Goal: Task Accomplishment & Management: Complete application form

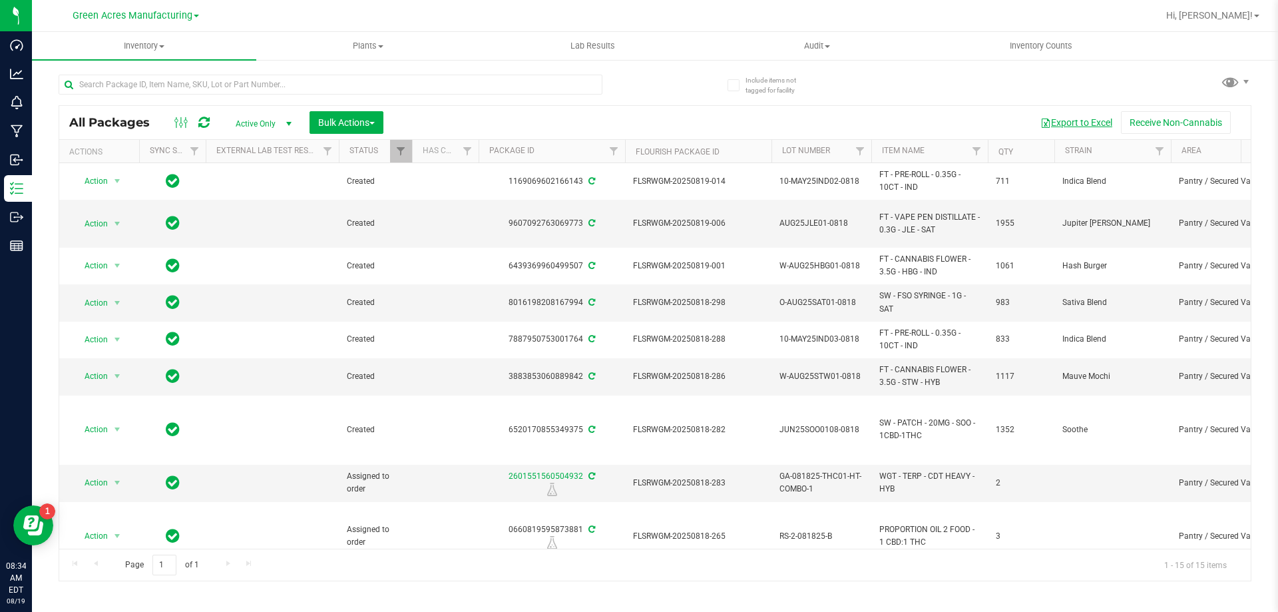
click at [1069, 114] on button "Export to Excel" at bounding box center [1076, 122] width 89 height 23
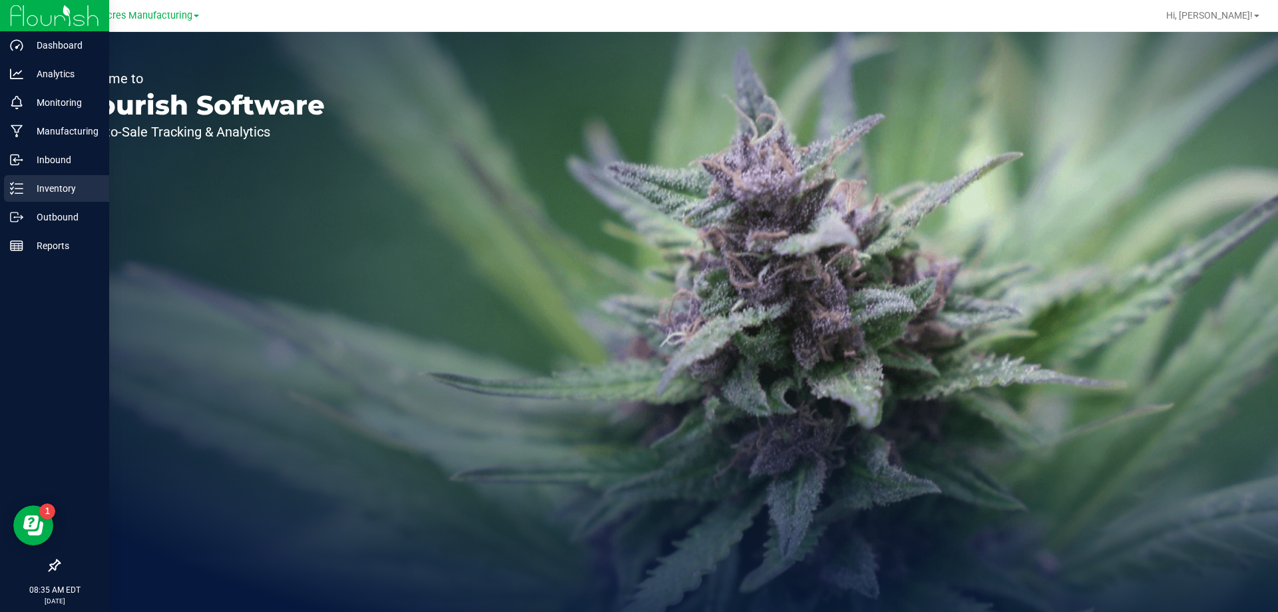
click at [35, 190] on p "Inventory" at bounding box center [63, 188] width 80 height 16
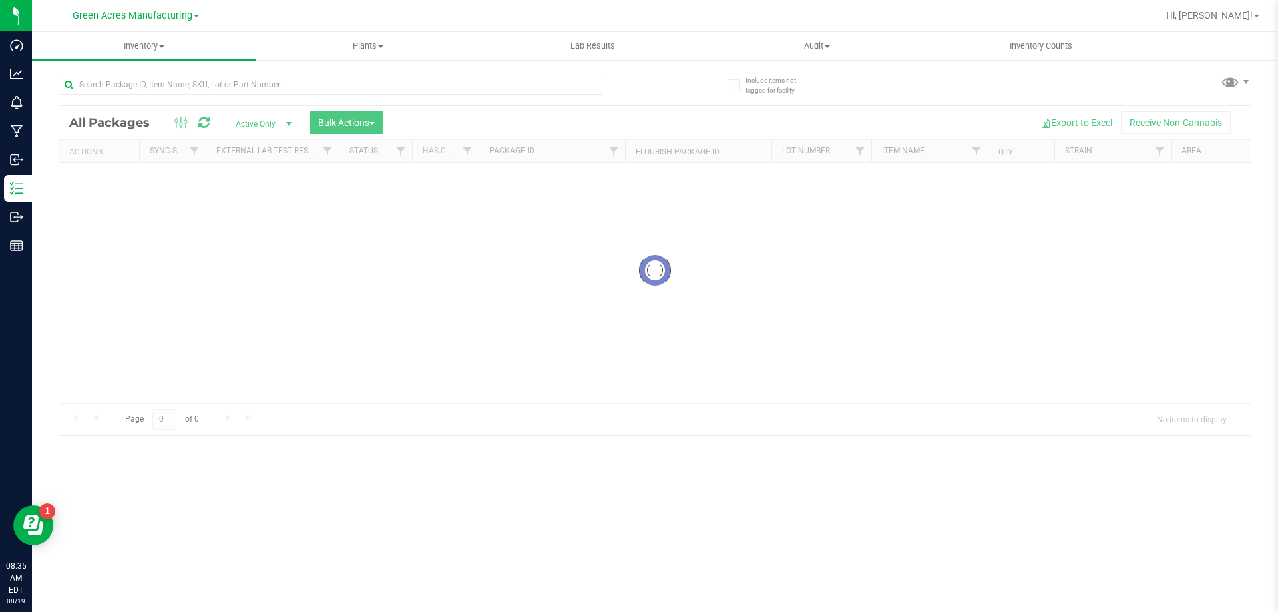
click at [382, 72] on div at bounding box center [357, 84] width 597 height 43
click at [386, 78] on input "text" at bounding box center [331, 85] width 544 height 20
type input "T19"
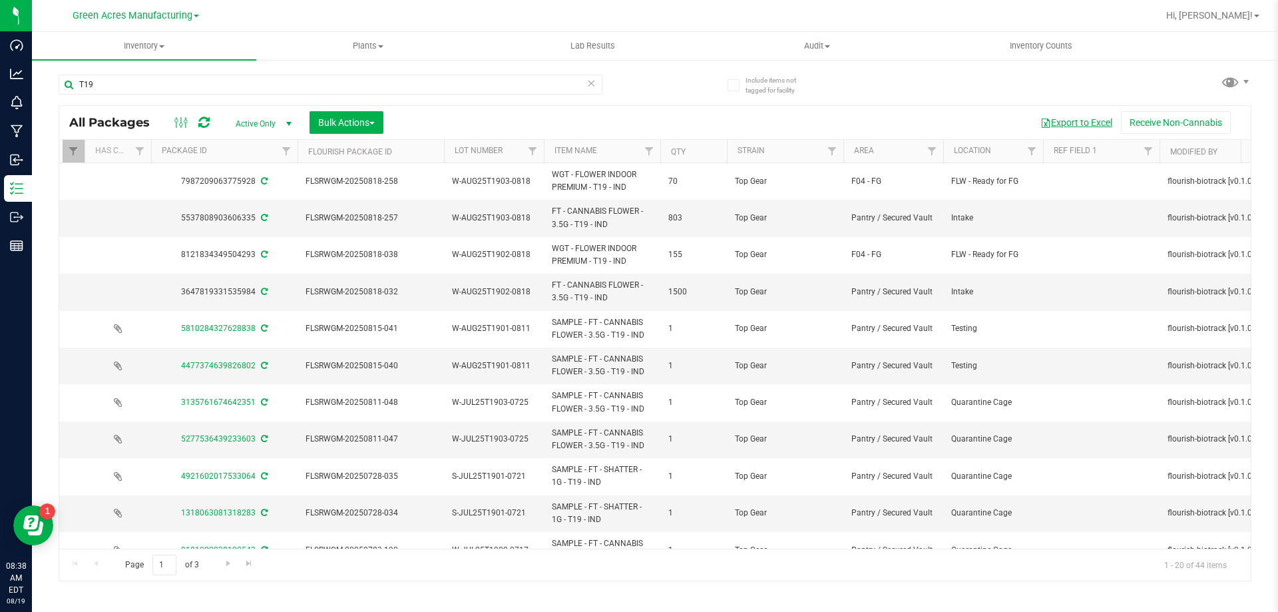
click at [1066, 125] on button "Export to Excel" at bounding box center [1076, 122] width 89 height 23
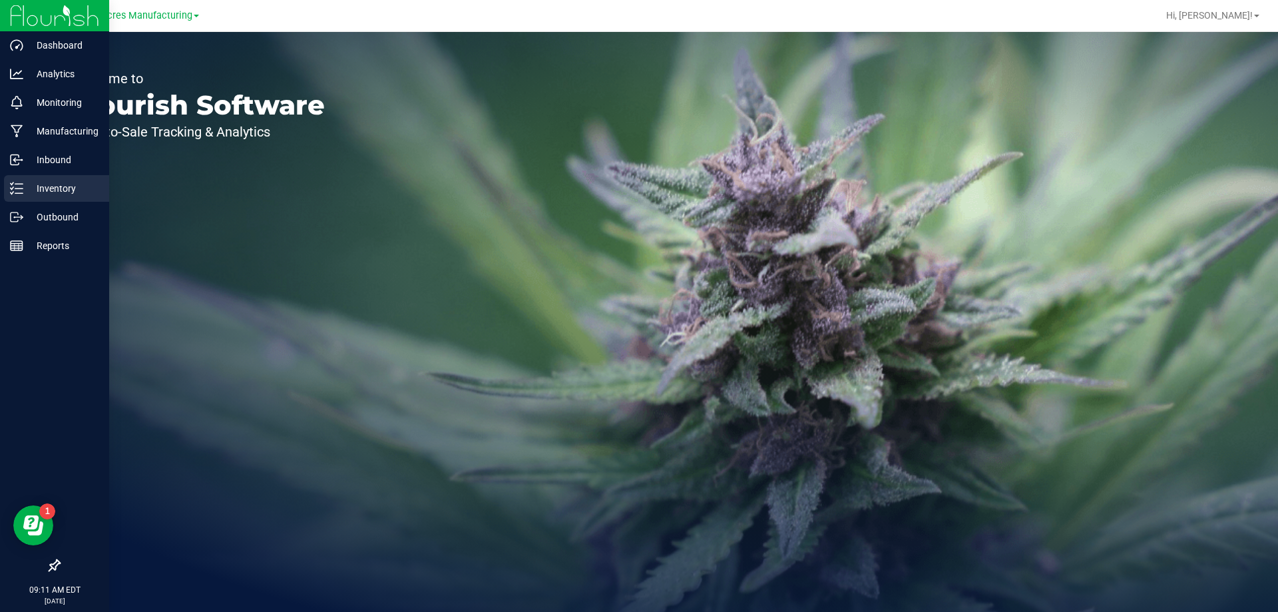
click at [27, 186] on p "Inventory" at bounding box center [63, 188] width 80 height 16
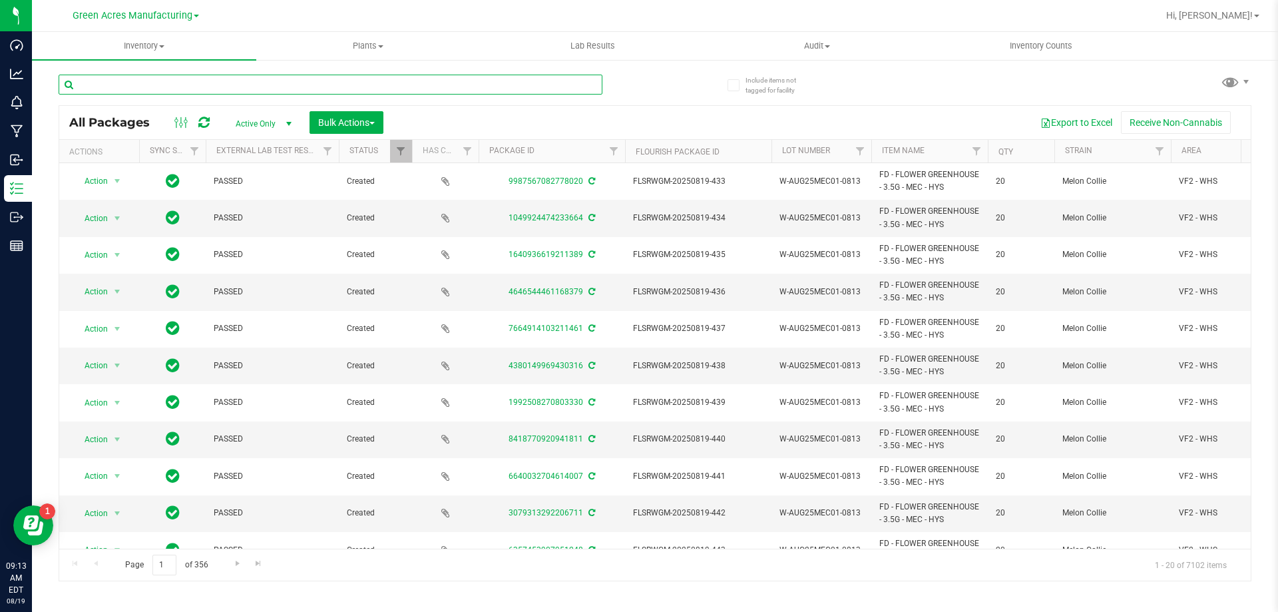
click at [530, 87] on input "text" at bounding box center [331, 85] width 544 height 20
paste input "0783177573205892"
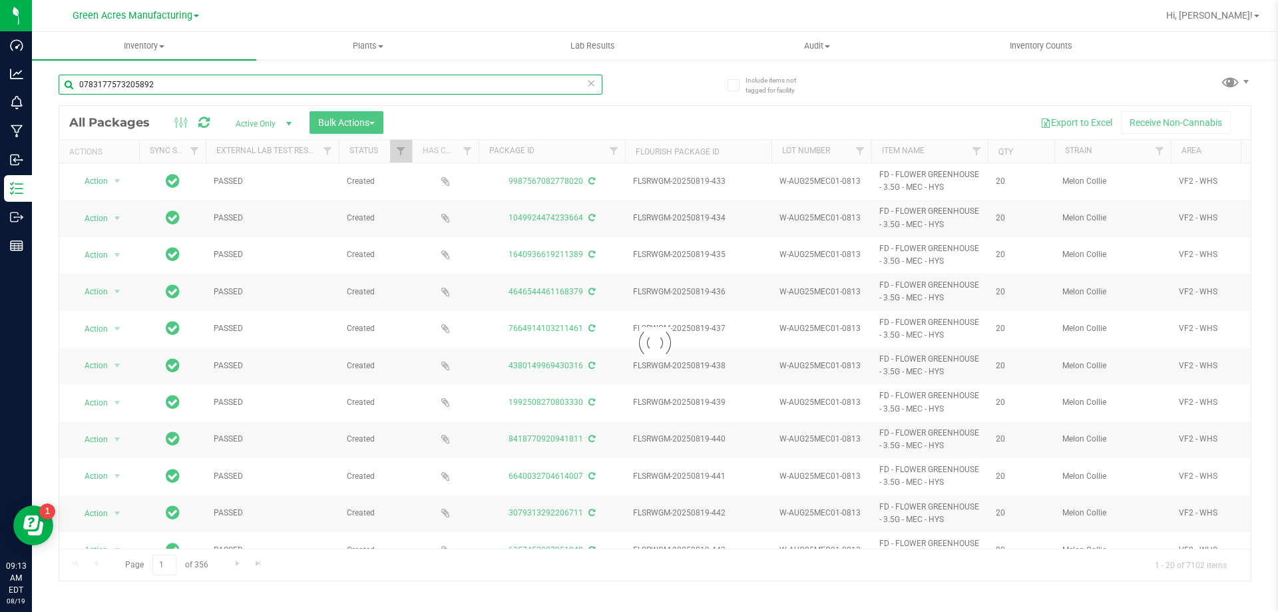
type input "0783177573205892"
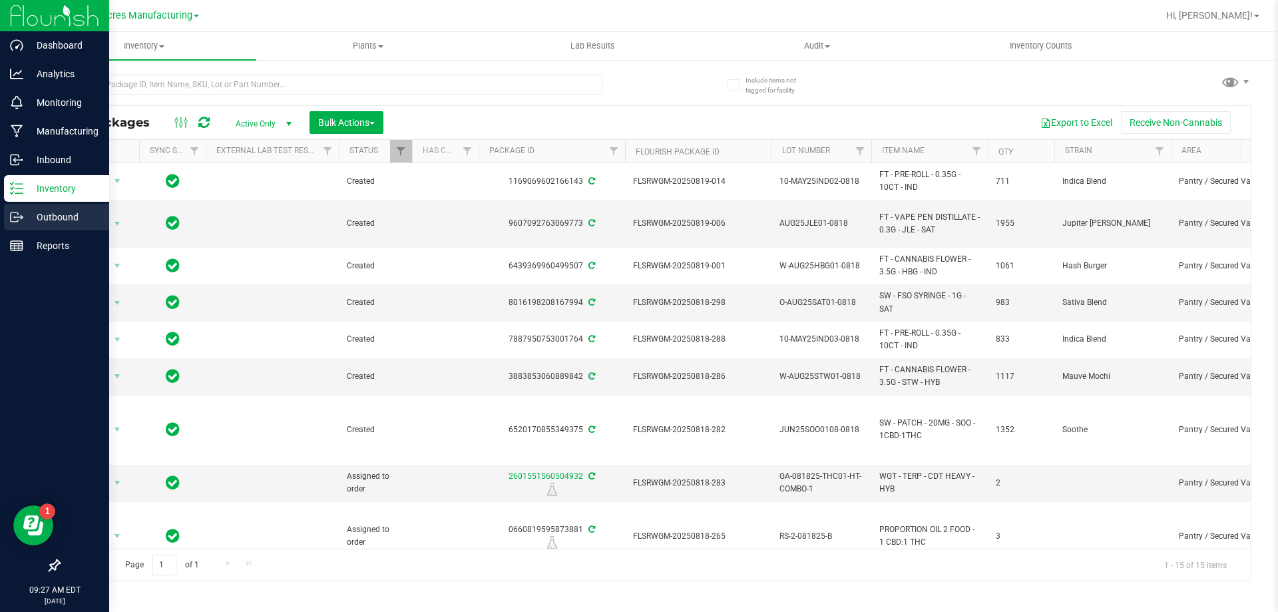
click at [25, 210] on p "Outbound" at bounding box center [63, 217] width 80 height 16
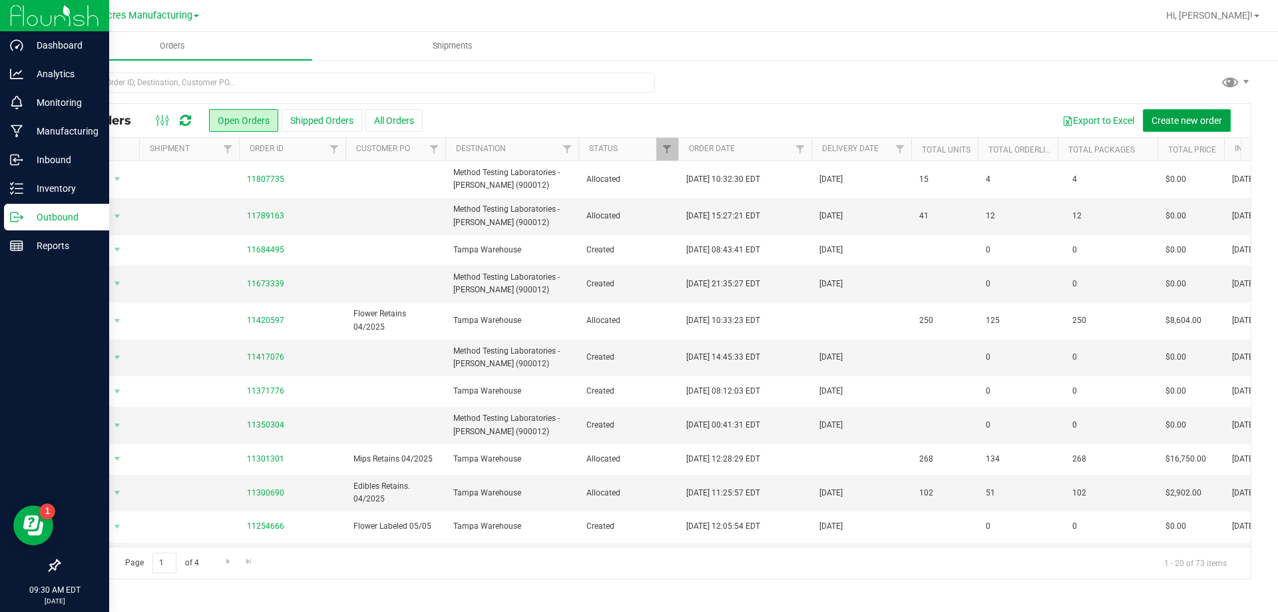
click at [1185, 116] on span "Create new order" at bounding box center [1187, 120] width 71 height 11
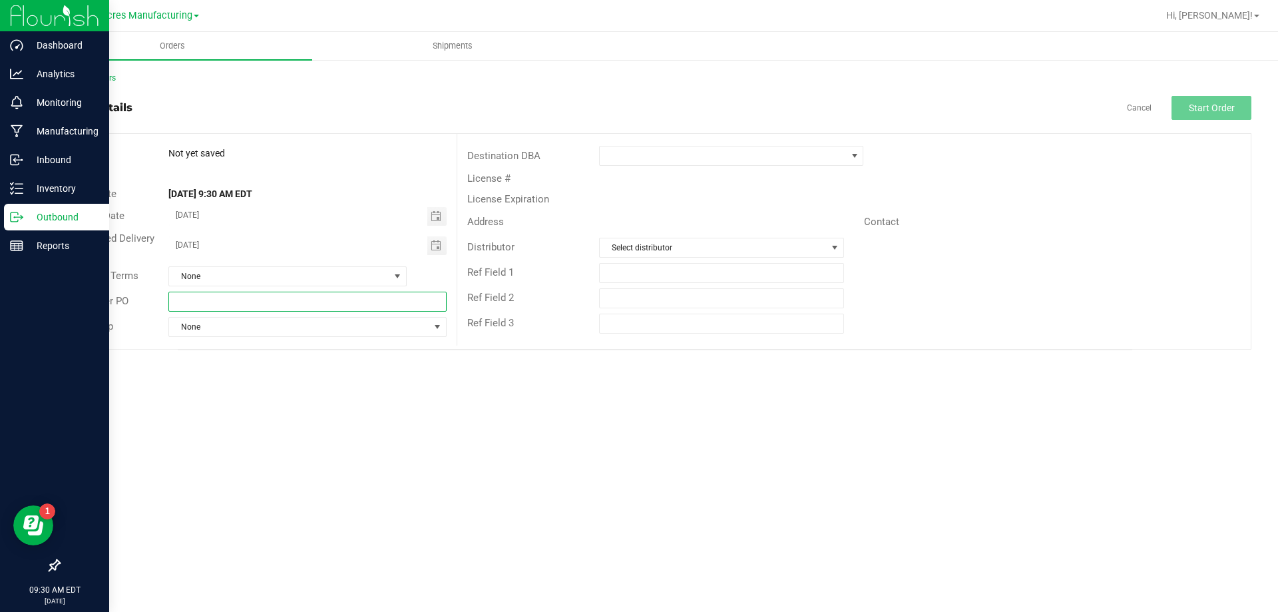
click at [320, 305] on input "text" at bounding box center [307, 302] width 278 height 20
type input "FG lab sample pick up"
click at [675, 154] on span at bounding box center [723, 155] width 246 height 19
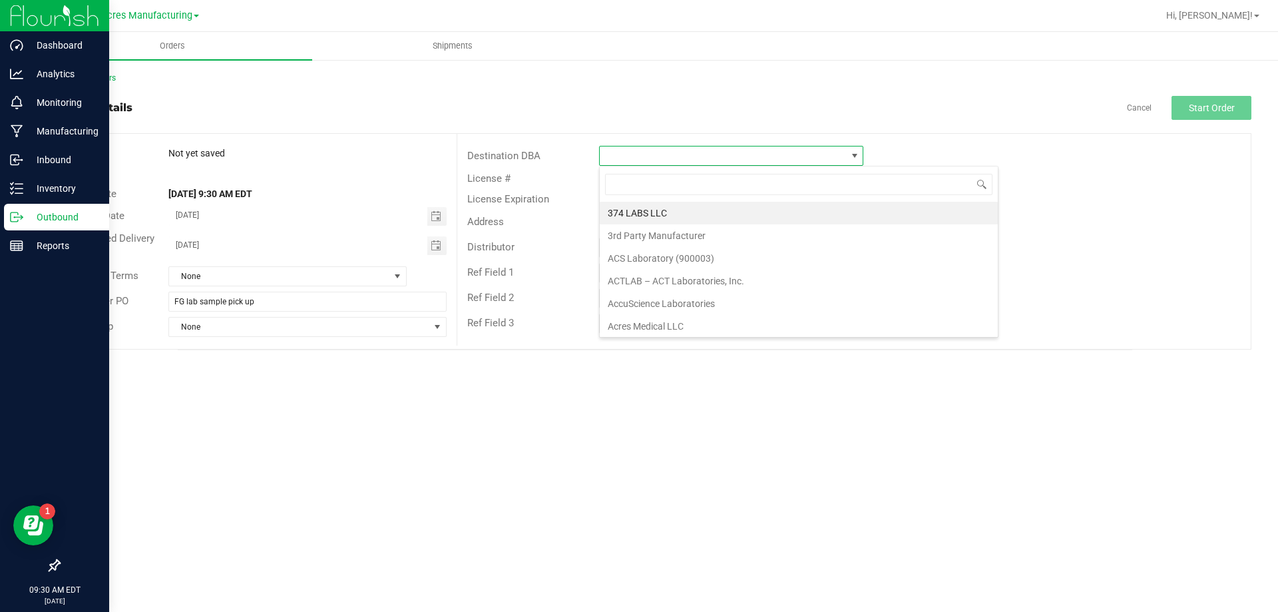
scroll to position [20, 264]
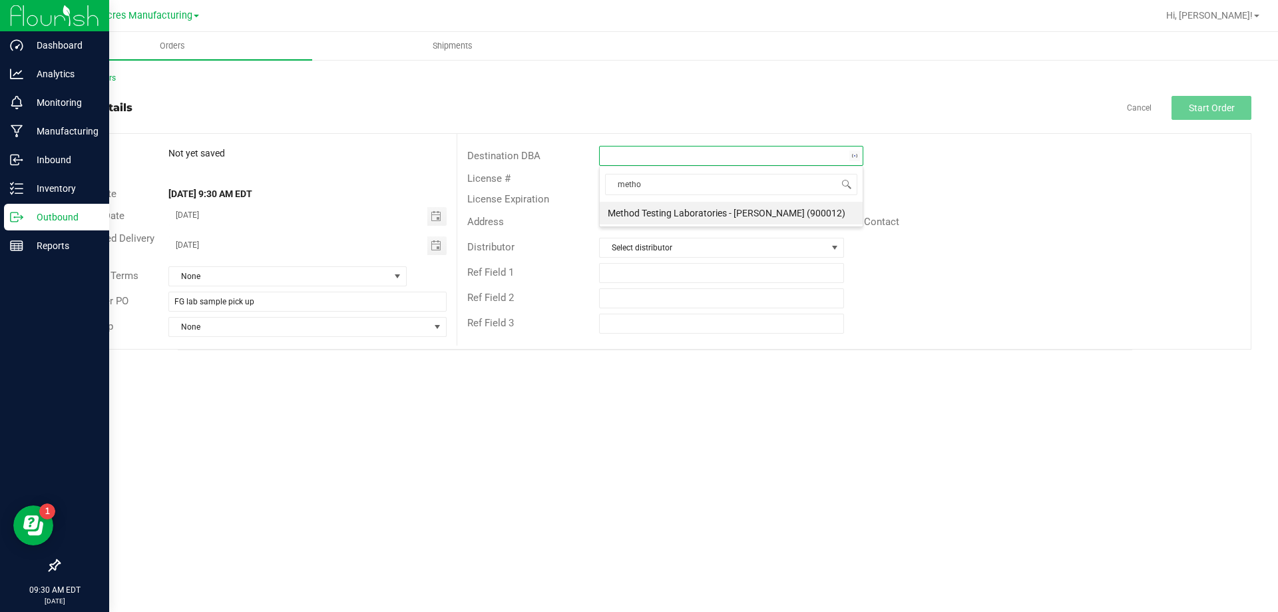
type input "method"
click at [619, 208] on li "Method Testing Laboratories - Brandon (900012)" at bounding box center [731, 213] width 263 height 23
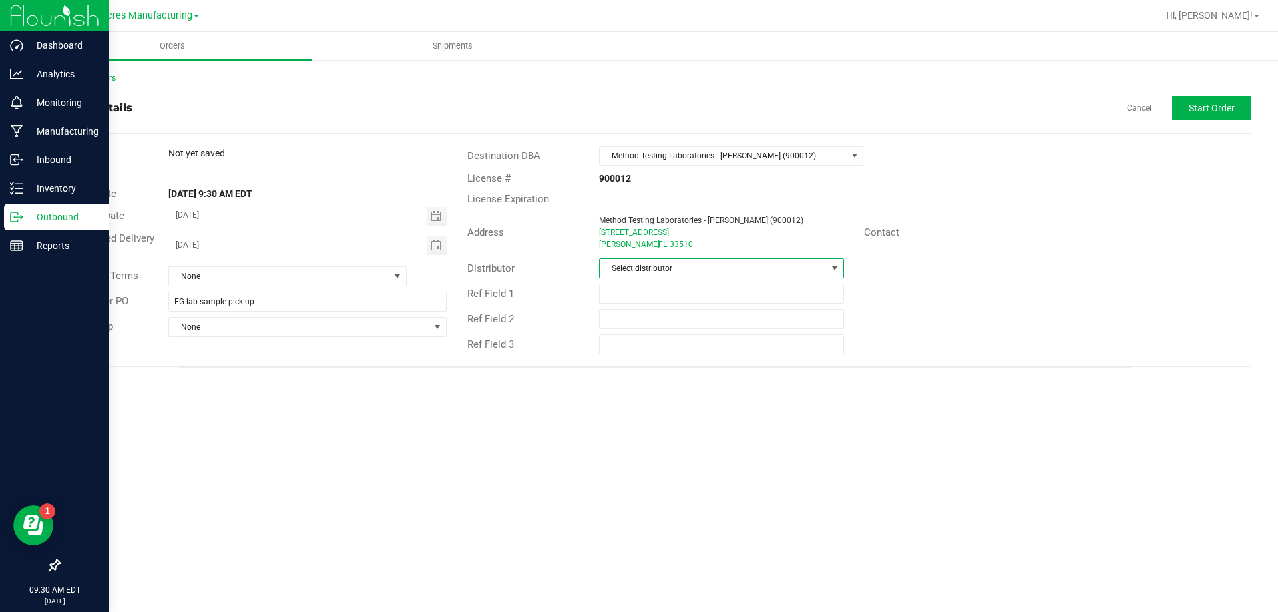
click at [629, 269] on span "Select distributor" at bounding box center [713, 268] width 226 height 19
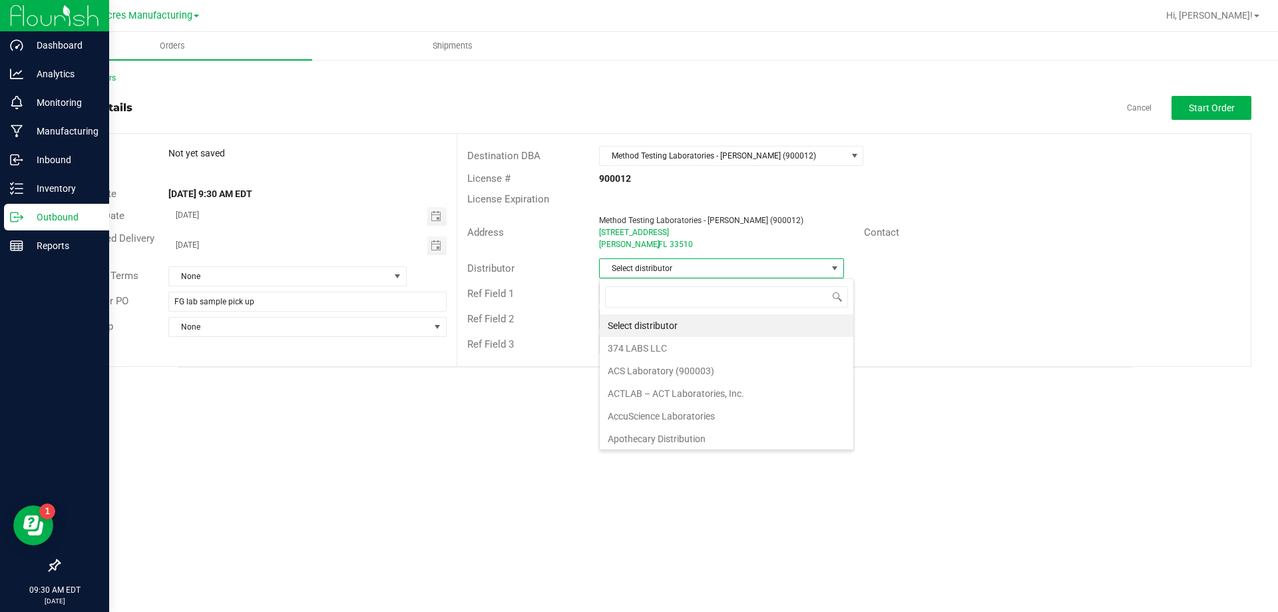
scroll to position [20, 245]
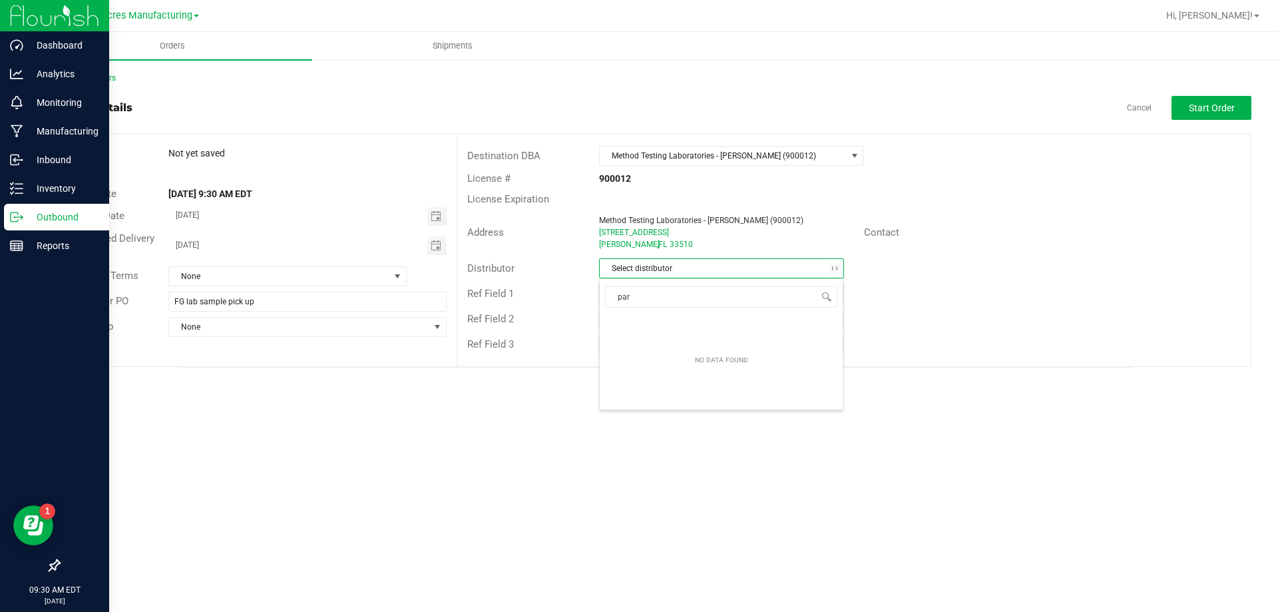
type input "para"
click at [1235, 117] on button "Start Order" at bounding box center [1212, 108] width 80 height 24
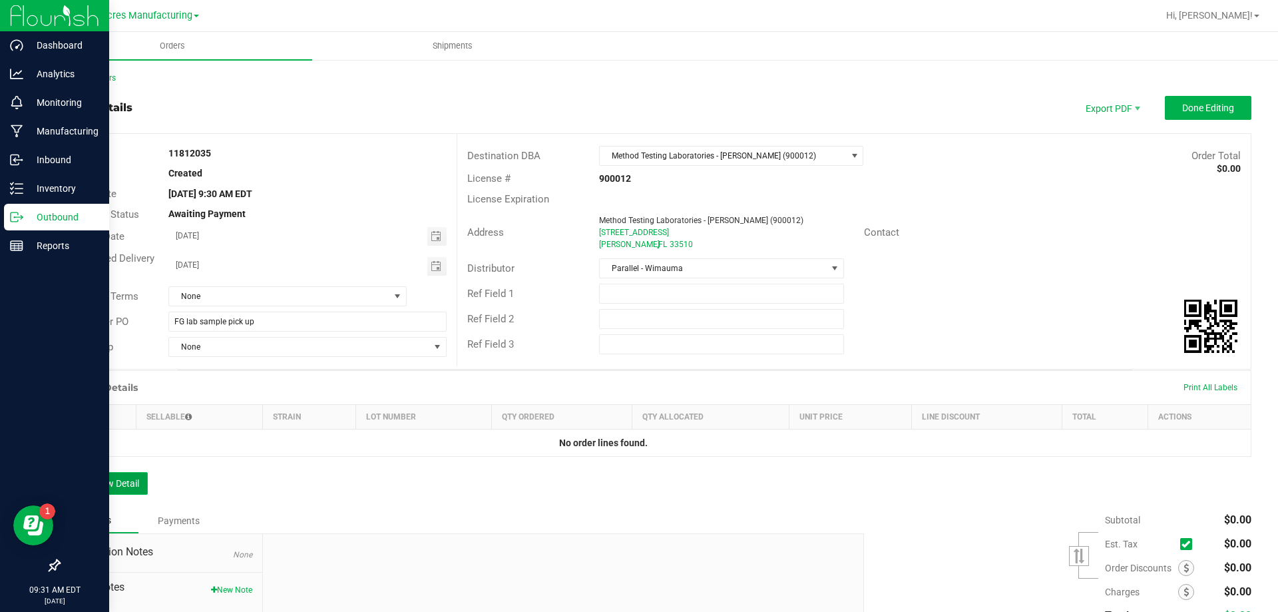
click at [127, 479] on button "Add New Detail" at bounding box center [103, 483] width 89 height 23
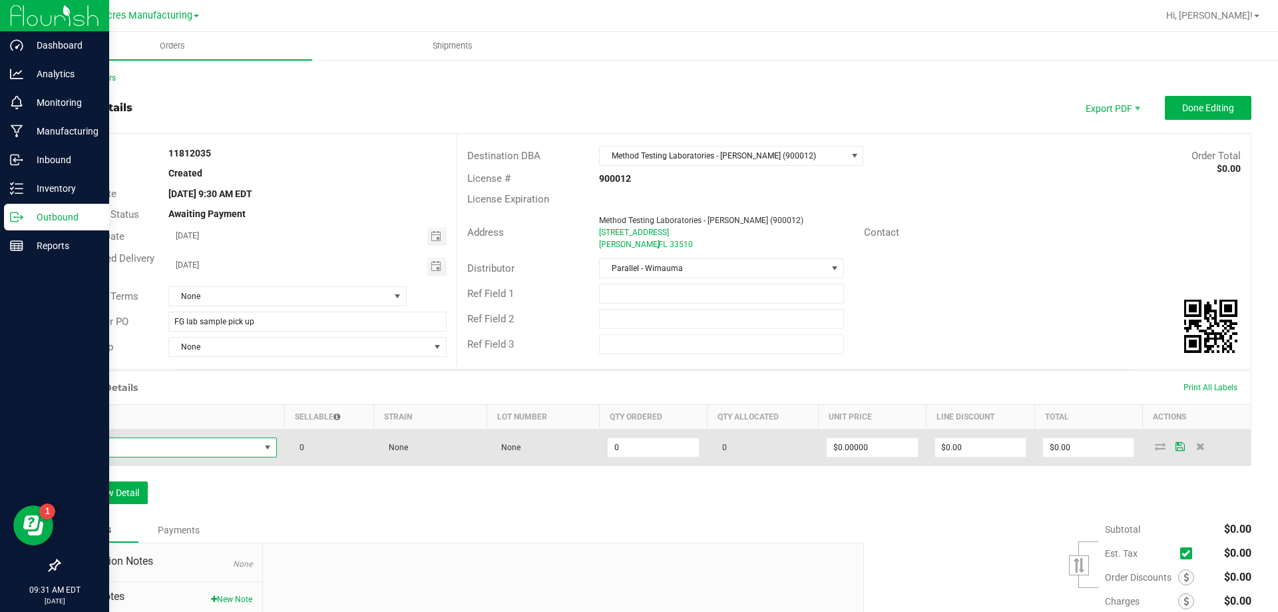
click at [238, 448] on span "NO DATA FOUND" at bounding box center [164, 447] width 191 height 19
type input "FT - CANNABIS FLOWER - 3.5G - STW - HYB"
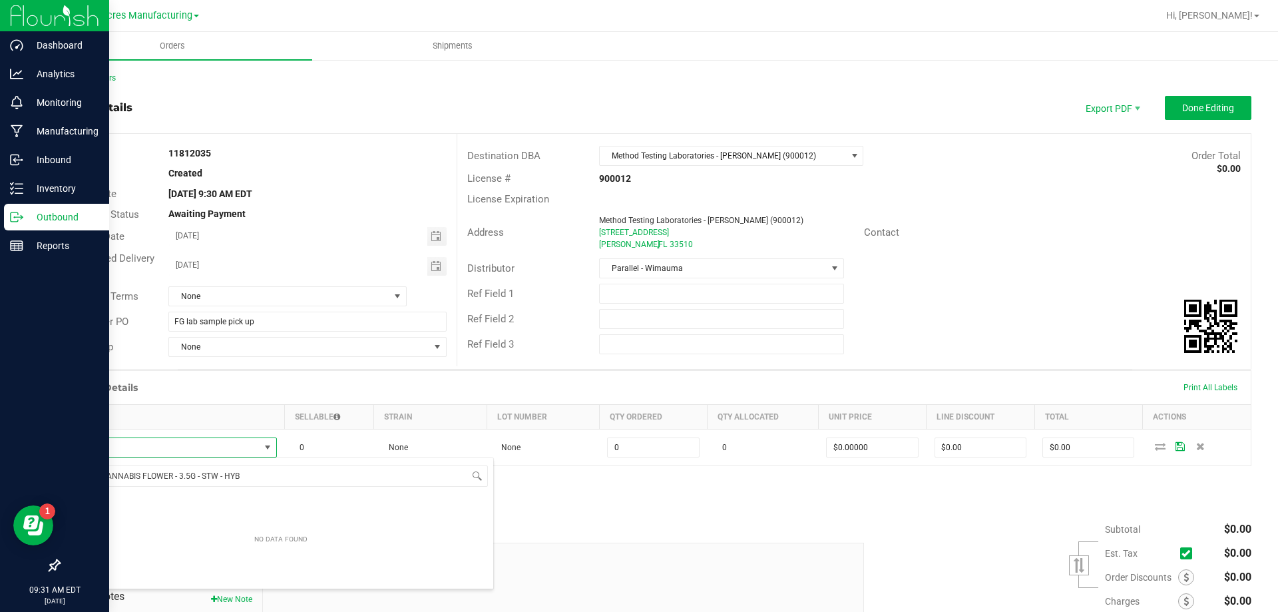
scroll to position [20, 206]
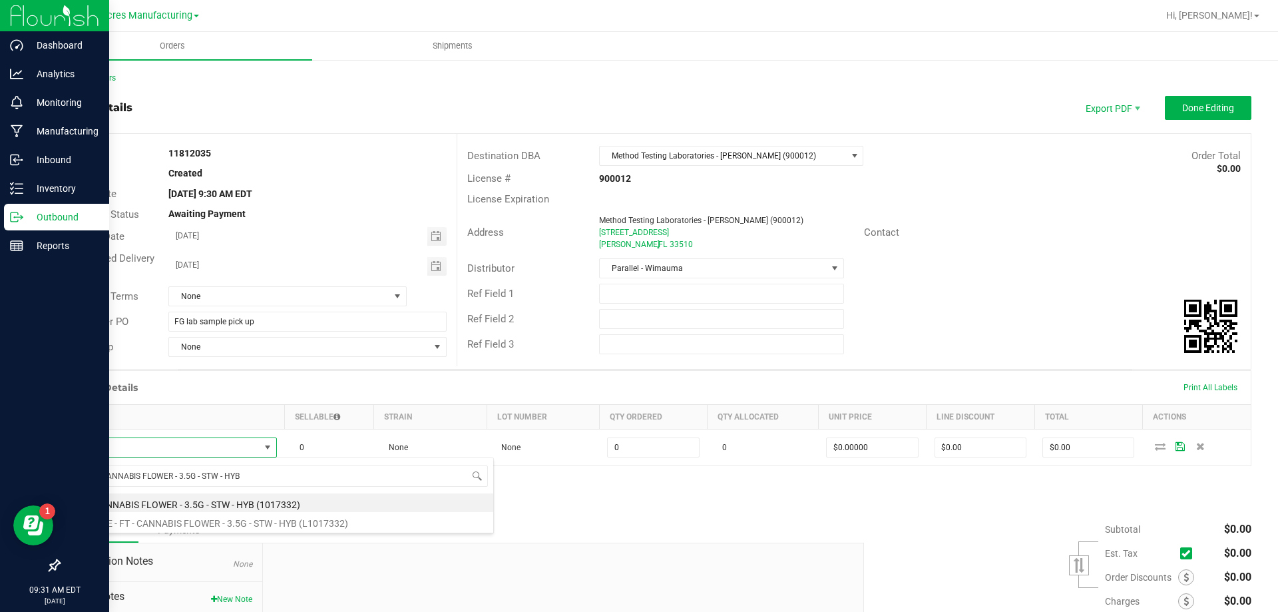
click at [216, 495] on li "FT - CANNABIS FLOWER - 3.5G - STW - HYB (1017332)" at bounding box center [281, 502] width 425 height 19
type input "0 ea"
type input "$50.00000"
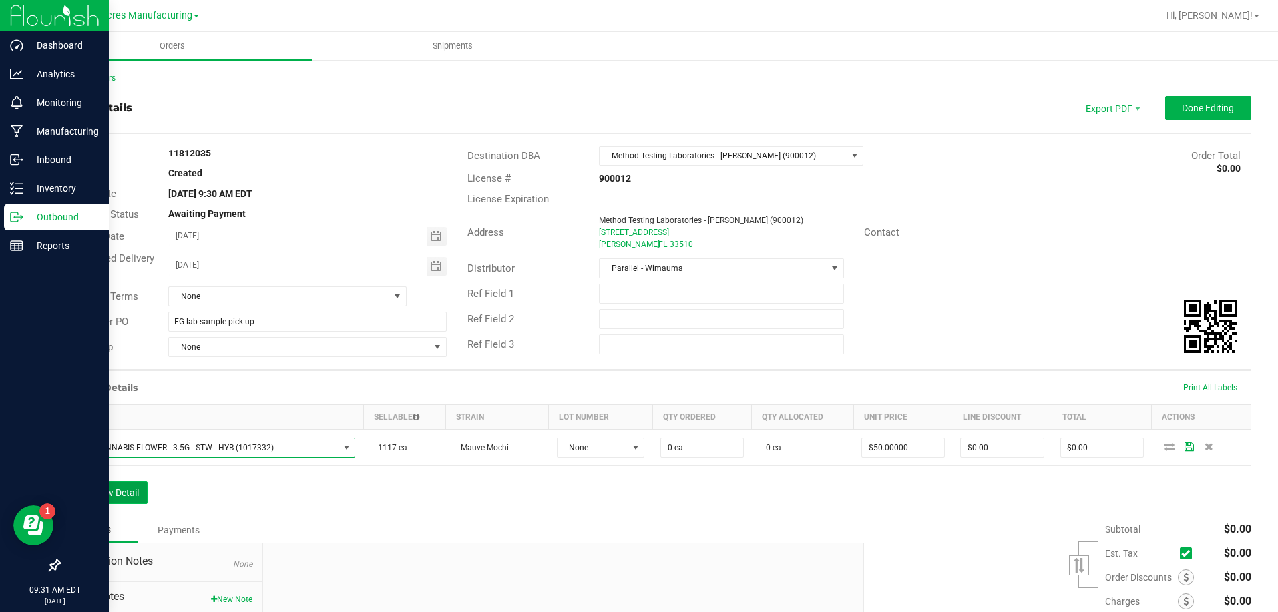
click at [137, 493] on button "Add New Detail" at bounding box center [103, 492] width 89 height 23
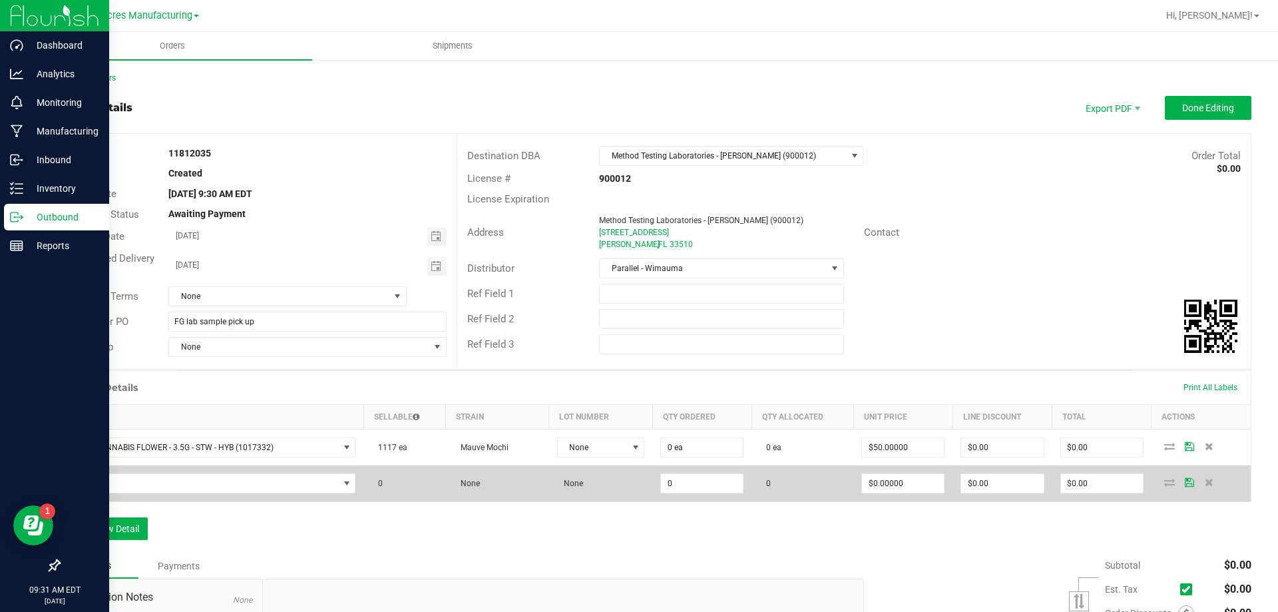
click at [180, 495] on td at bounding box center [212, 483] width 304 height 36
click at [188, 487] on span "NO DATA FOUND" at bounding box center [204, 483] width 270 height 19
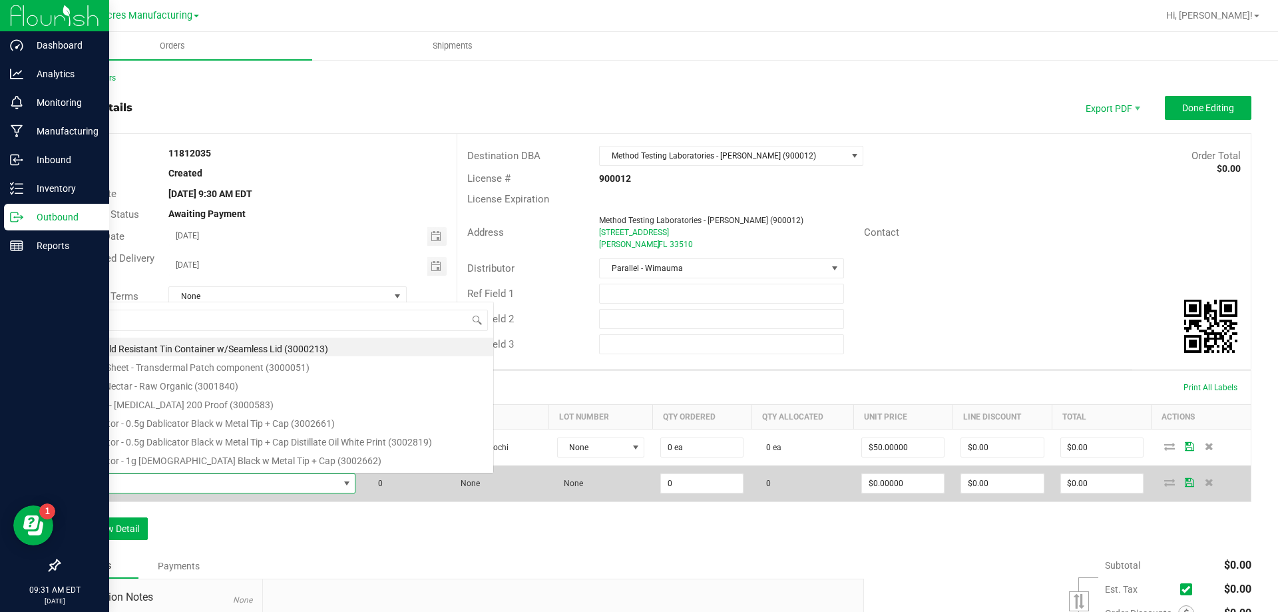
scroll to position [20, 282]
type input "FT - CANNABIS FLOWER - 3.5G - T19 - IND"
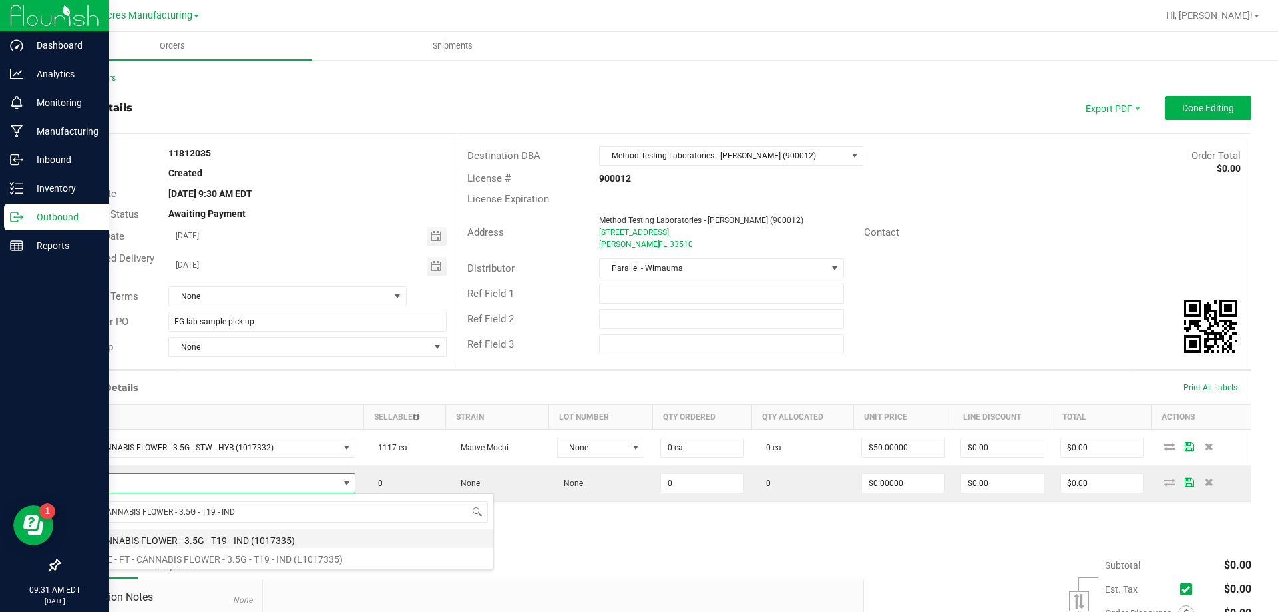
click at [176, 536] on li "FT - CANNABIS FLOWER - 3.5G - T19 - IND (1017335)" at bounding box center [281, 538] width 425 height 19
type input "0 ea"
type input "$50.00000"
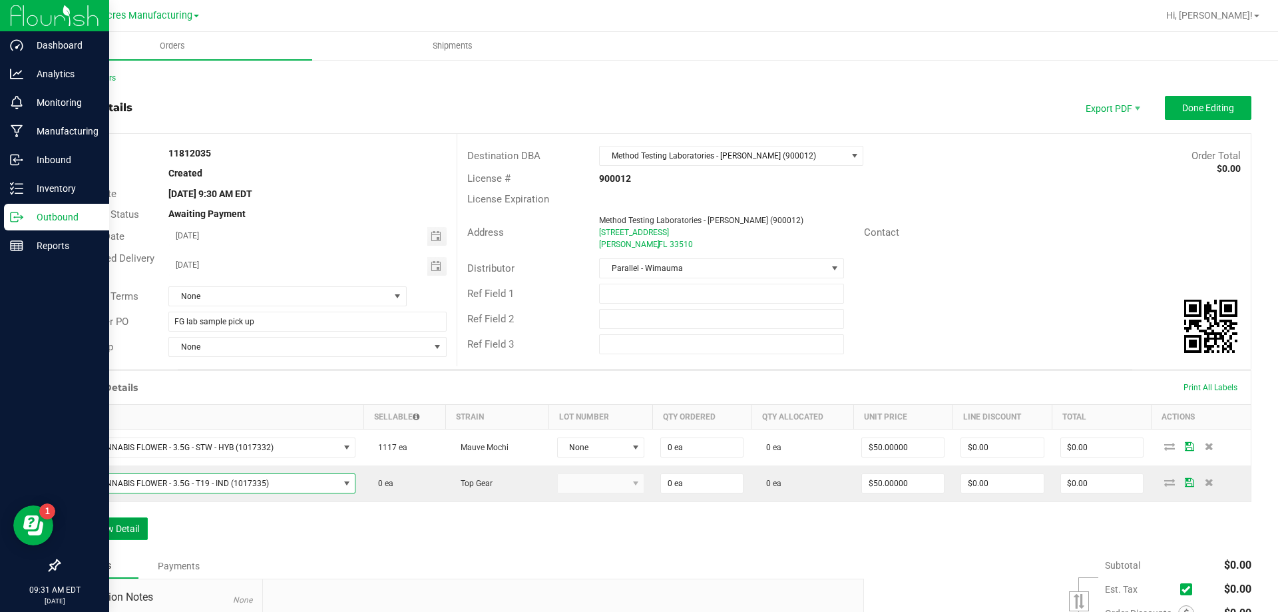
click at [140, 525] on button "Add New Detail" at bounding box center [103, 528] width 89 height 23
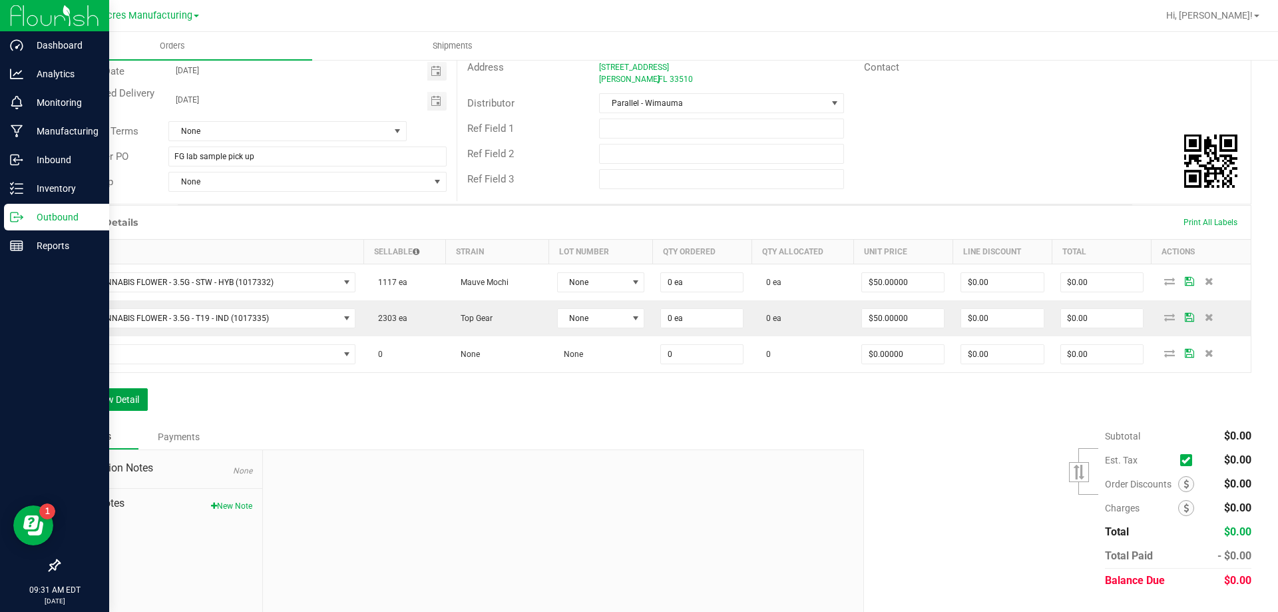
scroll to position [196, 0]
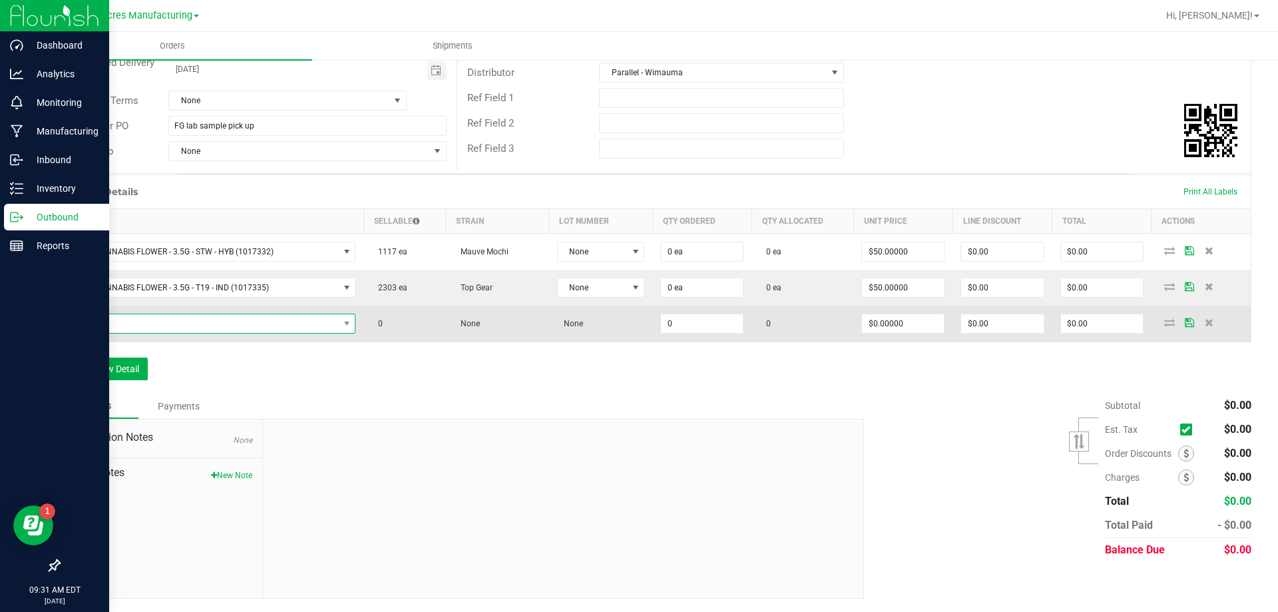
click at [294, 317] on span "NO DATA FOUND" at bounding box center [204, 323] width 270 height 19
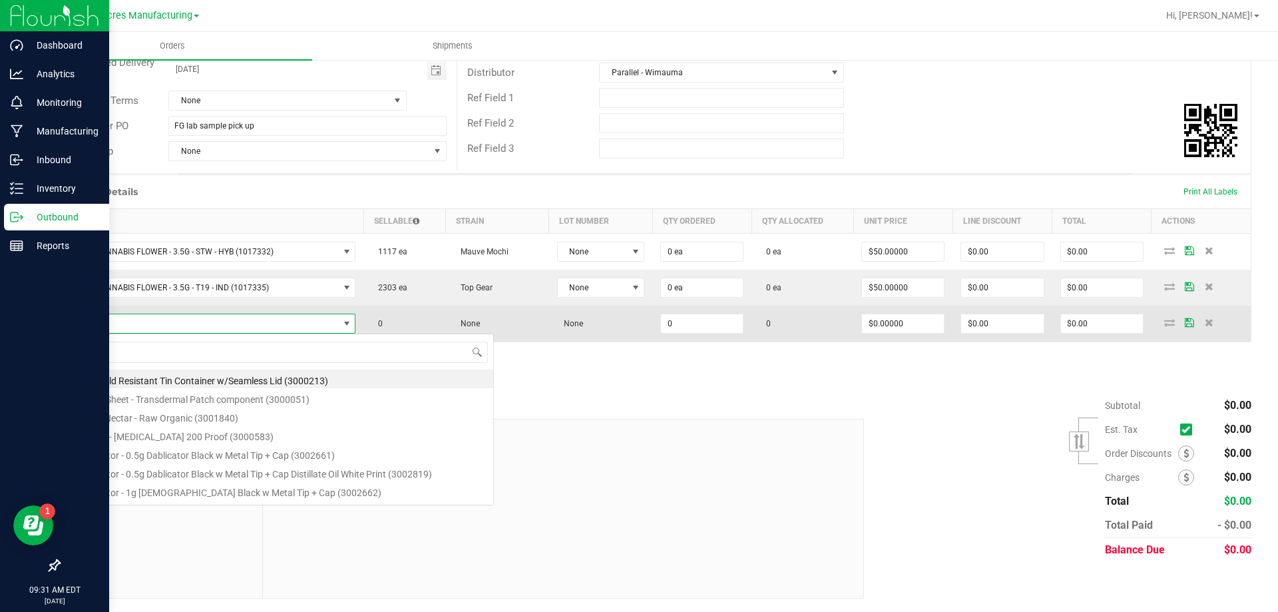
scroll to position [20, 285]
type input "FT - CANNABIS FLOWER - 3.5G - HBG - IND"
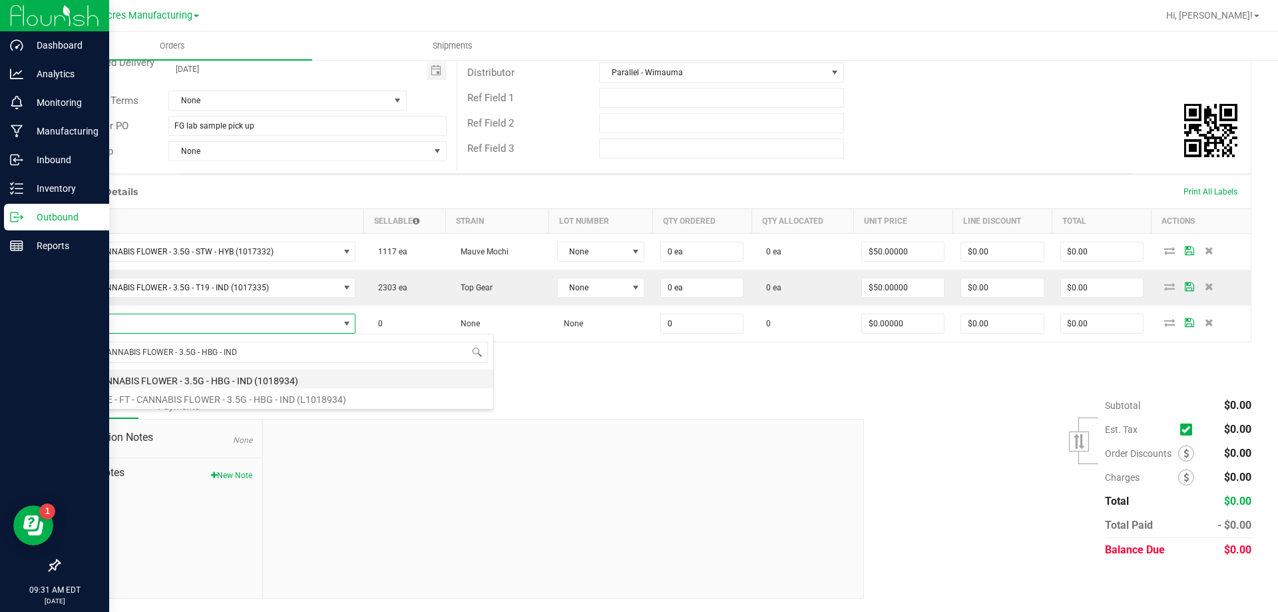
click at [274, 380] on li "FT - CANNABIS FLOWER - 3.5G - HBG - IND (1018934)" at bounding box center [281, 379] width 425 height 19
type input "0 ea"
type input "$50.00000"
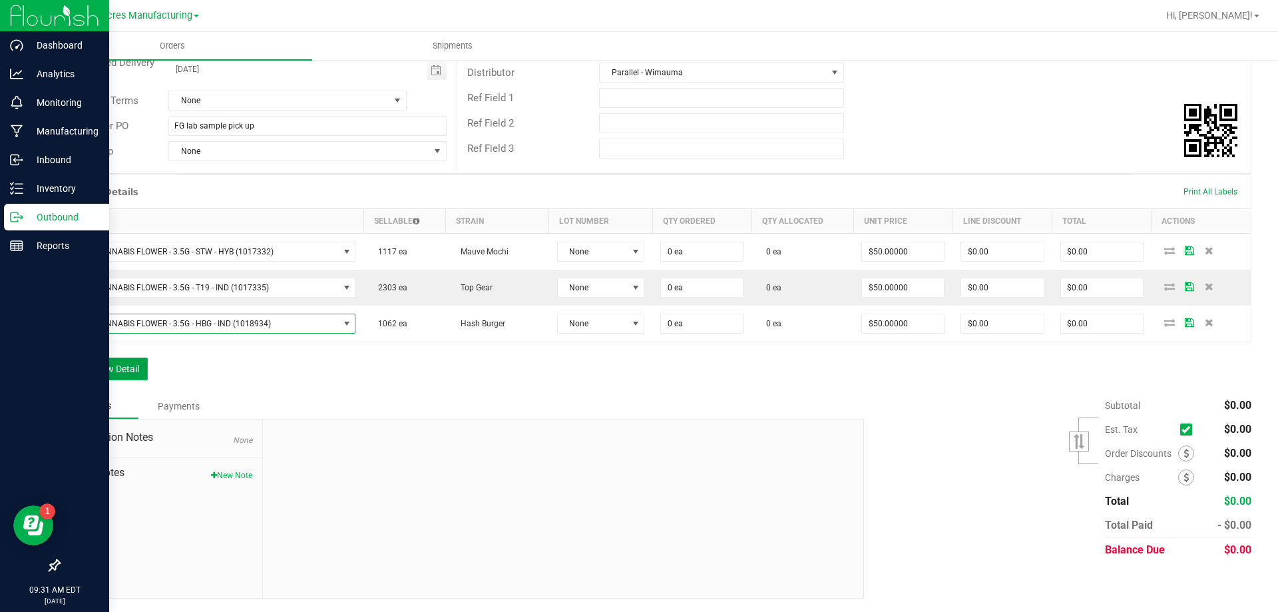
click at [136, 375] on button "Add New Detail" at bounding box center [103, 369] width 89 height 23
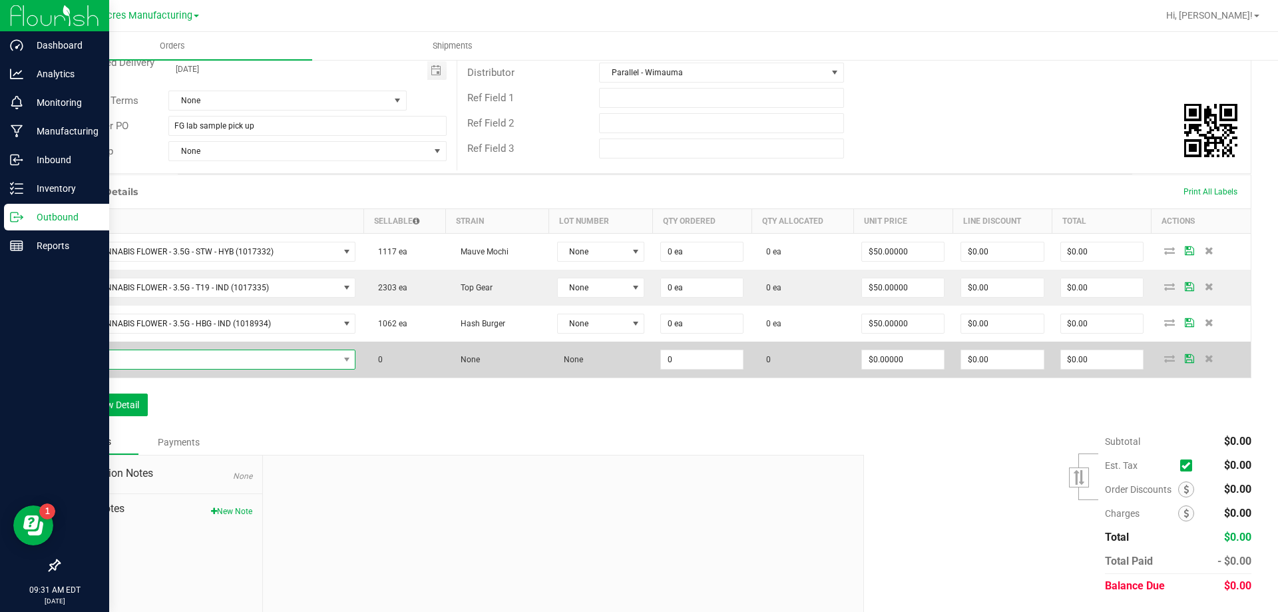
click at [123, 362] on span "NO DATA FOUND" at bounding box center [204, 359] width 270 height 19
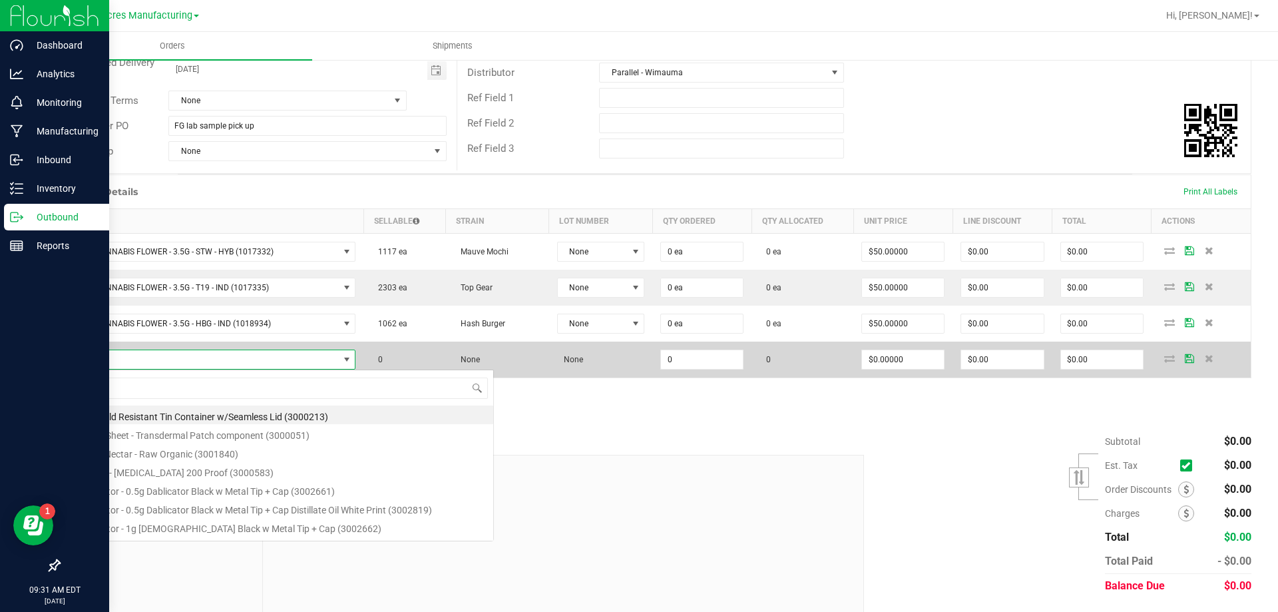
scroll to position [20, 282]
type input "FT - CANNABIS FLOWER - 3.5G - T19 - IND"
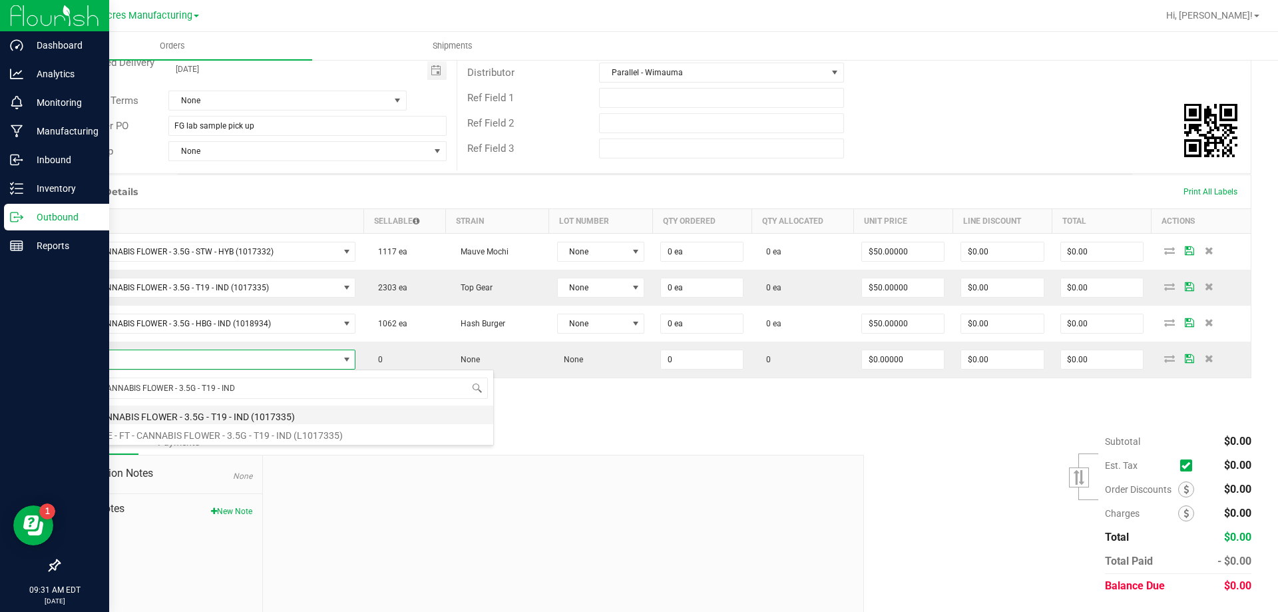
click at [133, 412] on li "FT - CANNABIS FLOWER - 3.5G - T19 - IND (1017335)" at bounding box center [281, 415] width 425 height 19
type input "0 ea"
type input "$50.00000"
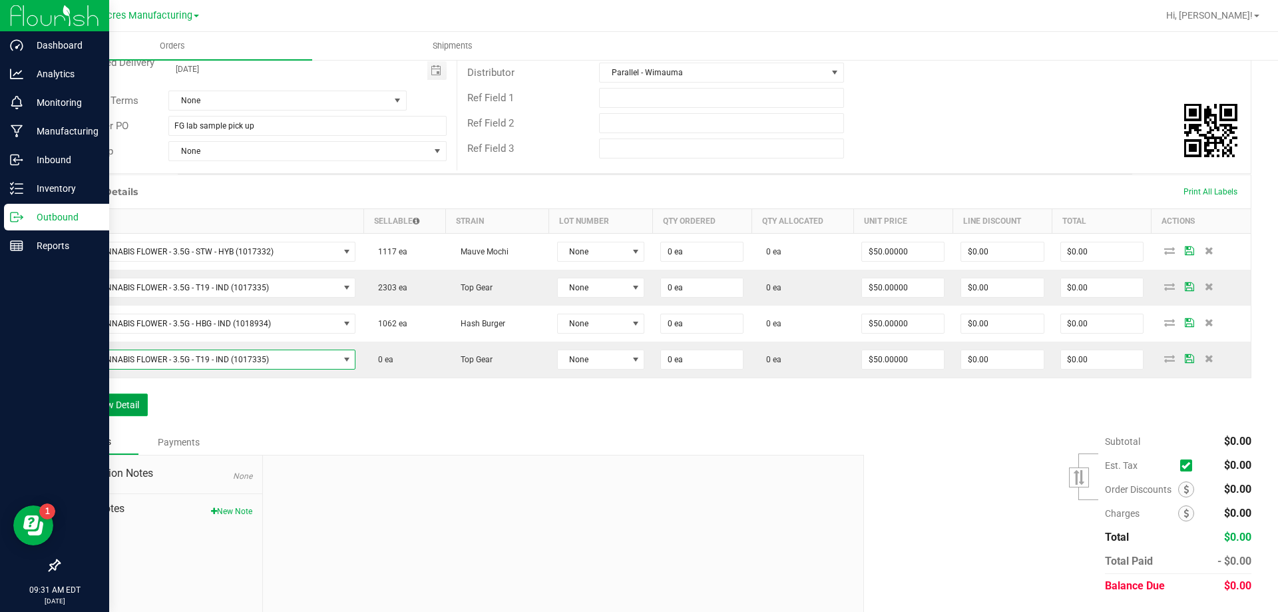
click at [97, 404] on button "Add New Detail" at bounding box center [103, 405] width 89 height 23
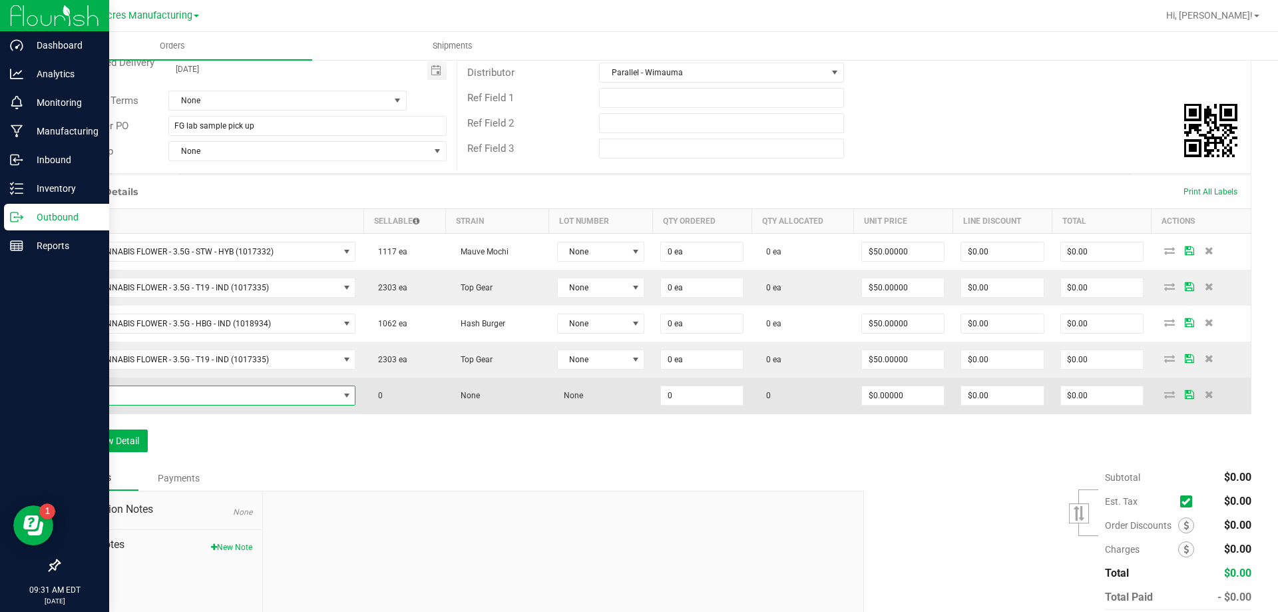
click at [262, 392] on span "NO DATA FOUND" at bounding box center [204, 395] width 270 height 19
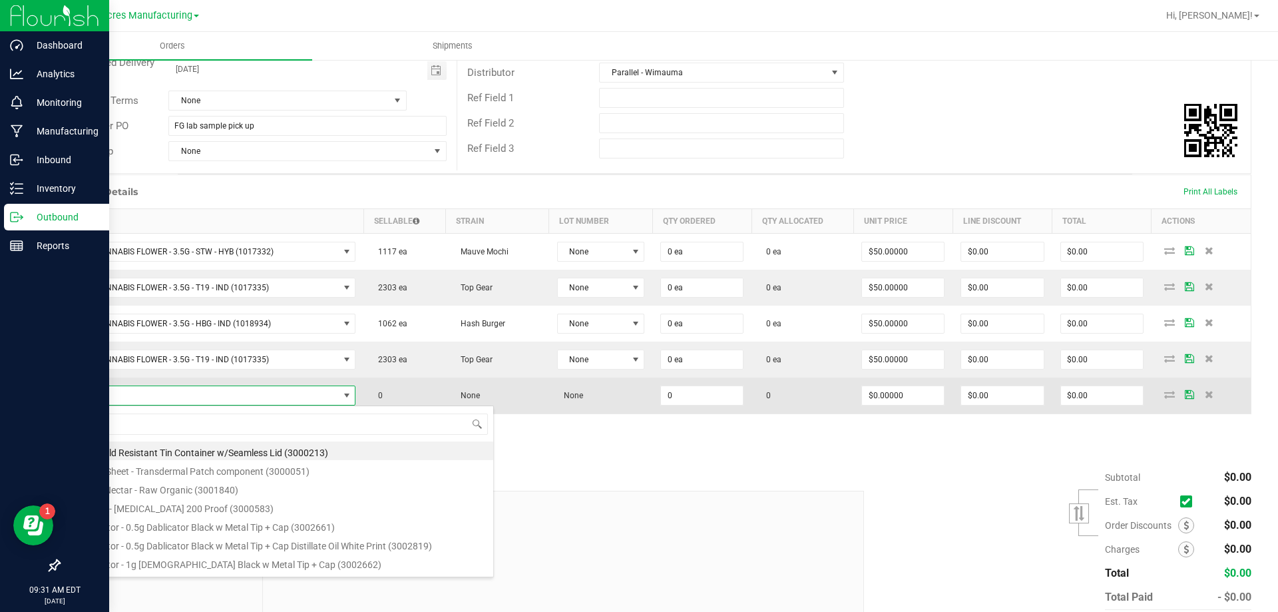
type input "FT - PRE-ROLL - 0.35G - 10CT - IND"
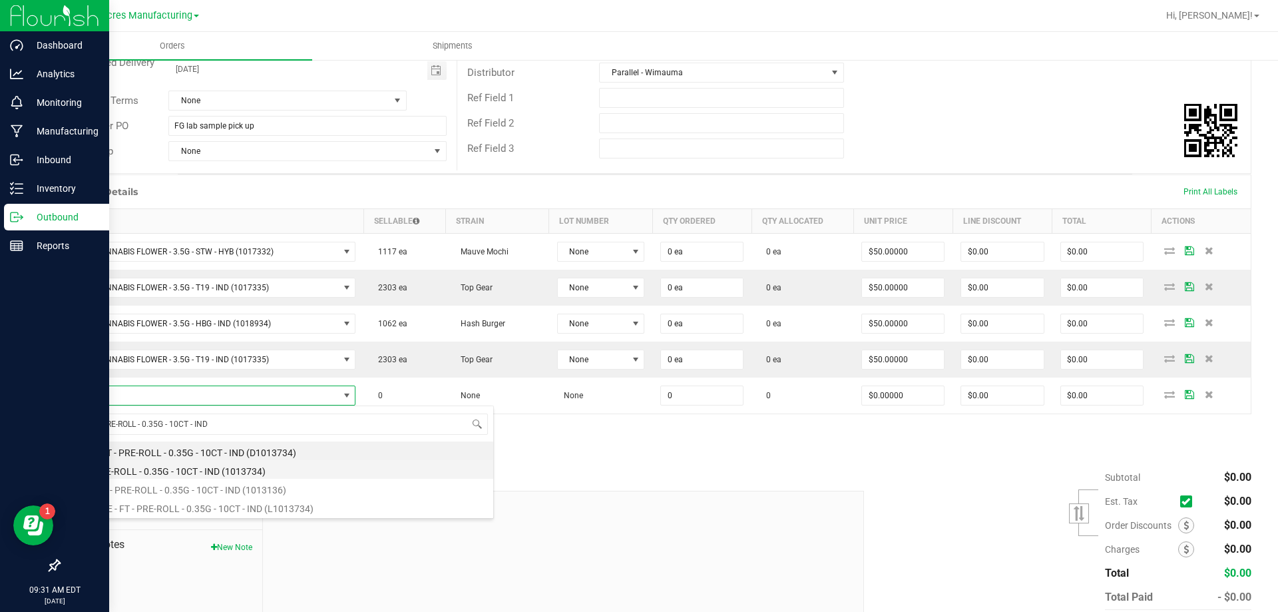
click at [252, 469] on li "FT - PRE-ROLL - 0.35G - 10CT - IND (1013734)" at bounding box center [281, 469] width 425 height 19
type input "0 ea"
type input "$42.00000"
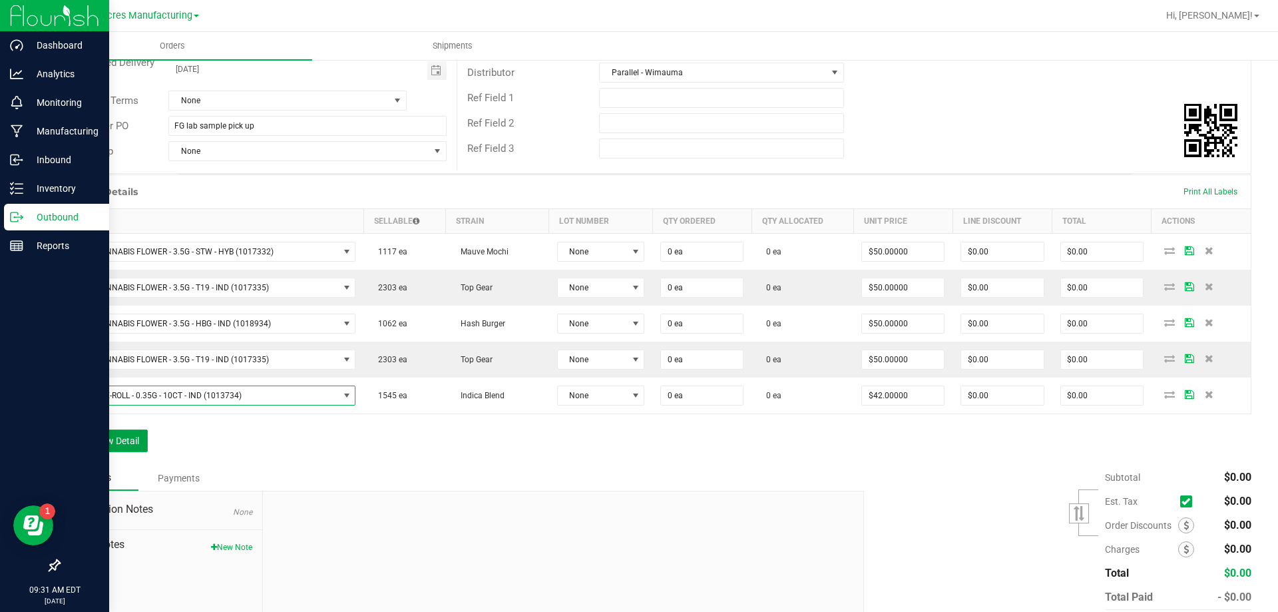
click at [129, 439] on button "Add New Detail" at bounding box center [103, 440] width 89 height 23
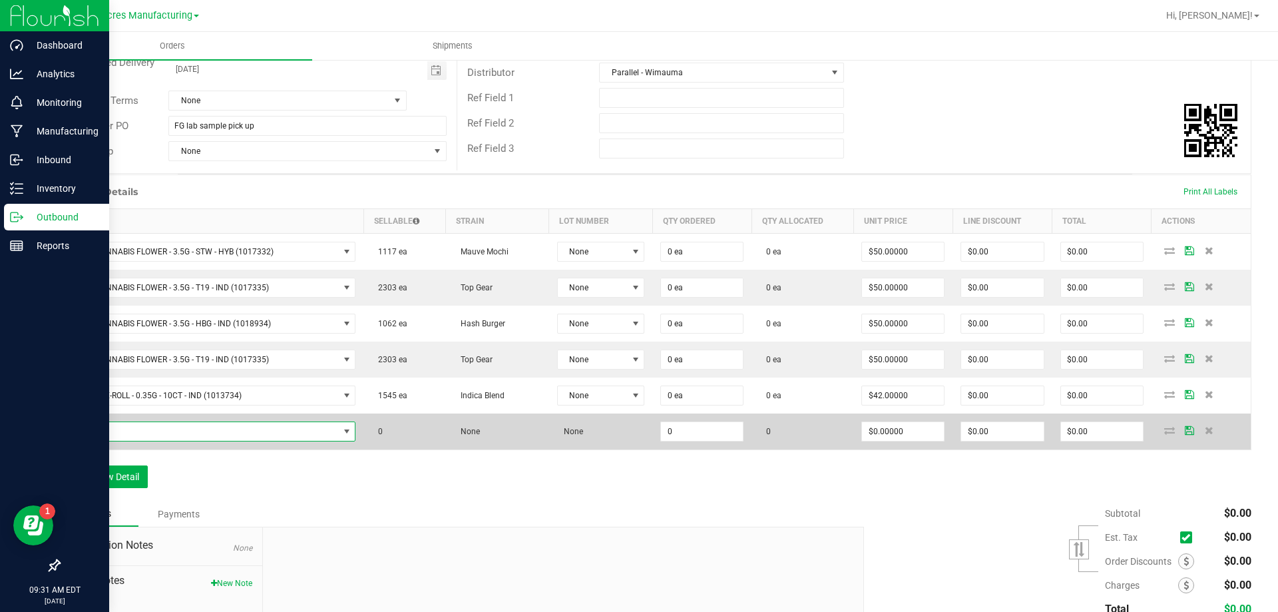
click at [314, 434] on span "NO DATA FOUND" at bounding box center [204, 431] width 270 height 19
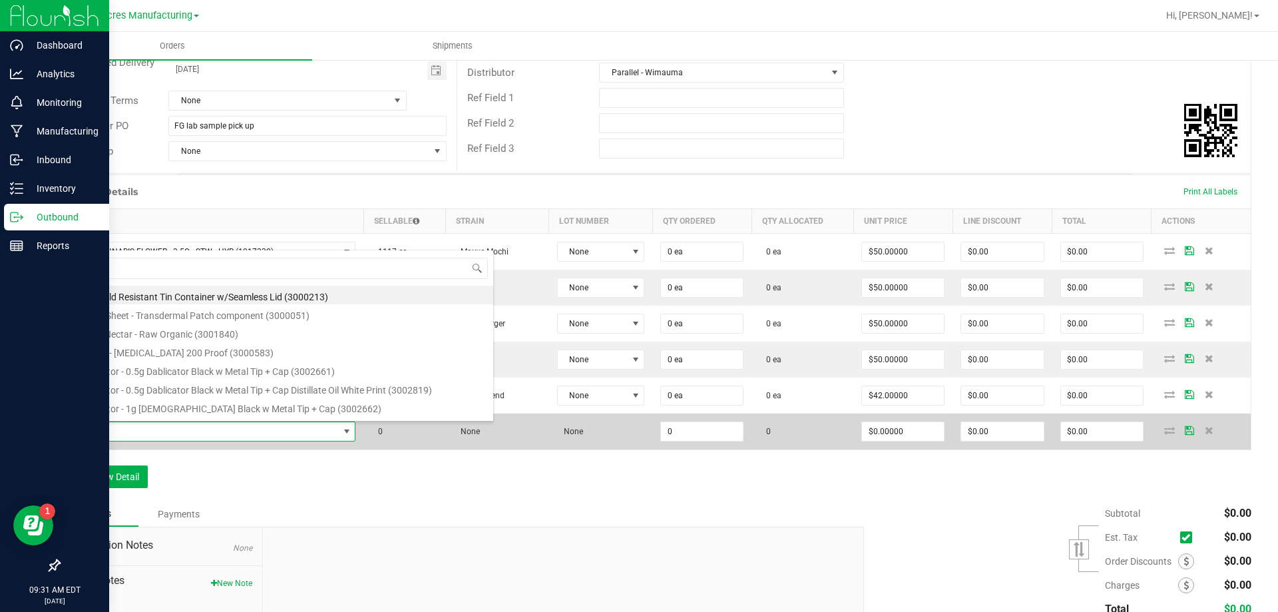
type input "FT - PRE-ROLL - 0.35G - 10CT - IND"
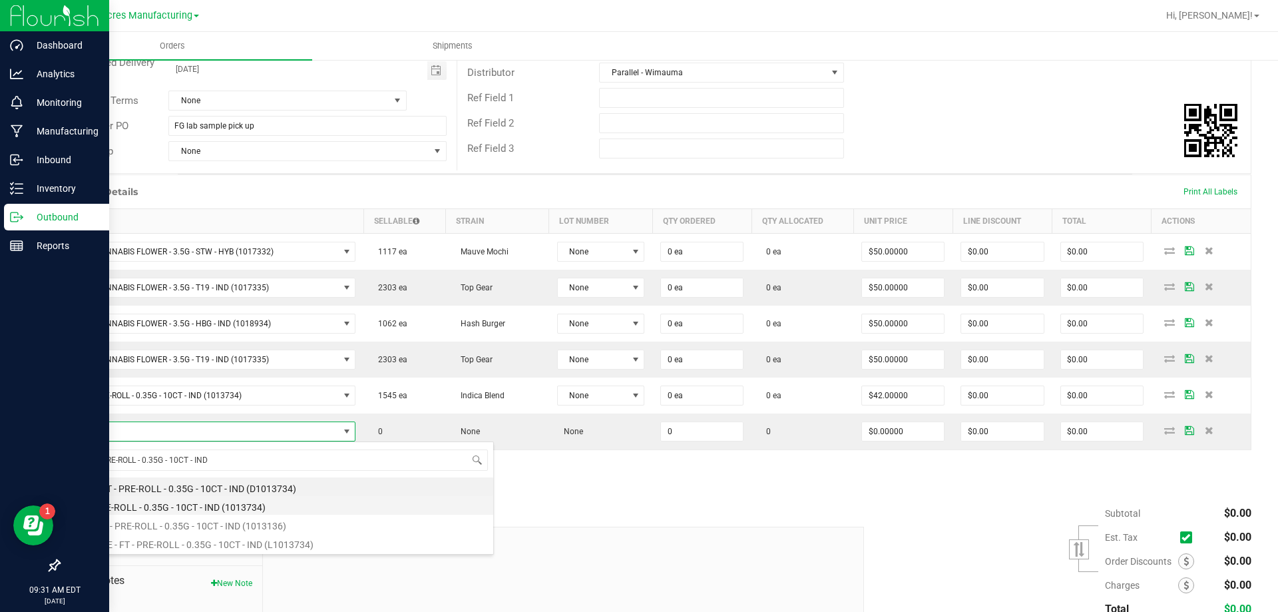
click at [284, 507] on li "FT - PRE-ROLL - 0.35G - 10CT - IND (1013734)" at bounding box center [281, 505] width 425 height 19
type input "0 ea"
type input "$42.00000"
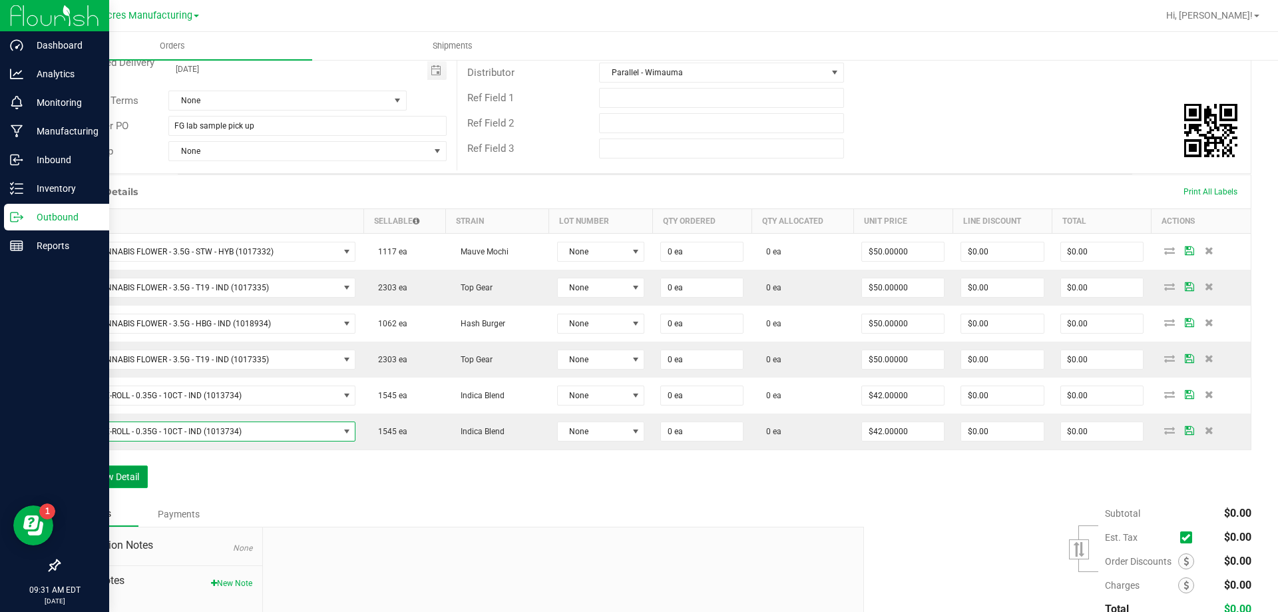
click at [144, 471] on button "Add New Detail" at bounding box center [103, 476] width 89 height 23
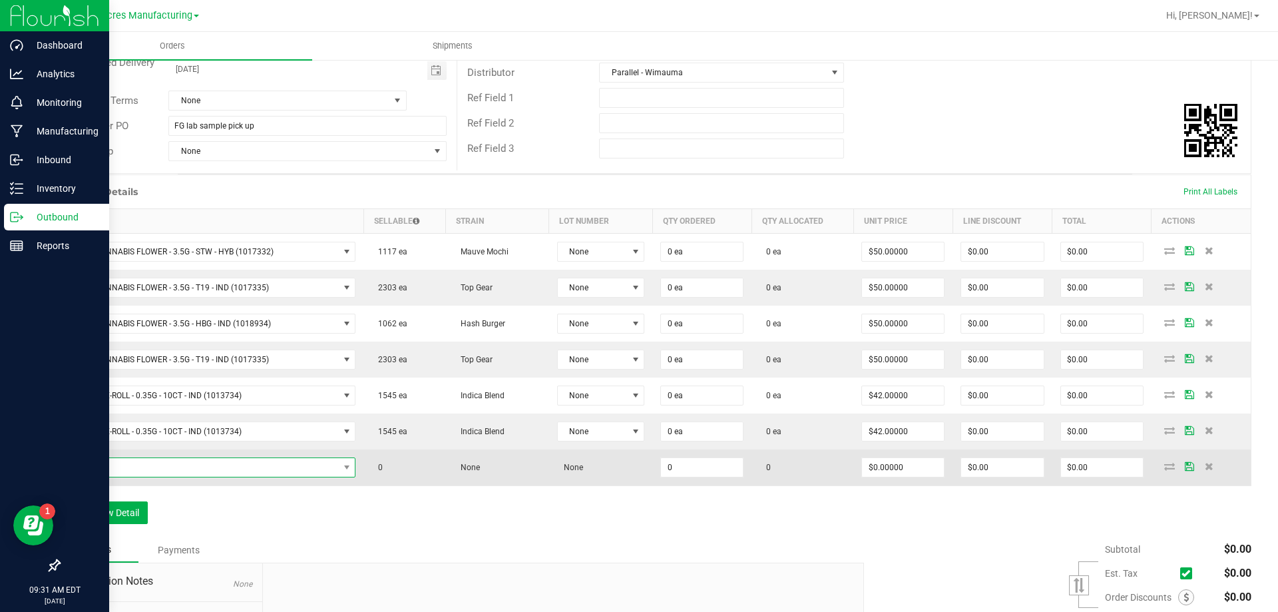
click at [141, 458] on span "NO DATA FOUND" at bounding box center [204, 467] width 270 height 19
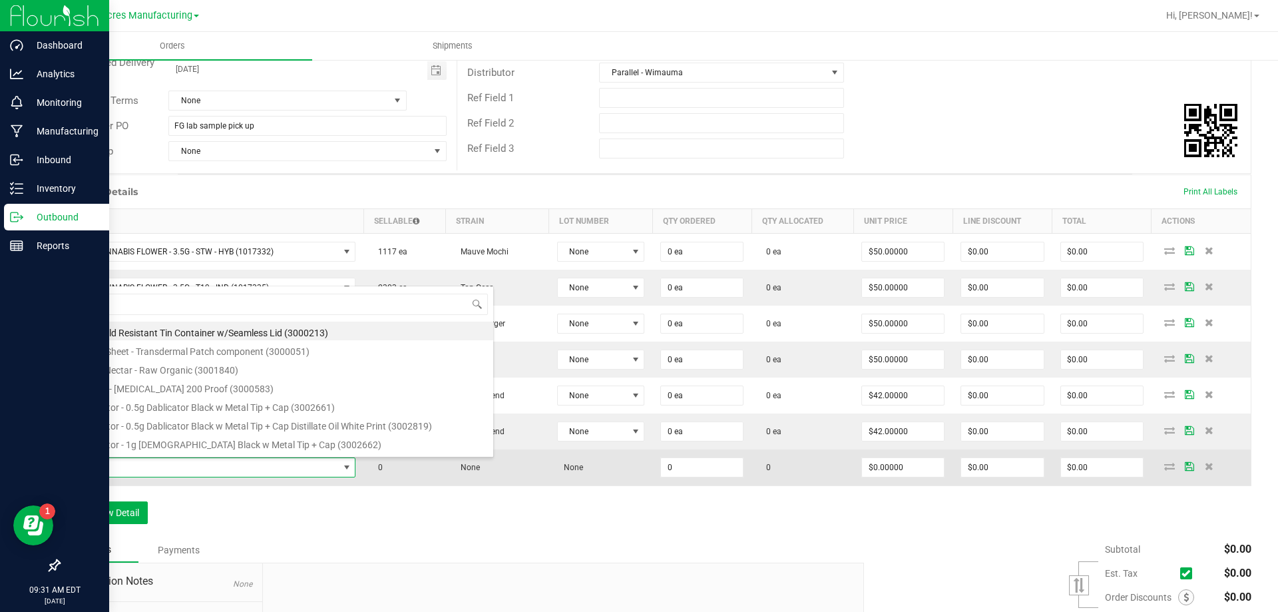
type input "FT - VAPE CART CDT DISTILLATE - 1G - RPB - HYB"
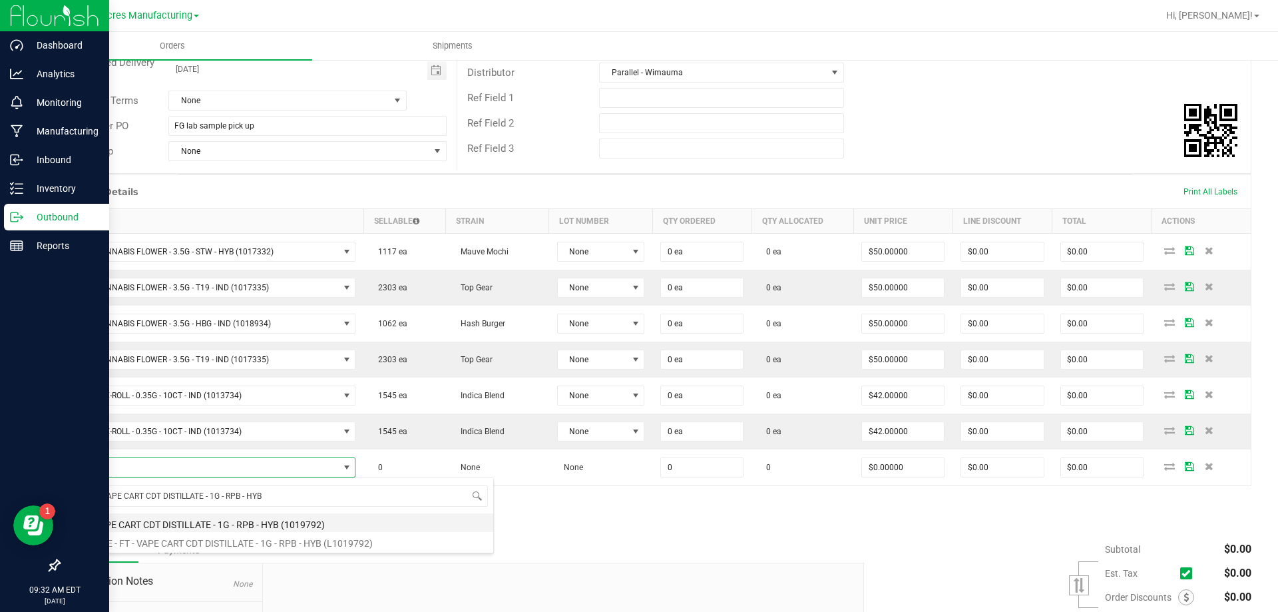
click at [190, 523] on li "FT - VAPE CART CDT DISTILLATE - 1G - RPB - HYB (1019792)" at bounding box center [281, 522] width 425 height 19
type input "0 ea"
type input "$95.00000"
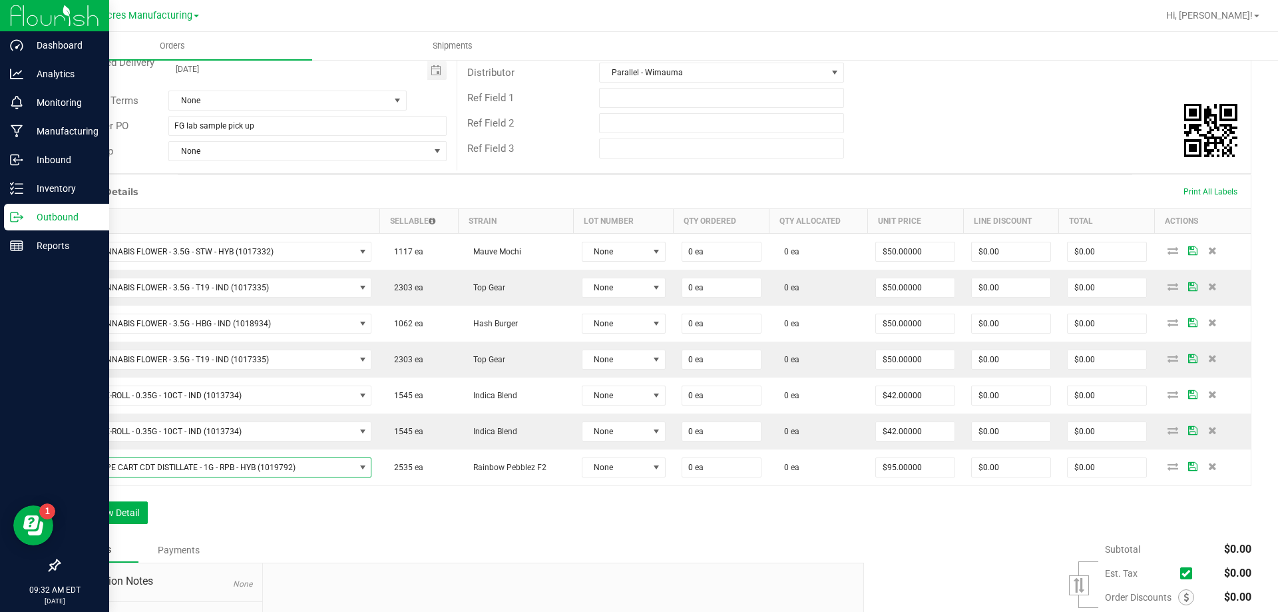
click at [129, 500] on div "Order Details Print All Labels Item Sellable Strain Lot Number Qty Ordered Qty …" at bounding box center [655, 355] width 1193 height 363
click at [129, 506] on button "Add New Detail" at bounding box center [103, 512] width 89 height 23
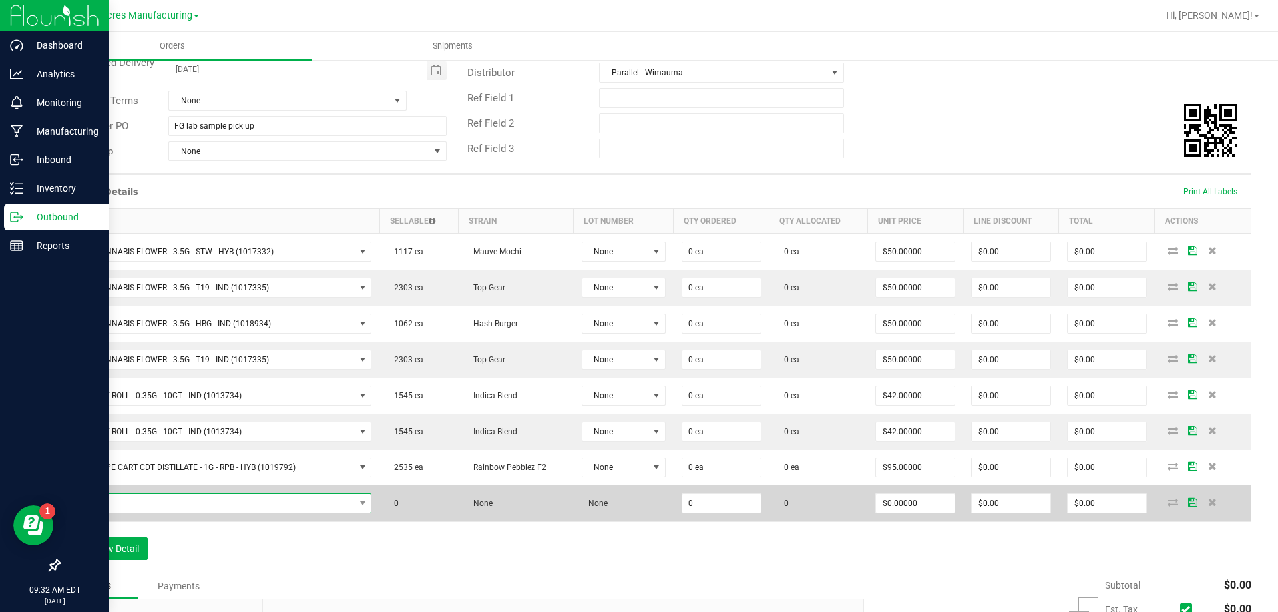
click at [172, 504] on span "NO DATA FOUND" at bounding box center [212, 503] width 286 height 19
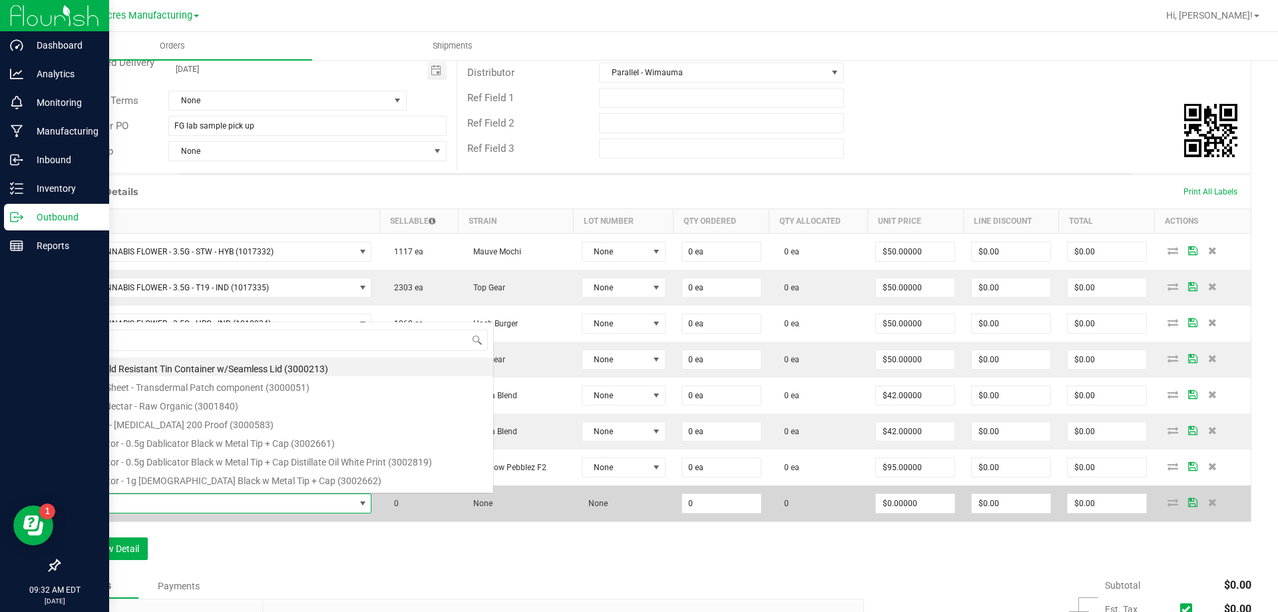
scroll to position [20, 298]
type input "FT - VAPE PEN DISTILLATE - 0.3G - JLE - SAT"
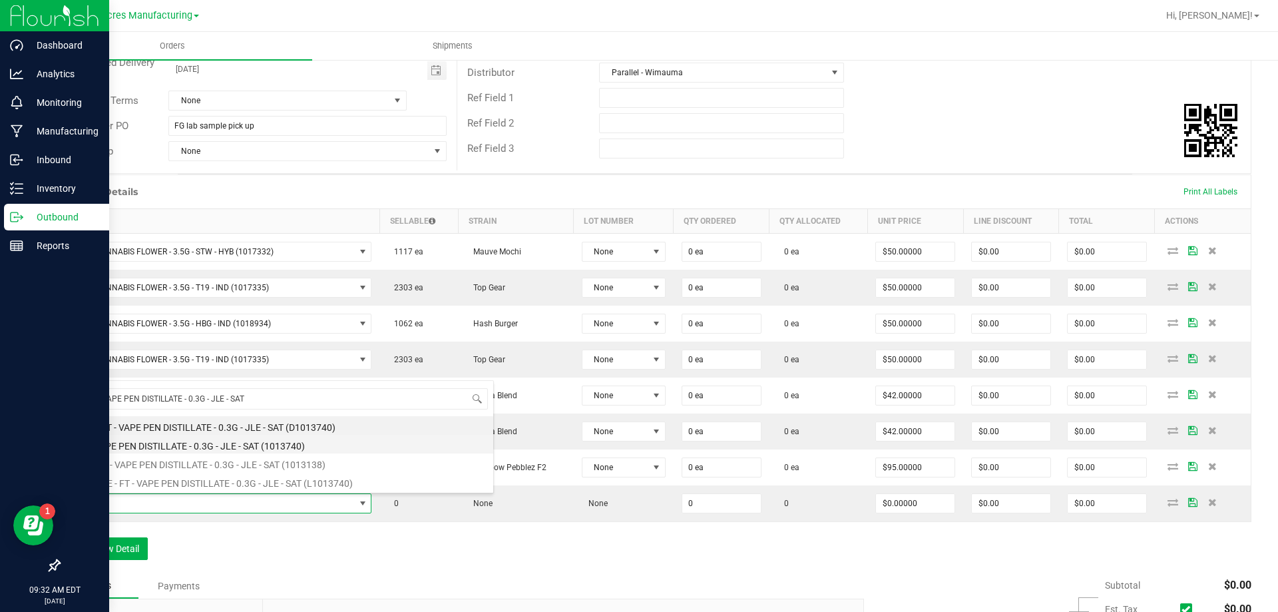
click at [192, 449] on li "FT - VAPE PEN DISTILLATE - 0.3G - JLE - SAT (1013740)" at bounding box center [281, 444] width 425 height 19
type input "0 ea"
type input "$35.00000"
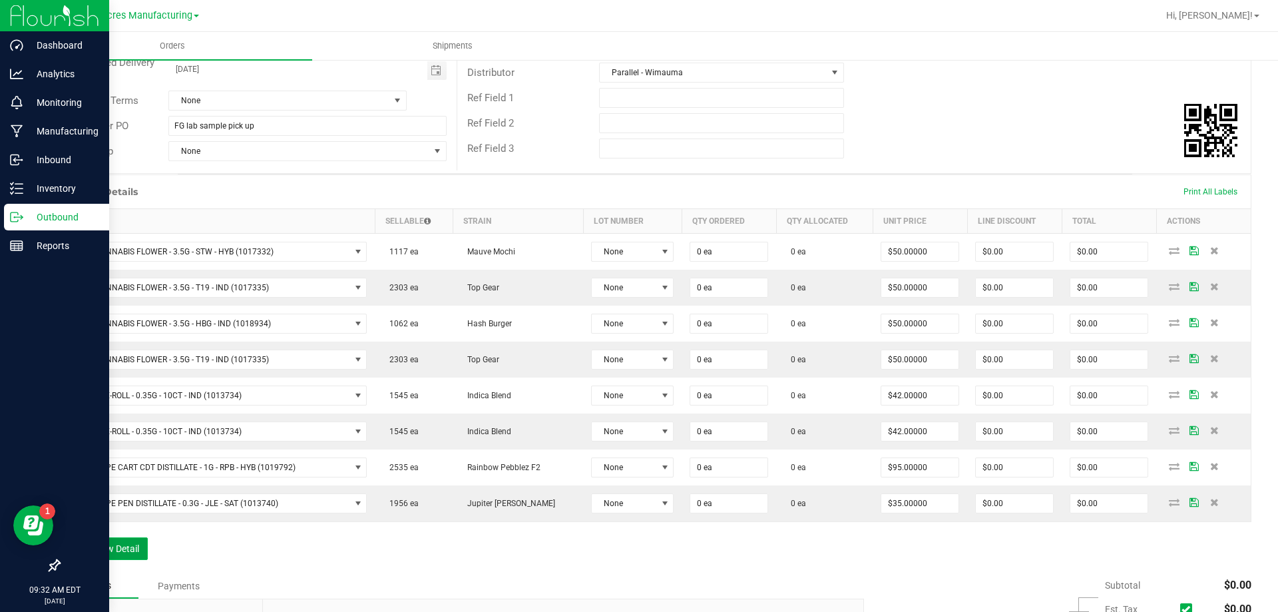
click at [136, 541] on button "Add New Detail" at bounding box center [103, 548] width 89 height 23
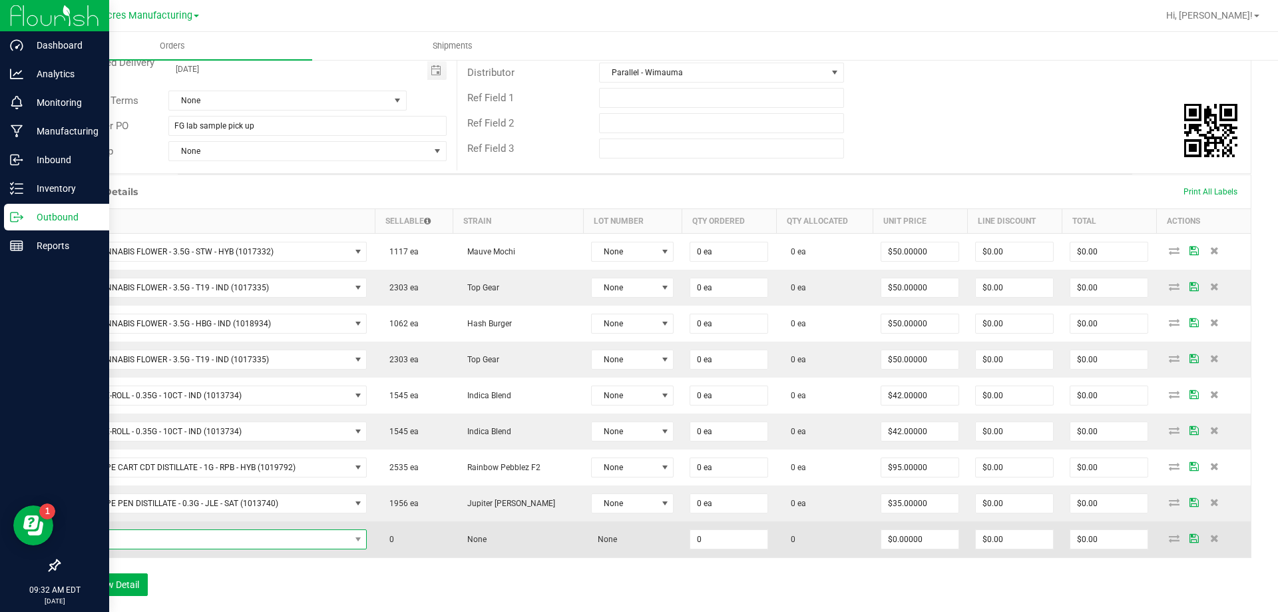
click at [309, 535] on span "NO DATA FOUND" at bounding box center [210, 539] width 282 height 19
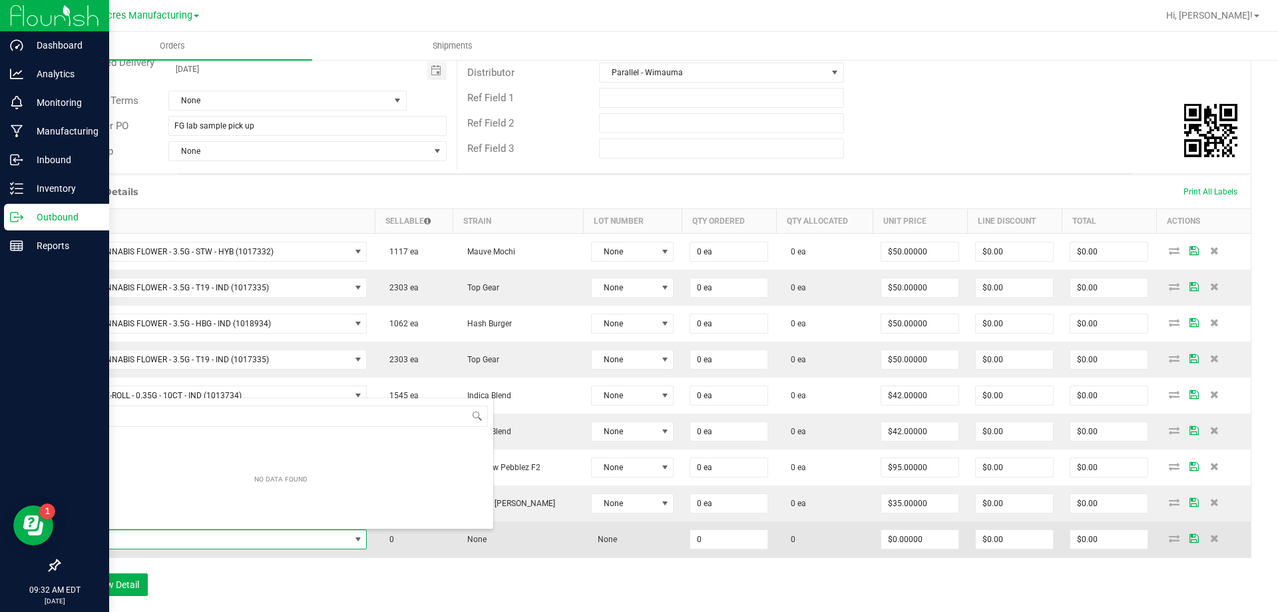
type input "SW - FSO SYRINGE - 1G - SAT"
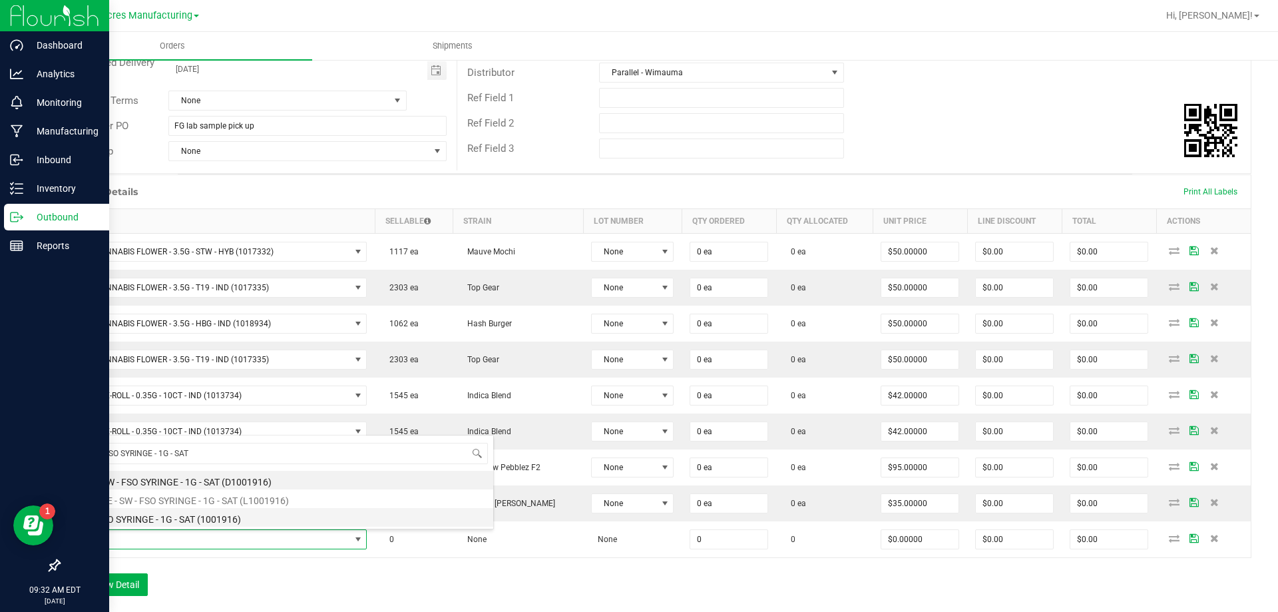
click at [223, 513] on li "SW - FSO SYRINGE - 1G - SAT (1001916)" at bounding box center [281, 517] width 425 height 19
type input "0 ea"
type input "$55.00000"
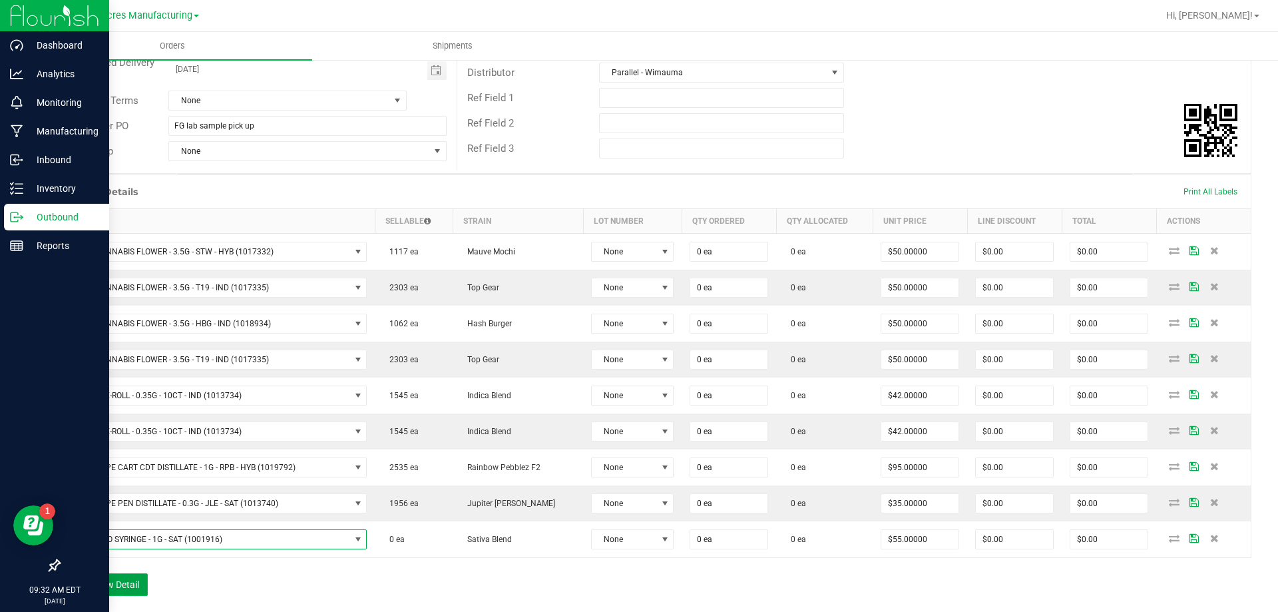
click at [146, 573] on button "Add New Detail" at bounding box center [103, 584] width 89 height 23
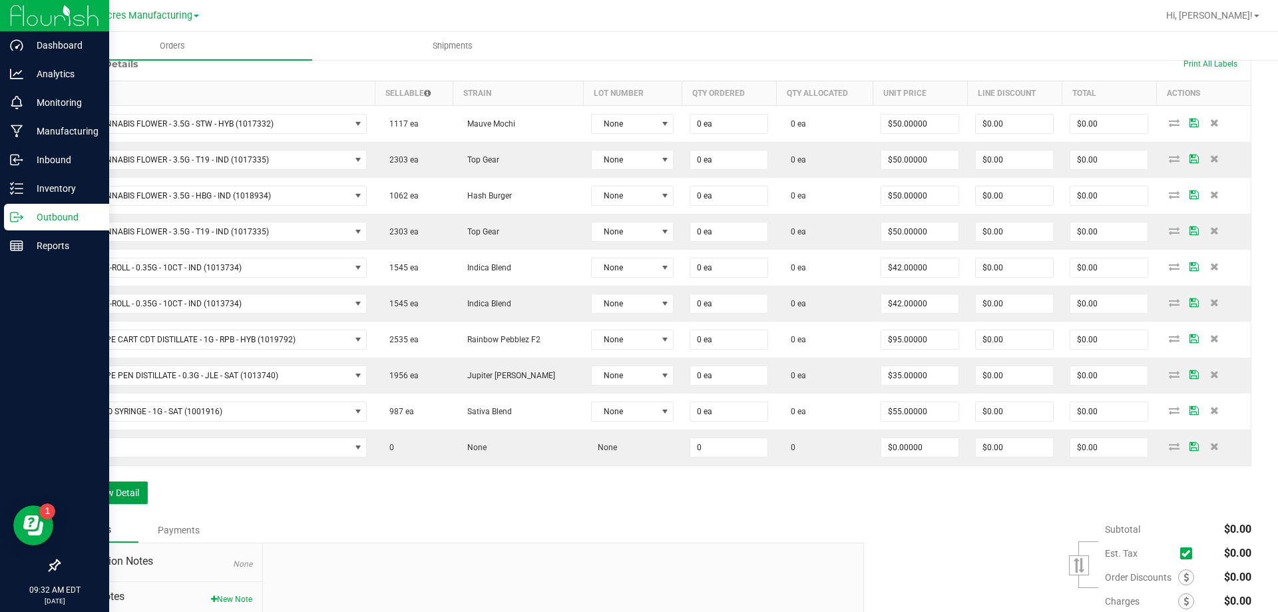
scroll to position [329, 0]
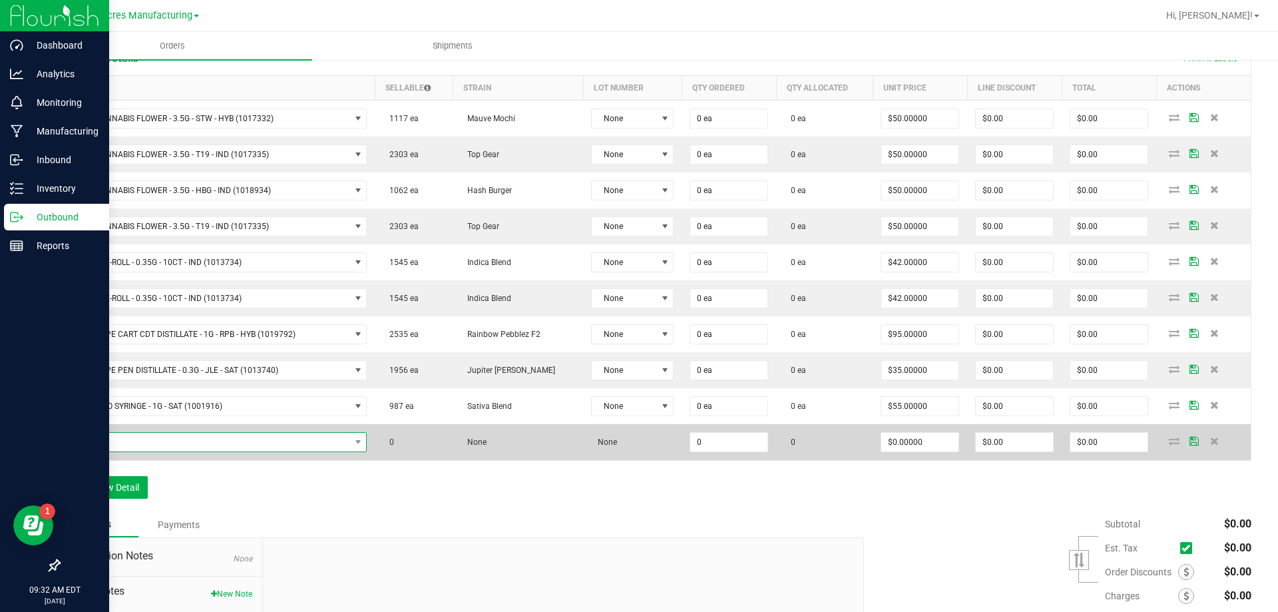
click at [308, 434] on span "NO DATA FOUND" at bounding box center [210, 442] width 282 height 19
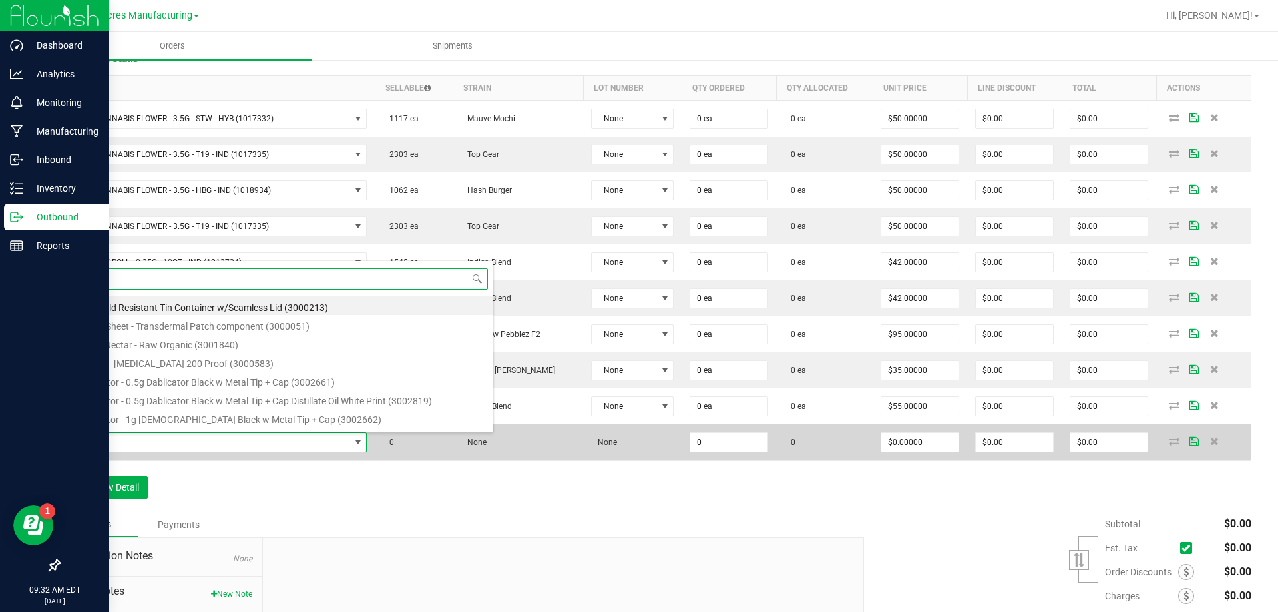
scroll to position [20, 298]
paste input "SW - PATCH - 20MG - SOO - 1CBD-1THC"
type input "SW - PATCH - 20MG - SOO - 1CBD-1THC"
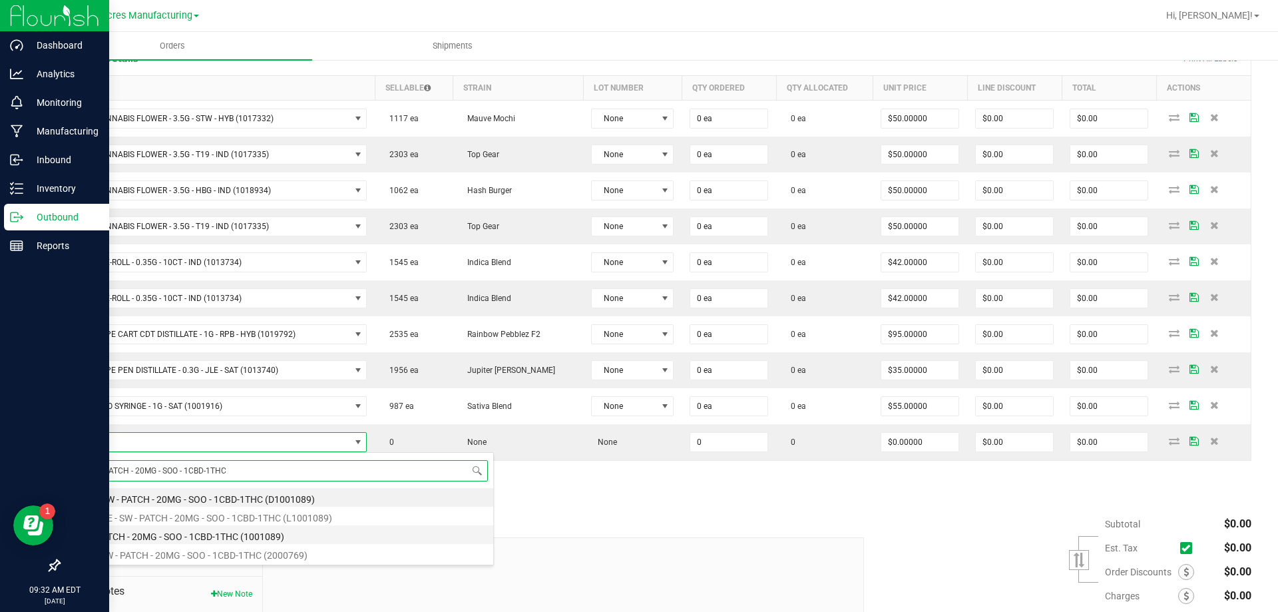
click at [258, 535] on li "SW - PATCH - 20MG - SOO - 1CBD-1THC (1001089)" at bounding box center [281, 534] width 425 height 19
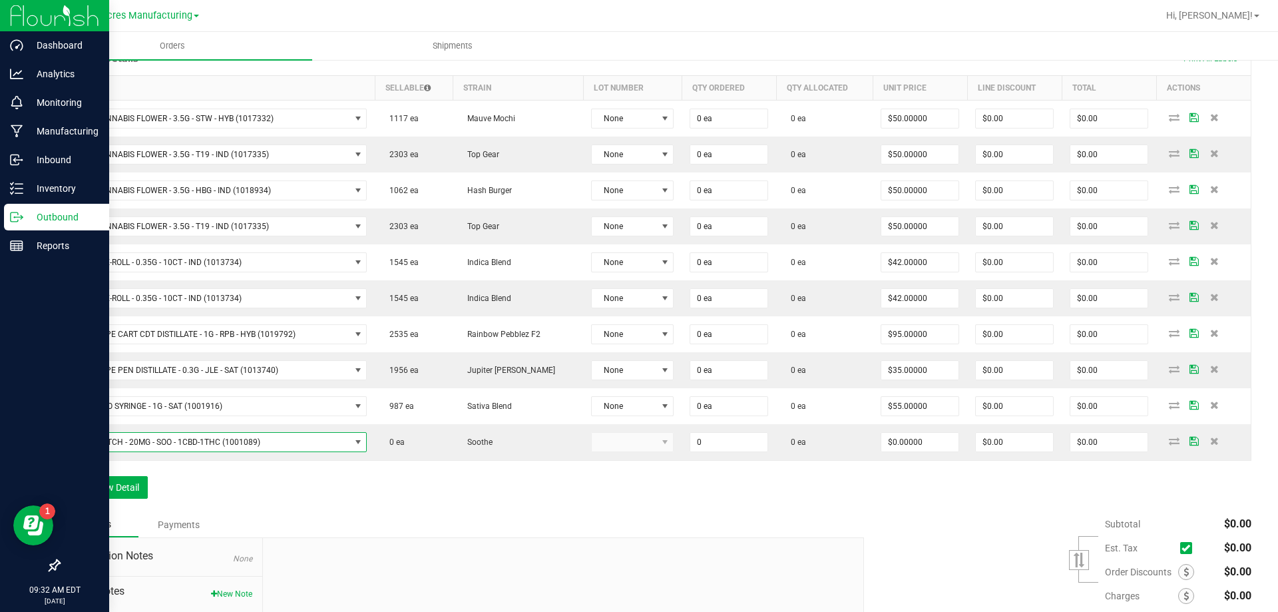
type input "0 ea"
type input "$12.00000"
click at [122, 481] on button "Add New Detail" at bounding box center [103, 487] width 89 height 23
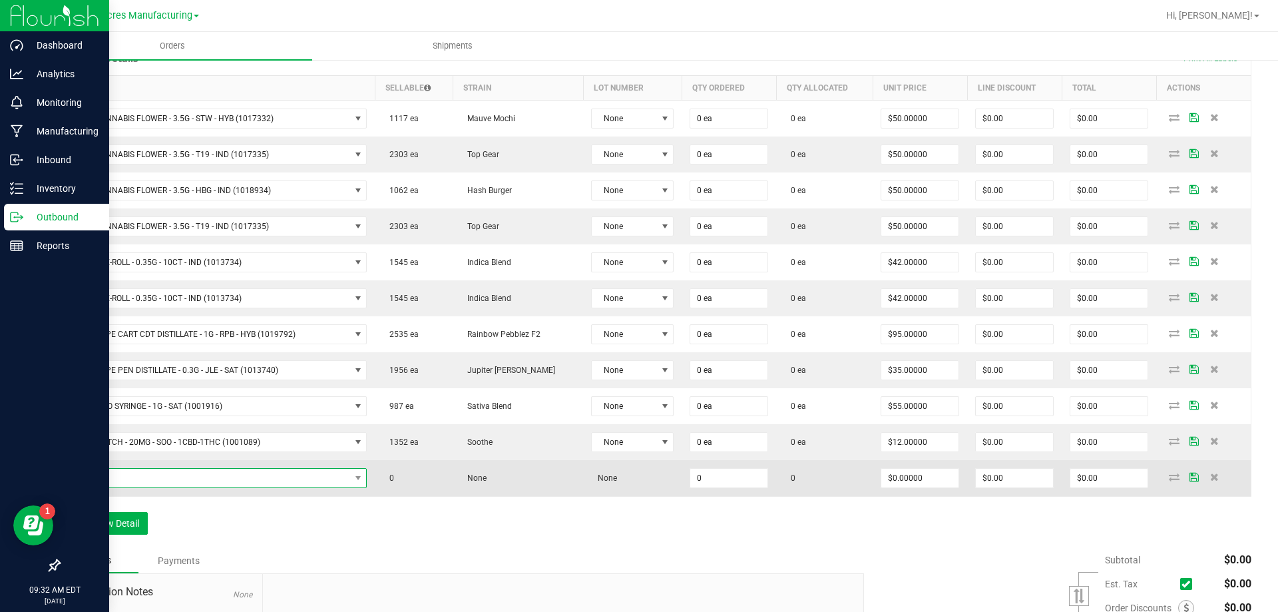
click at [200, 486] on span "NO DATA FOUND" at bounding box center [210, 478] width 282 height 19
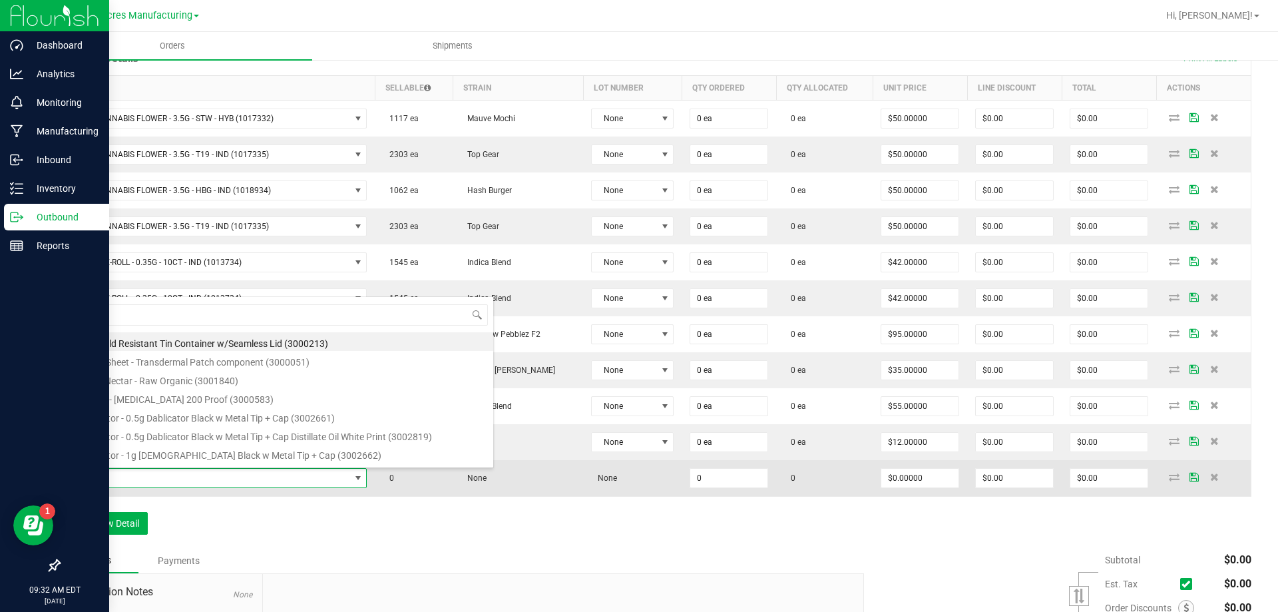
type input "HT - BAR - 100MG - THC - MILK CHOCOLATE"
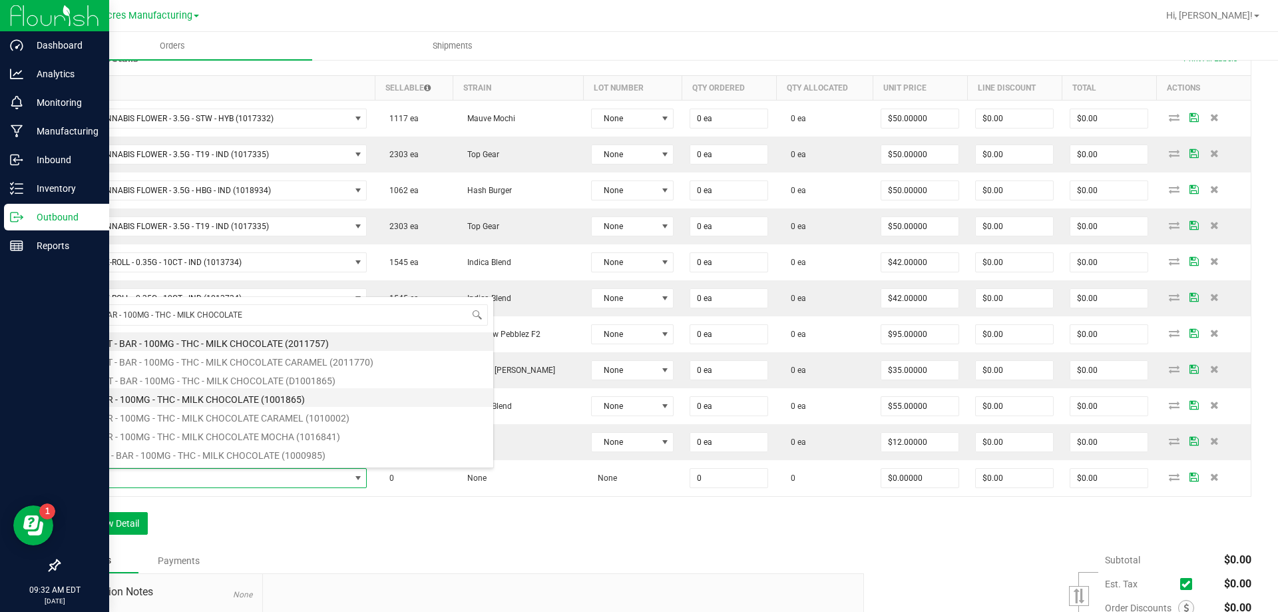
click at [210, 404] on li "HT - BAR - 100MG - THC - MILK CHOCOLATE (1001865)" at bounding box center [281, 397] width 425 height 19
type input "0 ea"
type input "$25.00000"
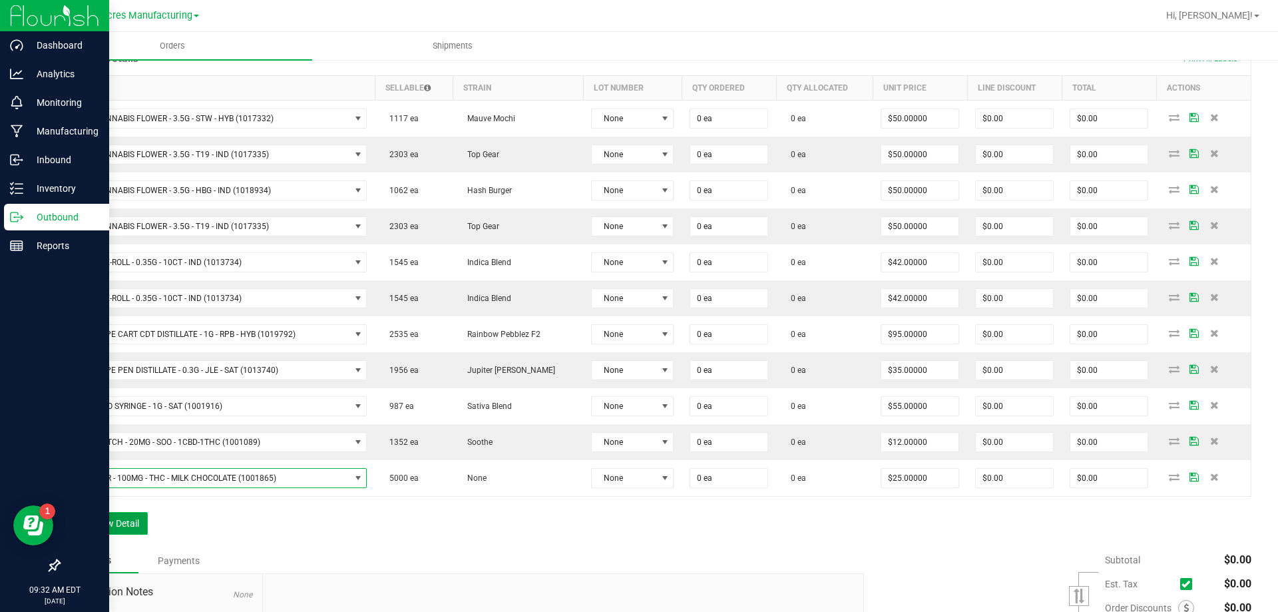
click at [123, 516] on button "Add New Detail" at bounding box center [103, 523] width 89 height 23
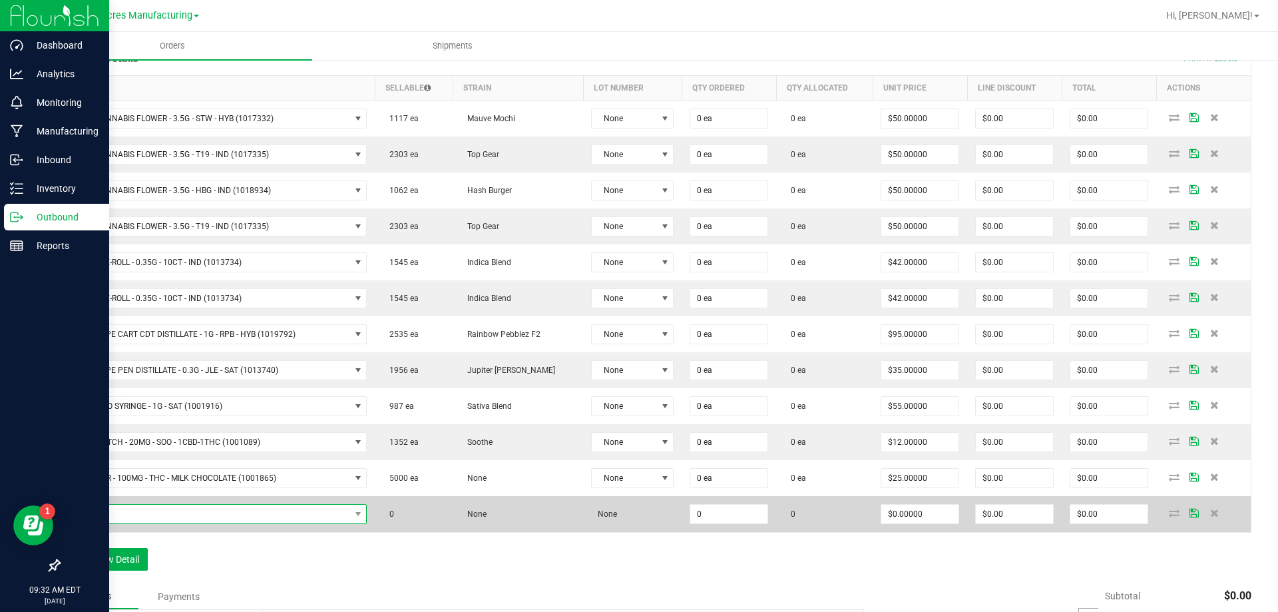
click at [317, 517] on span "NO DATA FOUND" at bounding box center [210, 514] width 282 height 19
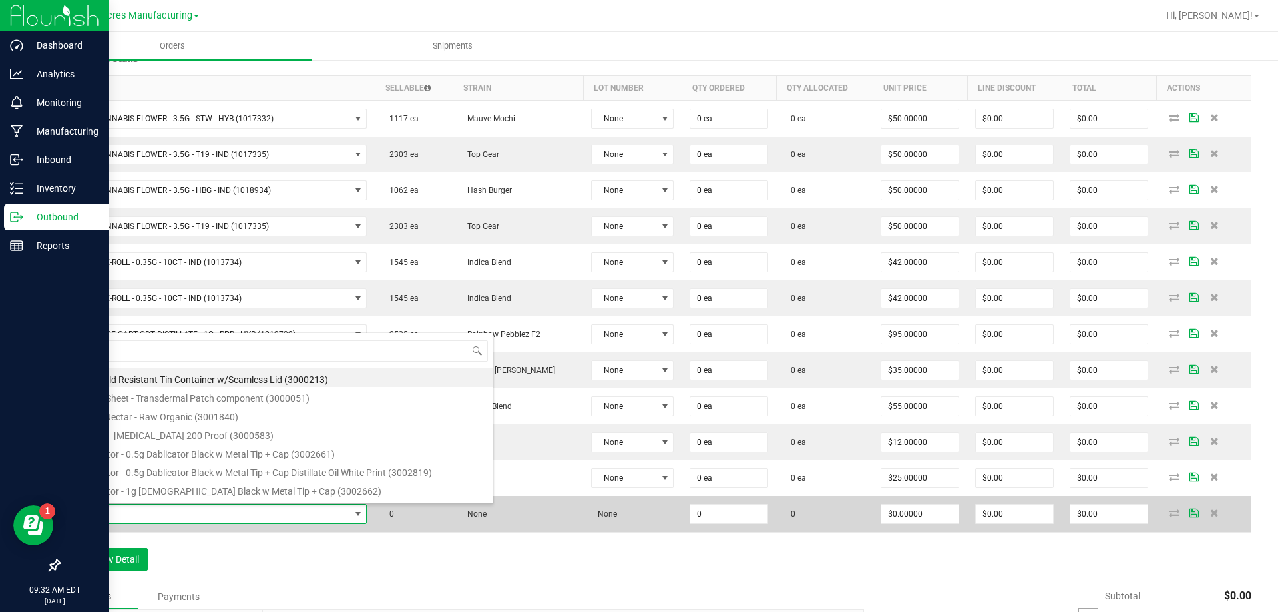
type input "HT - CHEWS - 5MG - 20CT - SAT - TROPICAL MIX"
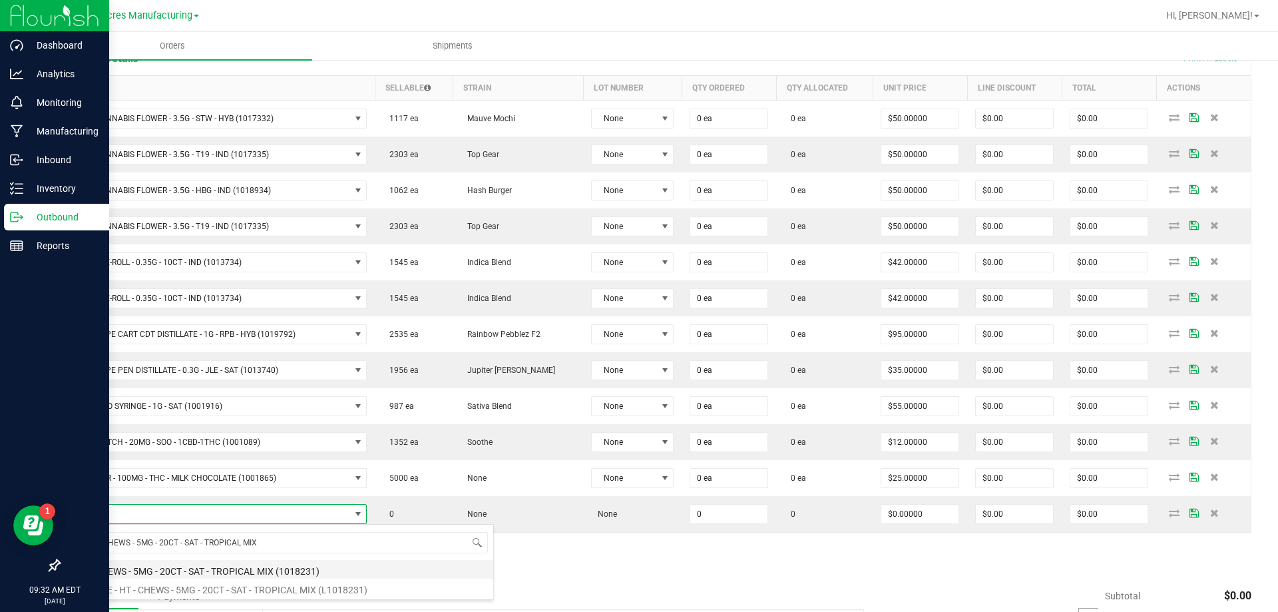
click at [216, 573] on li "HT - CHEWS - 5MG - 20CT - SAT - TROPICAL MIX (1018231)" at bounding box center [281, 569] width 425 height 19
type input "0 ea"
type input "$35.00000"
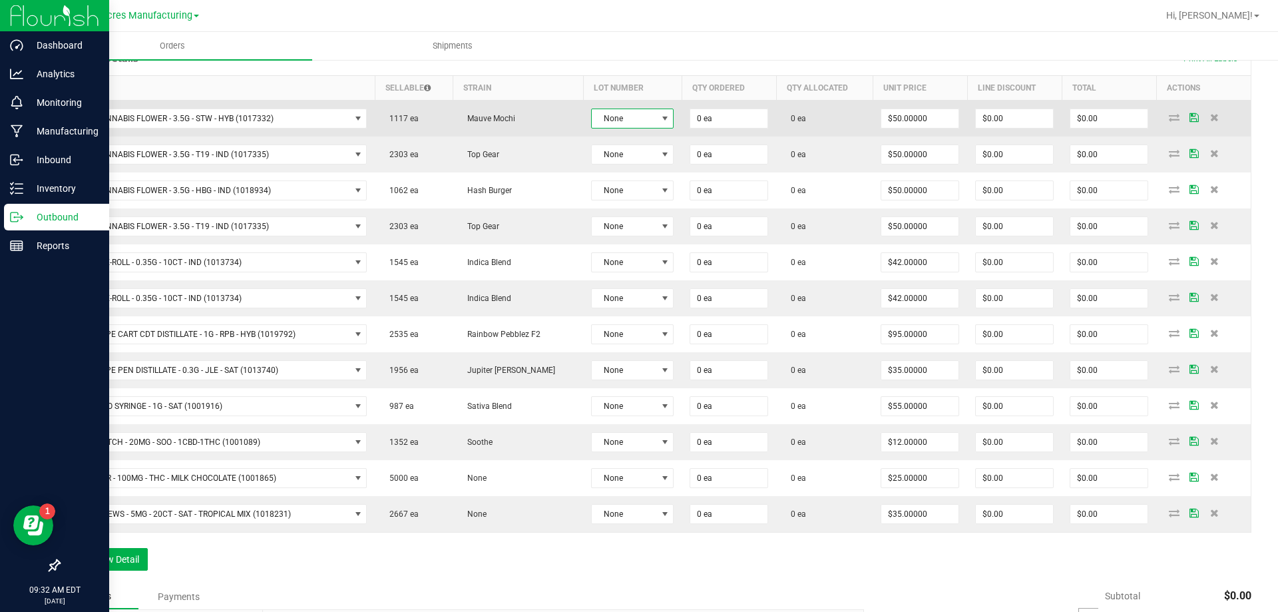
click at [592, 125] on span "None" at bounding box center [624, 118] width 65 height 19
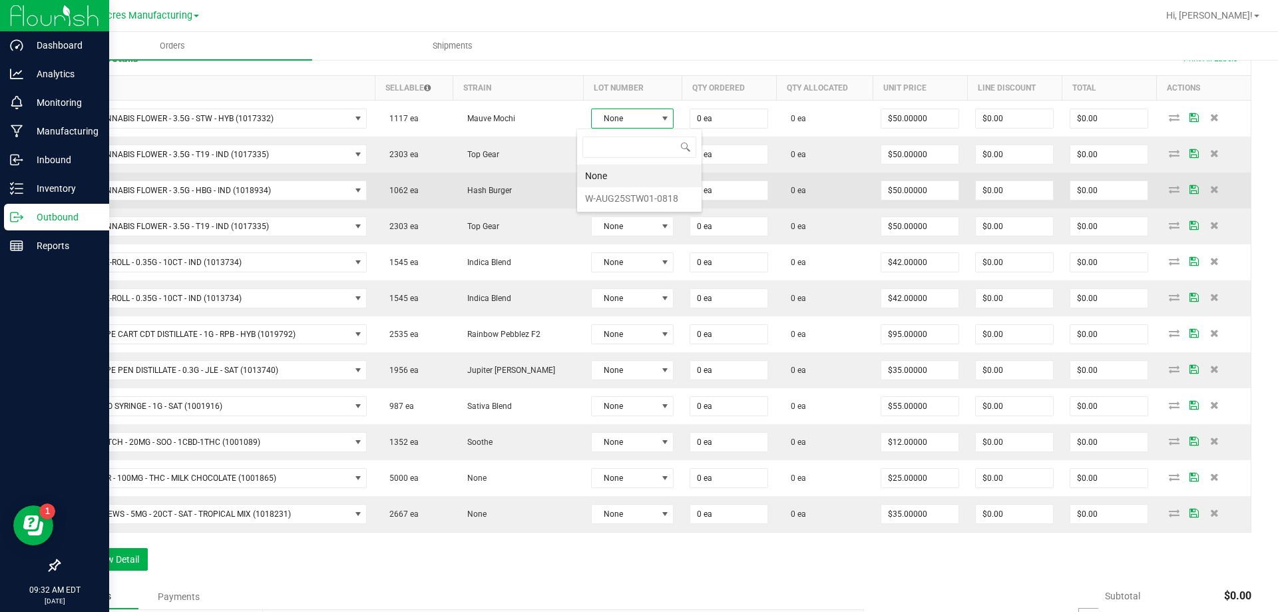
click at [601, 191] on li "W-AUG25STW01-0818" at bounding box center [639, 198] width 125 height 23
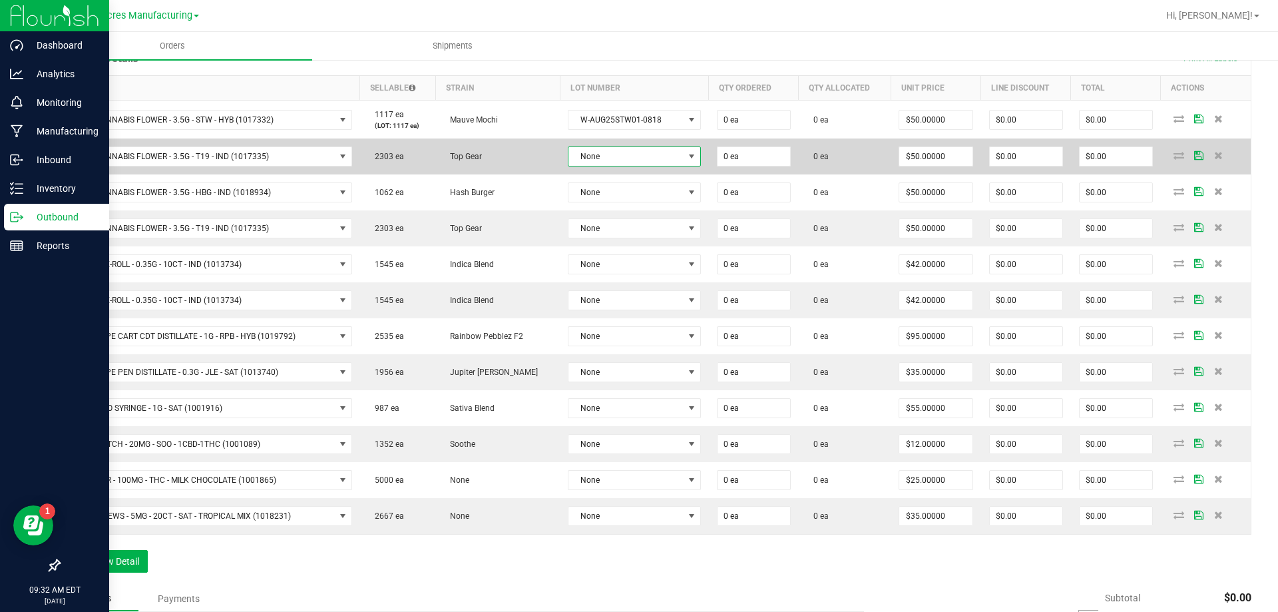
click at [615, 154] on span "None" at bounding box center [626, 156] width 115 height 19
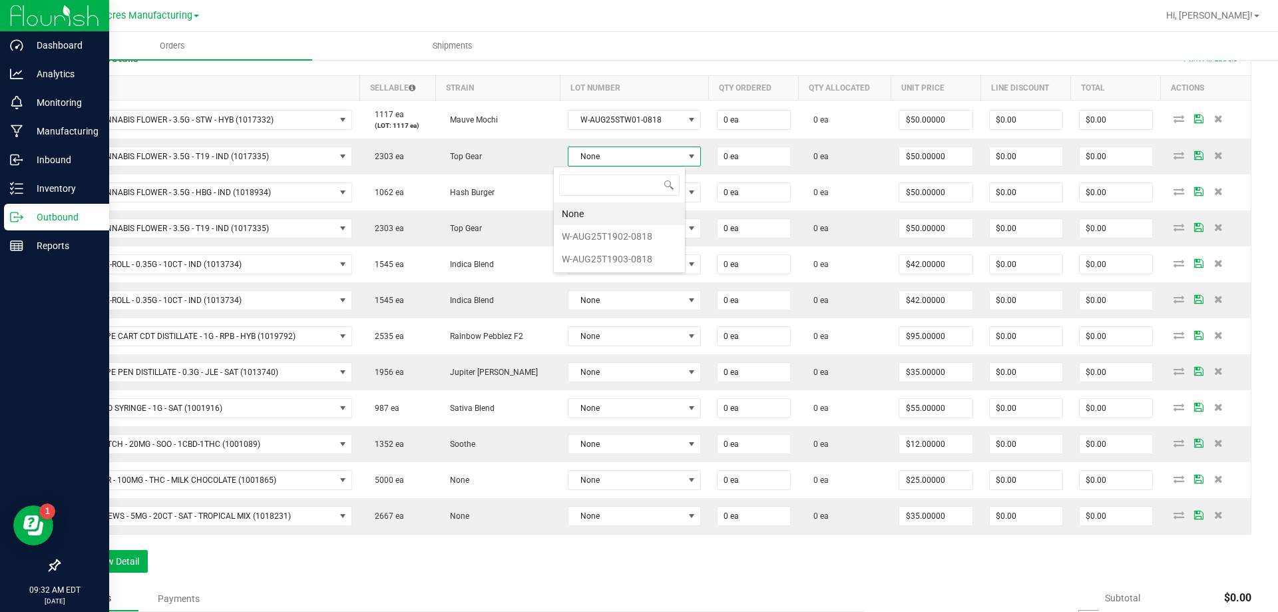
scroll to position [20, 133]
click at [627, 254] on li "W-AUG25T1903-0818" at bounding box center [619, 259] width 131 height 23
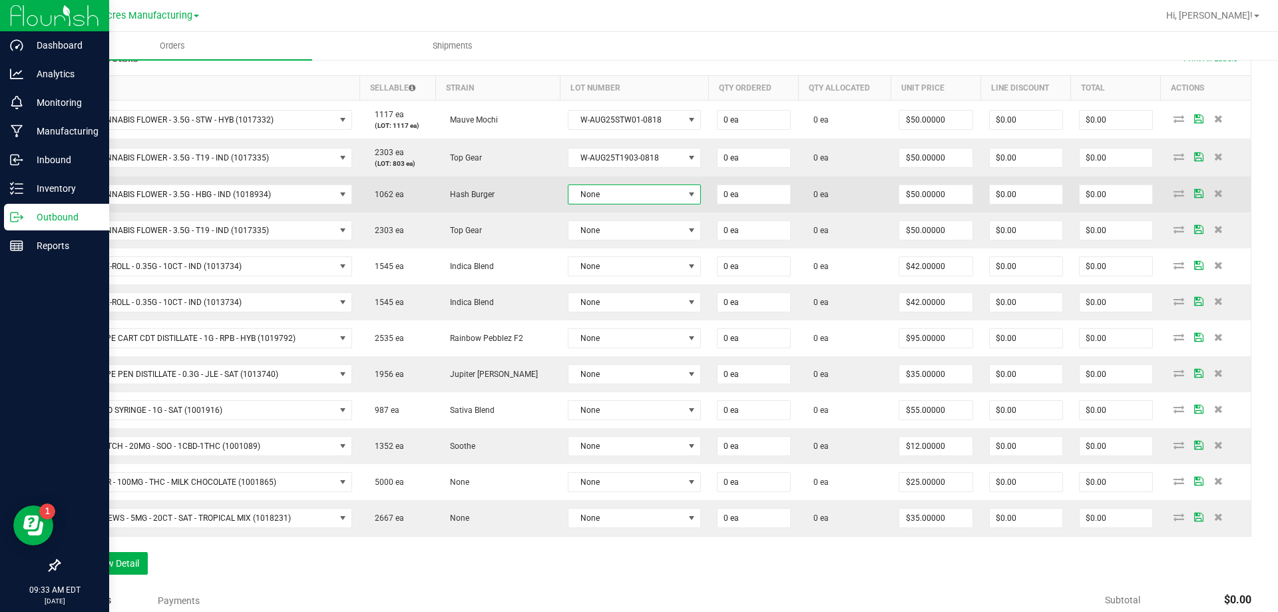
click at [651, 200] on span "None" at bounding box center [626, 194] width 115 height 19
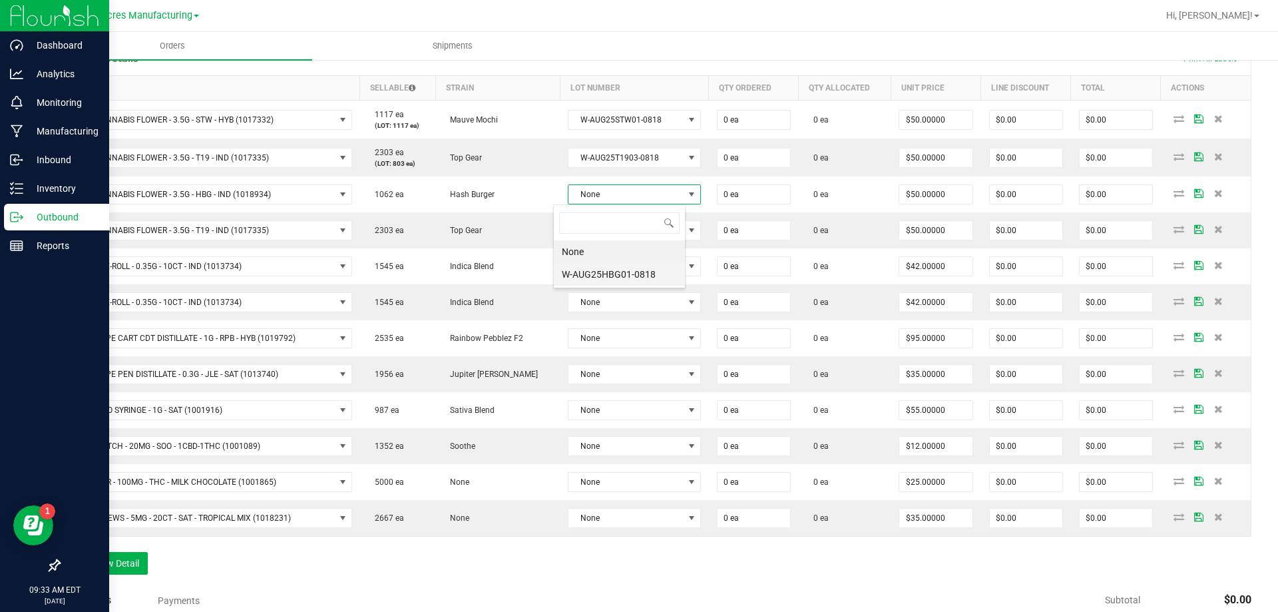
click at [647, 265] on li "W-AUG25HBG01-0818" at bounding box center [619, 274] width 131 height 23
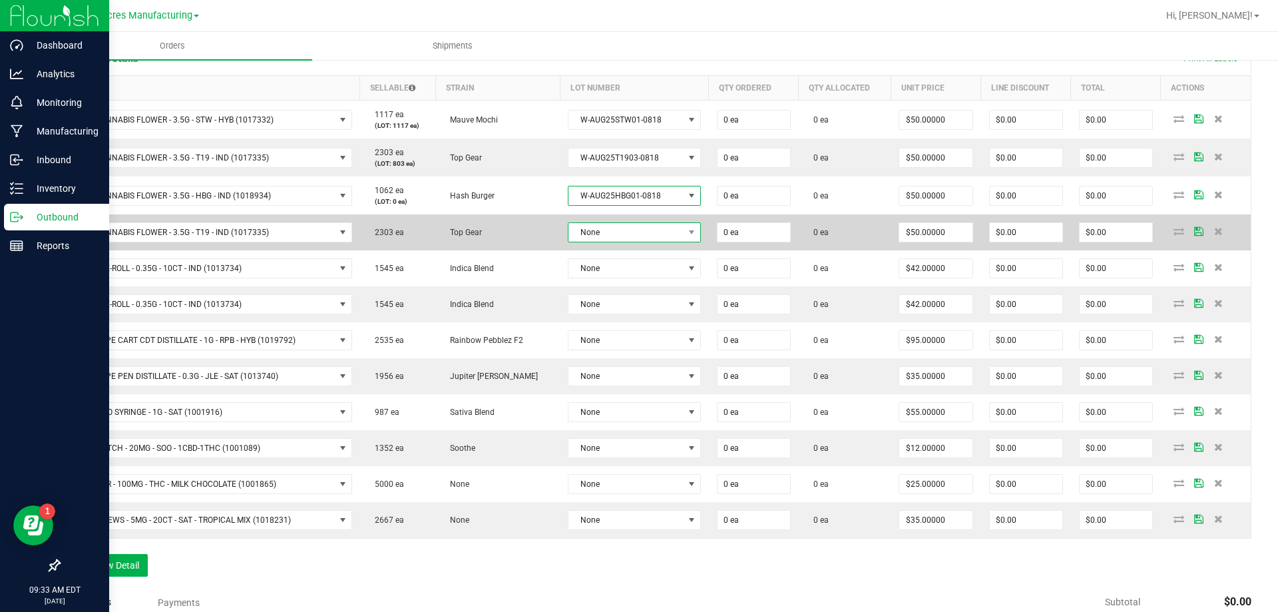
click at [661, 227] on span "None" at bounding box center [626, 232] width 115 height 19
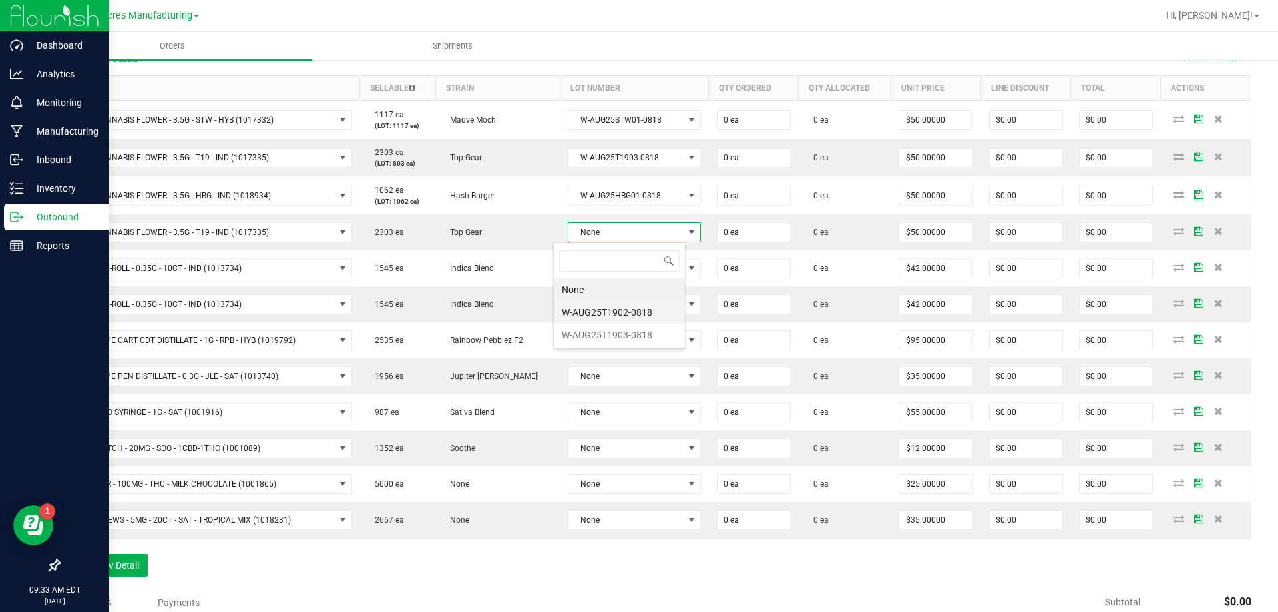
click at [642, 314] on li "W-AUG25T1902-0818" at bounding box center [619, 312] width 131 height 23
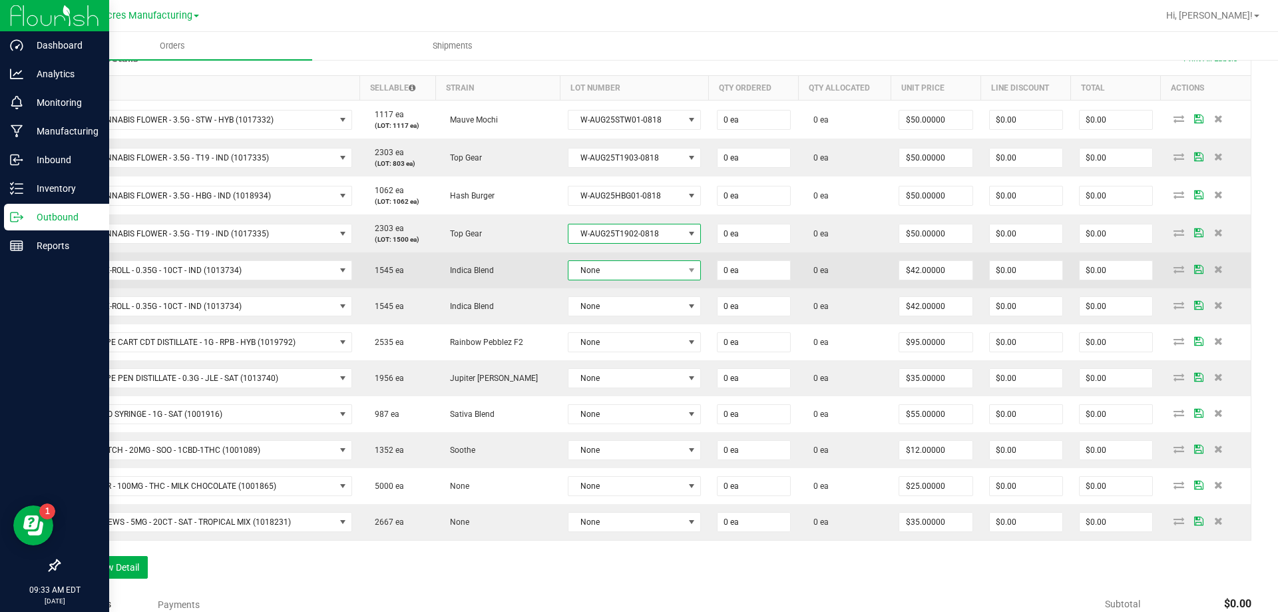
click at [658, 266] on span "None" at bounding box center [626, 270] width 115 height 19
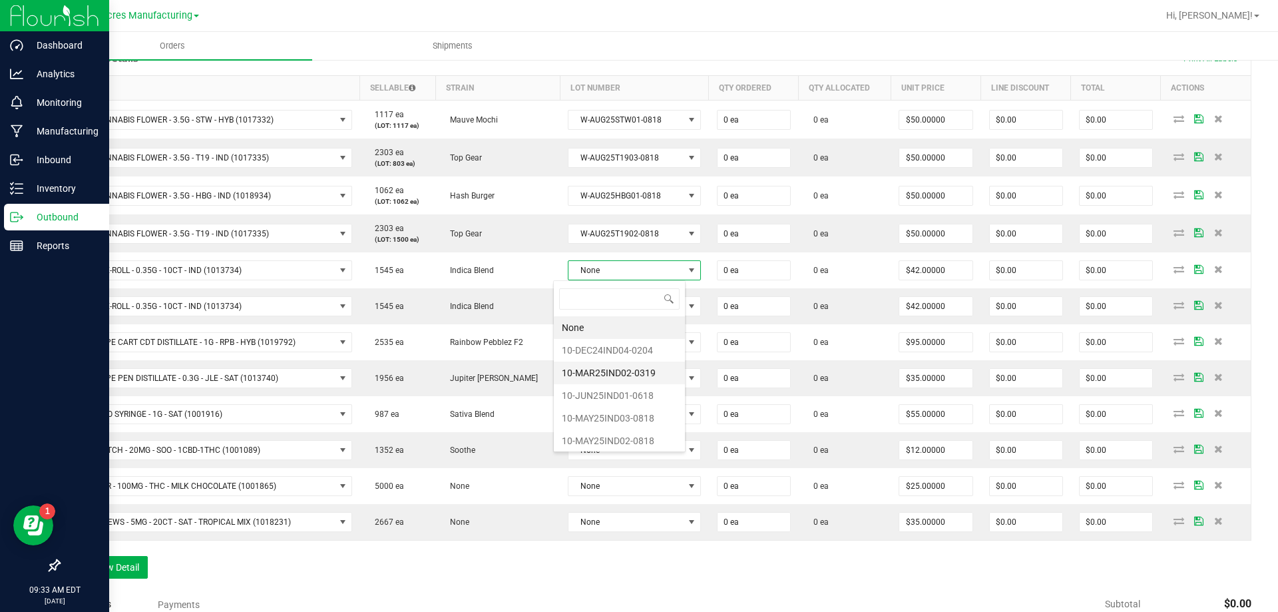
scroll to position [3, 0]
click at [640, 418] on li "10-MAY25IND03-0818" at bounding box center [619, 415] width 131 height 23
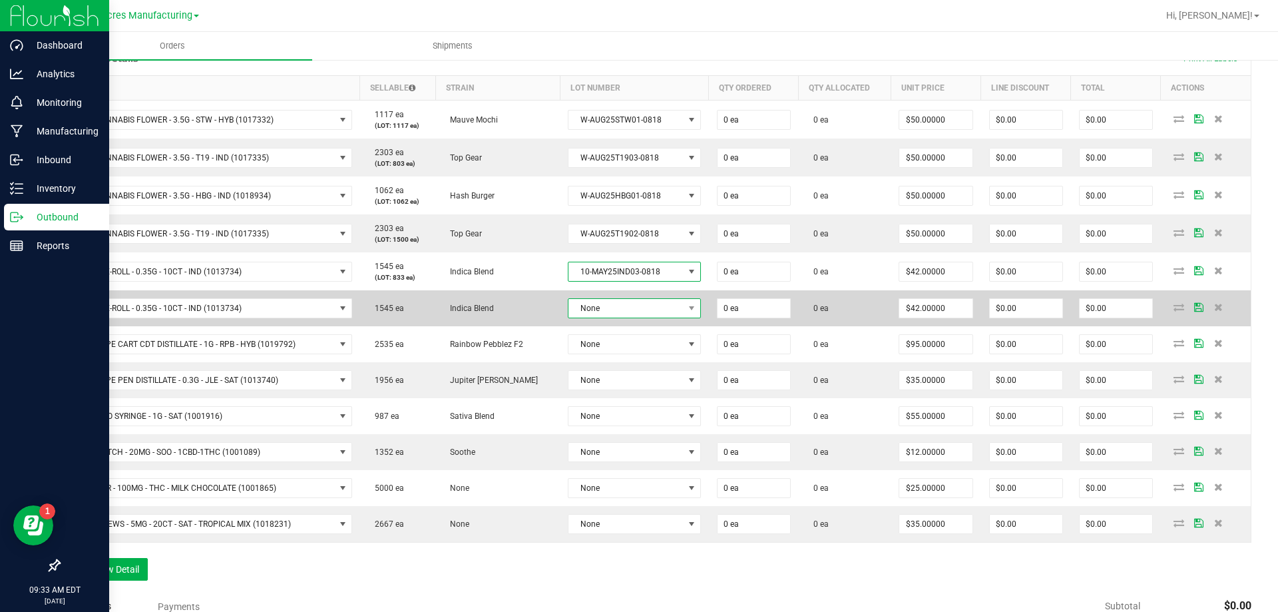
click at [662, 304] on span "None" at bounding box center [626, 308] width 115 height 19
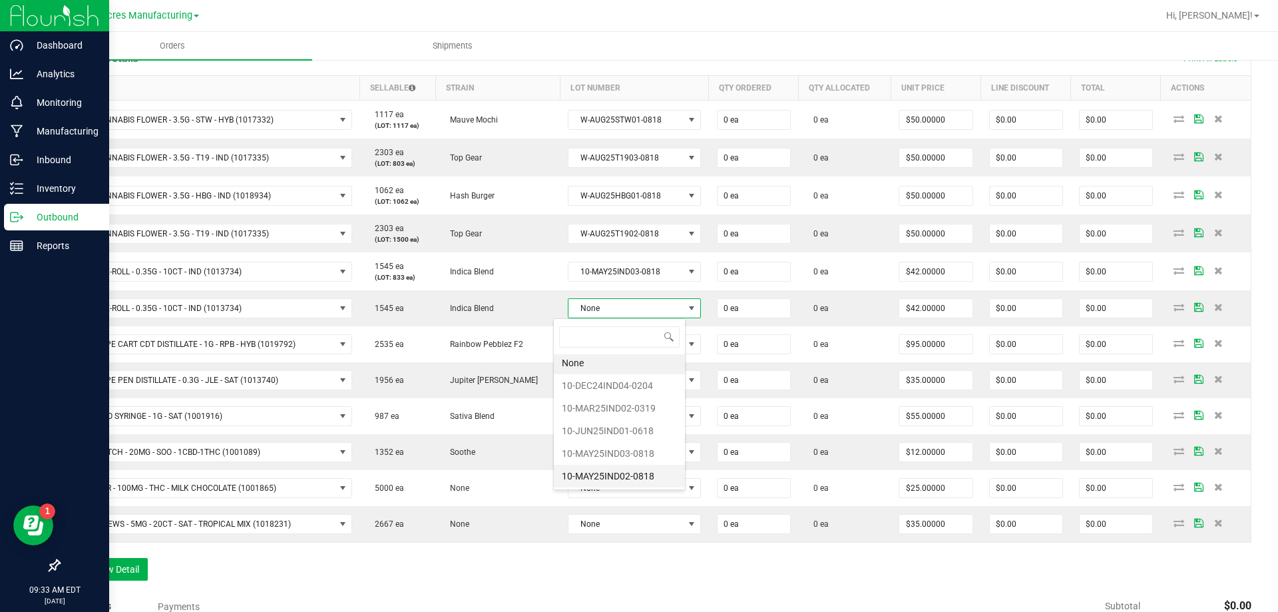
click at [621, 469] on li "10-MAY25IND02-0818" at bounding box center [619, 476] width 131 height 23
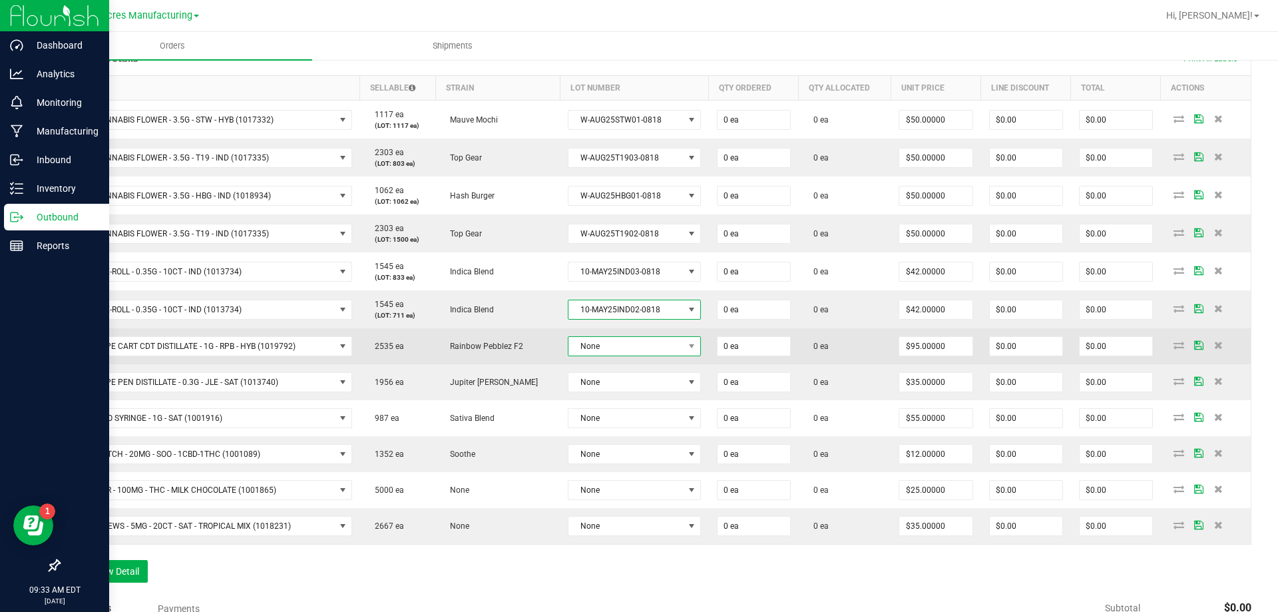
click at [653, 349] on span "None" at bounding box center [626, 346] width 115 height 19
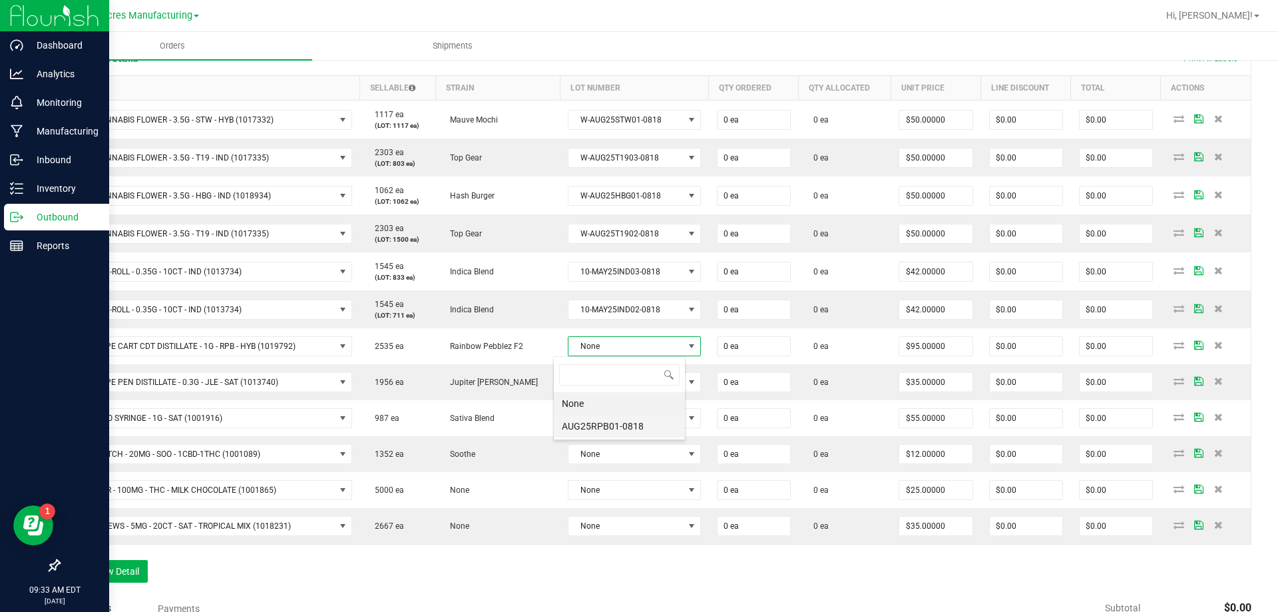
click at [638, 428] on li "AUG25RPB01-0818" at bounding box center [619, 426] width 131 height 23
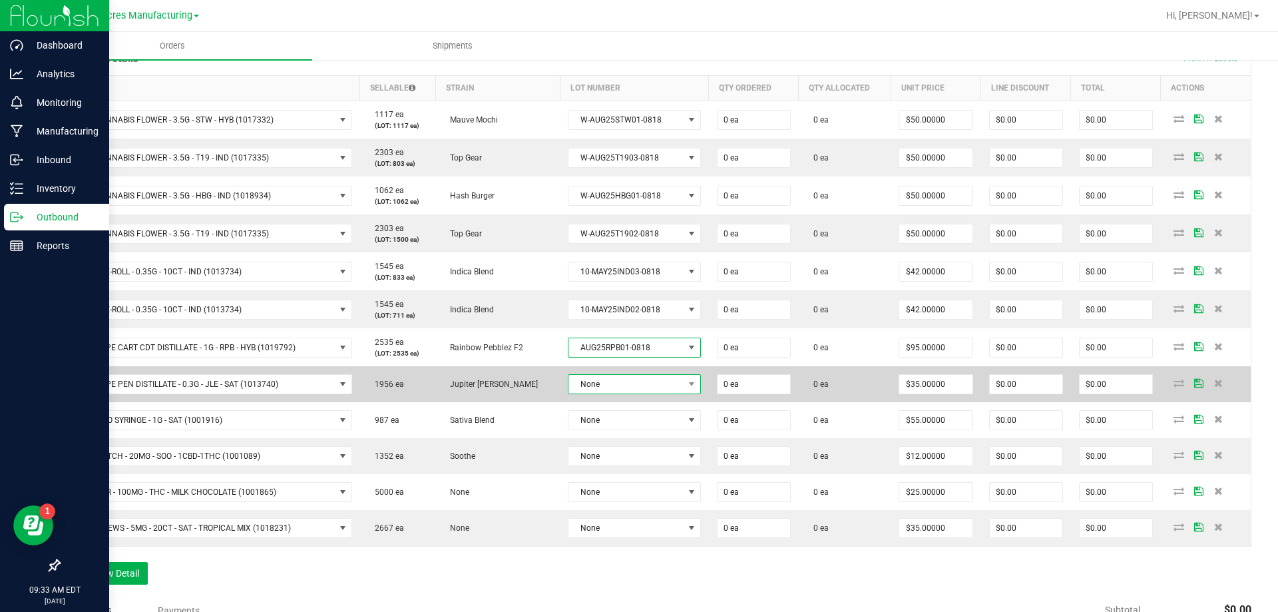
click at [645, 386] on span "None" at bounding box center [626, 384] width 115 height 19
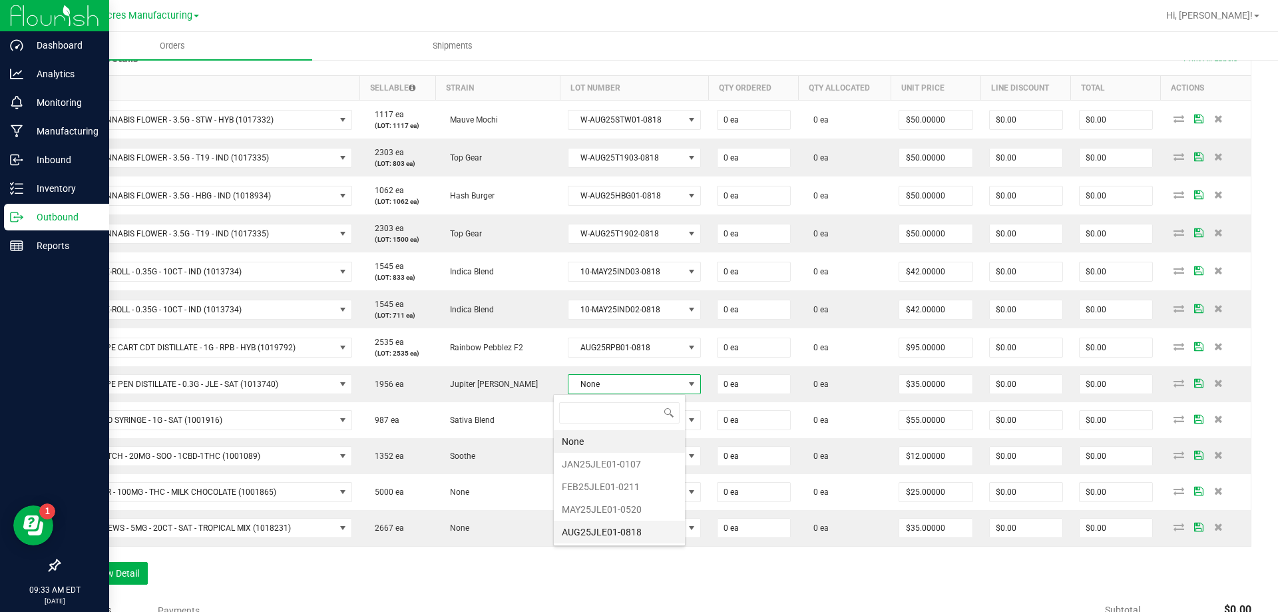
click at [621, 535] on li "AUG25JLE01-0818" at bounding box center [619, 532] width 131 height 23
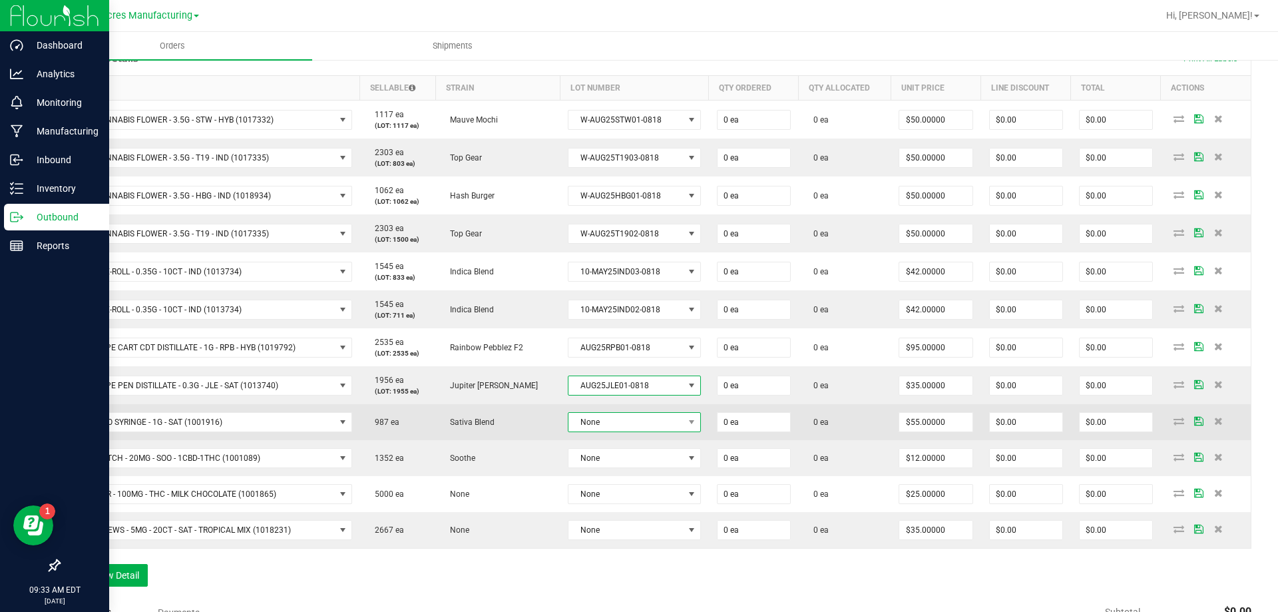
click at [652, 423] on span "None" at bounding box center [626, 422] width 115 height 19
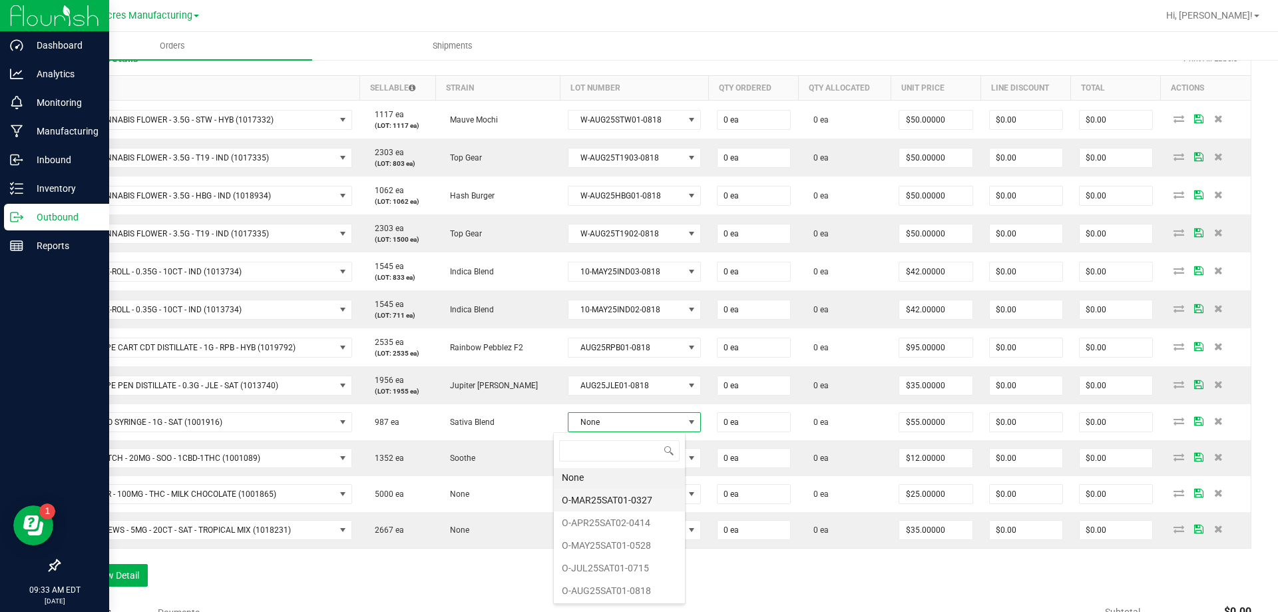
scroll to position [3, 0]
click at [610, 583] on li "O-AUG25SAT01-0818" at bounding box center [619, 590] width 131 height 23
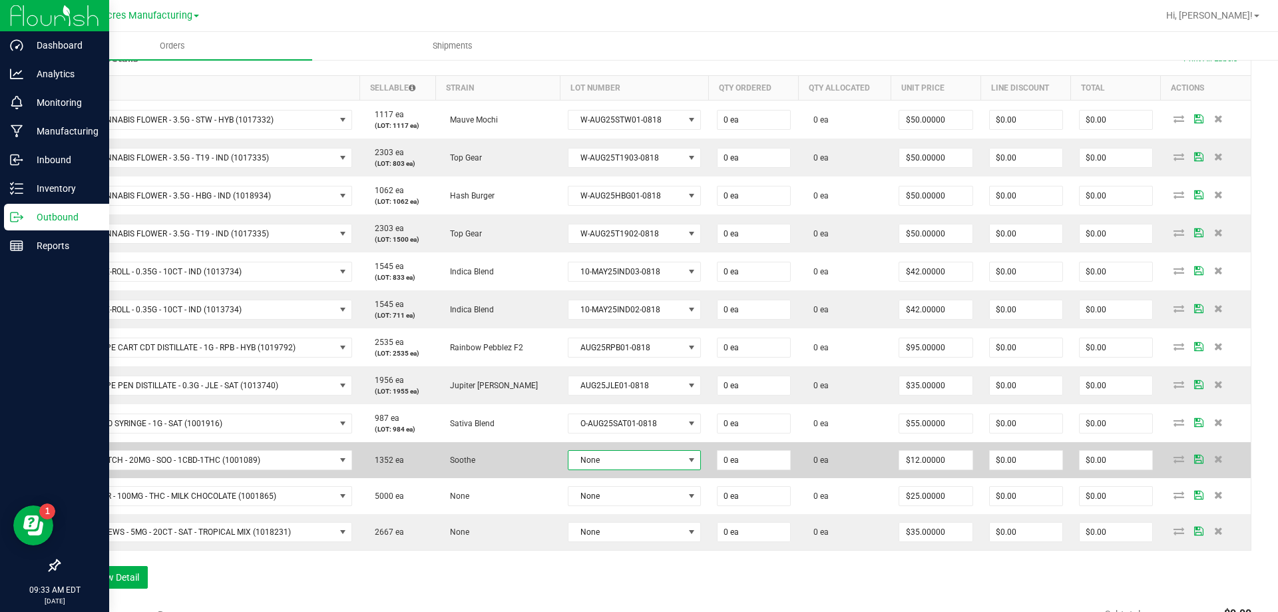
click at [642, 462] on span "None" at bounding box center [626, 460] width 115 height 19
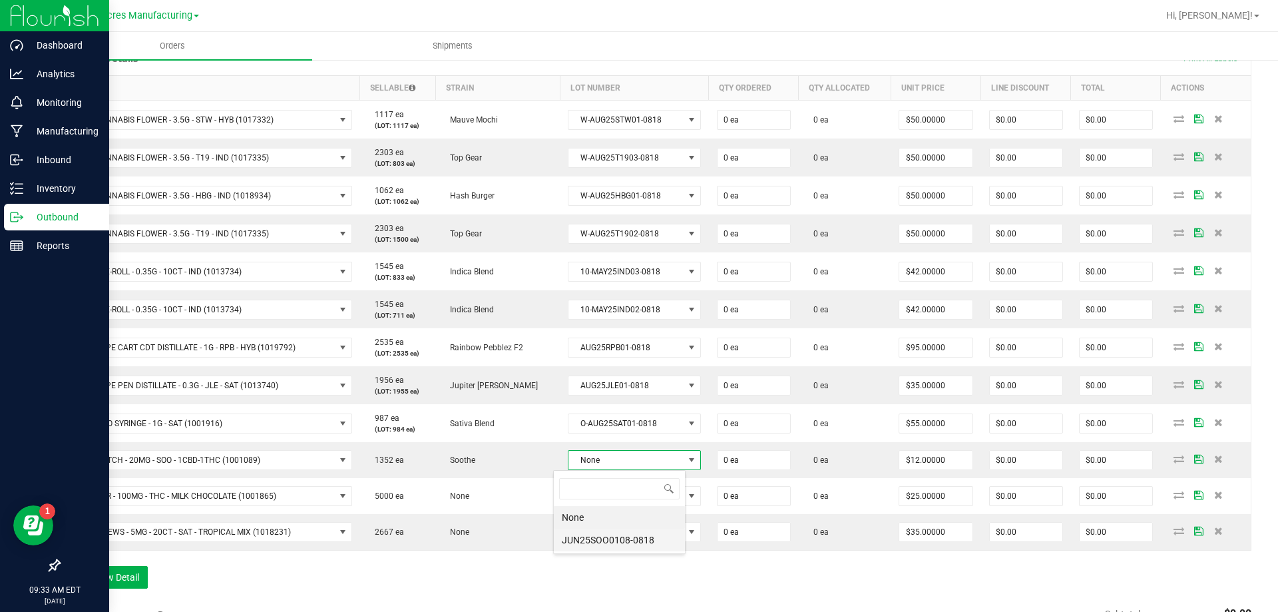
scroll to position [0, 0]
click at [621, 544] on li "JUN25SOO0108-0818" at bounding box center [619, 540] width 131 height 23
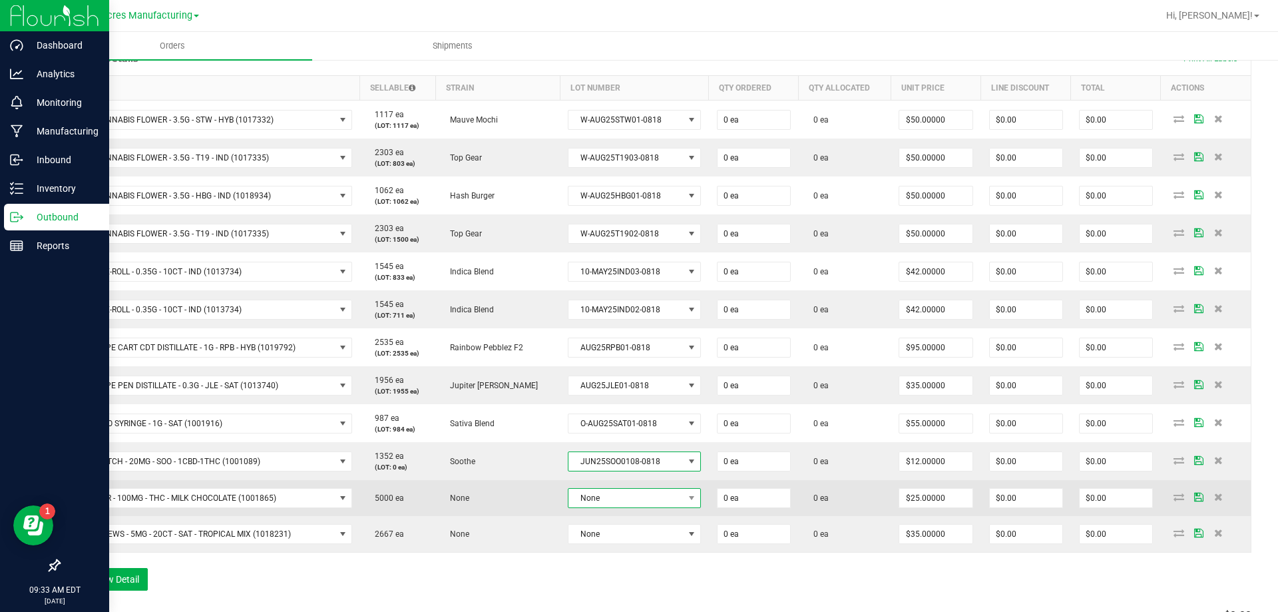
click at [628, 498] on span "None" at bounding box center [626, 498] width 115 height 19
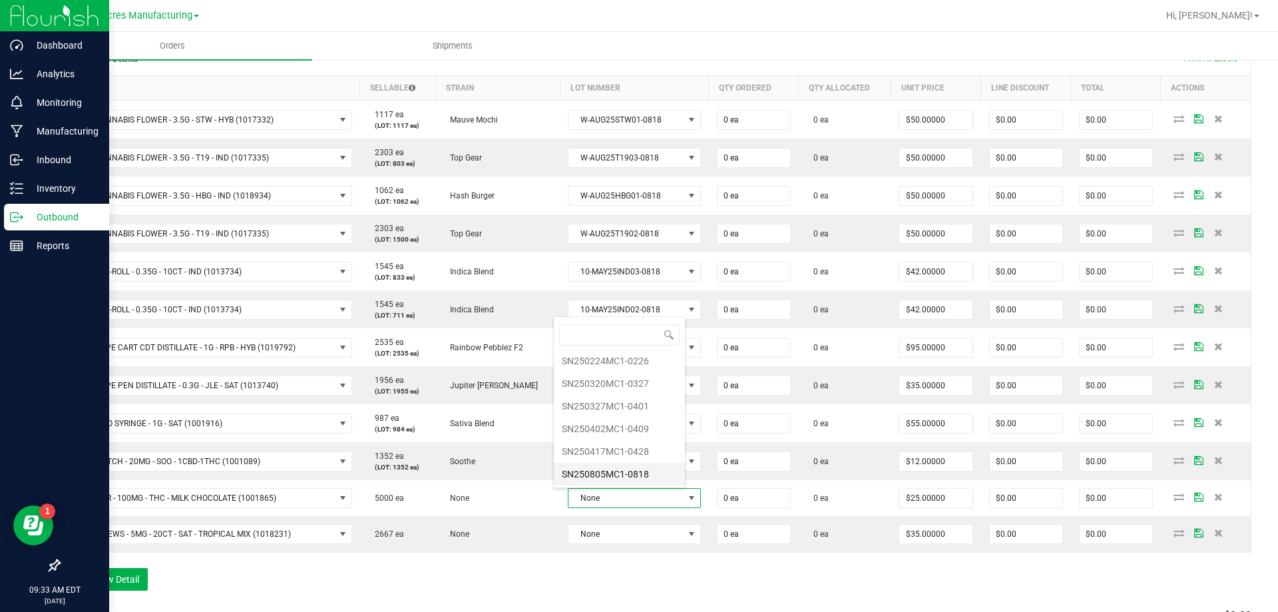
click at [653, 478] on li "SN250805MC1-0818" at bounding box center [619, 474] width 131 height 23
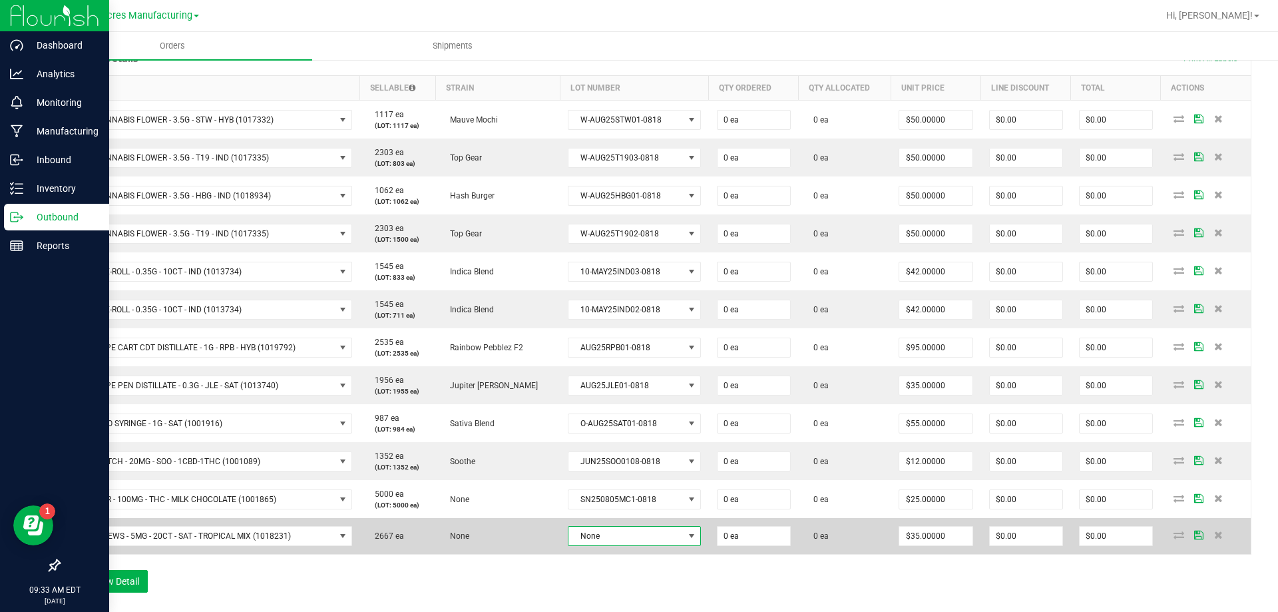
click at [635, 537] on span "None" at bounding box center [626, 536] width 115 height 19
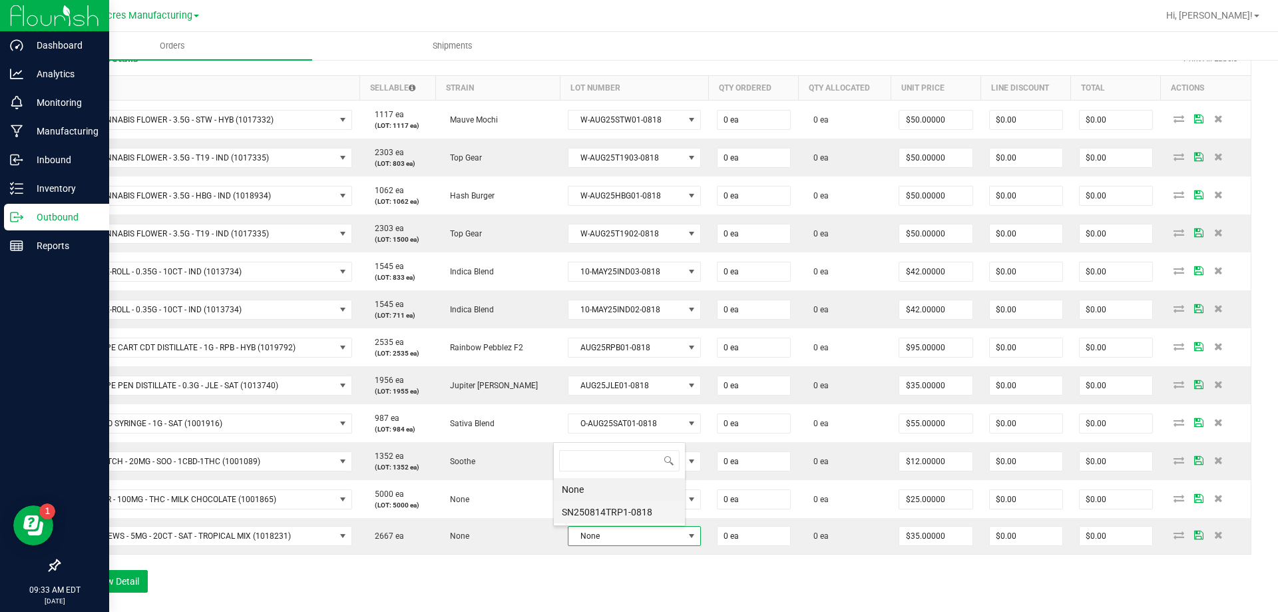
click at [630, 511] on li "SN250814TRP1-0818" at bounding box center [619, 512] width 131 height 23
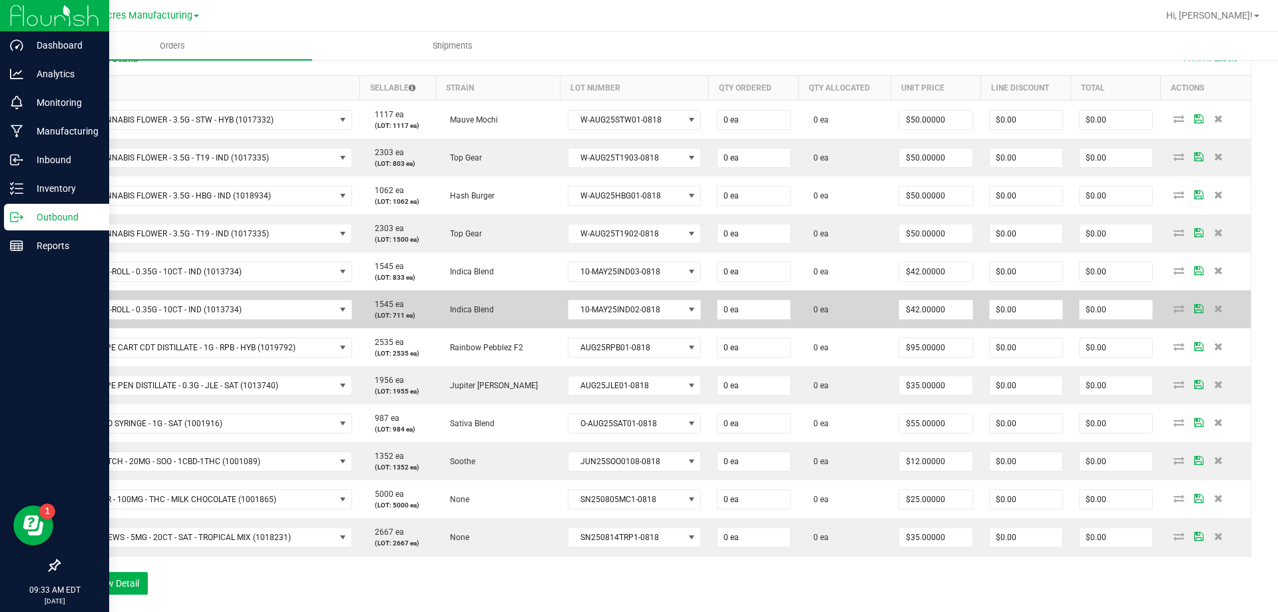
scroll to position [262, 0]
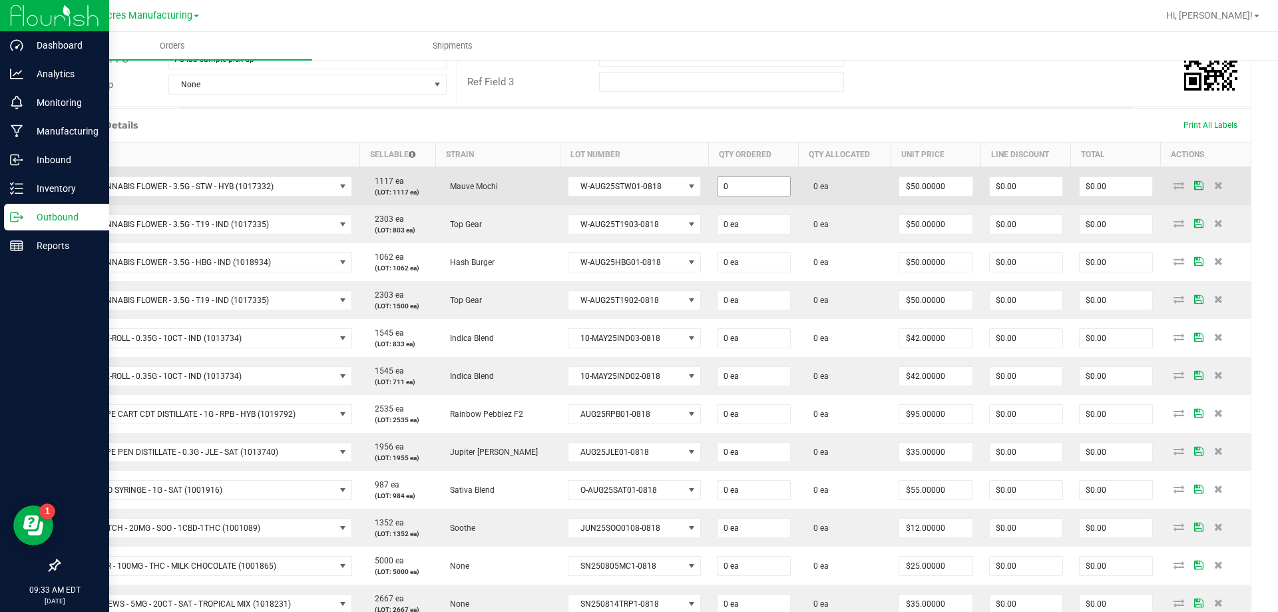
click at [768, 184] on input "0" at bounding box center [754, 186] width 73 height 19
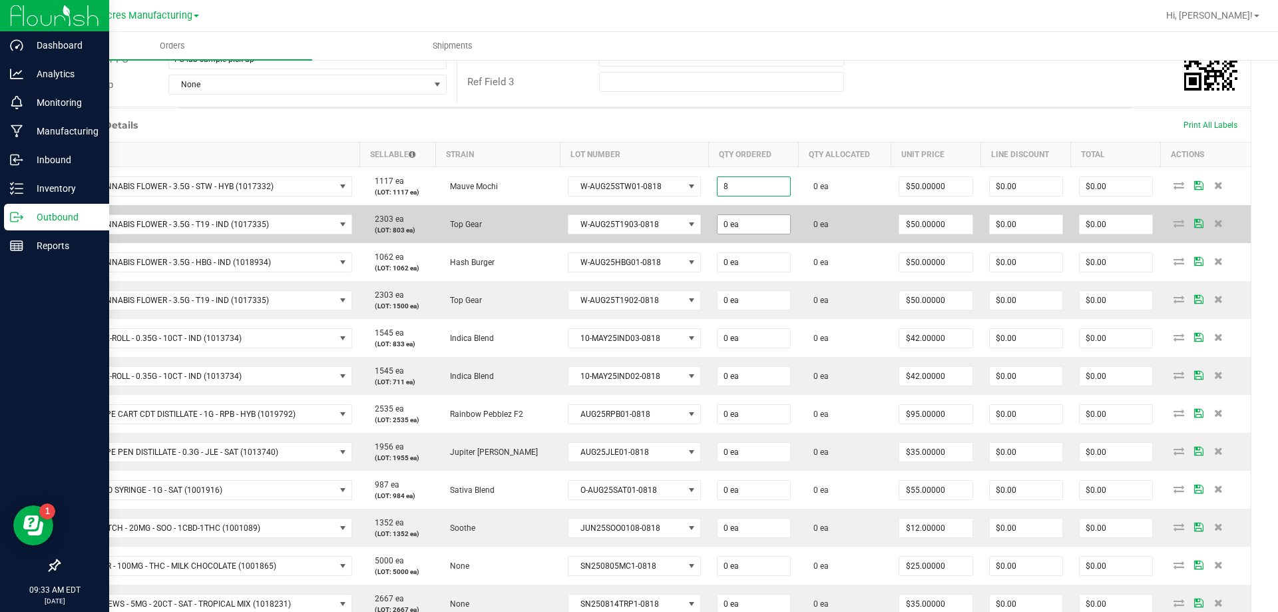
type input "8 ea"
type input "$400.00"
click at [776, 219] on input "0" at bounding box center [754, 224] width 73 height 19
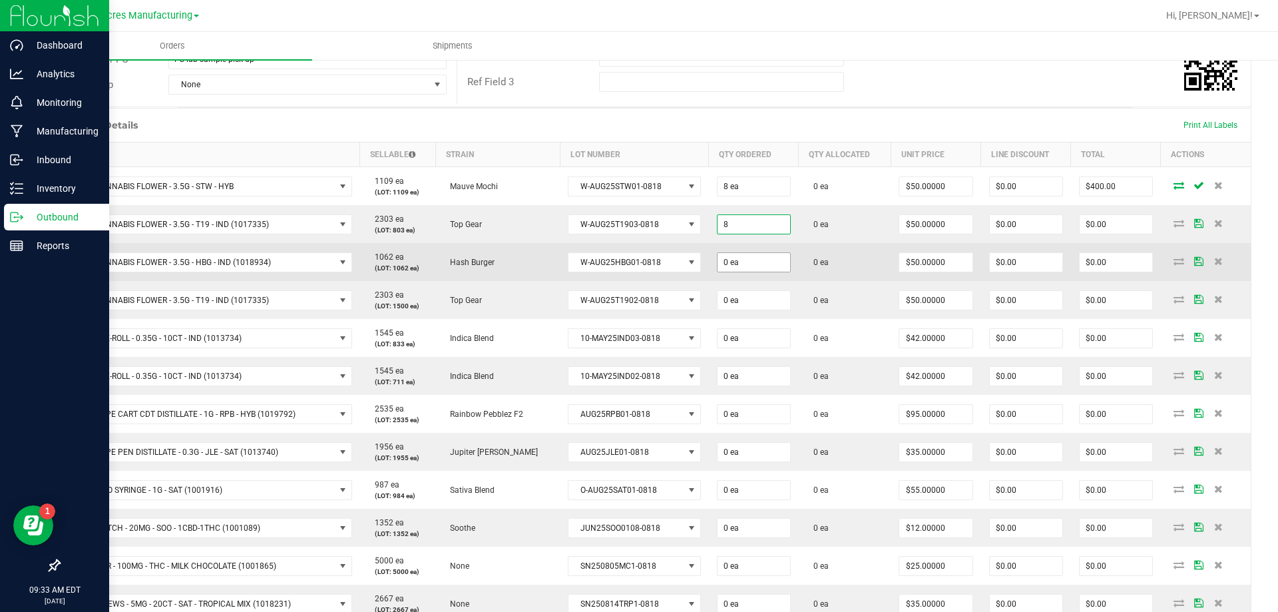
type input "8 ea"
type input "$400.00"
click at [761, 266] on input "0" at bounding box center [754, 262] width 73 height 19
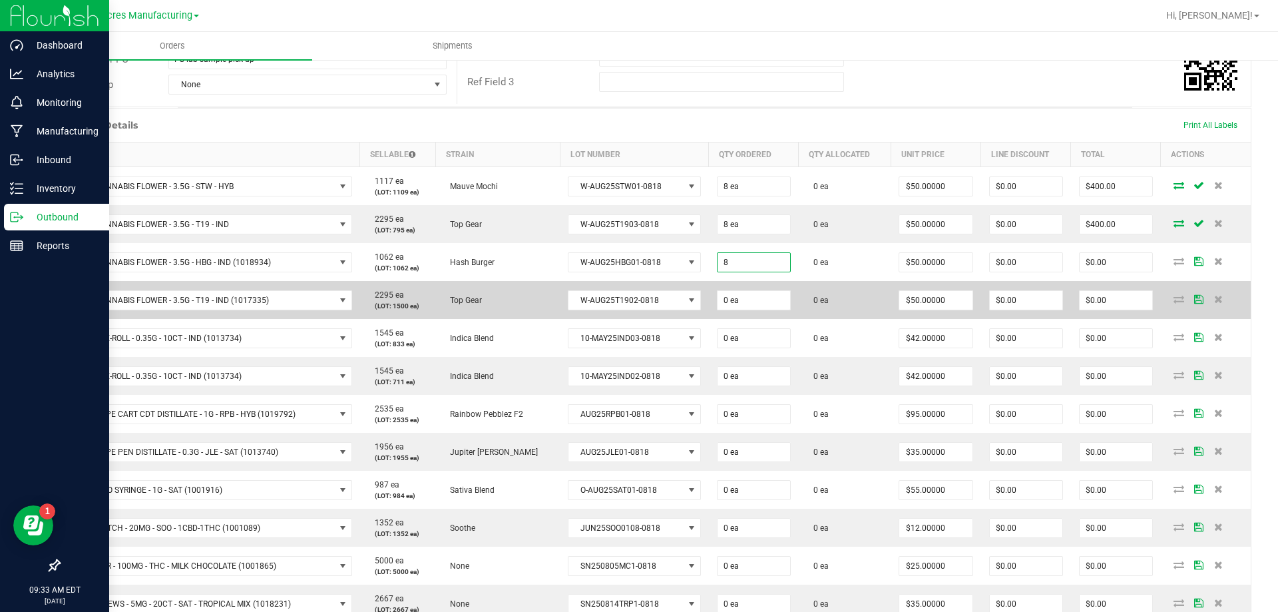
type input "8 ea"
type input "$400.00"
click at [750, 284] on td "0 ea" at bounding box center [754, 300] width 90 height 38
click at [750, 299] on input "0" at bounding box center [754, 300] width 73 height 19
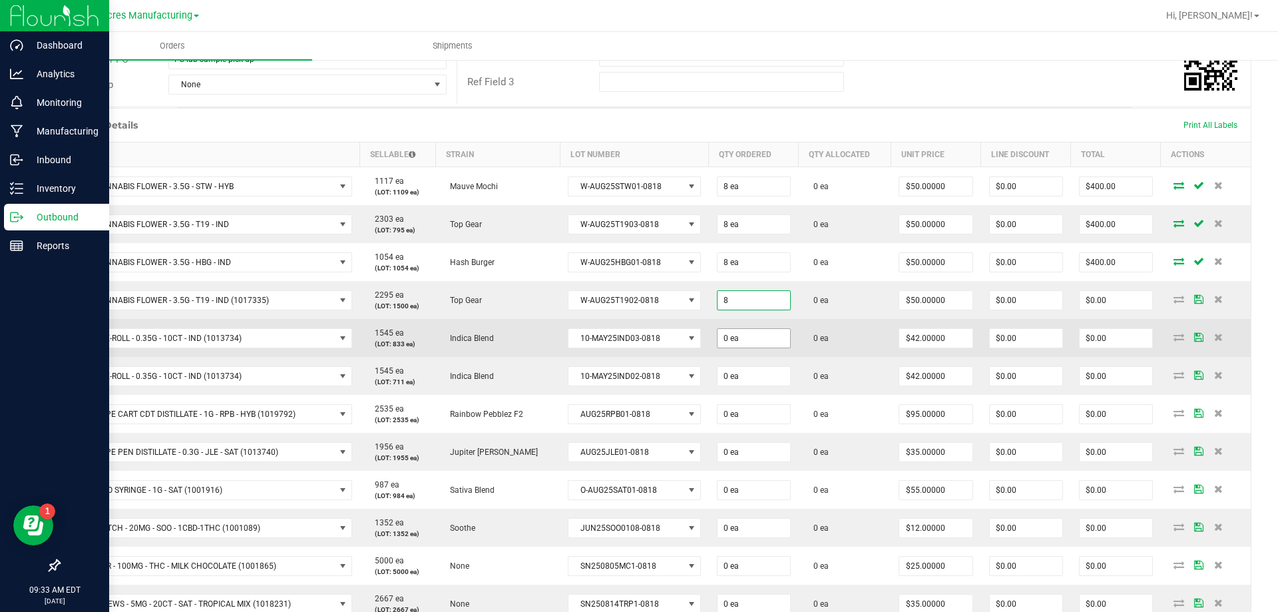
type input "8 ea"
type input "$400.00"
click at [746, 342] on input "0" at bounding box center [754, 338] width 73 height 19
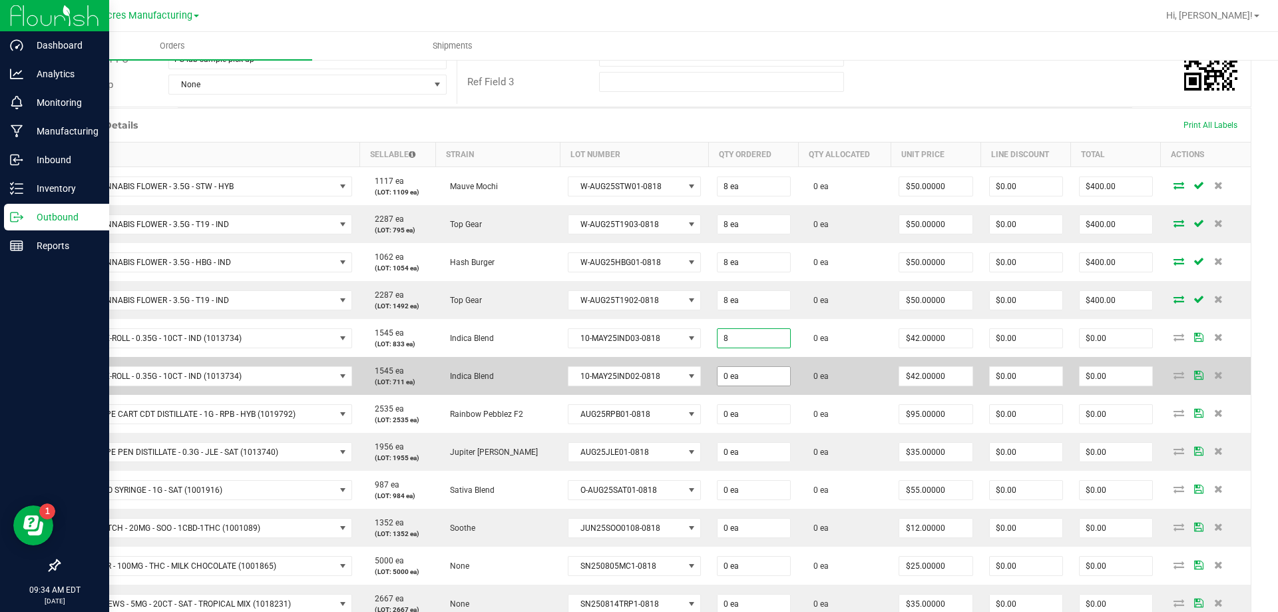
type input "8 ea"
type input "$336.00"
click at [742, 375] on input "0" at bounding box center [754, 376] width 73 height 19
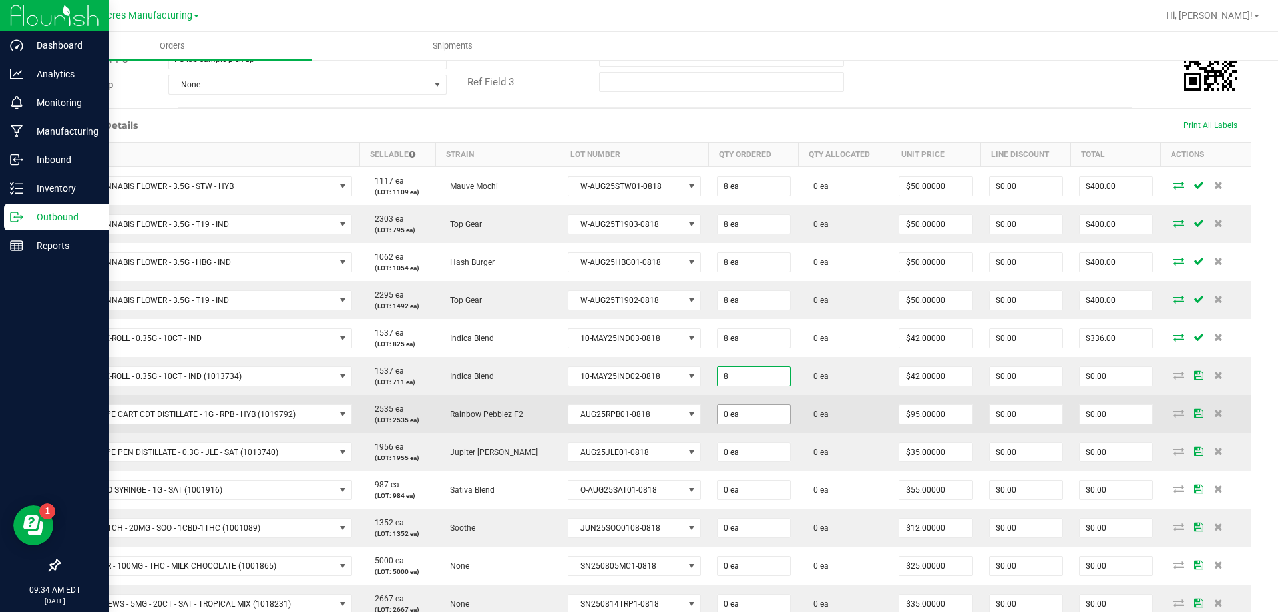
type input "8 ea"
type input "$336.00"
click at [734, 415] on input "0" at bounding box center [754, 414] width 73 height 19
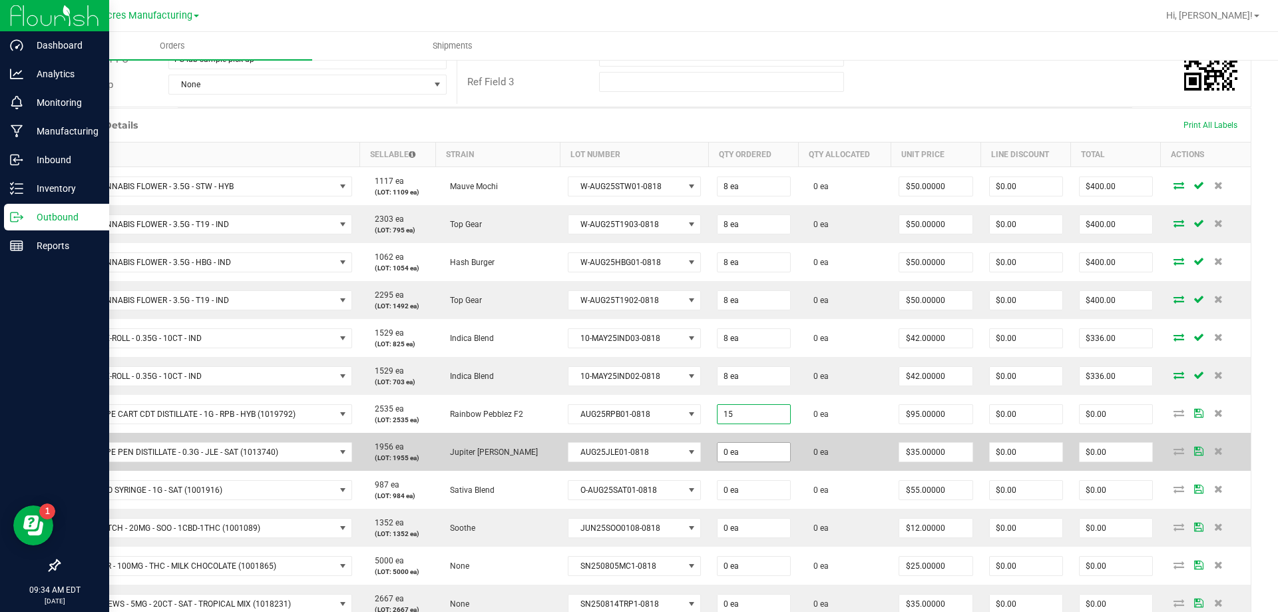
type input "15 ea"
type input "$1,425.00"
click at [742, 459] on input "0" at bounding box center [754, 452] width 73 height 19
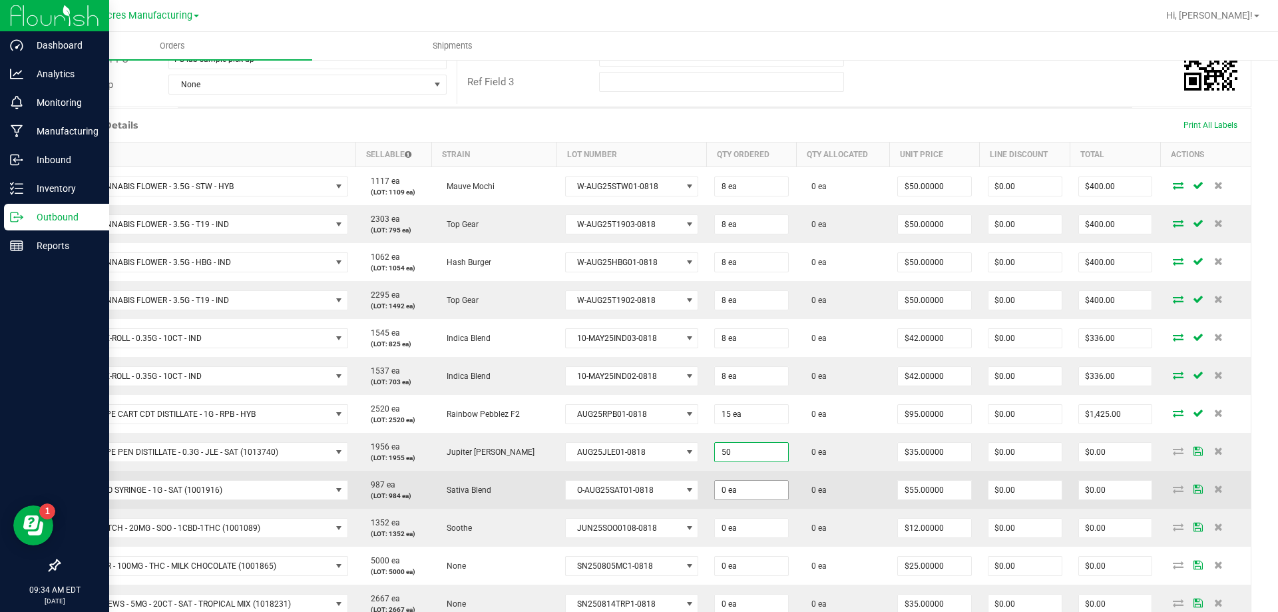
type input "50 ea"
type input "$1,750.00"
click at [742, 489] on input "0" at bounding box center [751, 490] width 73 height 19
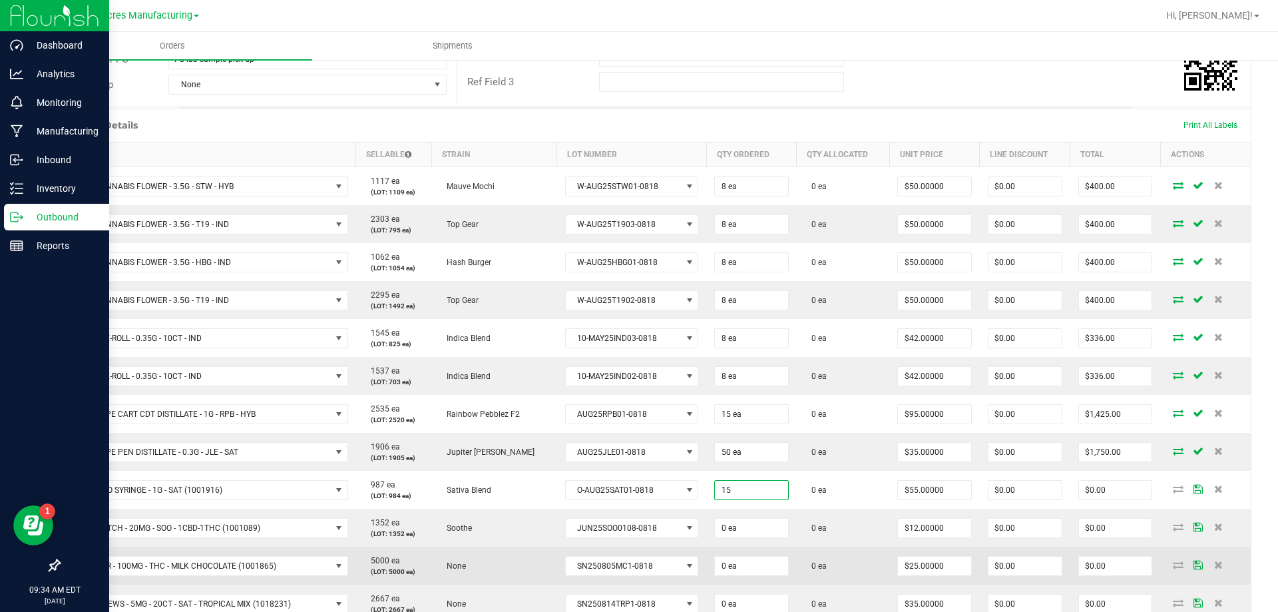
type input "15 ea"
type input "$825.00"
click at [769, 553] on td "0 ea" at bounding box center [751, 566] width 91 height 38
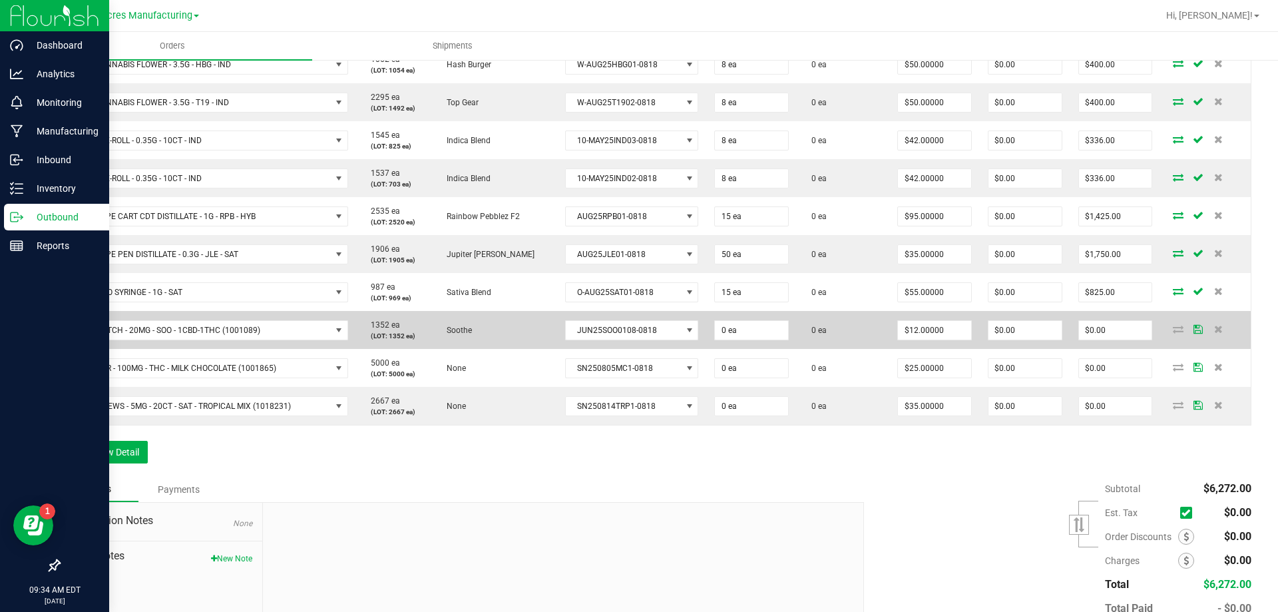
scroll to position [462, 0]
click at [774, 329] on input "0" at bounding box center [751, 328] width 73 height 19
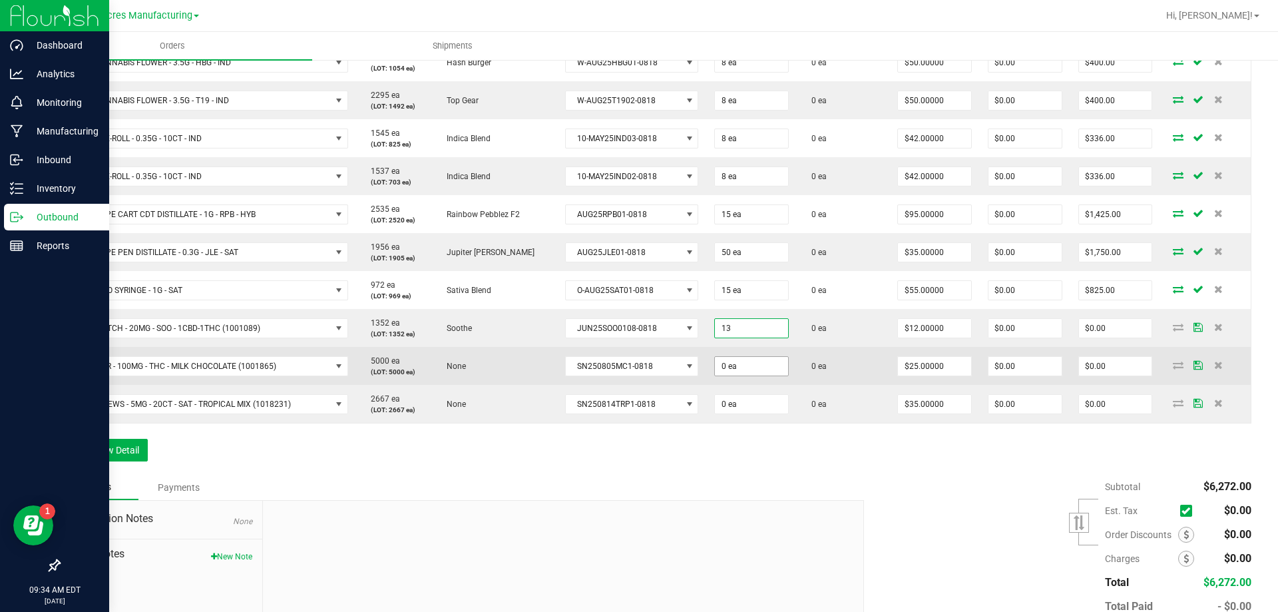
type input "13 ea"
type input "$156.00"
click at [762, 364] on input "0" at bounding box center [751, 366] width 73 height 19
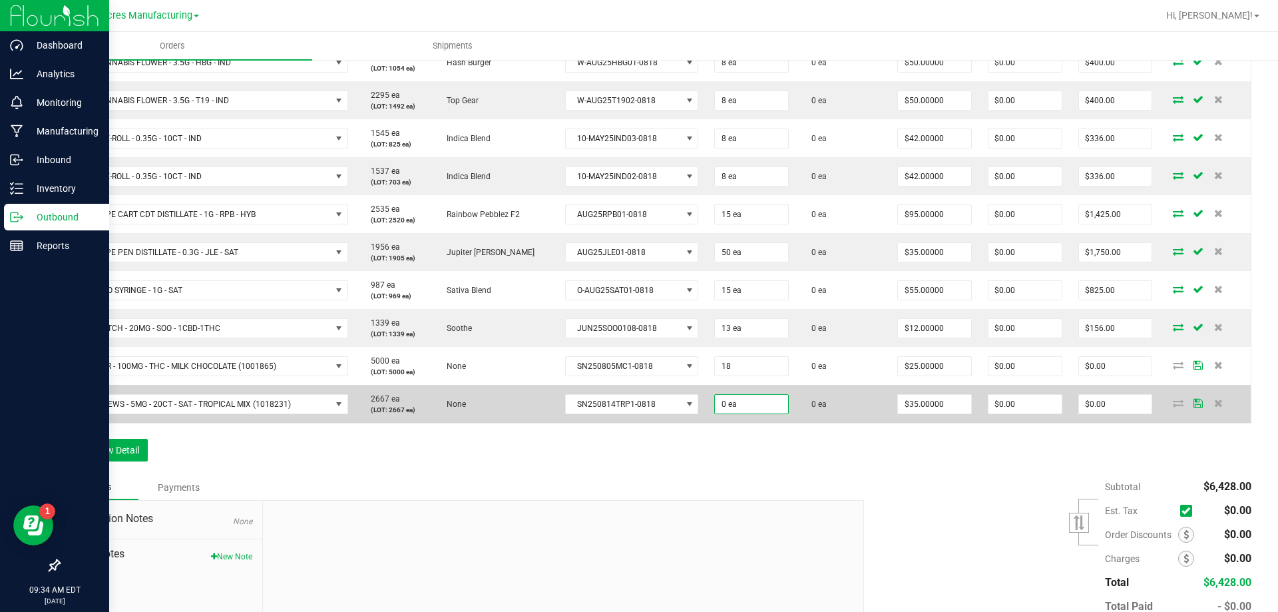
type input "18 ea"
type input "$450.00"
click at [752, 402] on input "0" at bounding box center [751, 404] width 73 height 19
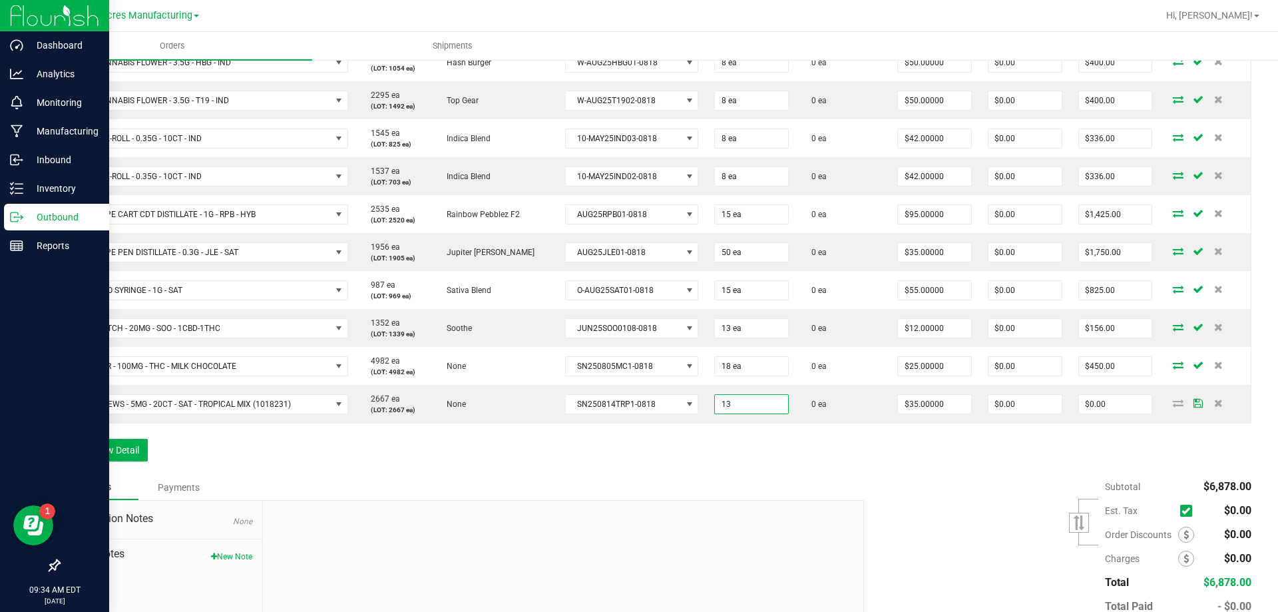
type input "13 ea"
type input "$455.00"
click at [745, 436] on div "Order Details Print All Labels Item Sellable Strain Lot Number Qty Ordered Qty …" at bounding box center [655, 191] width 1193 height 567
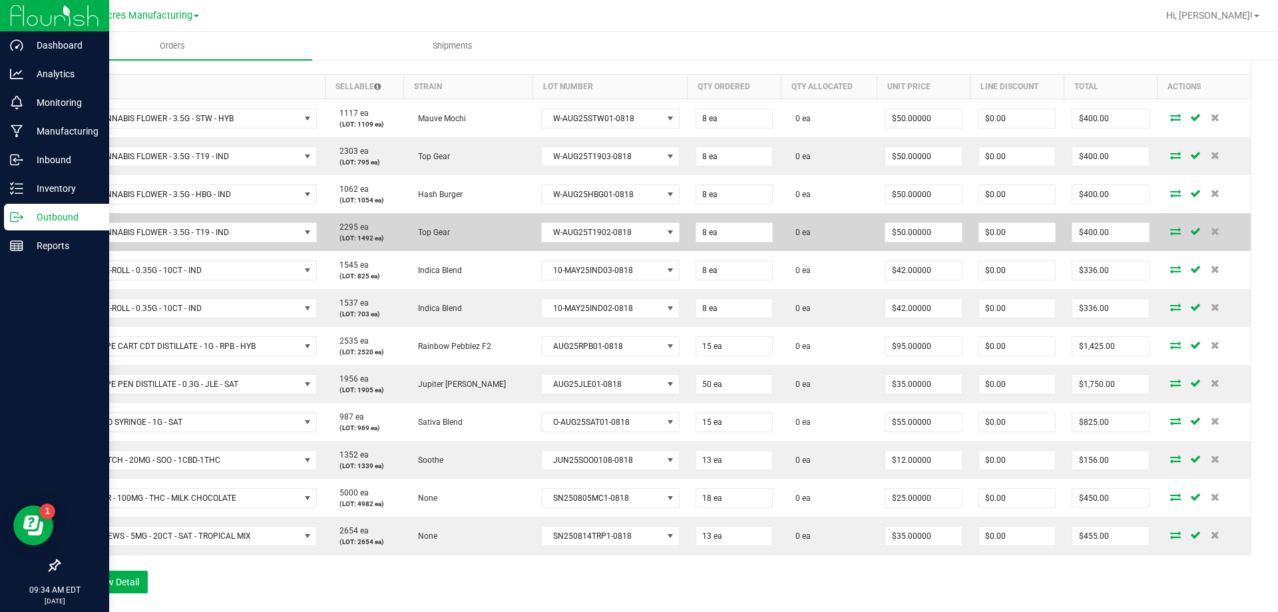
scroll to position [329, 0]
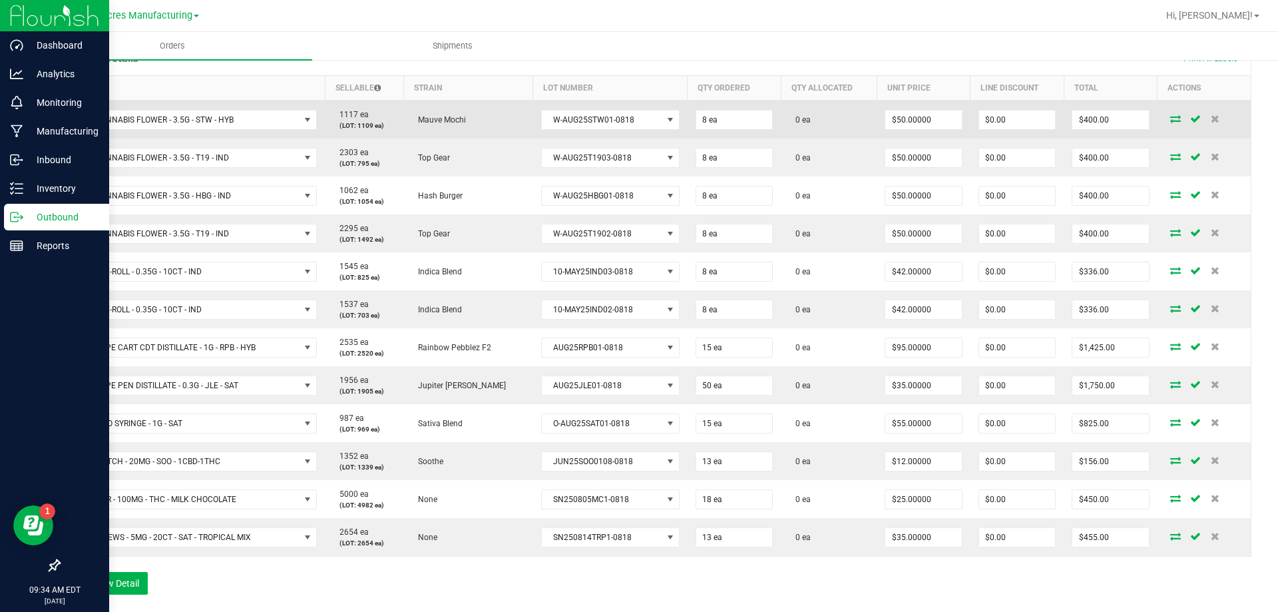
click at [1171, 115] on icon at bounding box center [1176, 119] width 11 height 8
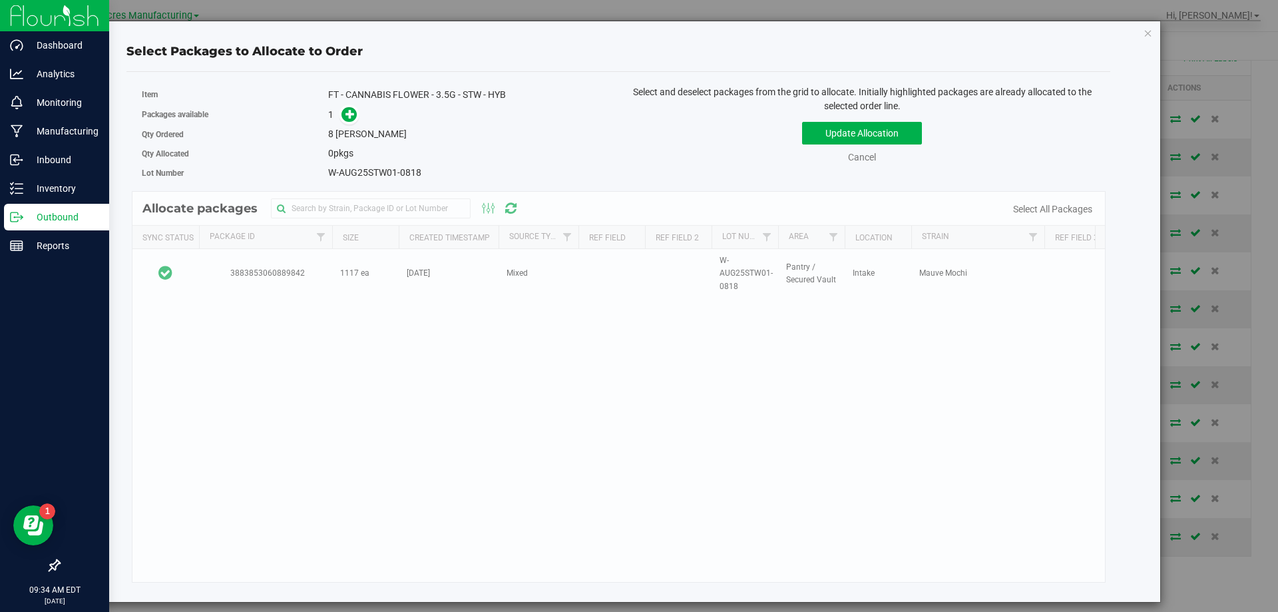
click at [1049, 200] on div "Allocate packages Sync Status Package Id Size Created Timestamp Source Type Ref…" at bounding box center [619, 387] width 975 height 392
click at [1045, 206] on link "Select All Packages" at bounding box center [1052, 209] width 79 height 11
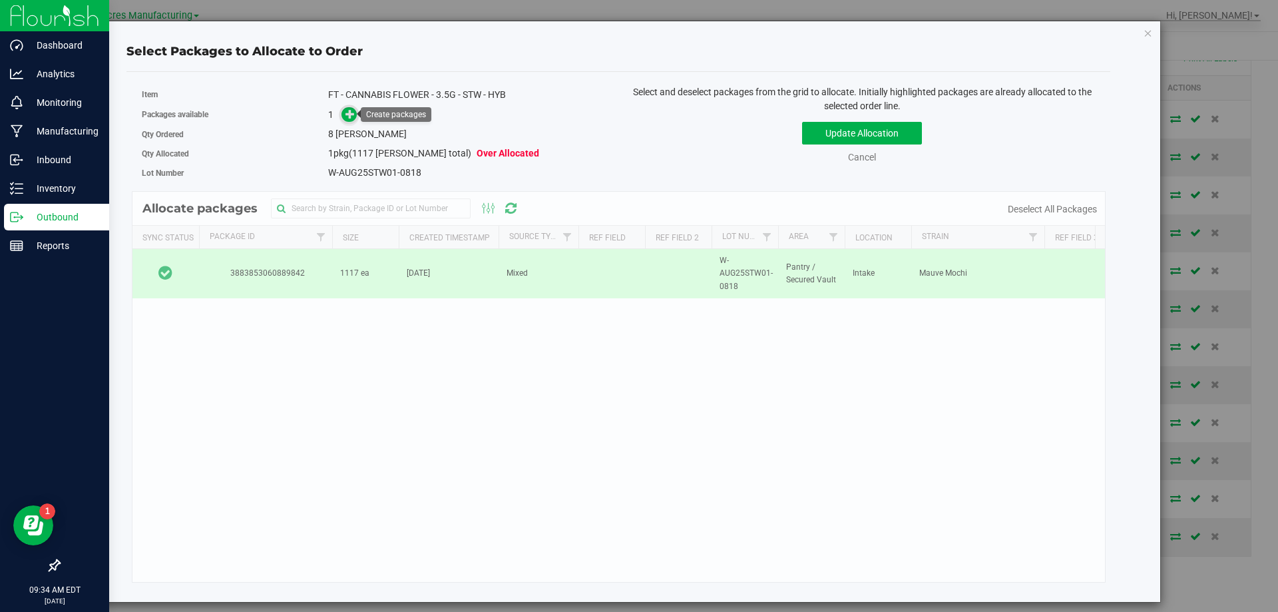
click at [350, 106] on div "Packages available 1" at bounding box center [375, 115] width 467 height 21
click at [351, 111] on icon at bounding box center [351, 114] width 10 height 10
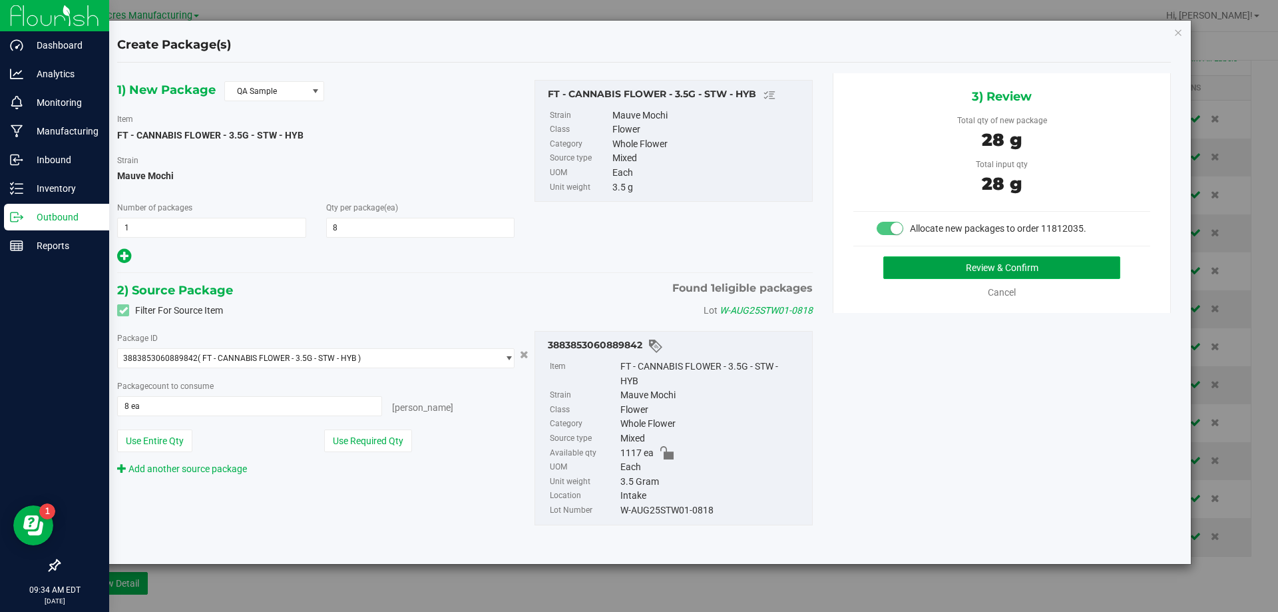
click at [893, 274] on button "Review & Confirm" at bounding box center [1002, 267] width 237 height 23
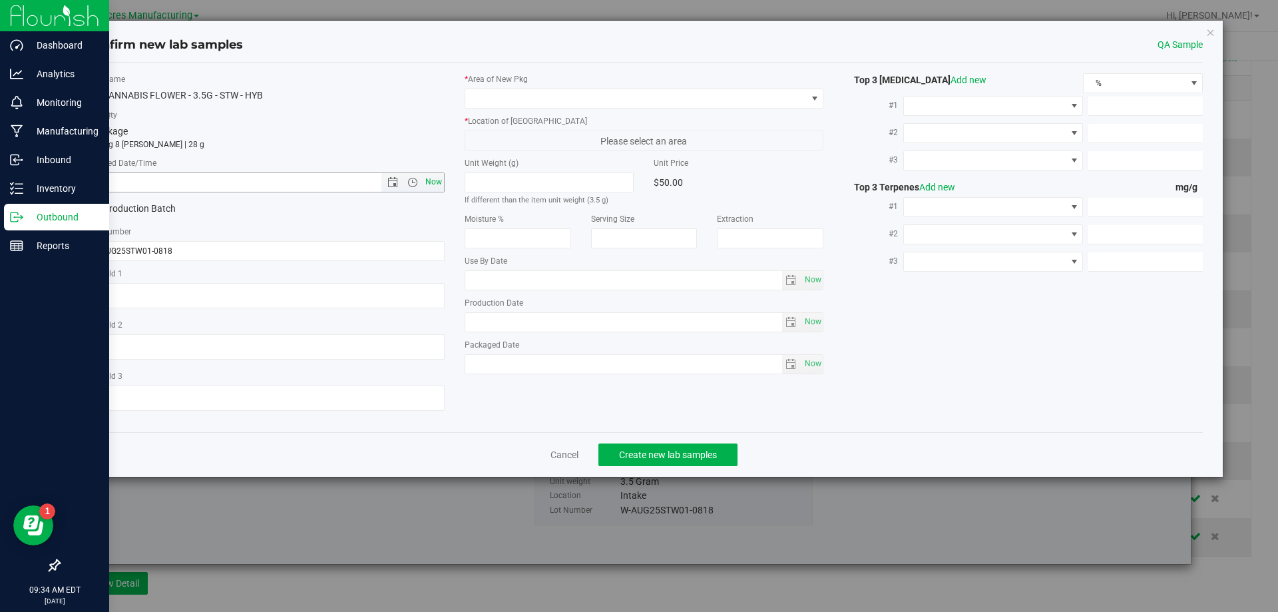
click at [440, 183] on span "Now" at bounding box center [433, 181] width 23 height 19
type input "8/19/2025 9:34 AM"
click at [569, 92] on span at bounding box center [636, 98] width 342 height 19
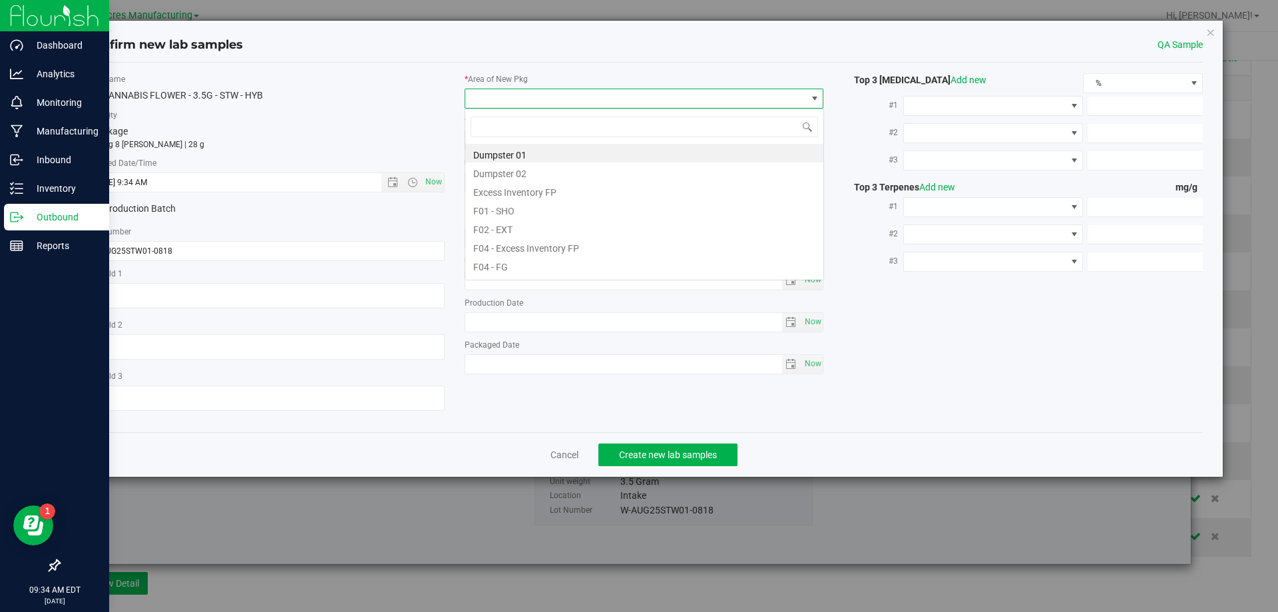
scroll to position [20, 360]
type input "pa"
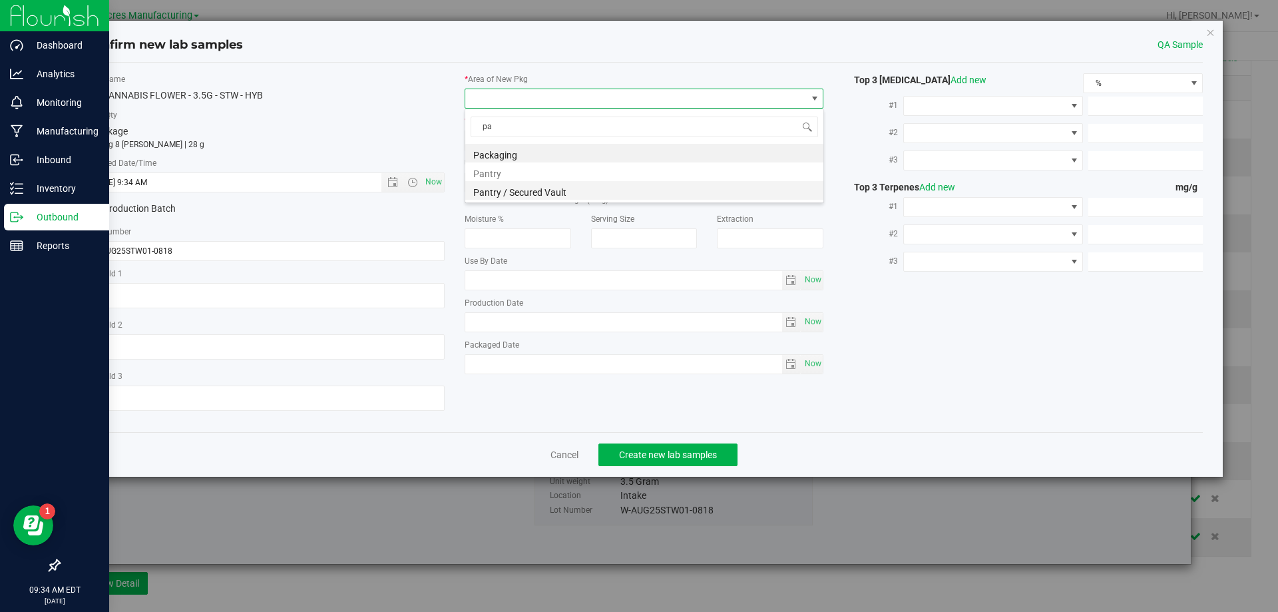
click at [586, 196] on li "Pantry / Secured Vault" at bounding box center [644, 190] width 358 height 19
click at [587, 143] on span "Freezer" at bounding box center [636, 140] width 342 height 19
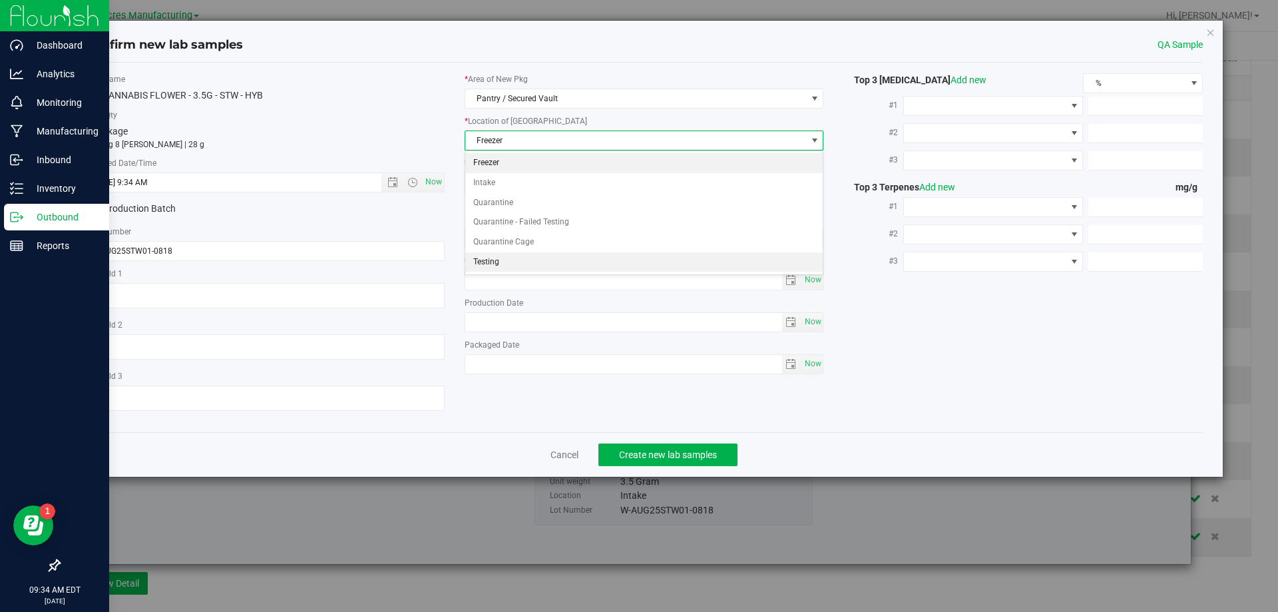
click at [515, 261] on li "Testing" at bounding box center [644, 262] width 358 height 20
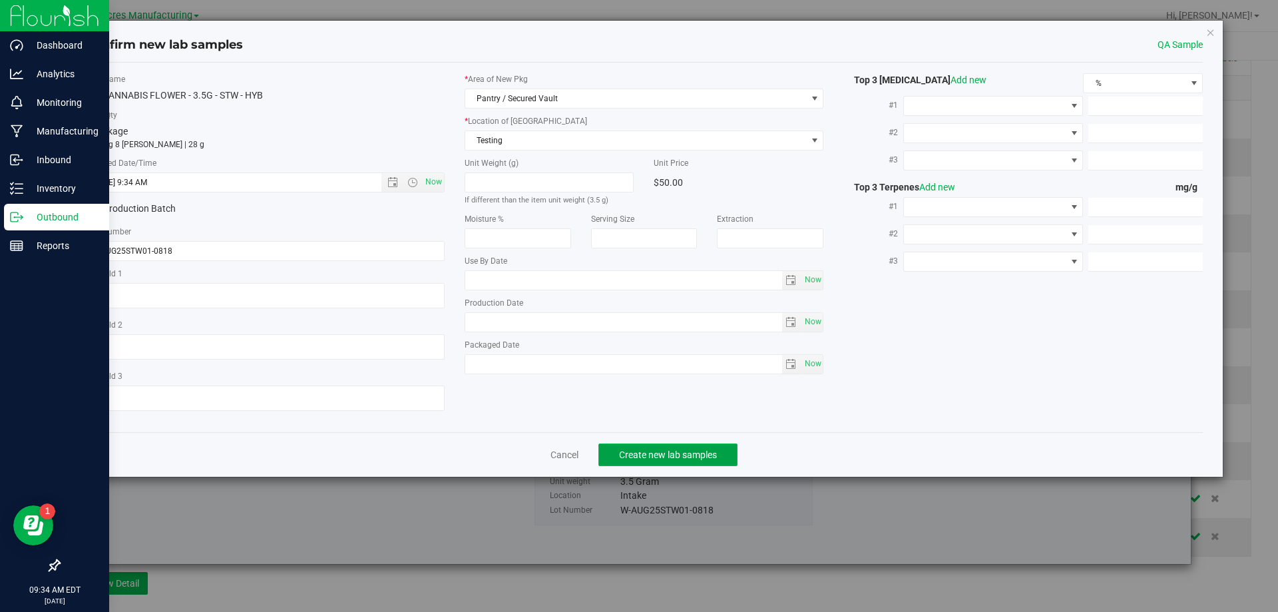
click at [676, 462] on button "Create new lab samples" at bounding box center [668, 454] width 139 height 23
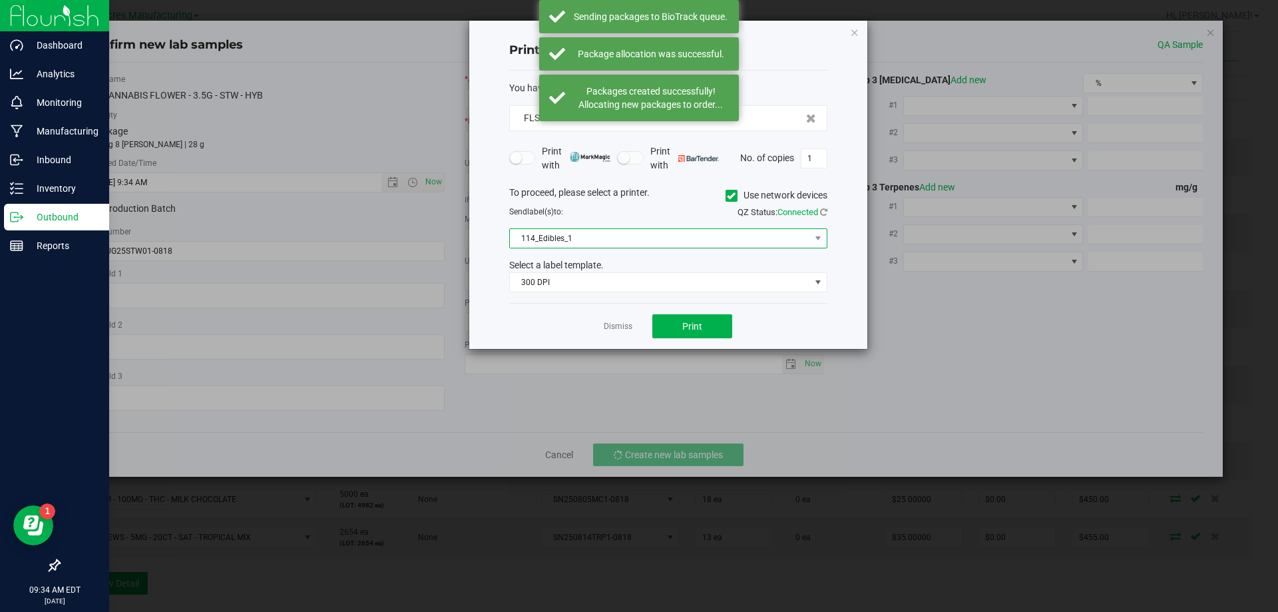
click at [630, 238] on span "114_Edibles_1" at bounding box center [660, 238] width 300 height 19
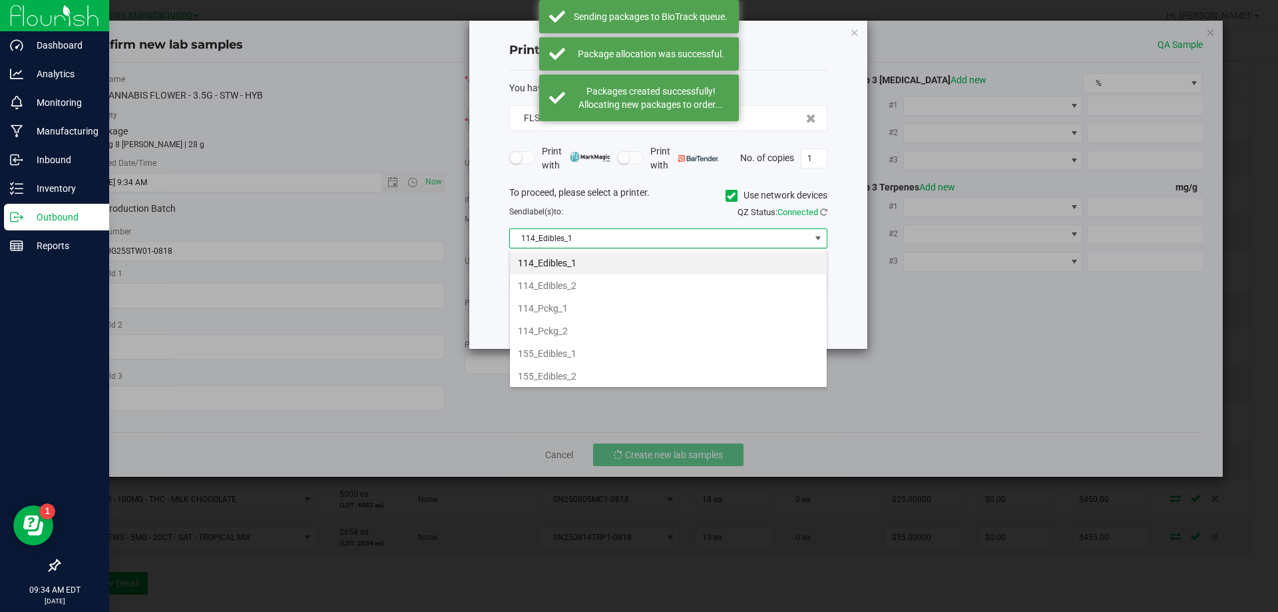
scroll to position [455, 0]
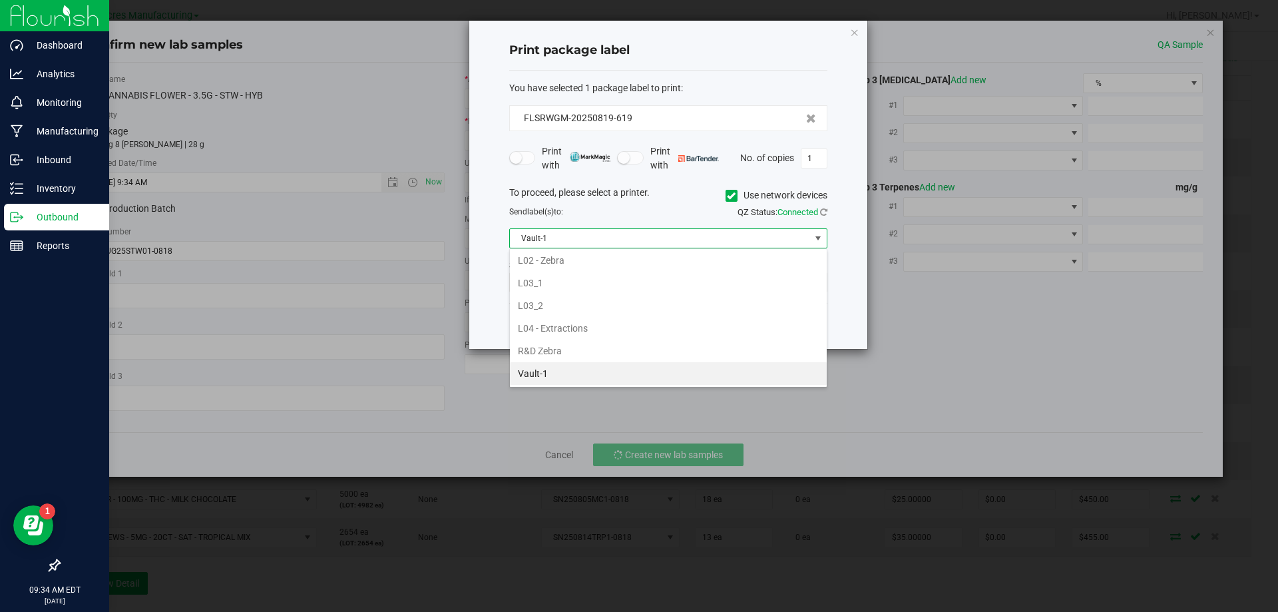
click at [556, 368] on li "Vault-1" at bounding box center [668, 373] width 317 height 23
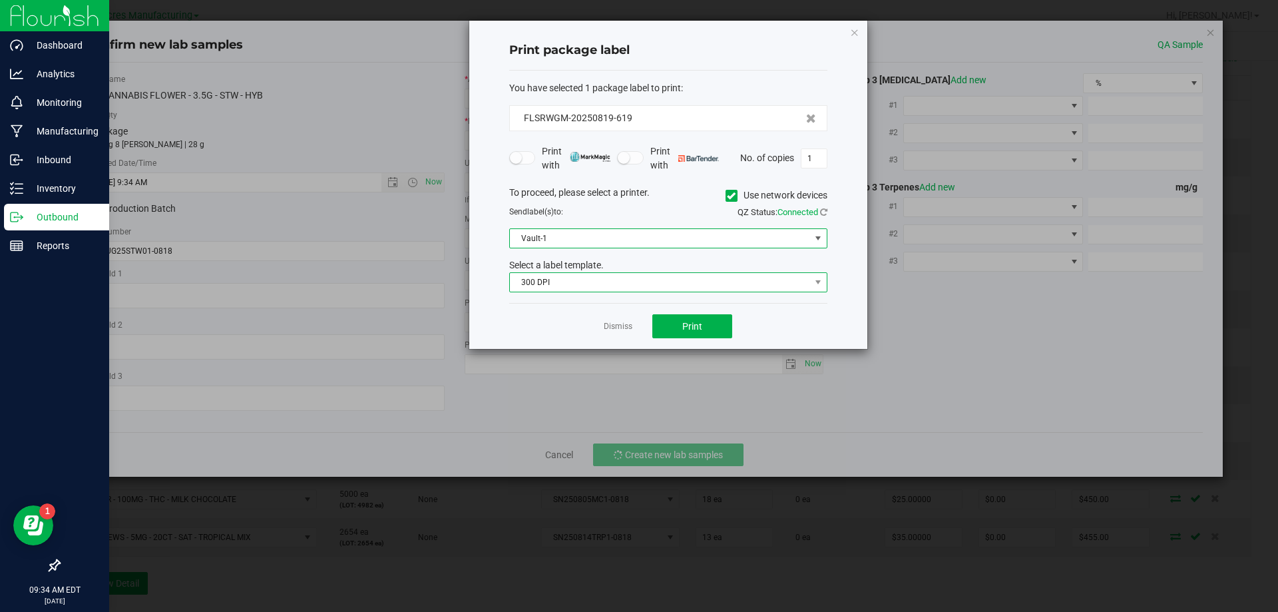
click at [610, 284] on span "300 DPI" at bounding box center [660, 282] width 300 height 19
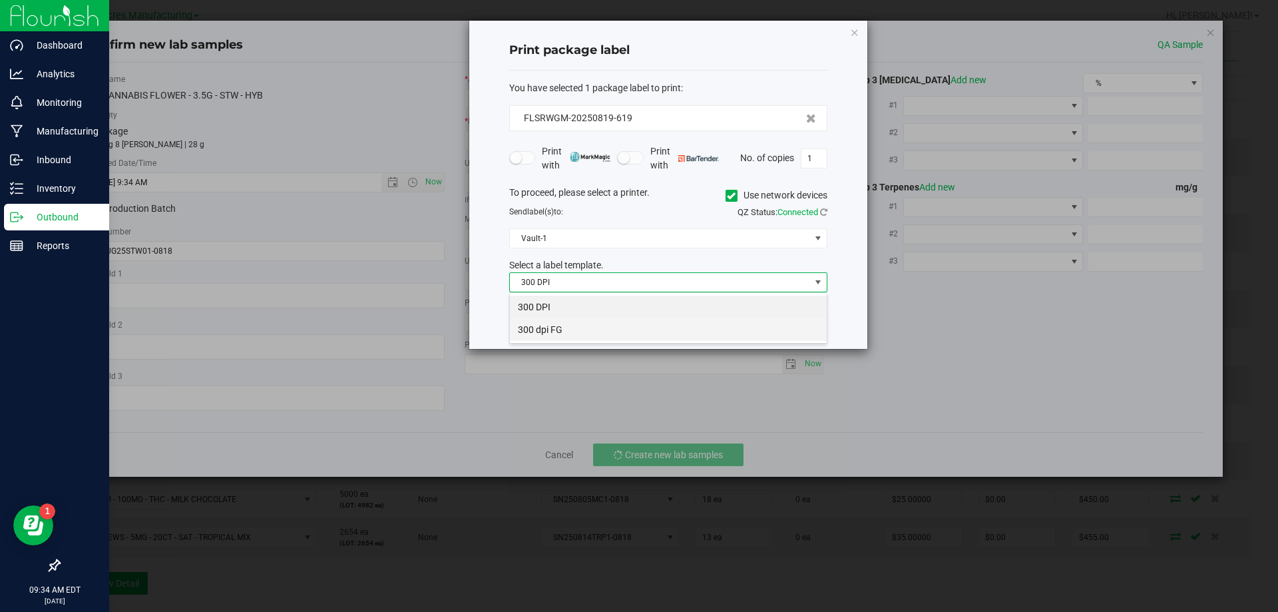
scroll to position [20, 318]
click at [590, 332] on li "300 dpi FG" at bounding box center [668, 329] width 317 height 23
click at [621, 324] on link "Dismiss" at bounding box center [618, 326] width 29 height 11
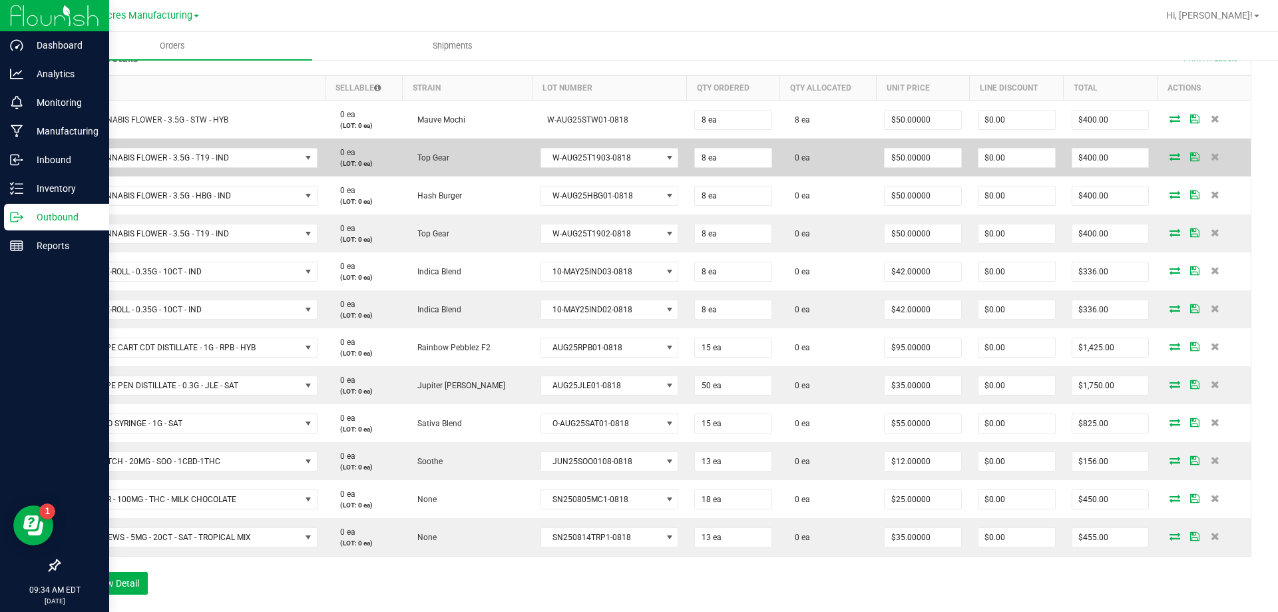
click at [1165, 154] on span at bounding box center [1175, 156] width 20 height 8
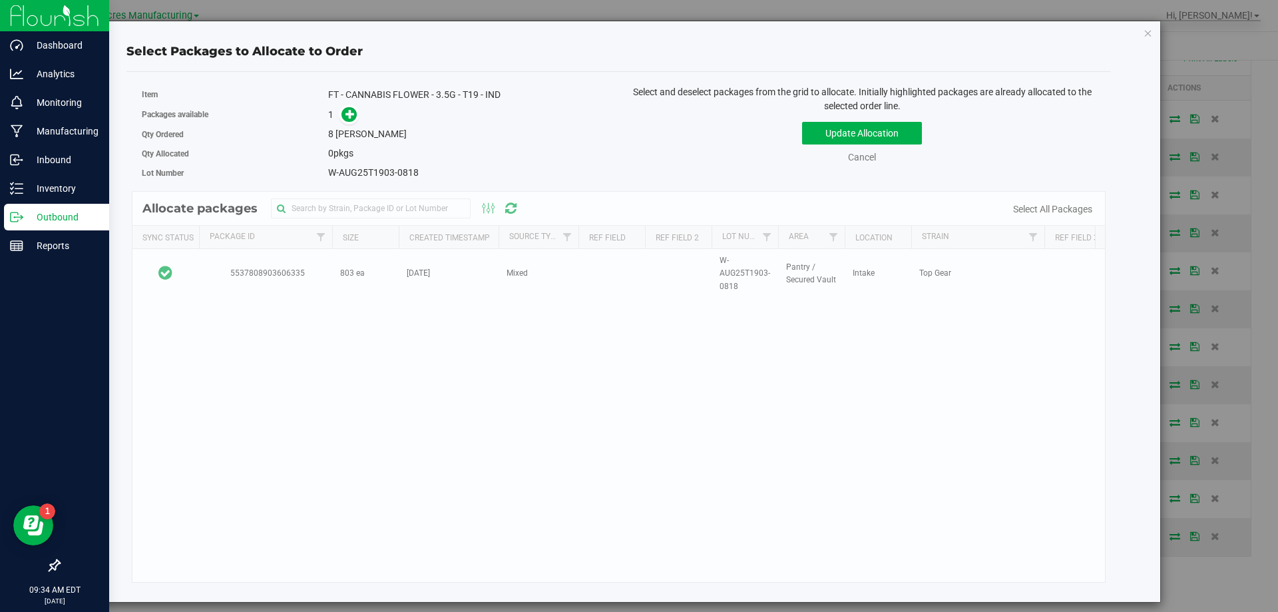
click at [200, 262] on div "Allocate packages Sync Status Package Id Size Created Timestamp Source Type Ref…" at bounding box center [619, 387] width 975 height 392
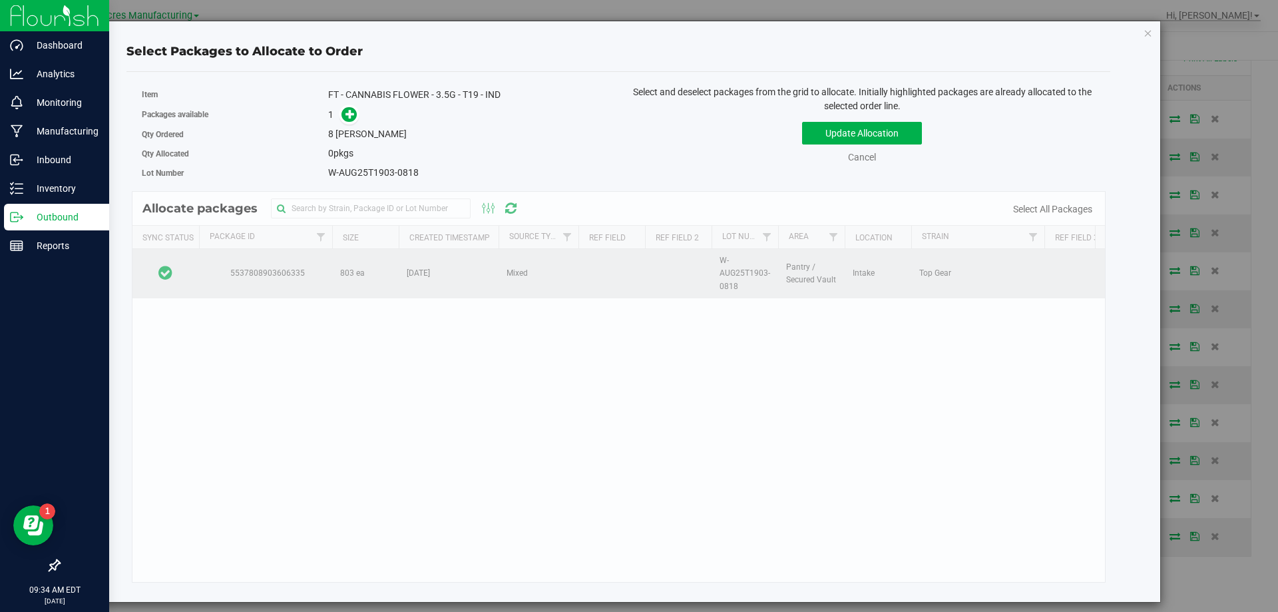
click at [192, 270] on td at bounding box center [166, 273] width 67 height 49
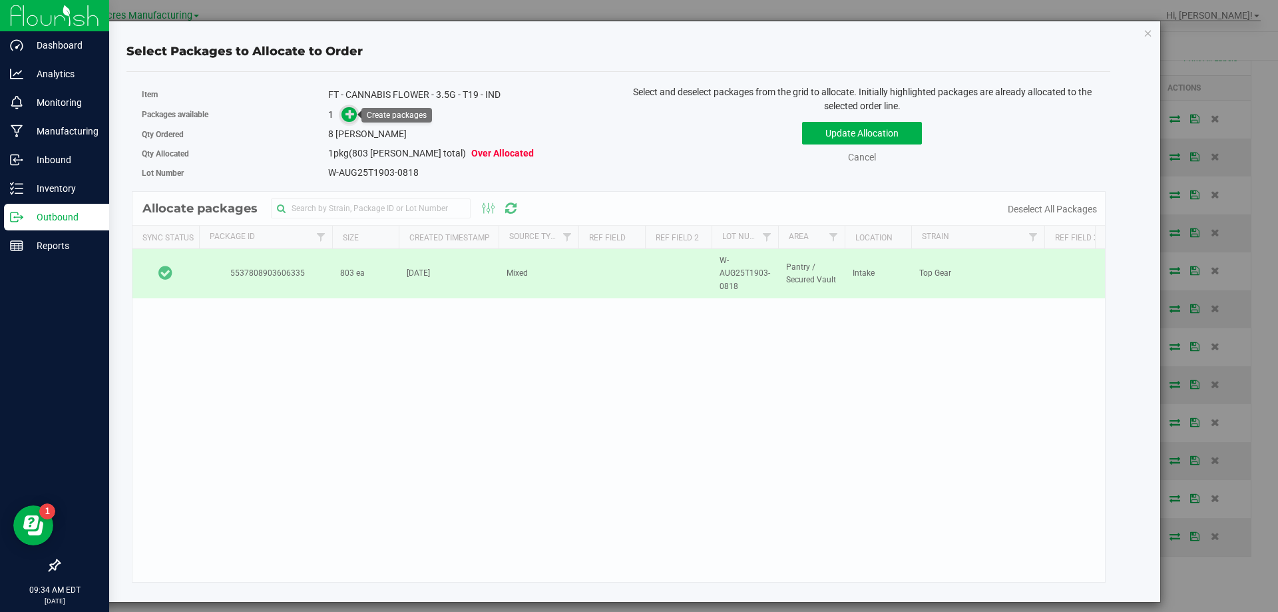
click at [346, 115] on icon at bounding box center [350, 113] width 9 height 9
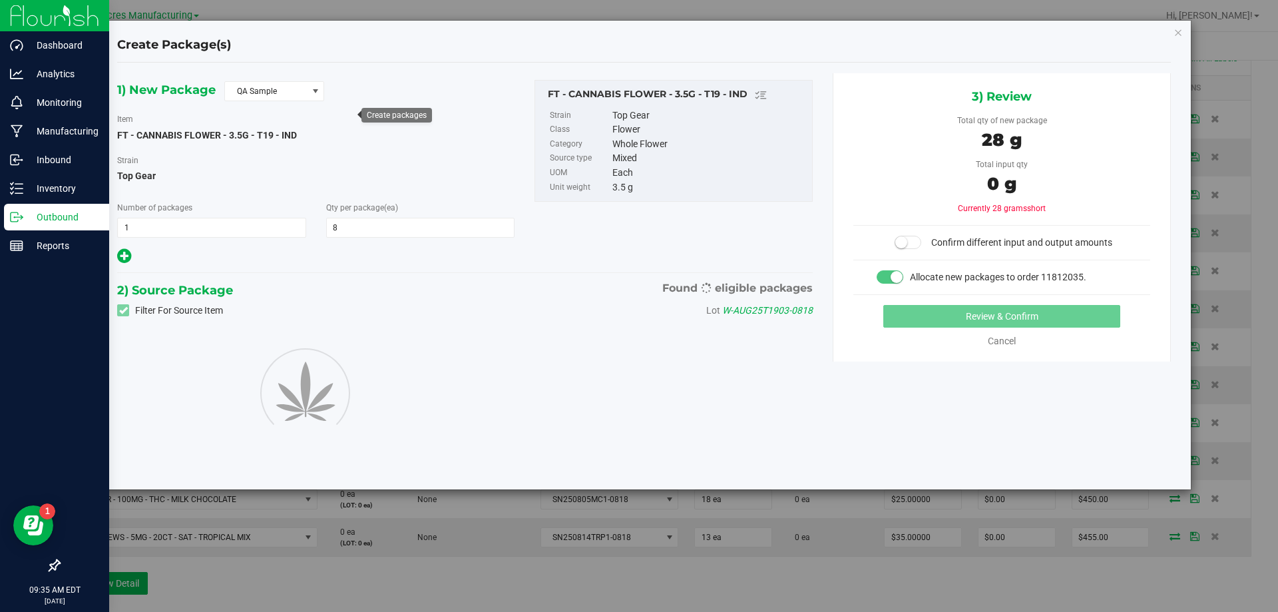
type input "8"
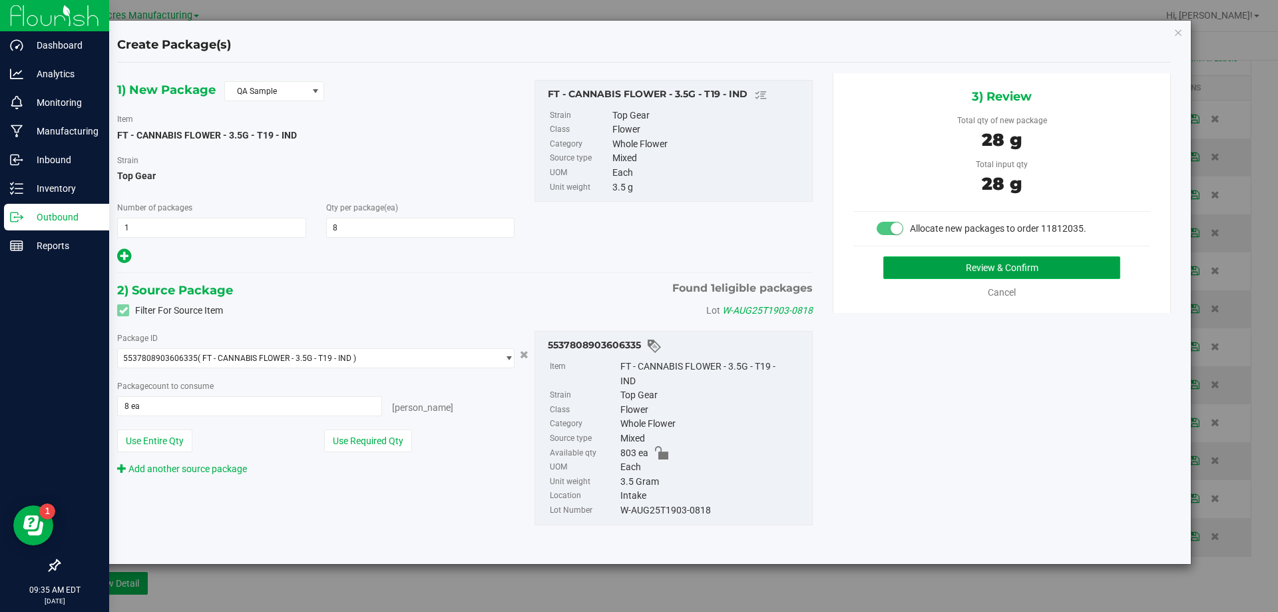
click at [887, 272] on button "Review & Confirm" at bounding box center [1002, 267] width 237 height 23
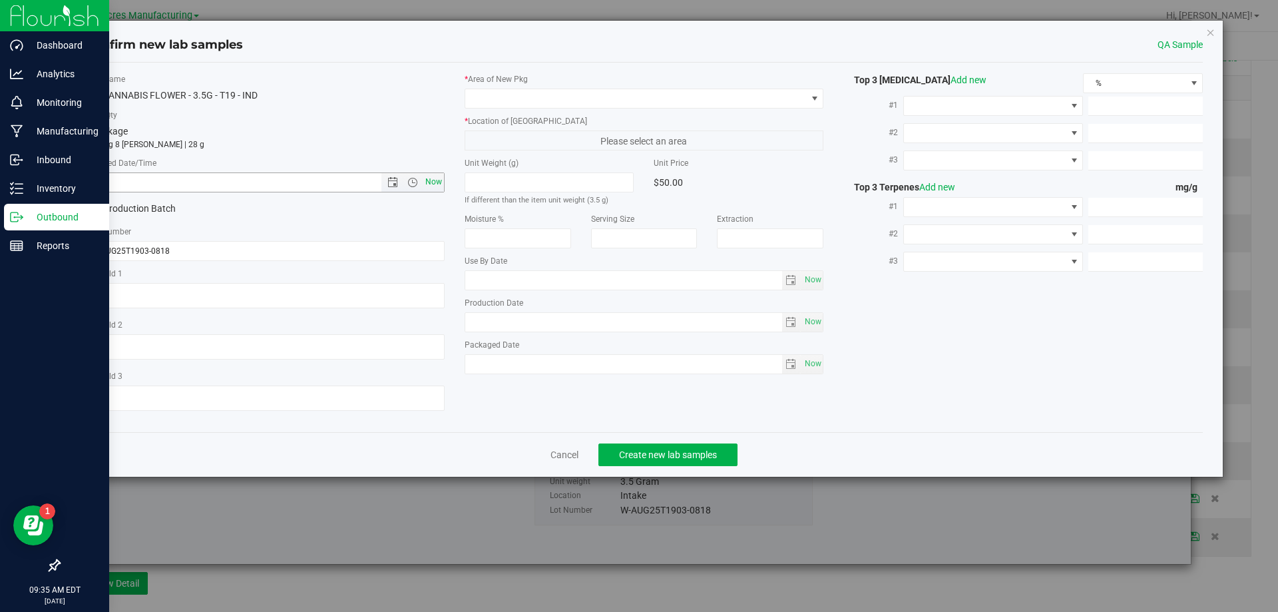
click at [435, 185] on span "Now" at bounding box center [433, 181] width 23 height 19
type input "8/19/2025 9:35 AM"
click at [557, 112] on div "* Area of New Pkg * Location of New Pkg Please select an area Unit Weight (g) I…" at bounding box center [645, 227] width 380 height 308
click at [561, 101] on span at bounding box center [636, 98] width 342 height 19
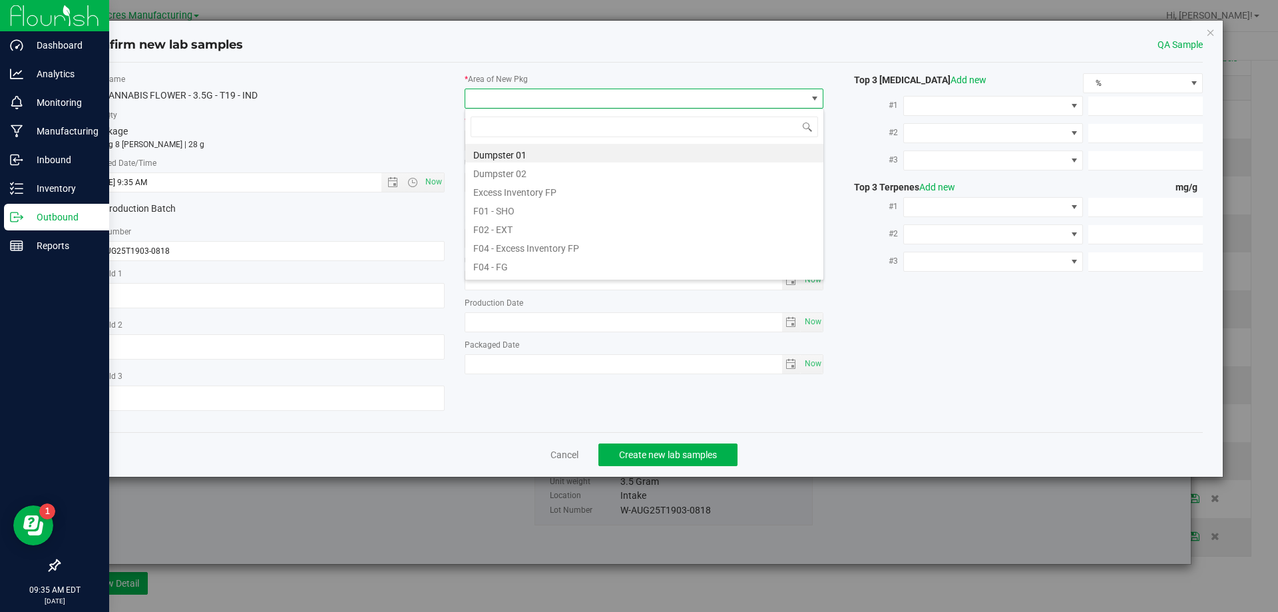
scroll to position [20, 360]
type input "pa"
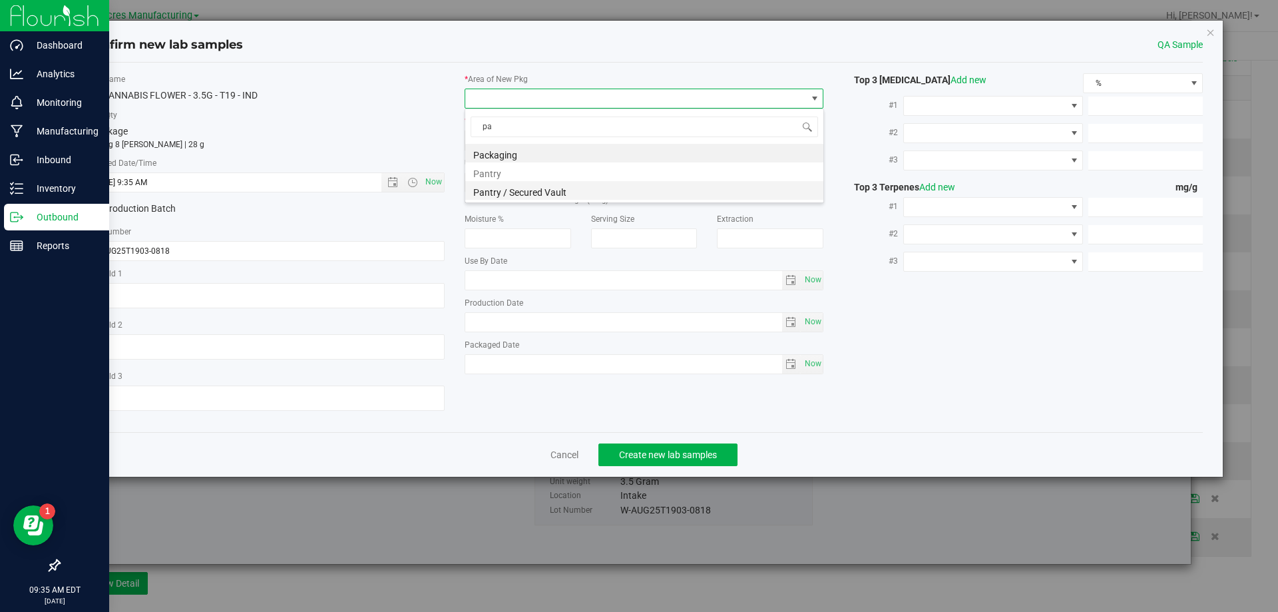
click at [511, 191] on li "Pantry / Secured Vault" at bounding box center [644, 190] width 358 height 19
click at [557, 142] on span "Freezer" at bounding box center [636, 140] width 342 height 19
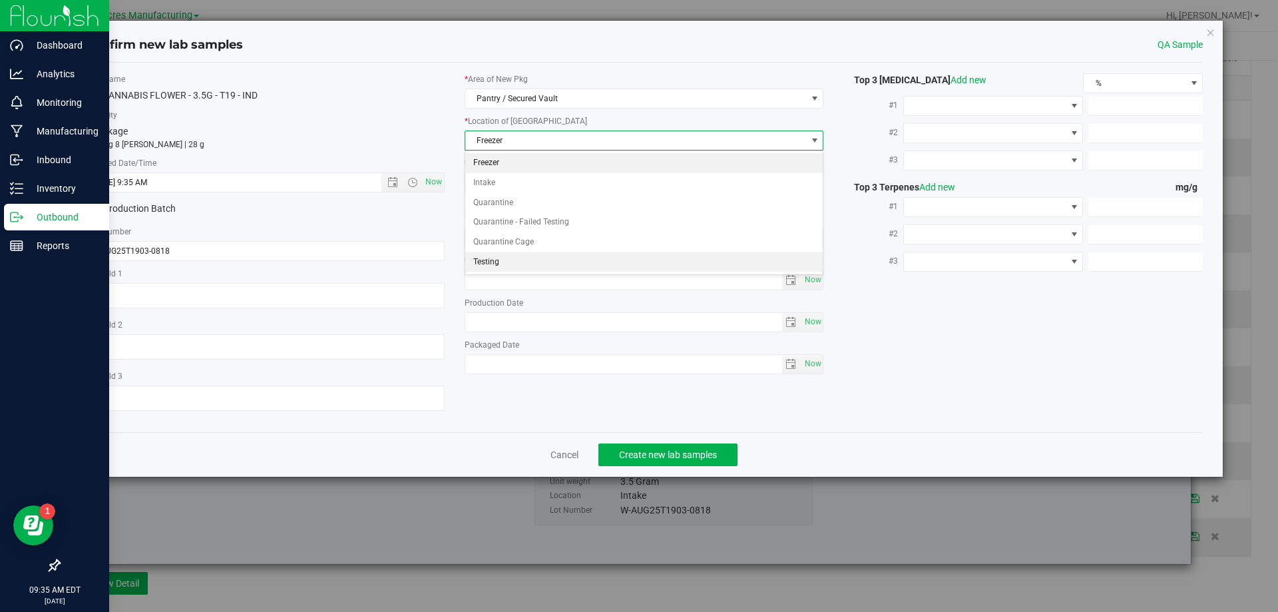
click at [506, 260] on li "Testing" at bounding box center [644, 262] width 358 height 20
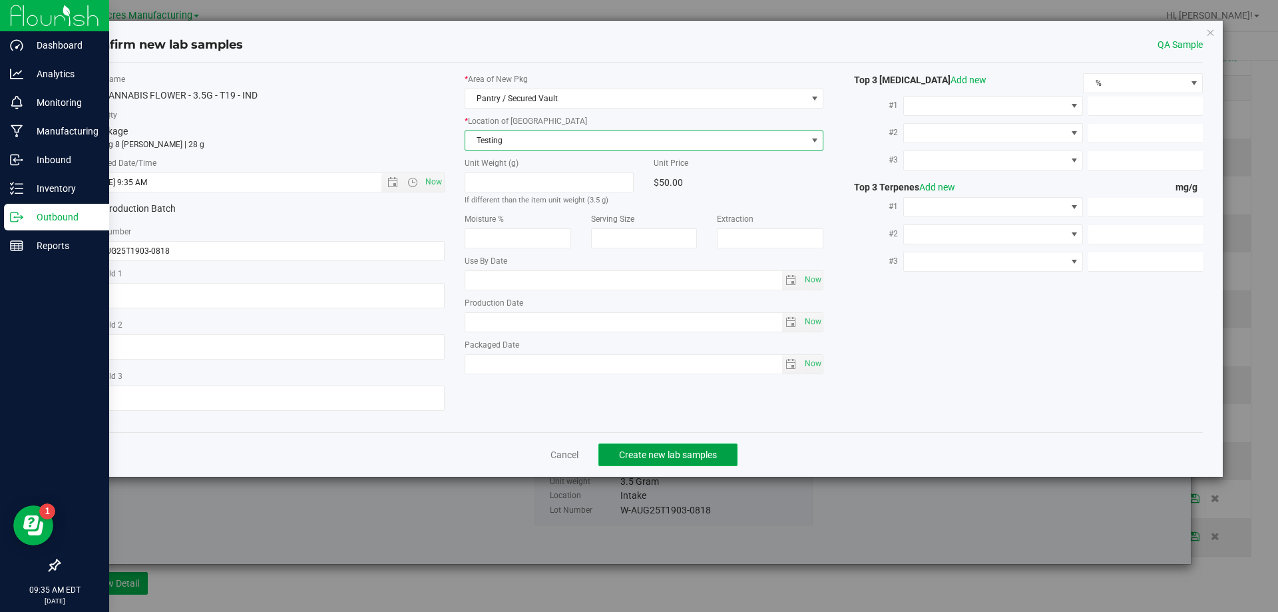
click at [633, 452] on span "Create new lab samples" at bounding box center [668, 454] width 98 height 11
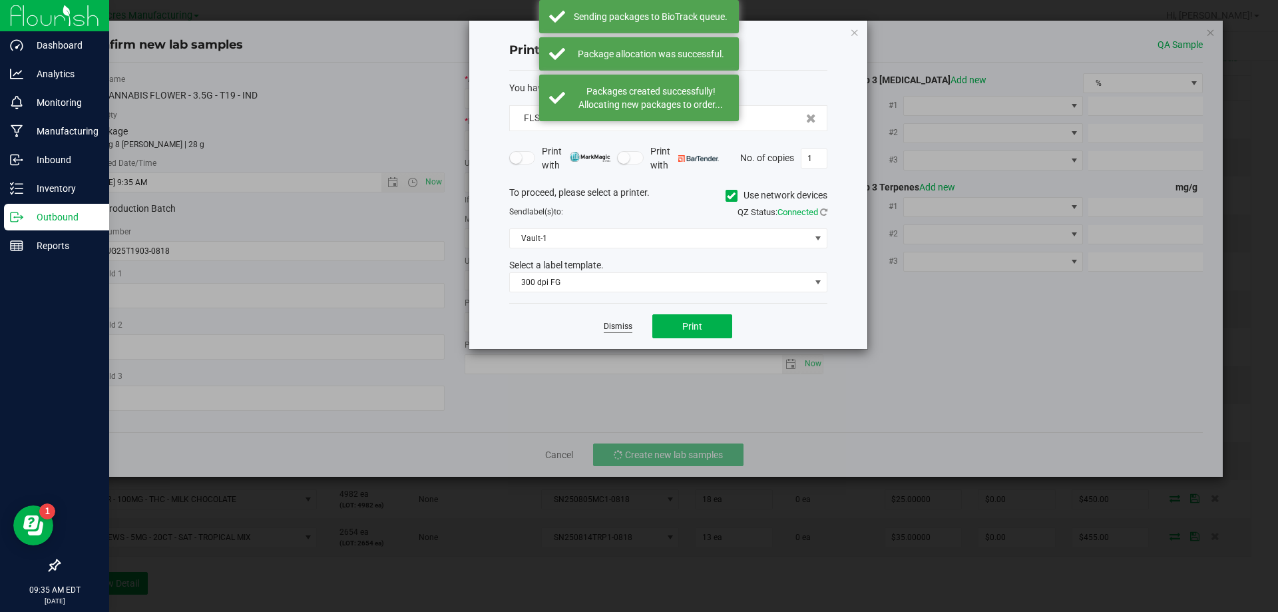
click at [618, 329] on link "Dismiss" at bounding box center [618, 326] width 29 height 11
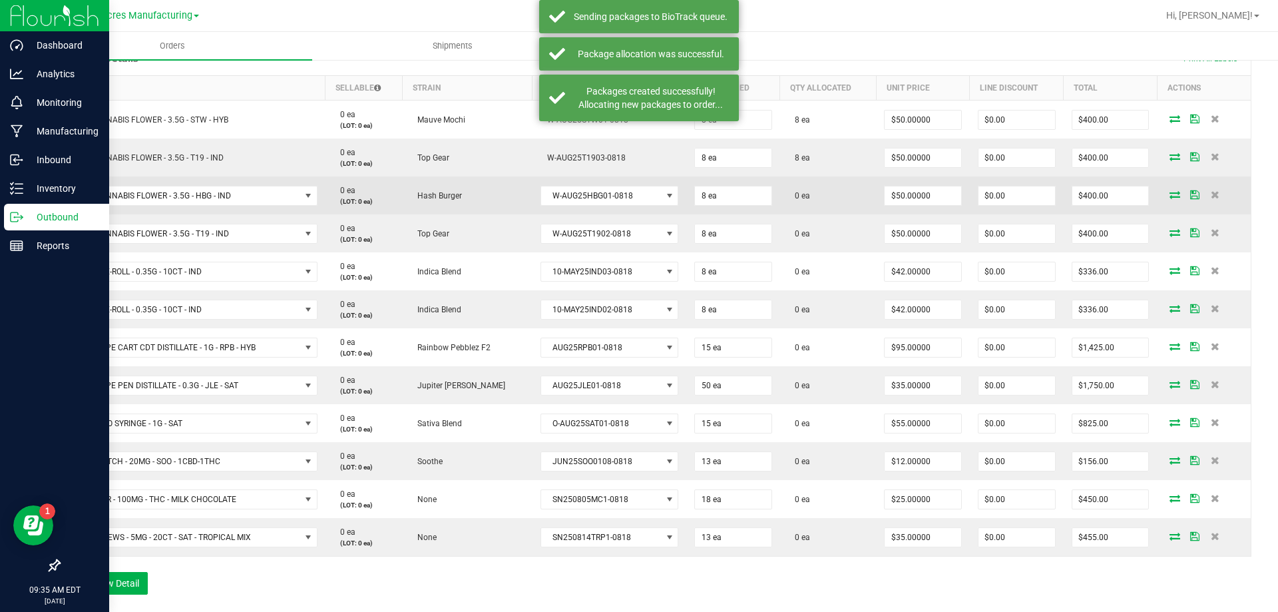
click at [1170, 196] on icon at bounding box center [1175, 194] width 11 height 8
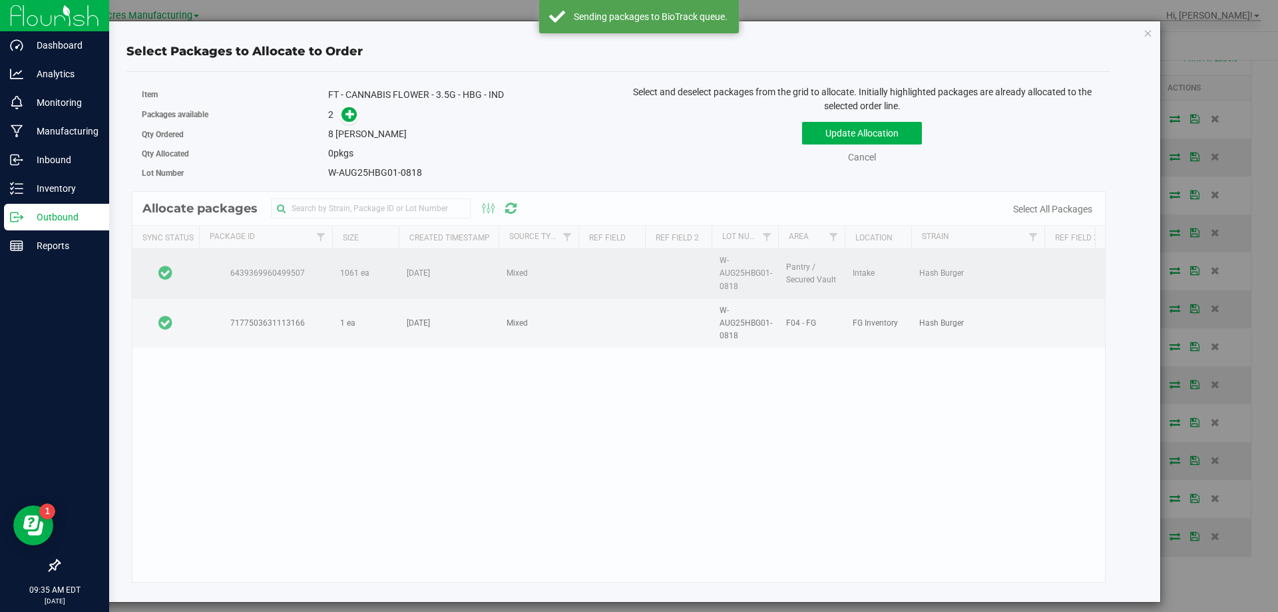
click at [192, 274] on td at bounding box center [166, 274] width 67 height 50
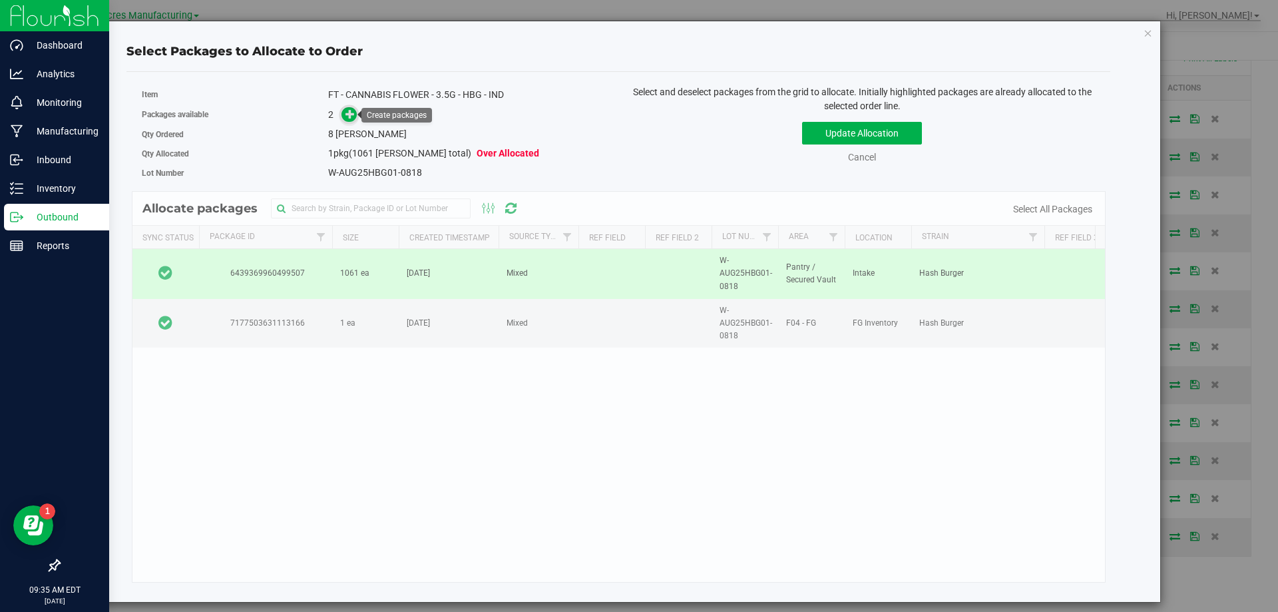
click at [352, 115] on icon at bounding box center [351, 113] width 11 height 11
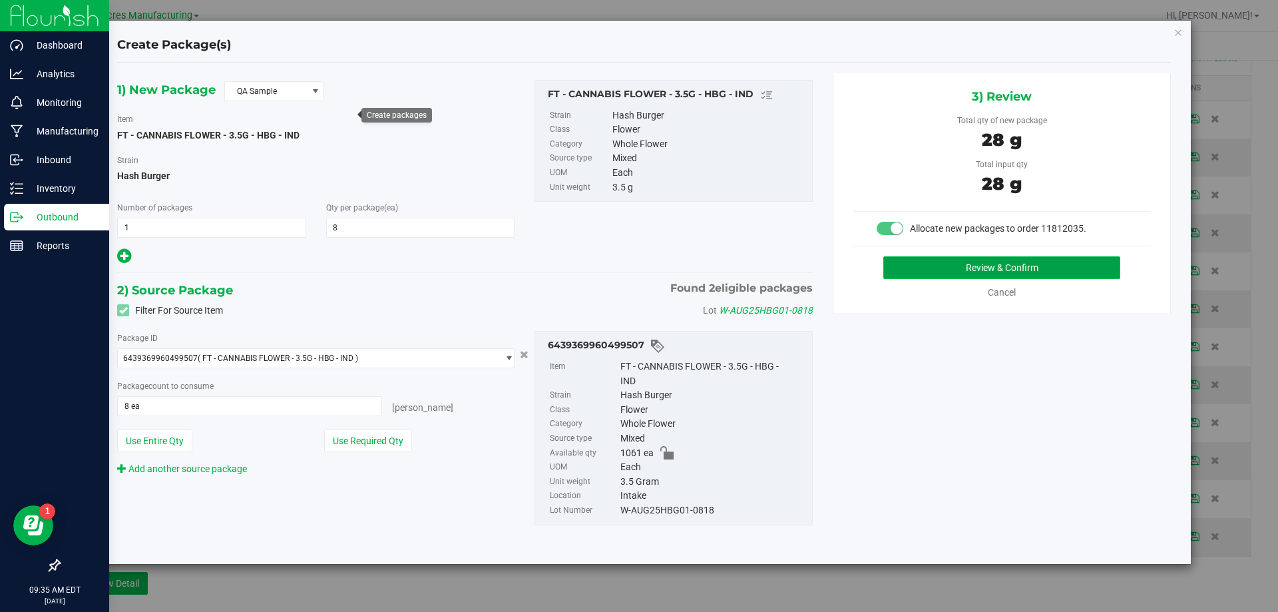
click at [985, 265] on button "Review & Confirm" at bounding box center [1002, 267] width 237 height 23
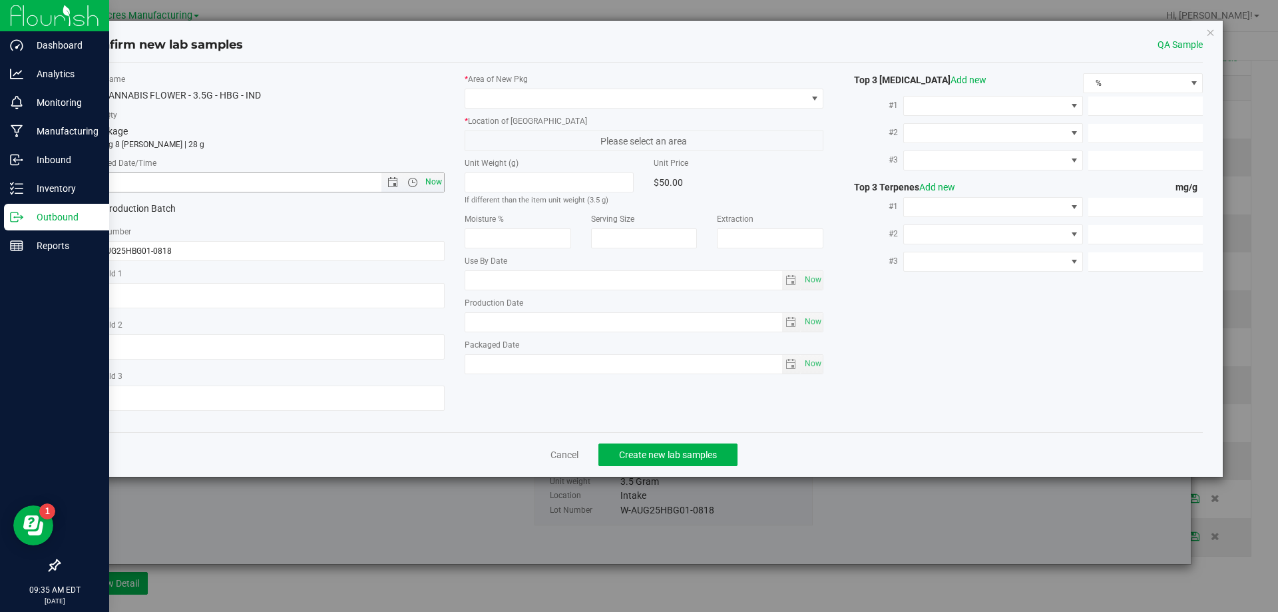
click at [426, 182] on span "Now" at bounding box center [433, 181] width 23 height 19
type input "8/19/2025 9:35 AM"
click at [559, 101] on span at bounding box center [636, 98] width 342 height 19
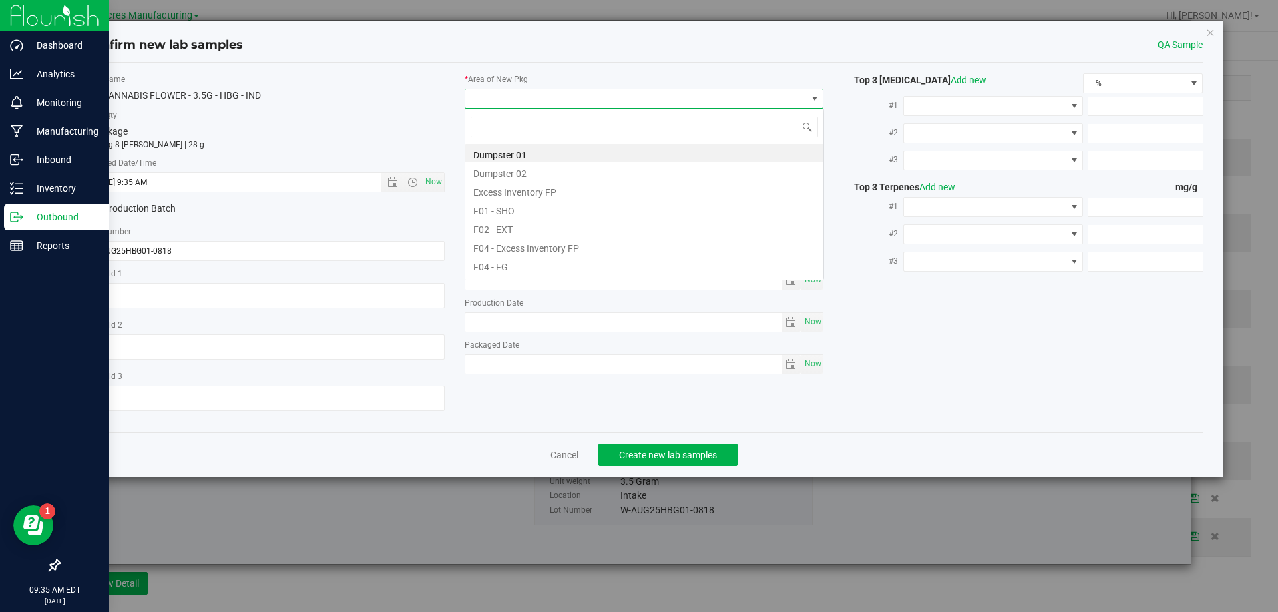
scroll to position [20, 360]
type input "pa"
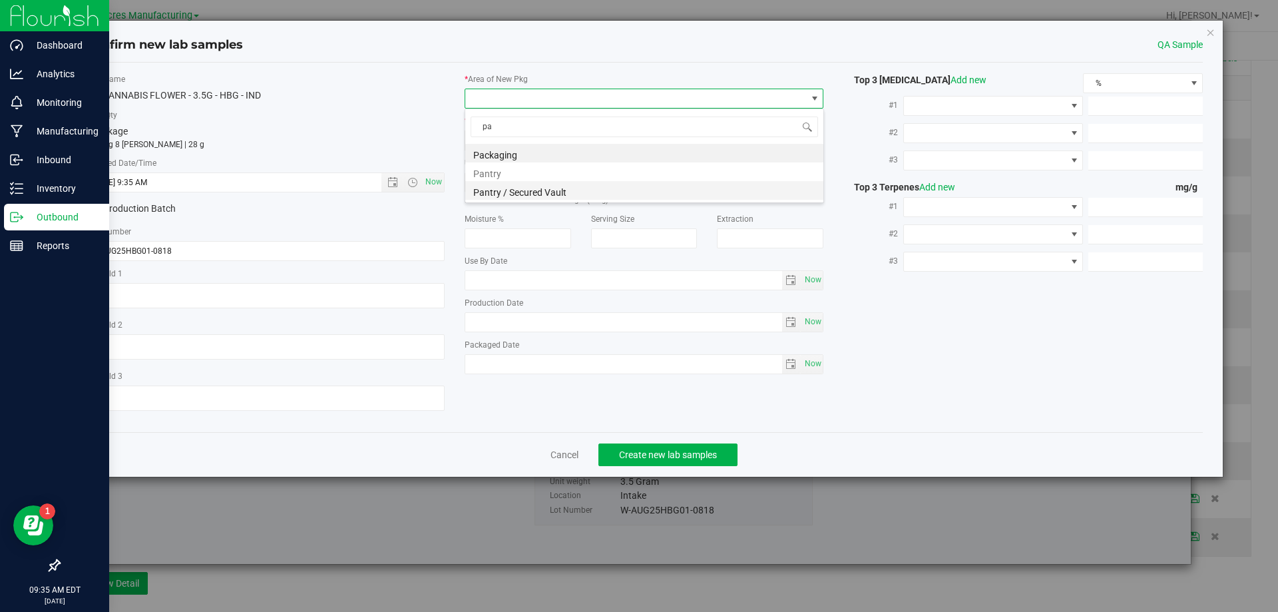
click at [530, 190] on li "Pantry / Secured Vault" at bounding box center [644, 190] width 358 height 19
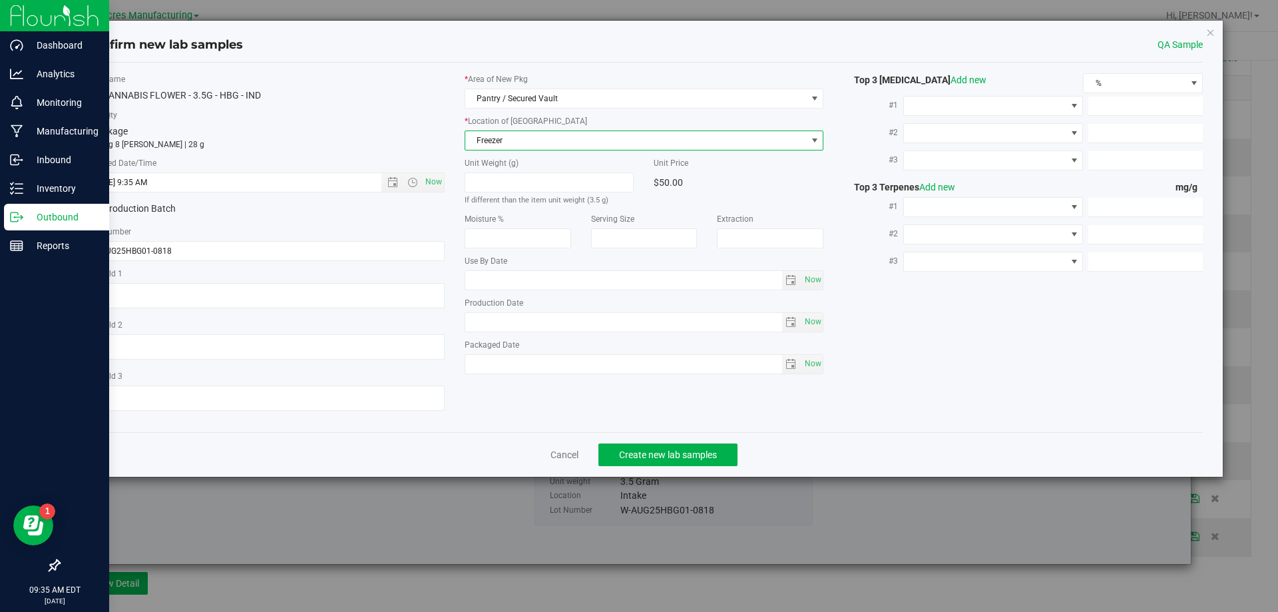
click at [565, 136] on span "Freezer" at bounding box center [636, 140] width 342 height 19
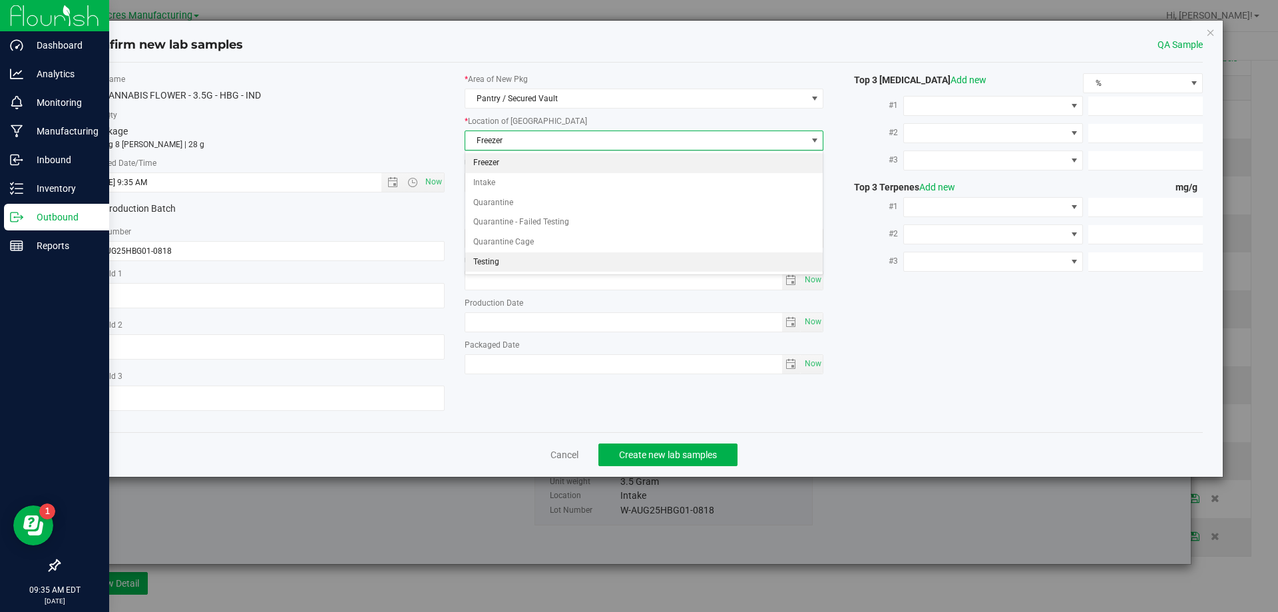
click at [521, 269] on li "Testing" at bounding box center [644, 262] width 358 height 20
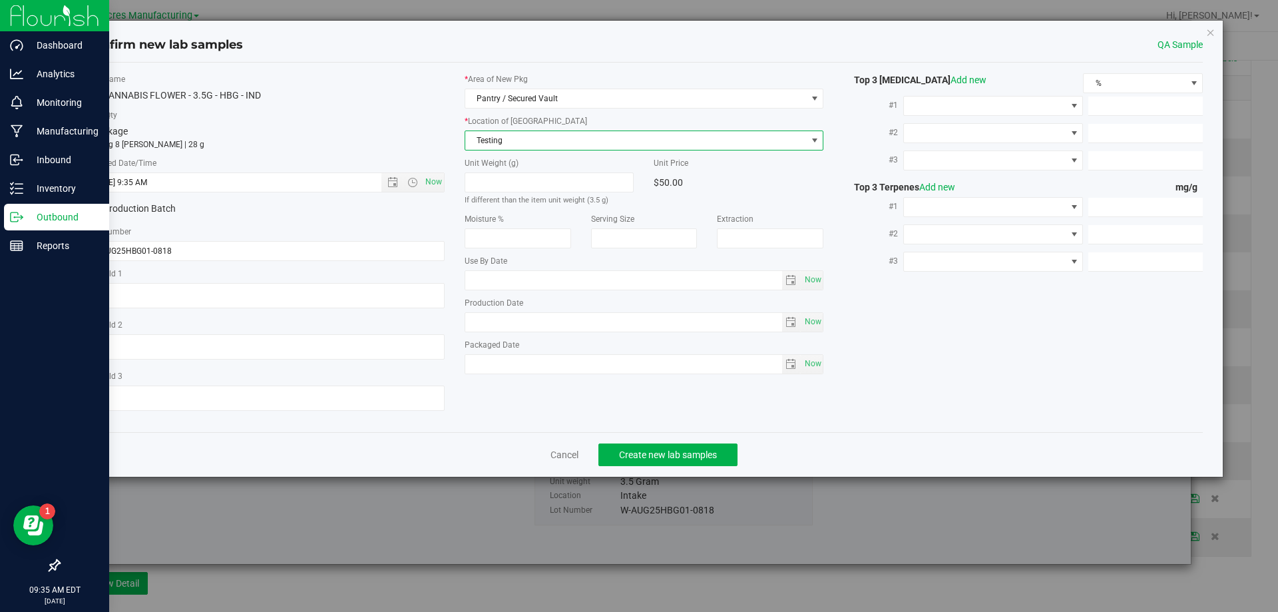
click at [644, 467] on div "Cancel Create new lab samples" at bounding box center [644, 454] width 1119 height 45
click at [646, 463] on button "Create new lab samples" at bounding box center [668, 454] width 139 height 23
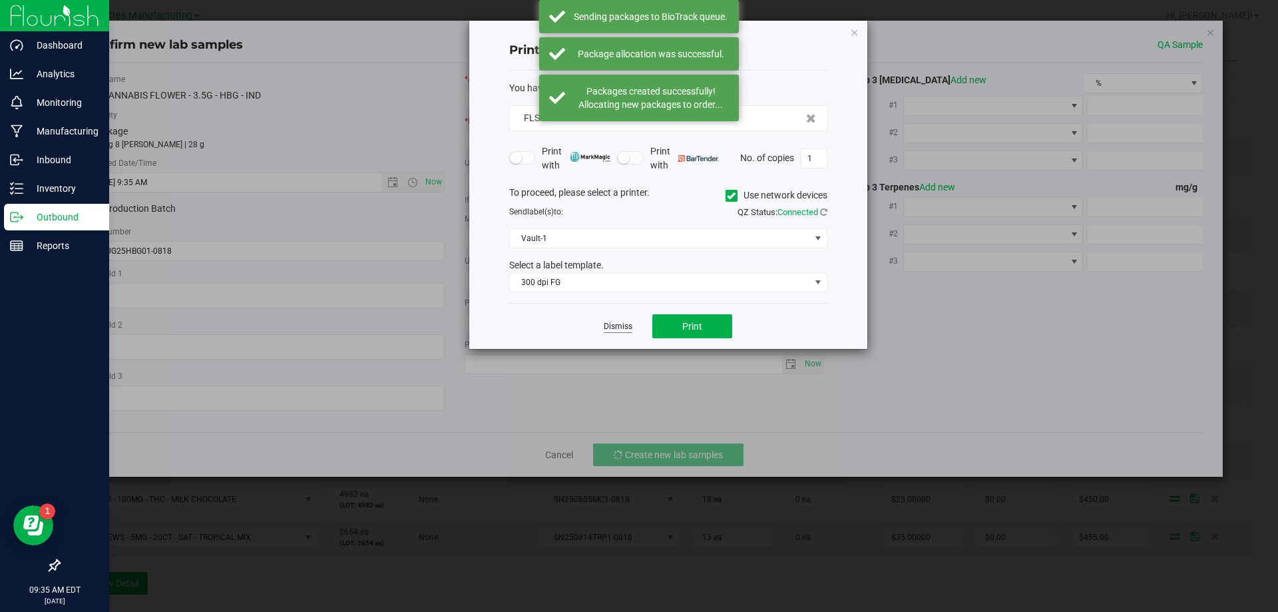
click at [617, 330] on link "Dismiss" at bounding box center [618, 326] width 29 height 11
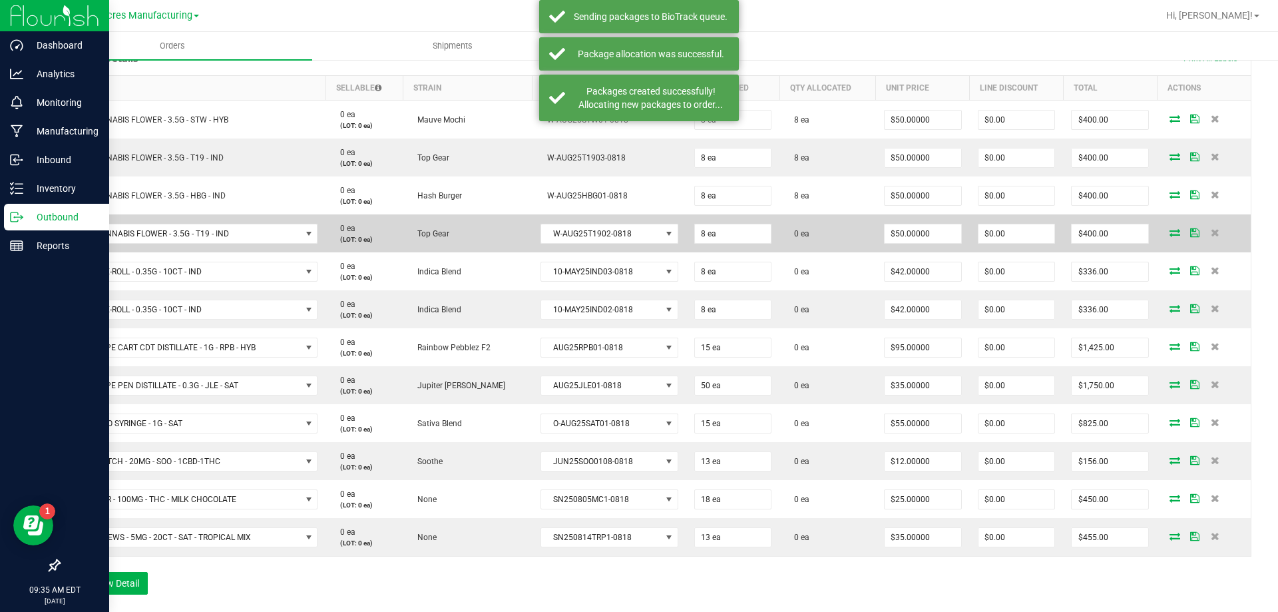
click at [1170, 228] on icon at bounding box center [1175, 232] width 11 height 8
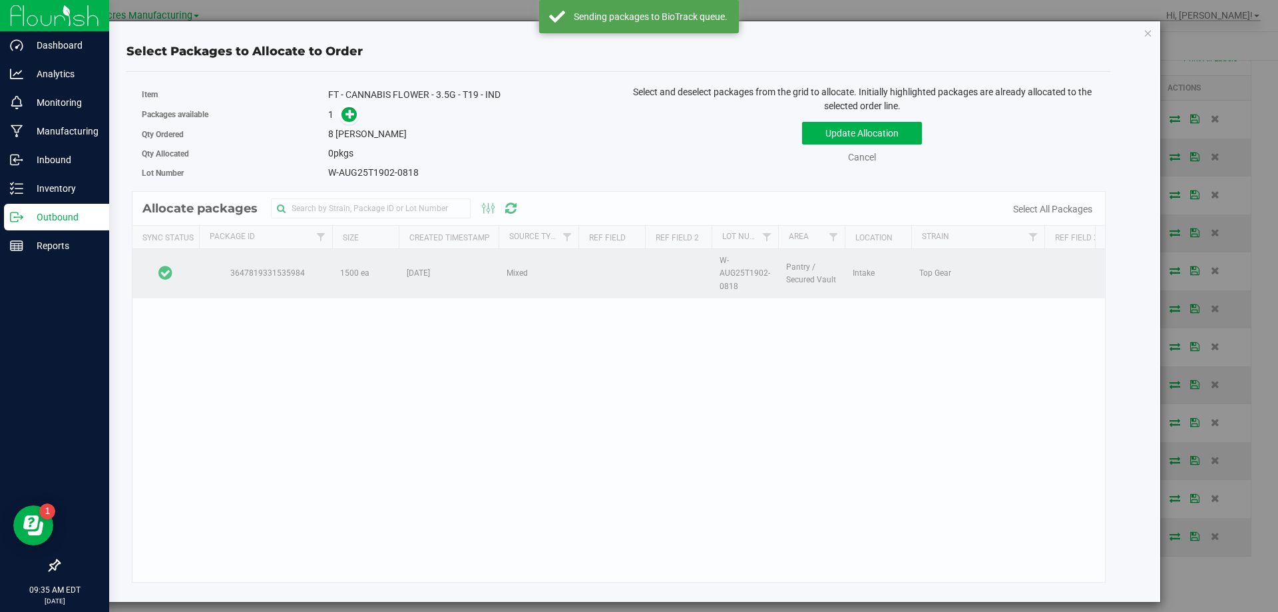
click at [188, 271] on td at bounding box center [166, 273] width 67 height 49
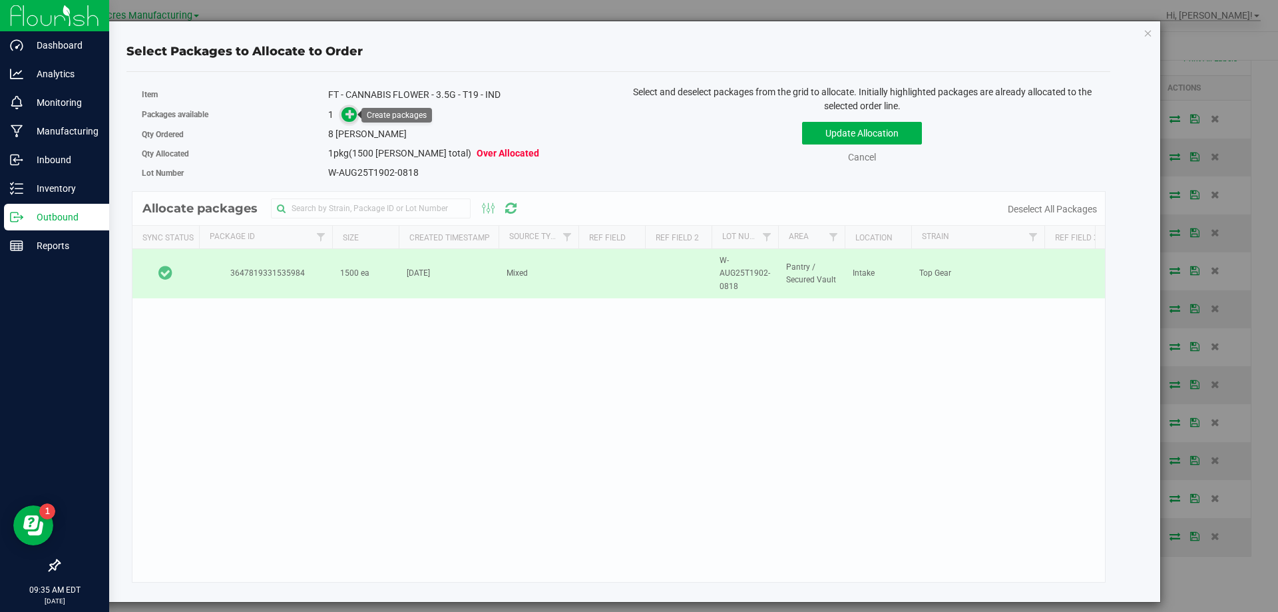
click at [348, 114] on icon at bounding box center [350, 113] width 9 height 9
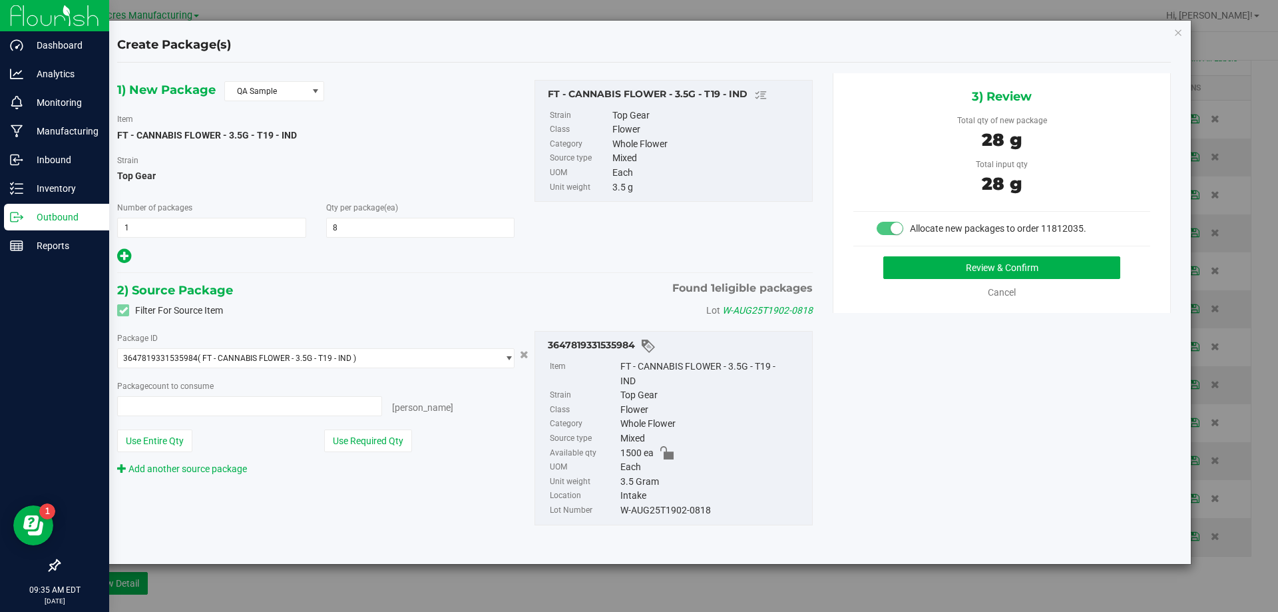
type input "8 ea"
click at [963, 261] on button "Review & Confirm" at bounding box center [1002, 267] width 237 height 23
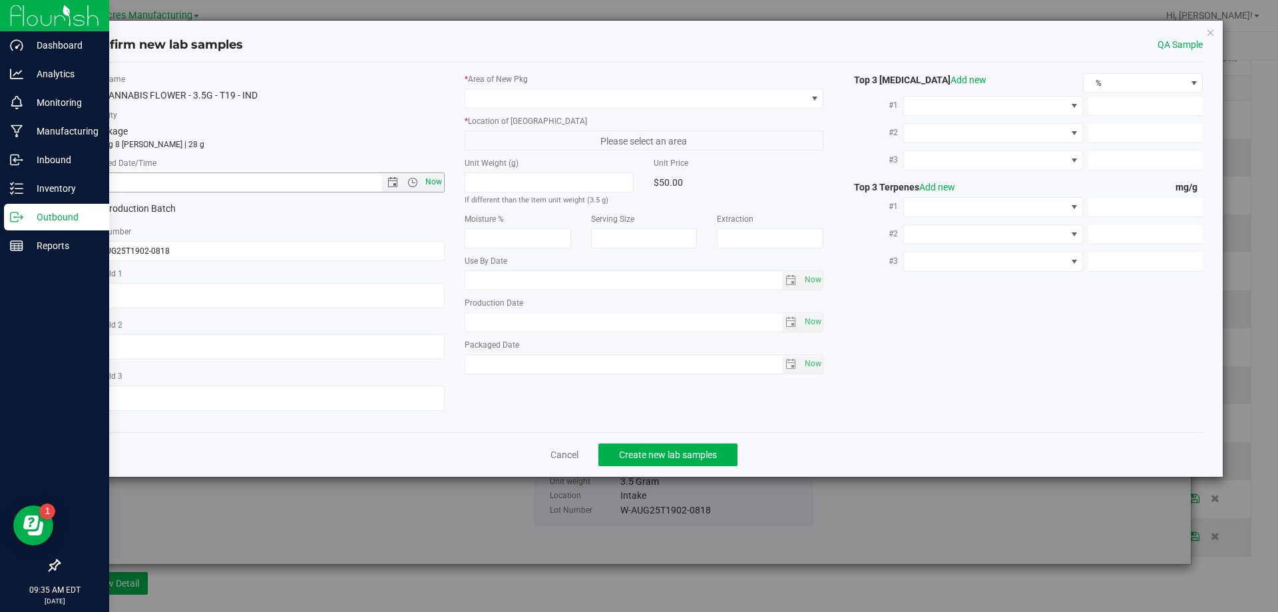
click at [431, 183] on span "Now" at bounding box center [433, 181] width 23 height 19
type input "8/19/2025 9:35 AM"
click at [559, 107] on span at bounding box center [636, 98] width 342 height 19
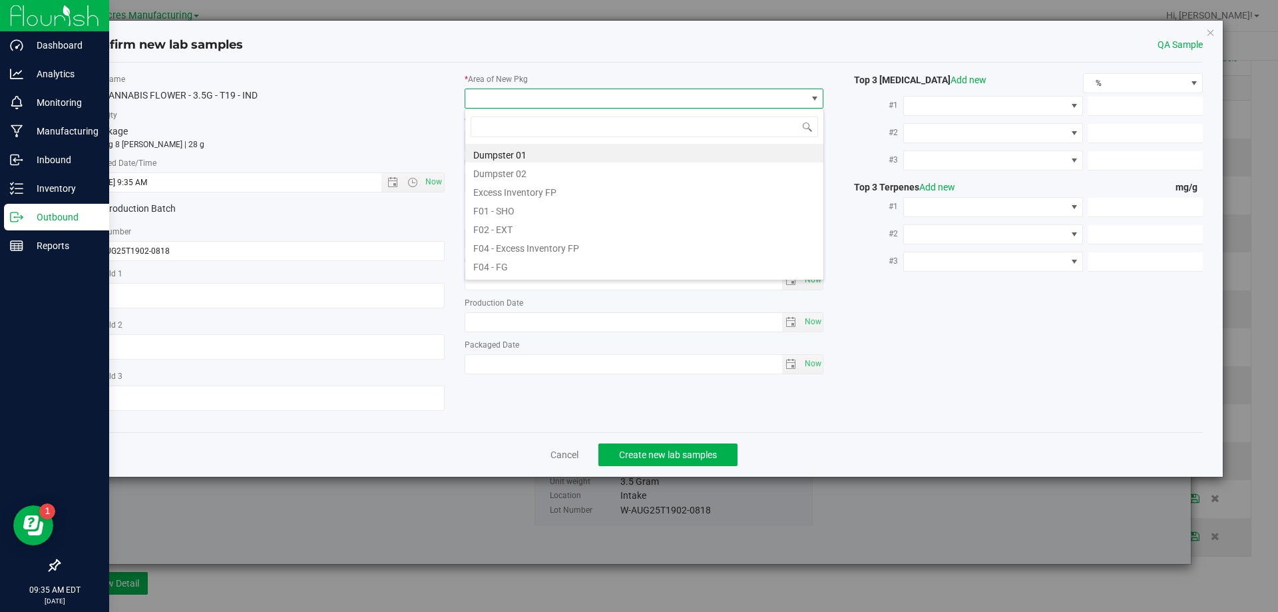
scroll to position [20, 360]
type input "pa"
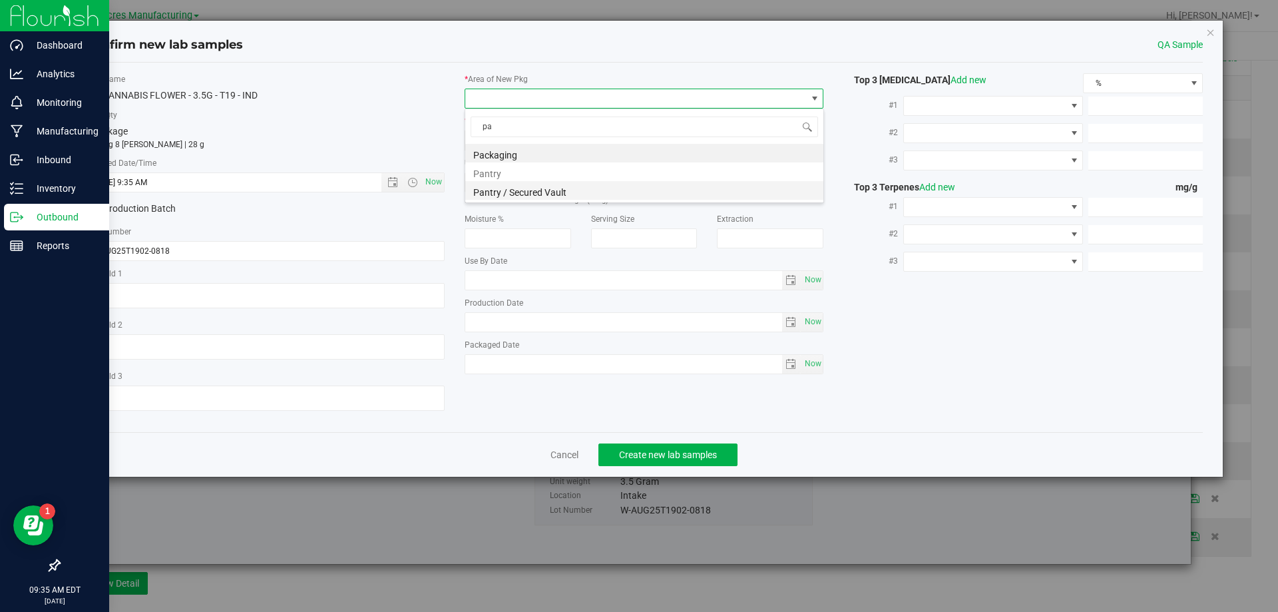
click at [554, 186] on li "Pantry / Secured Vault" at bounding box center [644, 190] width 358 height 19
click at [571, 148] on span "Freezer" at bounding box center [636, 140] width 342 height 19
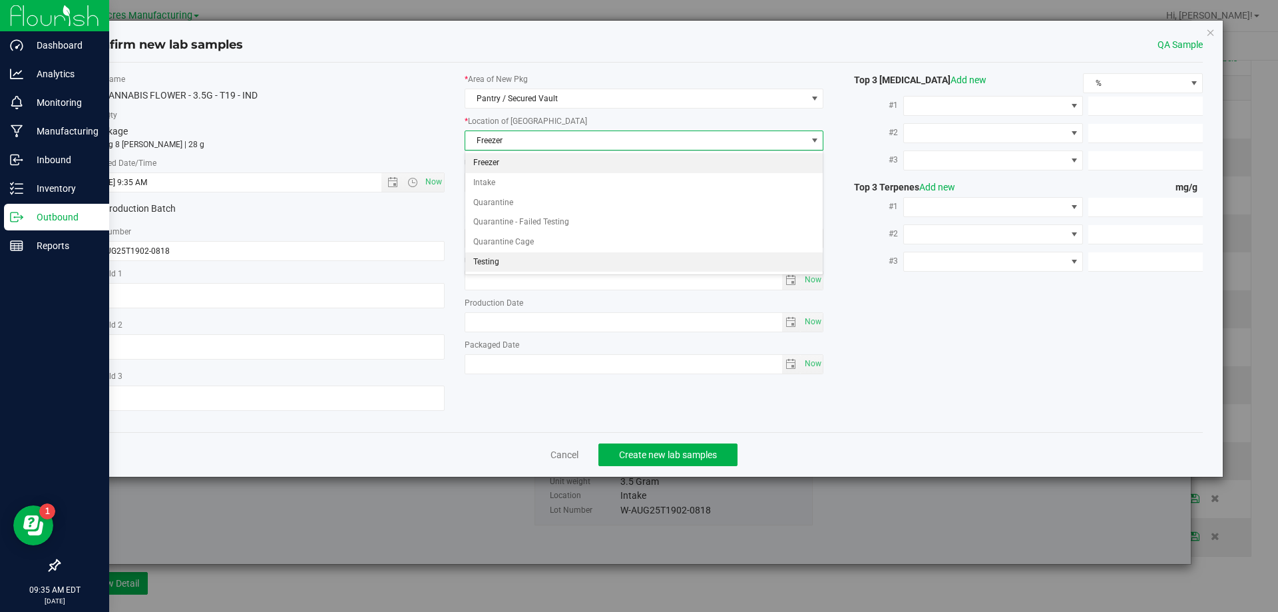
click at [555, 260] on li "Testing" at bounding box center [644, 262] width 358 height 20
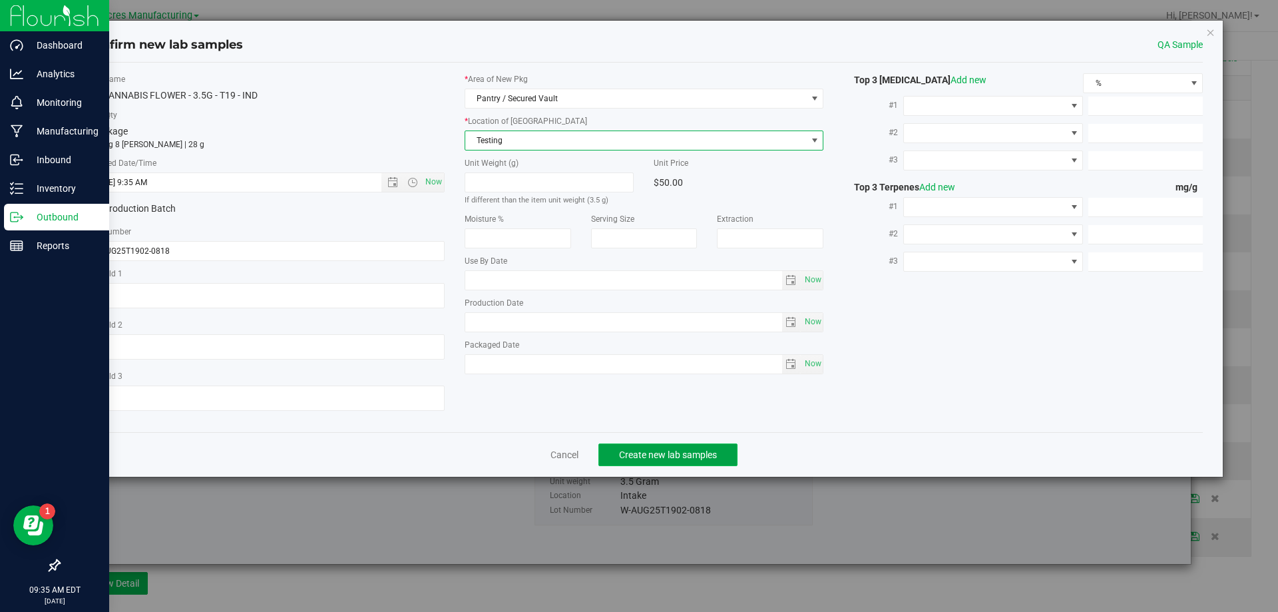
click at [621, 451] on span "Create new lab samples" at bounding box center [668, 454] width 98 height 11
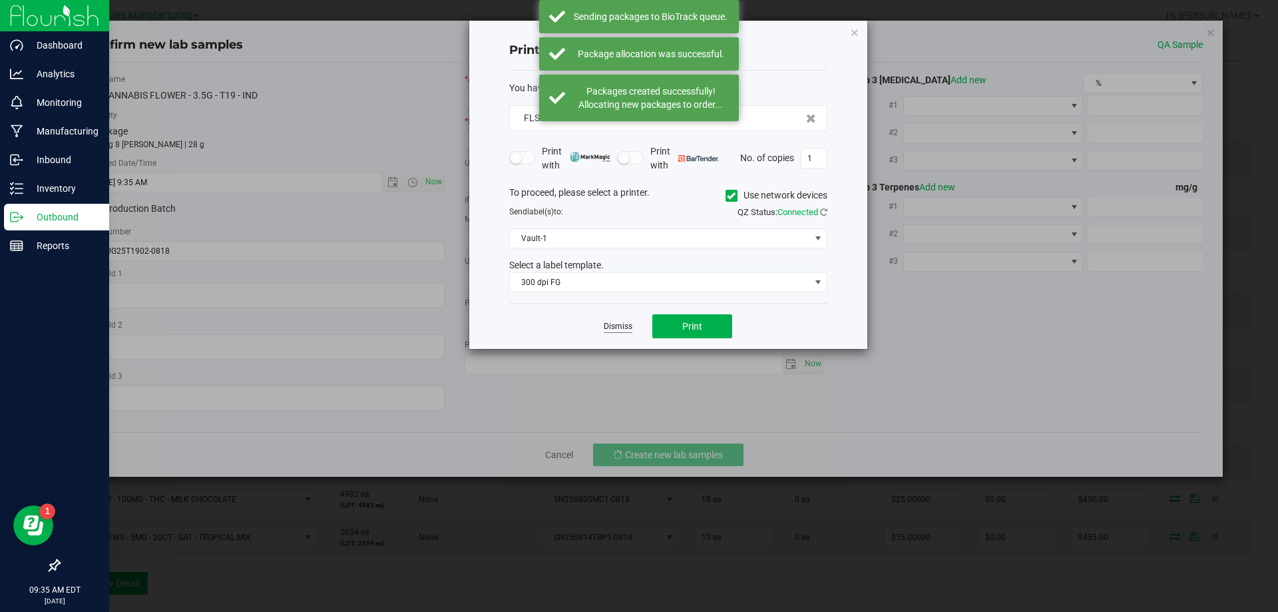
click at [617, 325] on link "Dismiss" at bounding box center [618, 326] width 29 height 11
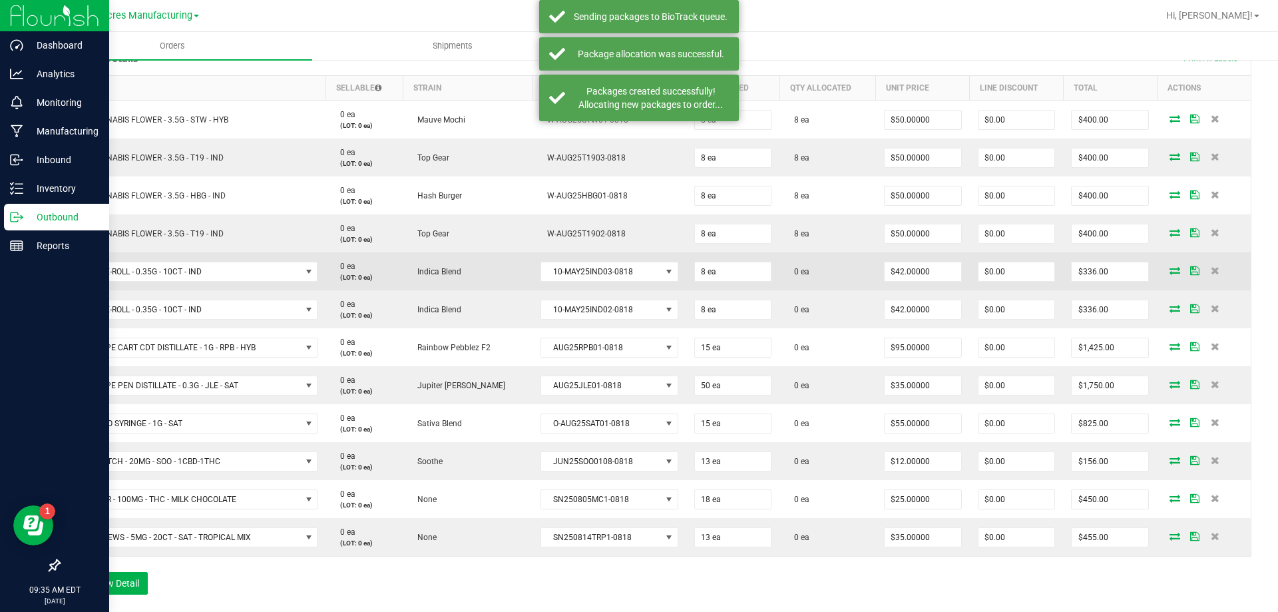
click at [1170, 274] on icon at bounding box center [1175, 270] width 11 height 8
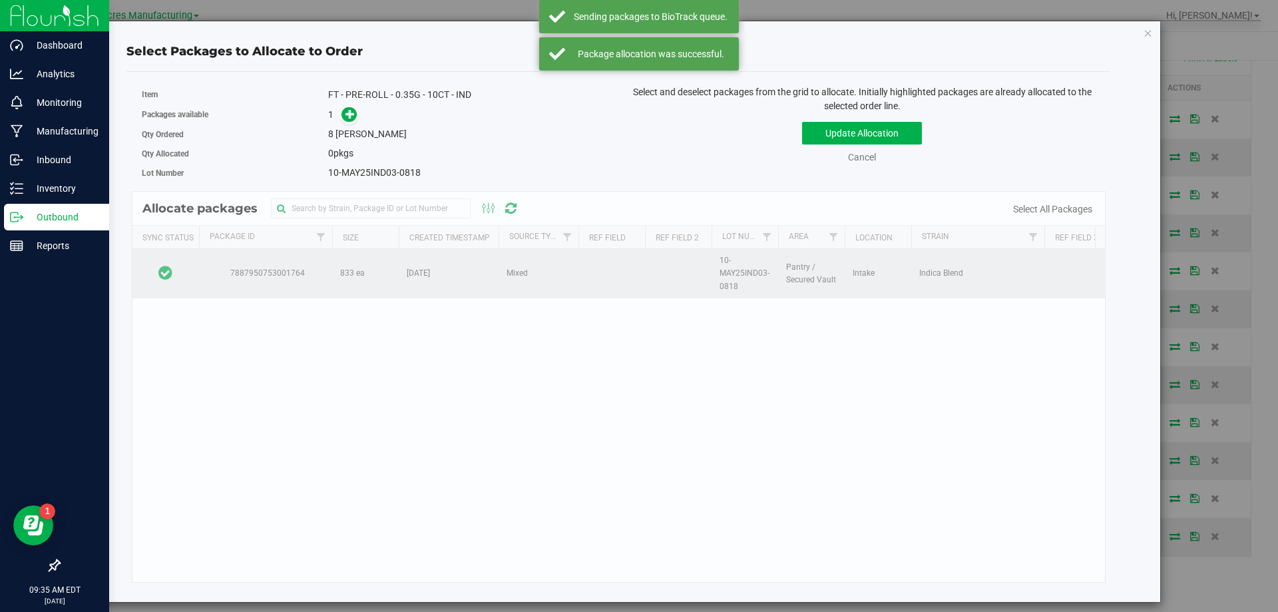
click at [188, 274] on td at bounding box center [166, 273] width 67 height 49
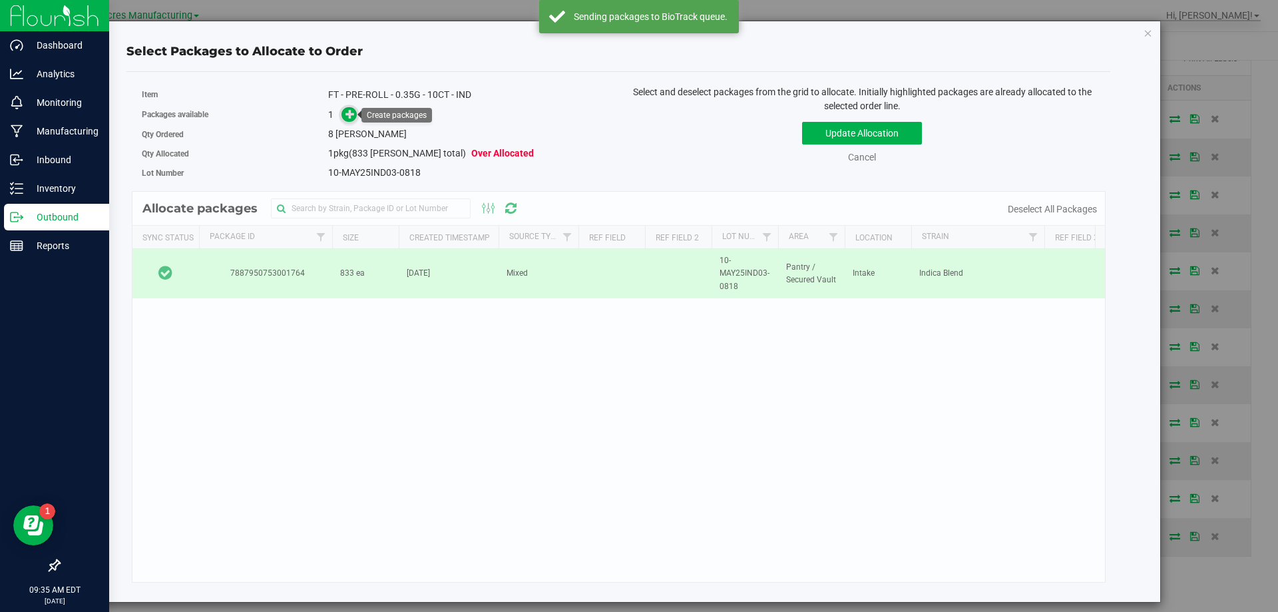
click at [351, 113] on icon at bounding box center [350, 113] width 9 height 9
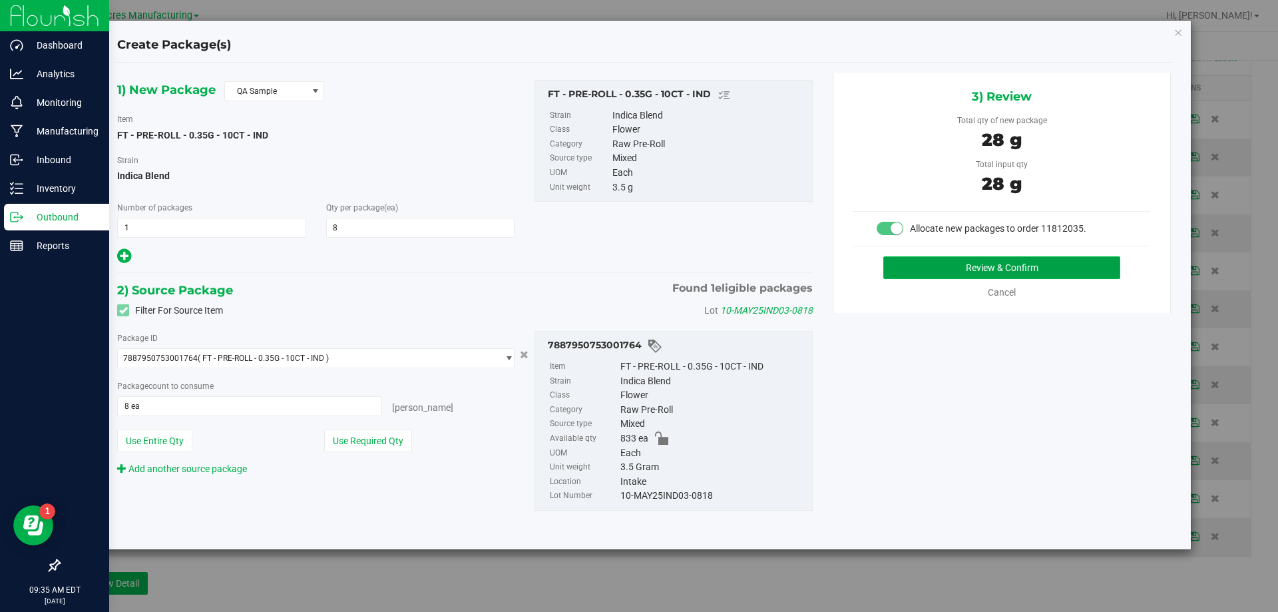
click at [940, 261] on button "Review & Confirm" at bounding box center [1002, 267] width 237 height 23
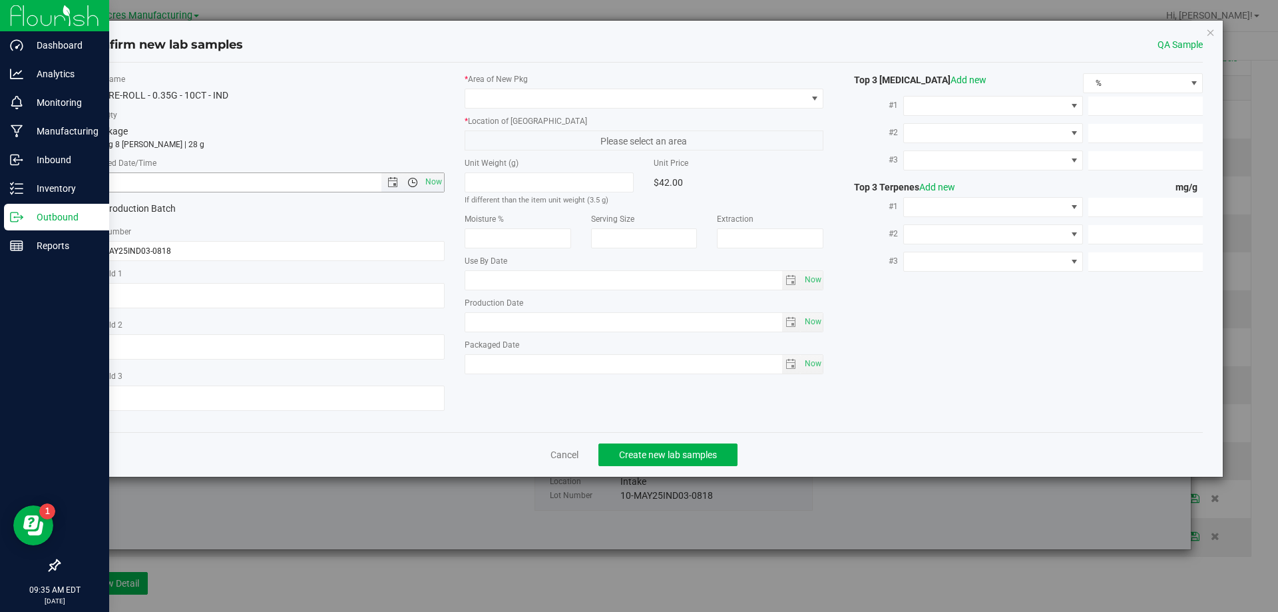
click at [421, 184] on span "Open the time view" at bounding box center [412, 182] width 23 height 11
click at [431, 179] on span "Now" at bounding box center [433, 181] width 23 height 19
type input "8/19/2025 9:35 AM"
click at [542, 100] on span at bounding box center [636, 98] width 342 height 19
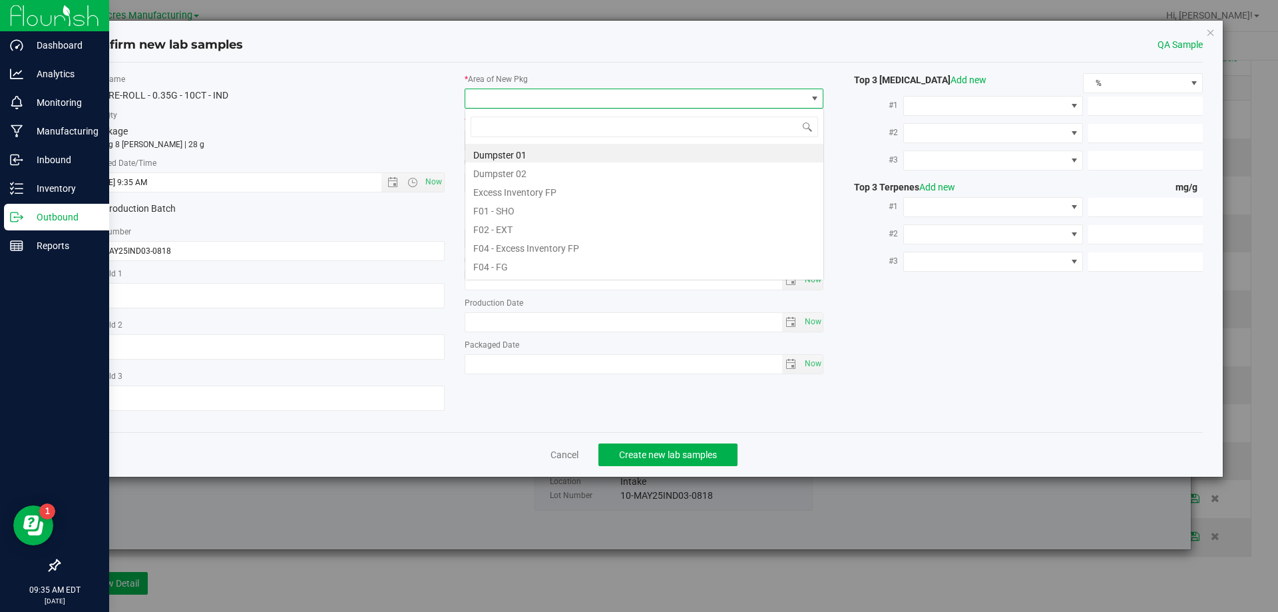
scroll to position [20, 360]
type input "pa"
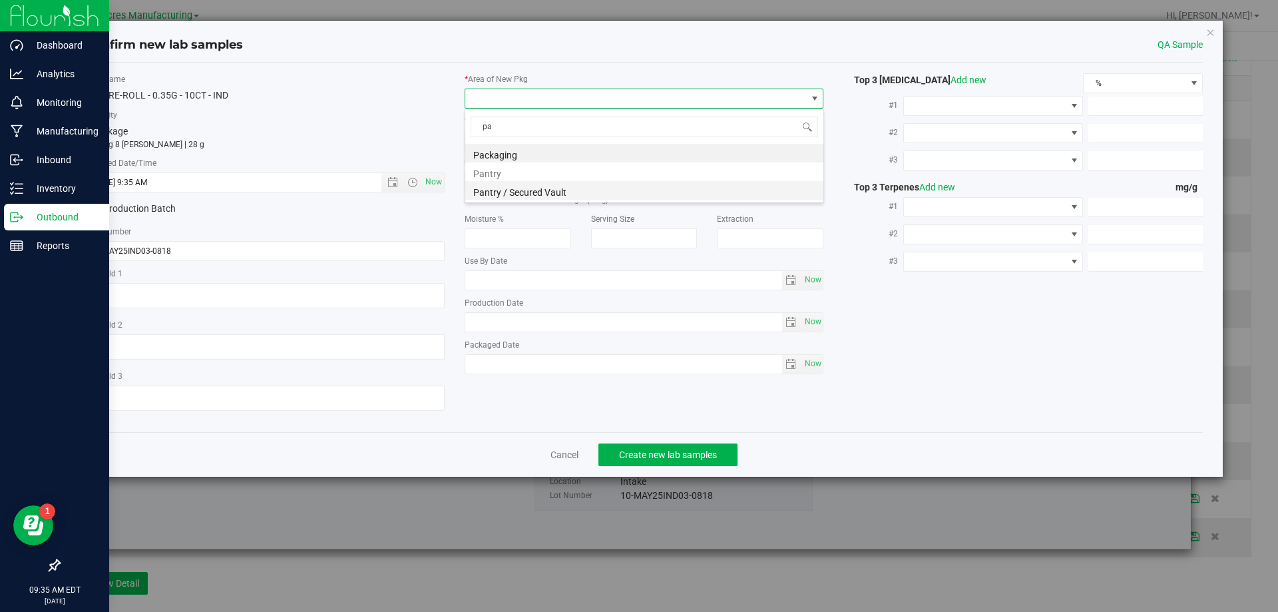
click at [536, 188] on li "Pantry / Secured Vault" at bounding box center [644, 190] width 358 height 19
click at [590, 147] on span "Freezer" at bounding box center [636, 140] width 342 height 19
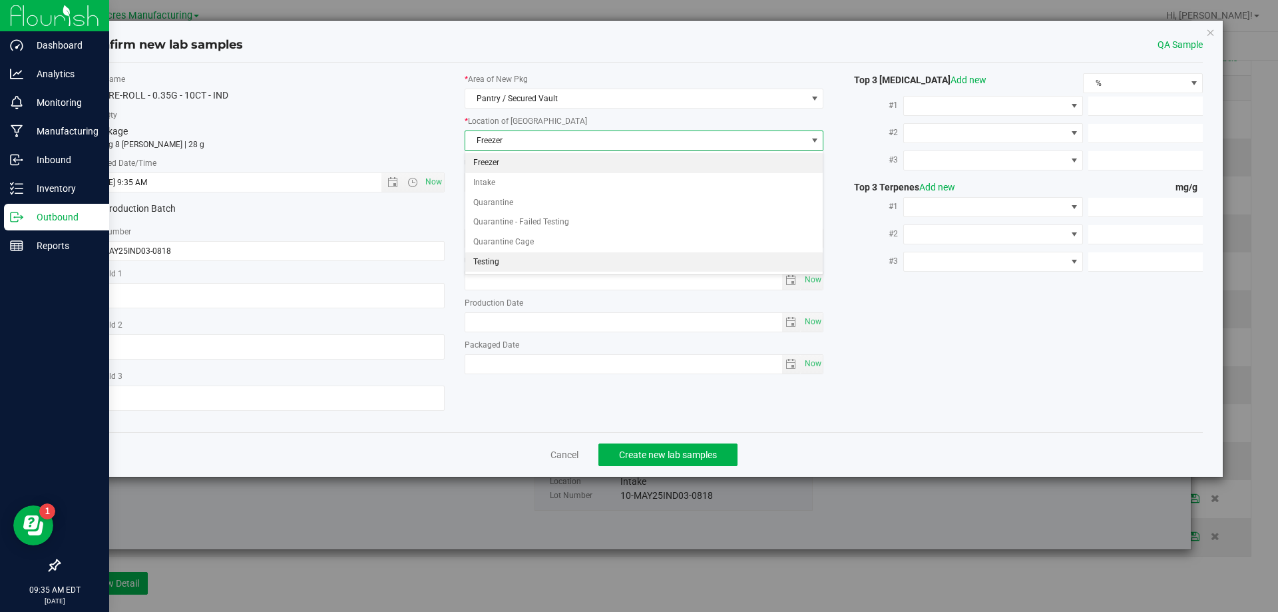
click at [519, 260] on li "Testing" at bounding box center [644, 262] width 358 height 20
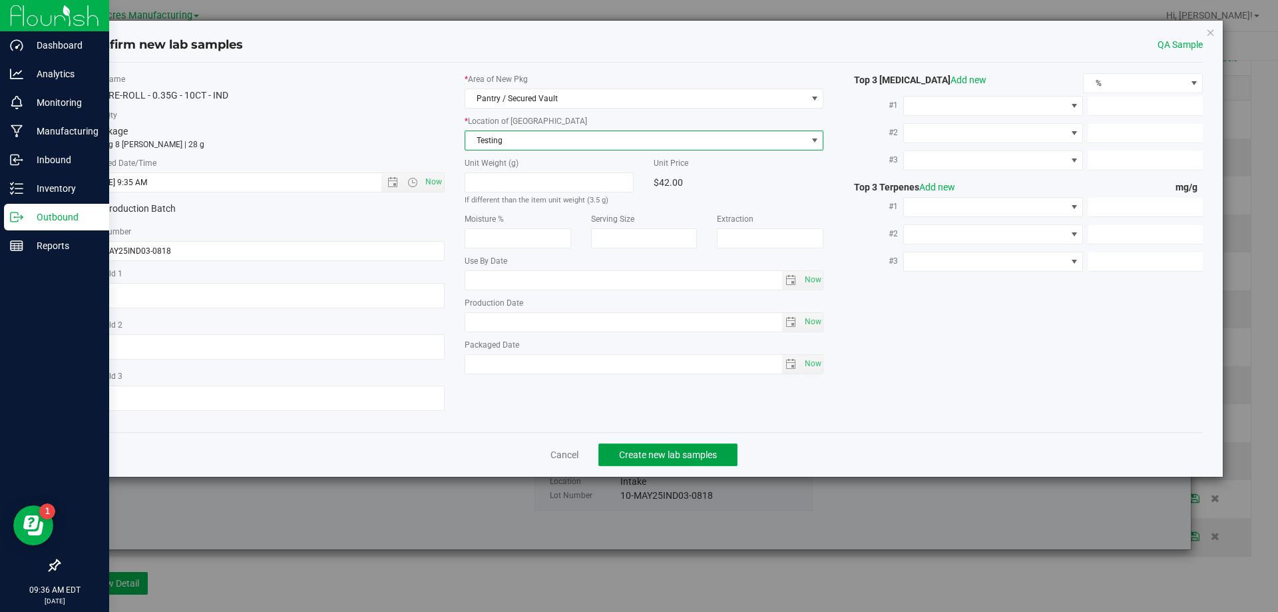
click at [651, 457] on span "Create new lab samples" at bounding box center [668, 454] width 98 height 11
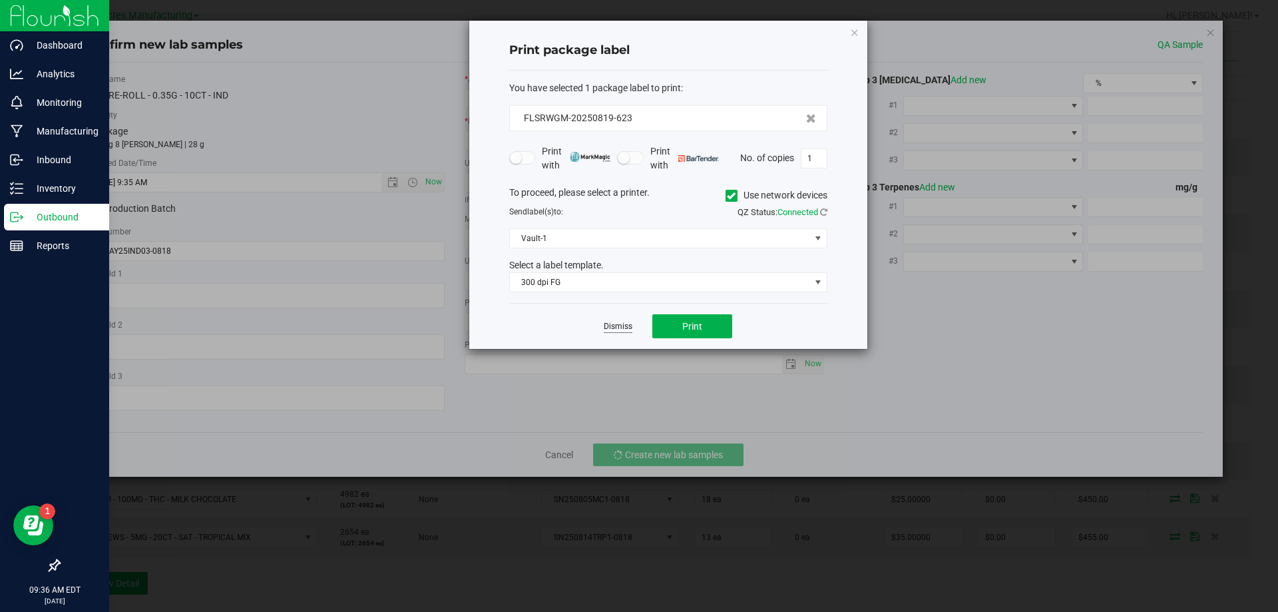
click at [630, 328] on link "Dismiss" at bounding box center [618, 326] width 29 height 11
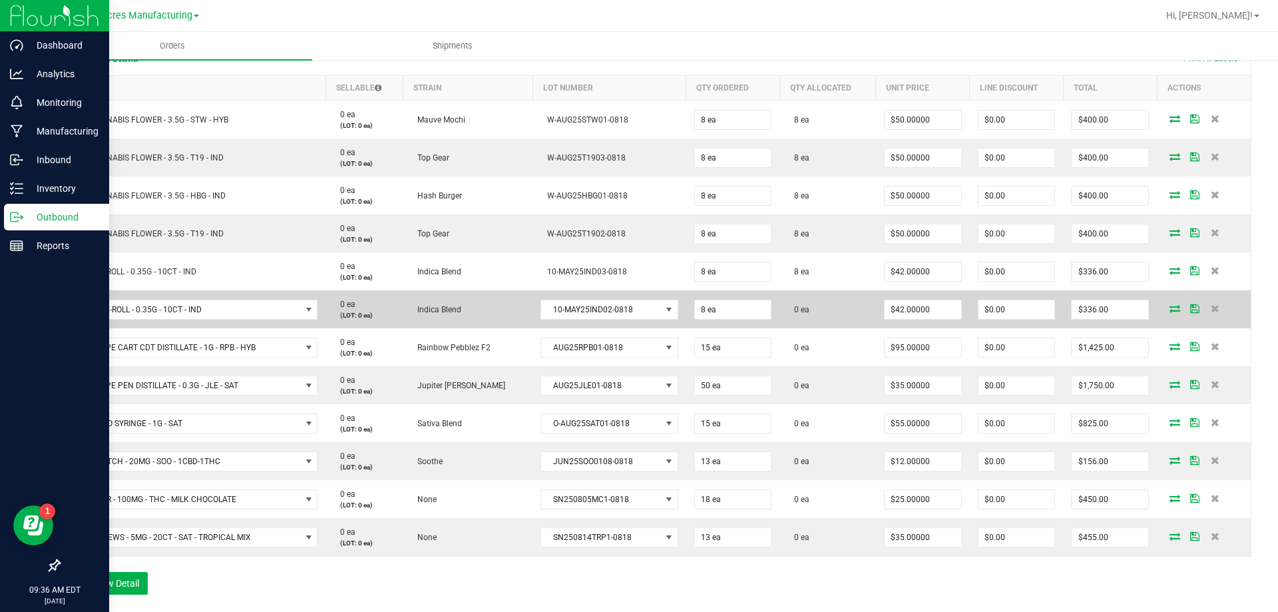
click at [1170, 307] on icon at bounding box center [1175, 308] width 11 height 8
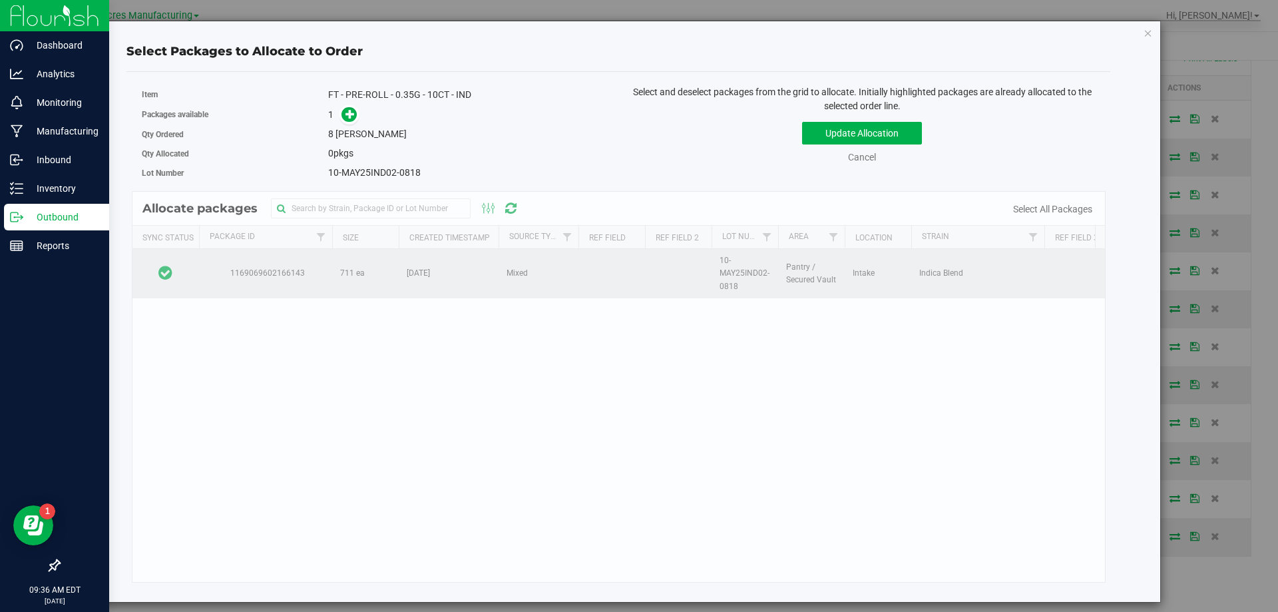
click at [192, 264] on td at bounding box center [166, 273] width 67 height 49
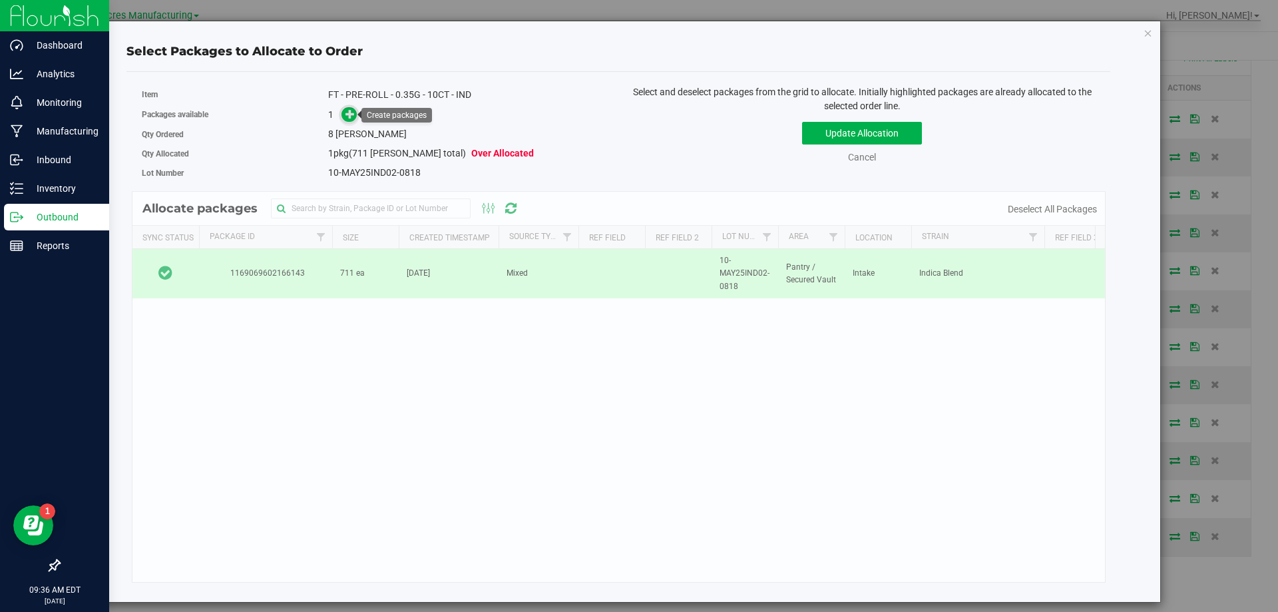
click at [357, 110] on link at bounding box center [349, 114] width 15 height 11
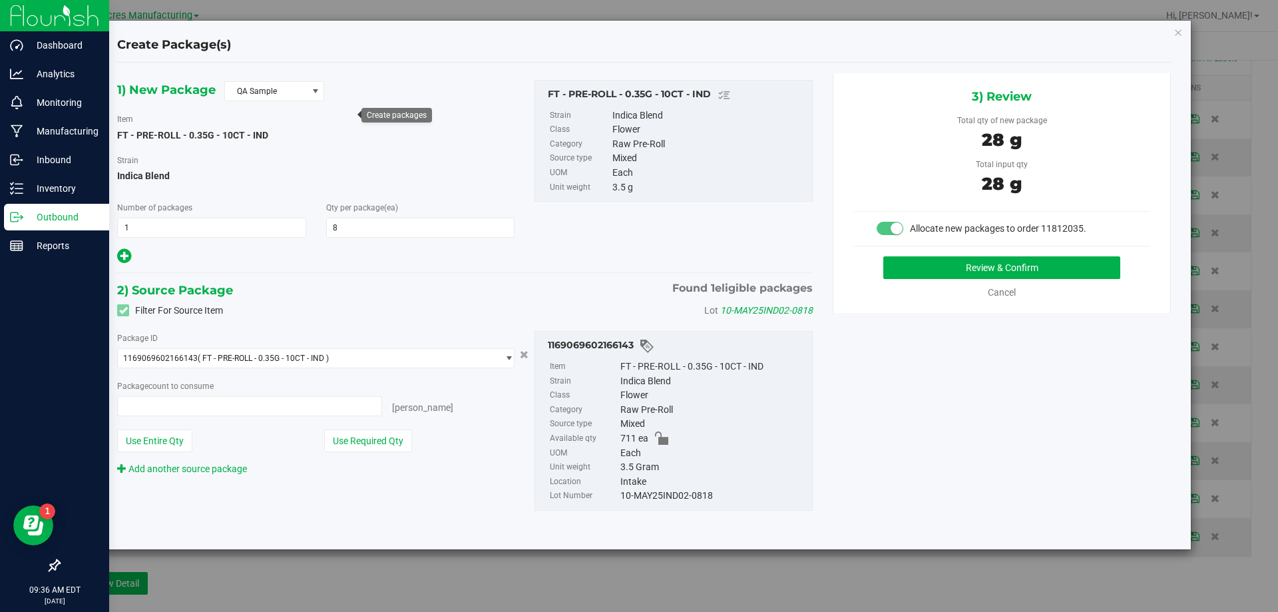
type input "8 ea"
click at [927, 260] on button "Review & Confirm" at bounding box center [1002, 267] width 237 height 23
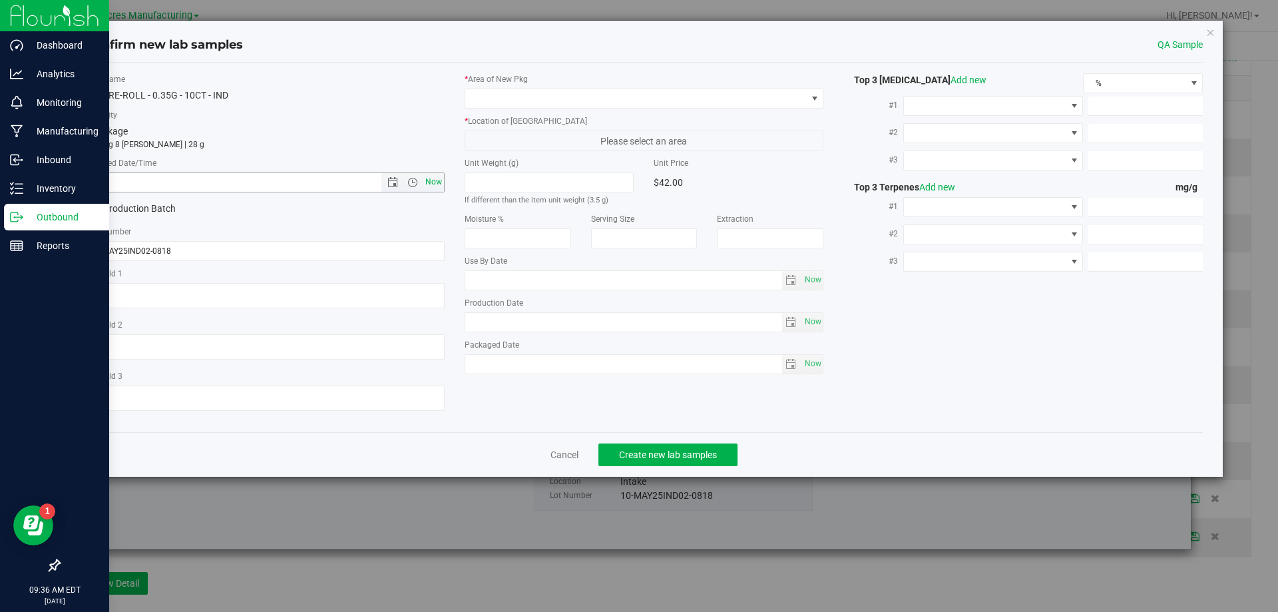
click at [427, 180] on span "Now" at bounding box center [433, 181] width 23 height 19
type input "8/19/2025 9:36 AM"
click at [547, 103] on span at bounding box center [636, 98] width 342 height 19
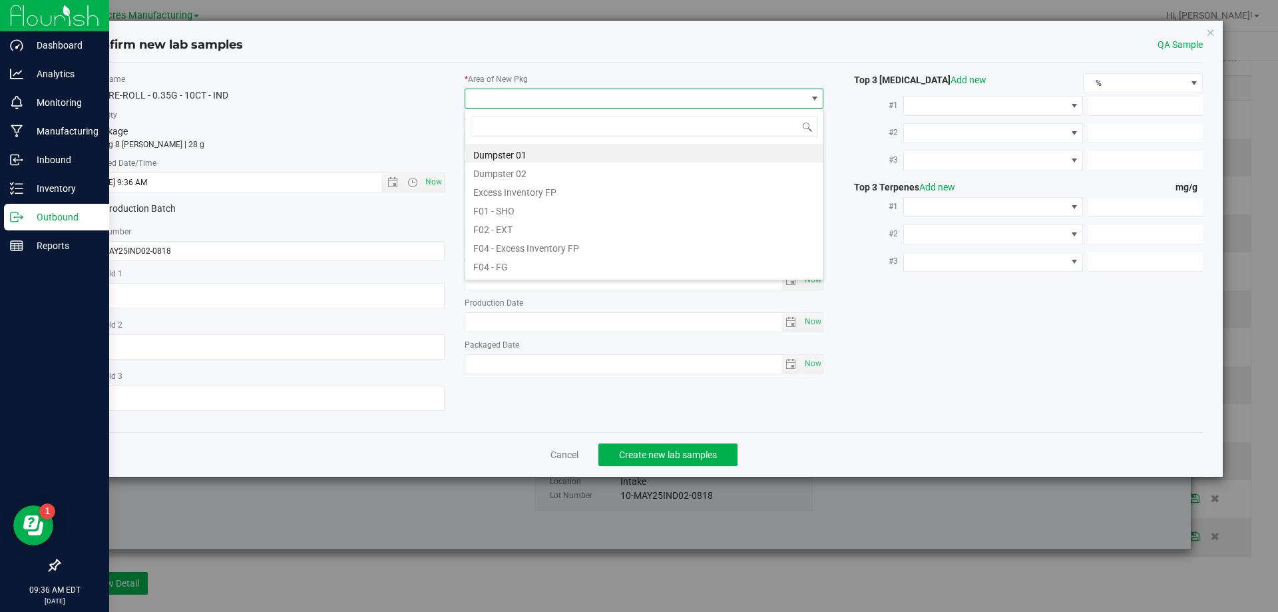
scroll to position [20, 360]
type input "pa"
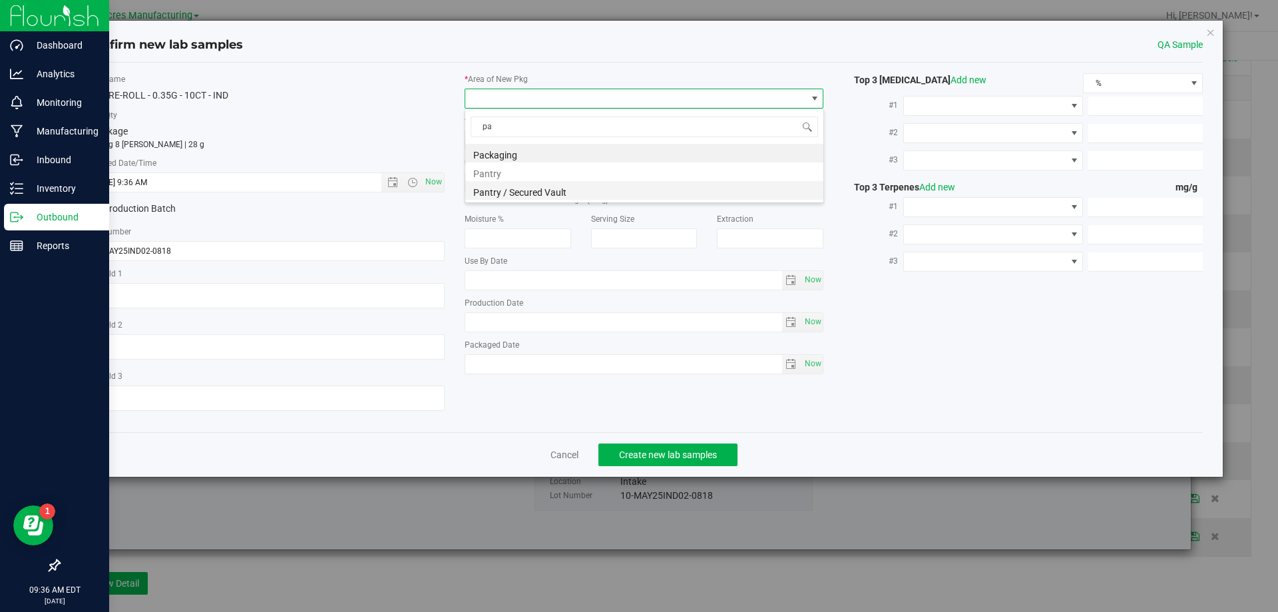
click at [525, 192] on li "Pantry / Secured Vault" at bounding box center [644, 190] width 358 height 19
click at [563, 150] on span "Freezer" at bounding box center [645, 141] width 360 height 20
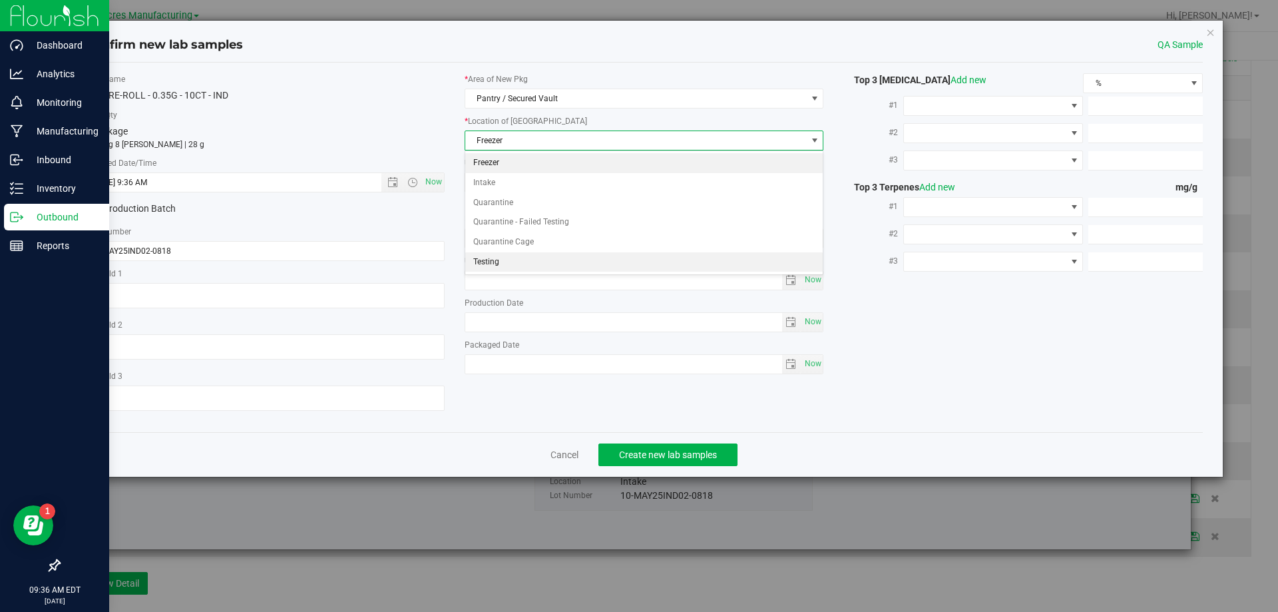
click at [505, 263] on li "Testing" at bounding box center [644, 262] width 358 height 20
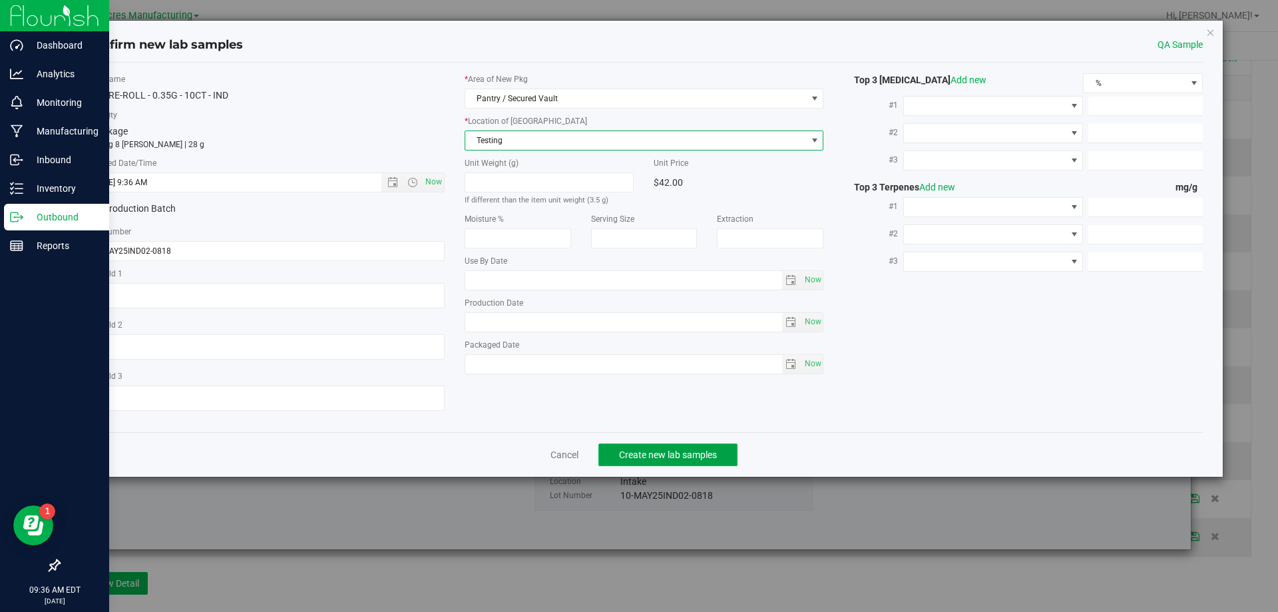
click at [619, 449] on span "Create new lab samples" at bounding box center [668, 454] width 98 height 11
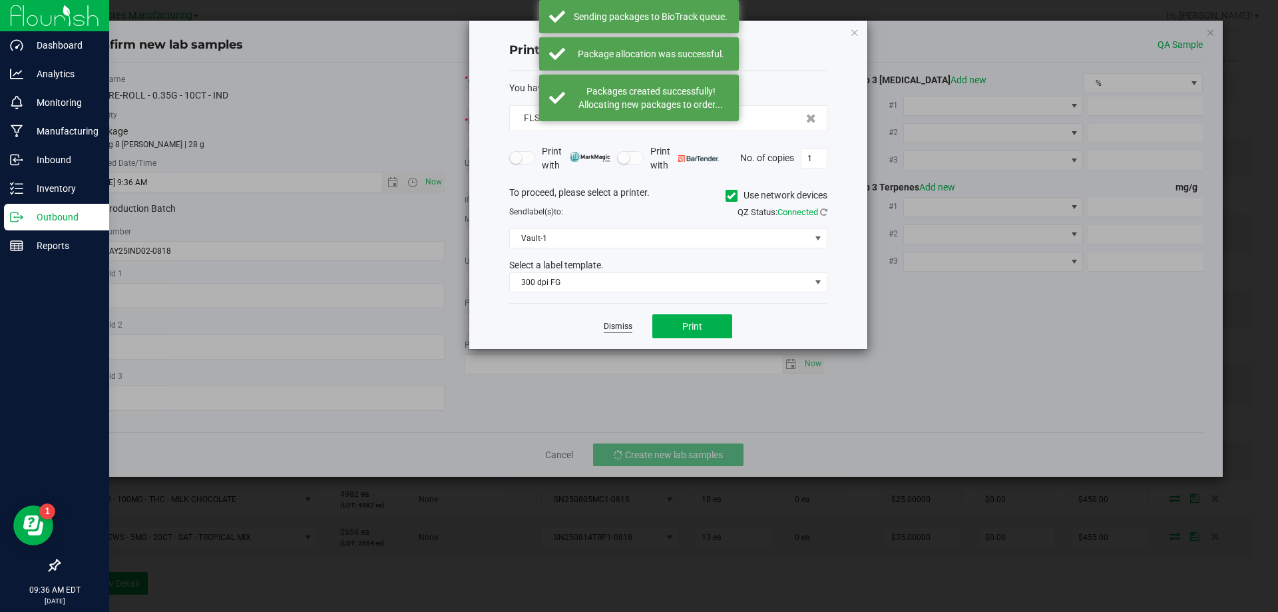
click at [627, 329] on link "Dismiss" at bounding box center [618, 326] width 29 height 11
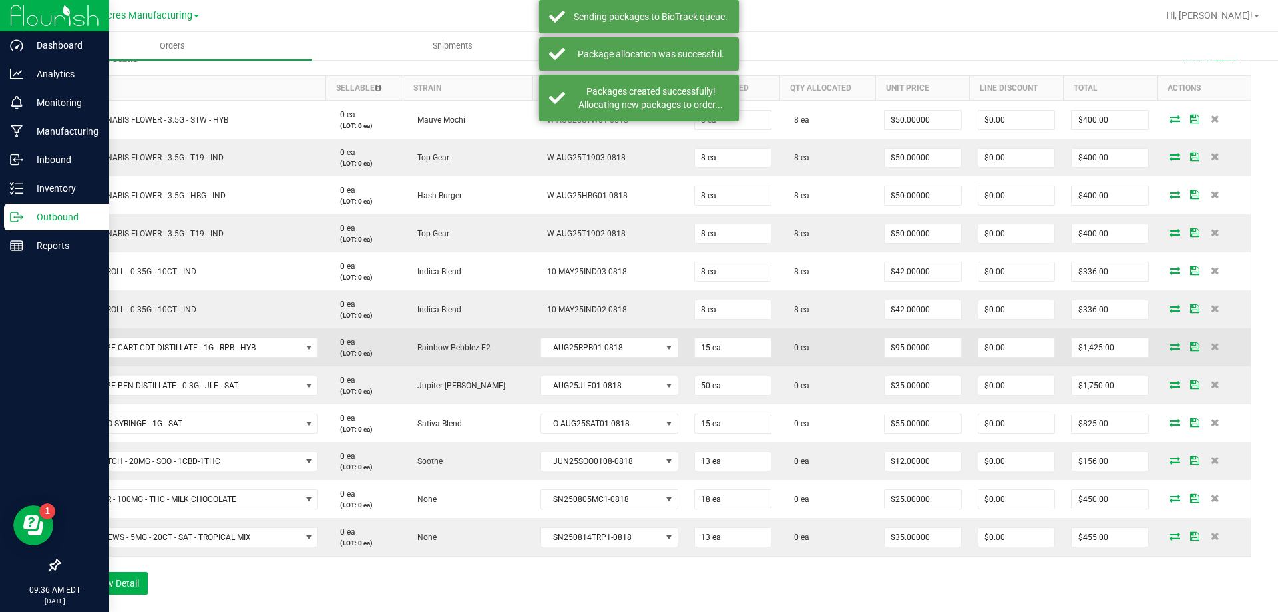
click at [1170, 349] on icon at bounding box center [1175, 346] width 11 height 8
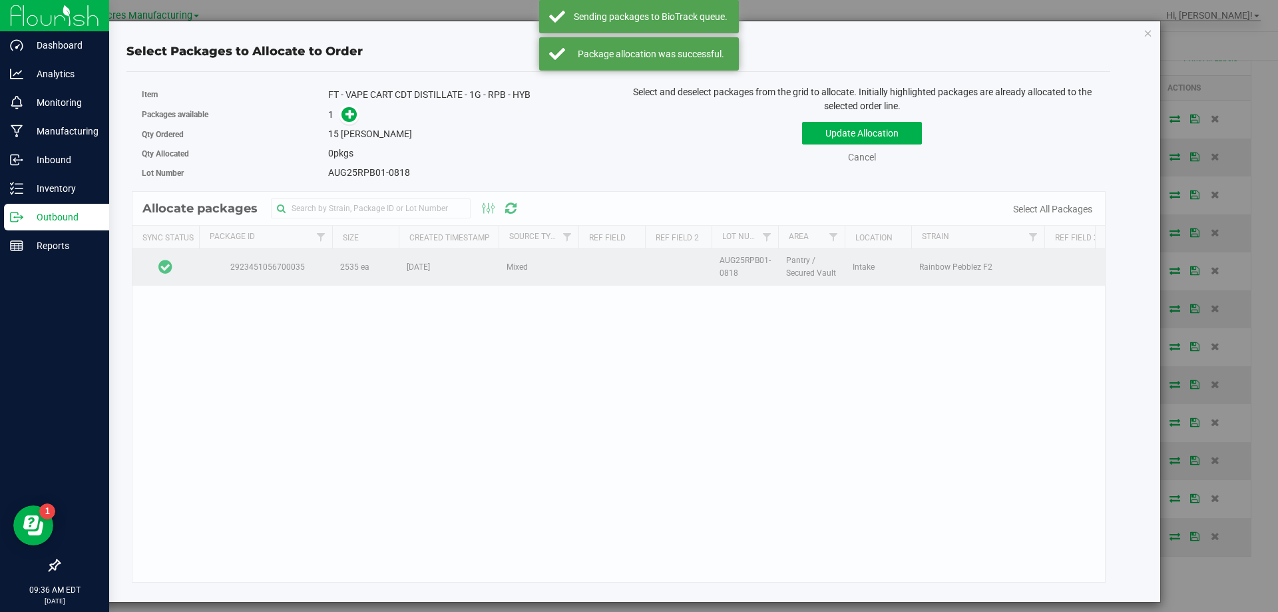
click at [190, 261] on td at bounding box center [166, 267] width 67 height 36
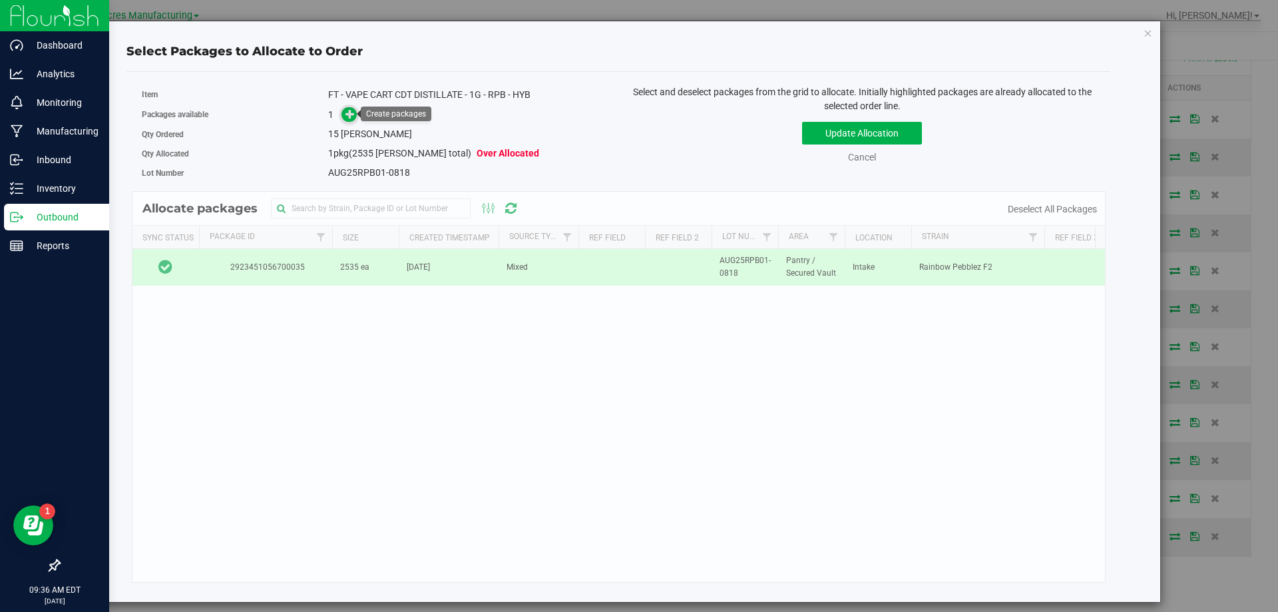
click at [352, 122] on span at bounding box center [350, 115] width 16 height 16
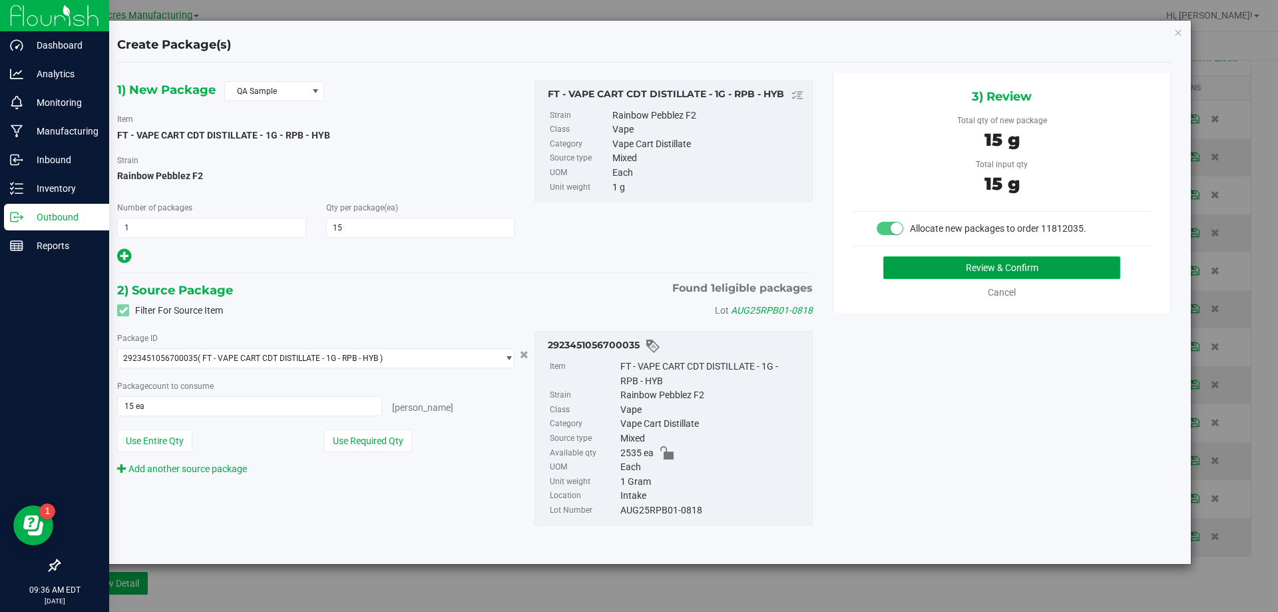
click at [888, 272] on button "Review & Confirm" at bounding box center [1002, 267] width 237 height 23
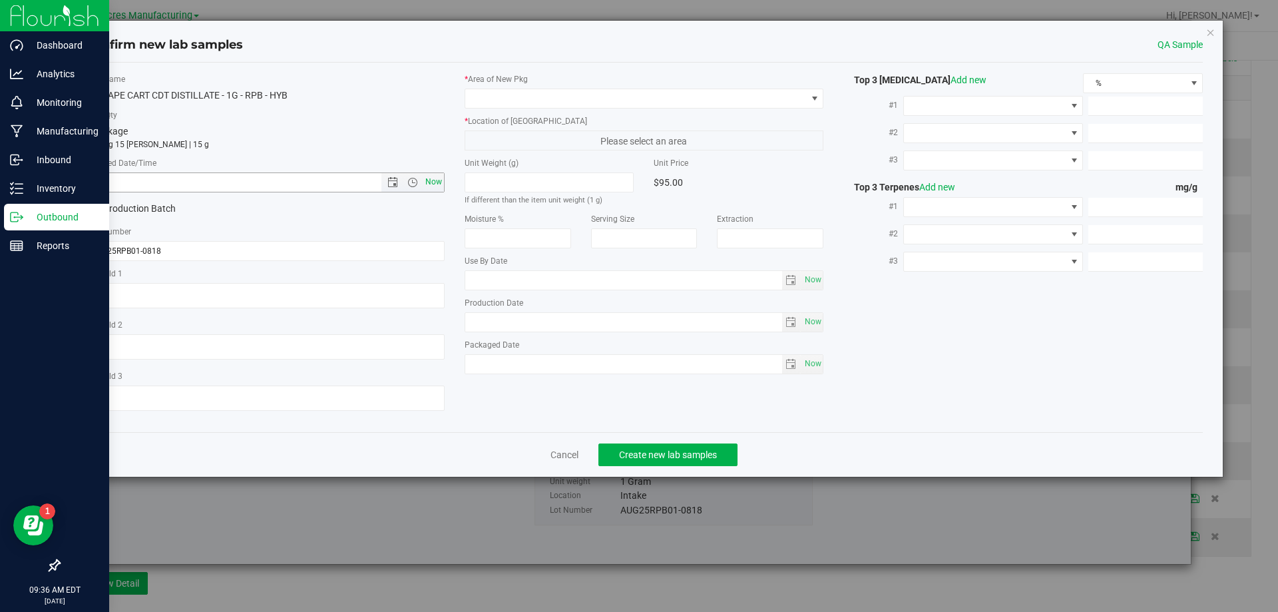
click at [439, 179] on span "Now" at bounding box center [433, 181] width 23 height 19
type input "8/19/2025 9:36 AM"
click at [523, 105] on span at bounding box center [636, 98] width 342 height 19
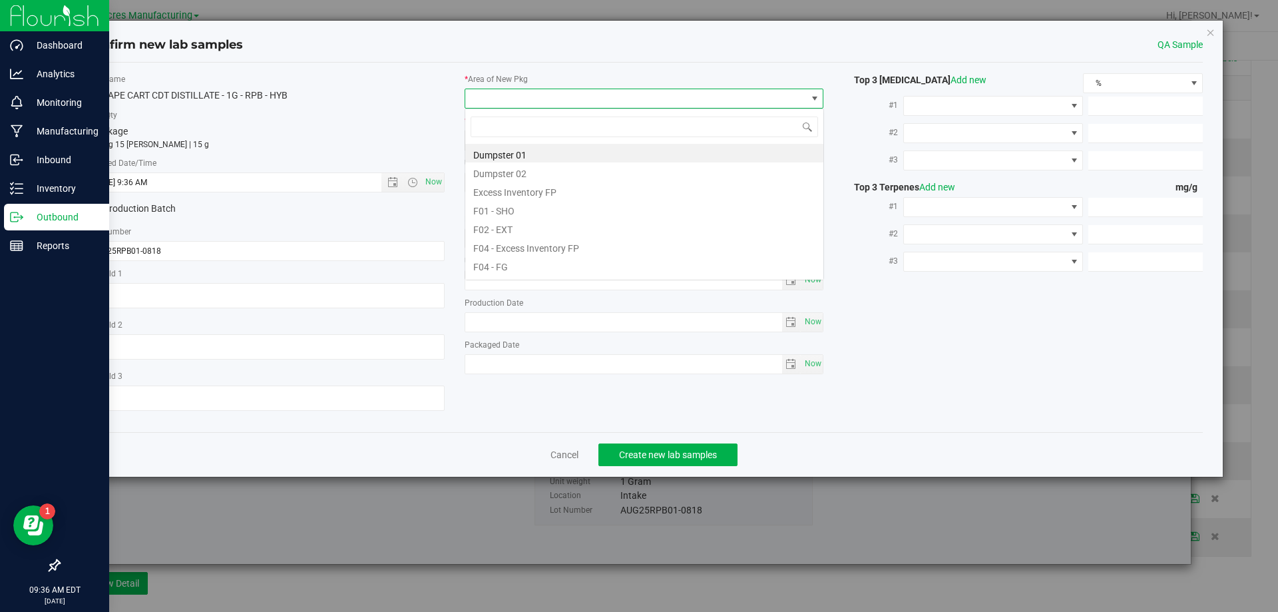
scroll to position [20, 360]
type input "pa"
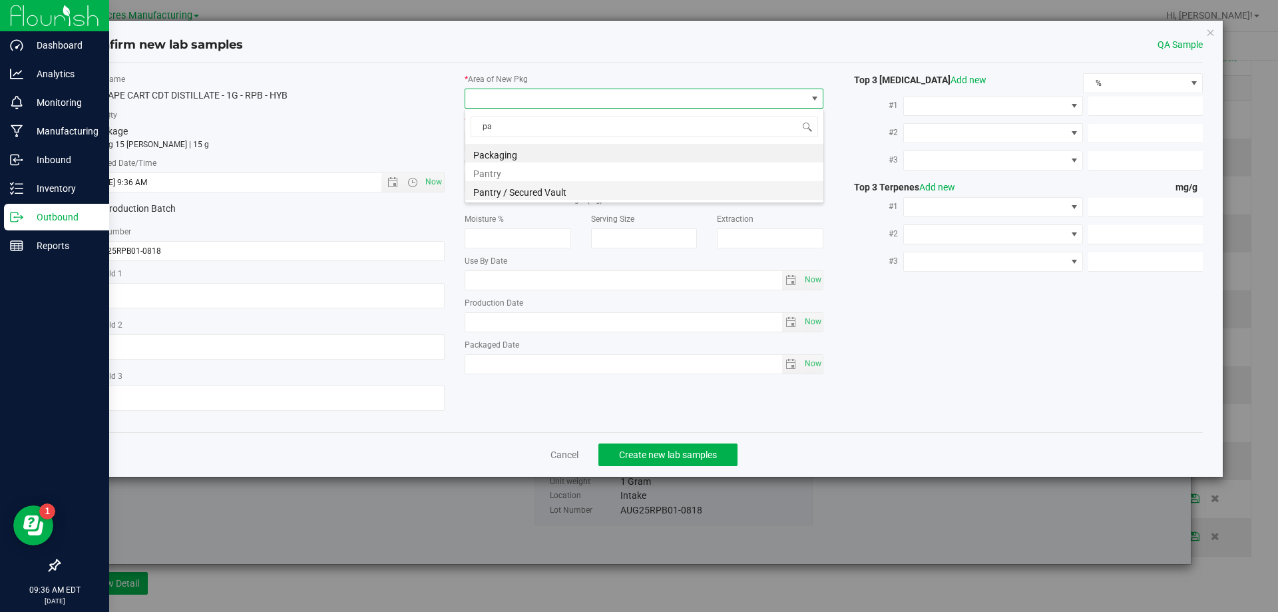
click at [514, 188] on li "Pantry / Secured Vault" at bounding box center [644, 190] width 358 height 19
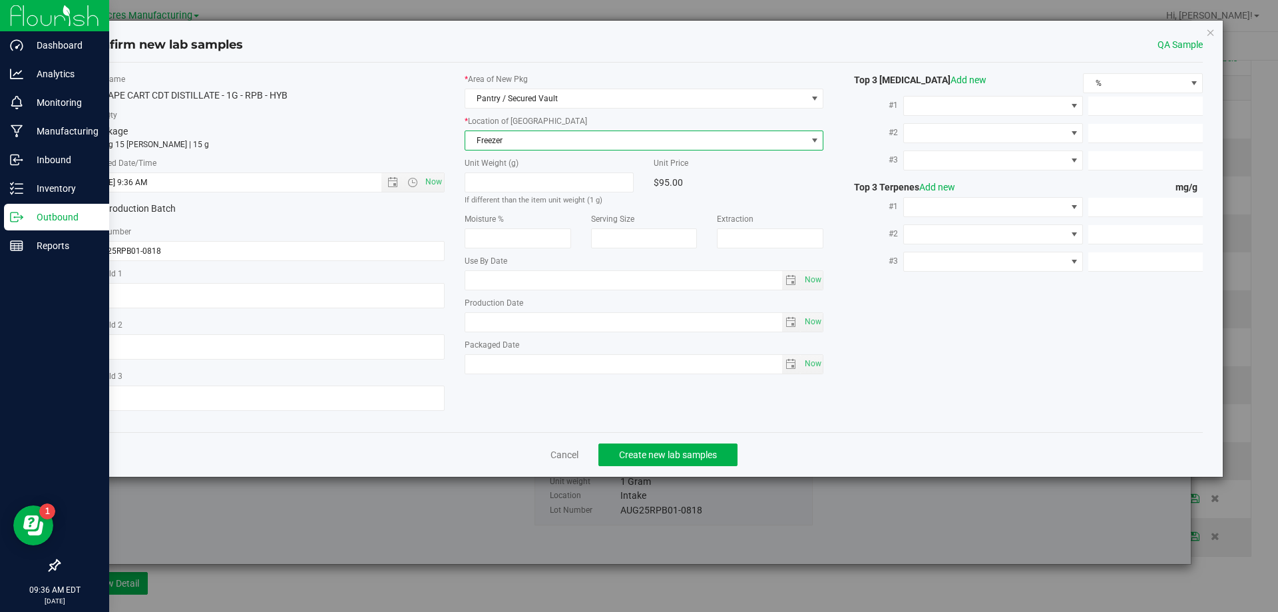
click at [545, 150] on span "Freezer" at bounding box center [645, 141] width 360 height 20
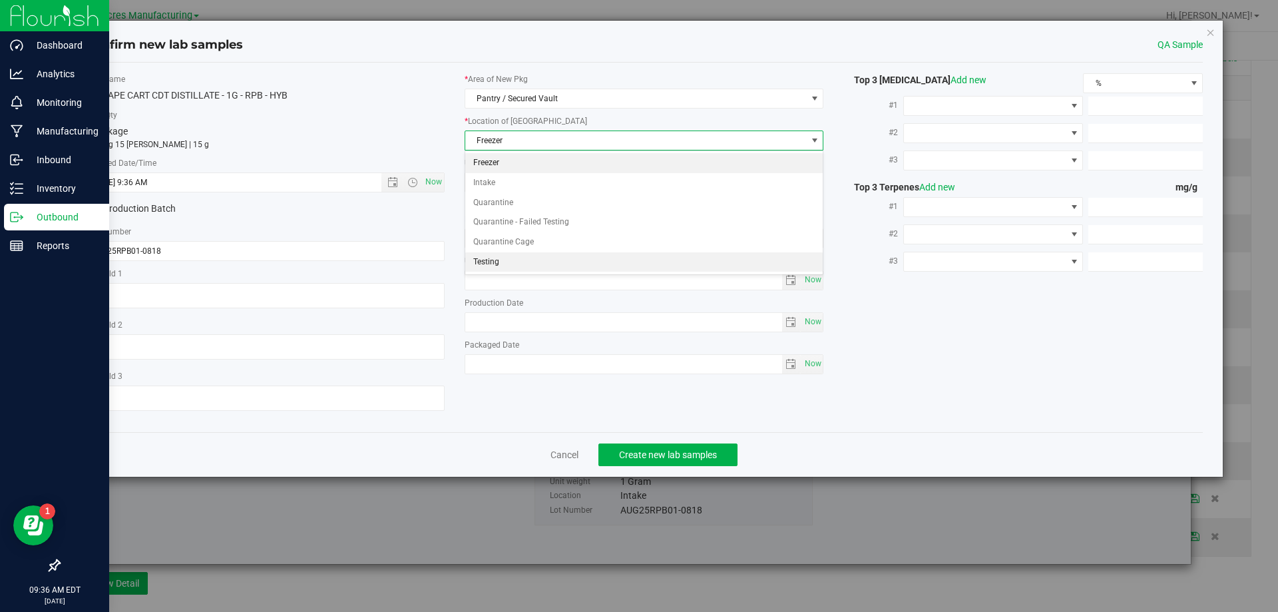
click at [513, 261] on li "Testing" at bounding box center [644, 262] width 358 height 20
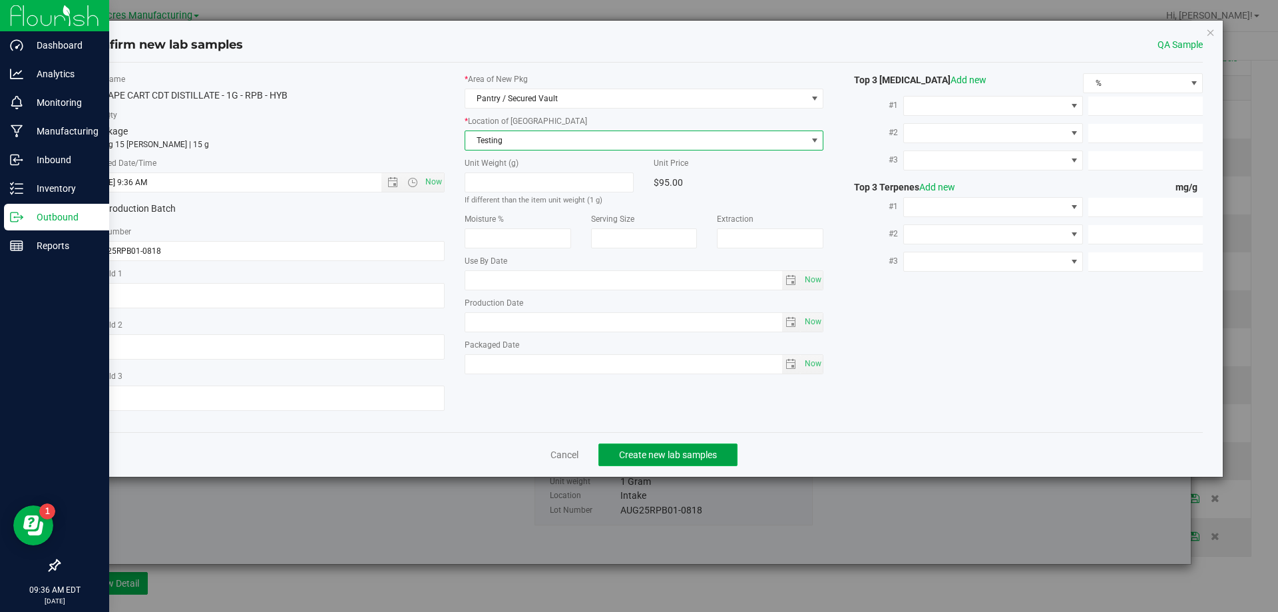
click at [647, 459] on span "Create new lab samples" at bounding box center [668, 454] width 98 height 11
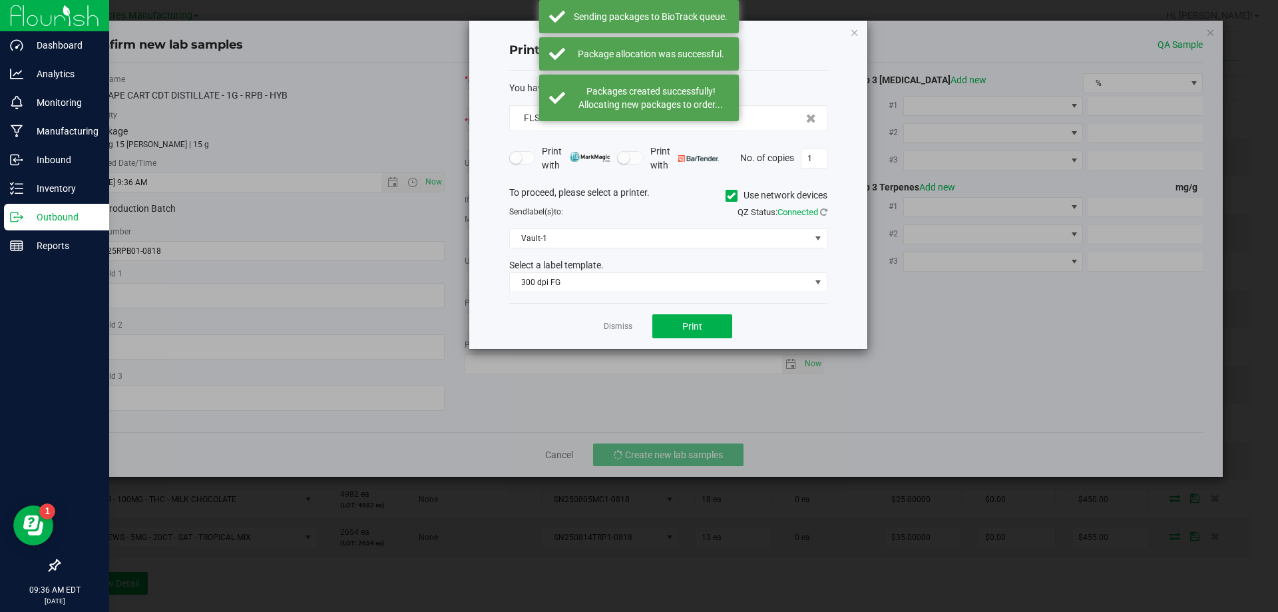
click at [620, 320] on app-cancel-button "Dismiss" at bounding box center [618, 327] width 29 height 14
click at [617, 326] on link "Dismiss" at bounding box center [618, 326] width 29 height 11
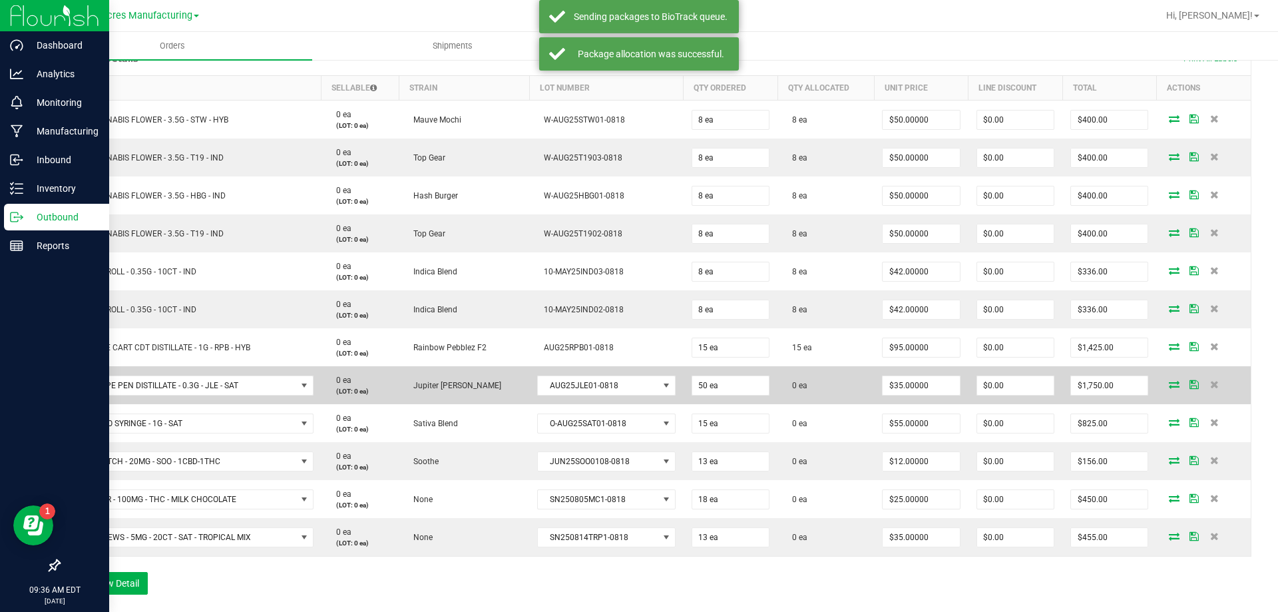
click at [1169, 385] on icon at bounding box center [1174, 384] width 11 height 8
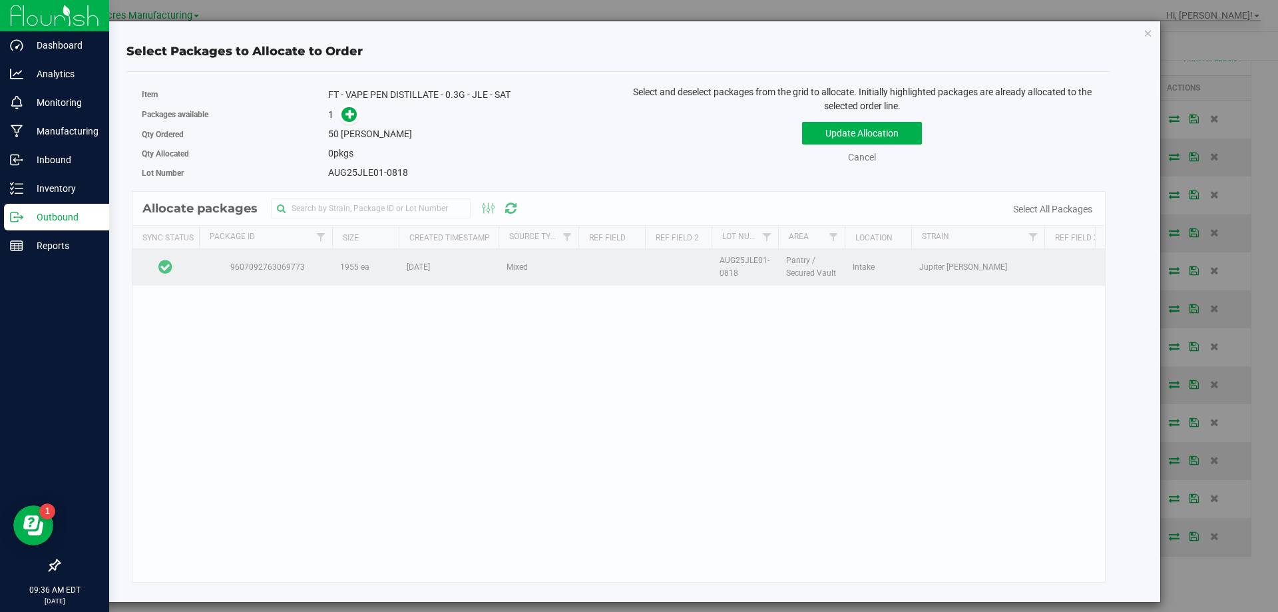
click at [192, 263] on td at bounding box center [166, 267] width 67 height 36
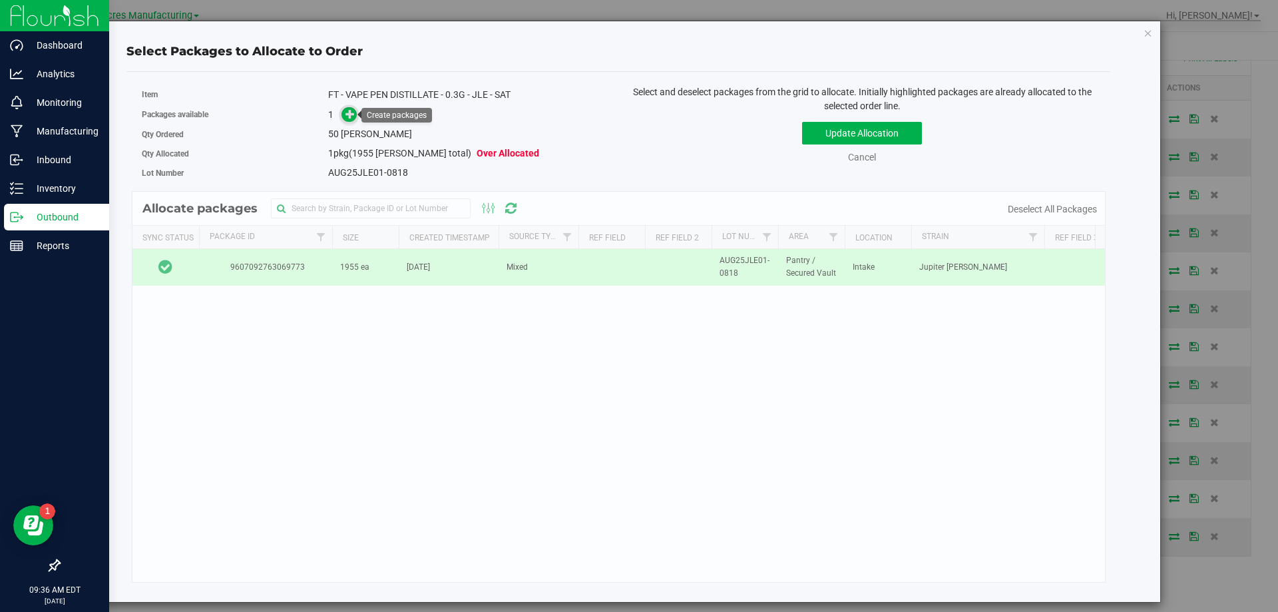
click at [348, 117] on icon at bounding box center [350, 113] width 9 height 9
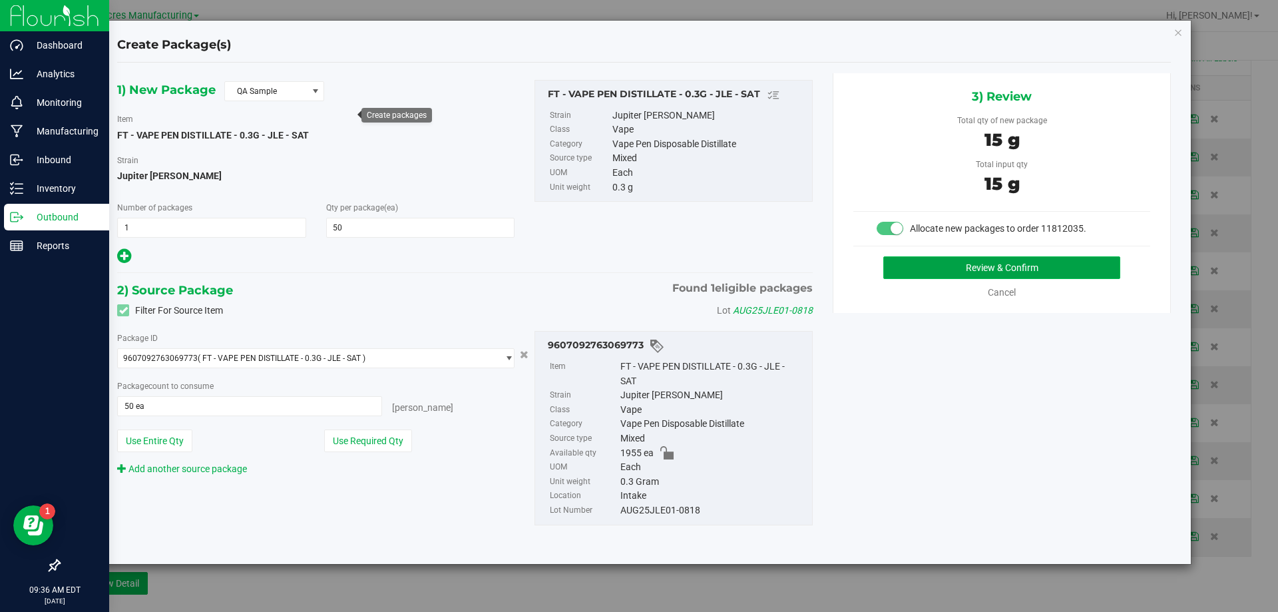
click at [945, 266] on button "Review & Confirm" at bounding box center [1002, 267] width 237 height 23
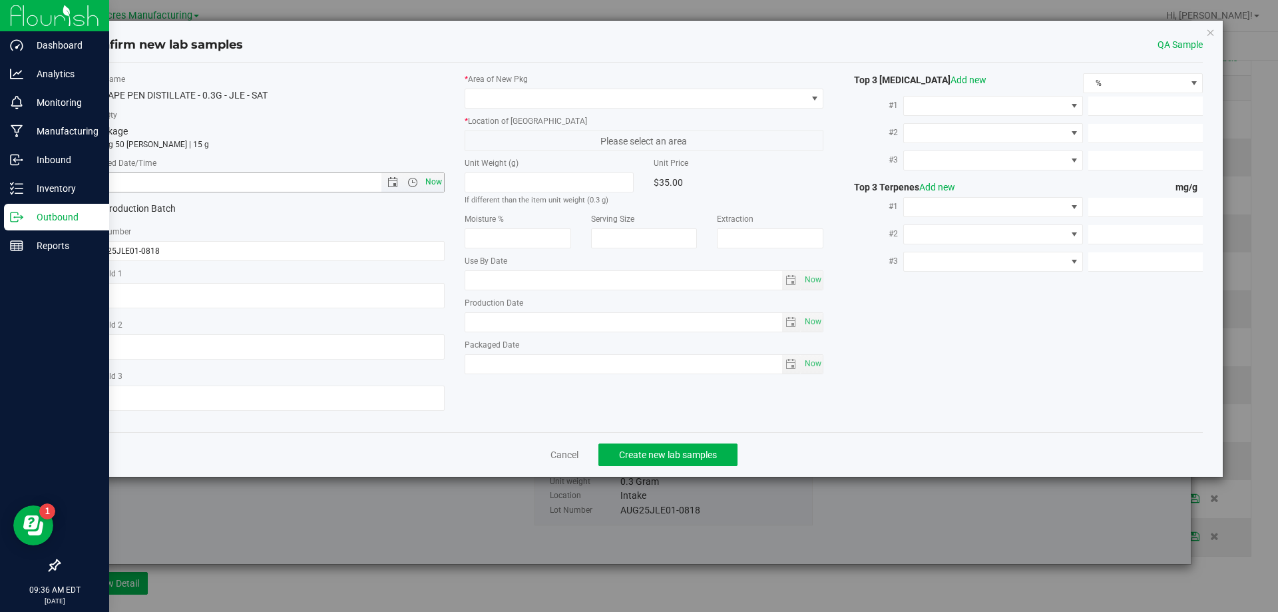
click at [425, 174] on span "Now" at bounding box center [433, 181] width 23 height 19
type input "8/19/2025 9:36 AM"
click at [577, 91] on span at bounding box center [636, 98] width 342 height 19
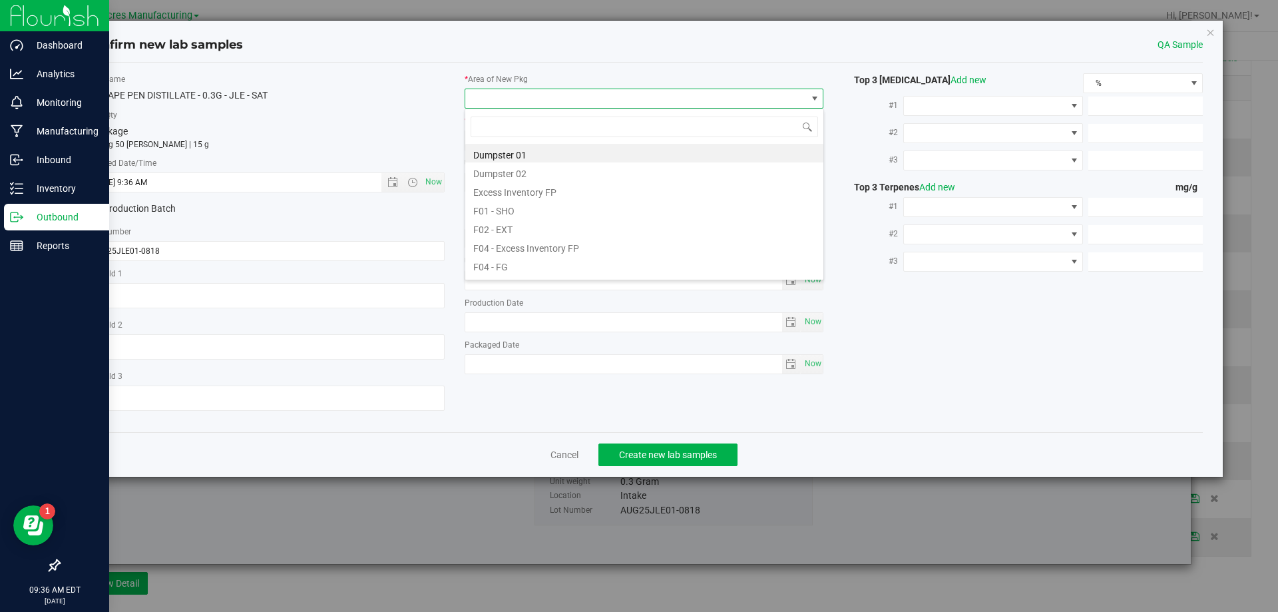
scroll to position [20, 360]
type input "pa"
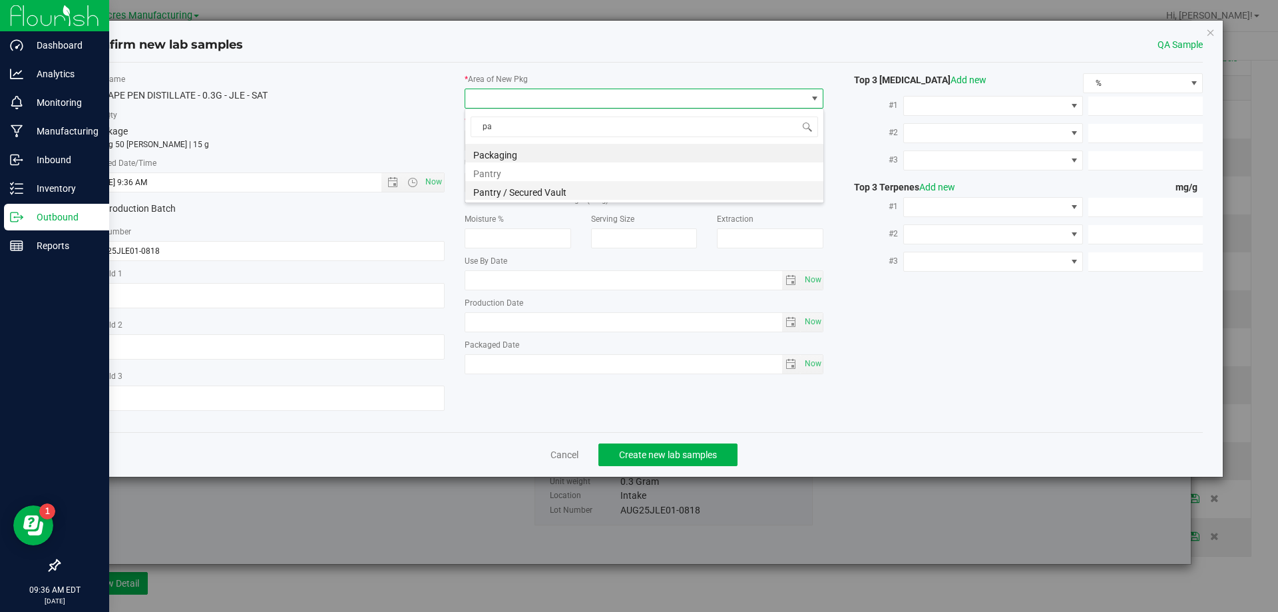
click at [545, 192] on li "Pantry / Secured Vault" at bounding box center [644, 190] width 358 height 19
click at [589, 146] on span "Freezer" at bounding box center [636, 140] width 342 height 19
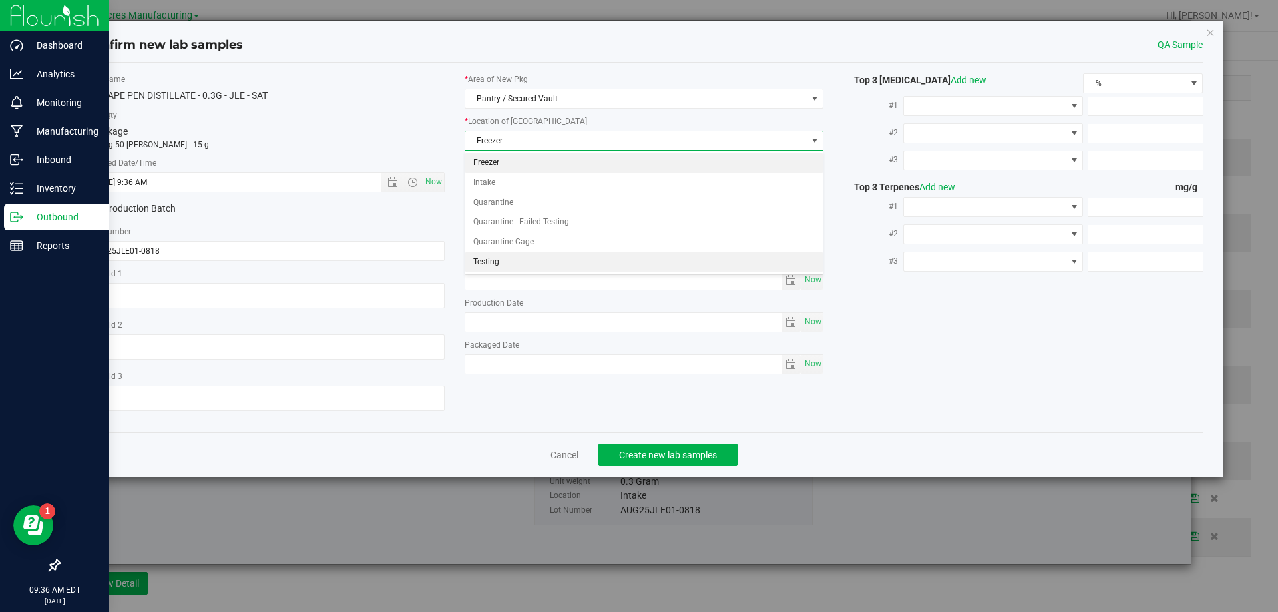
click at [564, 257] on li "Testing" at bounding box center [644, 262] width 358 height 20
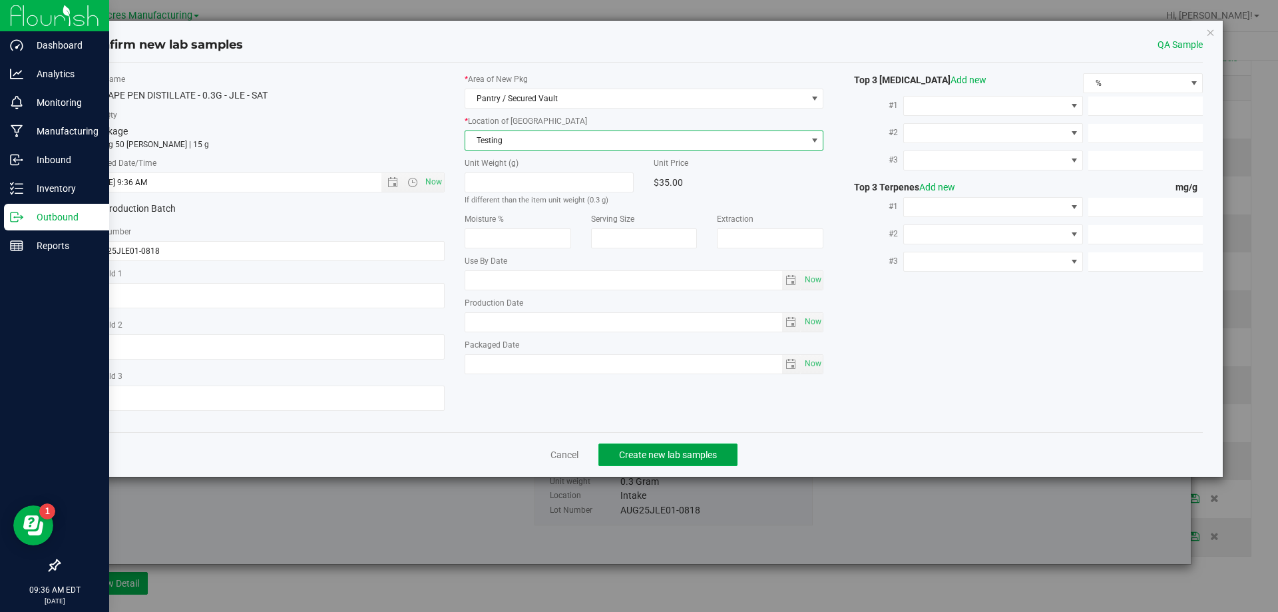
click at [629, 447] on button "Create new lab samples" at bounding box center [668, 454] width 139 height 23
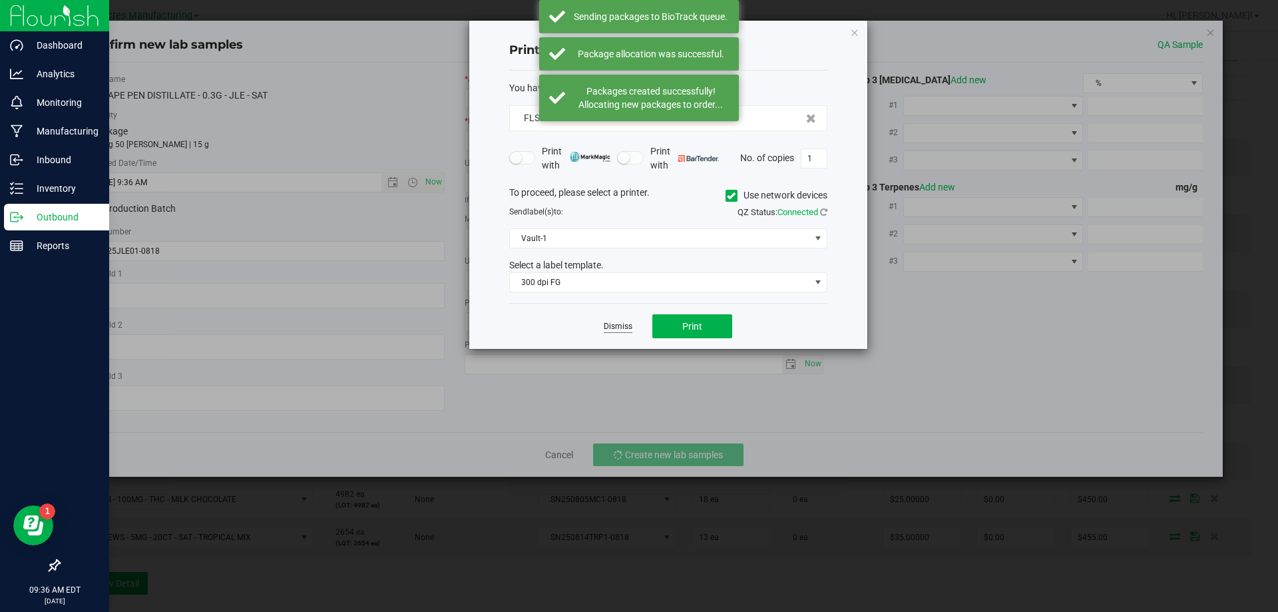
click at [622, 330] on link "Dismiss" at bounding box center [618, 326] width 29 height 11
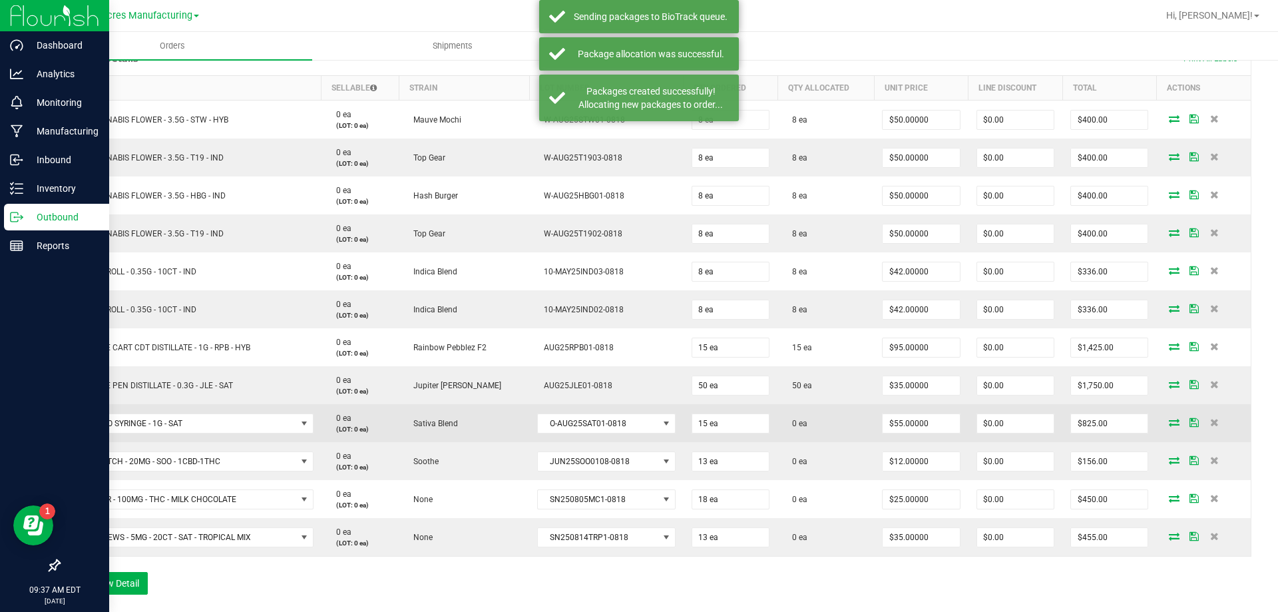
click at [1169, 422] on icon at bounding box center [1174, 422] width 11 height 8
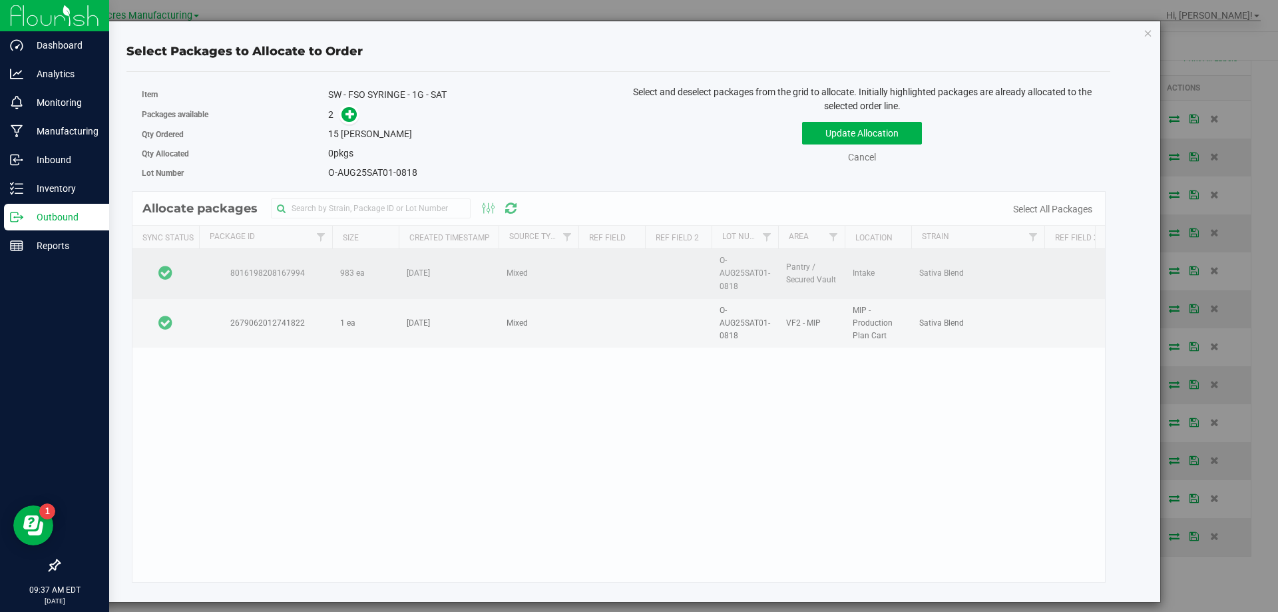
click at [198, 286] on td at bounding box center [166, 274] width 67 height 50
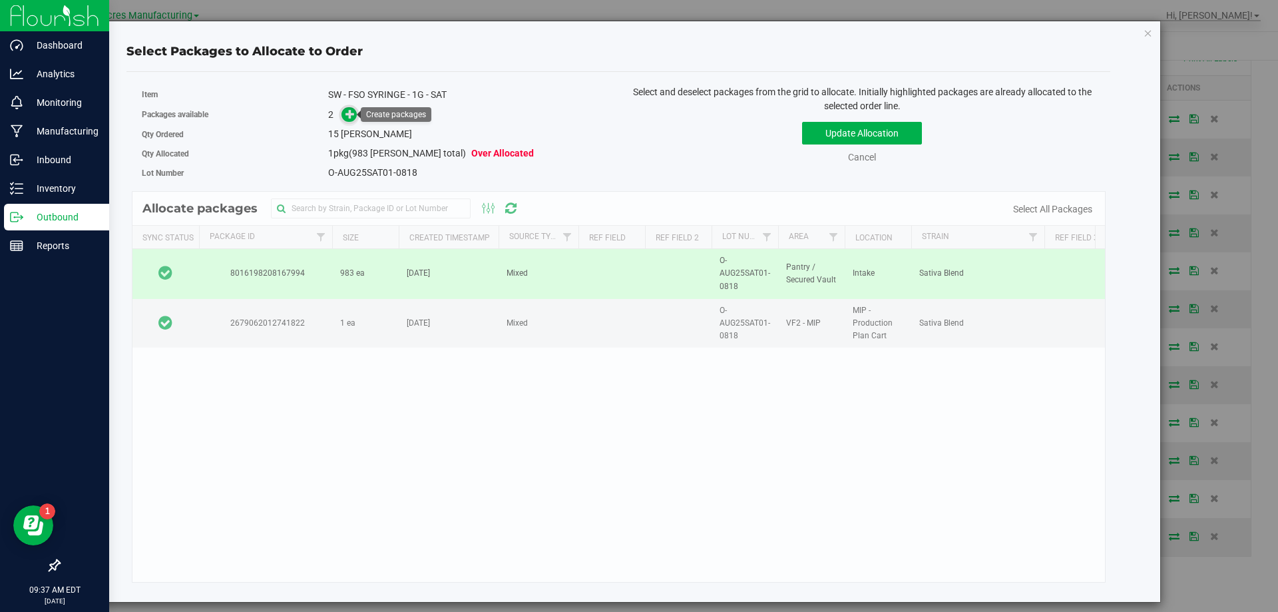
click at [354, 110] on icon at bounding box center [351, 113] width 11 height 11
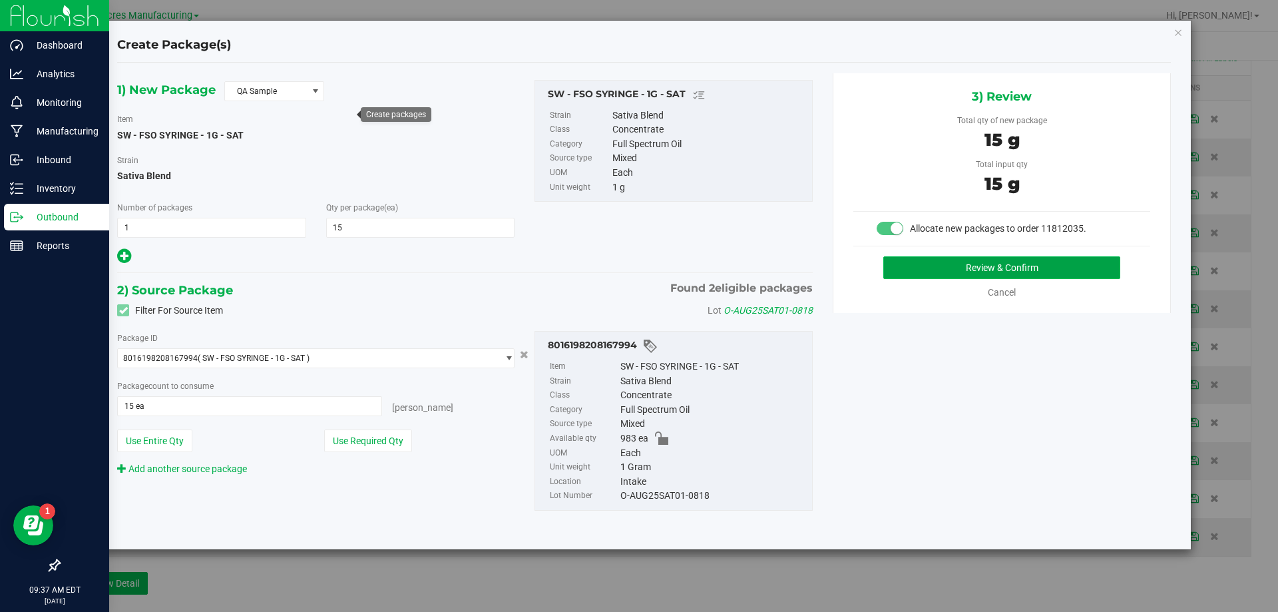
click at [935, 268] on button "Review & Confirm" at bounding box center [1002, 267] width 237 height 23
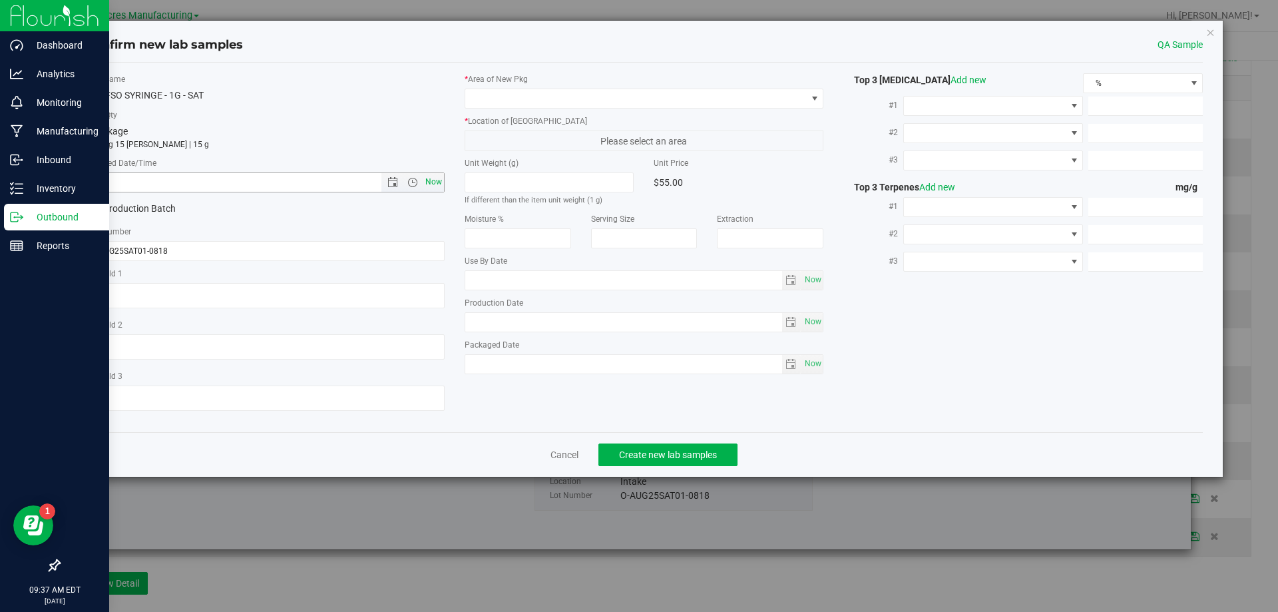
click at [435, 178] on span "Now" at bounding box center [433, 181] width 23 height 19
type input "8/19/2025 9:37 AM"
click at [513, 98] on span at bounding box center [636, 98] width 342 height 19
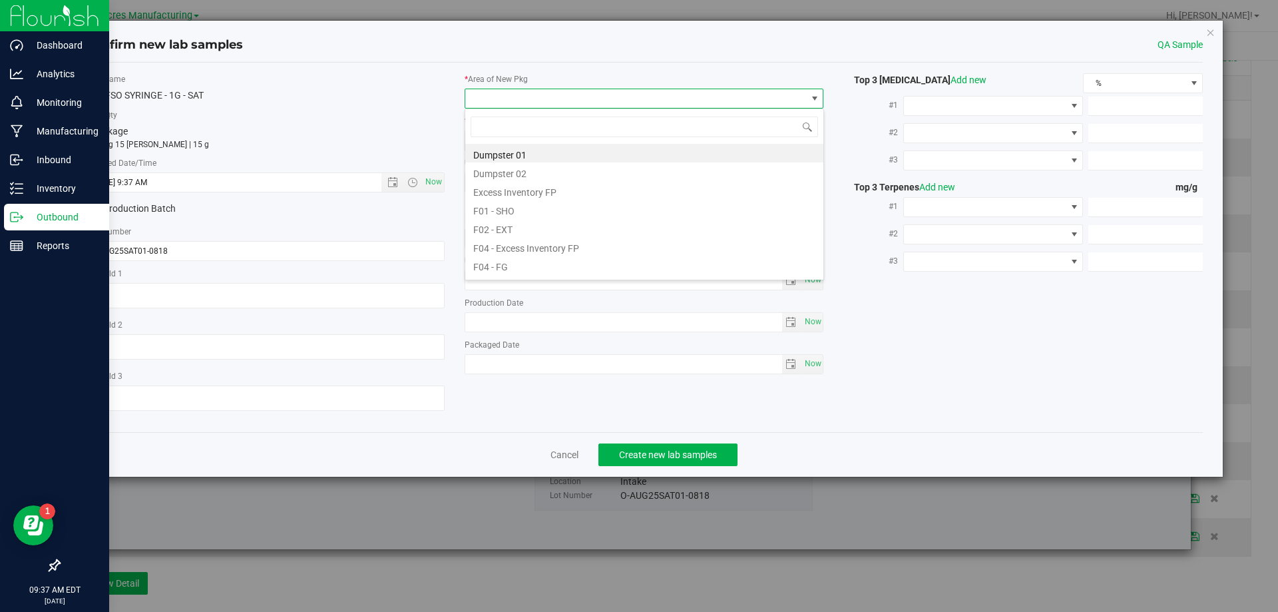
scroll to position [20, 360]
type input "pa"
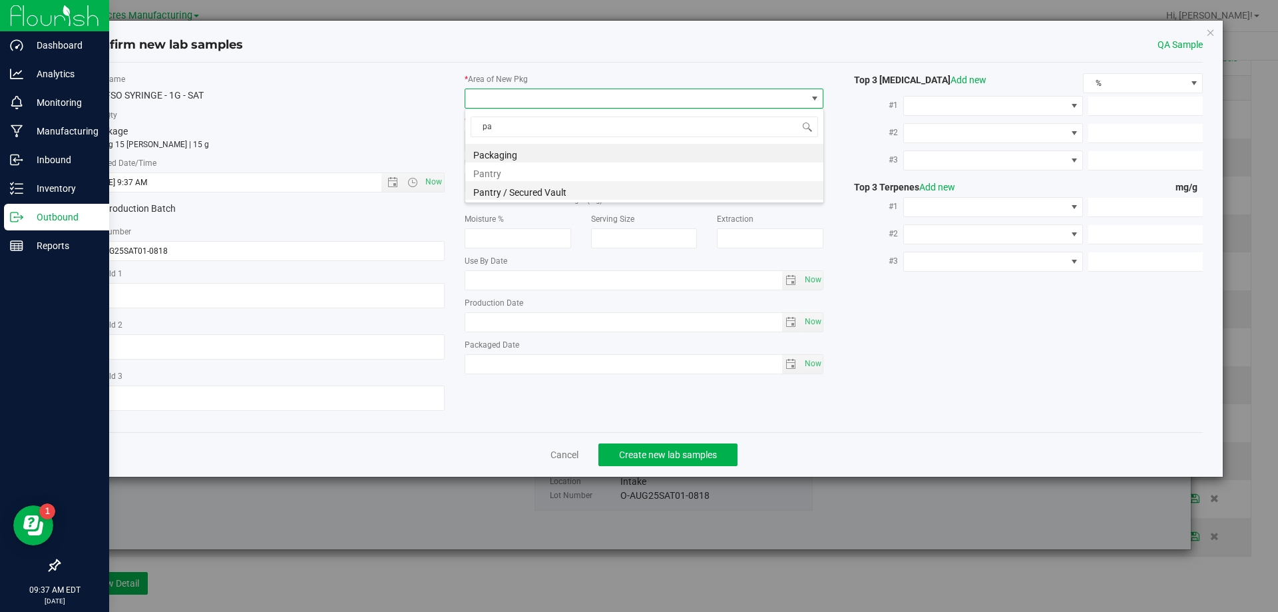
click at [514, 192] on li "Pantry / Secured Vault" at bounding box center [644, 190] width 358 height 19
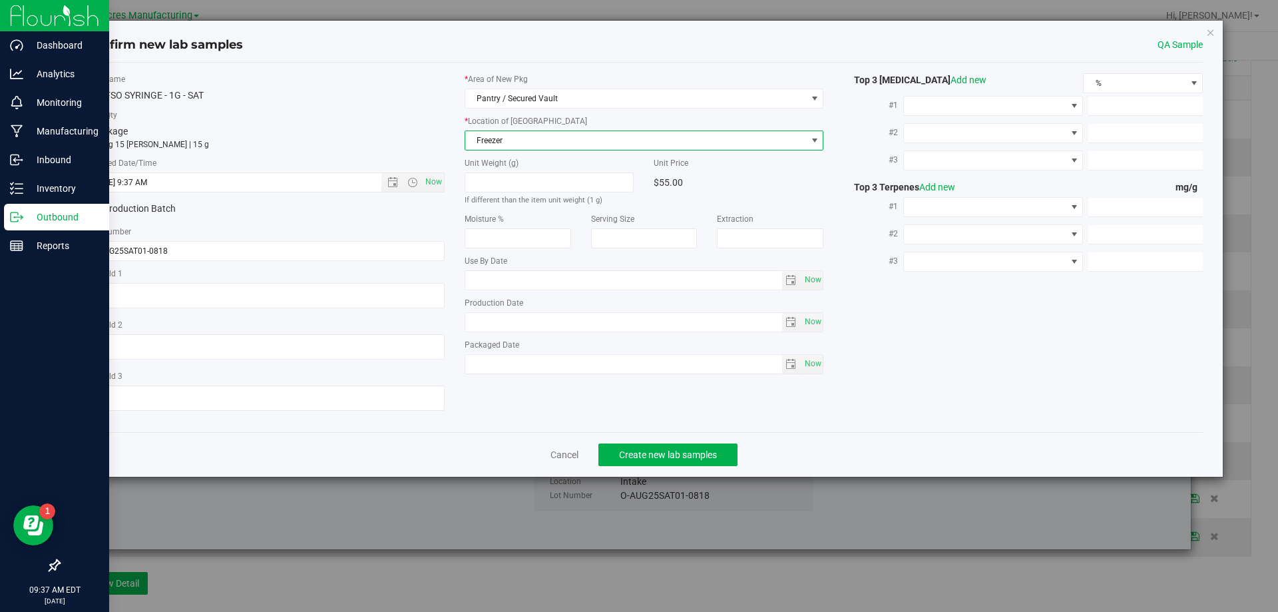
click at [534, 136] on span "Freezer" at bounding box center [636, 140] width 342 height 19
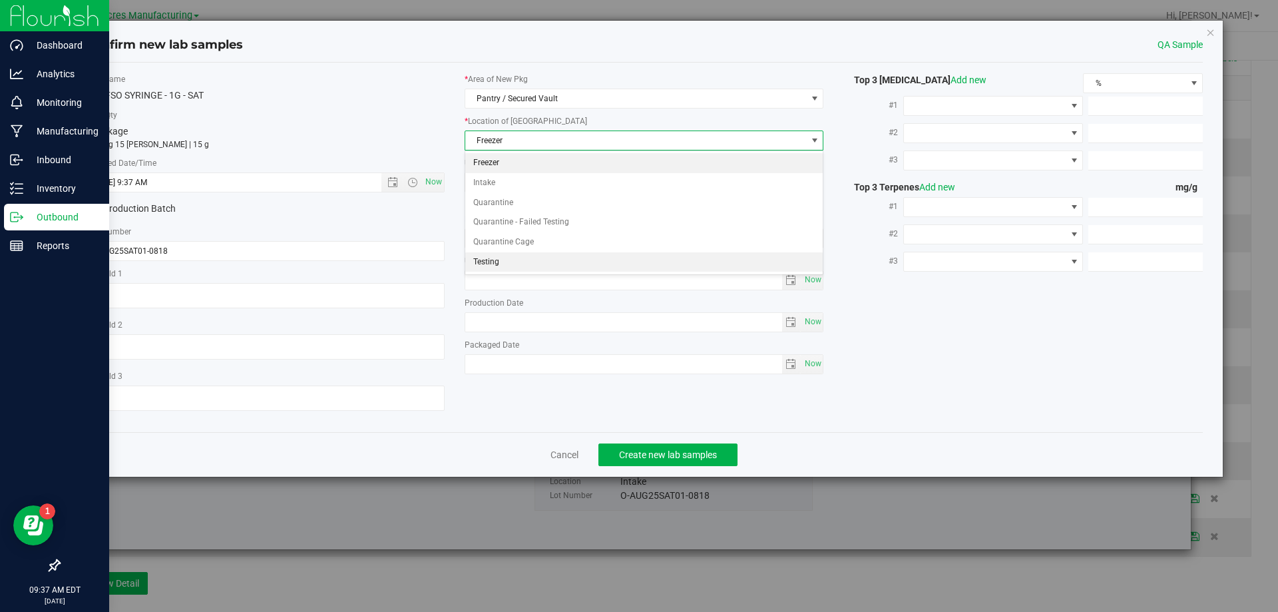
click at [523, 263] on li "Testing" at bounding box center [644, 262] width 358 height 20
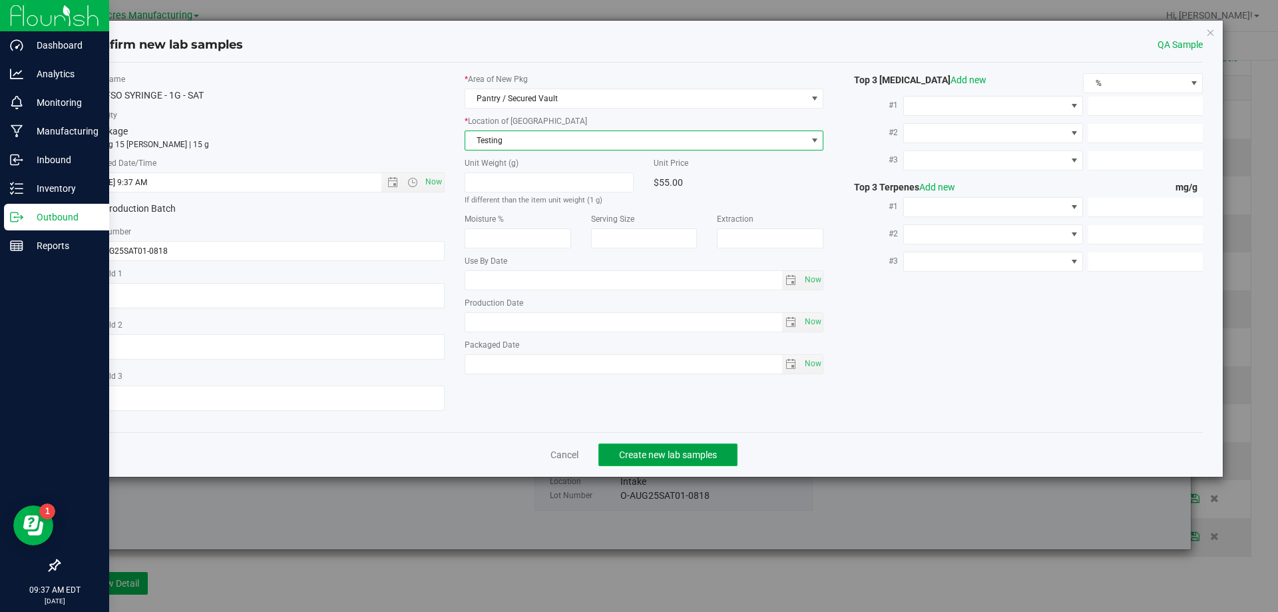
click at [635, 449] on span "Create new lab samples" at bounding box center [668, 454] width 98 height 11
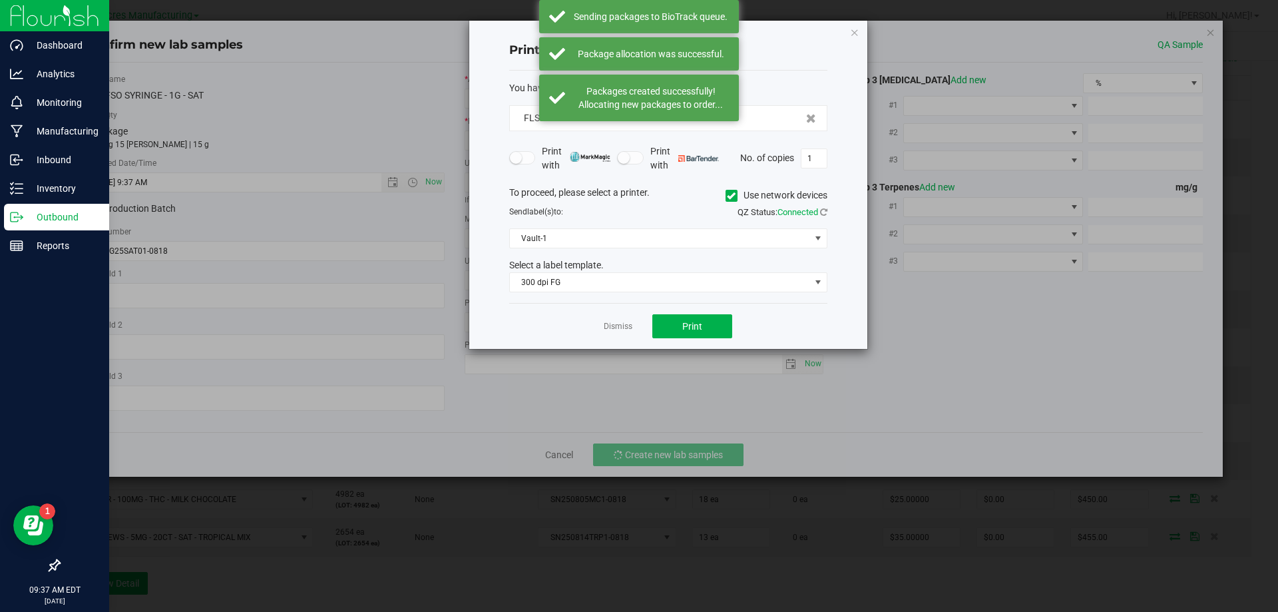
click at [624, 320] on app-cancel-button "Dismiss" at bounding box center [618, 327] width 29 height 14
click at [620, 325] on link "Dismiss" at bounding box center [618, 326] width 29 height 11
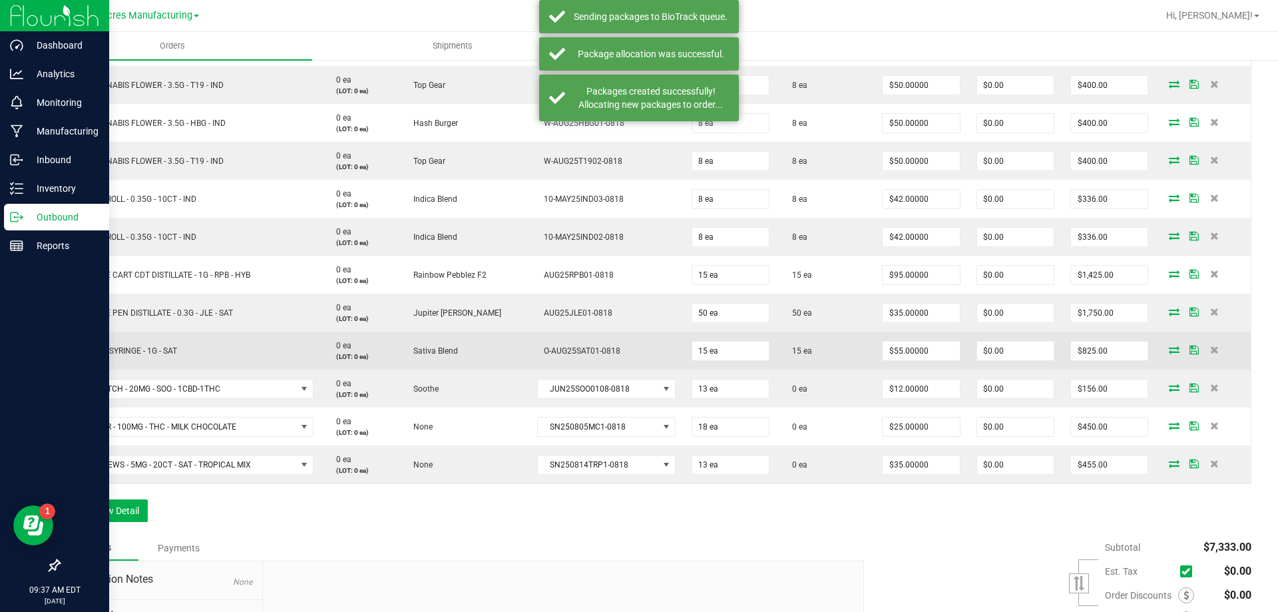
scroll to position [462, 0]
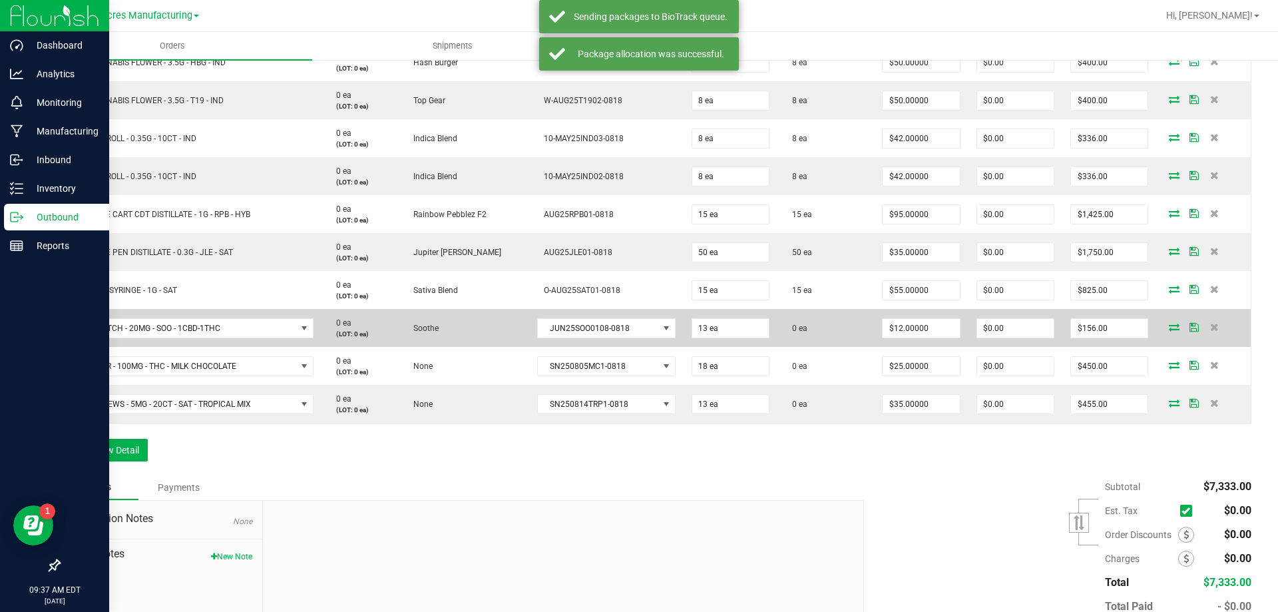
click at [1173, 324] on span at bounding box center [1175, 327] width 20 height 8
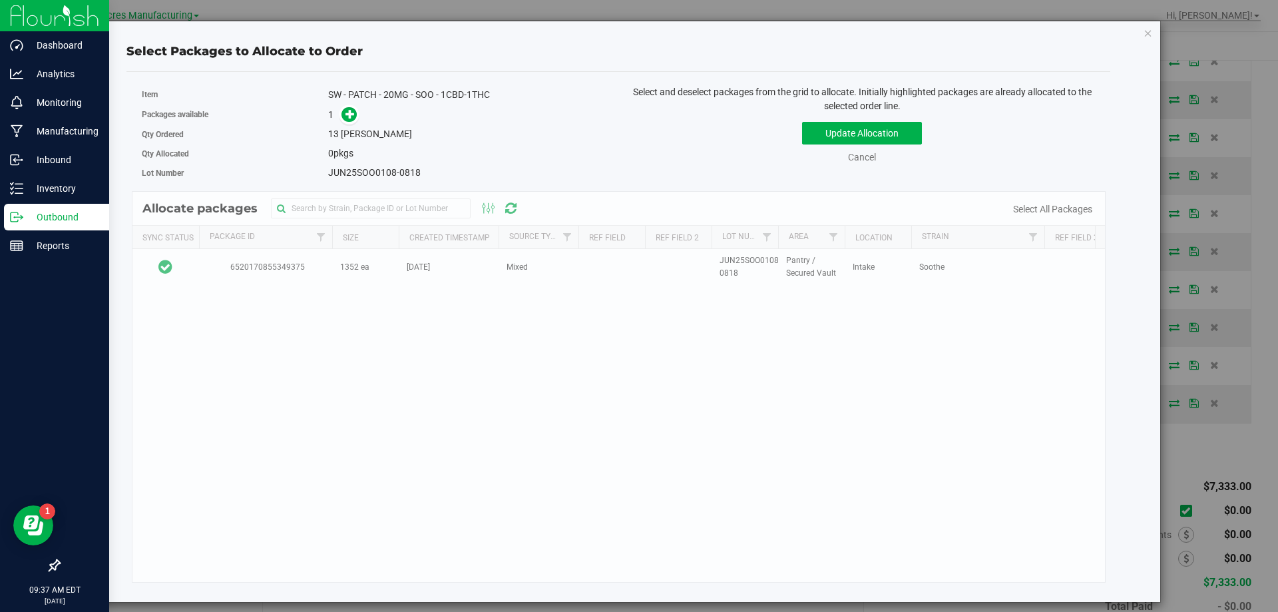
click at [200, 264] on div "Allocate packages Sync Status Package Id Size Created Timestamp Source Type Ref…" at bounding box center [619, 387] width 975 height 392
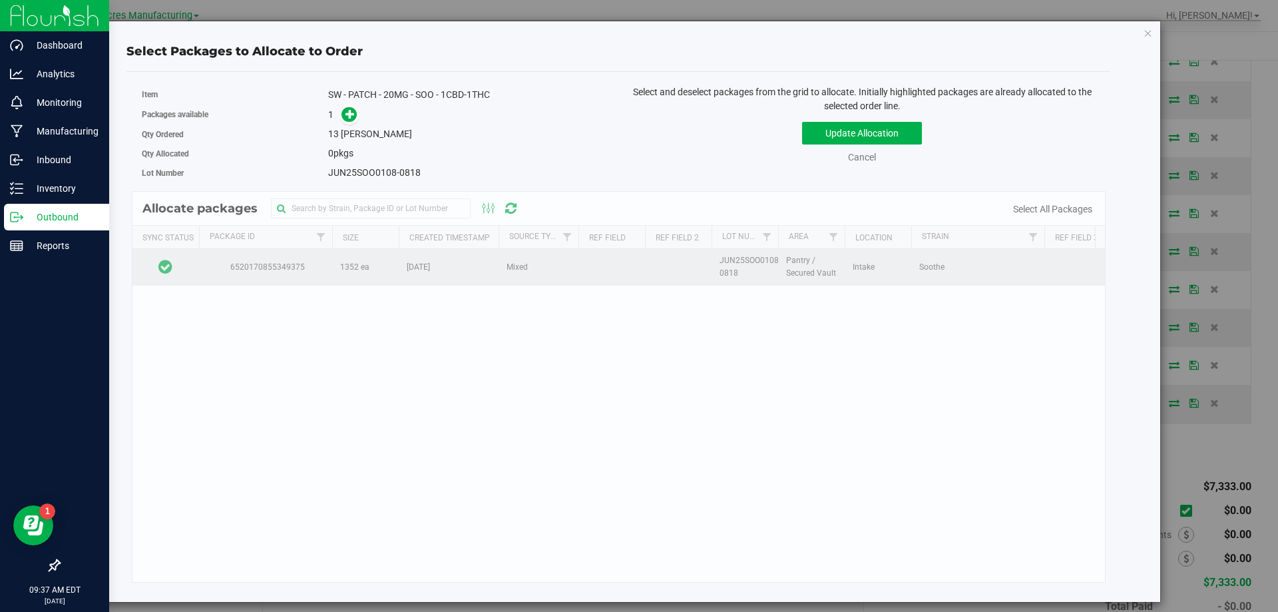
click at [189, 264] on td at bounding box center [166, 267] width 67 height 36
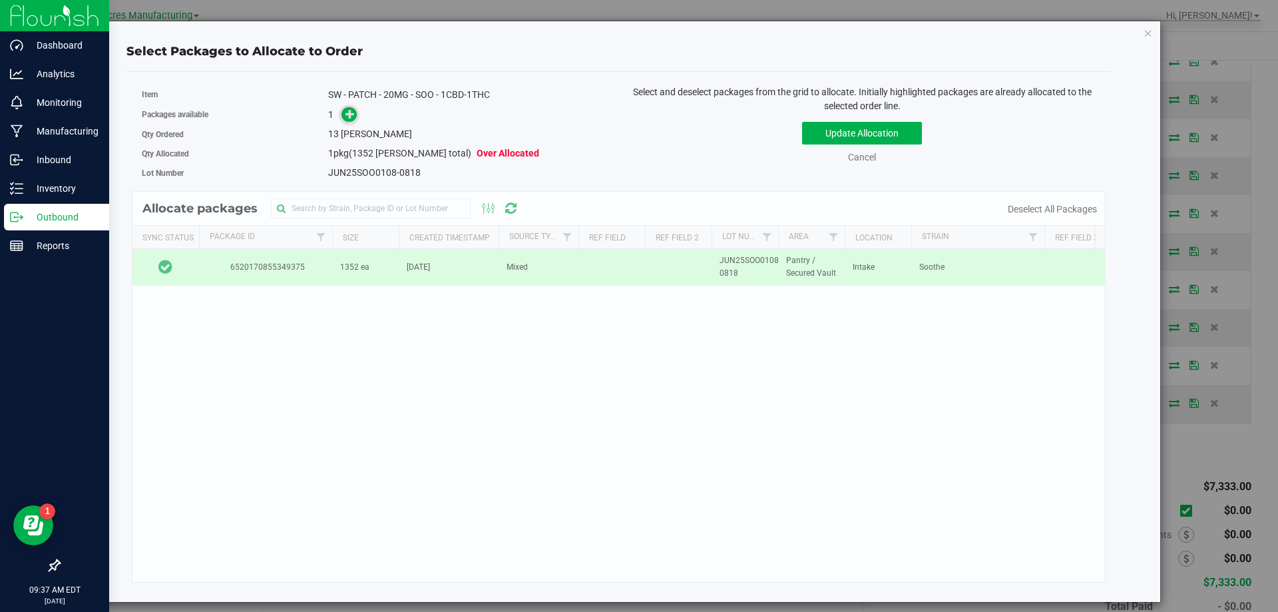
click at [349, 119] on icon at bounding box center [350, 113] width 9 height 9
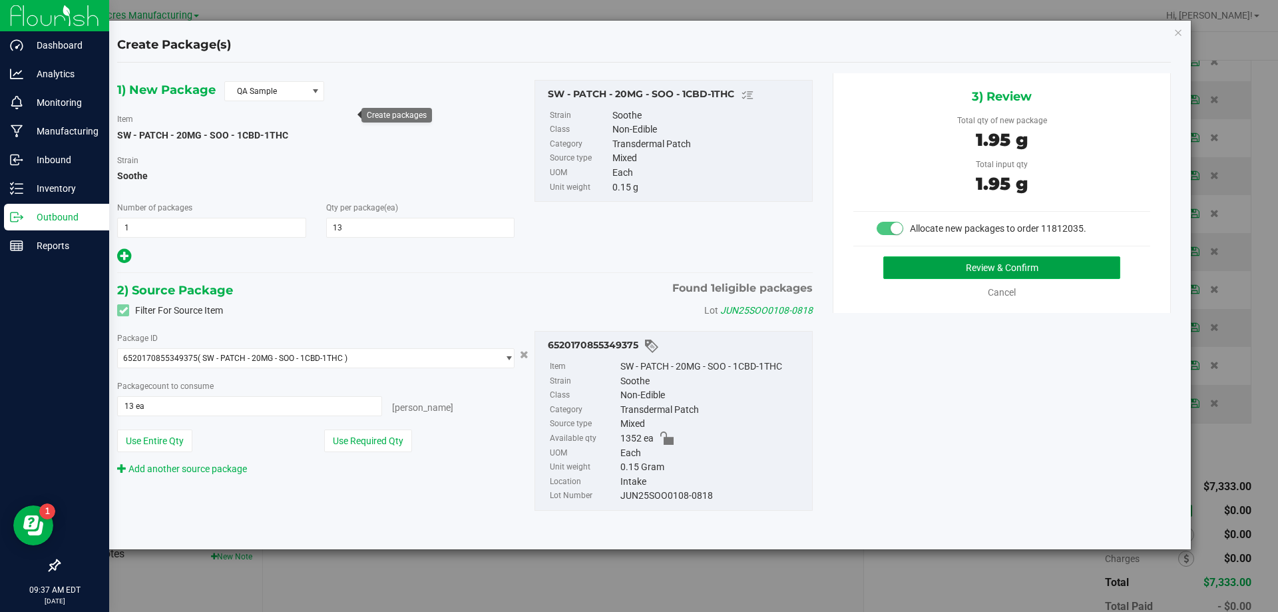
click at [922, 262] on button "Review & Confirm" at bounding box center [1002, 267] width 237 height 23
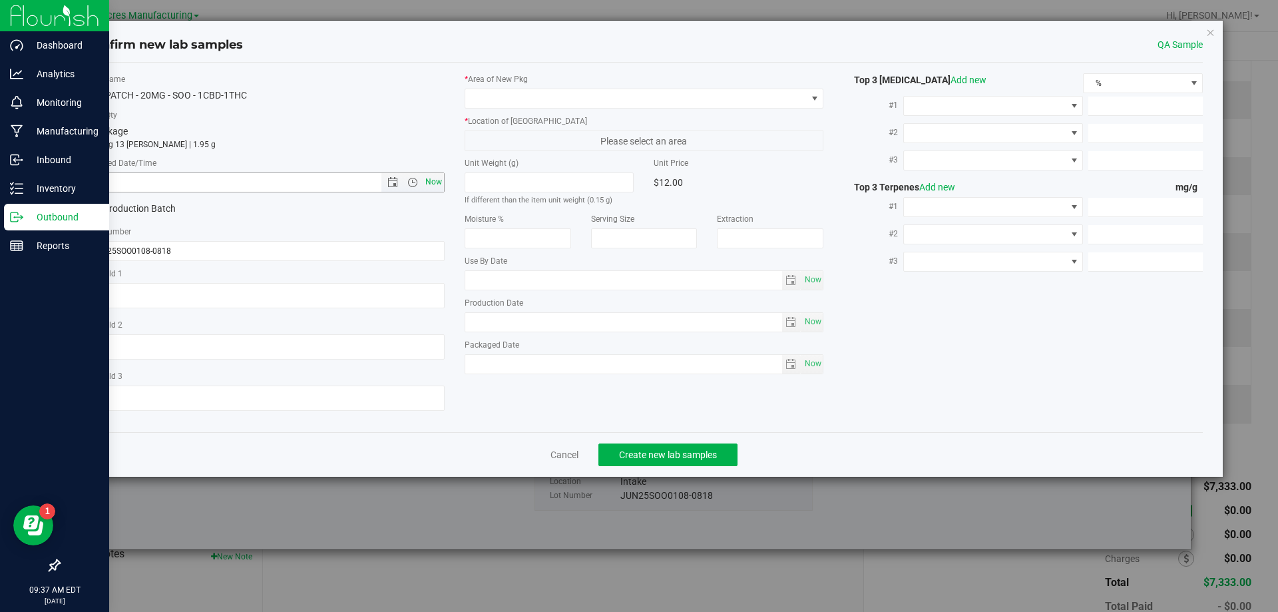
click at [433, 176] on span "Now" at bounding box center [433, 181] width 23 height 19
type input "8/19/2025 9:37 AM"
click at [532, 105] on span at bounding box center [636, 98] width 342 height 19
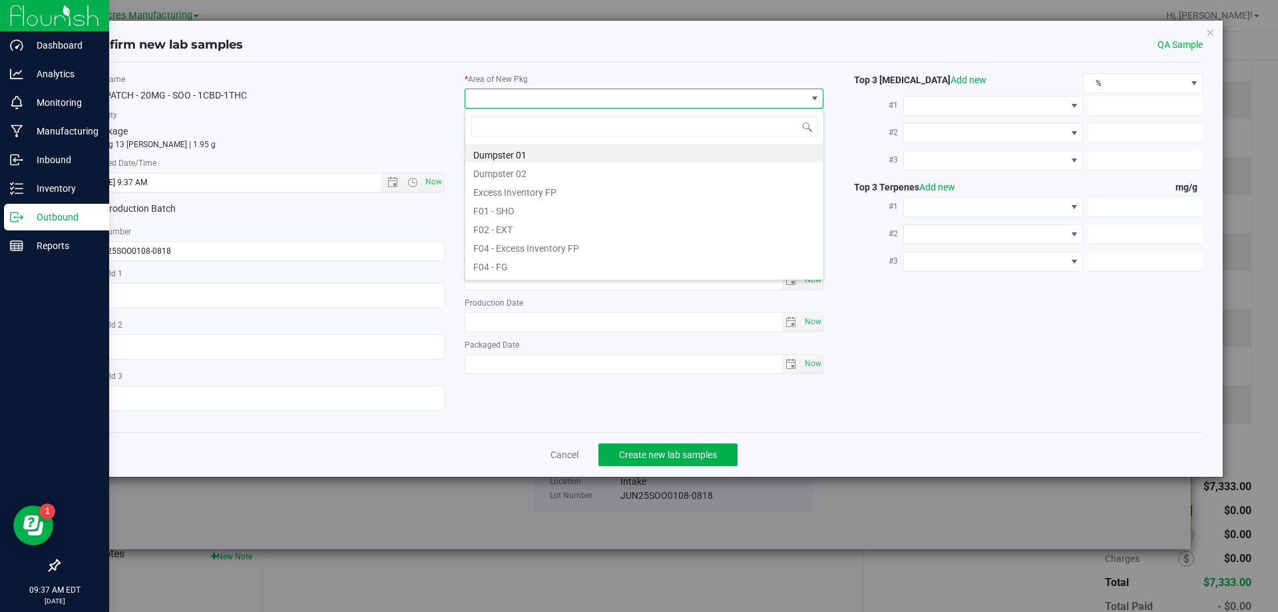
scroll to position [20, 360]
type input "pa"
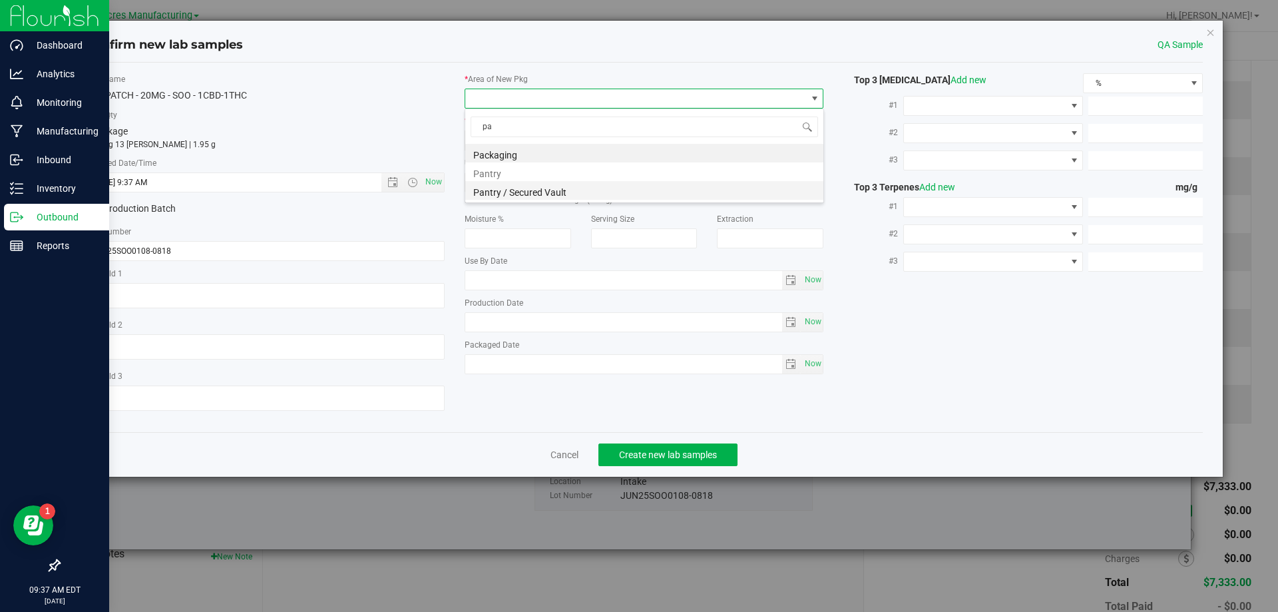
click at [525, 182] on li "Pantry / Secured Vault" at bounding box center [644, 190] width 358 height 19
click at [554, 139] on span "Freezer" at bounding box center [636, 140] width 342 height 19
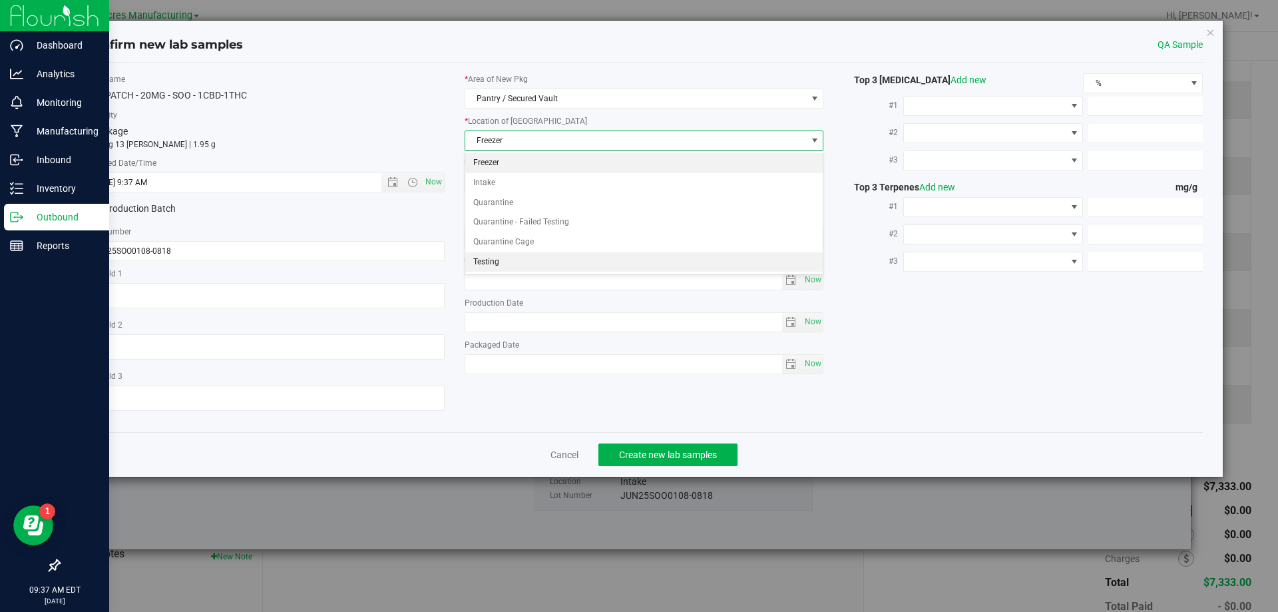
click at [540, 260] on li "Testing" at bounding box center [644, 262] width 358 height 20
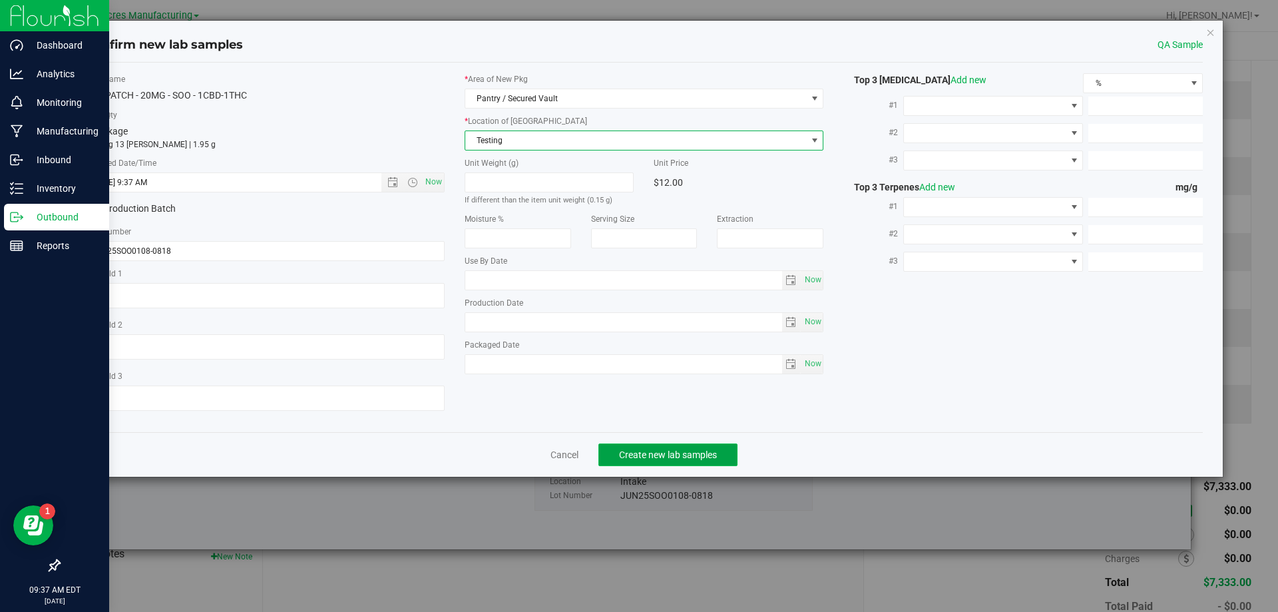
click at [640, 459] on span "Create new lab samples" at bounding box center [668, 454] width 98 height 11
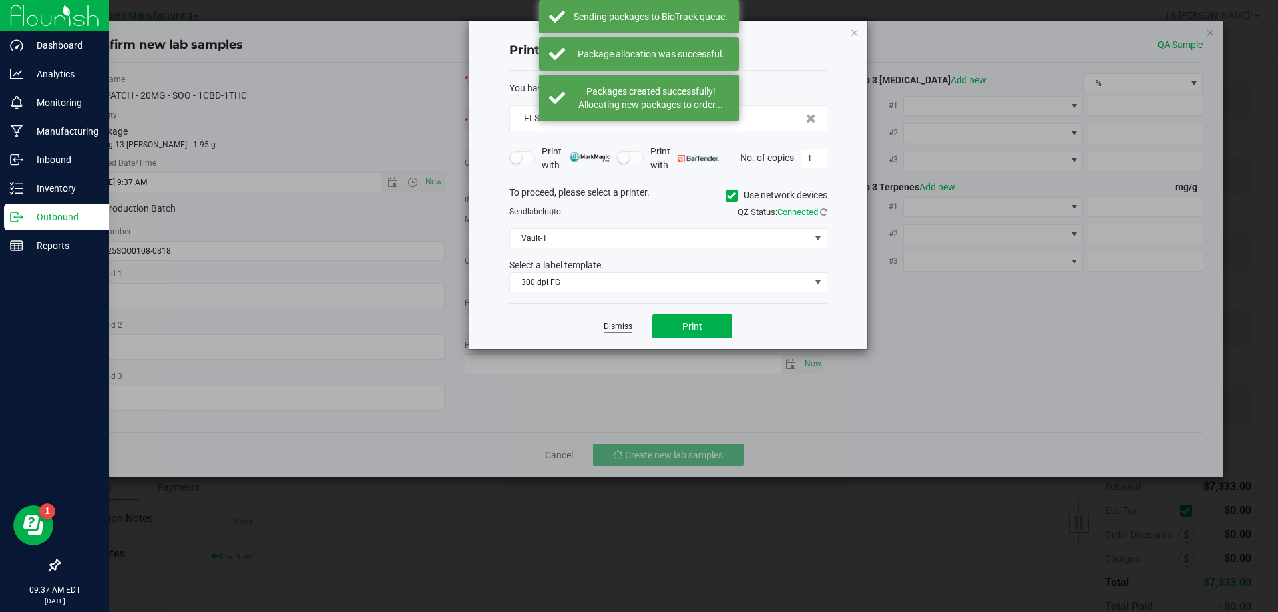
click at [616, 332] on link "Dismiss" at bounding box center [618, 326] width 29 height 11
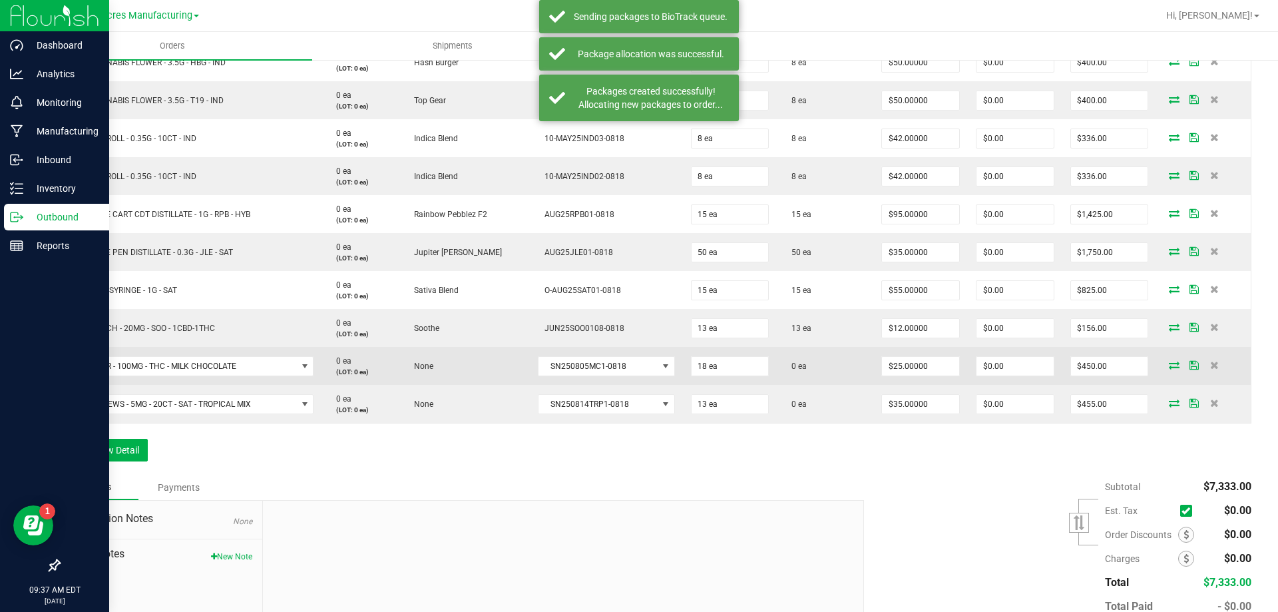
click at [1169, 367] on icon at bounding box center [1174, 365] width 11 height 8
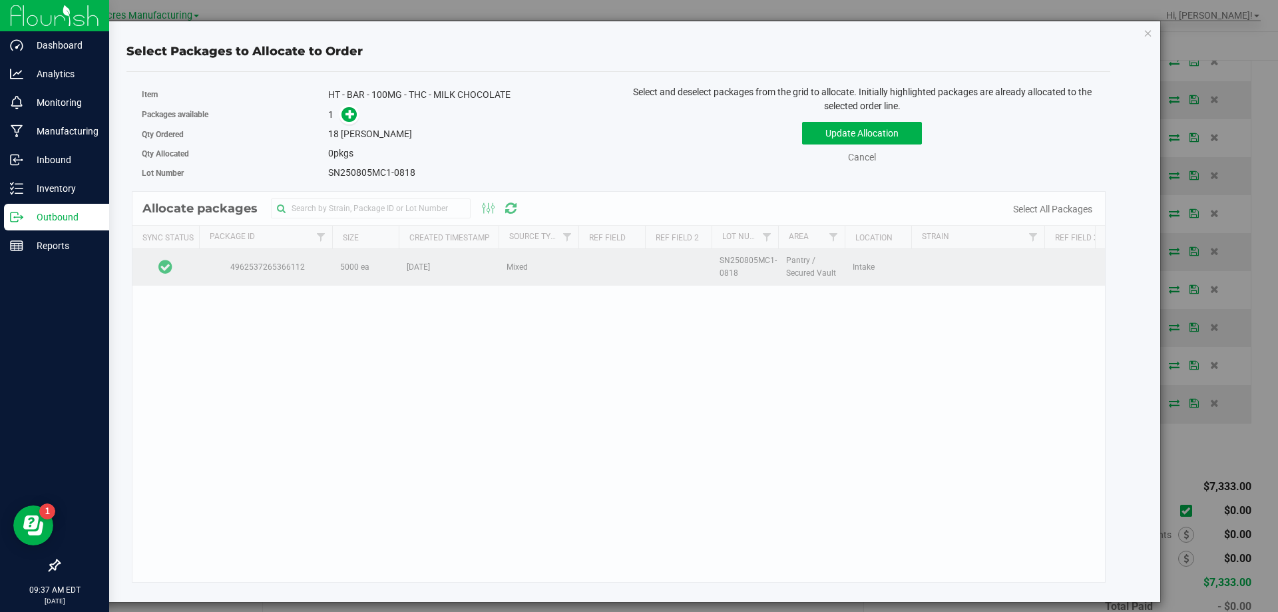
click at [186, 256] on td at bounding box center [166, 267] width 67 height 36
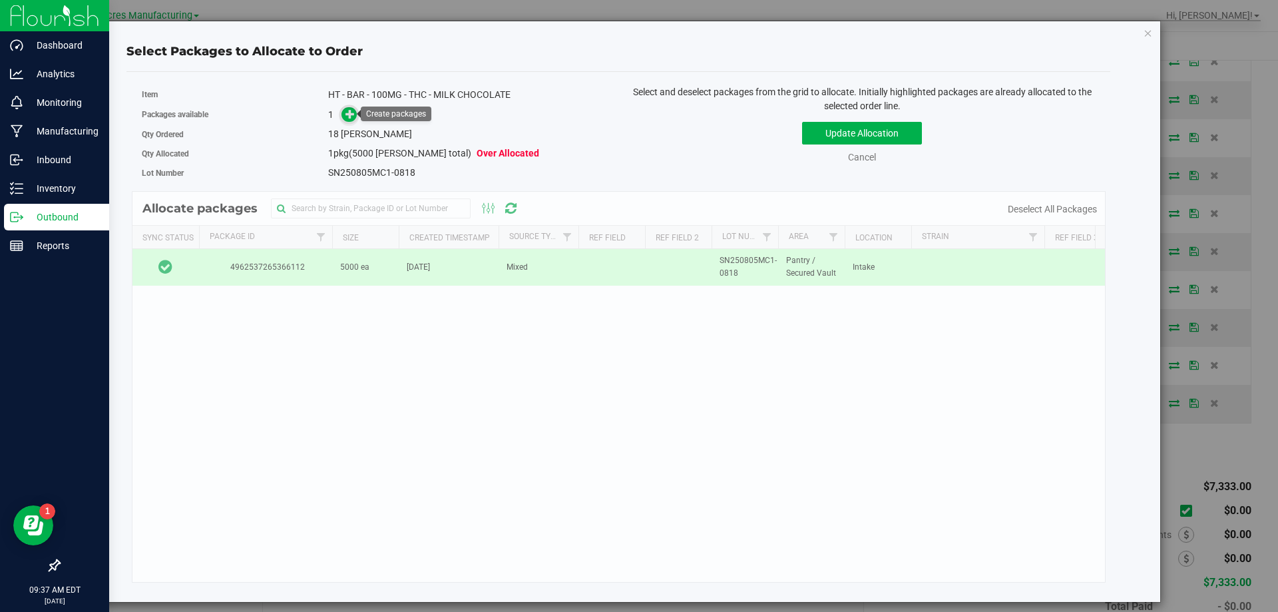
click at [350, 114] on icon at bounding box center [350, 113] width 9 height 9
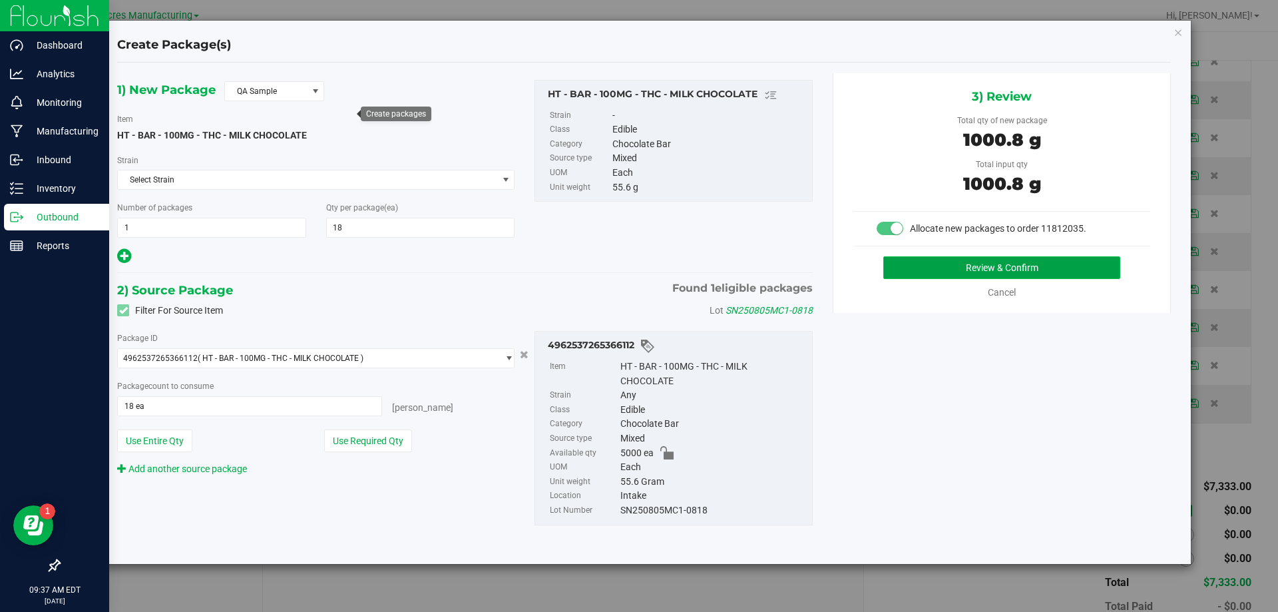
click at [895, 265] on button "Review & Confirm" at bounding box center [1002, 267] width 237 height 23
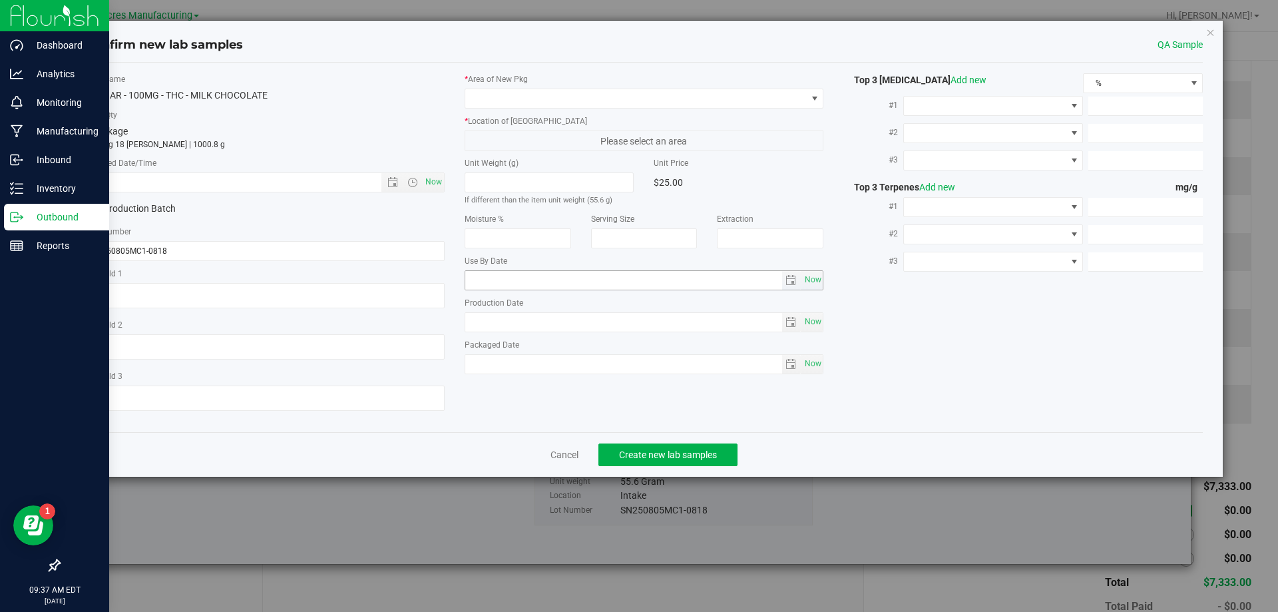
type input "[DATE]"
click at [441, 189] on span "Now" at bounding box center [433, 181] width 23 height 19
type input "8/19/2025 9:37 AM"
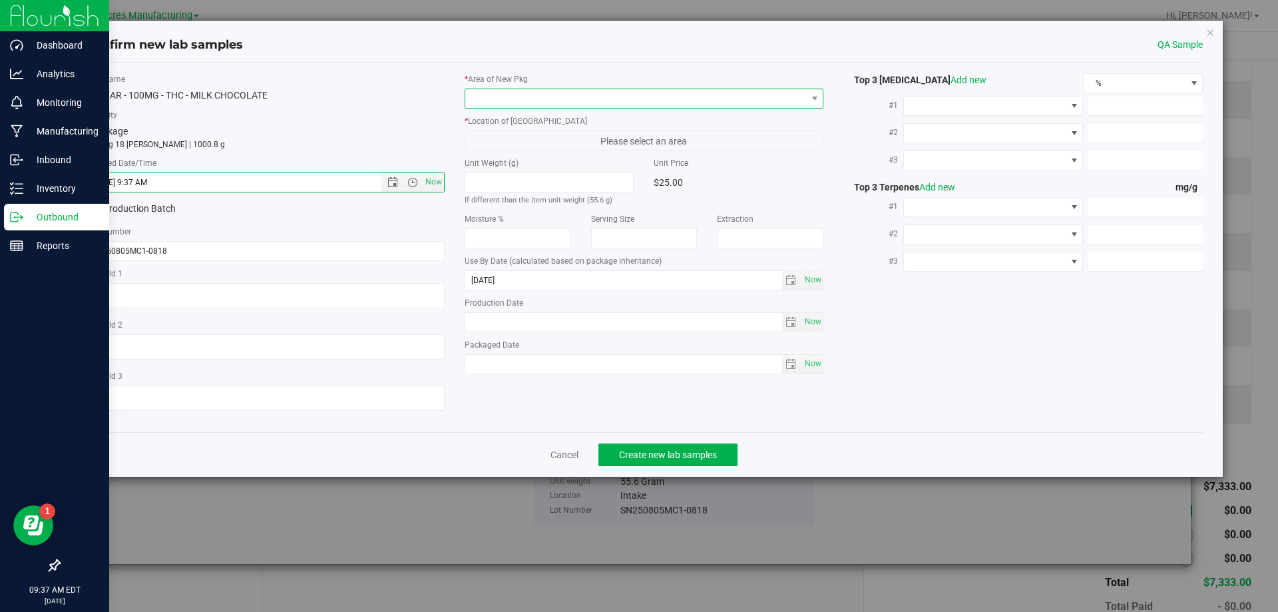
click at [558, 100] on span at bounding box center [636, 98] width 342 height 19
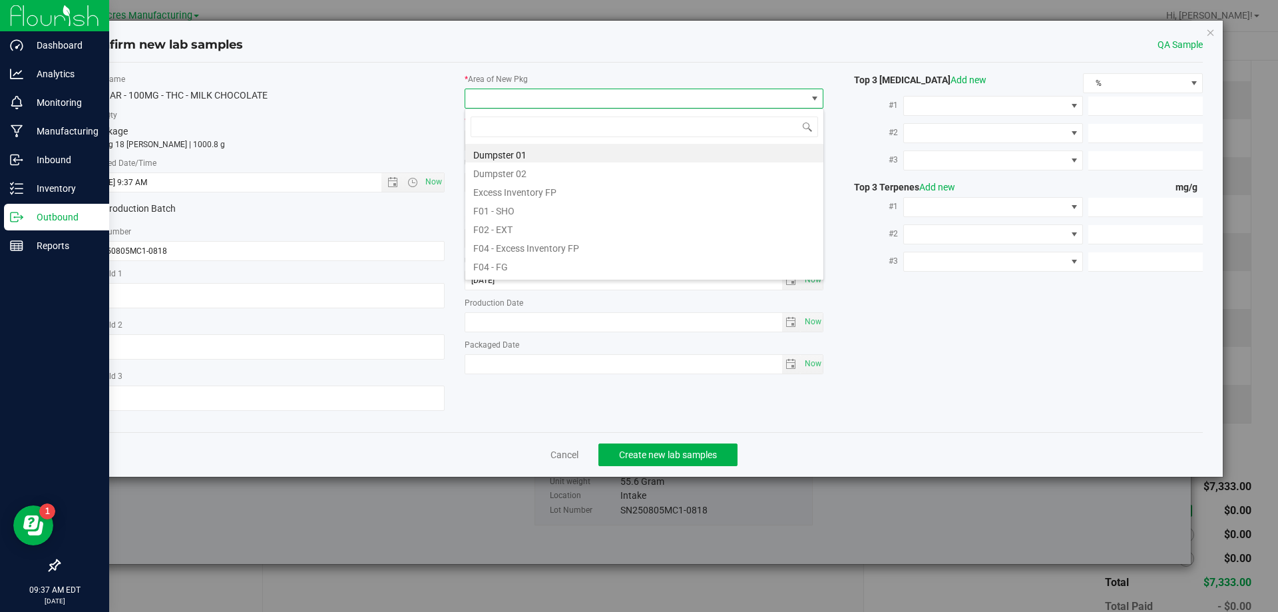
scroll to position [20, 360]
type input "pa"
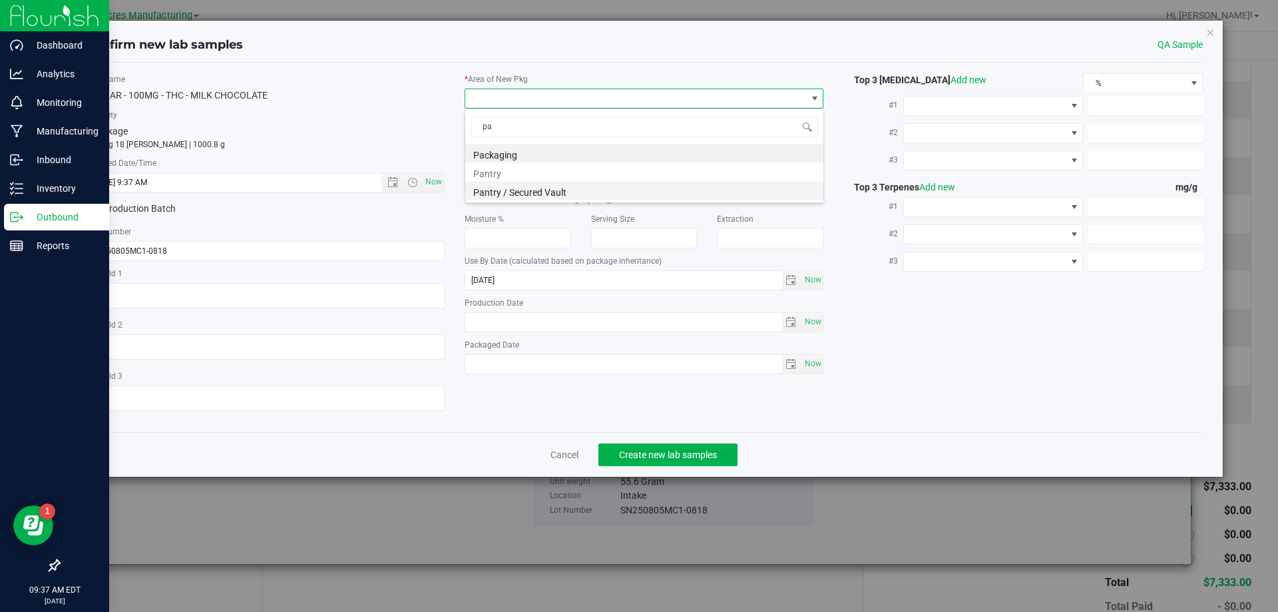
click at [539, 183] on li "Pantry / Secured Vault" at bounding box center [644, 190] width 358 height 19
click at [582, 154] on div "* Area of New Pkg Pantry / Secured Vault * Location of New Pkg Freezer Freezer …" at bounding box center [645, 227] width 380 height 308
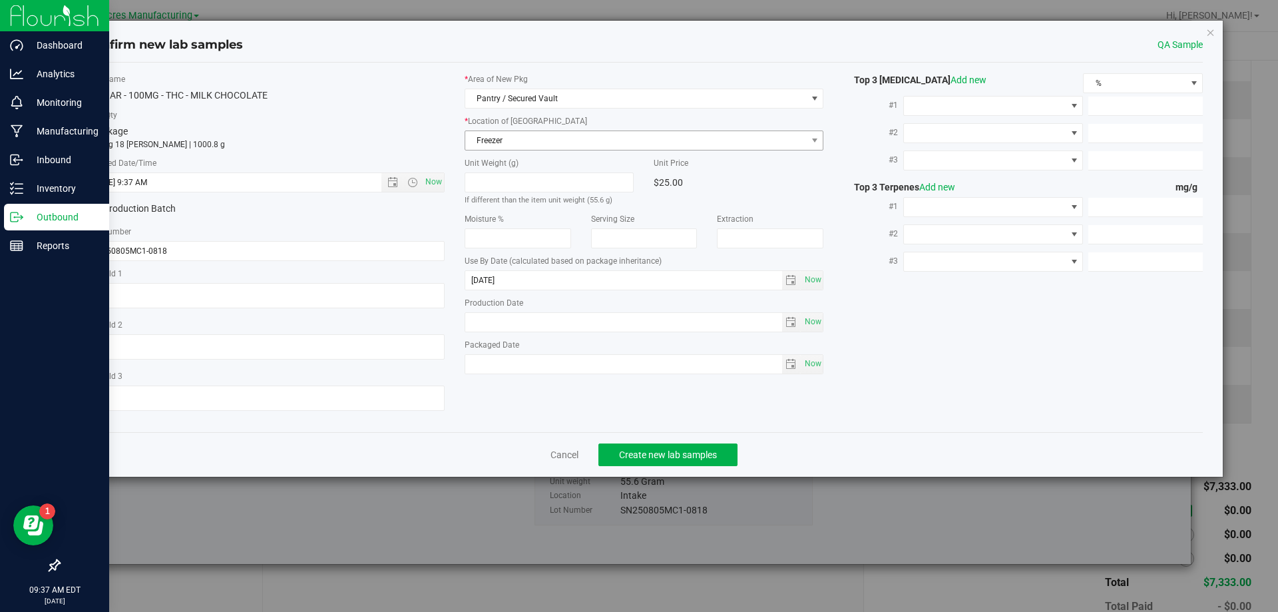
click at [586, 151] on div "* Area of New Pkg Pantry / Secured Vault * Location of New Pkg Freezer Freezer …" at bounding box center [645, 227] width 380 height 308
click at [589, 148] on span "Freezer" at bounding box center [636, 140] width 342 height 19
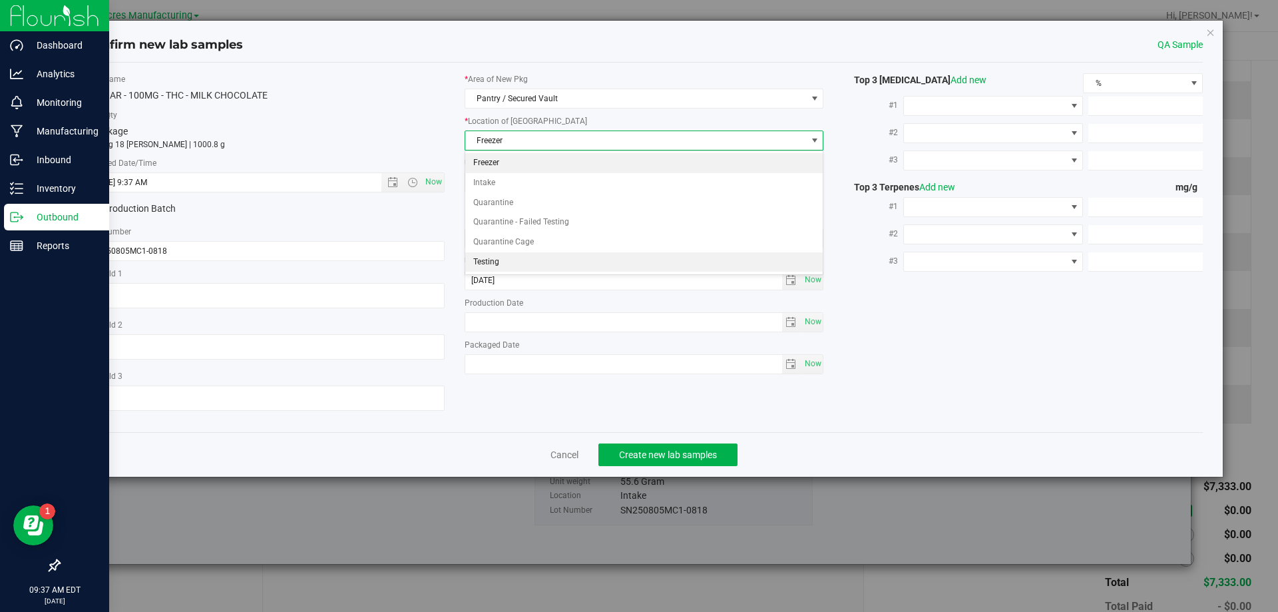
click at [559, 260] on li "Testing" at bounding box center [644, 262] width 358 height 20
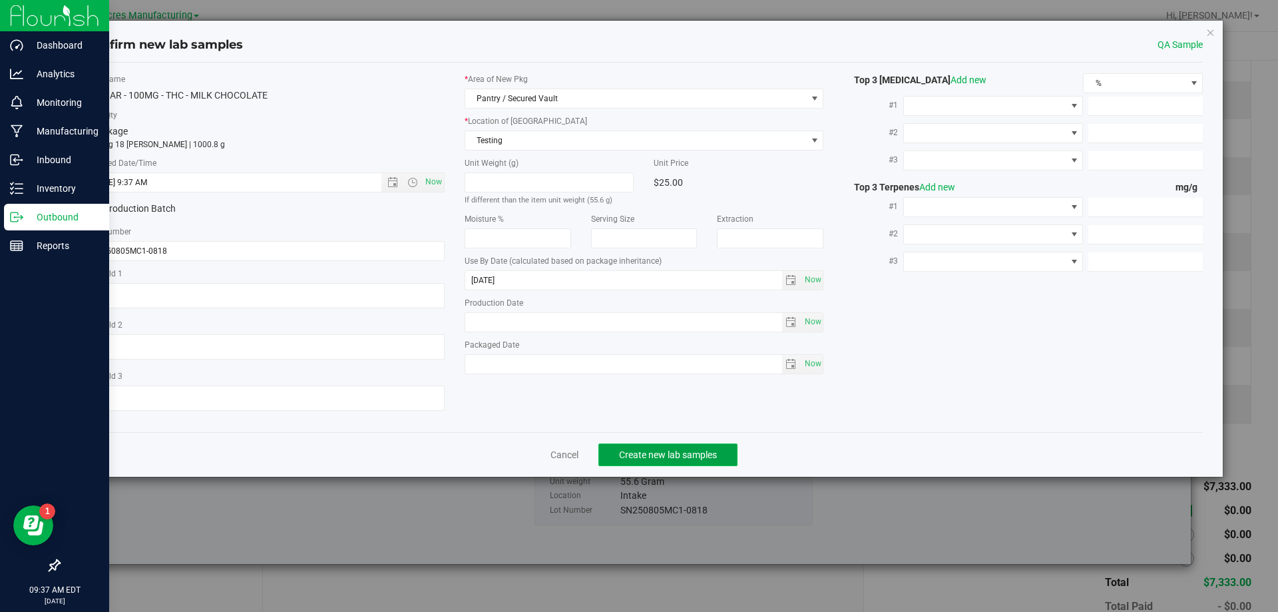
click at [621, 462] on button "Create new lab samples" at bounding box center [668, 454] width 139 height 23
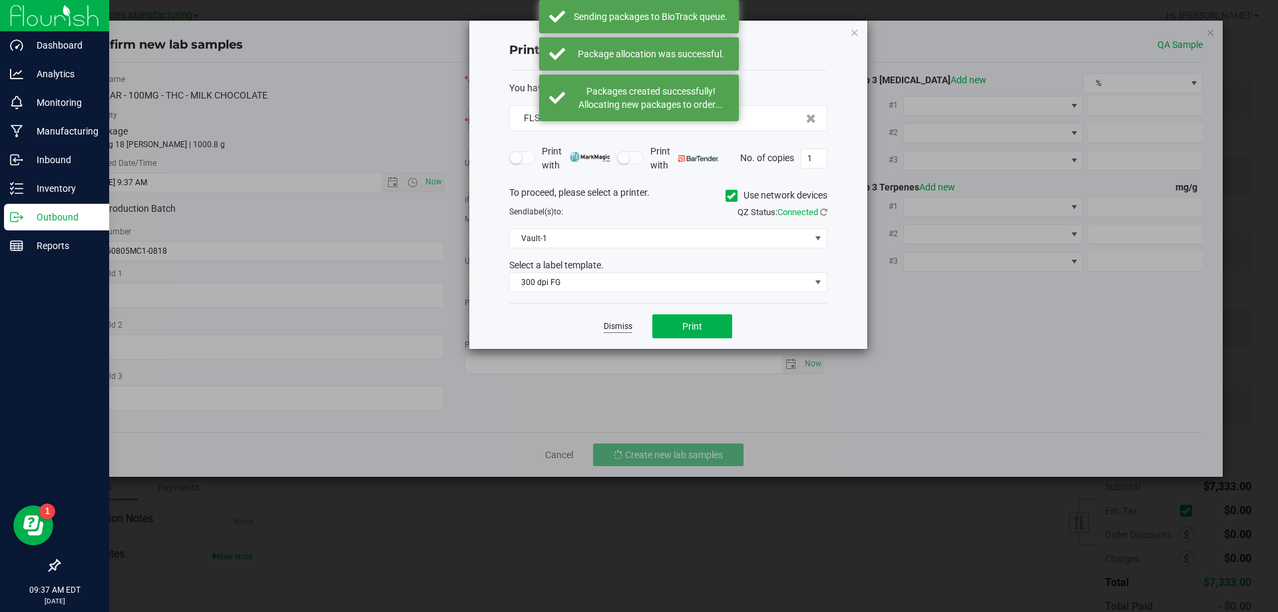
click at [626, 324] on link "Dismiss" at bounding box center [618, 326] width 29 height 11
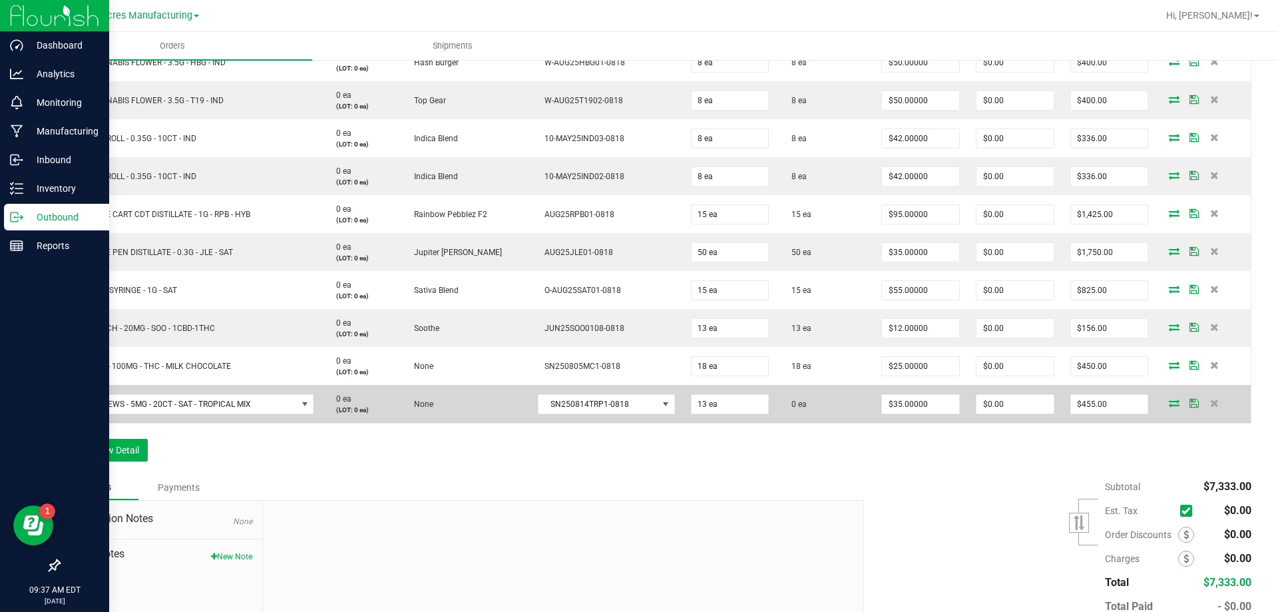
click at [1169, 404] on icon at bounding box center [1174, 403] width 11 height 8
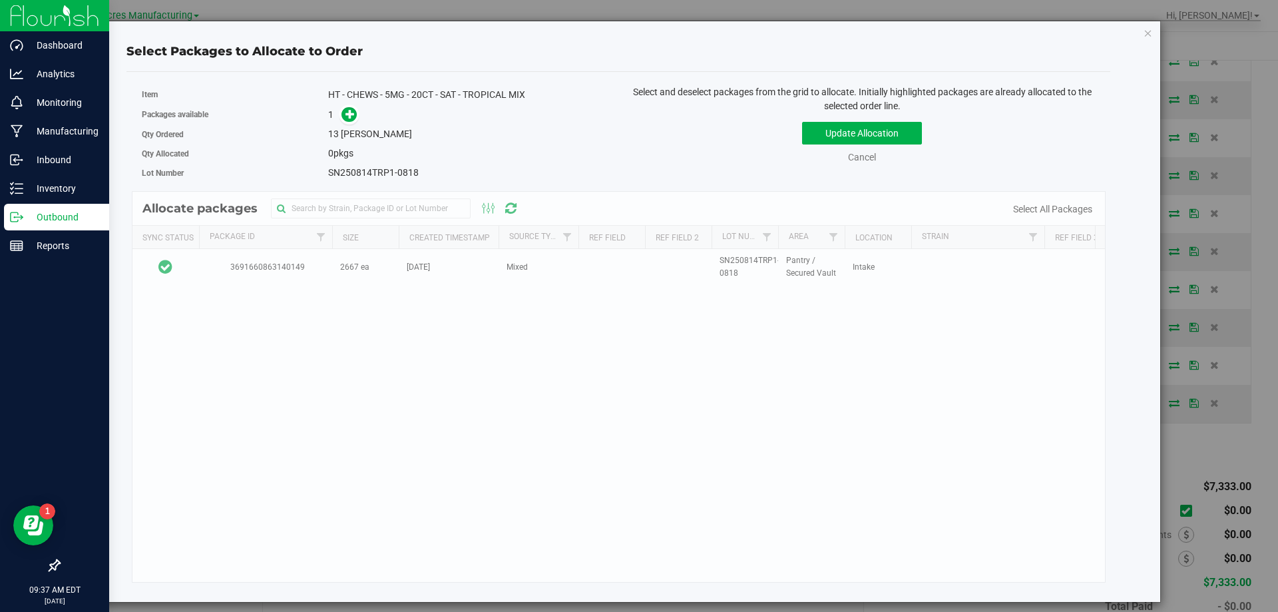
click at [202, 262] on div "Allocate packages Sync Status Package Id Size Created Timestamp Source Type Ref…" at bounding box center [619, 387] width 975 height 392
click at [199, 269] on div "Allocate packages Sync Status Package Id Size Created Timestamp Source Type Ref…" at bounding box center [619, 387] width 975 height 392
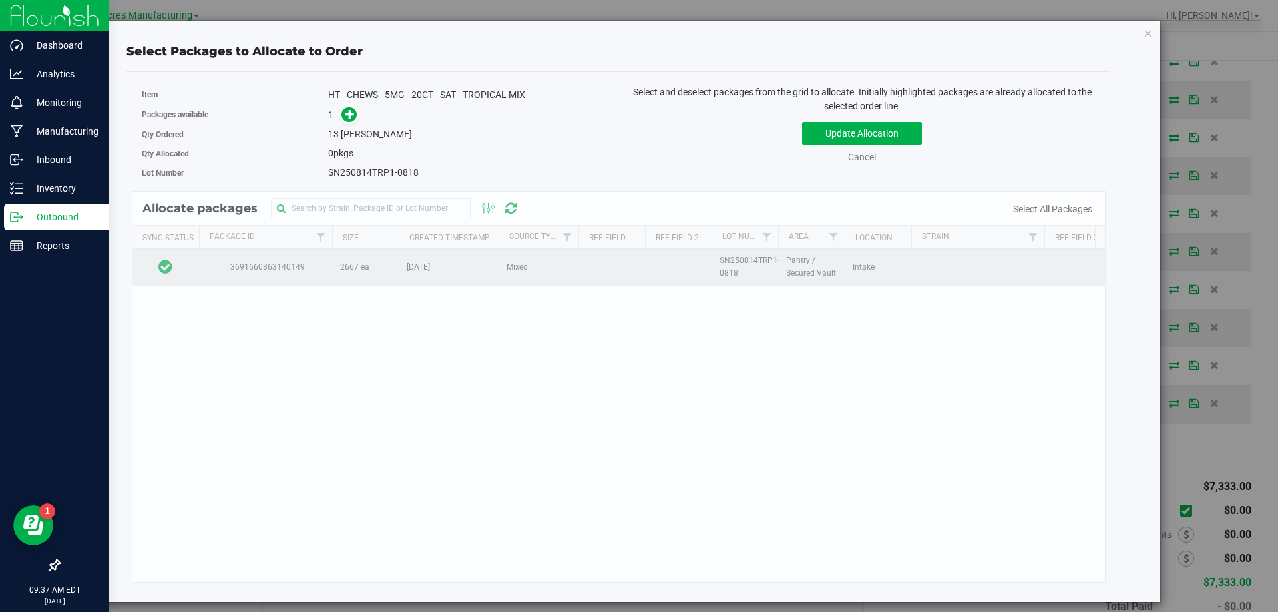
click at [193, 270] on td at bounding box center [166, 267] width 67 height 36
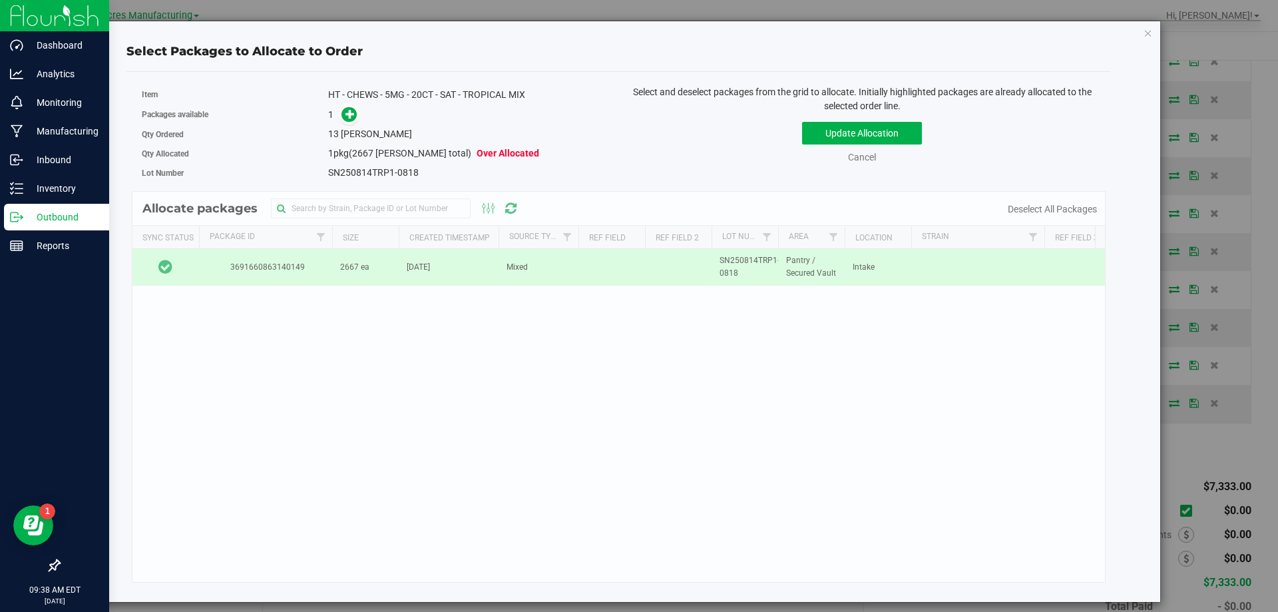
click at [350, 129] on span "eaches" at bounding box center [376, 134] width 71 height 11
click at [352, 117] on icon at bounding box center [351, 114] width 10 height 10
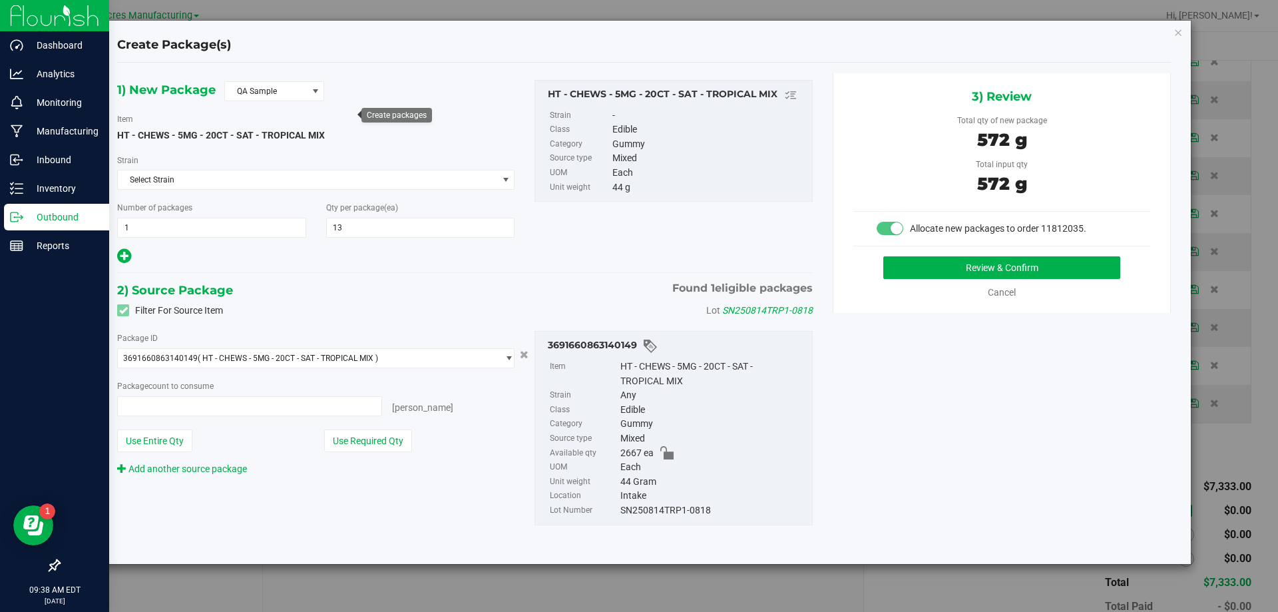
type input "13 ea"
click at [901, 278] on button "Review & Confirm" at bounding box center [1002, 267] width 237 height 23
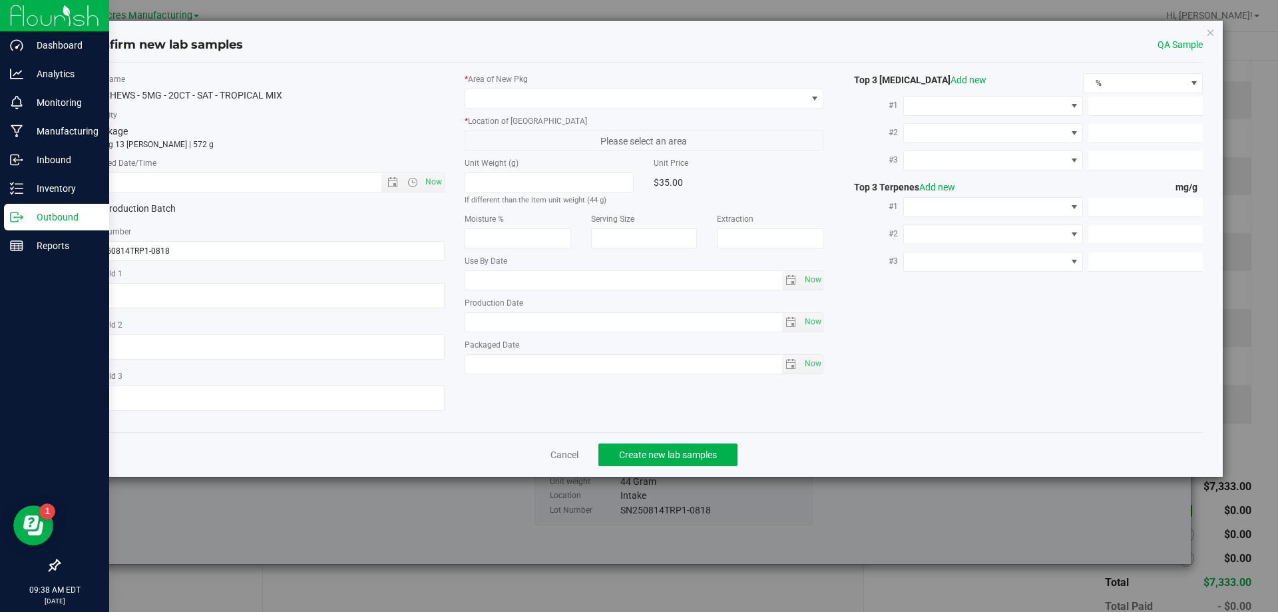
type input "[DATE]"
click at [431, 175] on span "Now" at bounding box center [433, 181] width 23 height 19
type input "8/19/2025 9:38 AM"
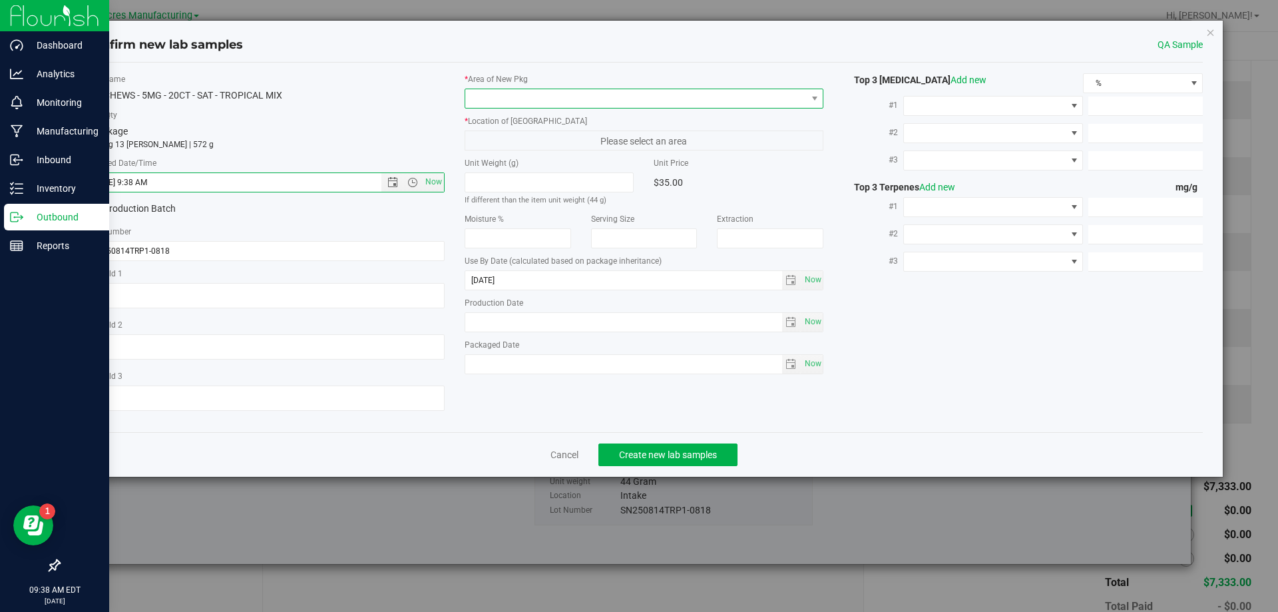
click at [576, 92] on span at bounding box center [636, 98] width 342 height 19
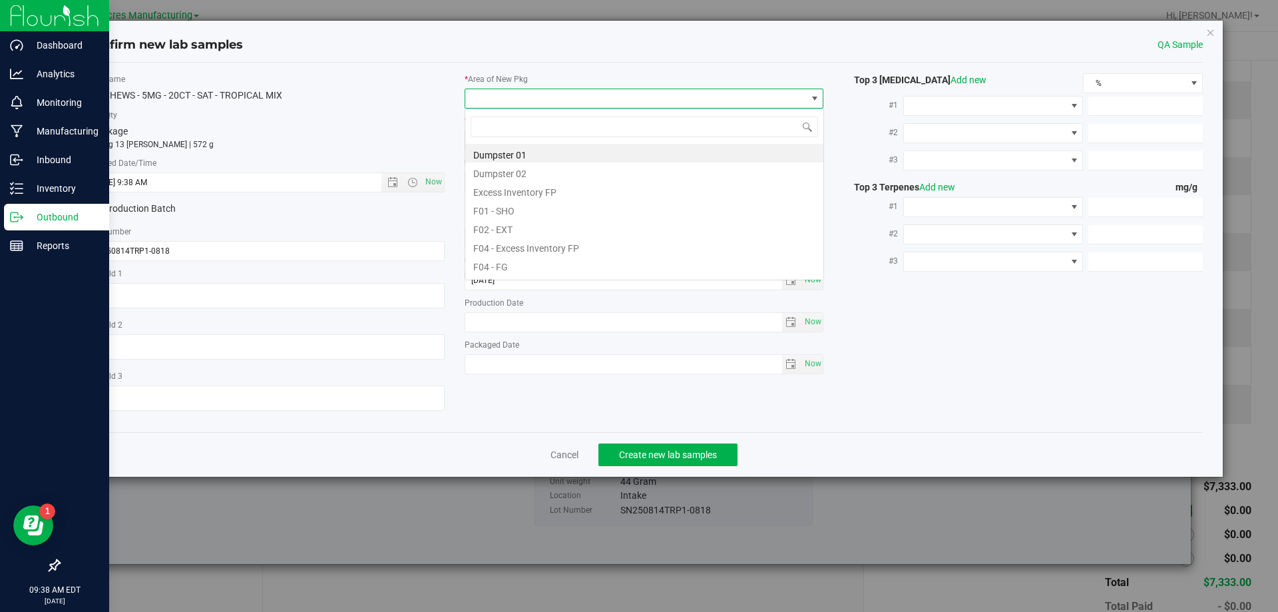
scroll to position [20, 360]
type input "pa"
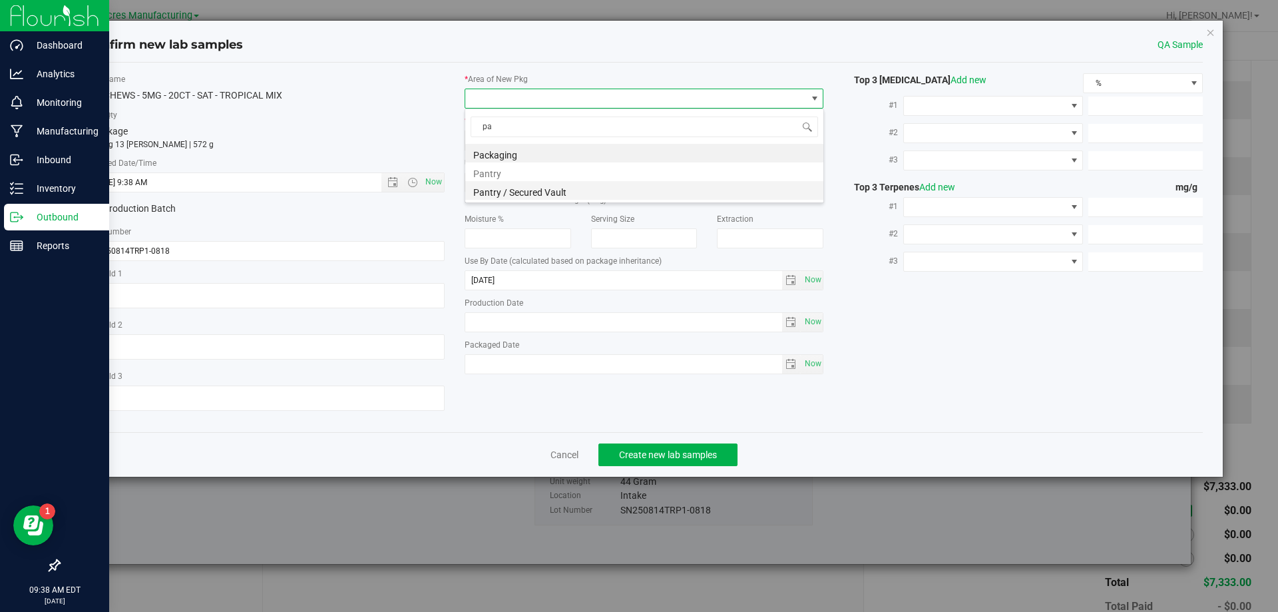
click at [554, 188] on li "Pantry / Secured Vault" at bounding box center [644, 190] width 358 height 19
click at [611, 146] on span "Freezer" at bounding box center [636, 140] width 342 height 19
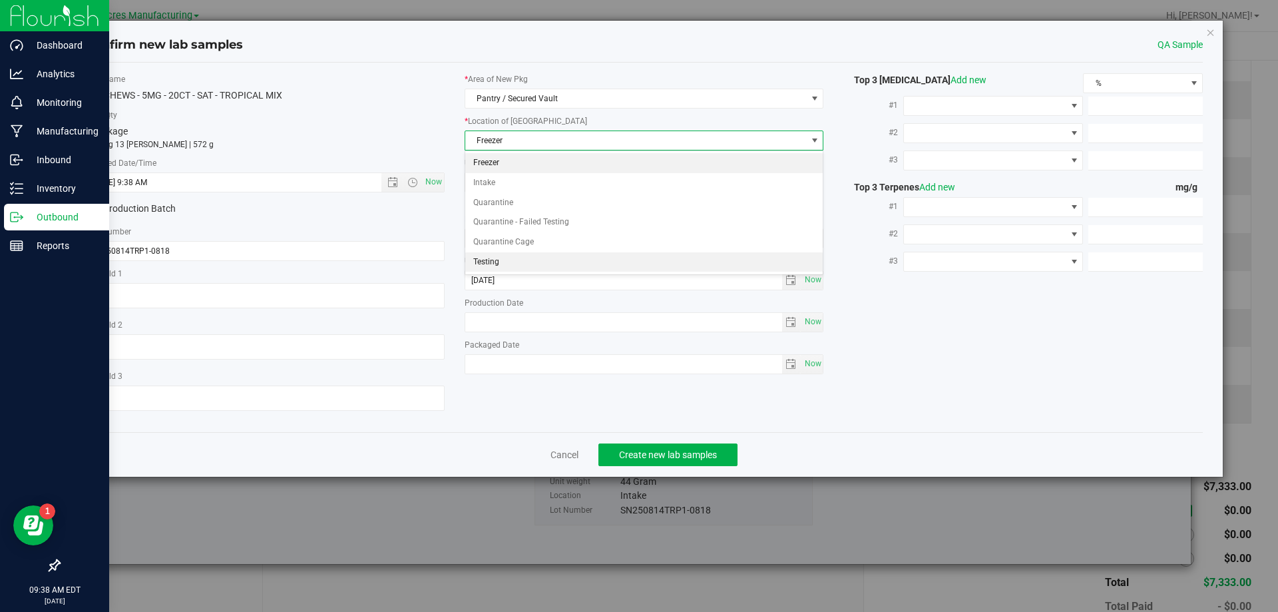
click at [575, 256] on li "Testing" at bounding box center [644, 262] width 358 height 20
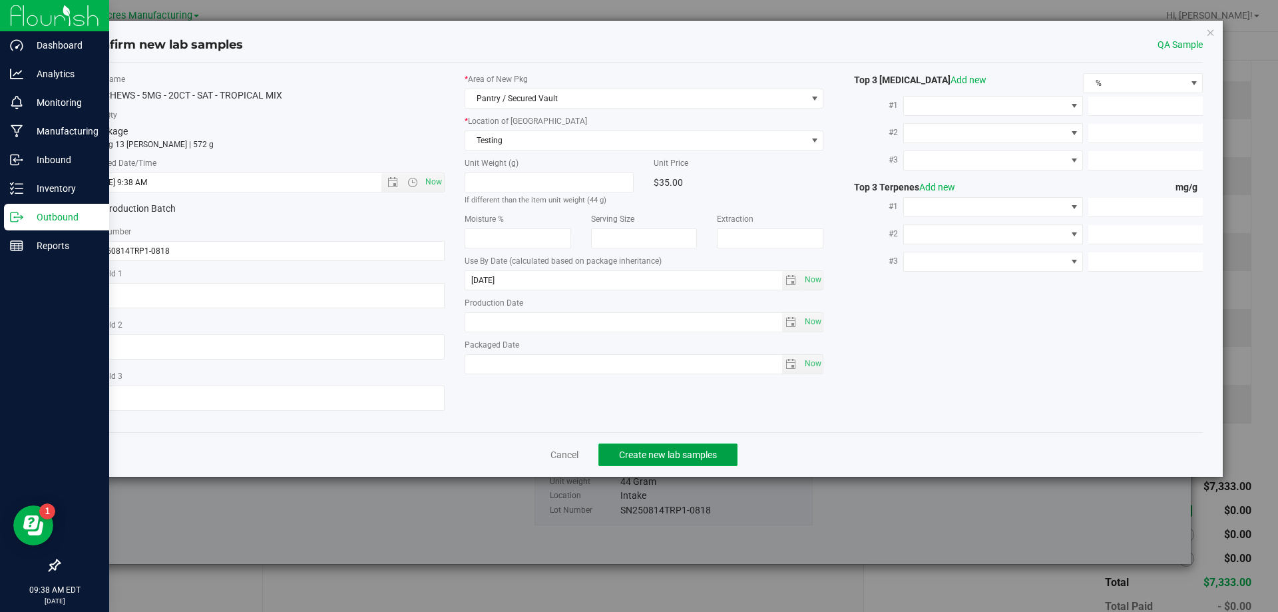
click at [645, 455] on span "Create new lab samples" at bounding box center [668, 454] width 98 height 11
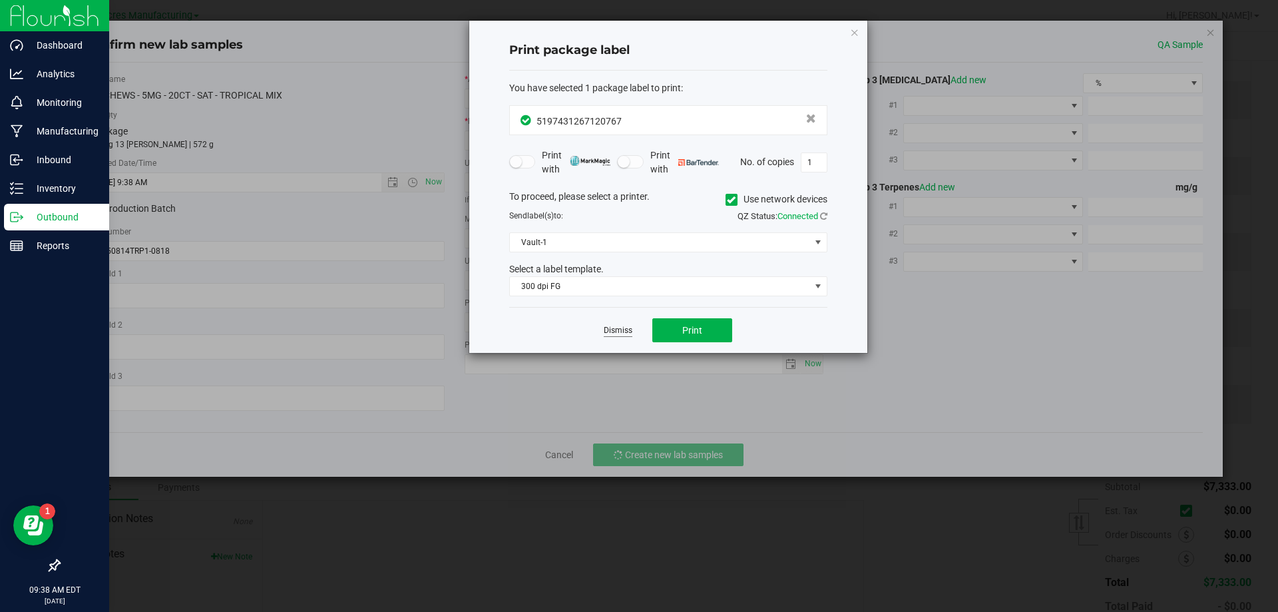
click at [622, 327] on link "Dismiss" at bounding box center [618, 330] width 29 height 11
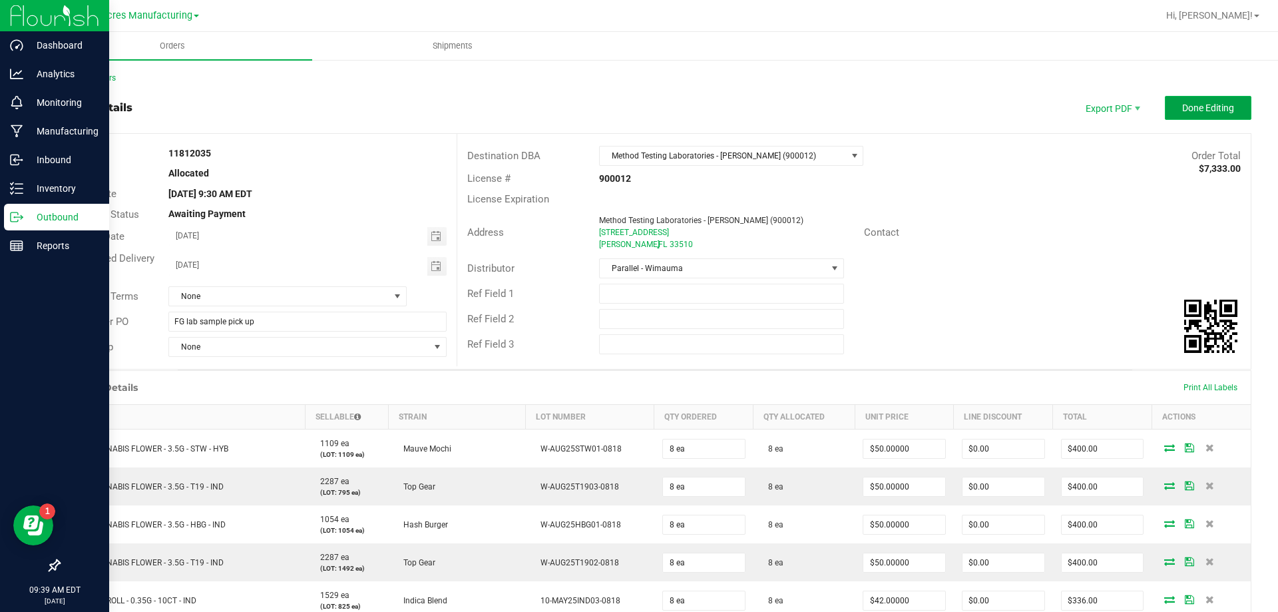
click at [1185, 113] on span "Done Editing" at bounding box center [1209, 108] width 52 height 11
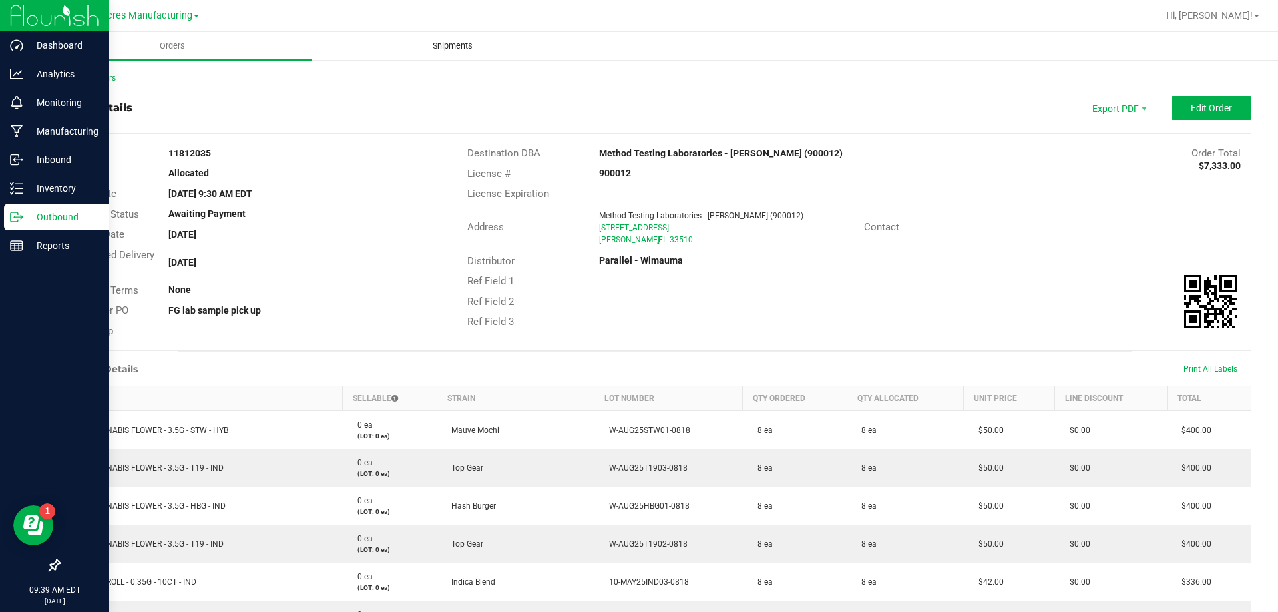
click at [465, 49] on span "Shipments" at bounding box center [453, 46] width 76 height 12
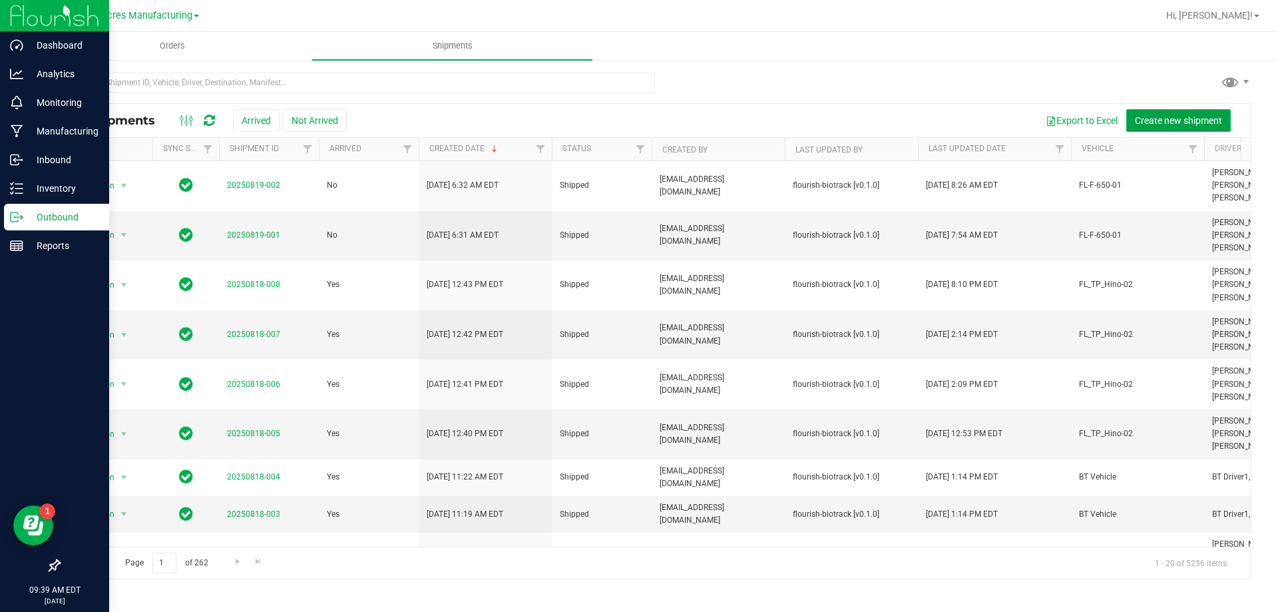
click at [1153, 113] on button "Create new shipment" at bounding box center [1179, 120] width 105 height 23
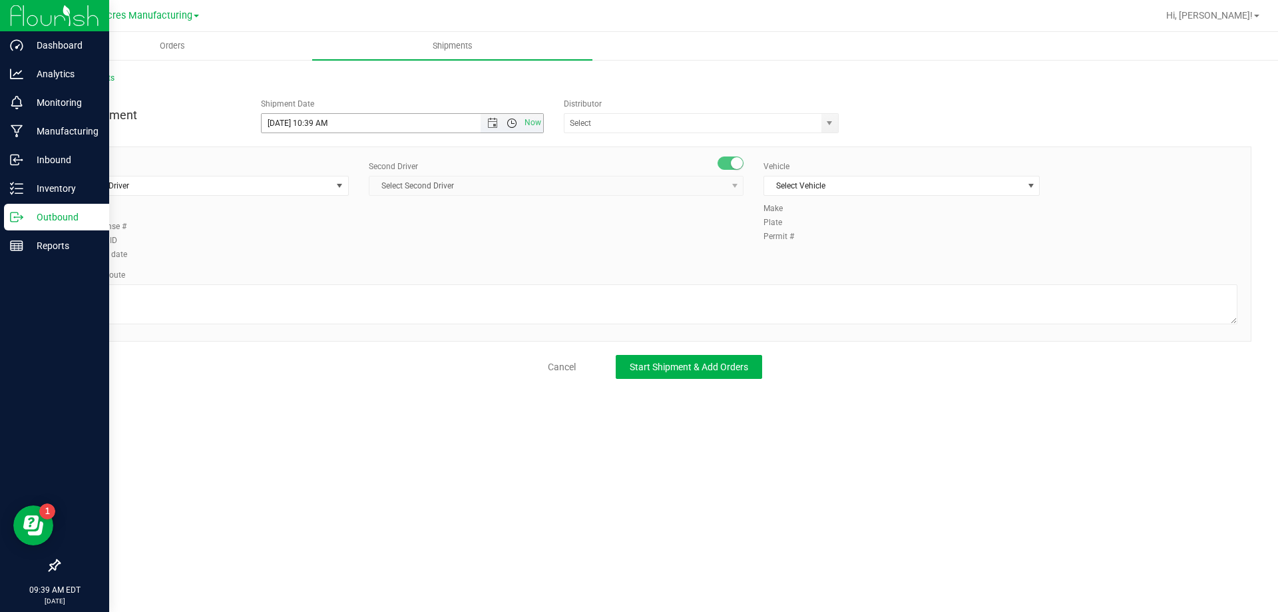
click at [510, 123] on span "Open the time view" at bounding box center [512, 123] width 11 height 11
click at [434, 198] on li "3:00 PM" at bounding box center [402, 192] width 281 height 17
type input "8/19/2025 3:00 PM"
click at [623, 115] on input "text" at bounding box center [689, 123] width 249 height 19
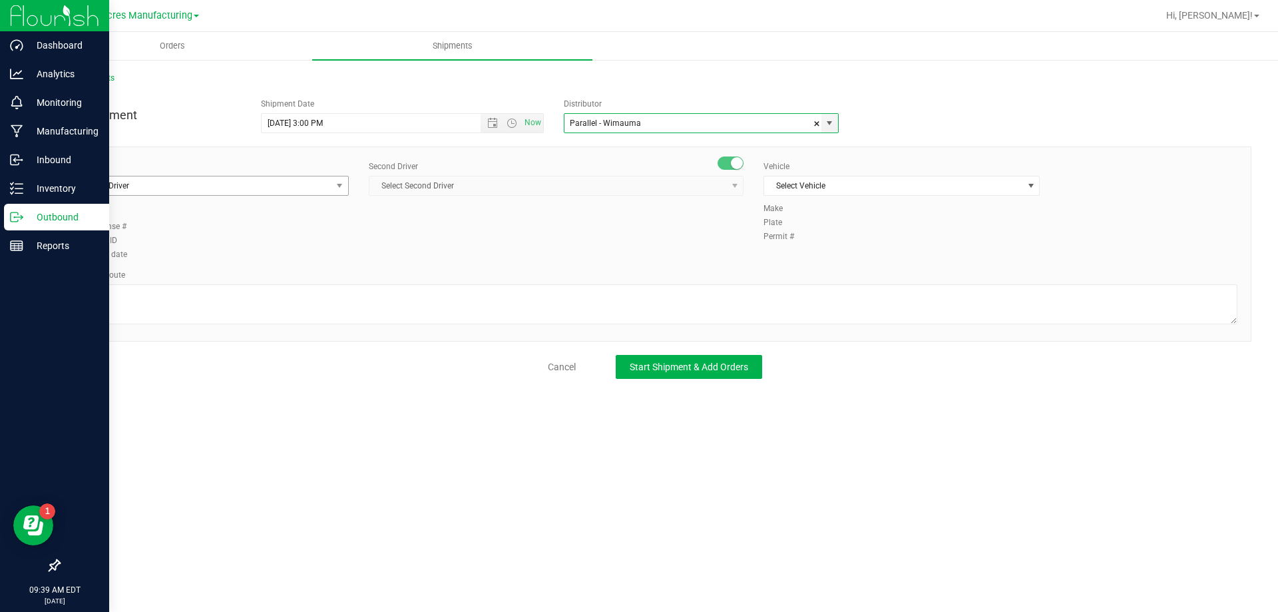
type input "Parallel - Wimauma"
click at [277, 192] on span "Select Driver" at bounding box center [202, 185] width 258 height 19
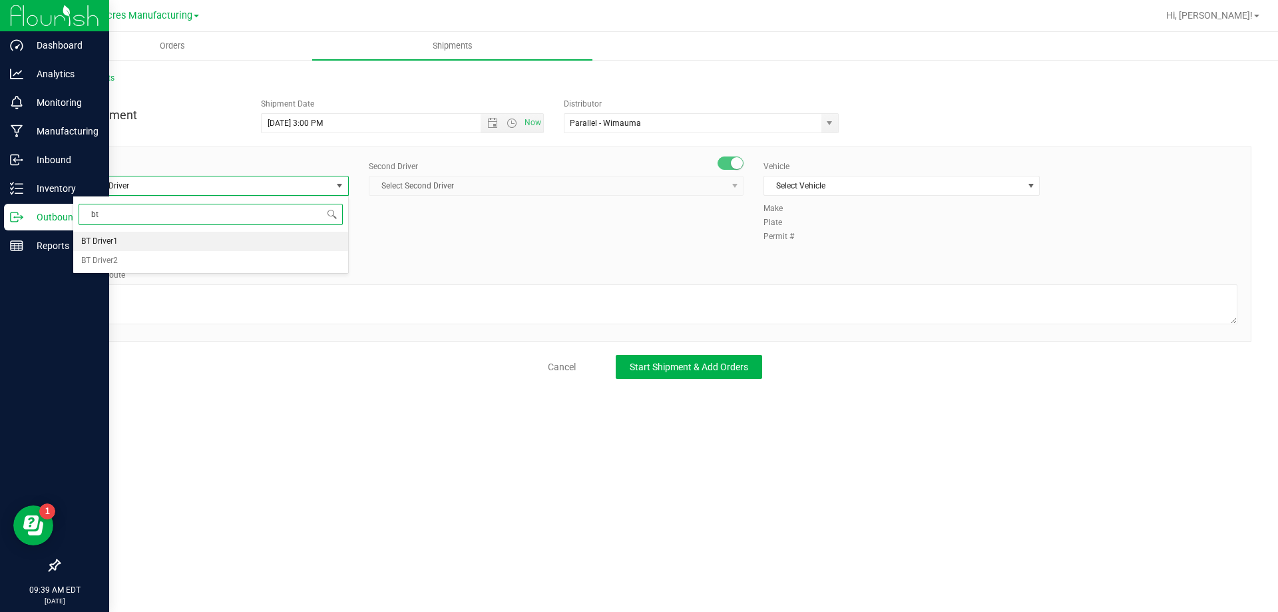
click at [238, 242] on li "BT Driver1" at bounding box center [210, 242] width 275 height 20
type input "bt"
click at [418, 194] on span "Select Second Driver" at bounding box center [548, 185] width 357 height 19
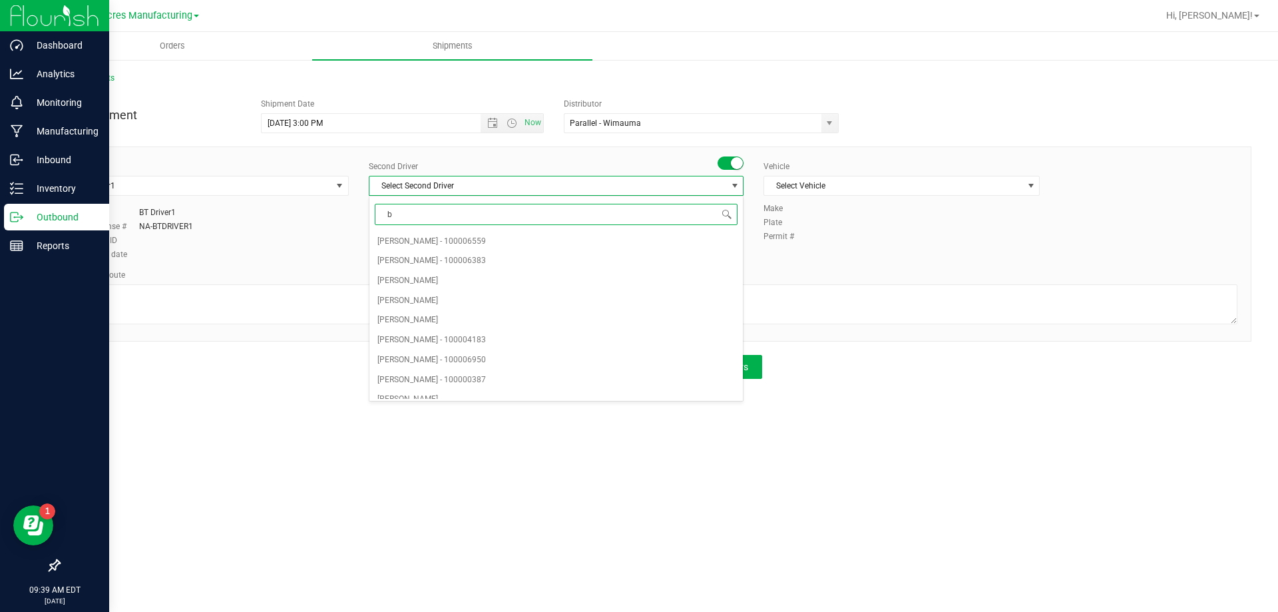
type input "bt"
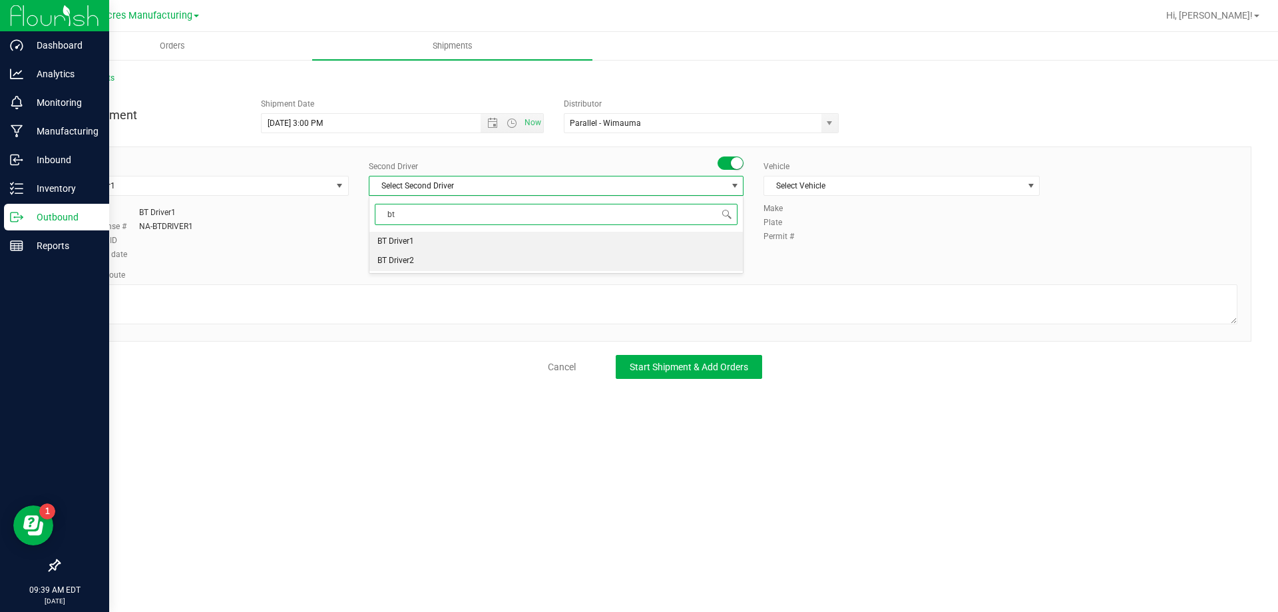
click at [415, 258] on li "BT Driver2" at bounding box center [557, 261] width 374 height 20
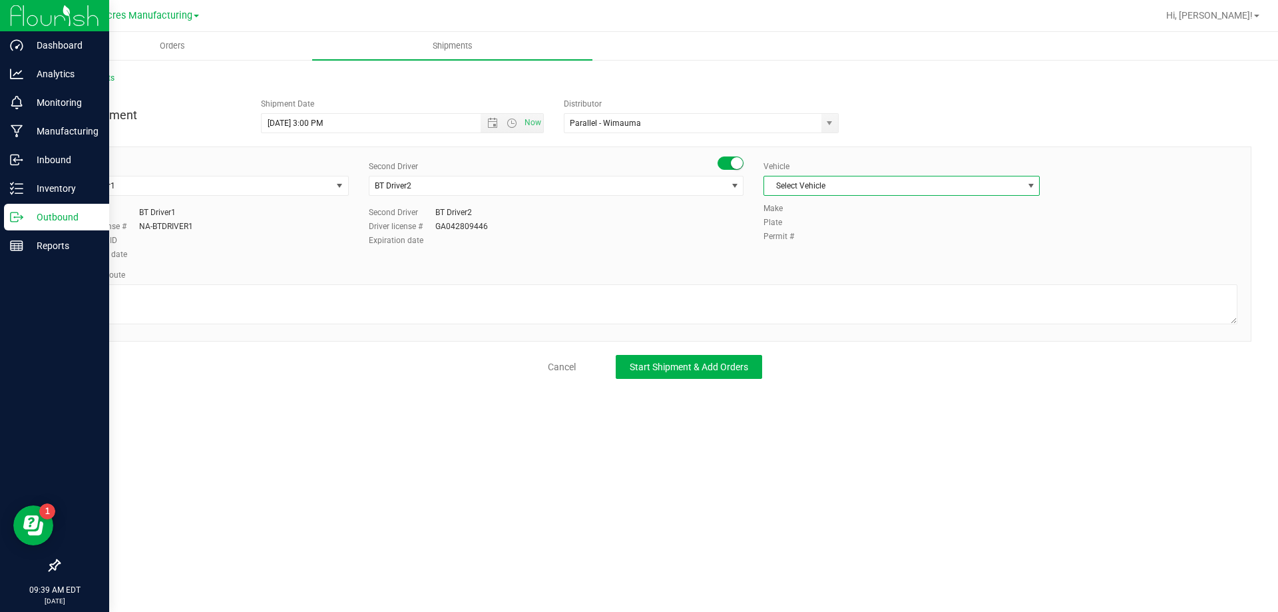
click at [876, 182] on span "Select Vehicle" at bounding box center [893, 185] width 258 height 19
click at [846, 214] on li "BT Vehicle" at bounding box center [901, 208] width 275 height 20
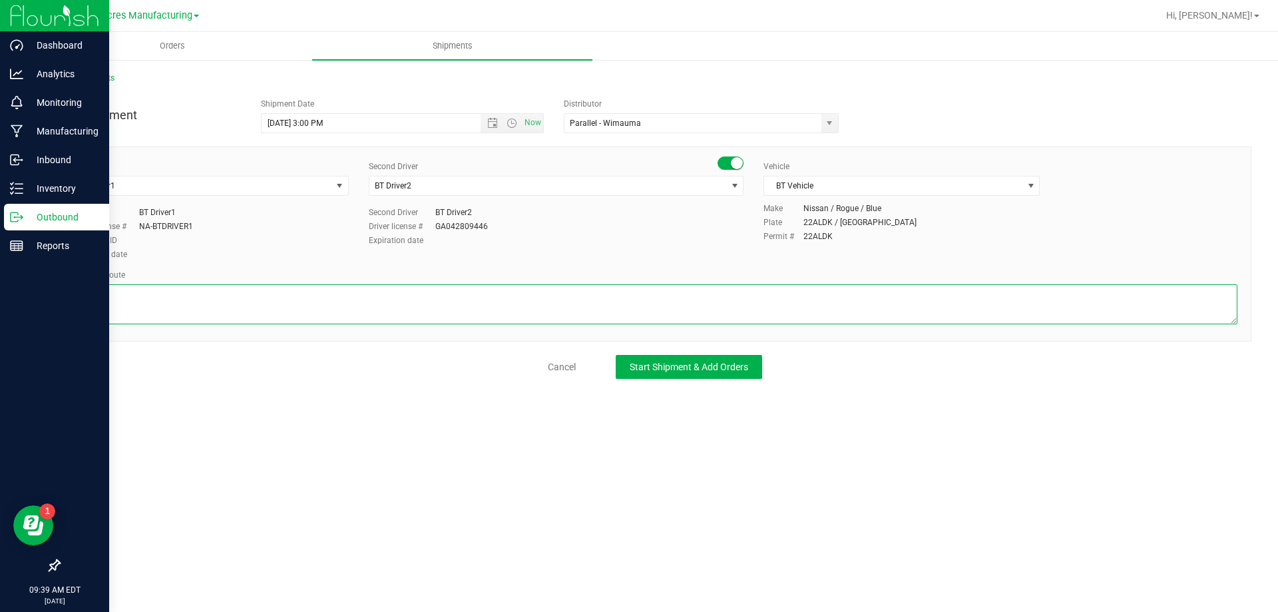
click at [769, 291] on textarea at bounding box center [655, 304] width 1165 height 40
type textarea "r"
type textarea "Route for lab sample pick up on file. Compliance"
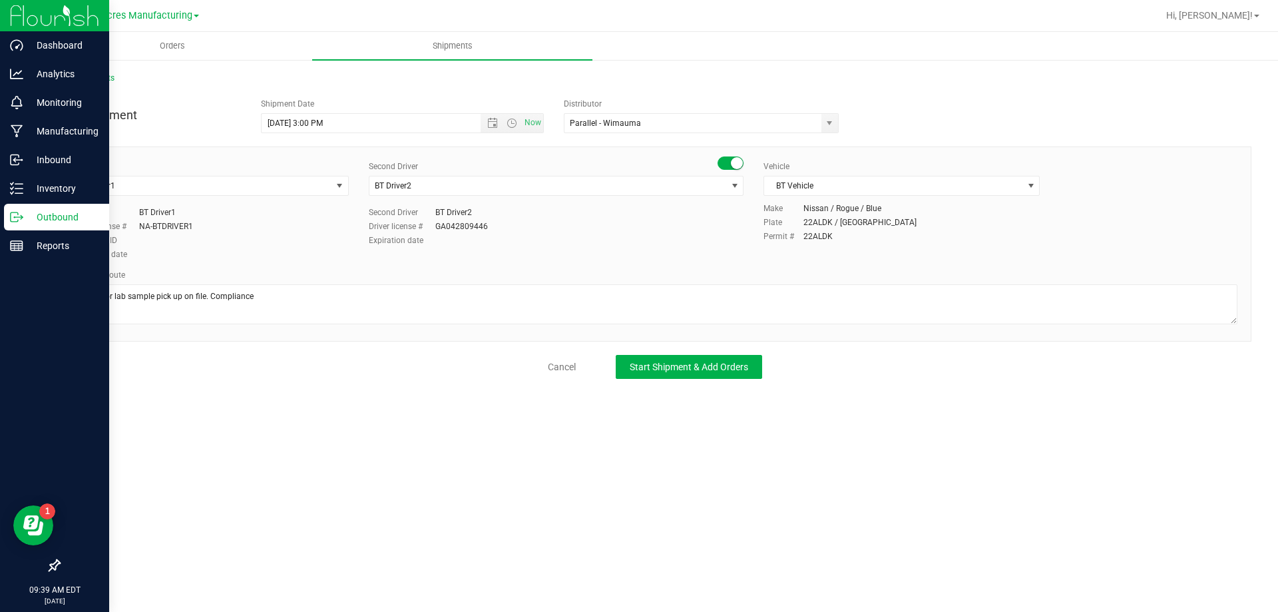
drag, startPoint x: 732, startPoint y: 352, endPoint x: 740, endPoint y: 352, distance: 7.3
click at [734, 352] on div "New Shipment Shipment Date 8/19/2025 3:00 PM Now Distributor Parallel - Wimauma…" at bounding box center [655, 235] width 1193 height 287
click at [744, 358] on button "Start Shipment & Add Orders" at bounding box center [689, 367] width 146 height 24
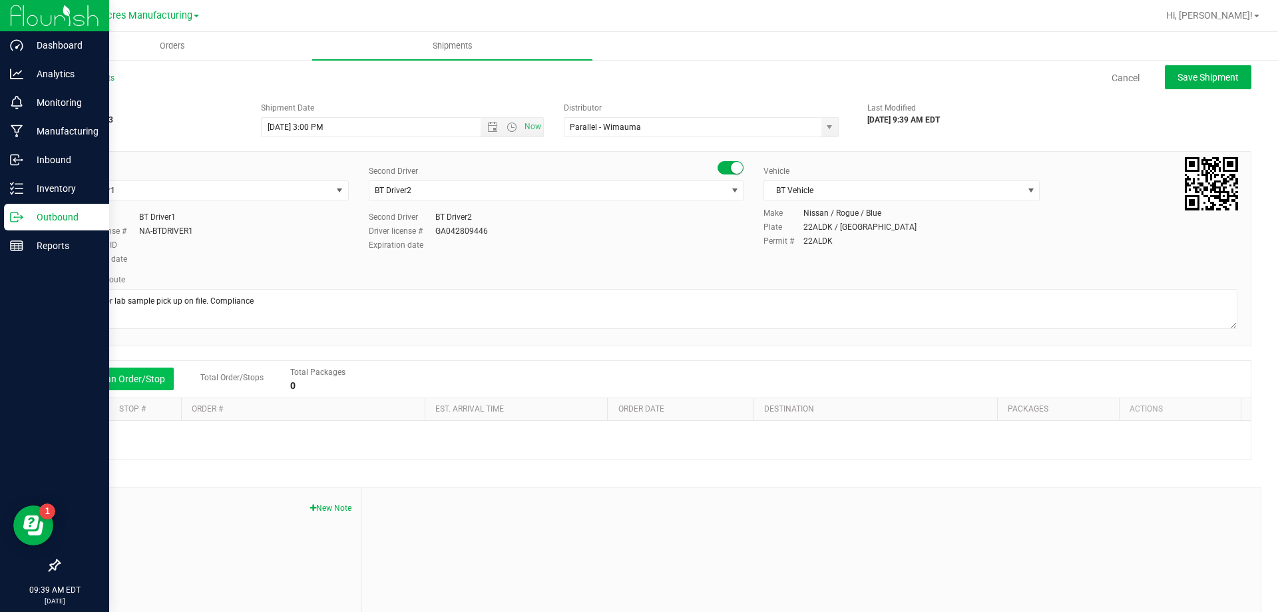
click at [154, 368] on button "Add an Order/Stop" at bounding box center [121, 379] width 105 height 23
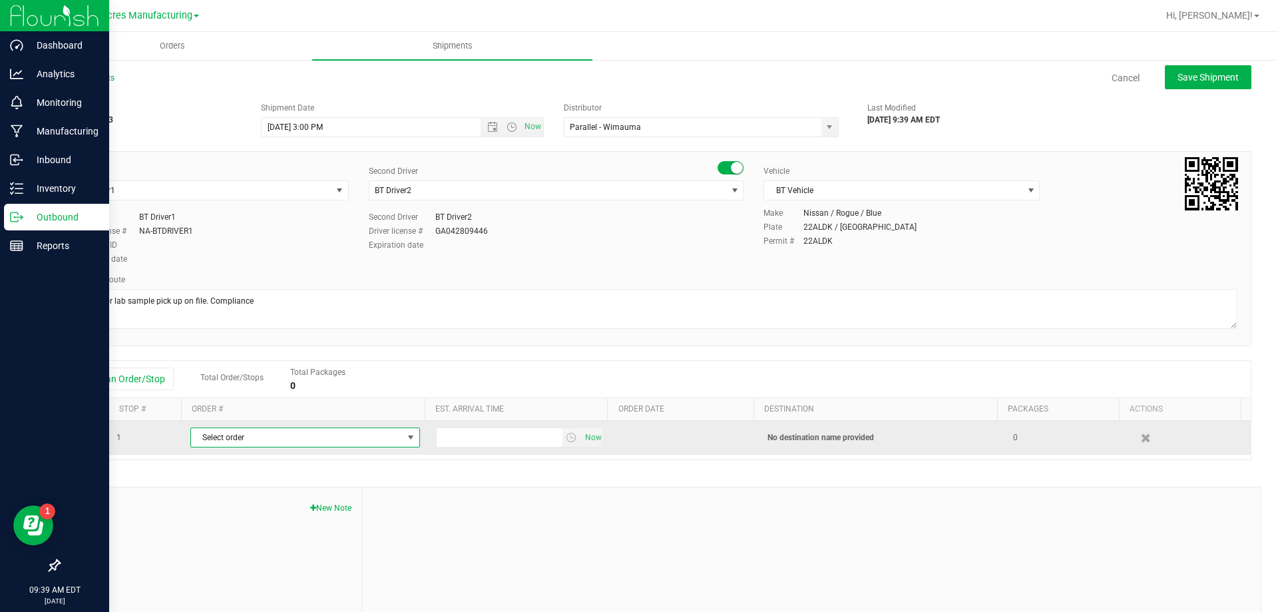
click at [296, 439] on span "Select order" at bounding box center [297, 437] width 212 height 19
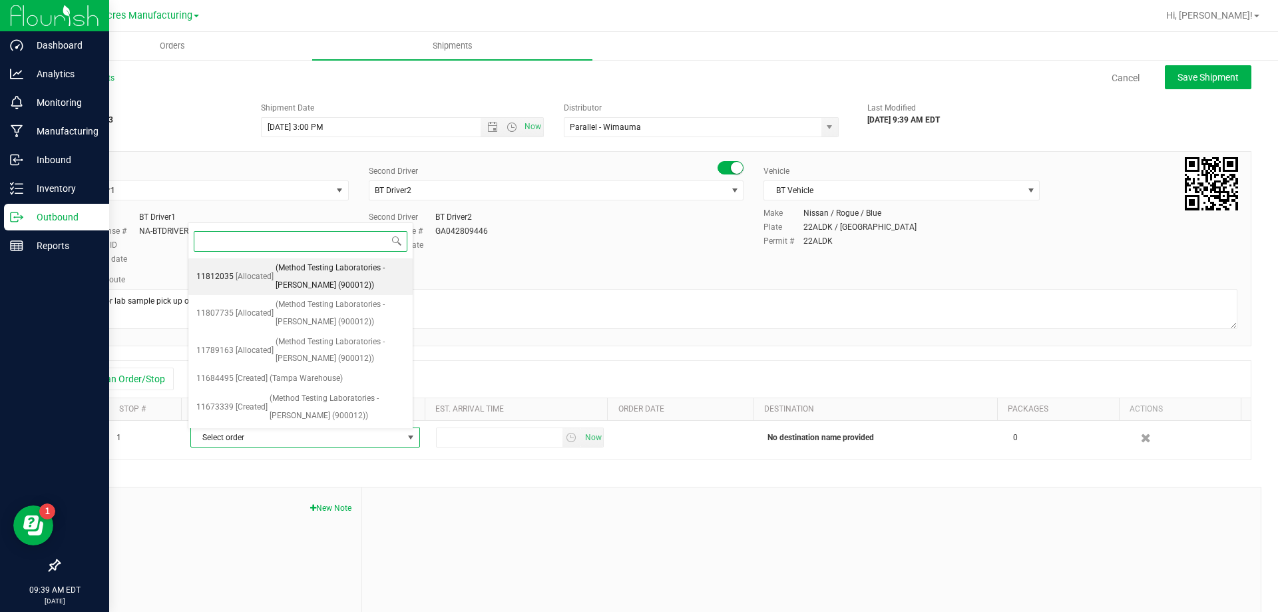
click at [356, 278] on span "(Method Testing Laboratories - Brandon (900012))" at bounding box center [340, 277] width 129 height 34
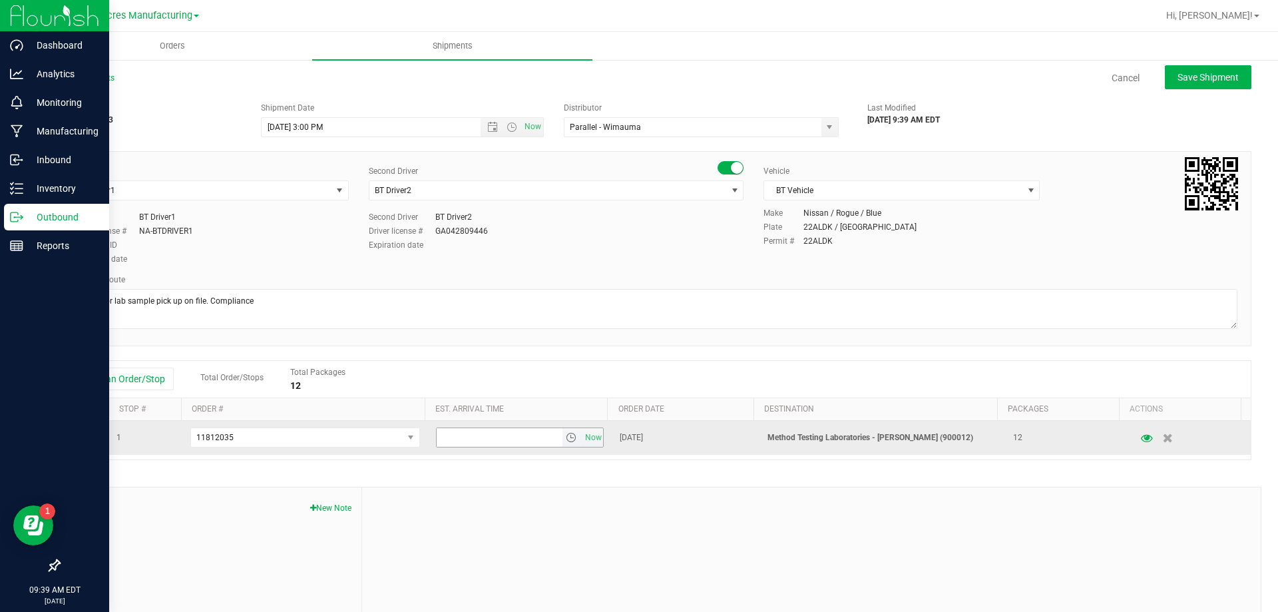
click at [566, 437] on span "select" at bounding box center [571, 437] width 11 height 11
click at [566, 439] on span "select" at bounding box center [571, 437] width 11 height 11
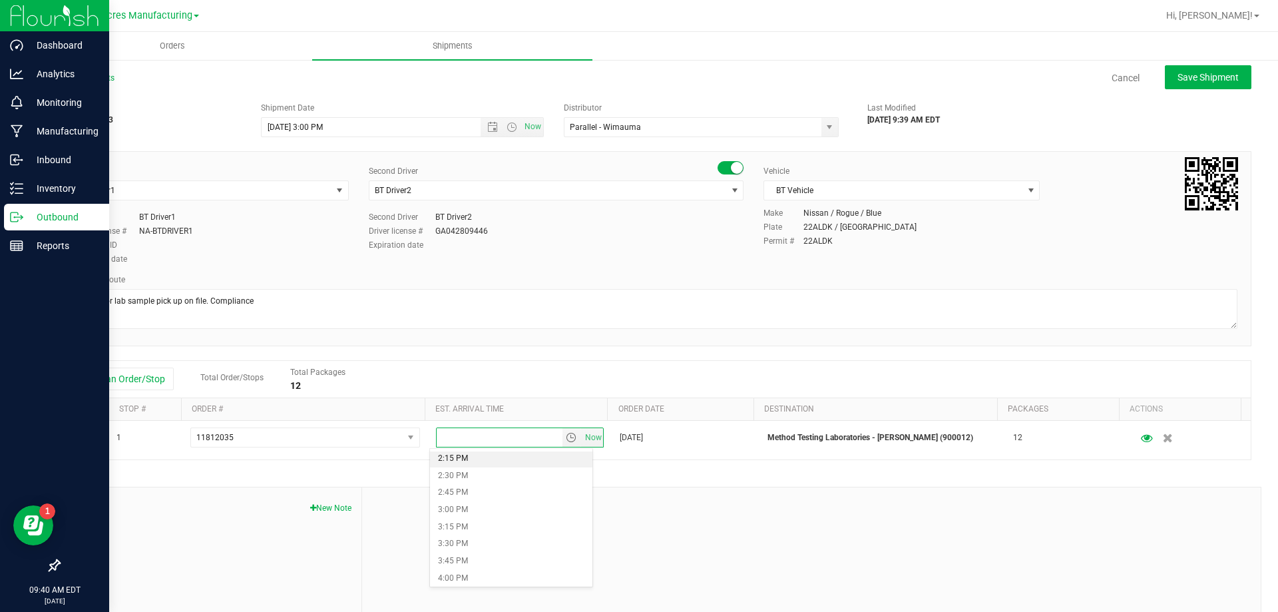
scroll to position [999, 0]
click at [497, 548] on li "4:00 PM" at bounding box center [511, 556] width 162 height 17
click at [1223, 70] on button "Save Shipment" at bounding box center [1208, 77] width 87 height 24
type input "8/19/2025 7:00 PM"
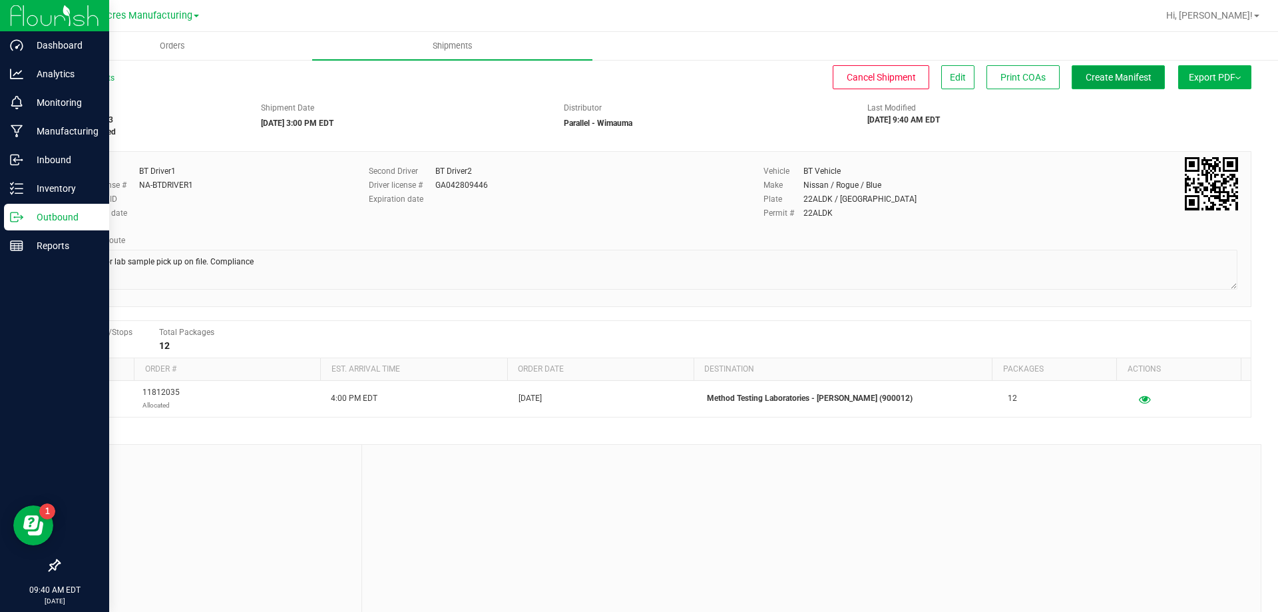
click at [1125, 77] on span "Create Manifest" at bounding box center [1119, 77] width 66 height 11
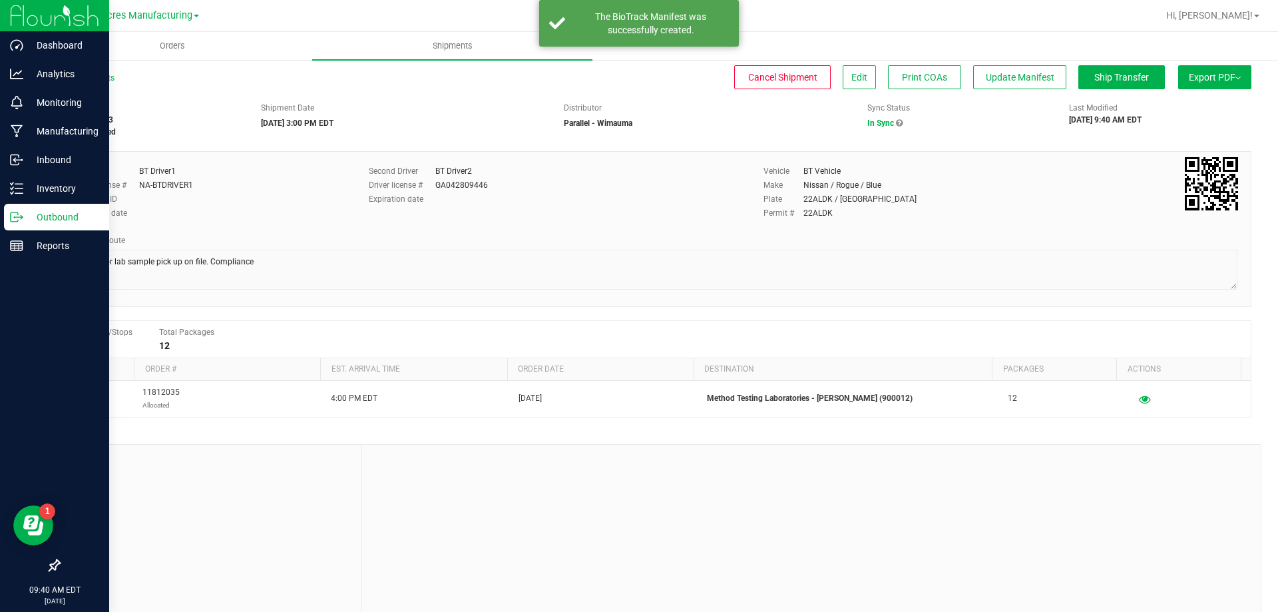
click at [1193, 83] on button "Export PDF" at bounding box center [1215, 77] width 73 height 24
click at [1190, 105] on span "Manifest by Package ID" at bounding box center [1195, 106] width 85 height 9
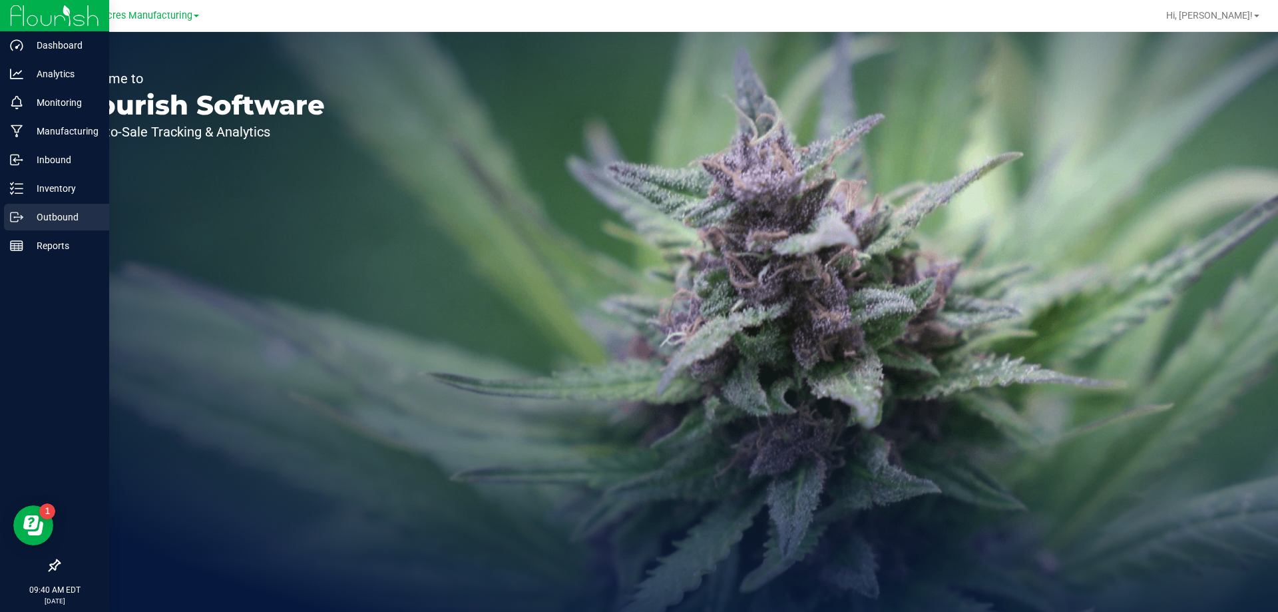
click at [7, 216] on div "Outbound" at bounding box center [56, 217] width 105 height 27
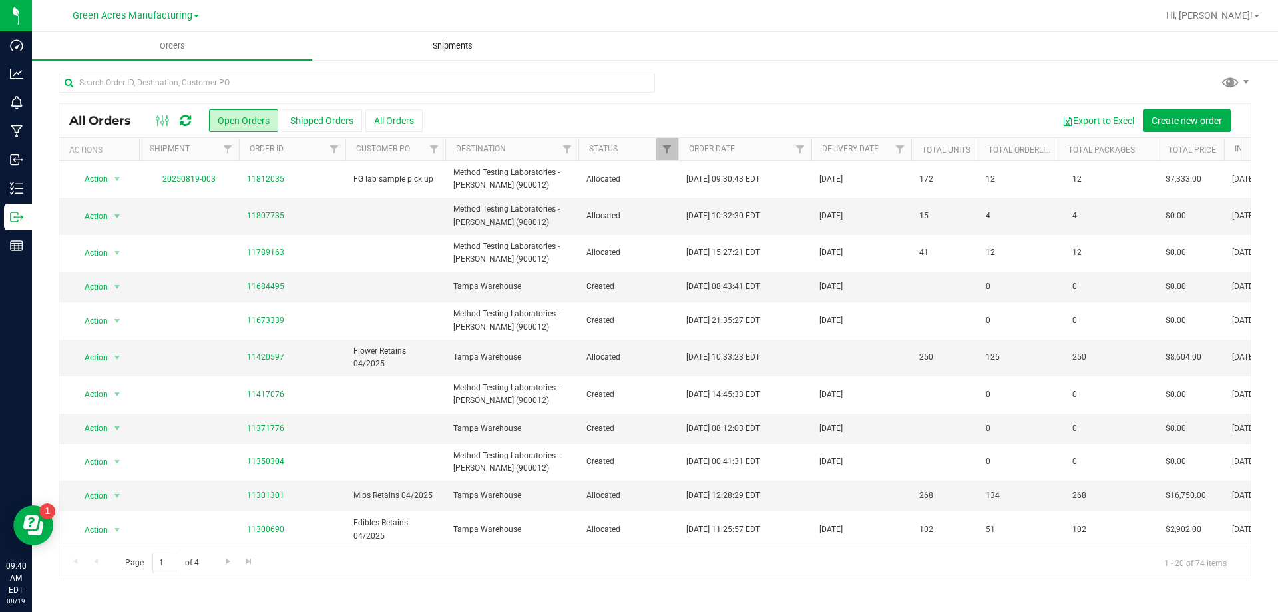
click at [513, 38] on uib-tab-heading "Shipments" at bounding box center [452, 46] width 279 height 27
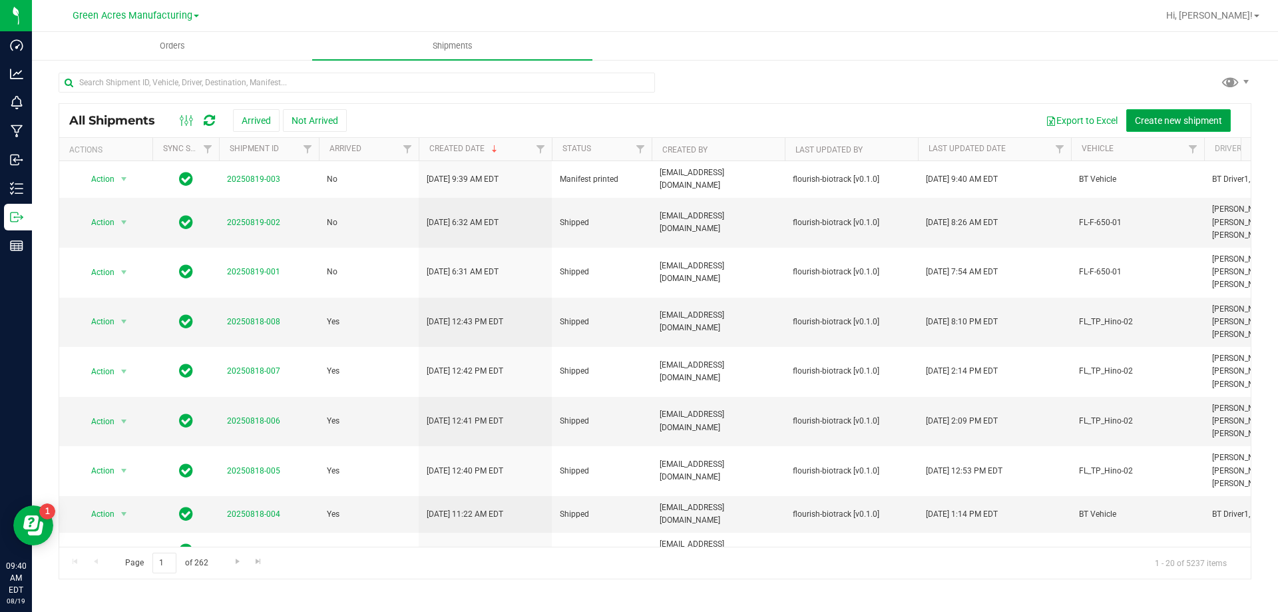
click at [1155, 119] on span "Create new shipment" at bounding box center [1178, 120] width 87 height 11
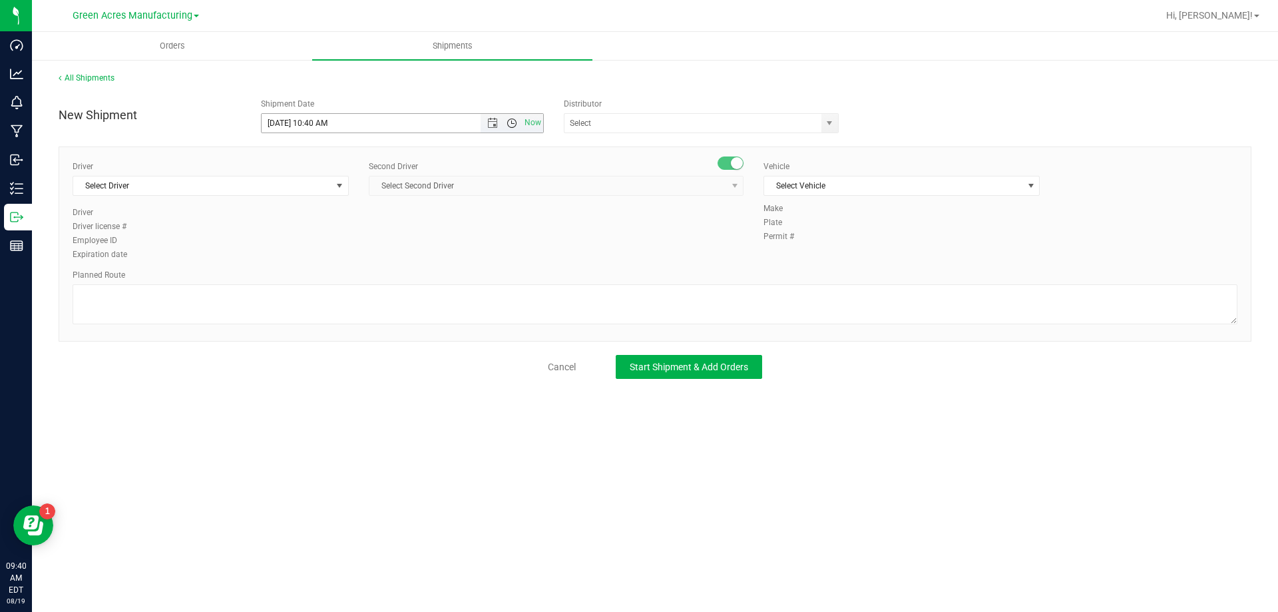
click at [511, 128] on span "Open the time view" at bounding box center [512, 123] width 11 height 11
click at [431, 194] on li "3:00 PM" at bounding box center [402, 192] width 281 height 17
type input "8/19/2025 3:00 PM"
click at [642, 119] on input "text" at bounding box center [689, 123] width 249 height 19
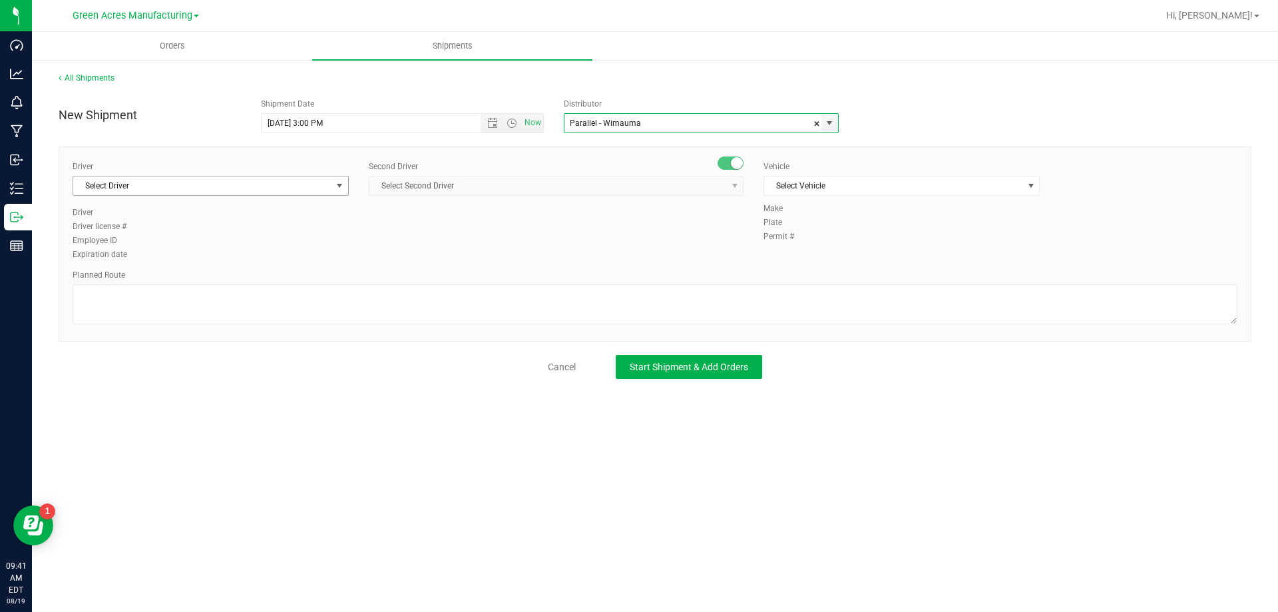
type input "Parallel - Wimauma"
click at [281, 190] on span "Select Driver" at bounding box center [202, 185] width 258 height 19
click at [234, 238] on li "BT Driver1" at bounding box center [210, 242] width 275 height 20
type input "bt"
click at [408, 188] on span "Select Second Driver" at bounding box center [548, 185] width 357 height 19
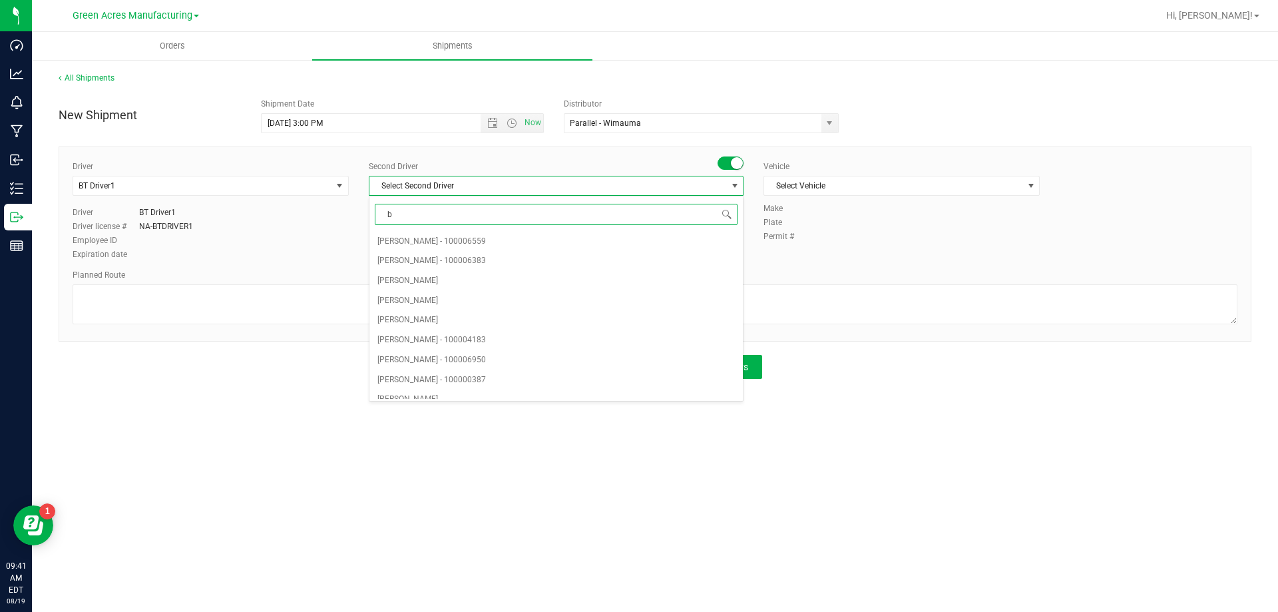
type input "bt"
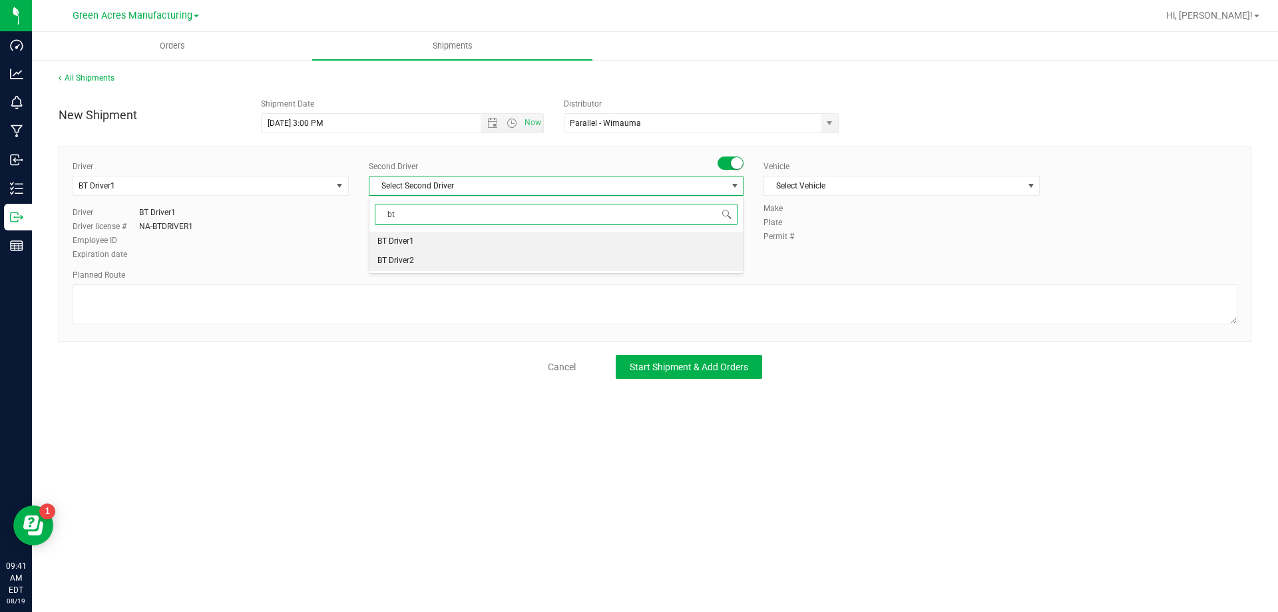
click at [408, 260] on span "BT Driver2" at bounding box center [396, 260] width 37 height 17
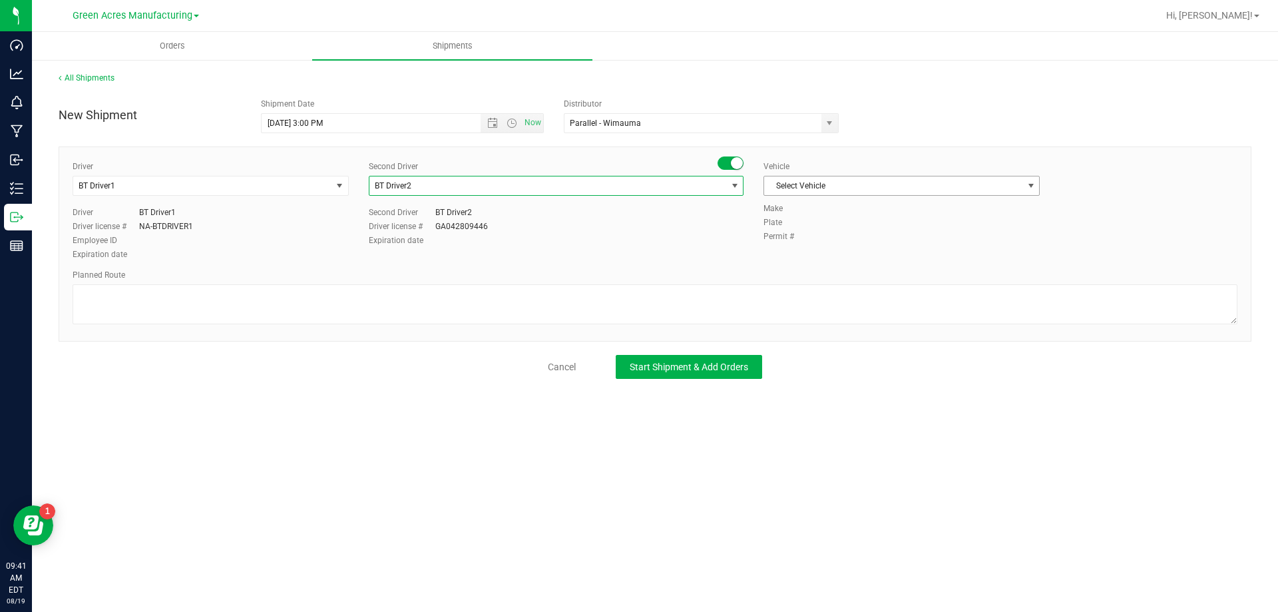
click at [924, 186] on span "Select Vehicle" at bounding box center [893, 185] width 258 height 19
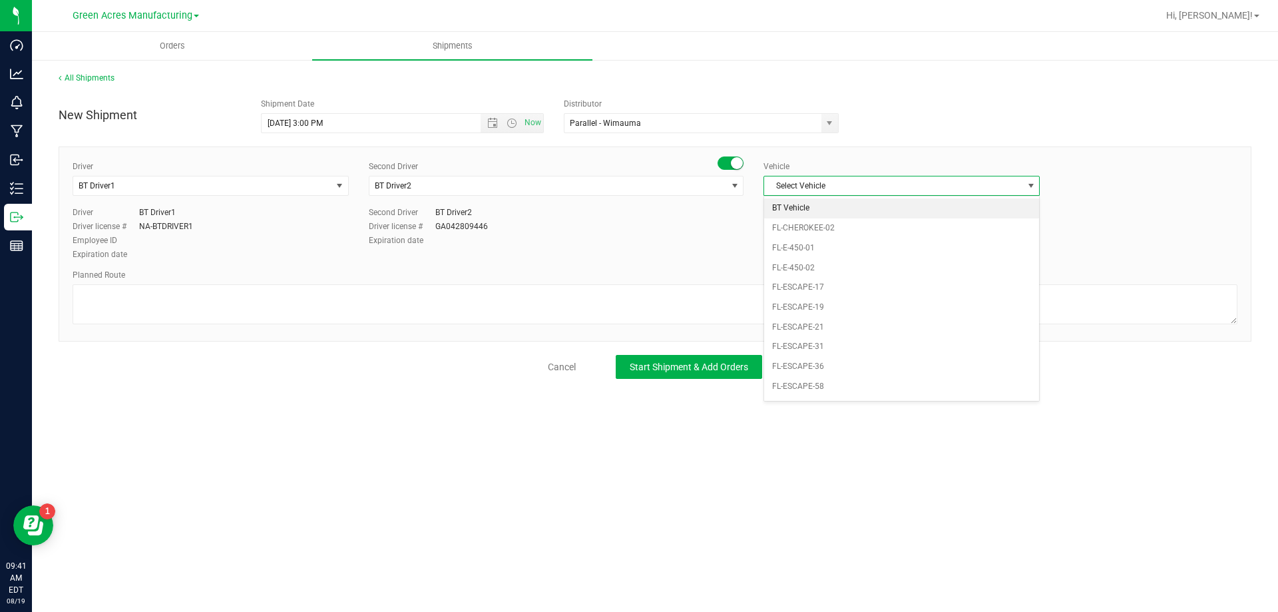
click at [915, 210] on li "BT Vehicle" at bounding box center [901, 208] width 275 height 20
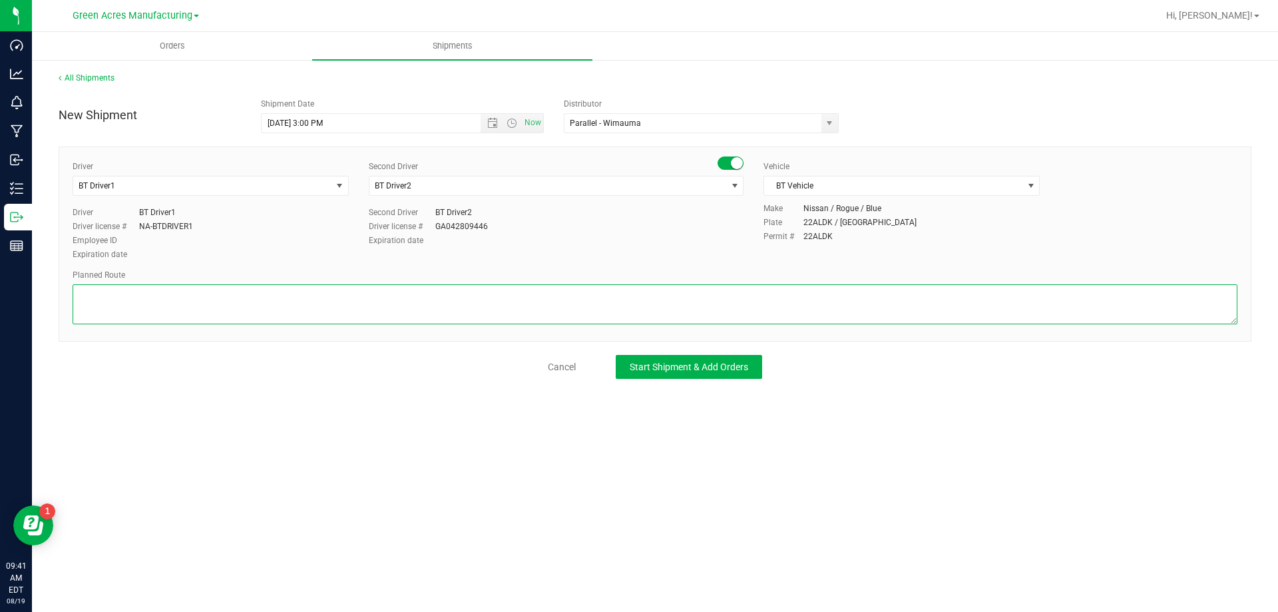
click at [641, 305] on textarea at bounding box center [655, 304] width 1165 height 40
type textarea "r"
type textarea "Route for lab sample pick up on file. Formulations"
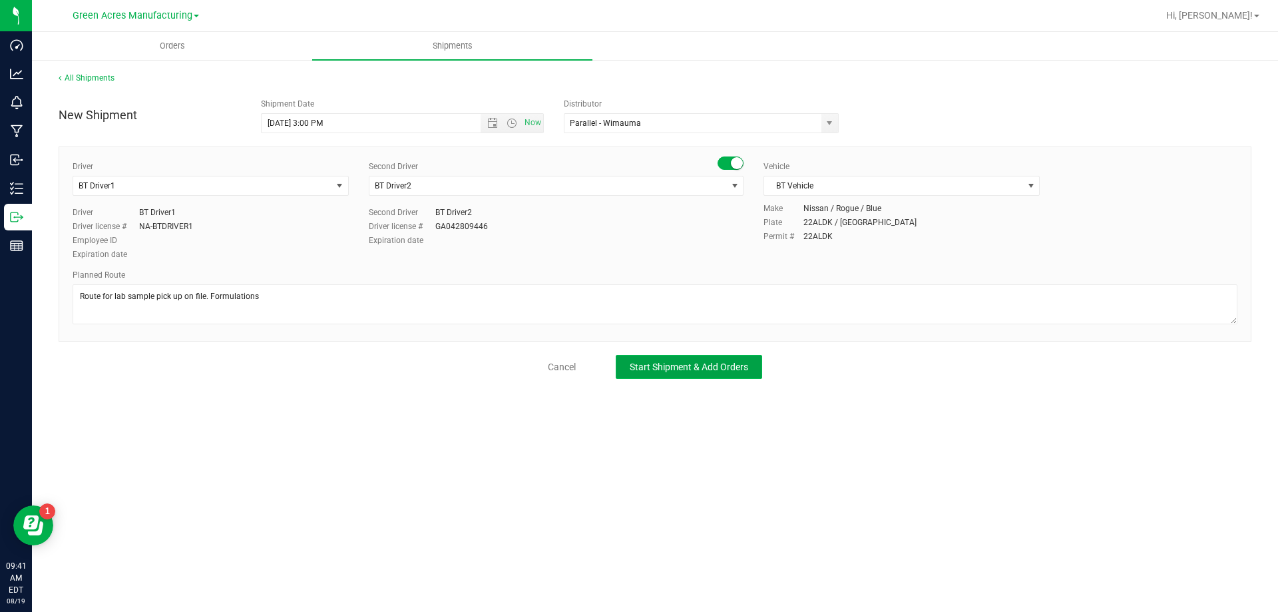
click at [645, 364] on span "Start Shipment & Add Orders" at bounding box center [689, 367] width 119 height 11
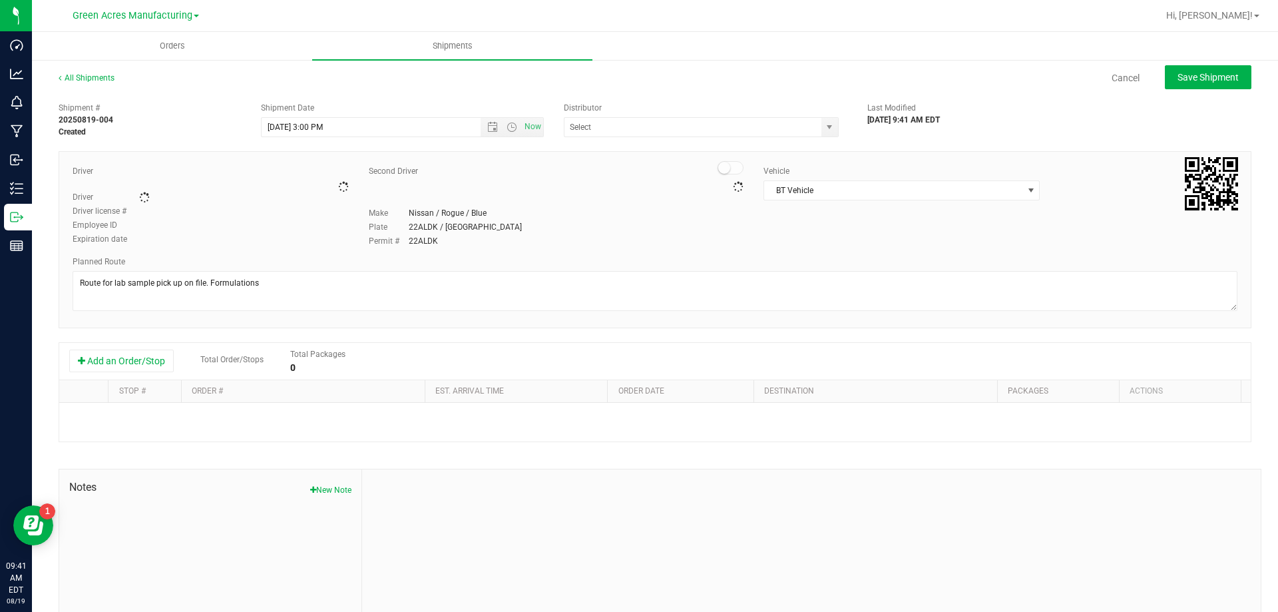
type input "Parallel - Wimauma"
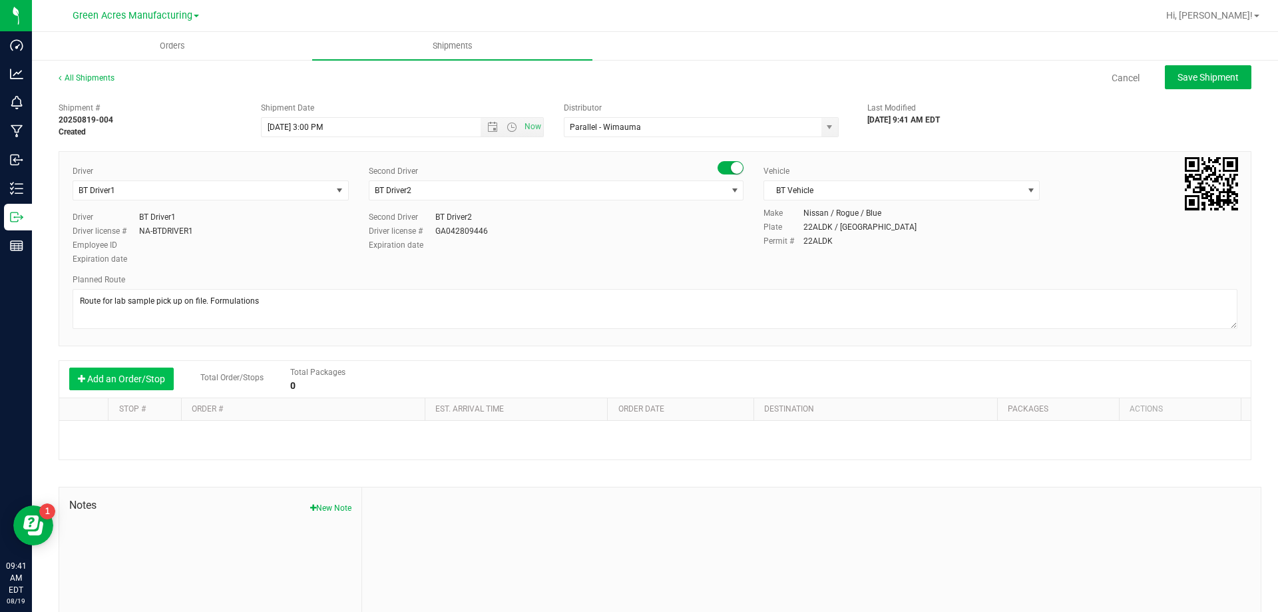
click at [133, 384] on button "Add an Order/Stop" at bounding box center [121, 379] width 105 height 23
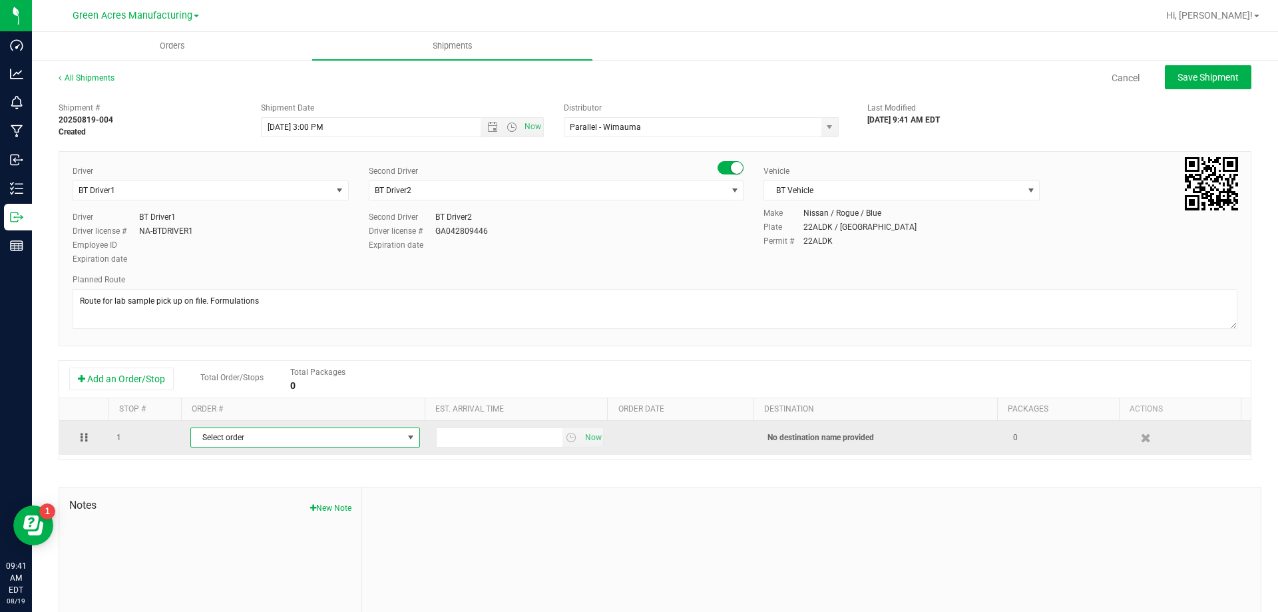
click at [294, 434] on span "Select order" at bounding box center [297, 437] width 212 height 19
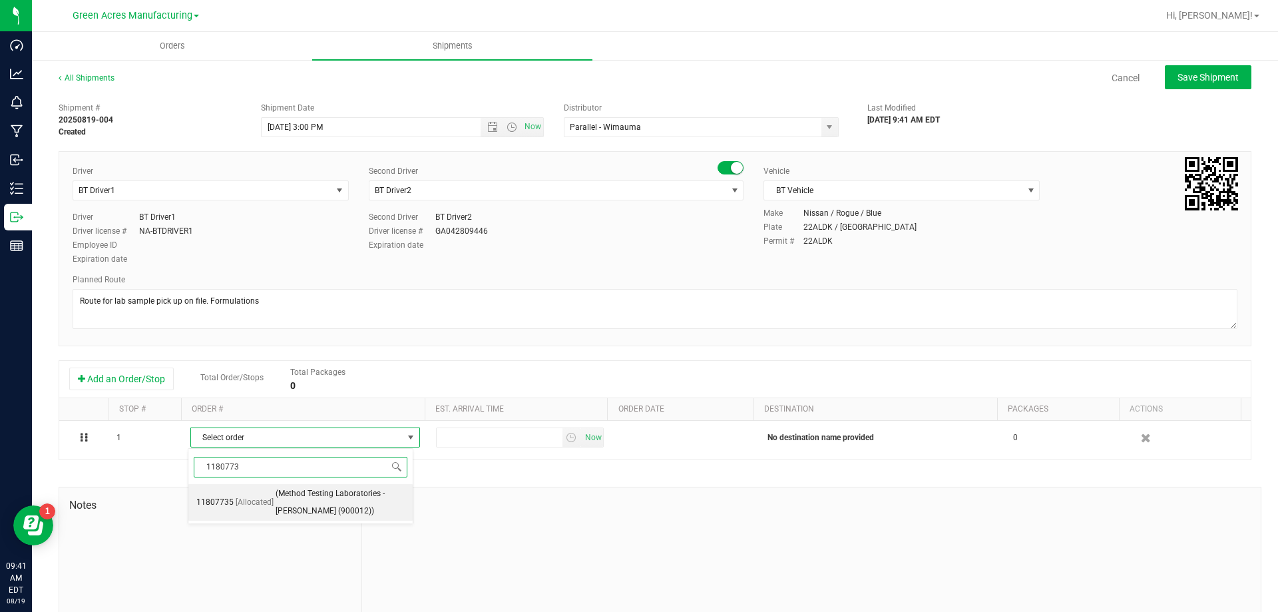
type input "11807735"
click at [366, 504] on span "(Method Testing Laboratories - [PERSON_NAME] (900012))" at bounding box center [340, 502] width 129 height 34
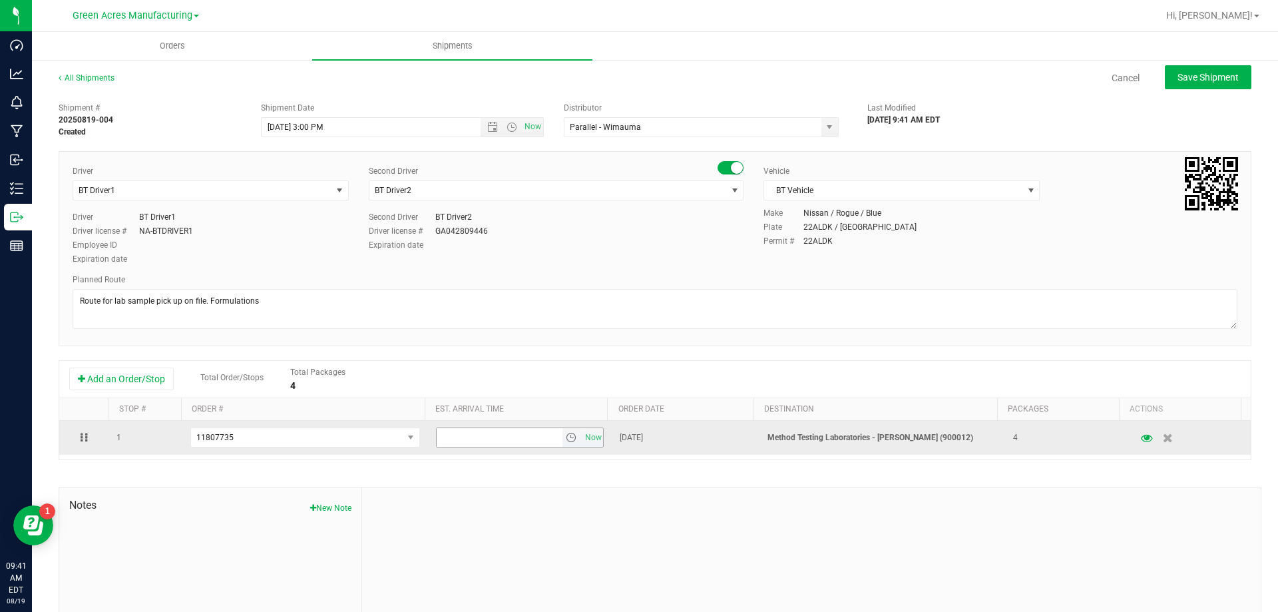
click at [566, 443] on span "select" at bounding box center [571, 437] width 11 height 11
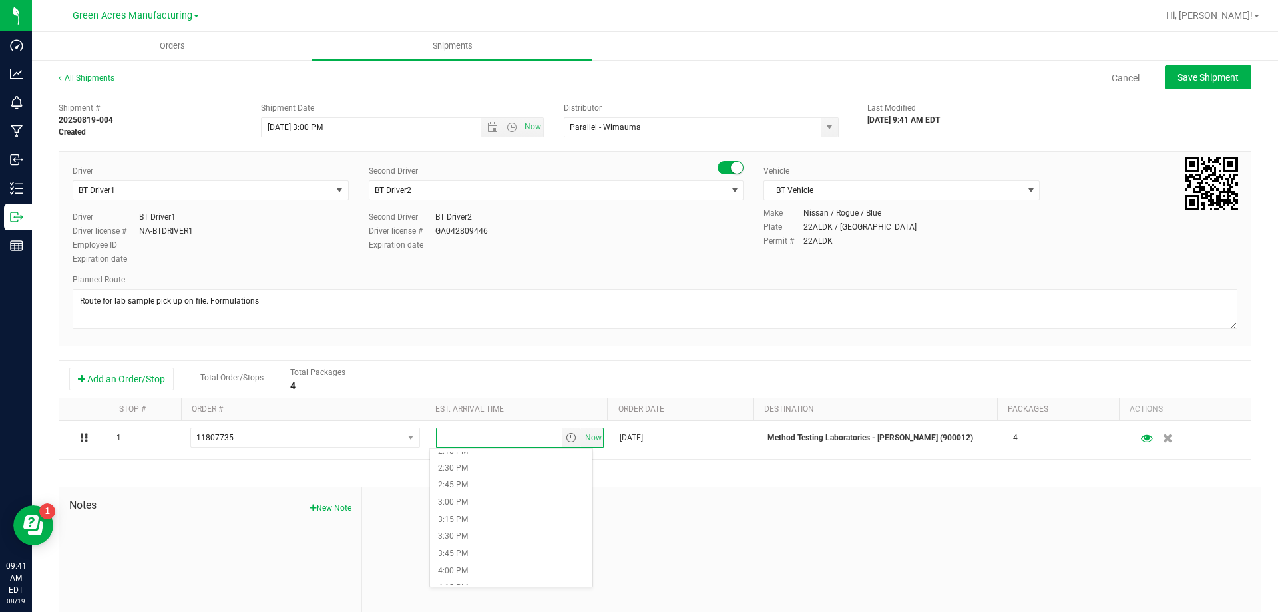
scroll to position [1065, 0]
click at [509, 495] on li "4:00 PM" at bounding box center [511, 489] width 162 height 17
click at [1212, 81] on span "Save Shipment" at bounding box center [1208, 77] width 61 height 11
type input "[DATE] 7:00 PM"
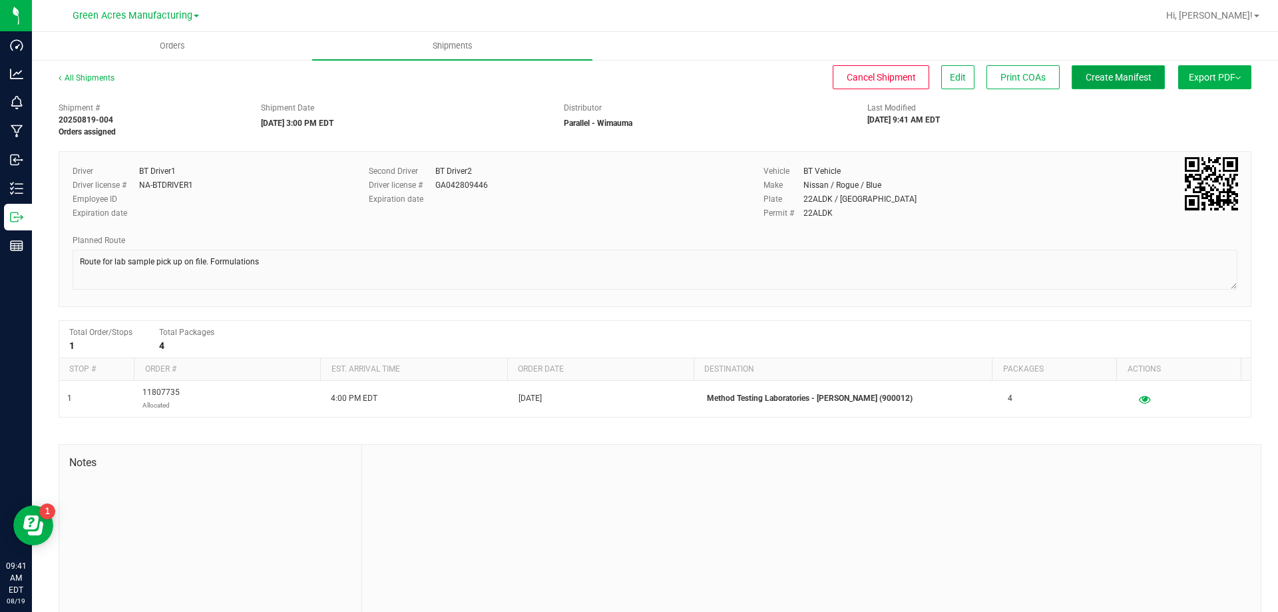
click at [1120, 80] on span "Create Manifest" at bounding box center [1119, 77] width 66 height 11
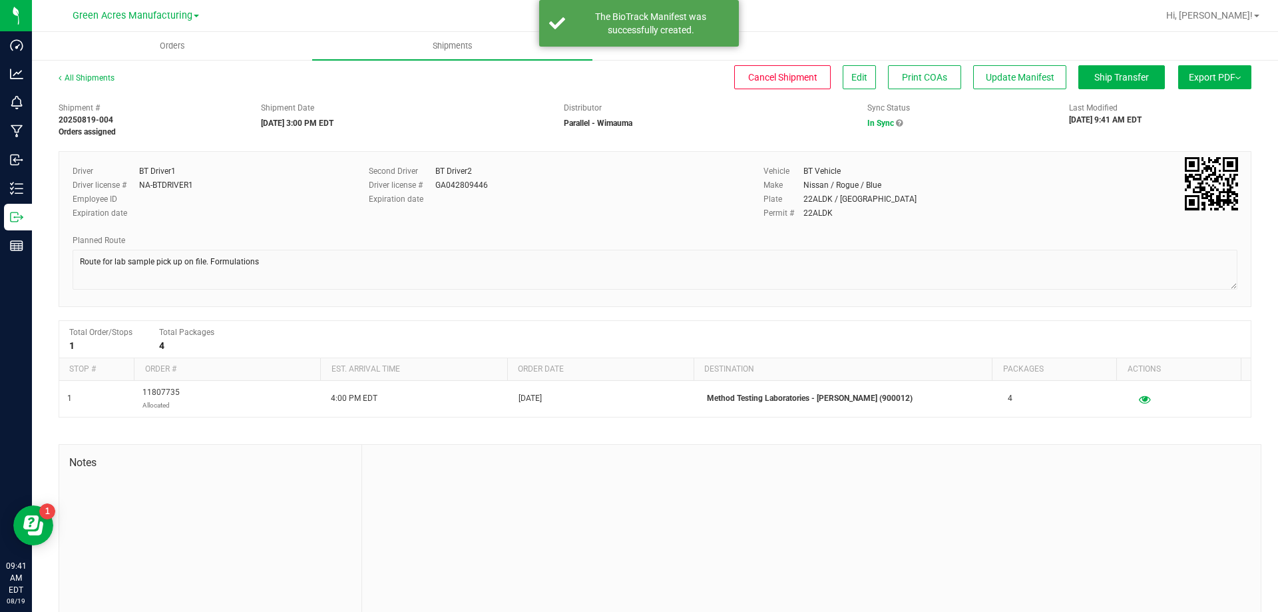
click at [1181, 81] on button "Export PDF" at bounding box center [1215, 77] width 73 height 24
click at [1162, 110] on span "Manifest by Package ID" at bounding box center [1195, 106] width 85 height 9
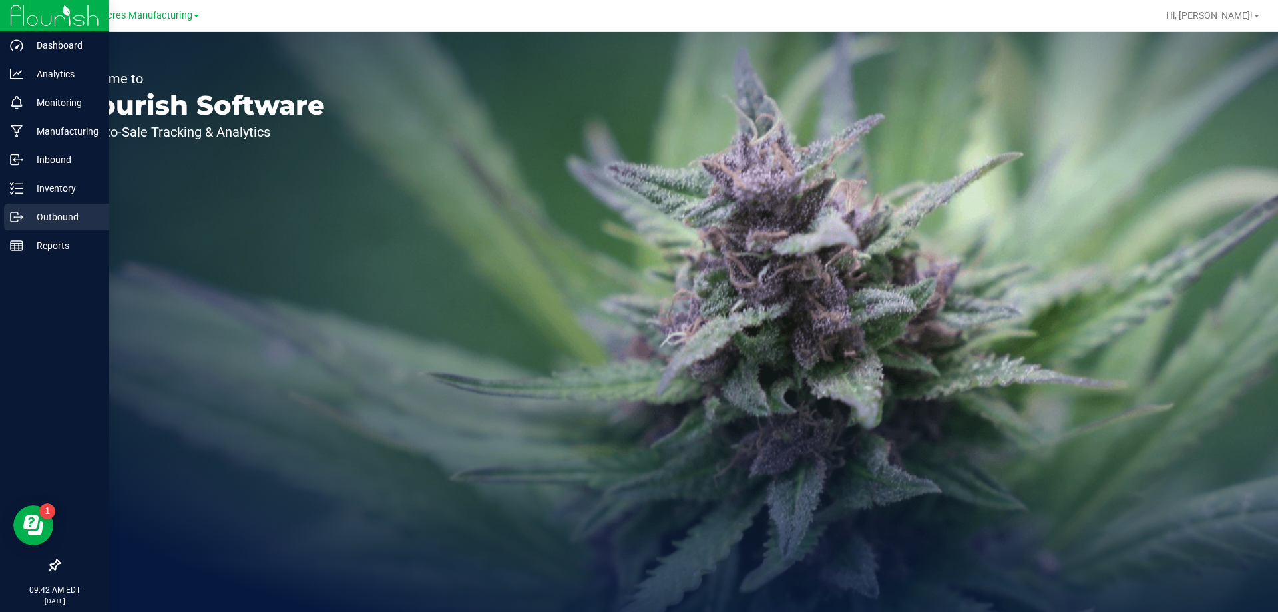
click at [25, 218] on p "Outbound" at bounding box center [63, 217] width 80 height 16
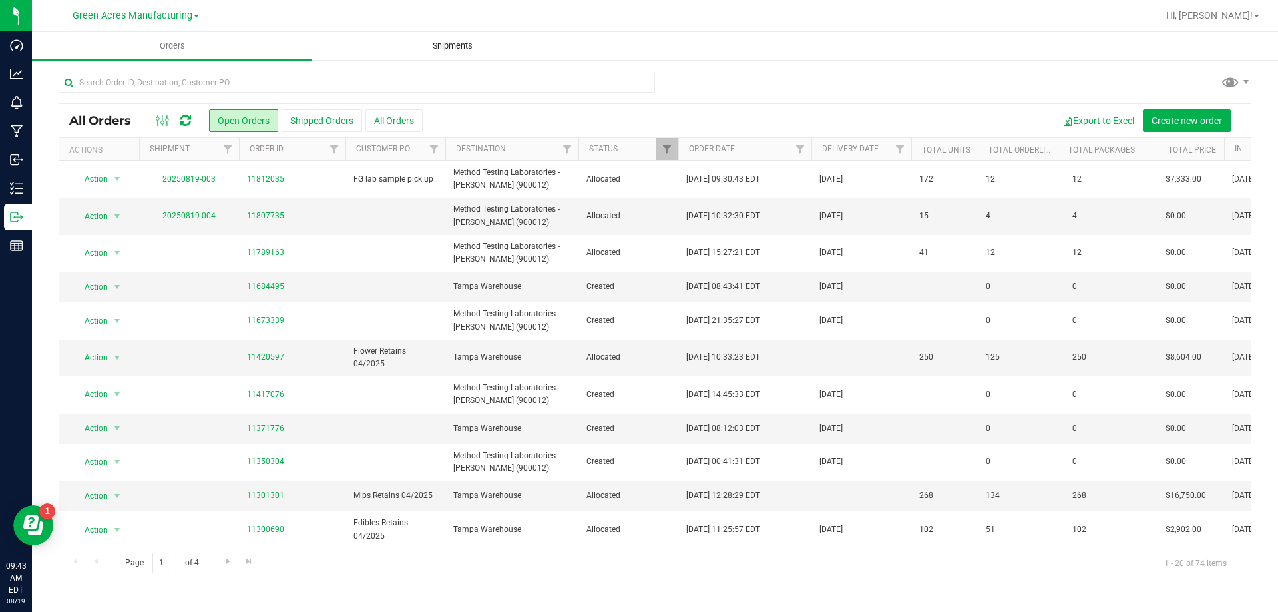
click at [451, 46] on span "Shipments" at bounding box center [453, 46] width 76 height 12
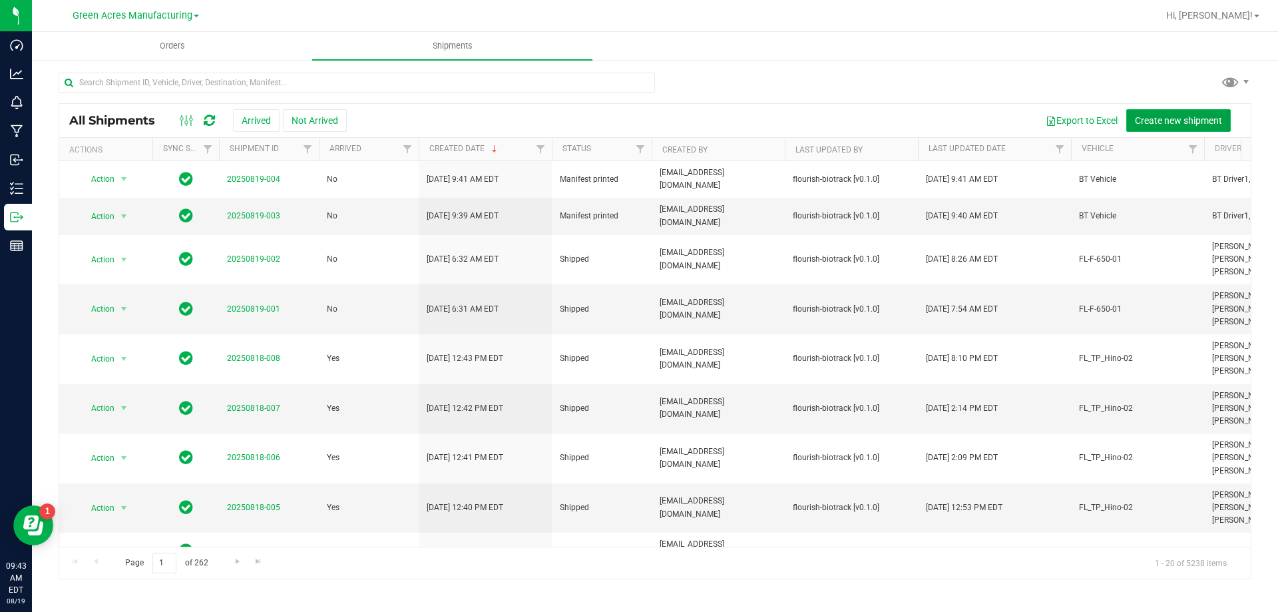
click at [1199, 122] on span "Create new shipment" at bounding box center [1178, 120] width 87 height 11
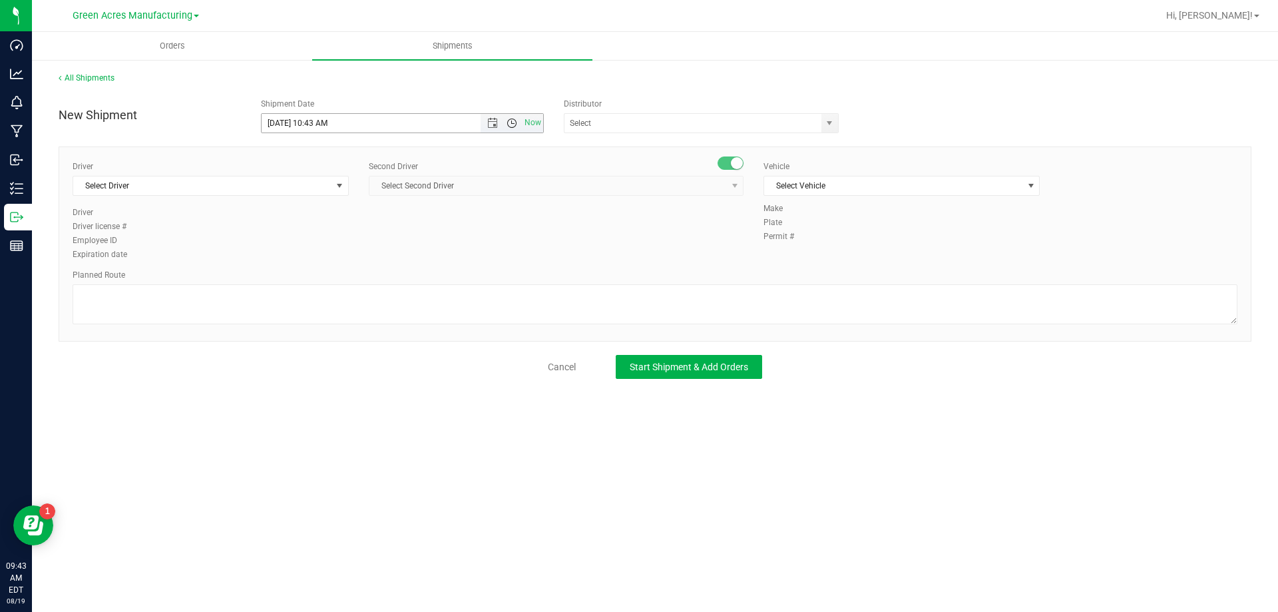
click at [519, 120] on span "Open the time view" at bounding box center [512, 123] width 23 height 11
click at [447, 196] on li "3:00 PM" at bounding box center [402, 192] width 281 height 17
type input "[DATE] 3:00 PM"
click at [561, 127] on div "Distributor 374 LABS LLC AccuScience Laboratories ACS Laboratory (900003) ACTLA…" at bounding box center [706, 115] width 304 height 35
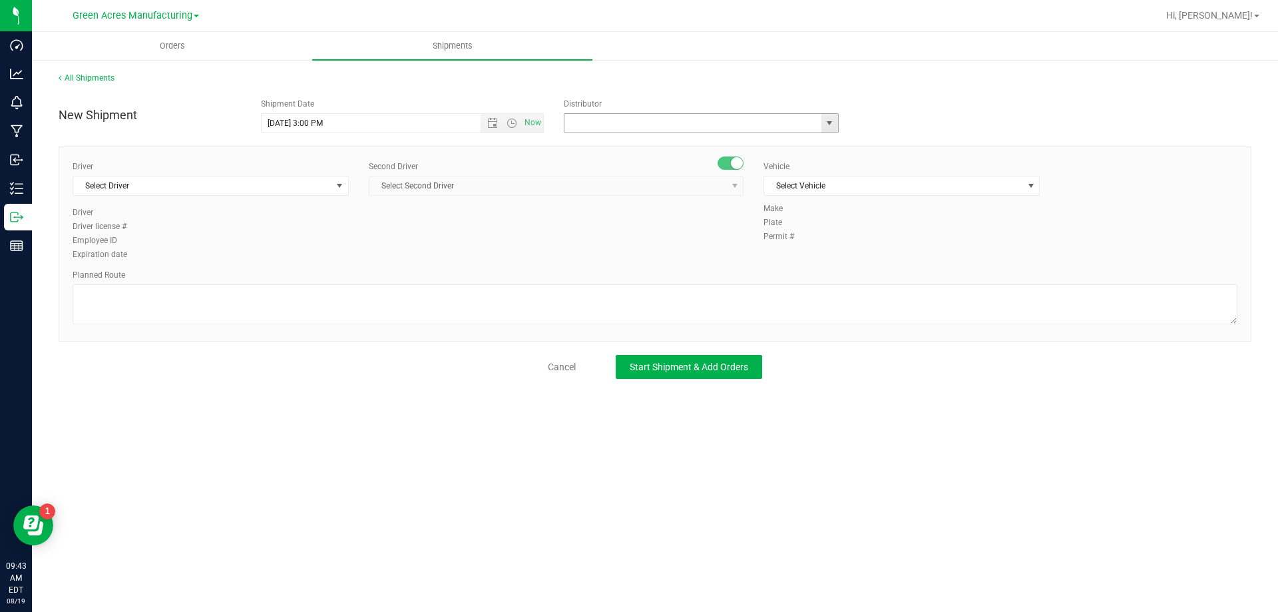
click at [579, 122] on input "text" at bounding box center [689, 123] width 249 height 19
type input "Parallel - Wimauma"
click at [334, 190] on span "select" at bounding box center [339, 185] width 11 height 11
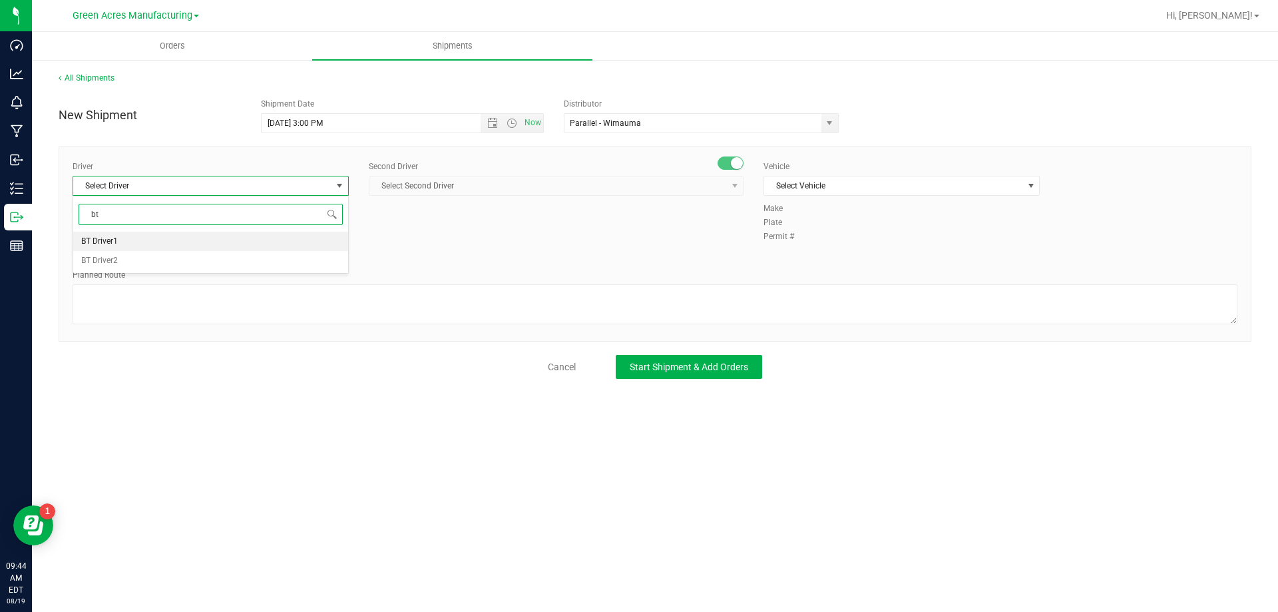
click at [189, 244] on li "BT Driver1" at bounding box center [210, 242] width 275 height 20
type input "bt"
drag, startPoint x: 434, startPoint y: 200, endPoint x: 439, endPoint y: 194, distance: 8.5
click at [434, 200] on div "Second Driver Select Second Driver Select Second Driver Ian Albritton - 1000065…" at bounding box center [556, 183] width 375 height 46
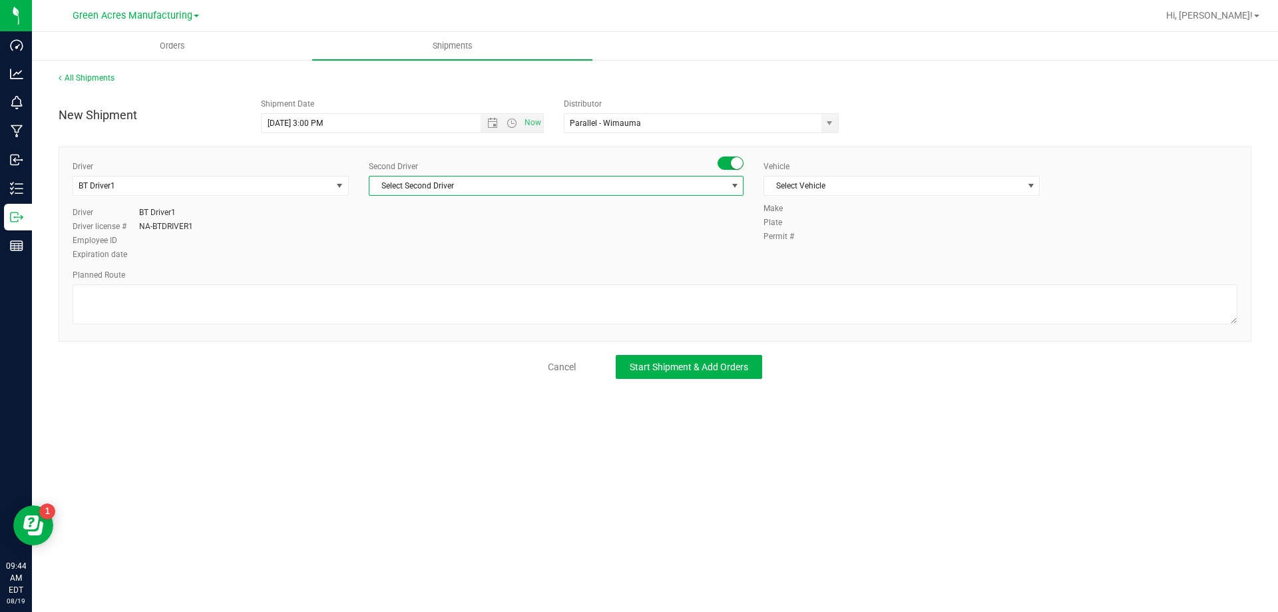
drag, startPoint x: 449, startPoint y: 188, endPoint x: 423, endPoint y: 188, distance: 26.6
click at [437, 188] on span "Select Second Driver" at bounding box center [548, 185] width 357 height 19
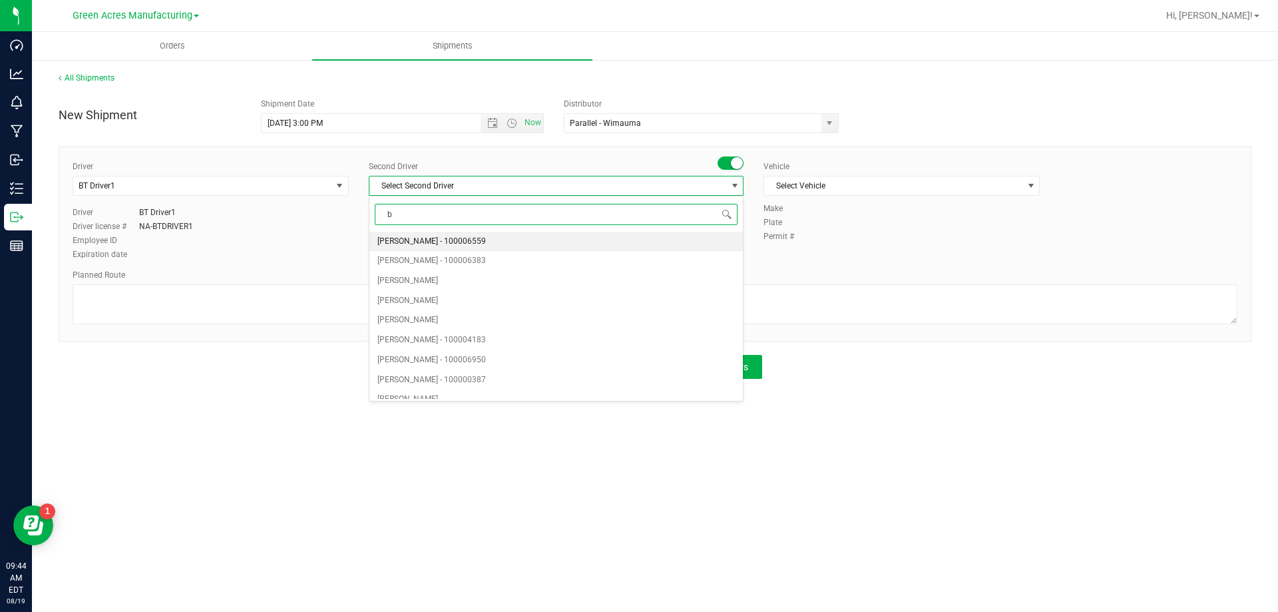
type input "bt"
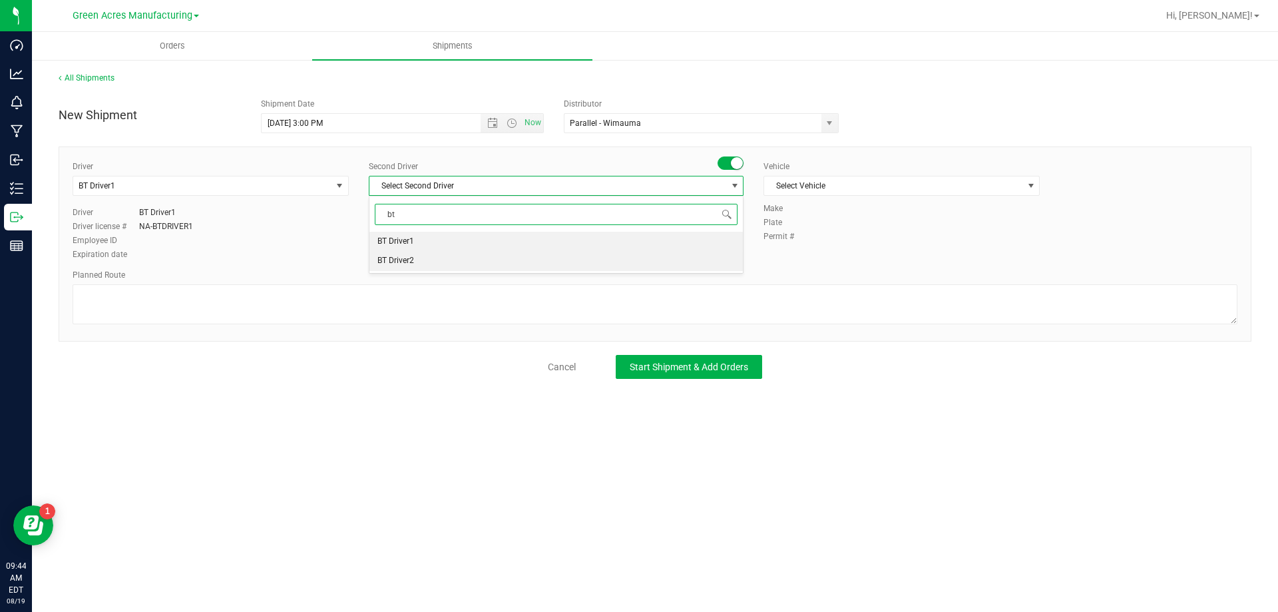
click at [402, 260] on span "BT Driver2" at bounding box center [396, 260] width 37 height 17
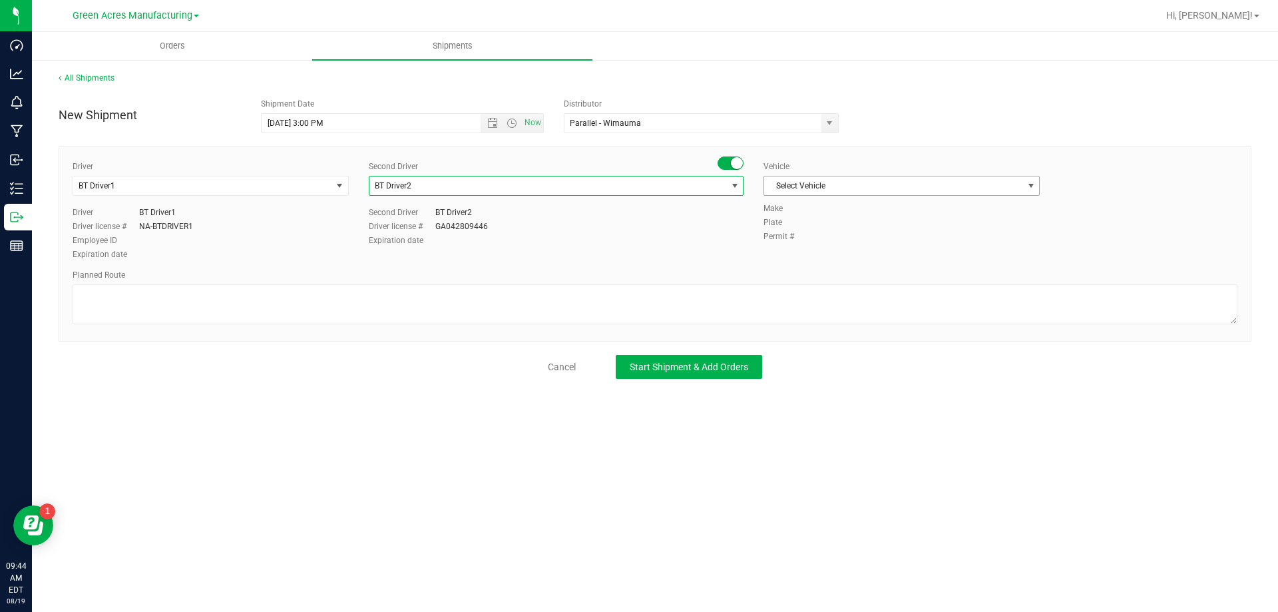
click at [834, 178] on span "Select Vehicle" at bounding box center [893, 185] width 258 height 19
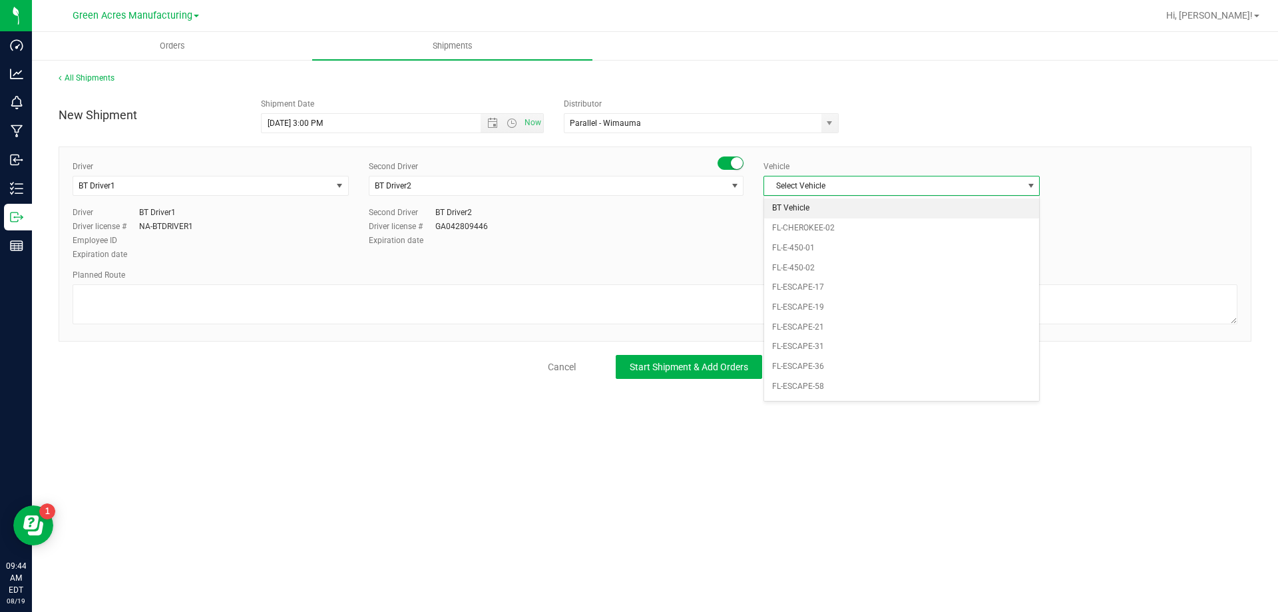
click at [816, 198] on li "BT Vehicle" at bounding box center [901, 208] width 275 height 20
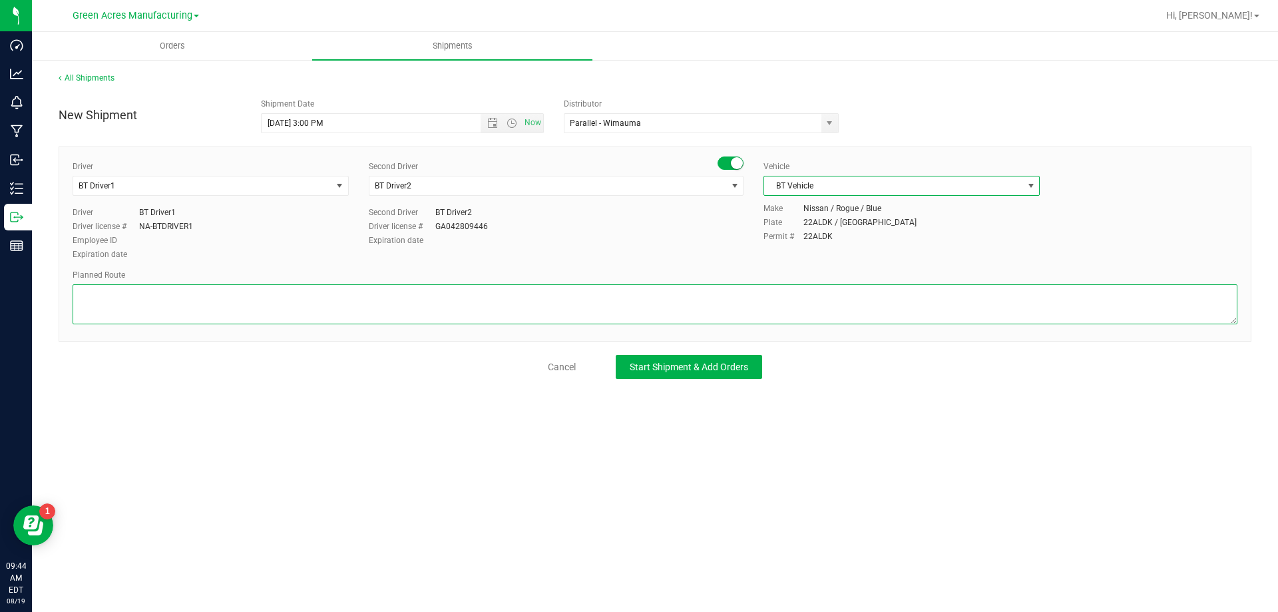
click at [667, 297] on textarea at bounding box center [655, 304] width 1165 height 40
type textarea "Route for lab sample pick up on file. Extractions."
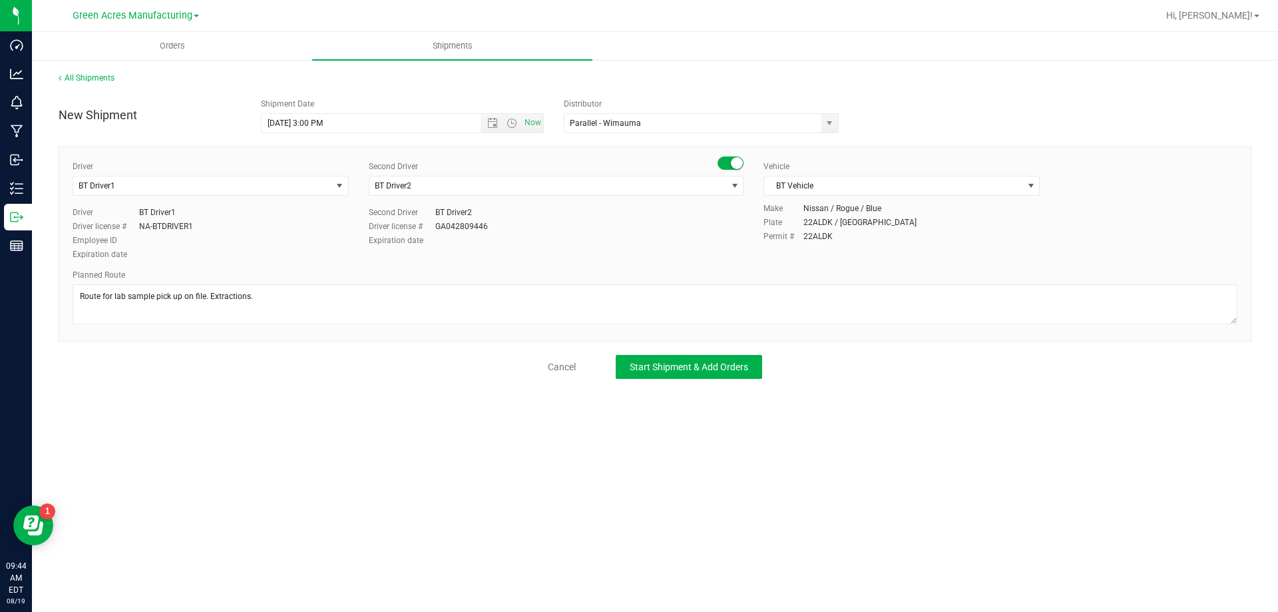
click at [671, 353] on div "New Shipment Shipment Date 8/19/2025 3:00 PM Now Distributor Parallel - Wimauma…" at bounding box center [655, 235] width 1193 height 287
click at [671, 362] on span "Start Shipment & Add Orders" at bounding box center [689, 367] width 119 height 11
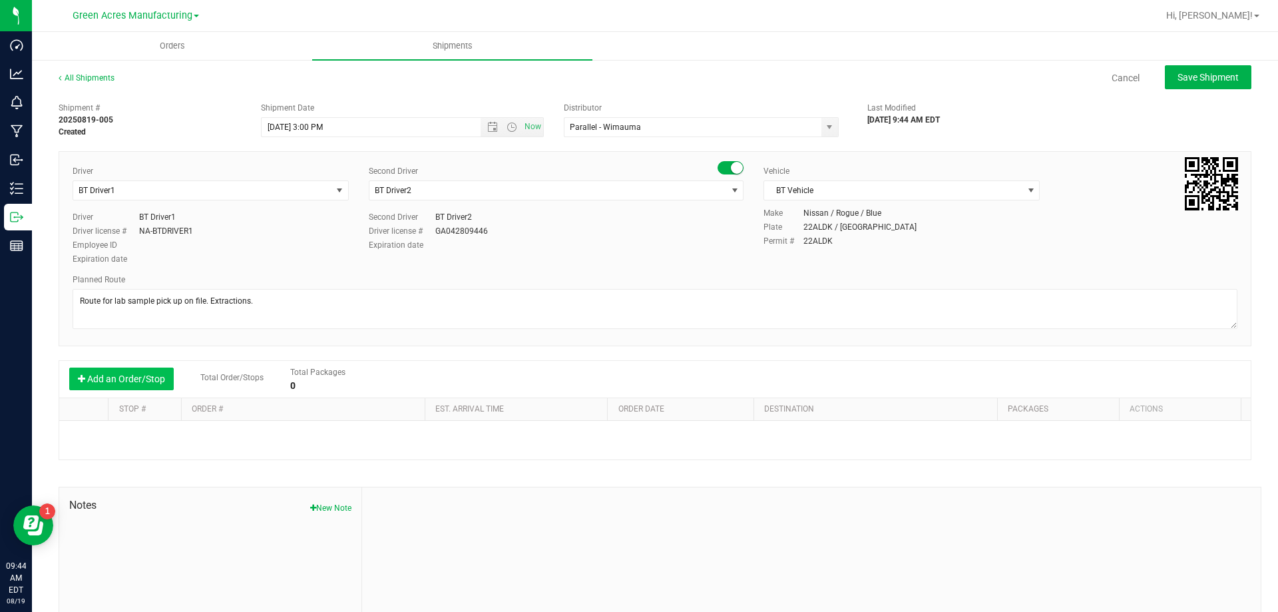
click at [140, 386] on button "Add an Order/Stop" at bounding box center [121, 379] width 105 height 23
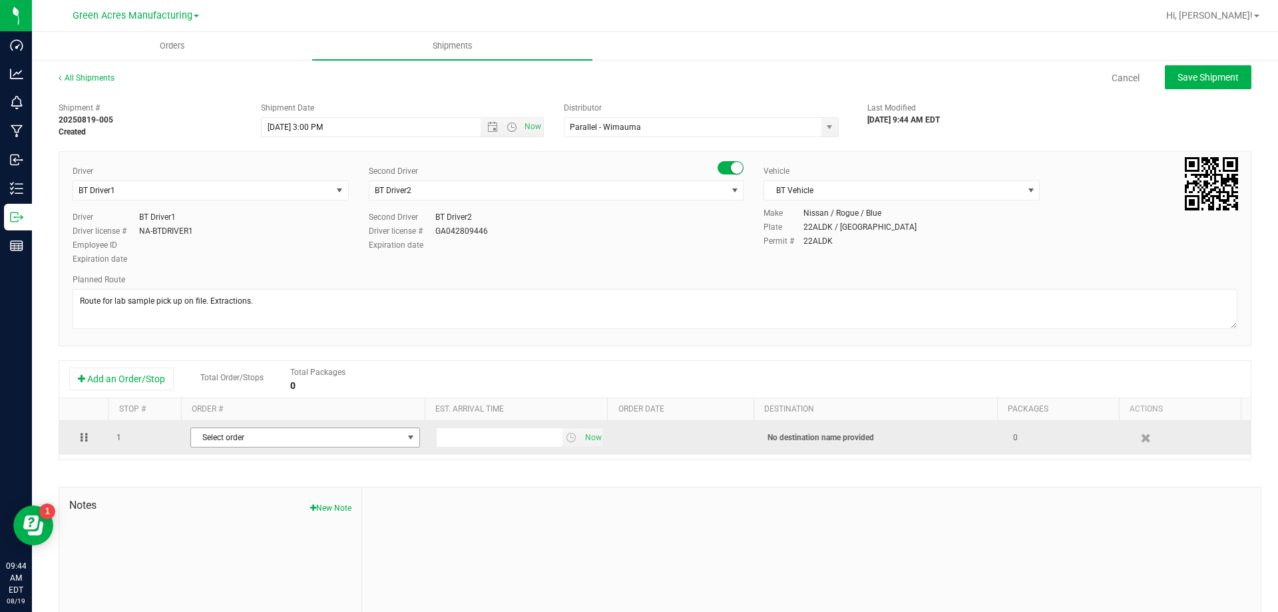
click at [255, 442] on span "Select order" at bounding box center [297, 437] width 212 height 19
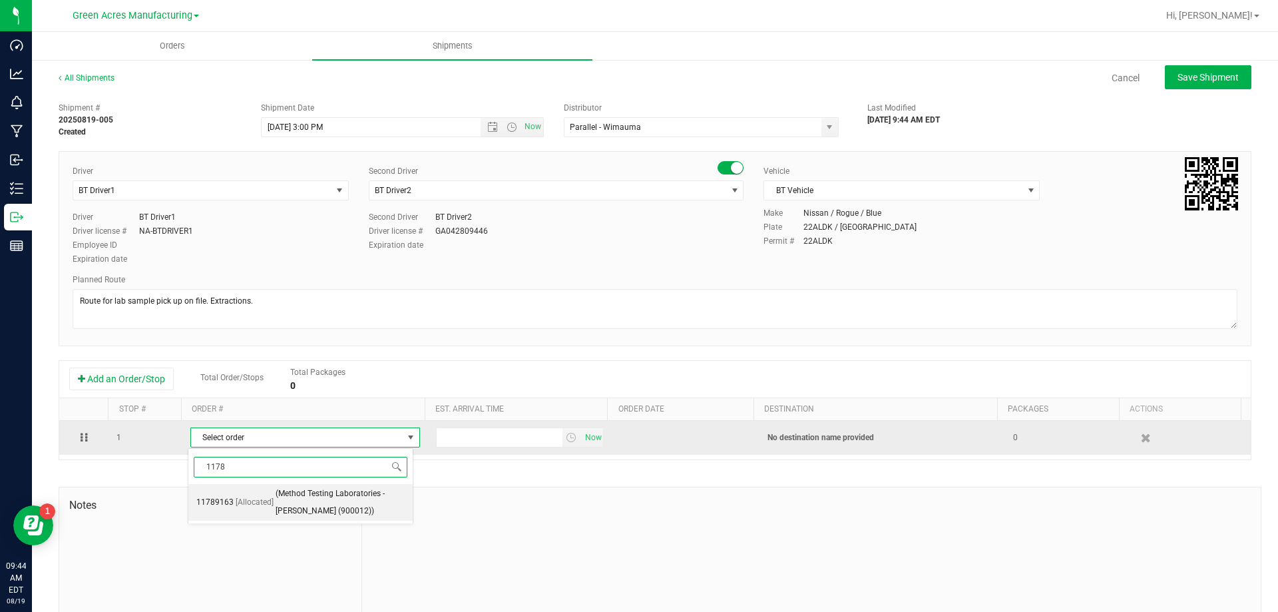
type input "11789"
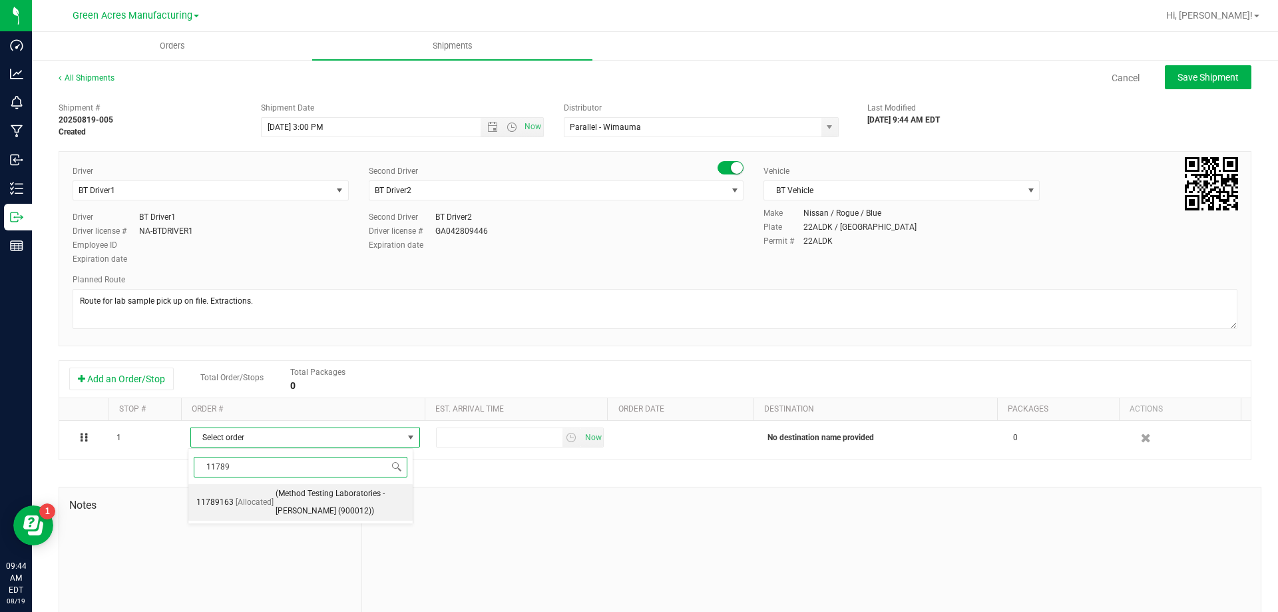
click at [344, 477] on input "11789" at bounding box center [301, 467] width 214 height 21
click at [350, 489] on span "(Method Testing Laboratories - [PERSON_NAME] (900012))" at bounding box center [340, 502] width 129 height 34
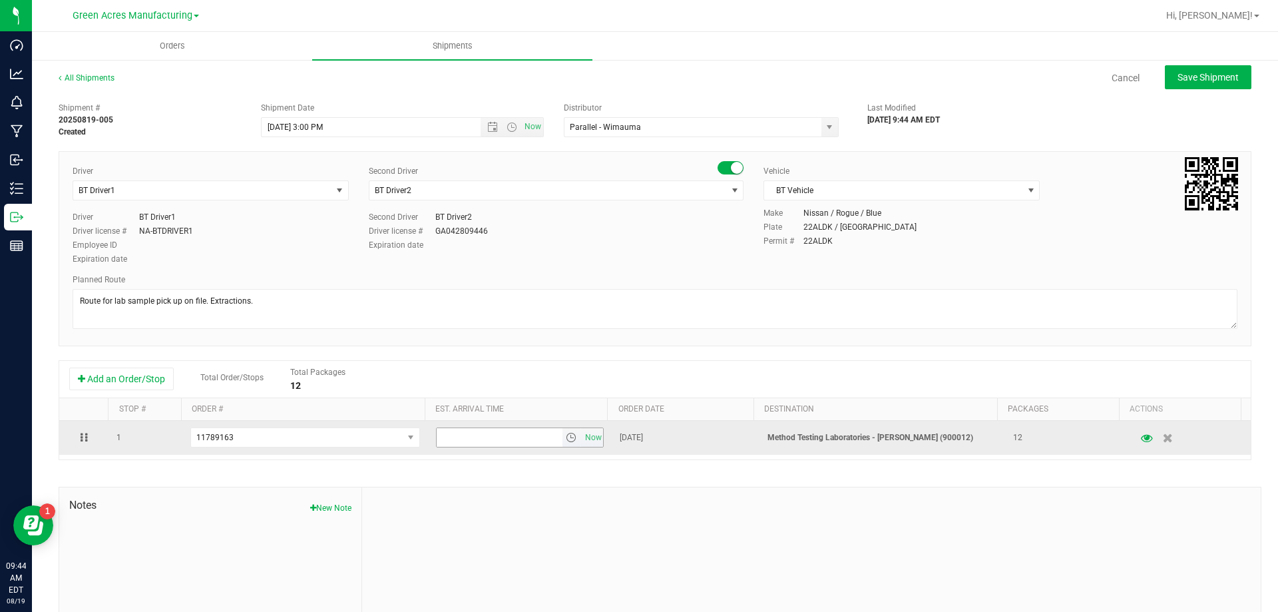
click at [566, 441] on span "select" at bounding box center [571, 437] width 11 height 11
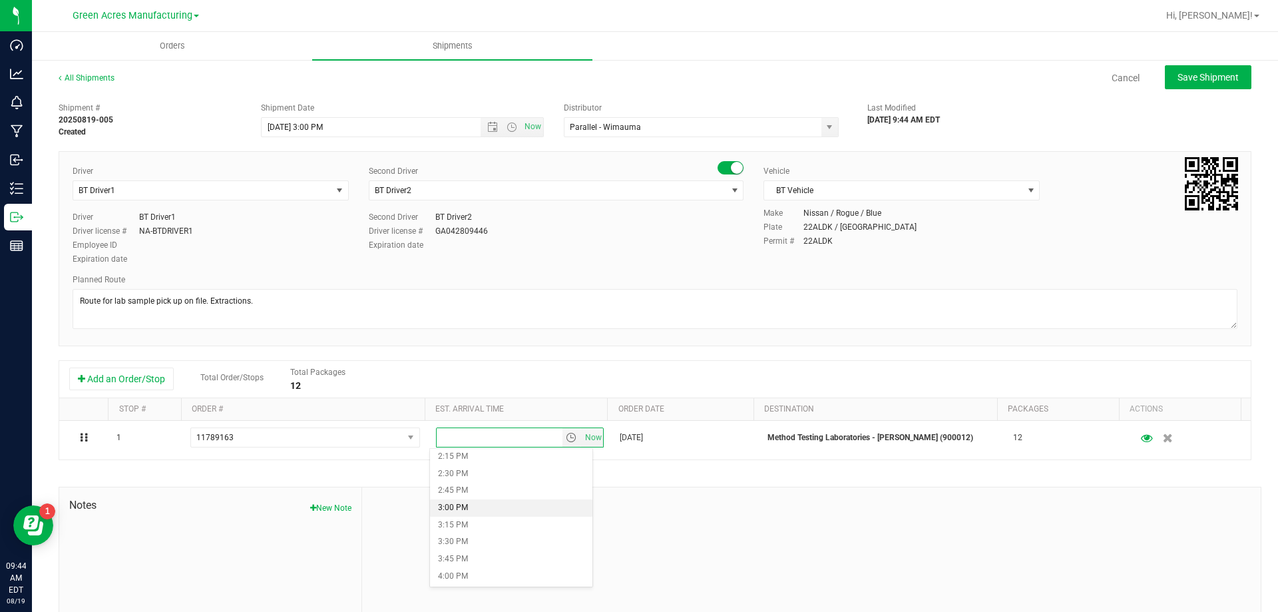
scroll to position [999, 0]
click at [478, 555] on li "4:00 PM" at bounding box center [511, 556] width 162 height 17
click at [1199, 69] on button "Save Shipment" at bounding box center [1208, 77] width 87 height 24
type input "[DATE] 7:00 PM"
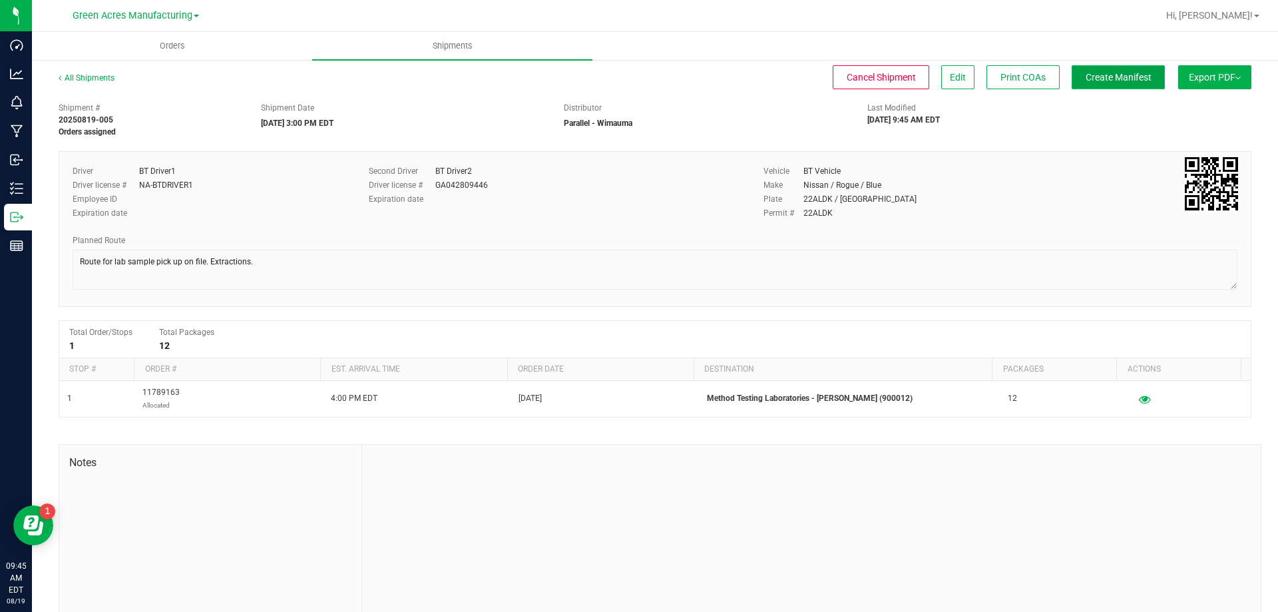
click at [1086, 81] on span "Create Manifest" at bounding box center [1119, 77] width 66 height 11
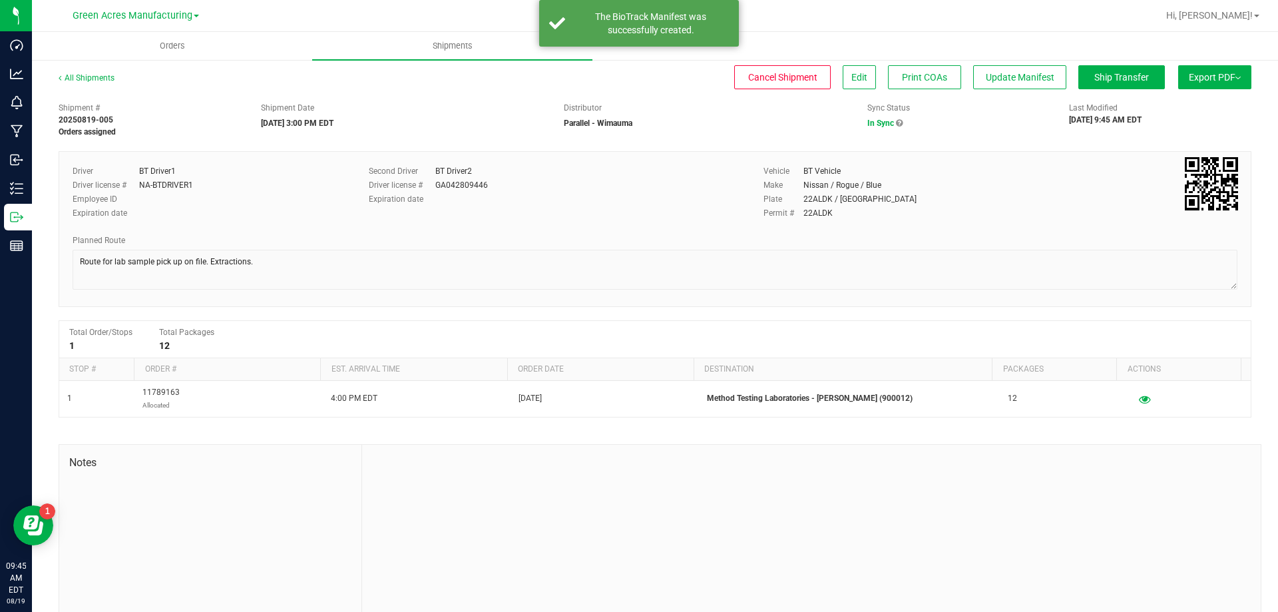
click at [1233, 77] on button "Export PDF" at bounding box center [1215, 77] width 73 height 24
click at [1231, 99] on li "Manifest by Package ID" at bounding box center [1211, 107] width 135 height 20
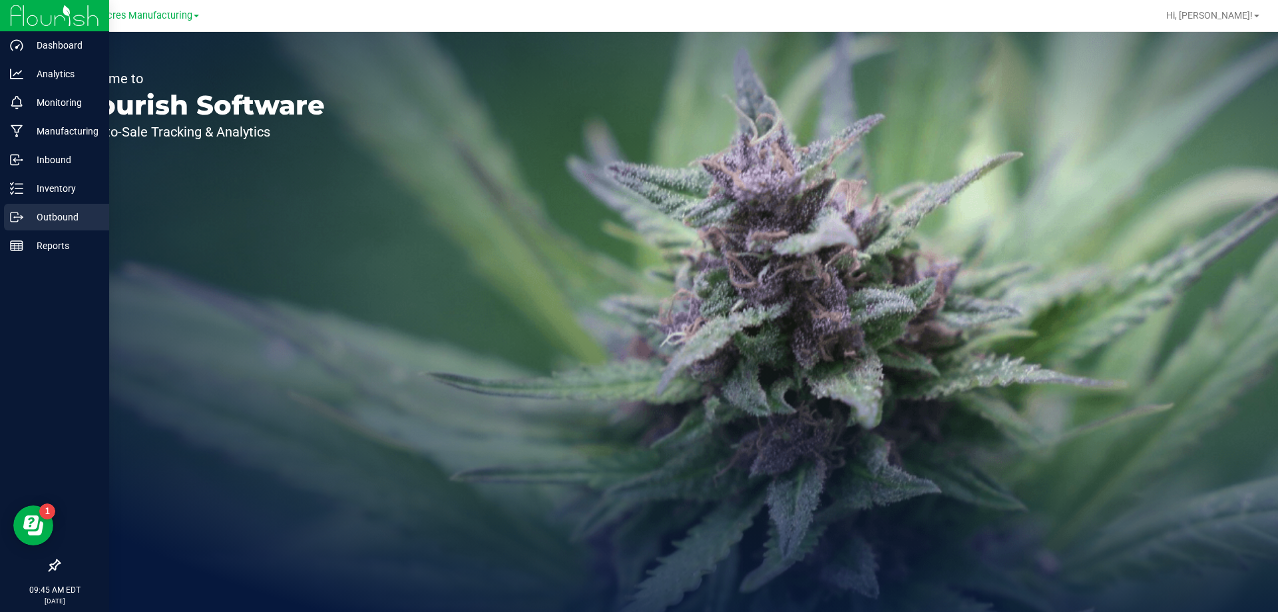
click at [30, 212] on p "Outbound" at bounding box center [63, 217] width 80 height 16
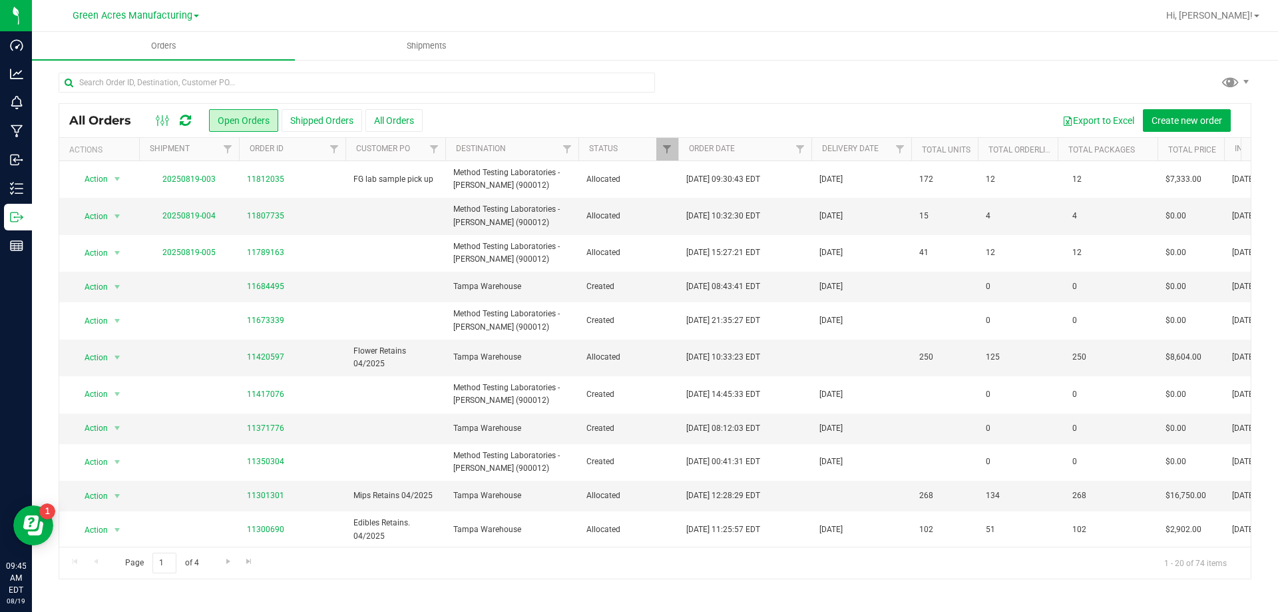
click at [193, 14] on link "Green Acres Manufacturing" at bounding box center [136, 15] width 127 height 13
click at [164, 57] on link "Green Acres Manufacturing" at bounding box center [136, 65] width 194 height 18
click at [187, 19] on span "Green Acres Manufacturing" at bounding box center [133, 16] width 120 height 12
click at [167, 45] on link "Green Acres Cultivation" at bounding box center [136, 47] width 194 height 18
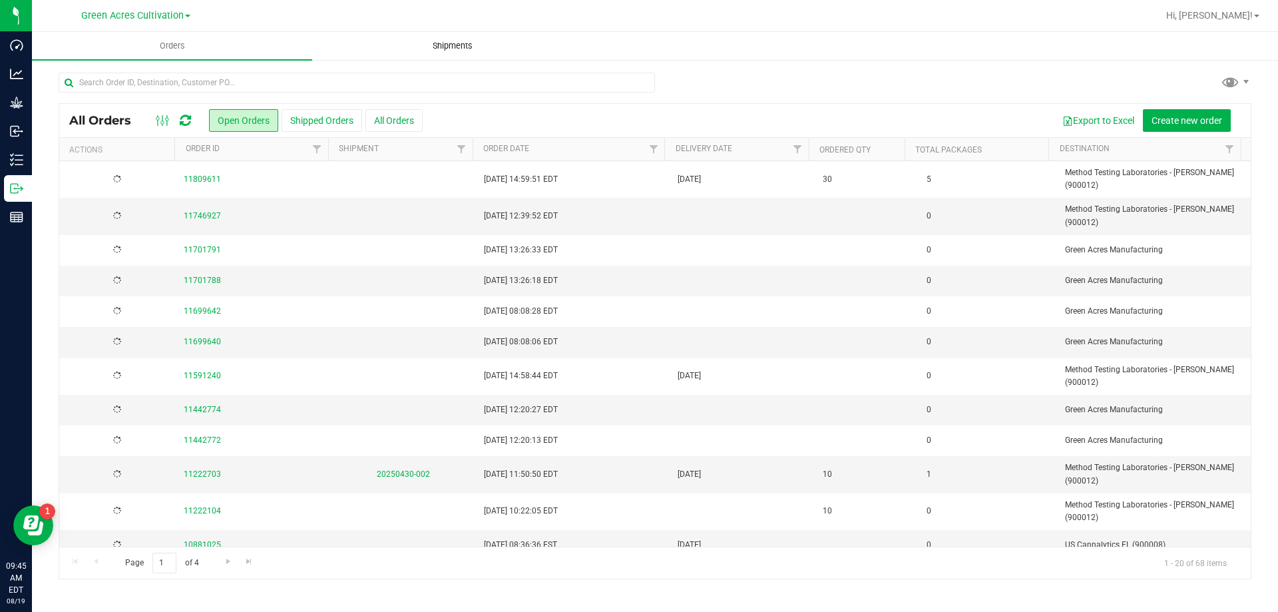
click at [425, 48] on span "Shipments" at bounding box center [453, 46] width 76 height 12
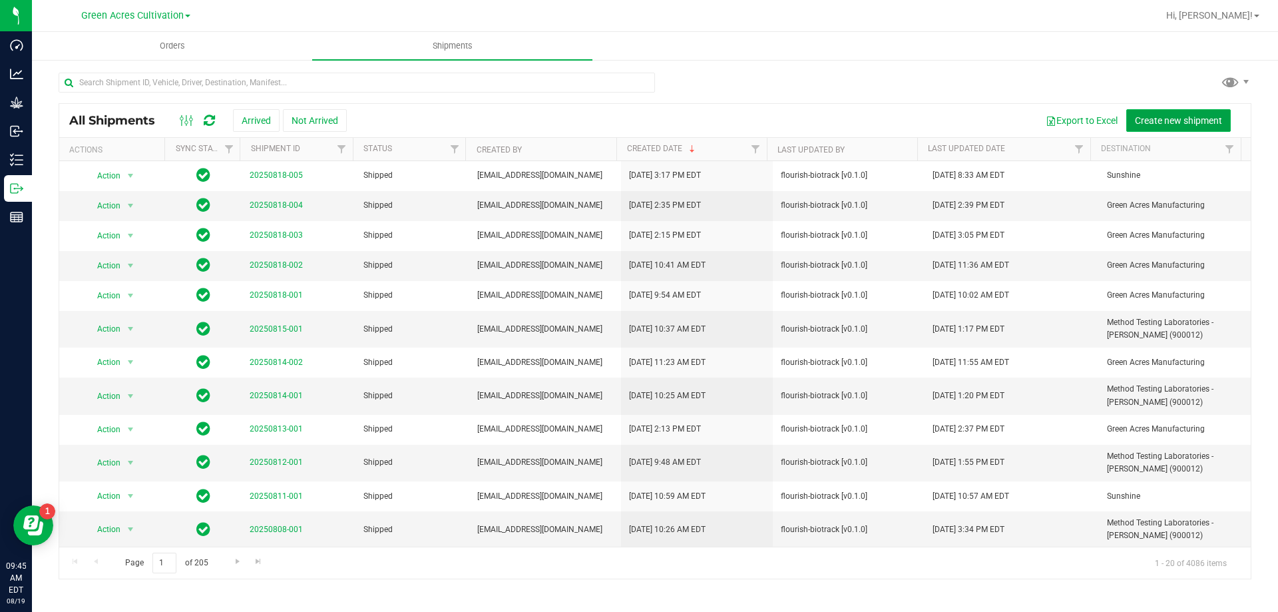
click at [1156, 120] on span "Create new shipment" at bounding box center [1178, 120] width 87 height 11
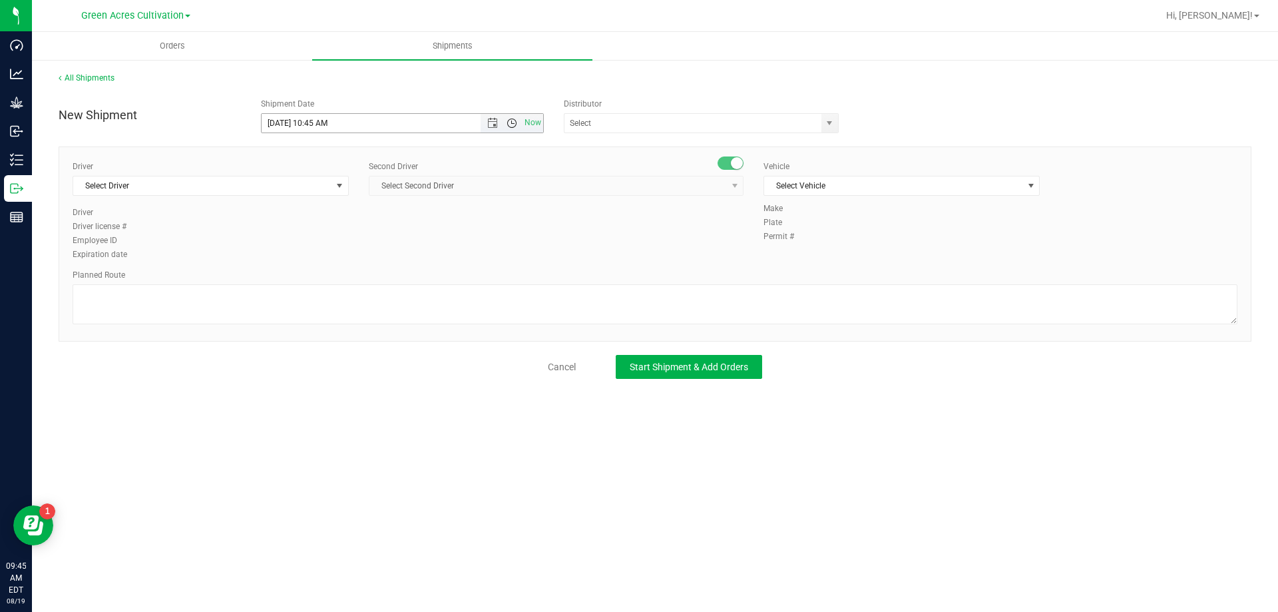
click at [518, 119] on span "Open the time view" at bounding box center [512, 123] width 23 height 11
click at [332, 166] on li "3:00 PM" at bounding box center [402, 172] width 281 height 17
type input "[DATE] 3:00 PM"
click at [607, 128] on input "text" at bounding box center [689, 123] width 249 height 19
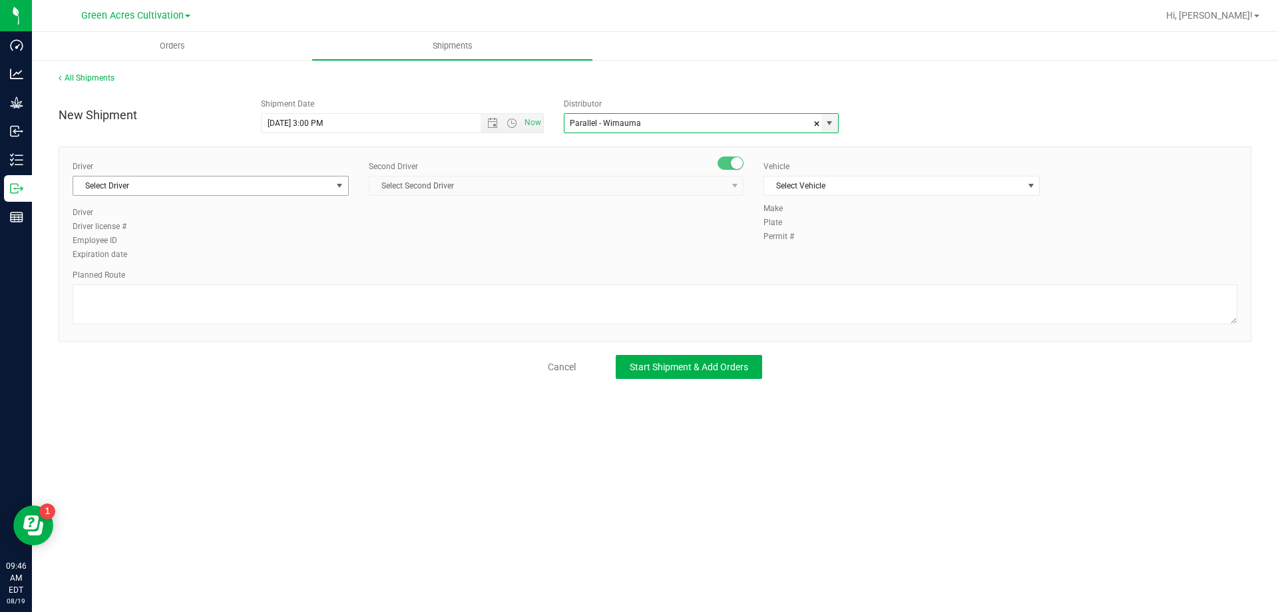
type input "Parallel - Wimauma"
click at [305, 176] on span "Select Driver" at bounding box center [202, 185] width 258 height 19
click at [190, 232] on li "BT Driver1" at bounding box center [210, 242] width 275 height 20
type input "bt"
click at [419, 192] on span "Select Second Driver" at bounding box center [548, 185] width 357 height 19
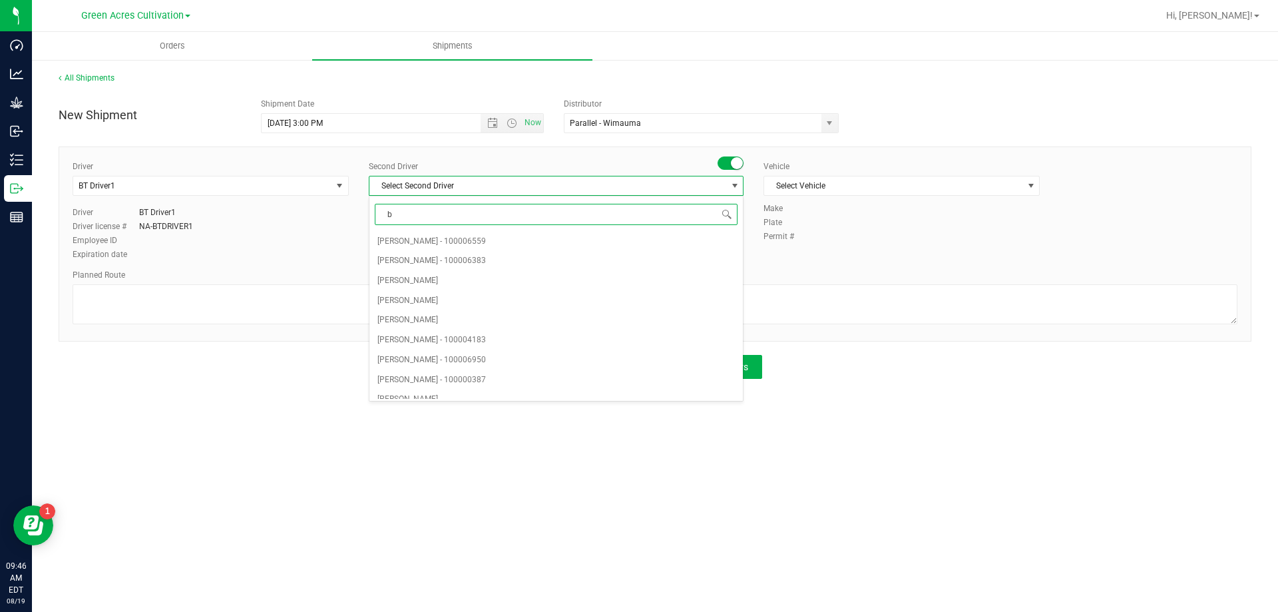
type input "bt"
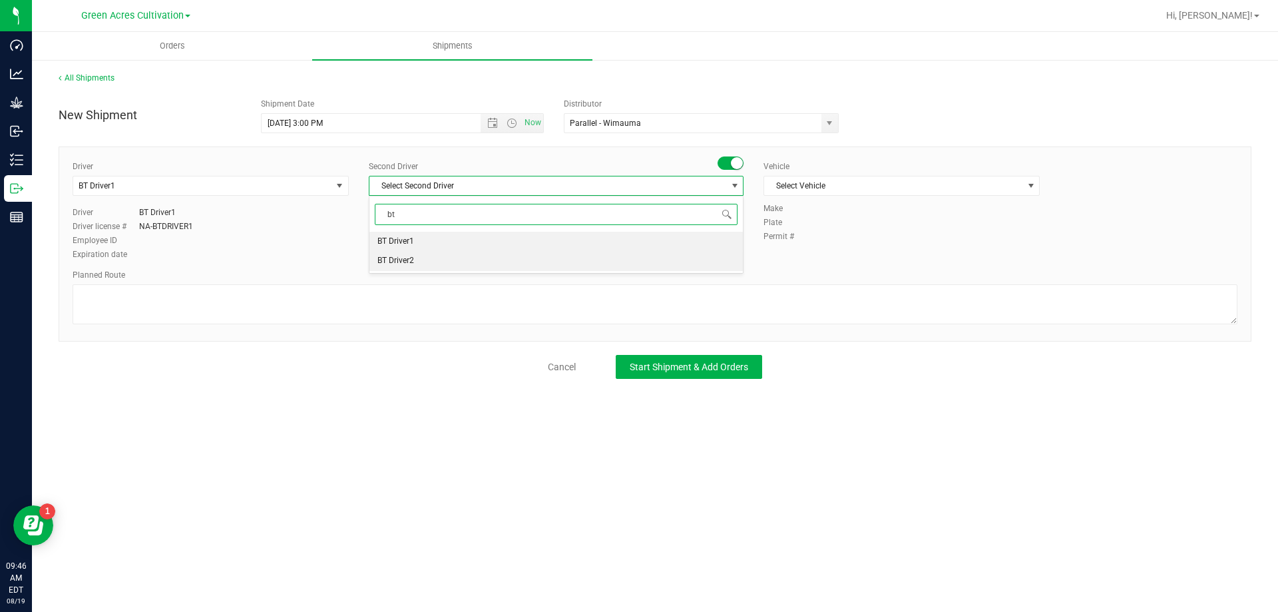
click at [406, 258] on span "BT Driver2" at bounding box center [396, 260] width 37 height 17
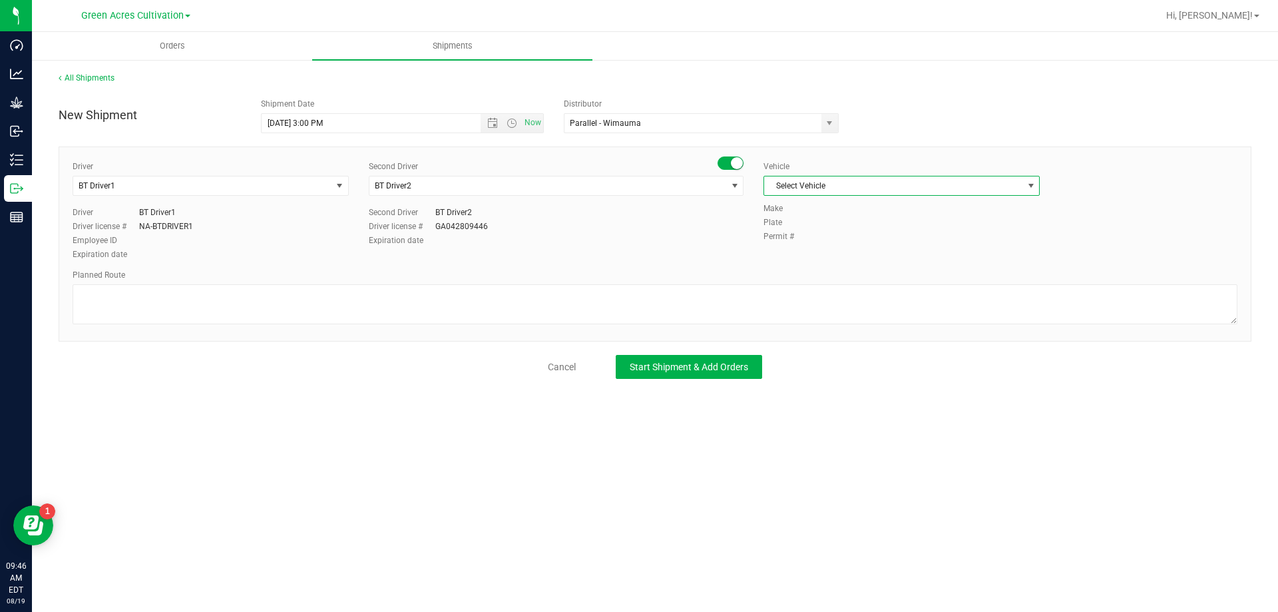
click at [832, 182] on span "Select Vehicle" at bounding box center [893, 185] width 258 height 19
click at [810, 208] on li "BT Vehicle" at bounding box center [901, 208] width 275 height 20
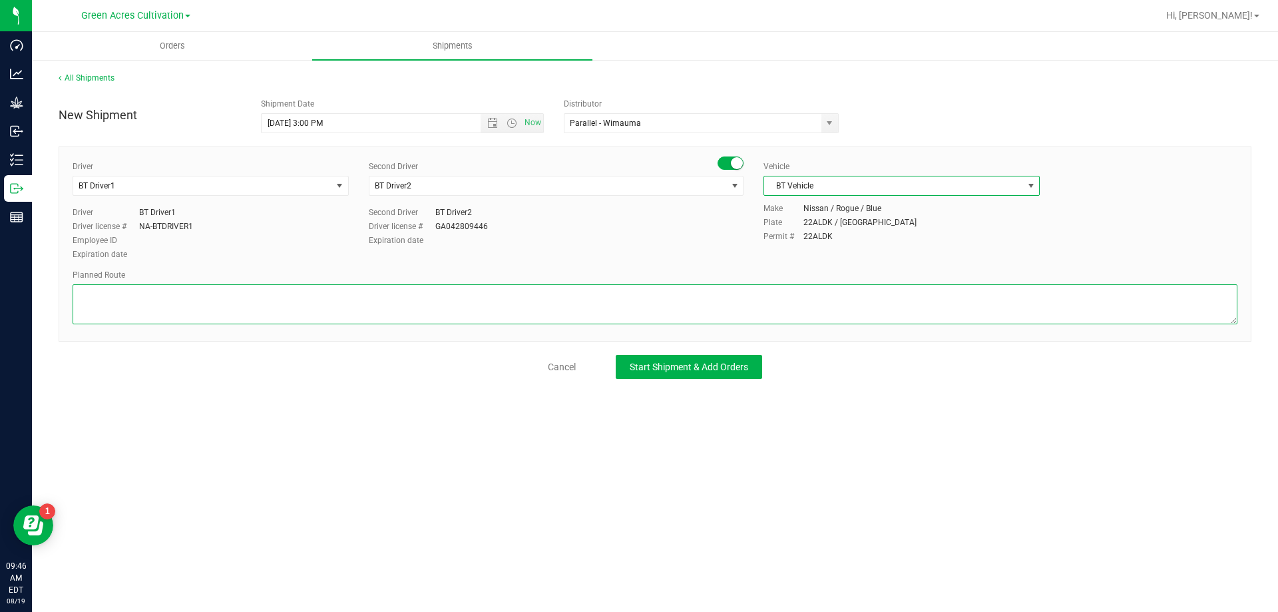
click at [635, 308] on textarea at bounding box center [655, 304] width 1165 height 40
type textarea "?"
type textarea "Route for lab sample pick up on file. Trim Room"
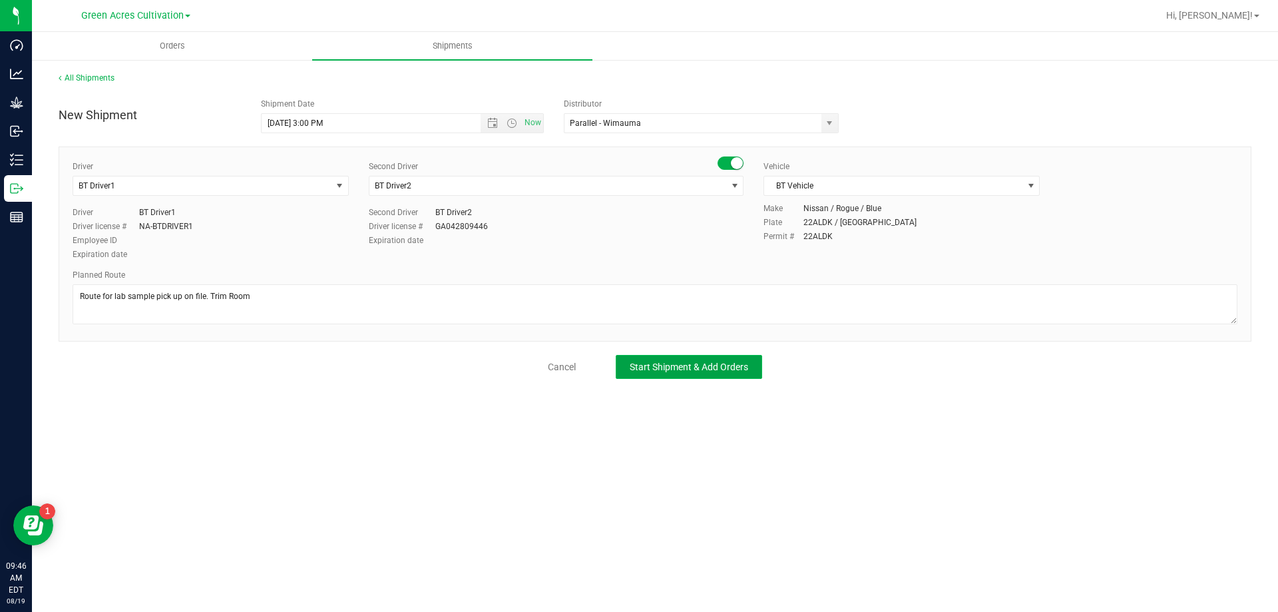
click at [746, 372] on span "Start Shipment & Add Orders" at bounding box center [689, 367] width 119 height 11
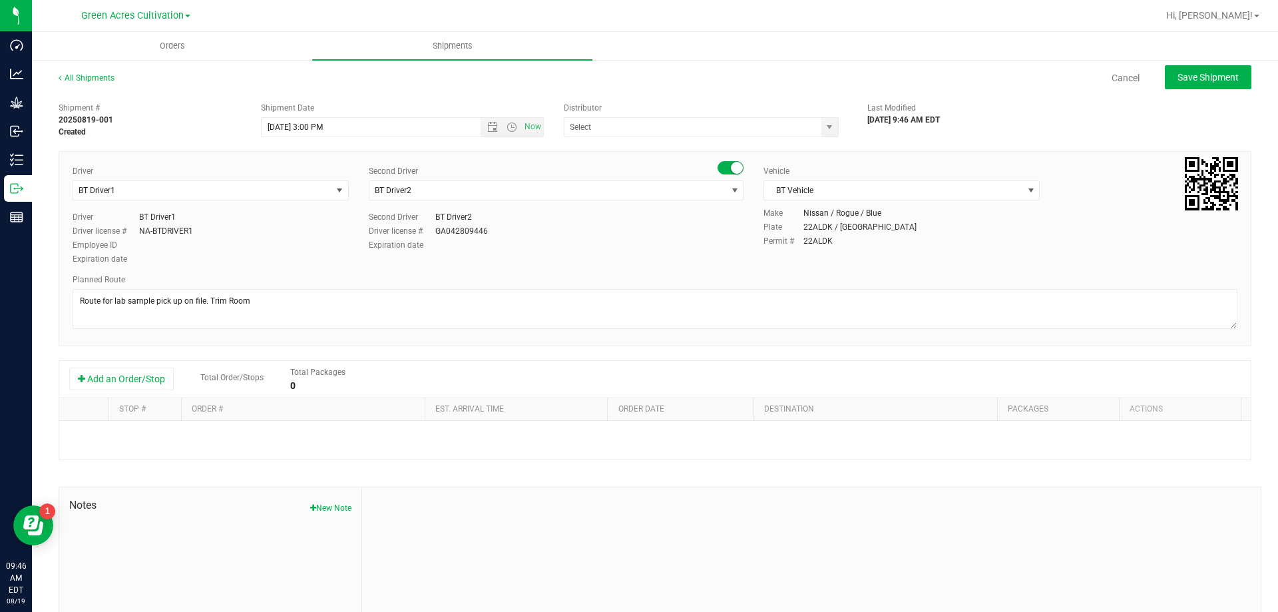
type input "Parallel - Wimauma"
click at [166, 376] on button "Add an Order/Stop" at bounding box center [121, 379] width 105 height 23
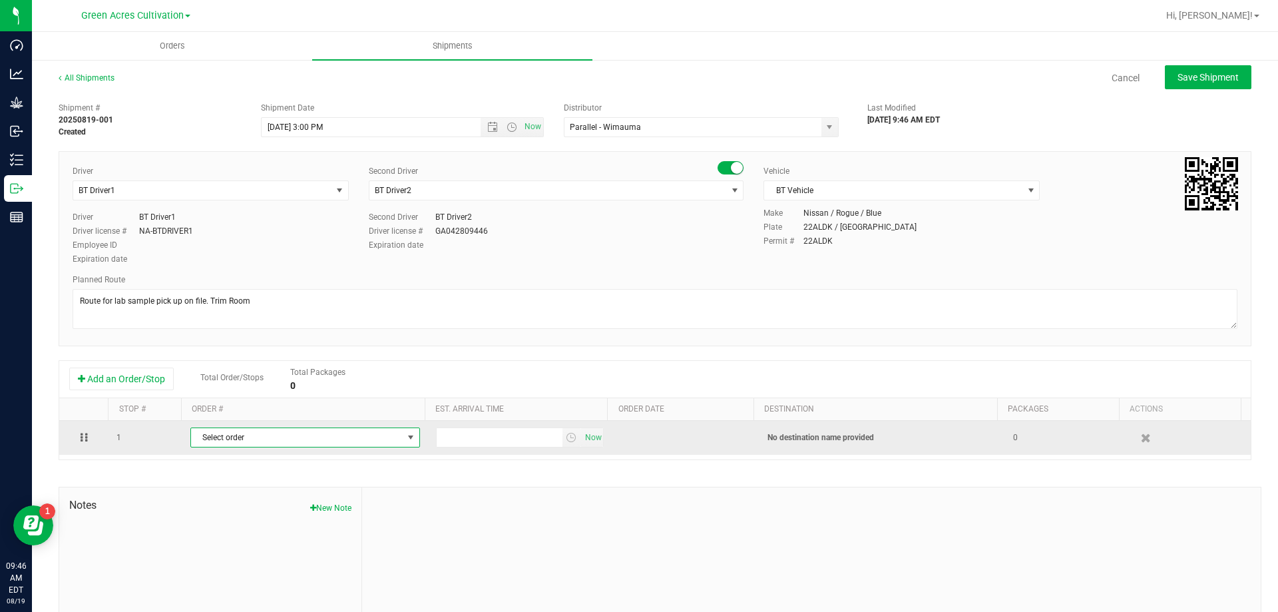
click at [228, 431] on span "Select order" at bounding box center [297, 437] width 212 height 19
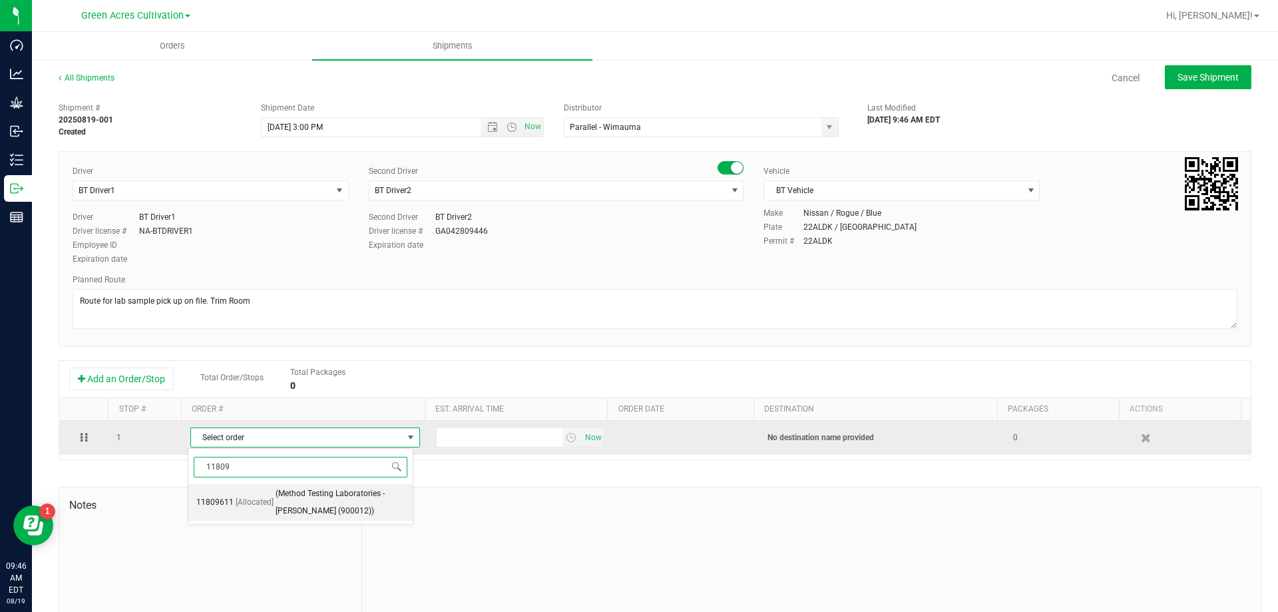
type input "118096"
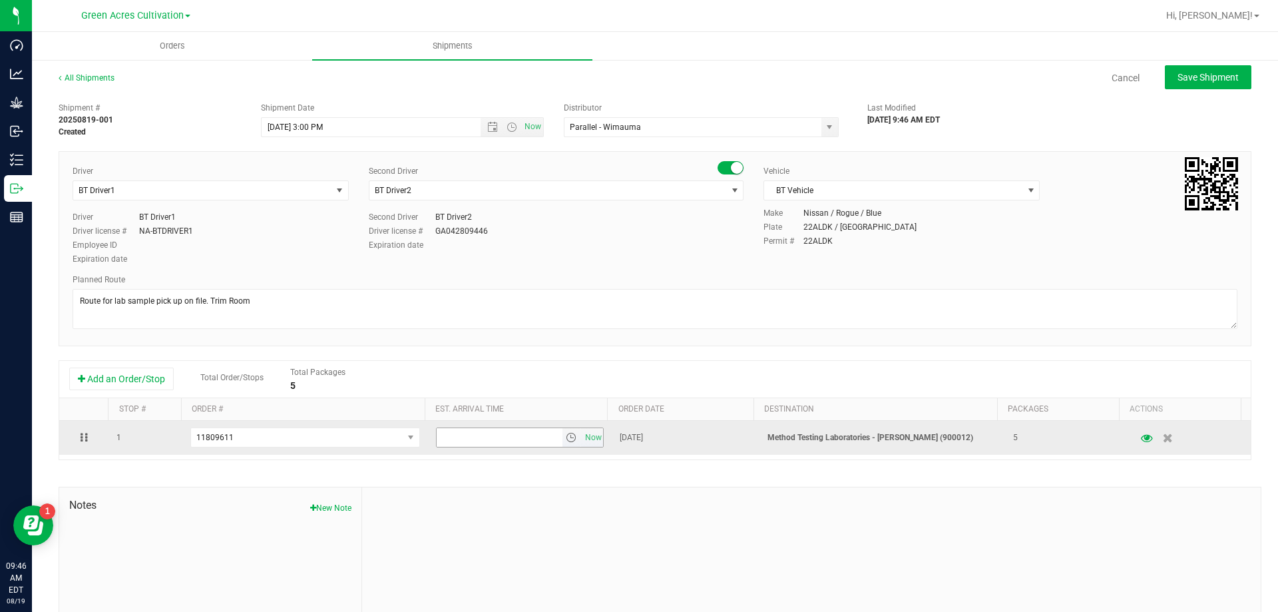
click at [566, 436] on span "select" at bounding box center [571, 437] width 11 height 11
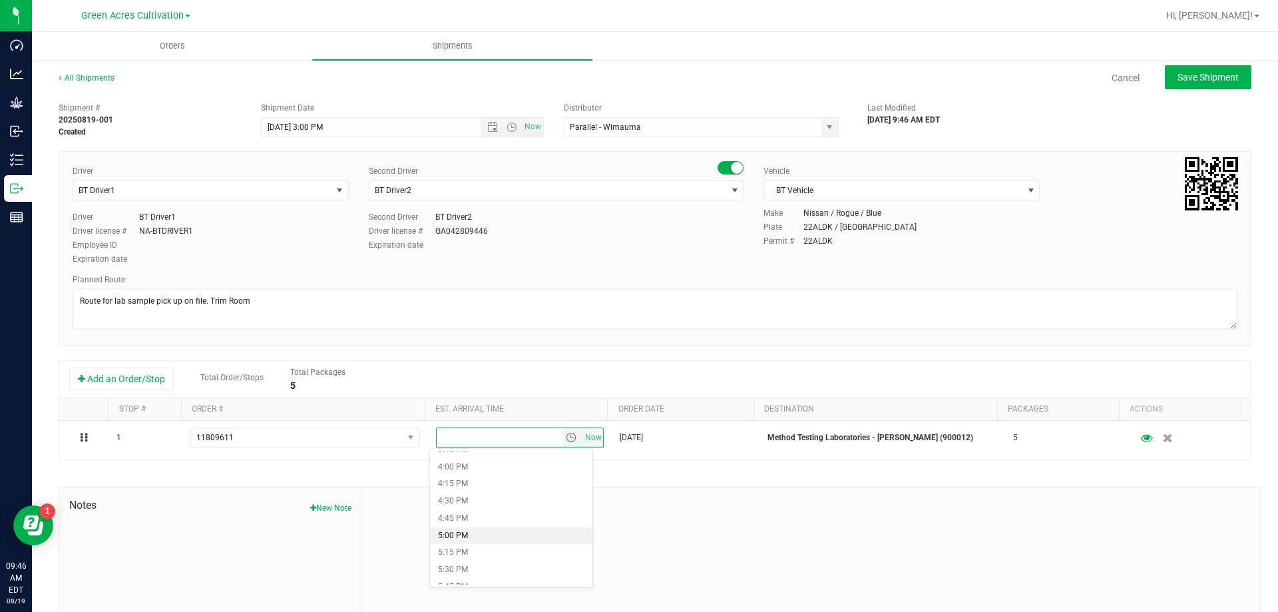
scroll to position [1065, 0]
click at [499, 487] on li "4:00 PM" at bounding box center [511, 489] width 162 height 17
click at [1191, 75] on span "Save Shipment" at bounding box center [1208, 77] width 61 height 11
type input "8/19/2025 7:00 PM"
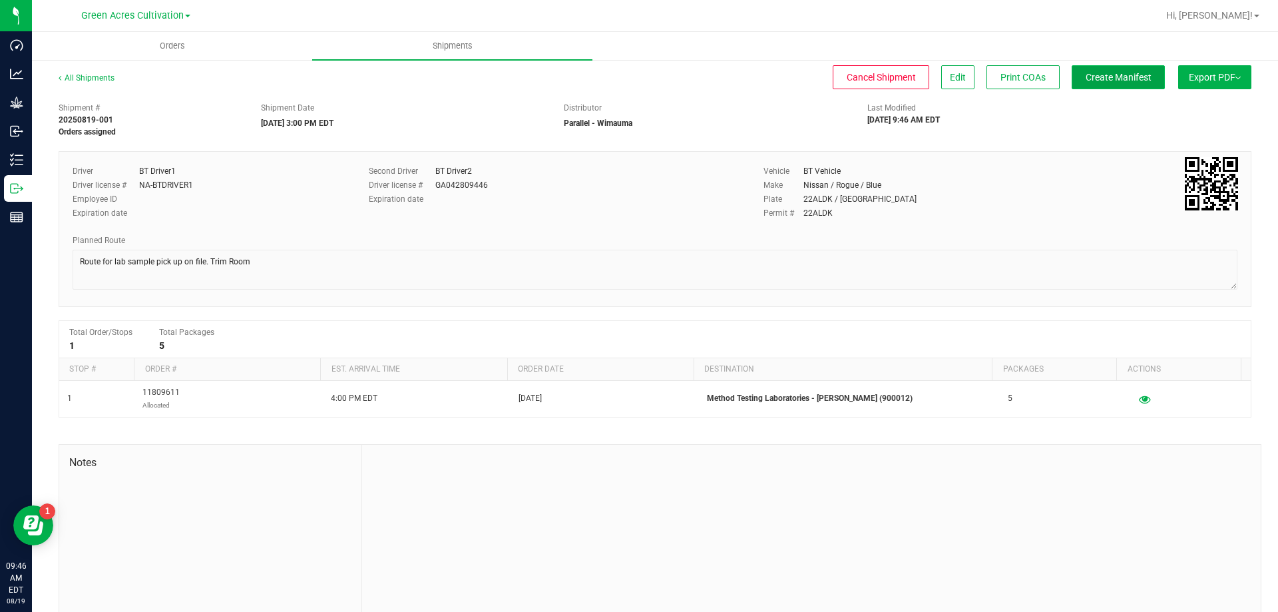
click at [1119, 79] on span "Create Manifest" at bounding box center [1119, 77] width 66 height 11
click at [1181, 78] on button "Export PDF" at bounding box center [1215, 77] width 73 height 24
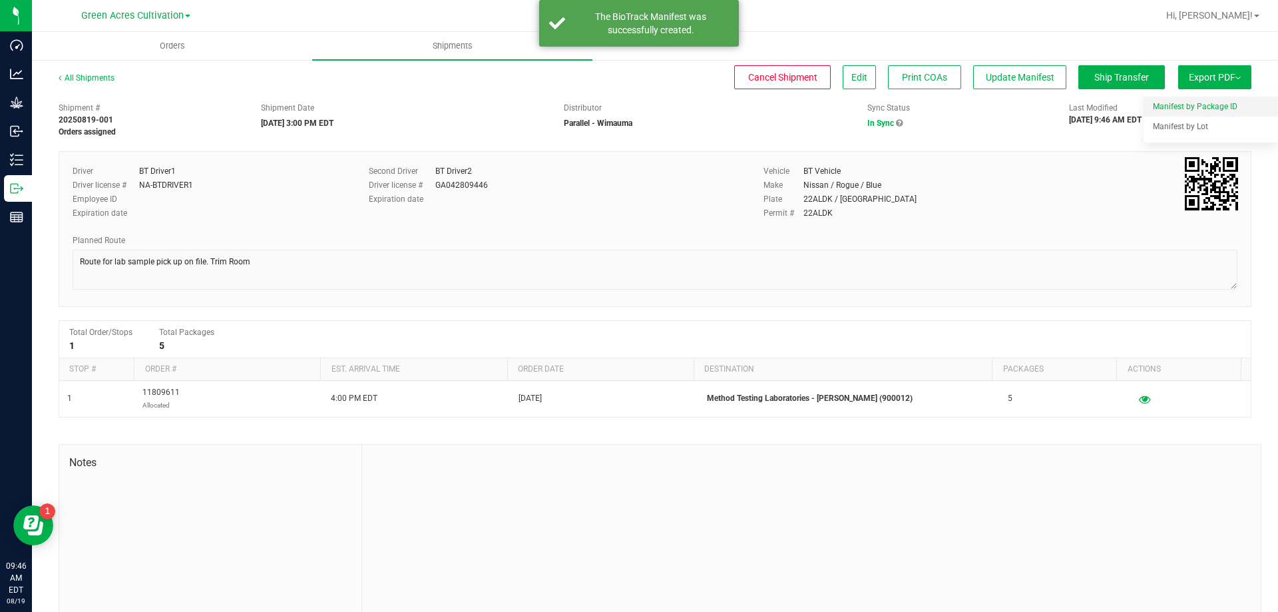
click at [1181, 102] on span "Manifest by Package ID" at bounding box center [1195, 106] width 85 height 9
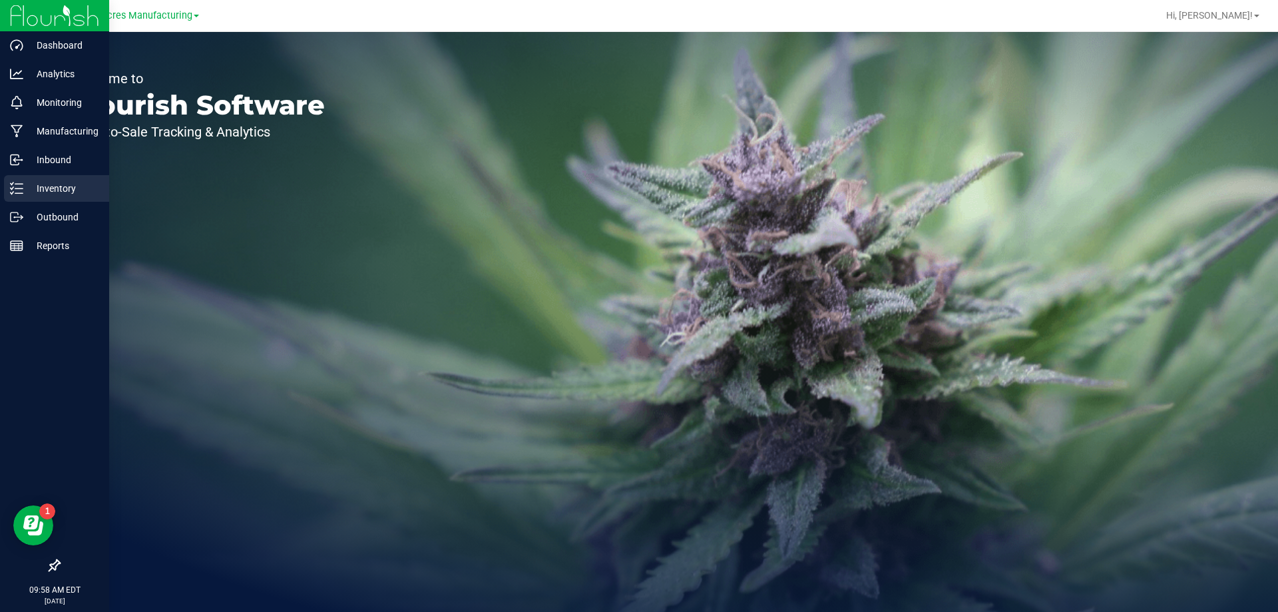
click at [30, 183] on p "Inventory" at bounding box center [63, 188] width 80 height 16
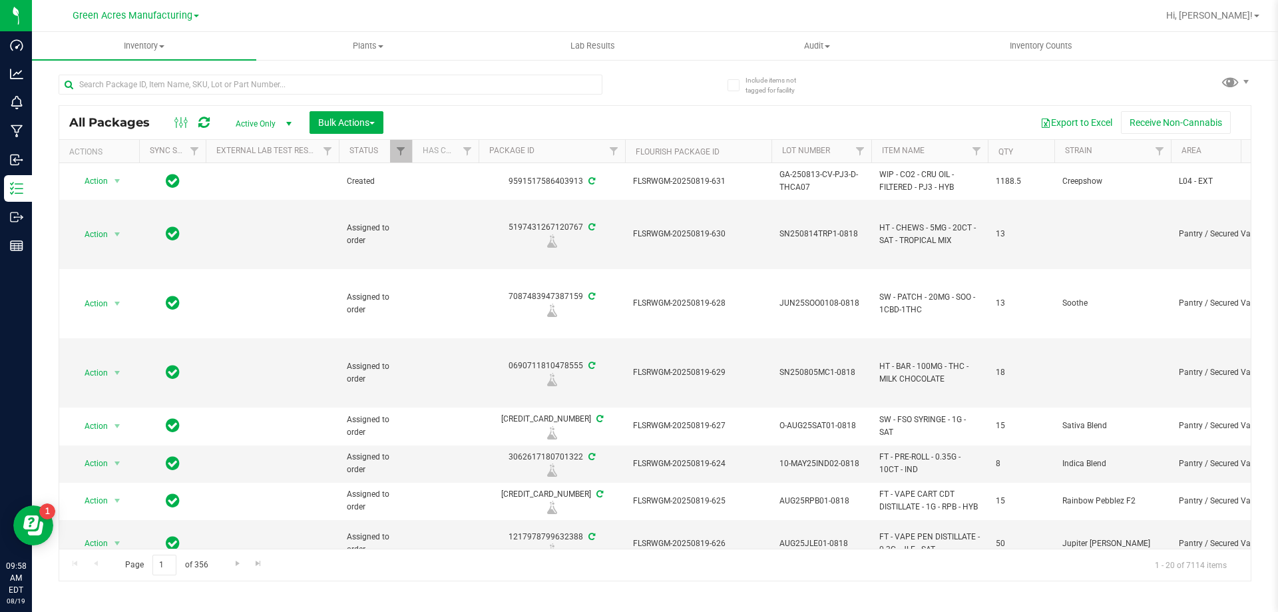
scroll to position [0, 226]
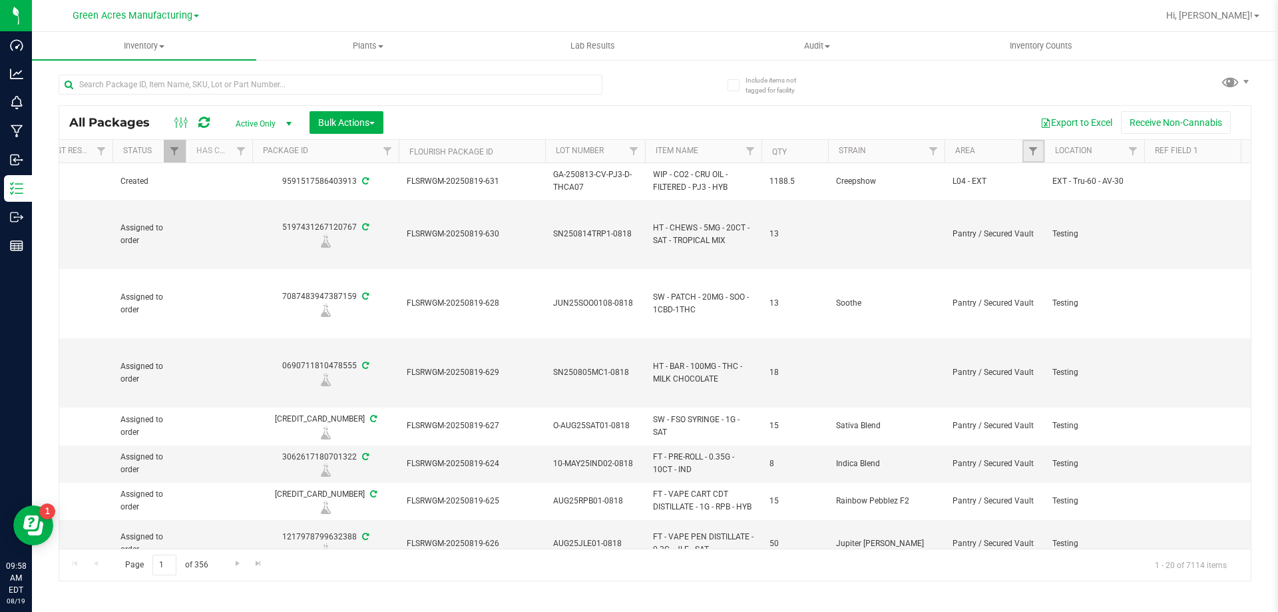
click at [1039, 151] on link "Filter" at bounding box center [1034, 151] width 22 height 23
type input "t"
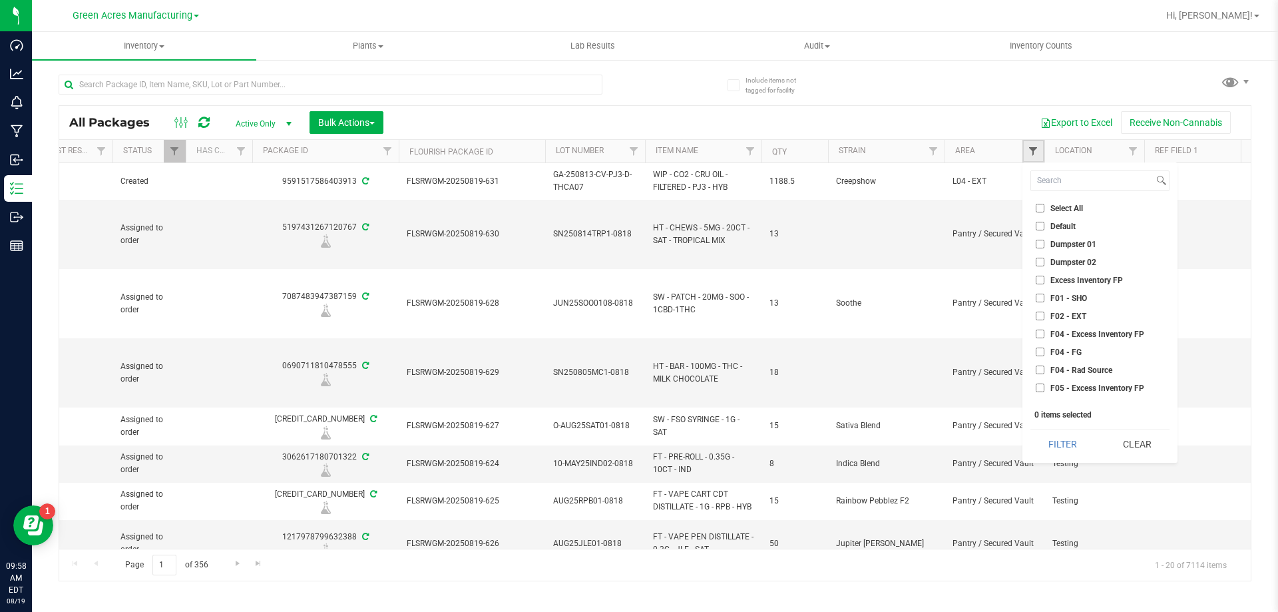
click at [1030, 153] on span "Filter" at bounding box center [1033, 151] width 11 height 11
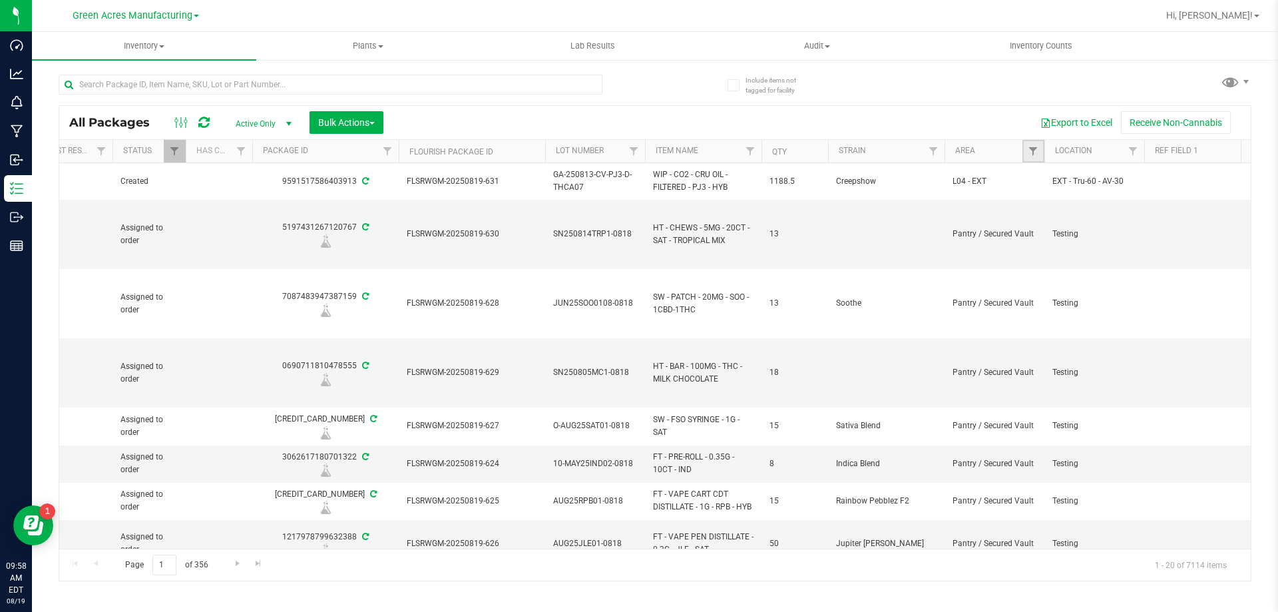
click at [1042, 155] on link "Filter" at bounding box center [1034, 151] width 22 height 23
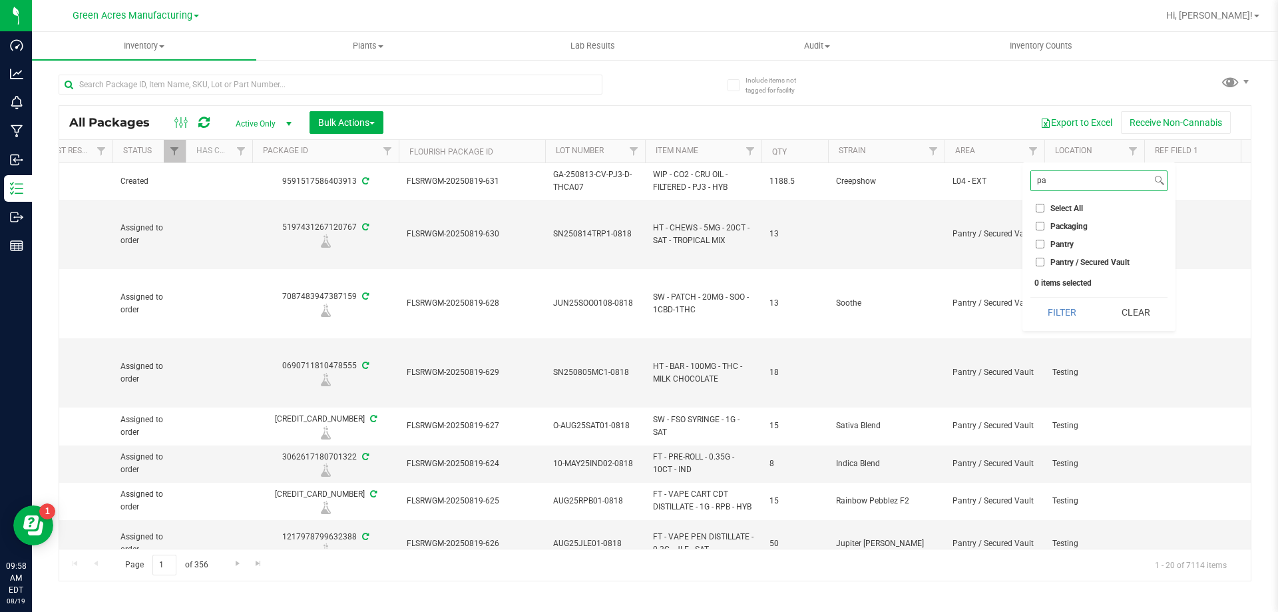
type input "pa"
click at [1091, 264] on span "Pantry / Secured Vault" at bounding box center [1090, 262] width 79 height 8
click at [1045, 264] on input "Pantry / Secured Vault" at bounding box center [1040, 262] width 9 height 9
checkbox input "true"
click at [1066, 326] on button "Filter" at bounding box center [1063, 312] width 64 height 29
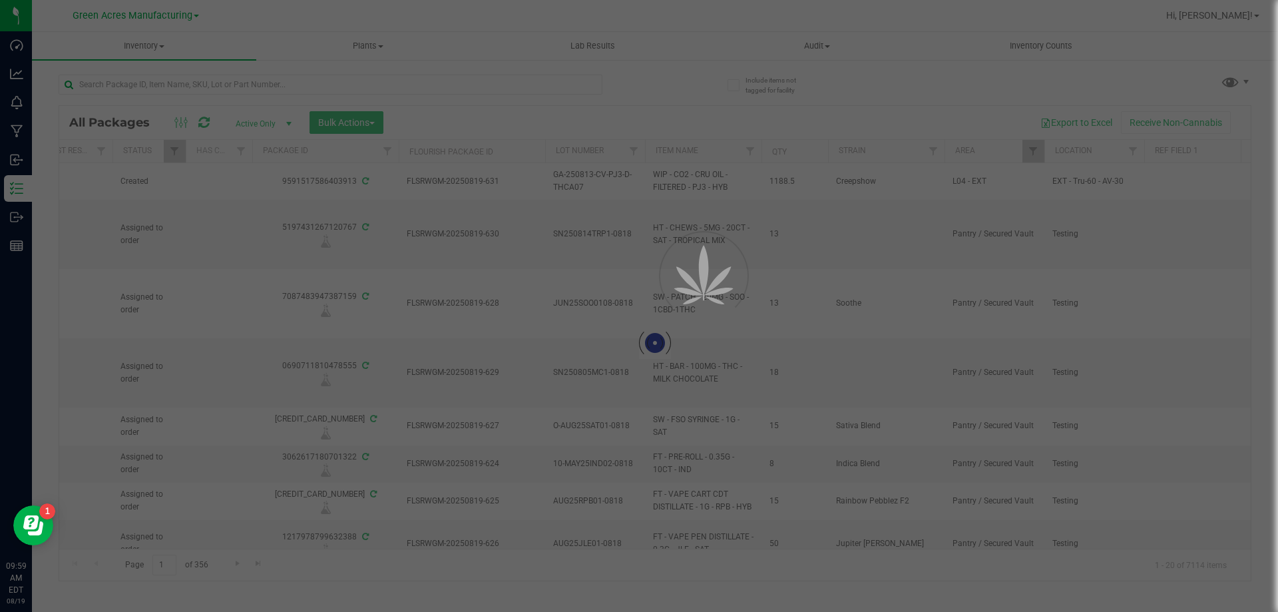
type input "[DATE]"
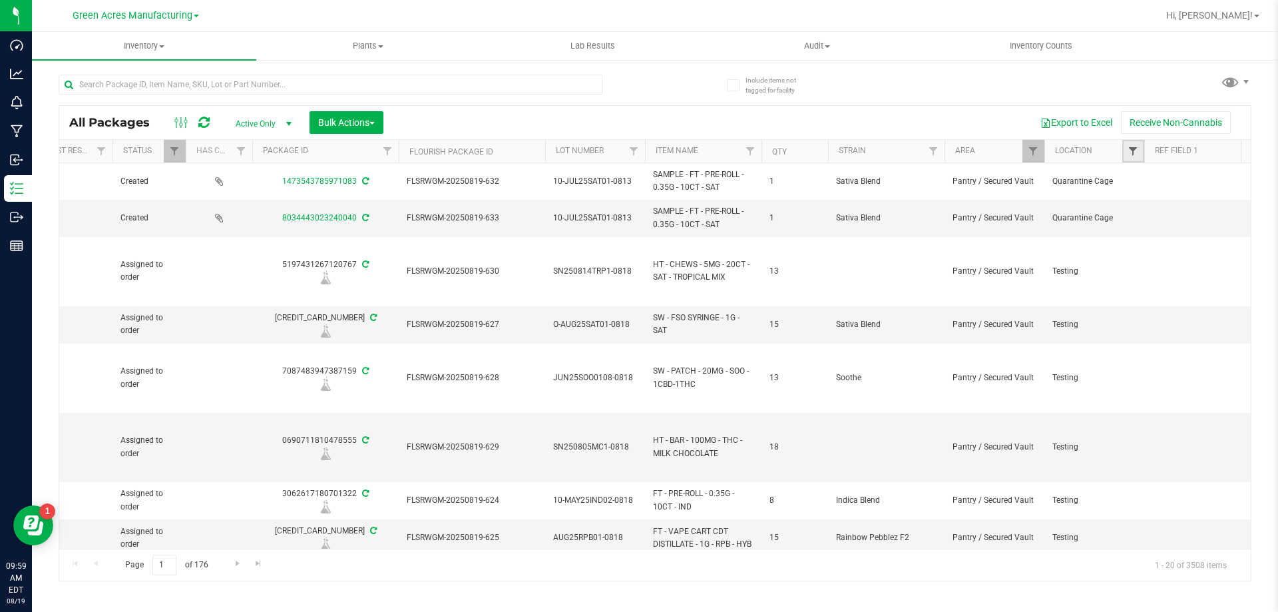
click at [1139, 154] on span "Filter" at bounding box center [1133, 151] width 11 height 11
click at [1126, 154] on link "Filter" at bounding box center [1134, 151] width 22 height 23
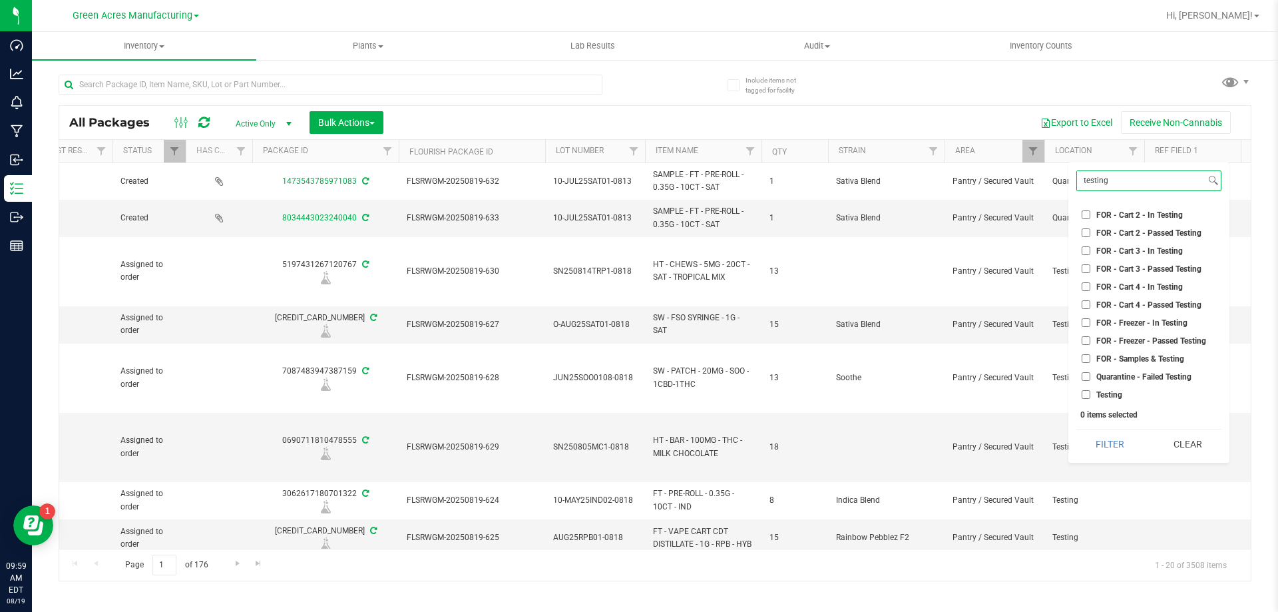
scroll to position [102, 0]
type input "testing"
click at [1126, 396] on li "Testing" at bounding box center [1149, 394] width 145 height 14
click at [1091, 382] on li "Quarantine - Failed Testing" at bounding box center [1149, 376] width 145 height 14
click at [1093, 388] on li "Testing" at bounding box center [1149, 394] width 145 height 14
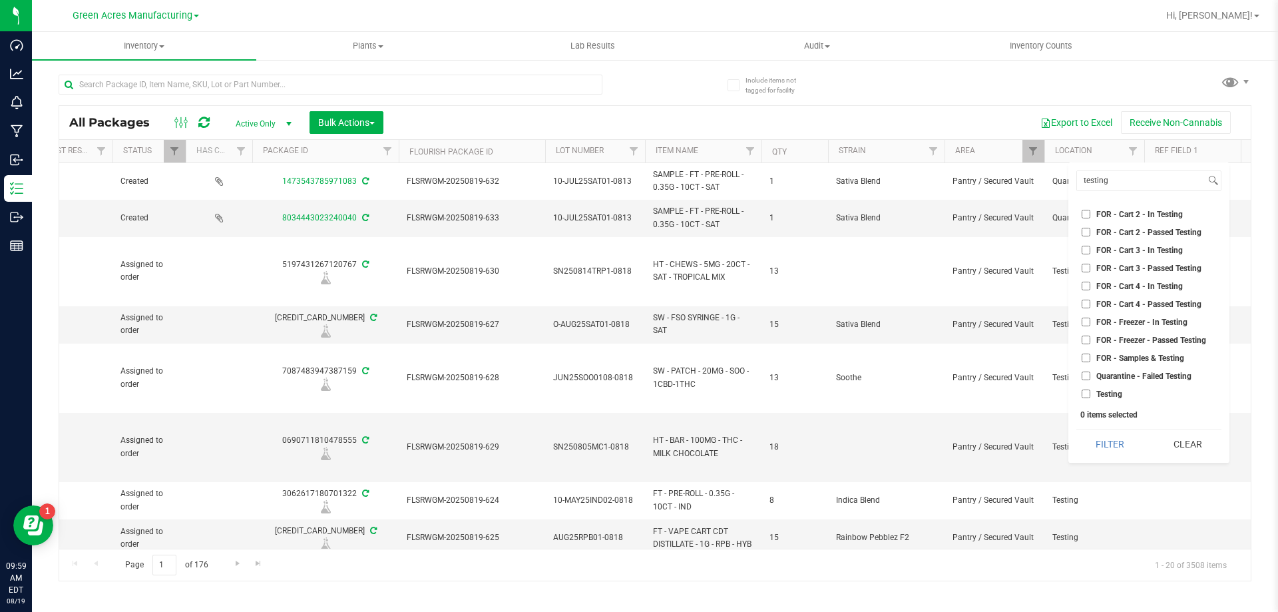
click at [1095, 392] on label "Testing" at bounding box center [1102, 394] width 41 height 9
click at [1091, 392] on input "Testing" at bounding box center [1086, 394] width 9 height 9
checkbox input "true"
click at [1127, 444] on button "Filter" at bounding box center [1111, 443] width 68 height 29
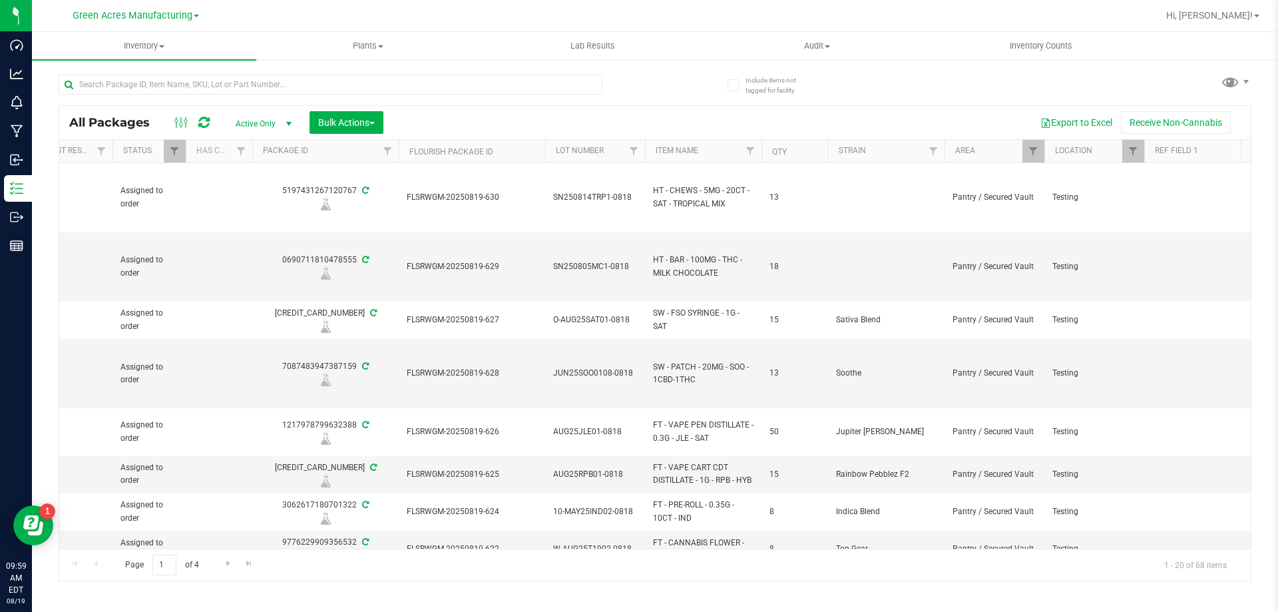
type input "[DATE]"
click at [797, 151] on th "Qty" at bounding box center [795, 151] width 67 height 23
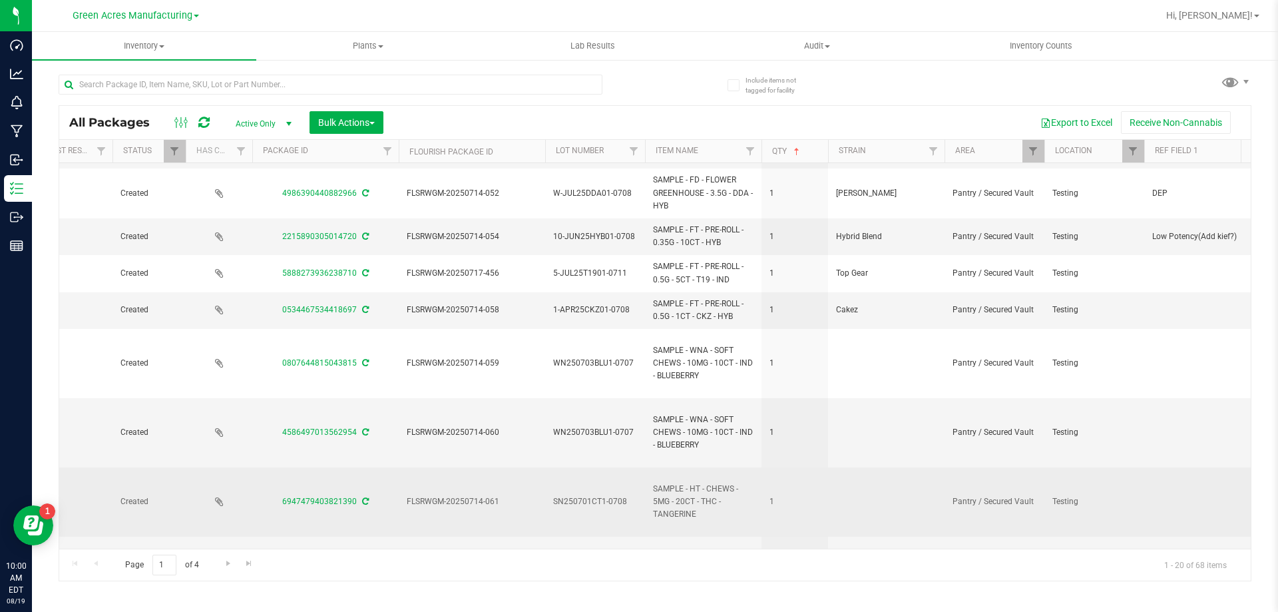
scroll to position [513, 226]
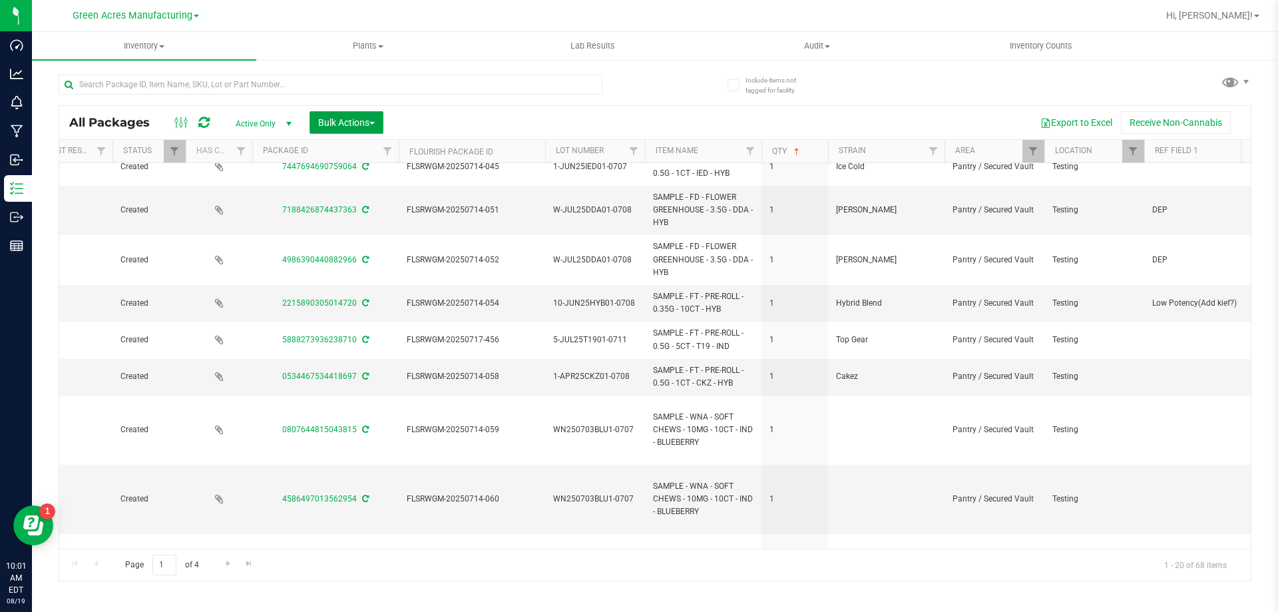
click at [372, 113] on button "Bulk Actions" at bounding box center [347, 122] width 74 height 23
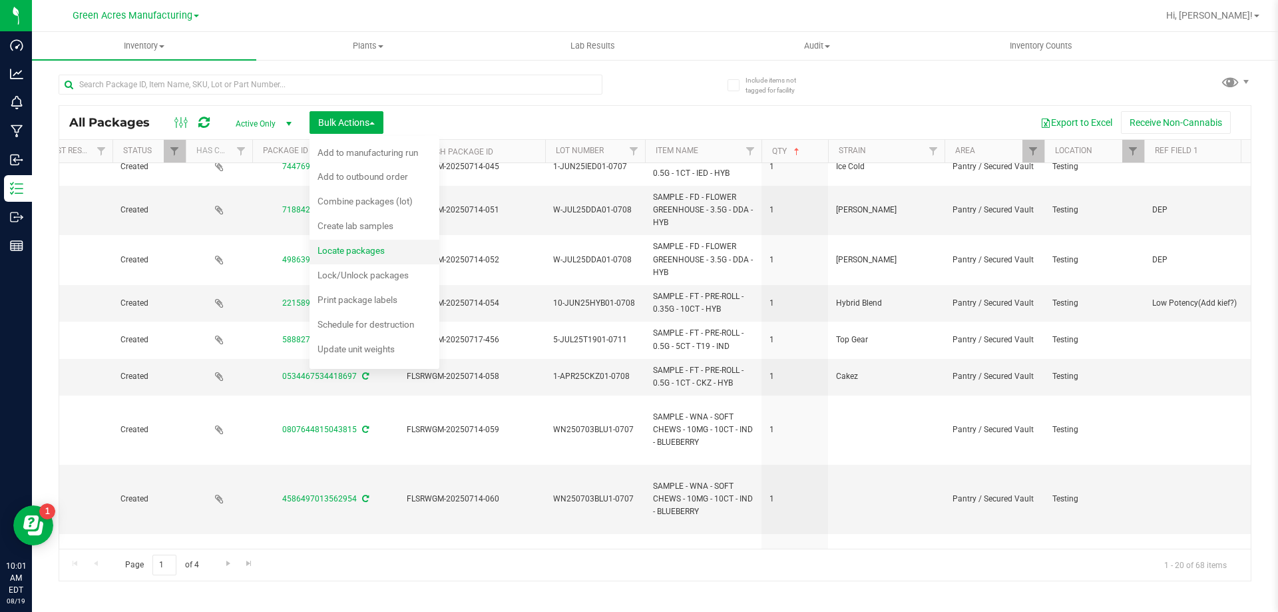
click at [386, 241] on li "Locate packages" at bounding box center [375, 252] width 130 height 25
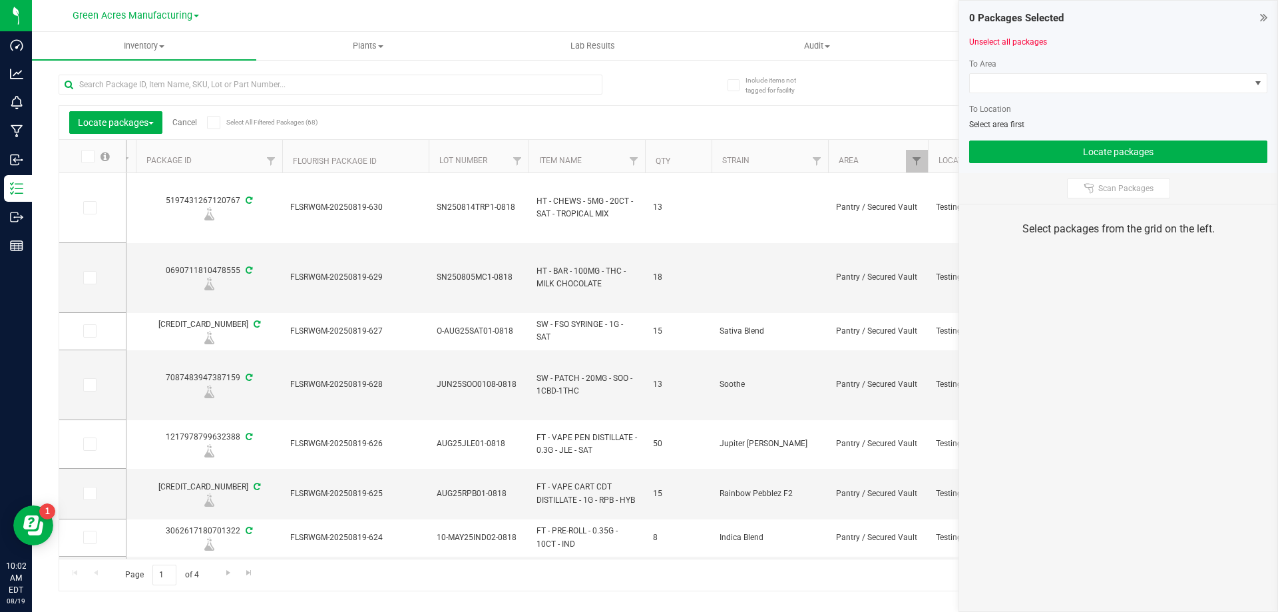
scroll to position [0, 360]
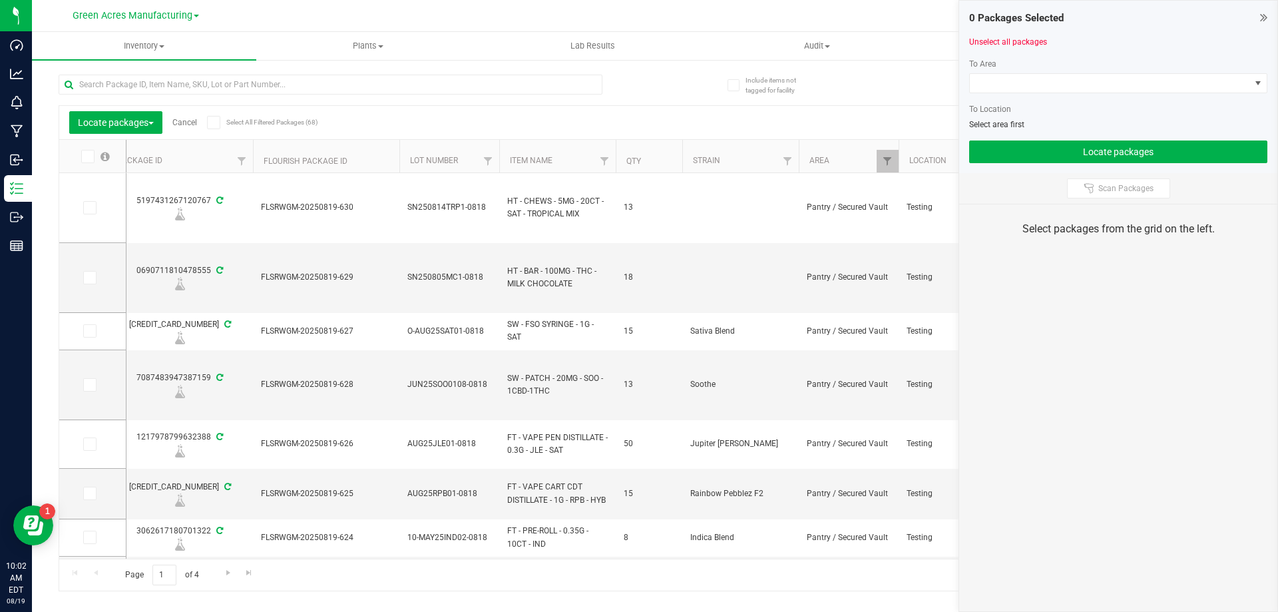
click at [214, 123] on icon at bounding box center [213, 123] width 9 height 0
click at [0, 0] on input "Select All Filtered Packages (68)" at bounding box center [0, 0] width 0 height 0
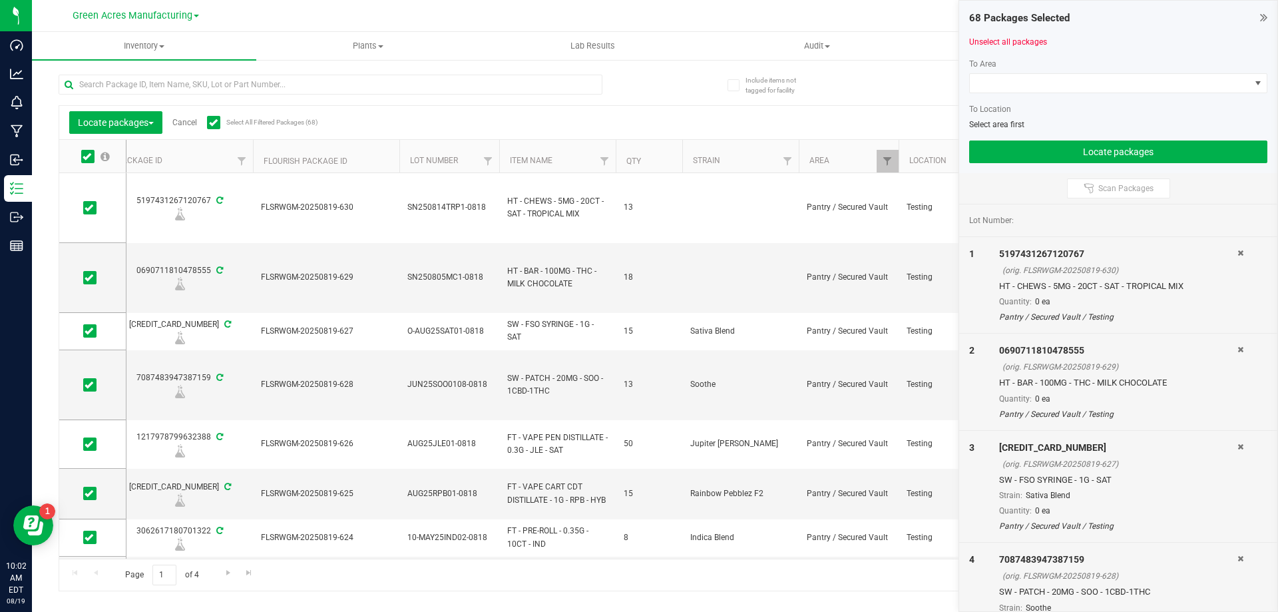
click at [216, 123] on icon at bounding box center [213, 123] width 9 height 0
click at [0, 0] on input "Select All Filtered Packages (68)" at bounding box center [0, 0] width 0 height 0
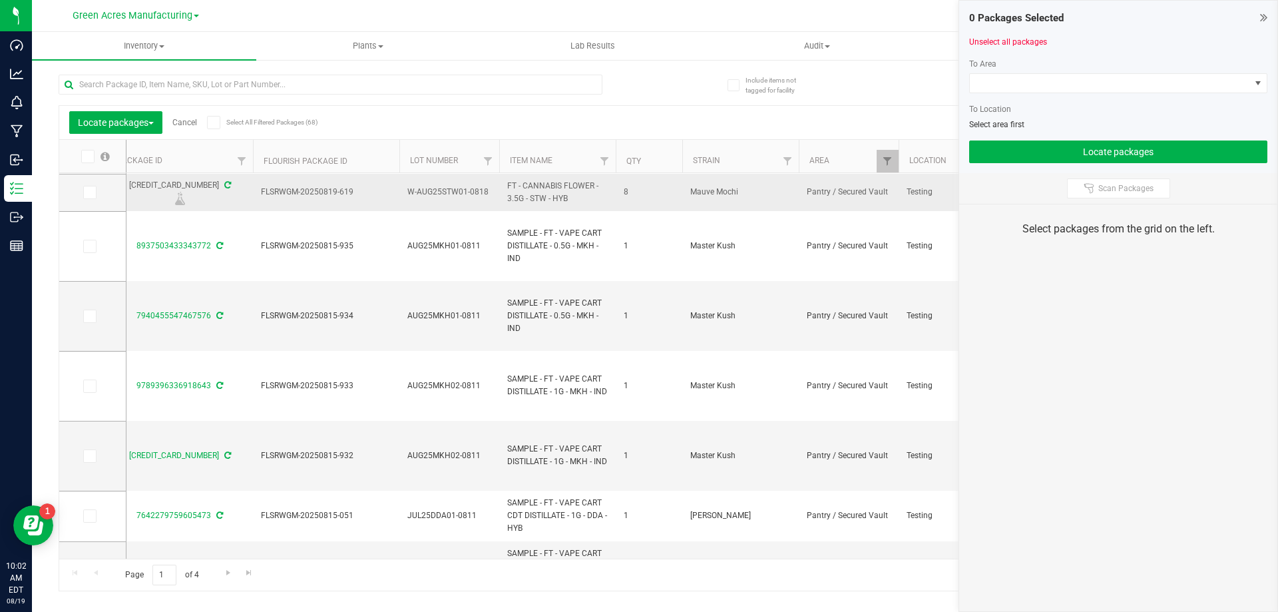
scroll to position [533, 0]
click at [97, 249] on label at bounding box center [92, 244] width 19 height 13
click at [0, 0] on input "checkbox" at bounding box center [0, 0] width 0 height 0
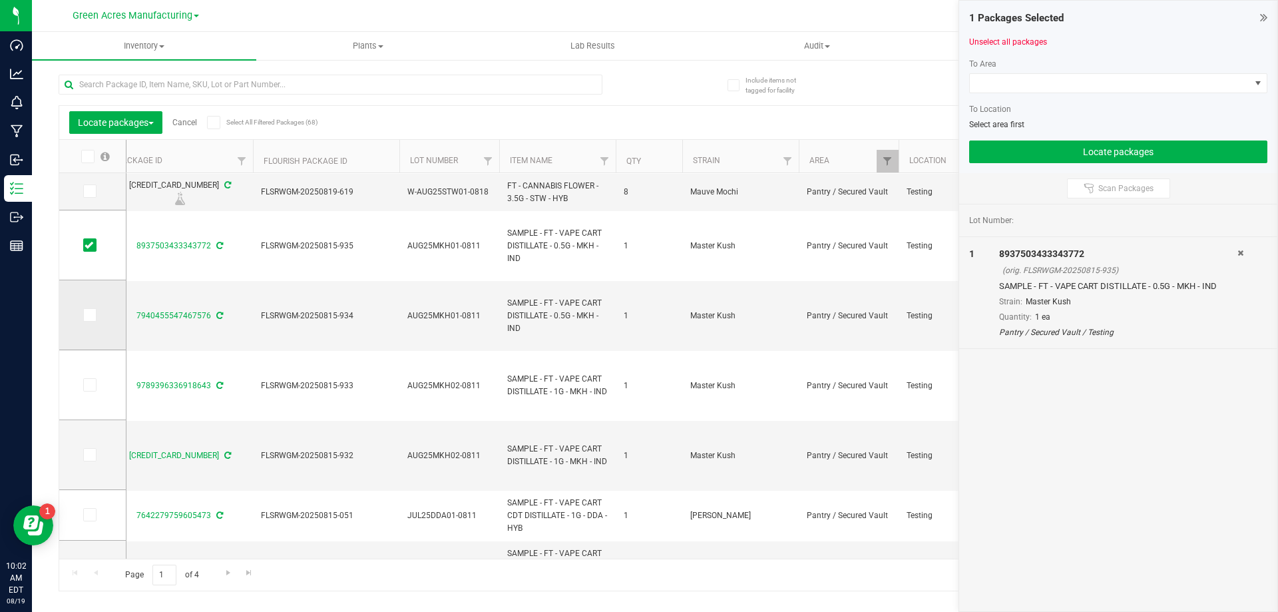
click at [89, 315] on icon at bounding box center [89, 315] width 9 height 0
click at [0, 0] on input "checkbox" at bounding box center [0, 0] width 0 height 0
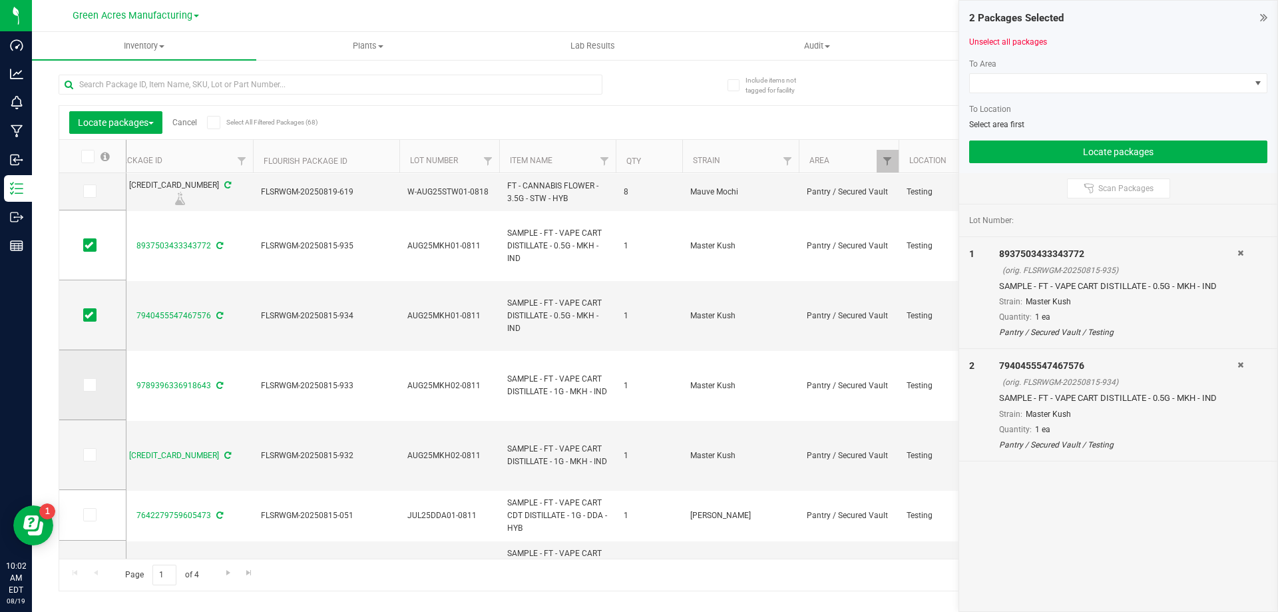
click at [95, 386] on span at bounding box center [89, 384] width 13 height 13
click at [0, 0] on input "checkbox" at bounding box center [0, 0] width 0 height 0
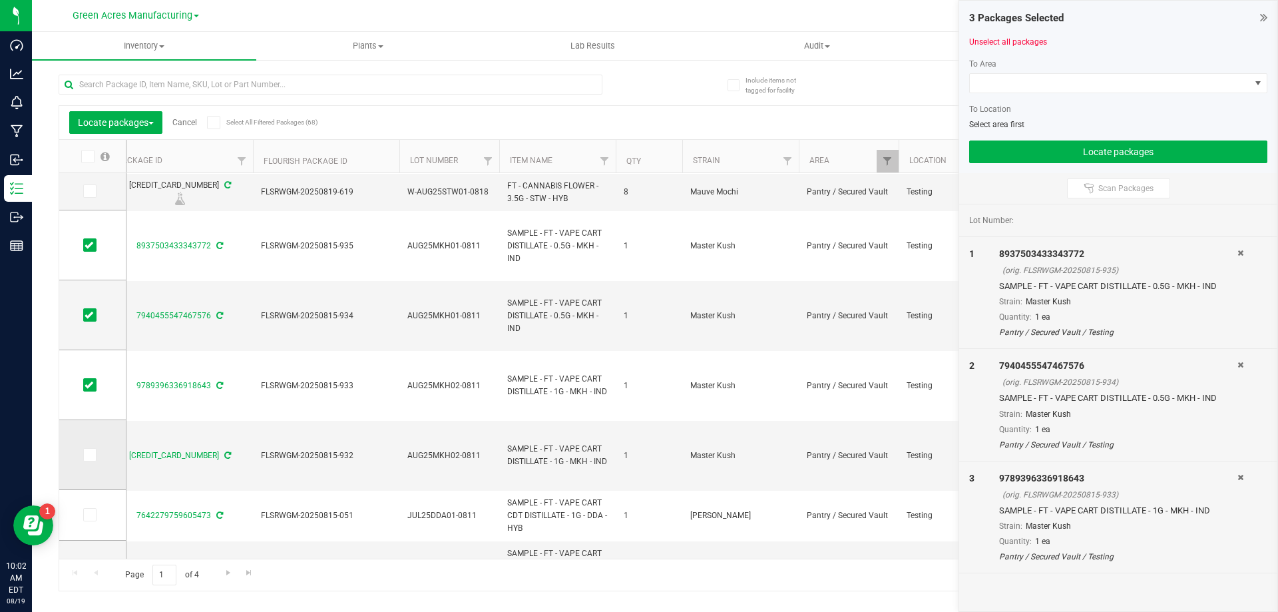
click at [88, 455] on icon at bounding box center [89, 455] width 9 height 0
click at [0, 0] on input "checkbox" at bounding box center [0, 0] width 0 height 0
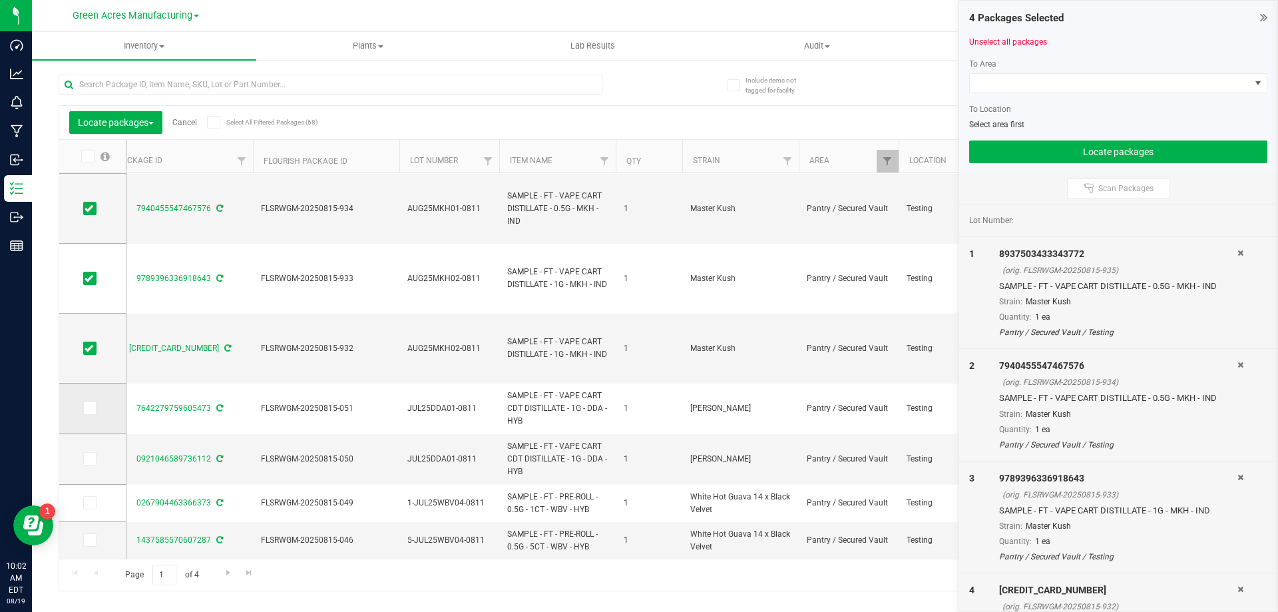
click at [93, 408] on icon at bounding box center [89, 408] width 9 height 0
click at [0, 0] on input "checkbox" at bounding box center [0, 0] width 0 height 0
click at [93, 453] on span at bounding box center [89, 458] width 13 height 13
click at [0, 0] on input "checkbox" at bounding box center [0, 0] width 0 height 0
click at [88, 496] on span at bounding box center [89, 502] width 13 height 13
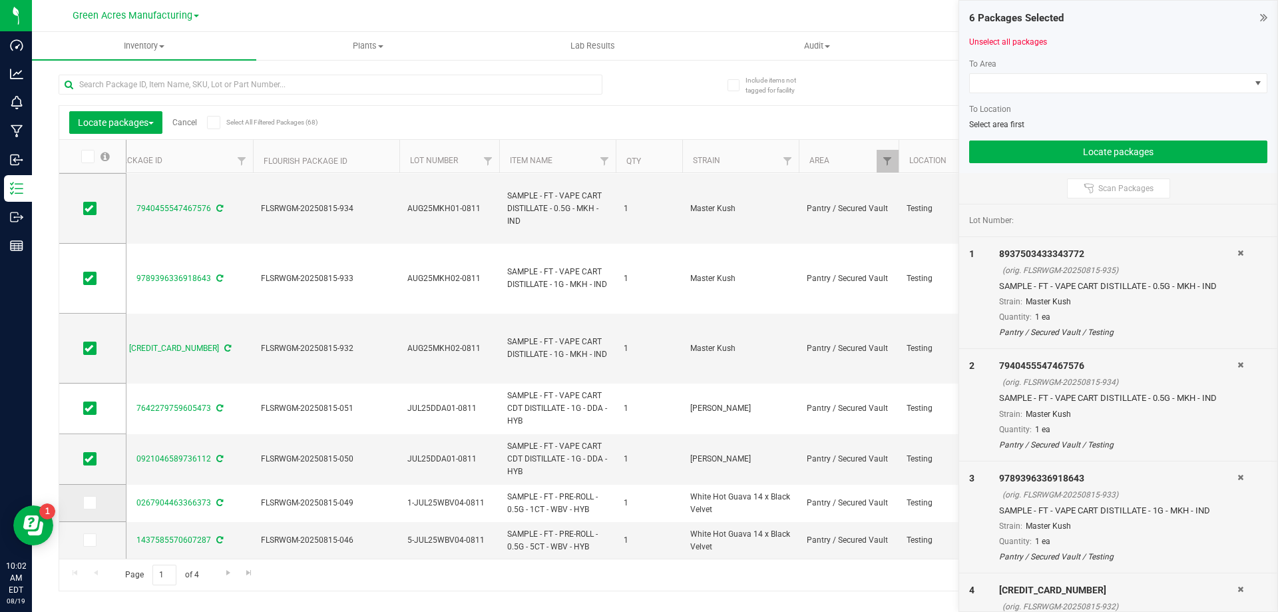
click at [0, 0] on input "checkbox" at bounding box center [0, 0] width 0 height 0
click at [85, 540] on icon at bounding box center [89, 540] width 9 height 0
click at [0, 0] on input "checkbox" at bounding box center [0, 0] width 0 height 0
click at [228, 571] on span "Go to the next page" at bounding box center [228, 572] width 11 height 11
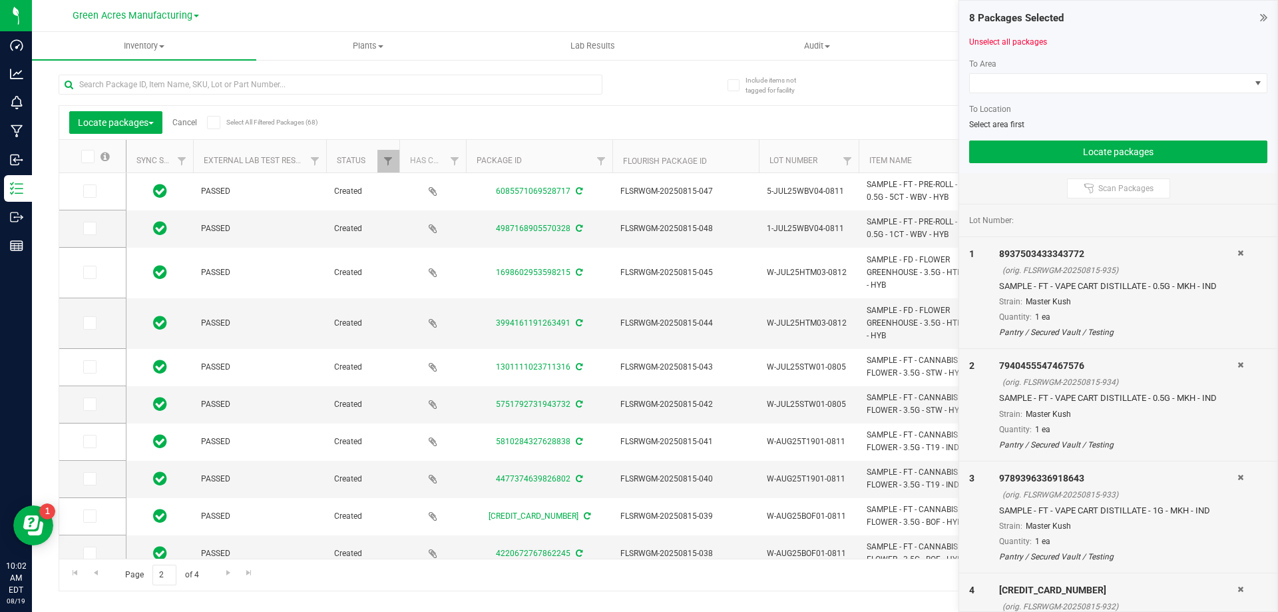
drag, startPoint x: 290, startPoint y: 548, endPoint x: 308, endPoint y: 552, distance: 17.8
click at [308, 552] on div "PASSED Created 6085571069528717 FLSRWGM-20250815-047 5-JUL25WBV04-0811 SAMPLE -…" at bounding box center [689, 366] width 1124 height 386
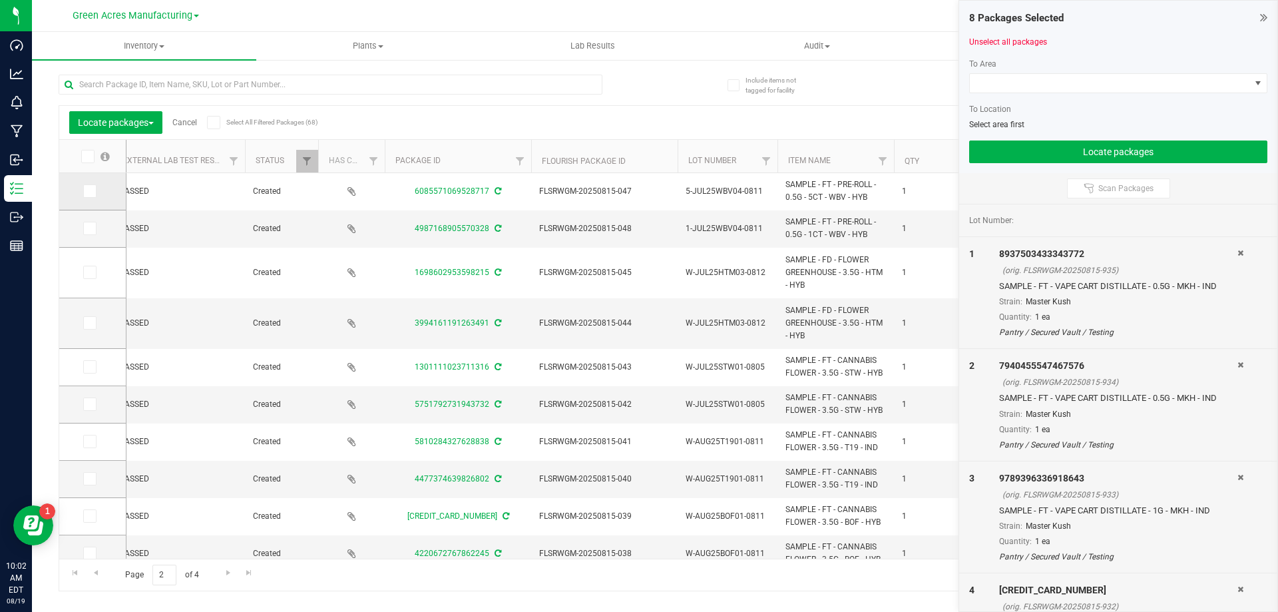
click at [91, 191] on icon at bounding box center [89, 191] width 9 height 0
click at [0, 0] on input "checkbox" at bounding box center [0, 0] width 0 height 0
click at [89, 228] on icon at bounding box center [89, 228] width 9 height 0
click at [0, 0] on input "checkbox" at bounding box center [0, 0] width 0 height 0
click at [91, 272] on icon at bounding box center [89, 272] width 9 height 0
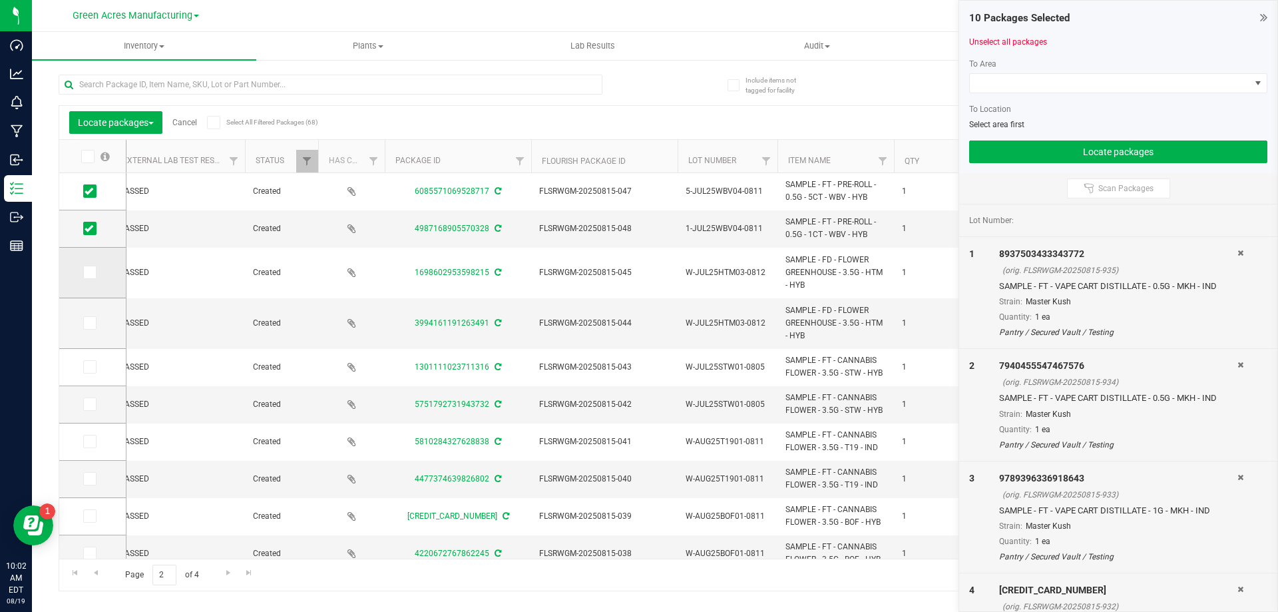
click at [0, 0] on input "checkbox" at bounding box center [0, 0] width 0 height 0
click at [92, 323] on icon at bounding box center [89, 323] width 9 height 0
click at [0, 0] on input "checkbox" at bounding box center [0, 0] width 0 height 0
click at [93, 367] on icon at bounding box center [89, 367] width 9 height 0
click at [0, 0] on input "checkbox" at bounding box center [0, 0] width 0 height 0
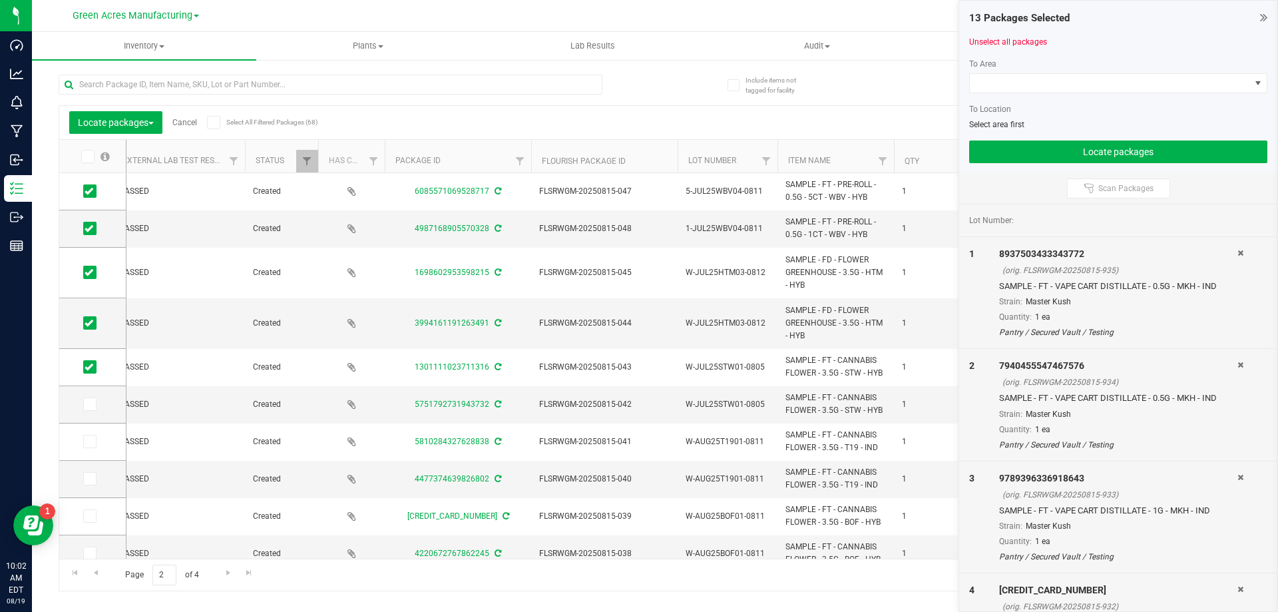
click at [84, 156] on icon at bounding box center [87, 156] width 9 height 0
click at [0, 0] on input "checkbox" at bounding box center [0, 0] width 0 height 0
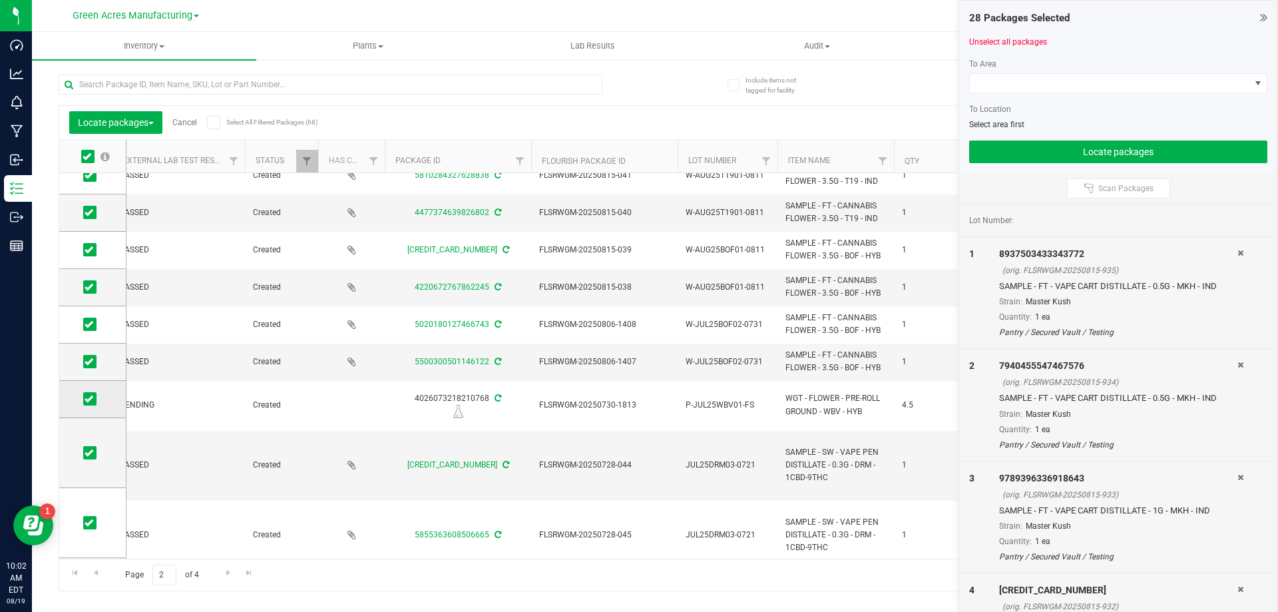
click at [95, 396] on span at bounding box center [89, 398] width 13 height 13
click at [0, 0] on input "checkbox" at bounding box center [0, 0] width 0 height 0
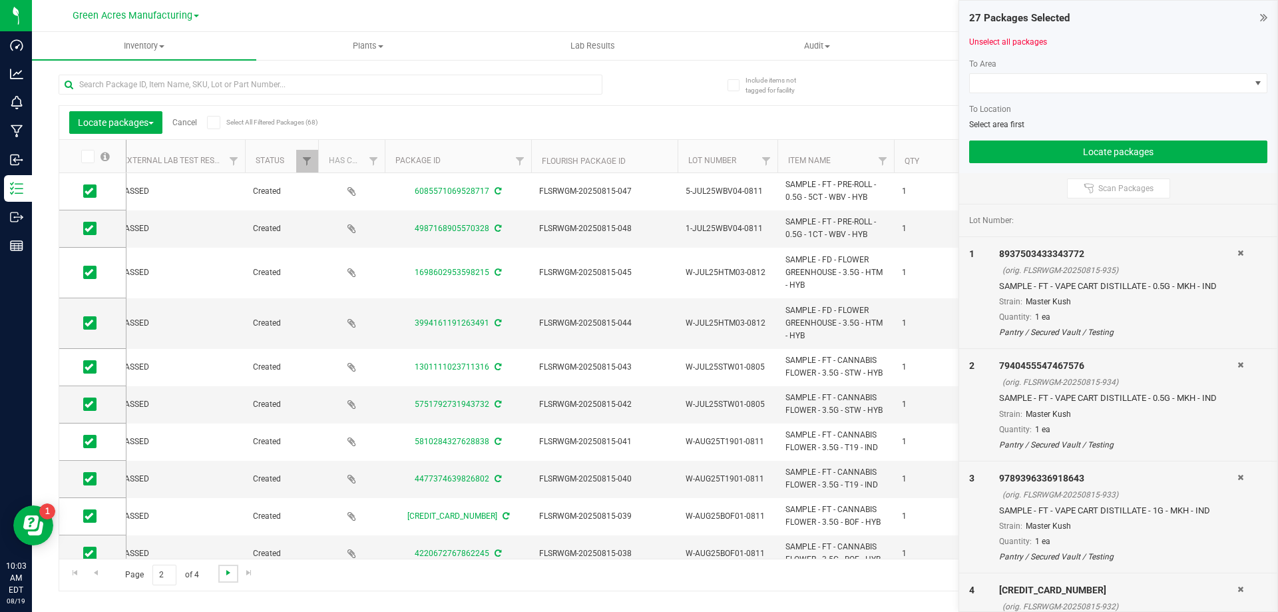
click at [229, 570] on span "Go to the next page" at bounding box center [228, 572] width 11 height 11
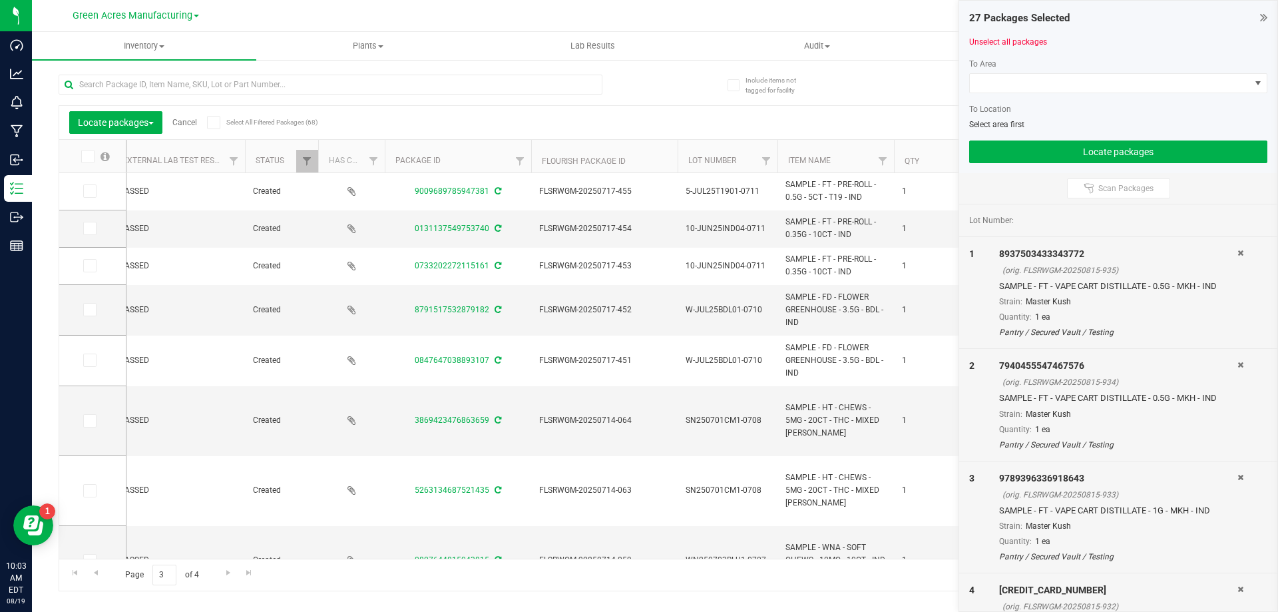
click at [90, 156] on icon at bounding box center [87, 156] width 9 height 0
click at [0, 0] on input "checkbox" at bounding box center [0, 0] width 0 height 0
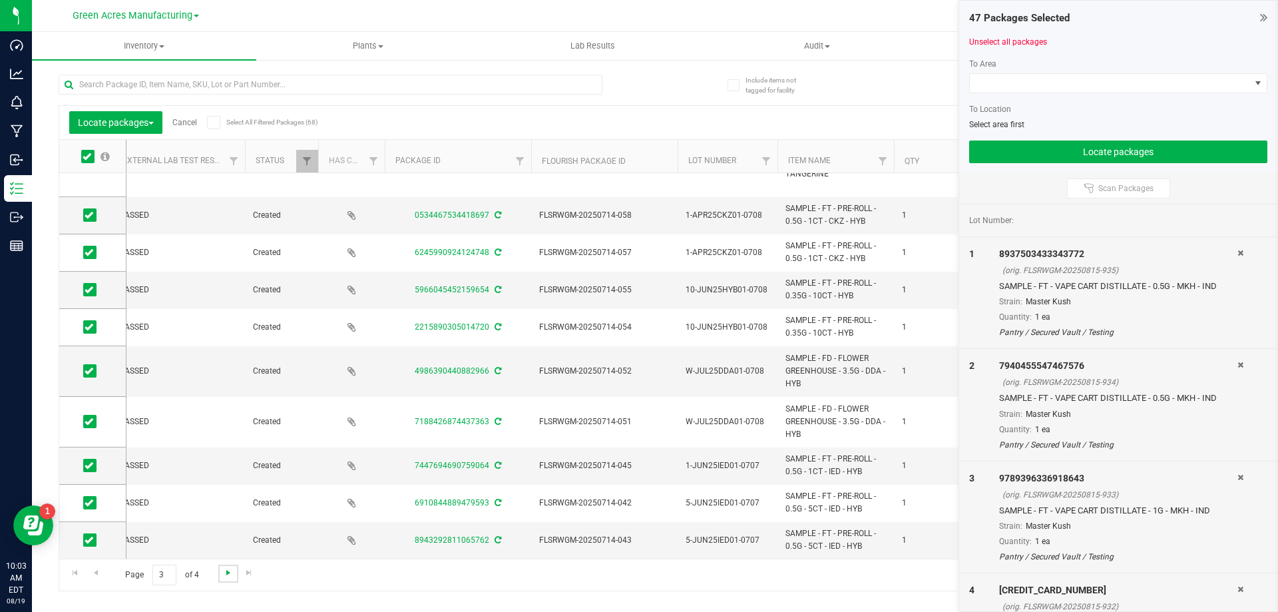
click at [231, 573] on span "Go to the next page" at bounding box center [228, 572] width 11 height 11
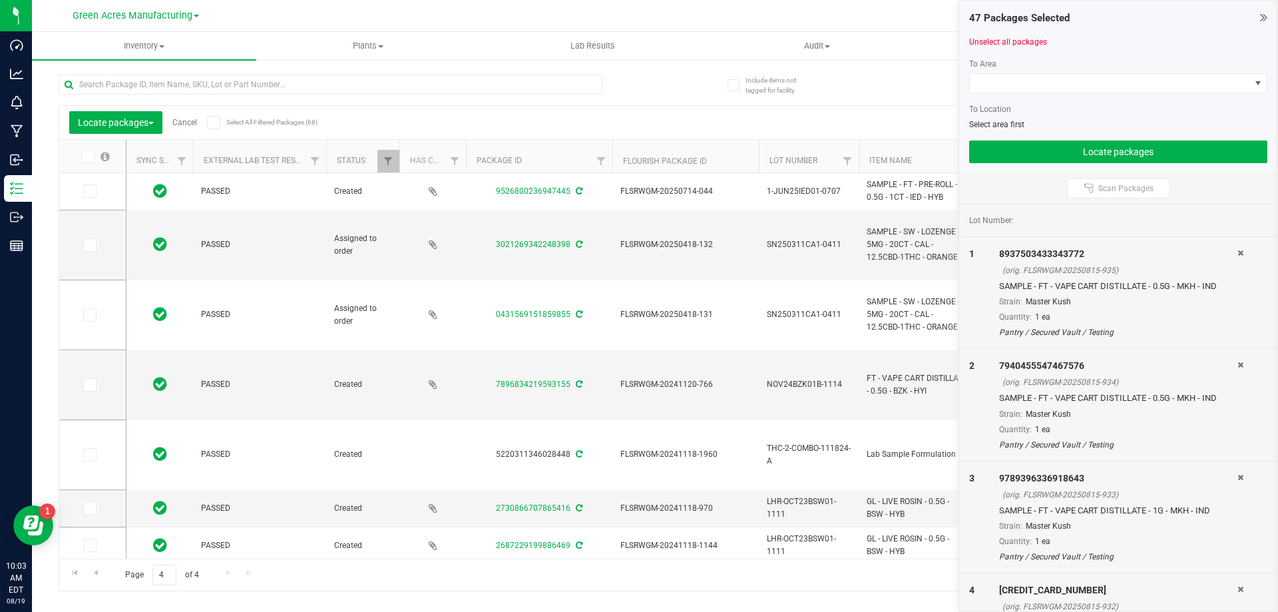
click at [89, 156] on icon at bounding box center [87, 156] width 9 height 0
click at [0, 0] on input "checkbox" at bounding box center [0, 0] width 0 height 0
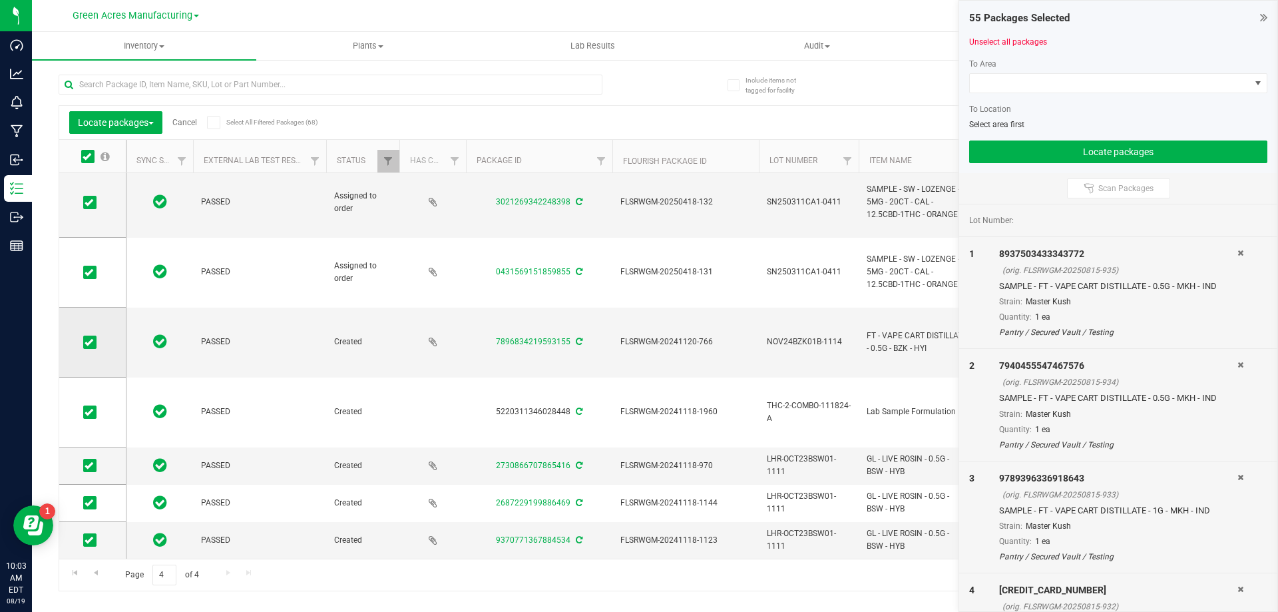
click at [87, 342] on icon at bounding box center [89, 342] width 9 height 0
click at [0, 0] on input "checkbox" at bounding box center [0, 0] width 0 height 0
click at [88, 412] on icon at bounding box center [89, 412] width 9 height 0
click at [0, 0] on input "checkbox" at bounding box center [0, 0] width 0 height 0
click at [98, 467] on label at bounding box center [92, 465] width 19 height 13
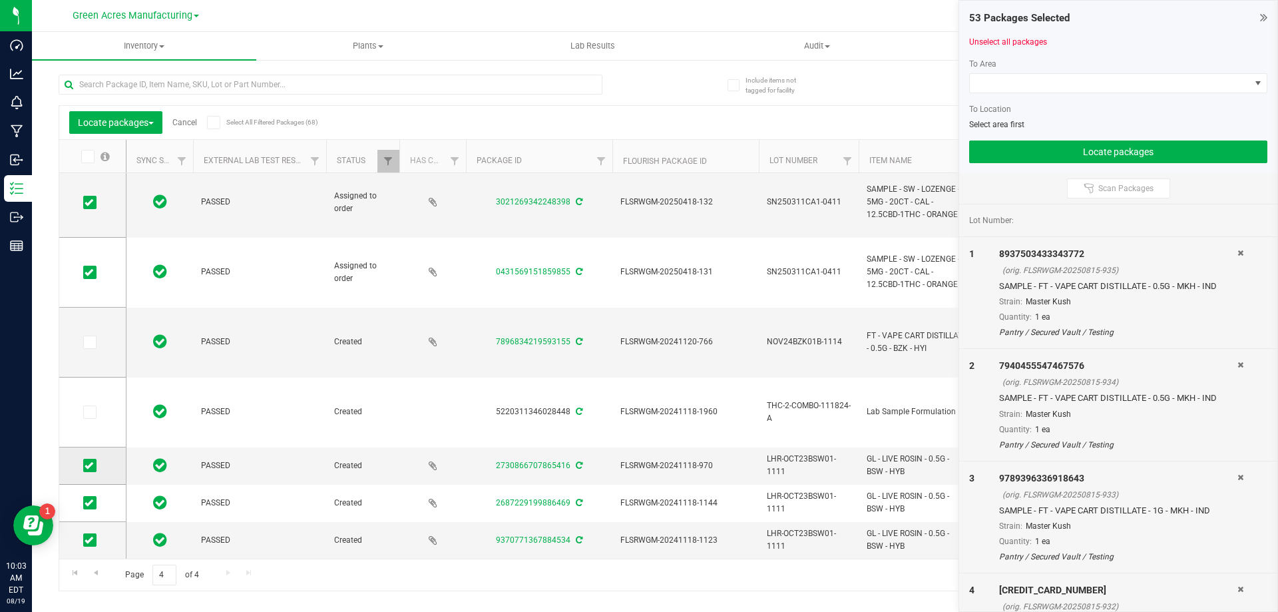
click at [0, 0] on input "checkbox" at bounding box center [0, 0] width 0 height 0
click at [89, 503] on icon at bounding box center [89, 503] width 9 height 0
click at [0, 0] on input "checkbox" at bounding box center [0, 0] width 0 height 0
click at [89, 540] on icon at bounding box center [89, 540] width 9 height 0
click at [0, 0] on input "checkbox" at bounding box center [0, 0] width 0 height 0
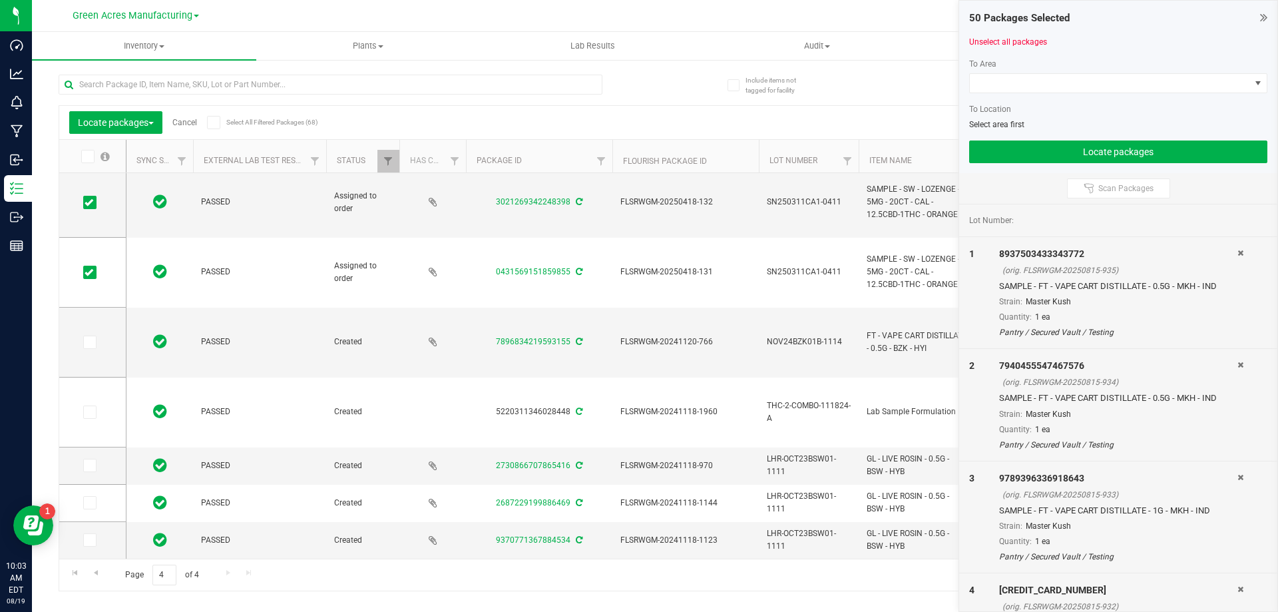
click at [1009, 93] on div at bounding box center [1119, 98] width 298 height 10
click at [1012, 81] on span at bounding box center [1110, 83] width 280 height 19
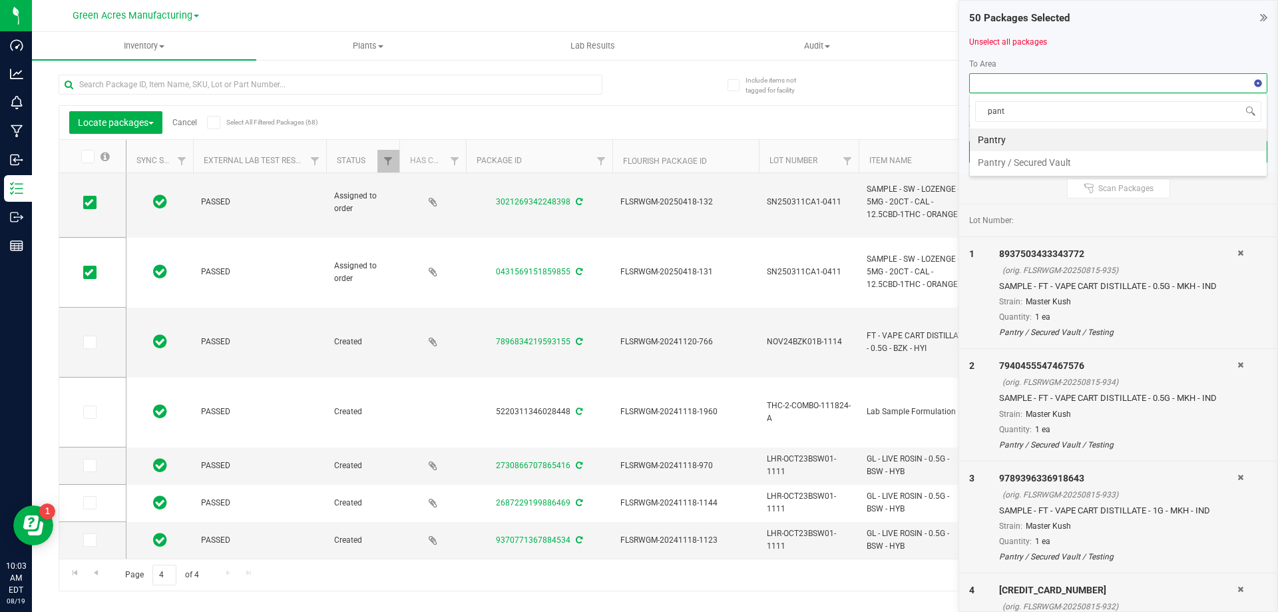
type input "pantr"
click at [1041, 161] on li "Pantry / Secured Vault" at bounding box center [1118, 162] width 297 height 23
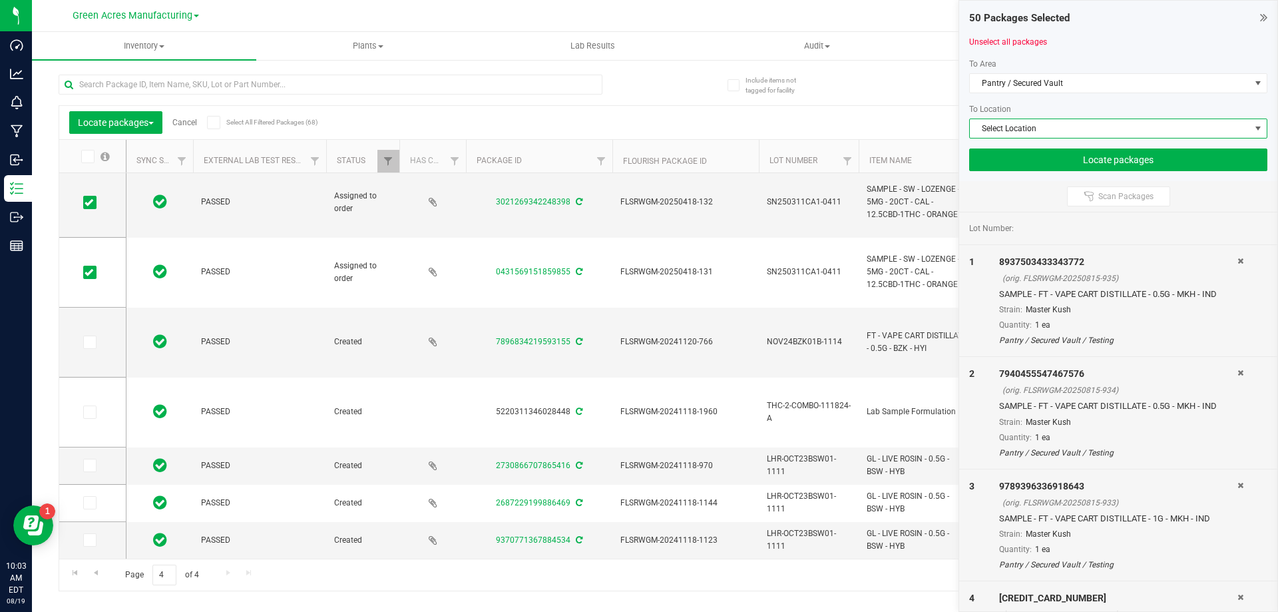
click at [1053, 131] on span "Select Location" at bounding box center [1110, 128] width 280 height 19
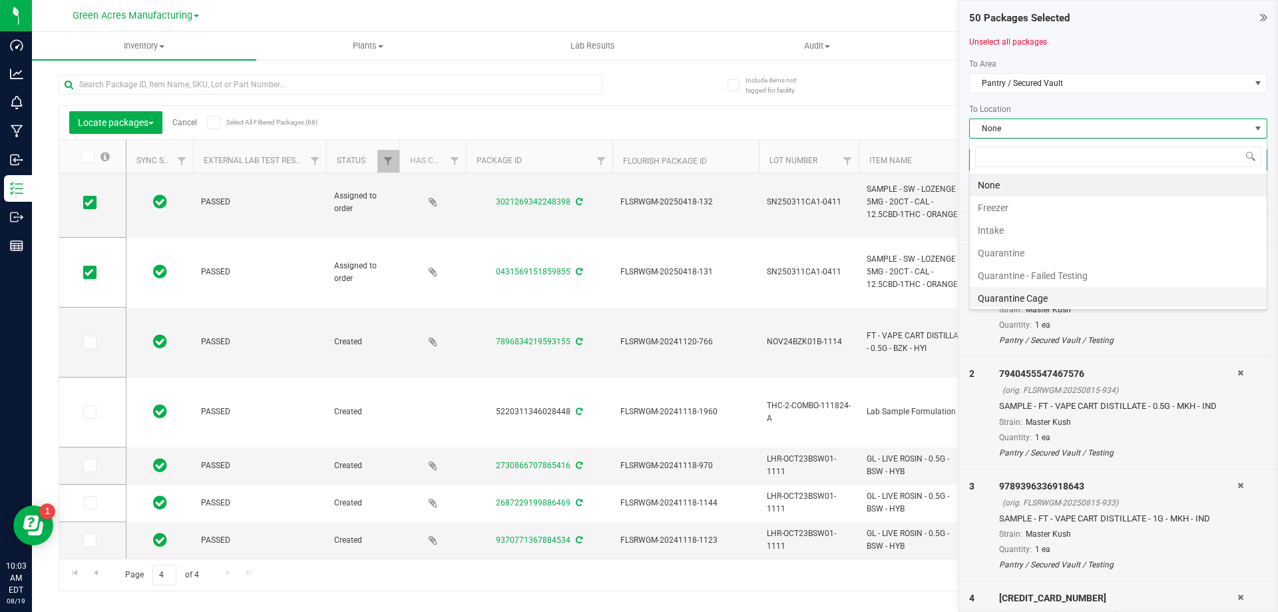
click at [1061, 298] on li "Quarantine Cage" at bounding box center [1118, 298] width 297 height 23
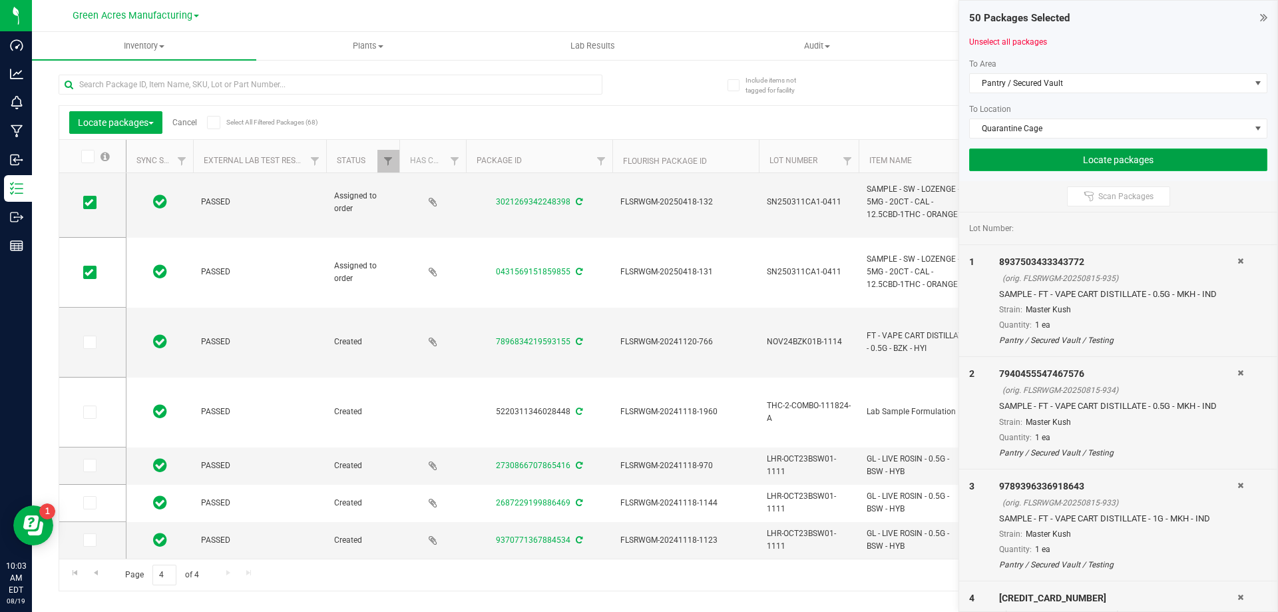
click at [1155, 160] on button "Locate packages" at bounding box center [1119, 159] width 298 height 23
